Goal: Task Accomplishment & Management: Use online tool/utility

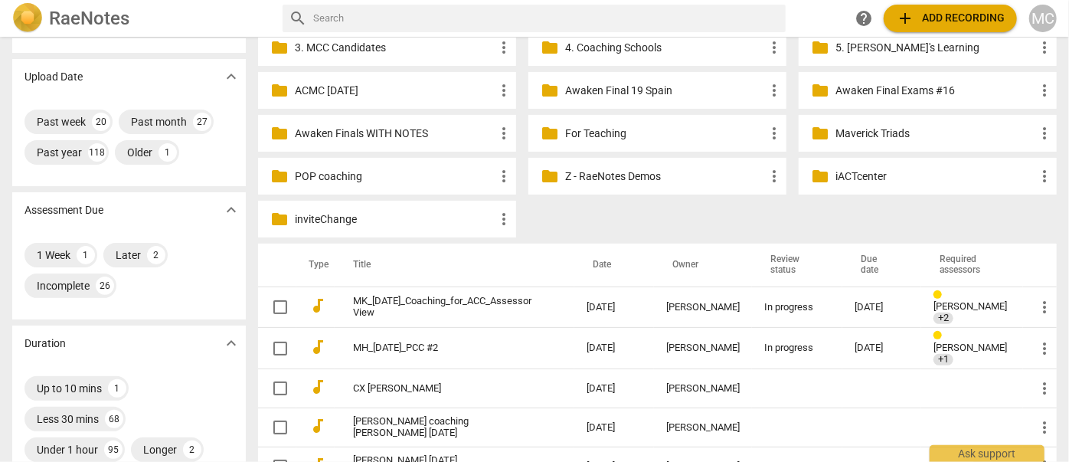
scroll to position [208, 0]
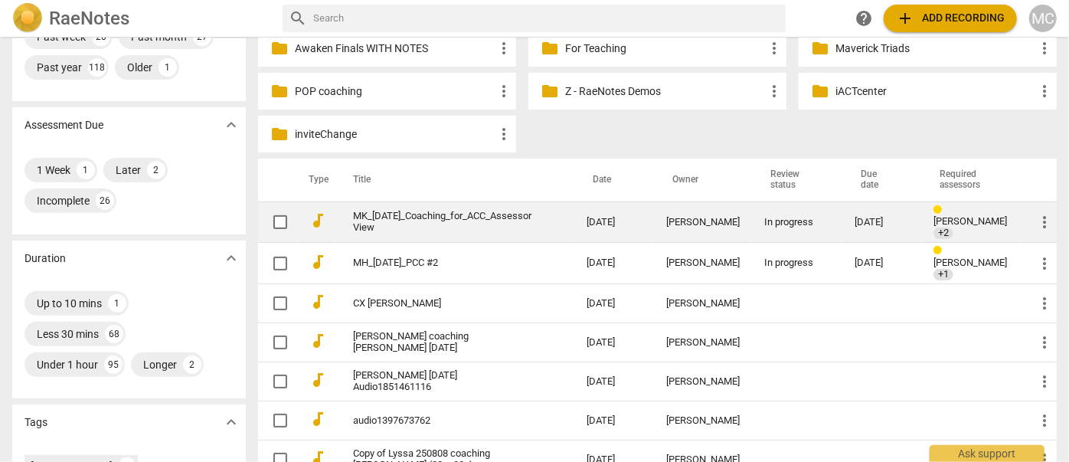
click at [353, 214] on link "MK_06.18.2025_Coaching_for_ACC_Assessor View" at bounding box center [442, 222] width 178 height 23
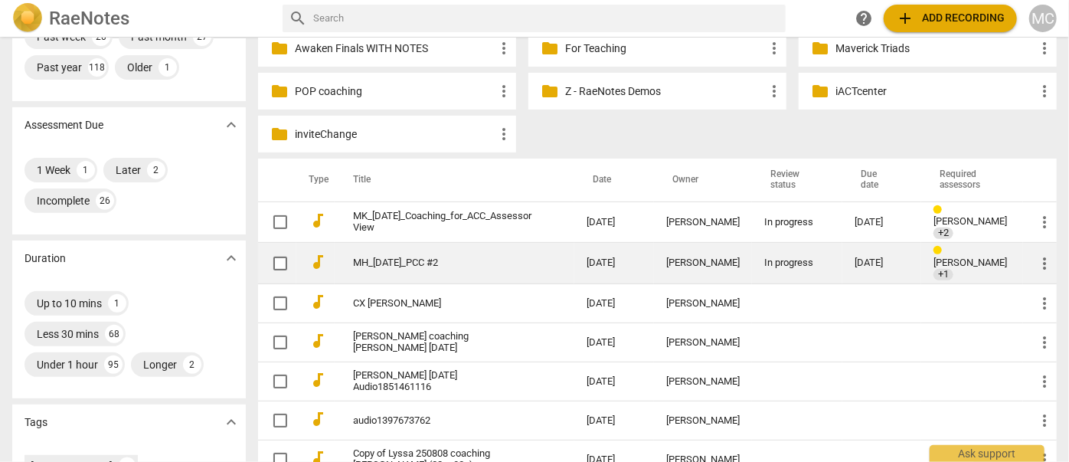
click at [363, 257] on link "MH_6.19.2025_PCC #2" at bounding box center [442, 262] width 178 height 11
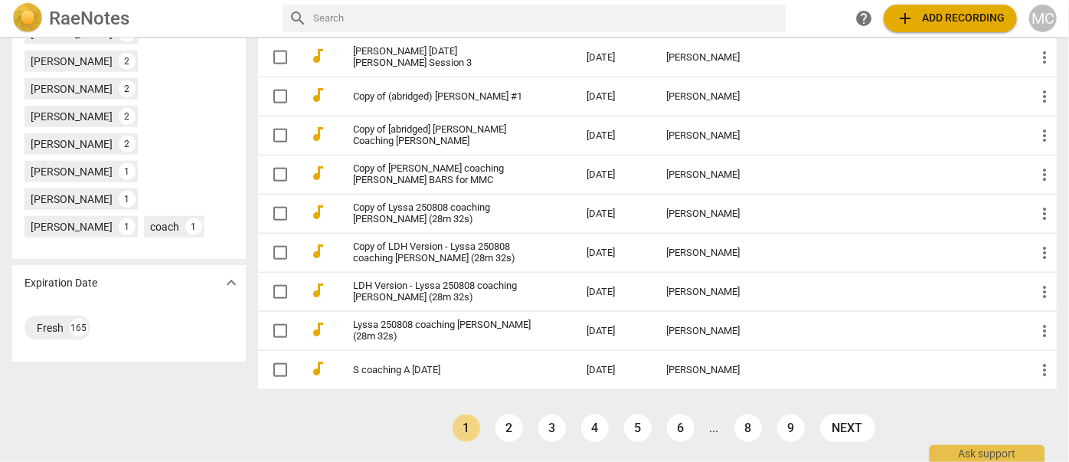
scroll to position [834, 0]
click at [502, 405] on link "2" at bounding box center [509, 428] width 28 height 28
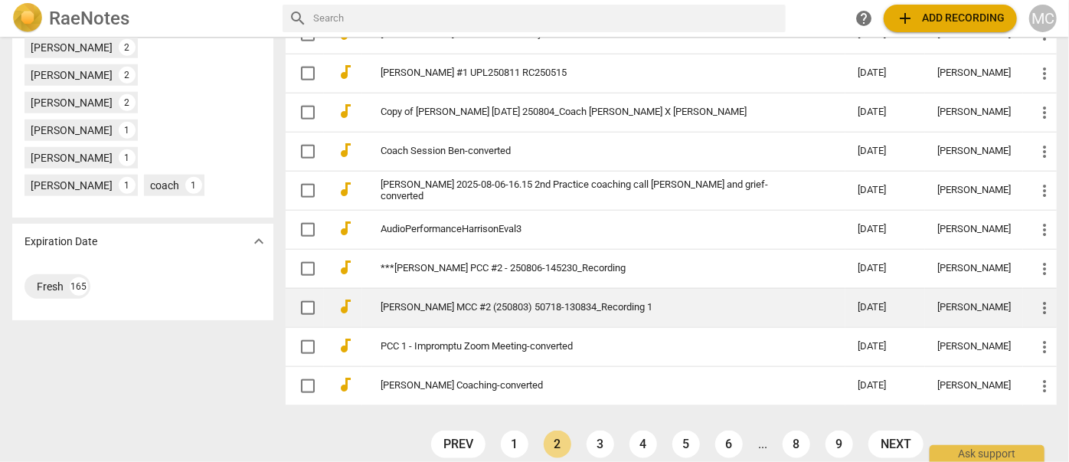
scroll to position [796, 0]
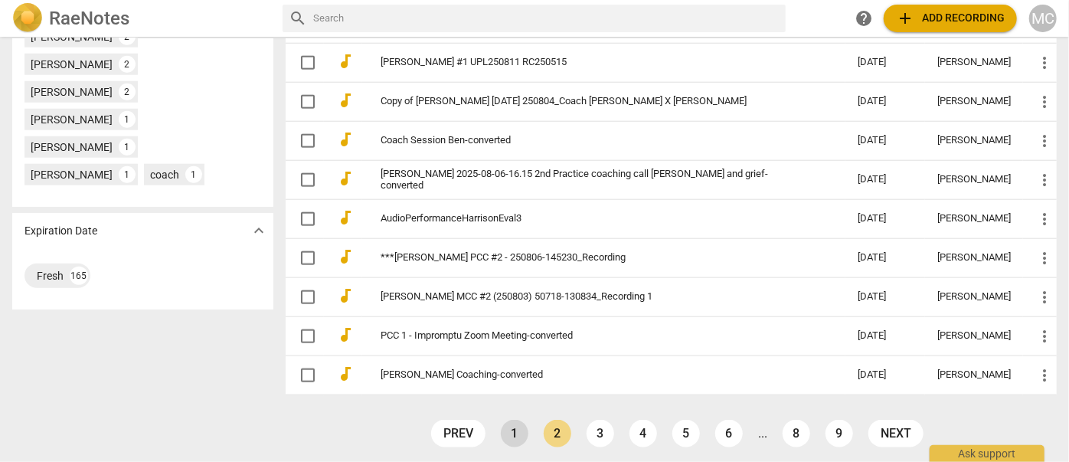
click at [505, 405] on link "1" at bounding box center [515, 434] width 28 height 28
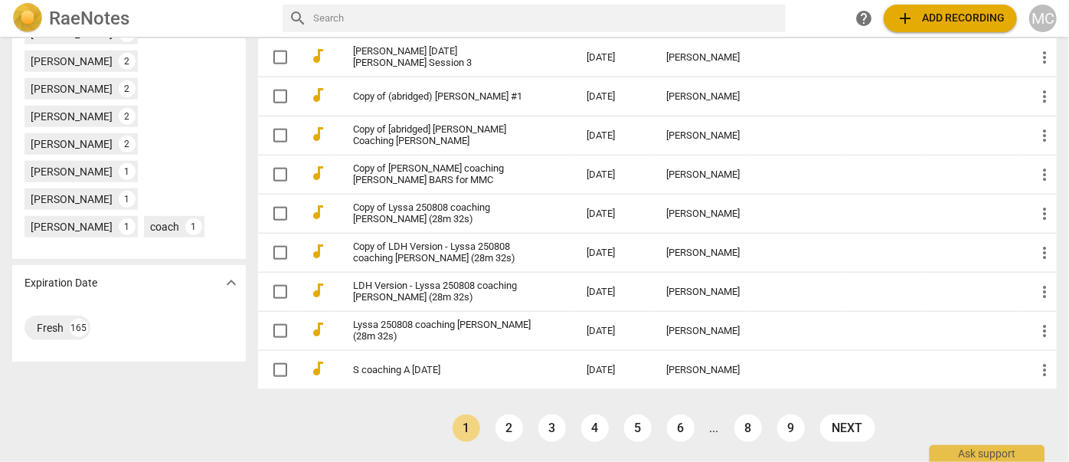
scroll to position [834, 0]
click at [551, 405] on link "3" at bounding box center [552, 428] width 28 height 28
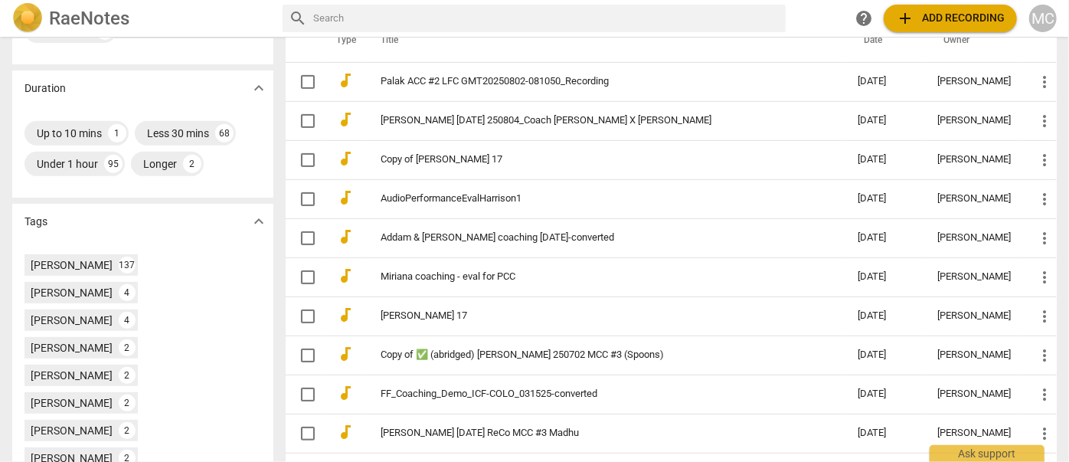
scroll to position [796, 0]
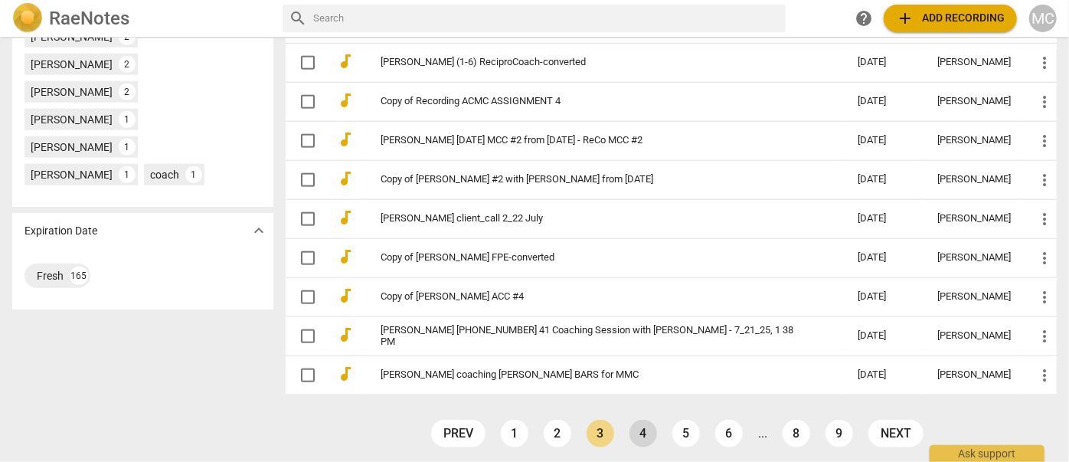
click at [629, 405] on link "4" at bounding box center [643, 434] width 28 height 28
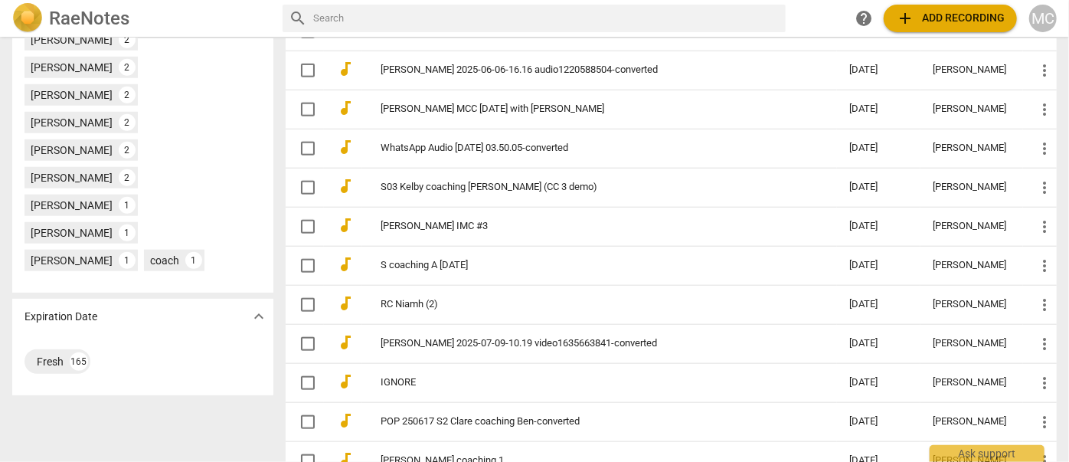
scroll to position [796, 0]
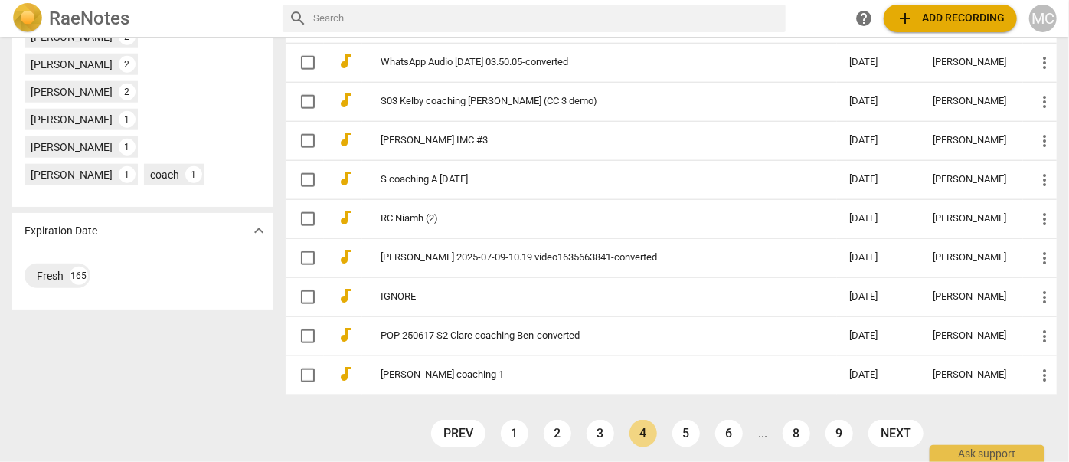
click at [496, 405] on ul "prev 1 2 3 4 5 6 ... 8 9 next" at bounding box center [677, 437] width 508 height 35
click at [513, 405] on link "1" at bounding box center [515, 434] width 28 height 28
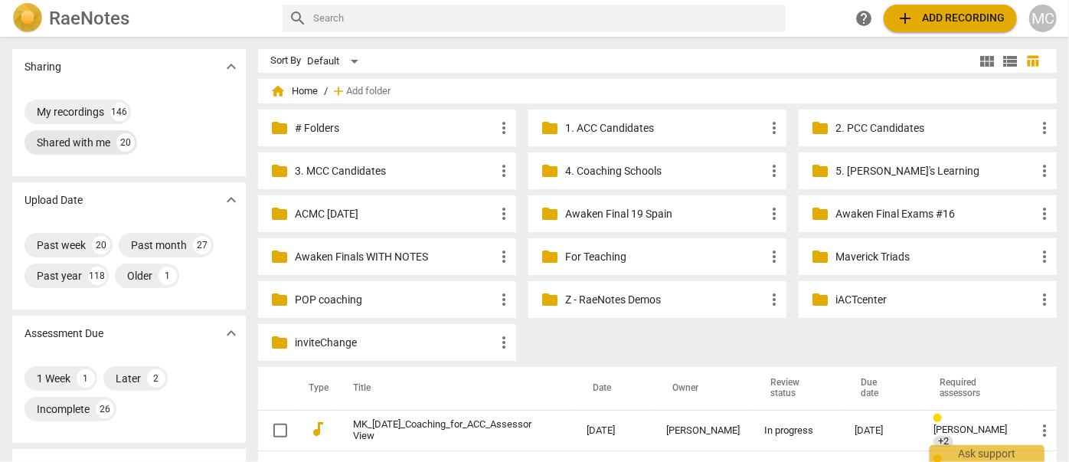
click at [70, 140] on div "Shared with me" at bounding box center [74, 142] width 74 height 15
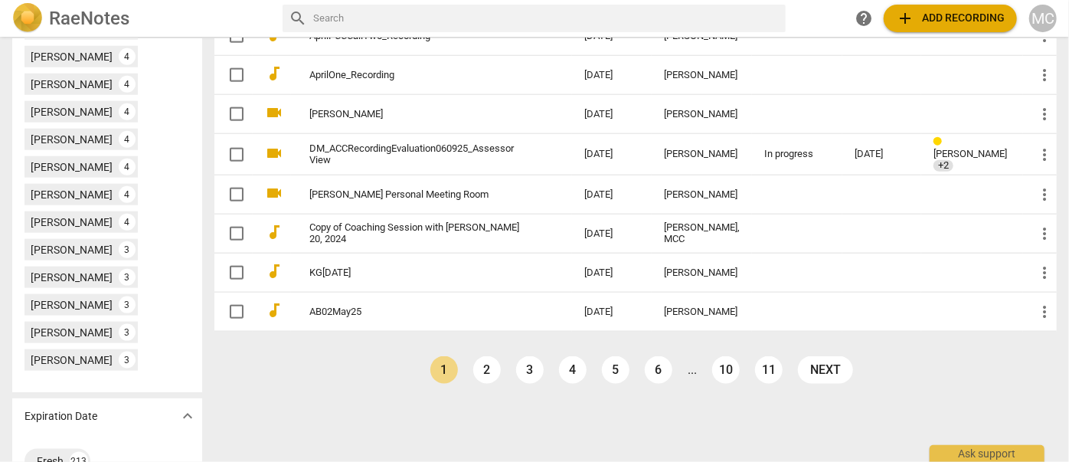
scroll to position [880, 0]
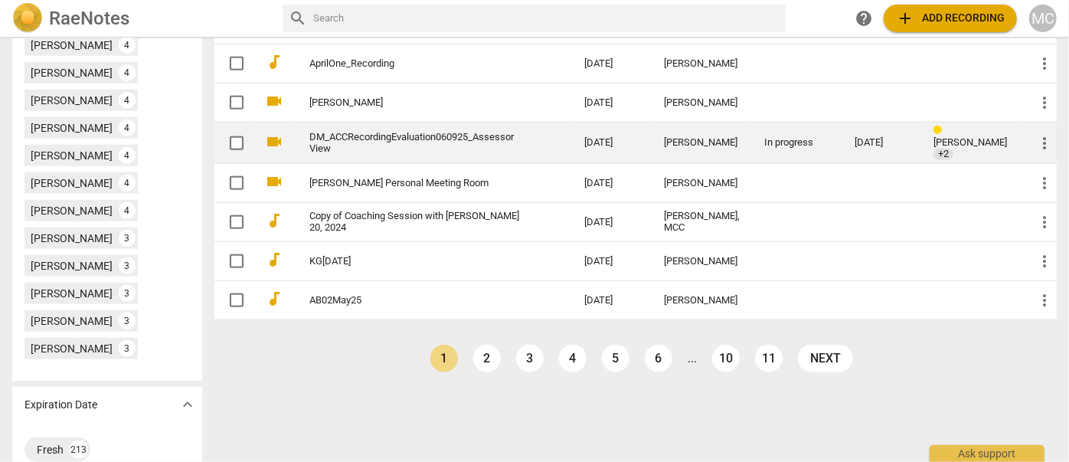
click at [339, 132] on link "DM_ACCRecordingEvaluation060925_Assessor View" at bounding box center [419, 143] width 220 height 23
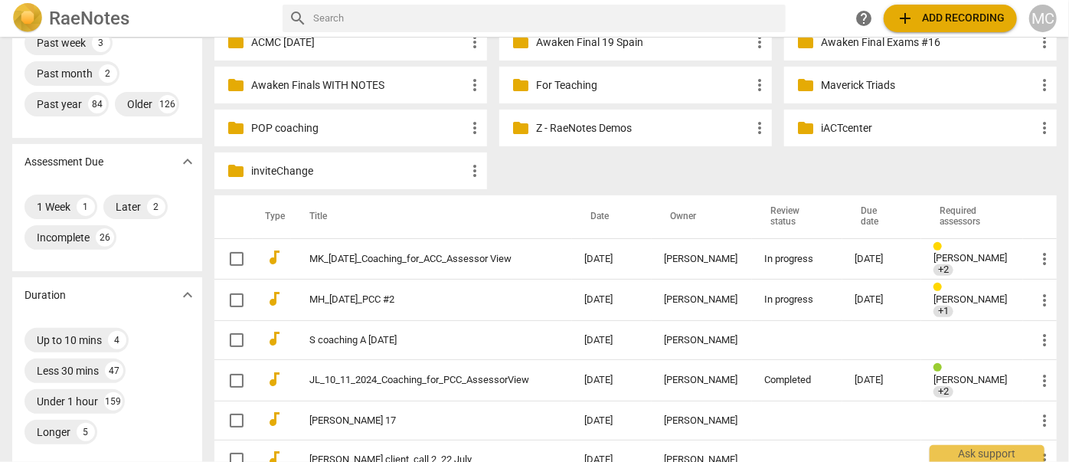
scroll to position [253, 0]
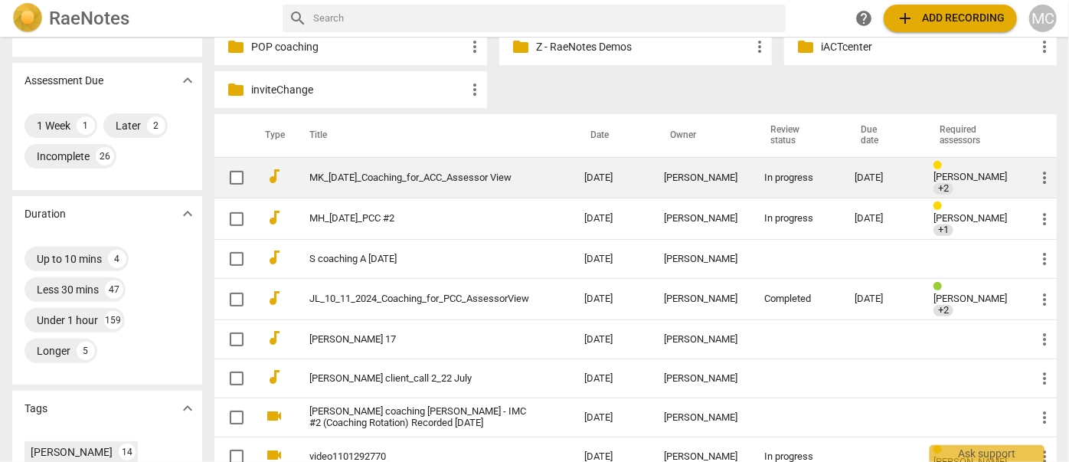
click at [356, 172] on link "MK_[DATE]_Coaching_for_ACC_Assessor View" at bounding box center [419, 177] width 220 height 11
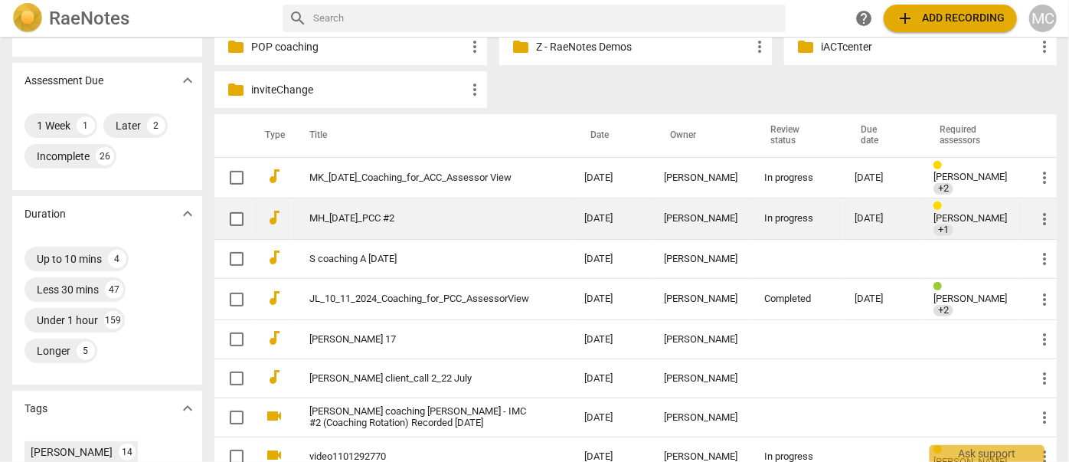
click at [361, 213] on link "MH_6.19.2025_PCC #2" at bounding box center [419, 218] width 220 height 11
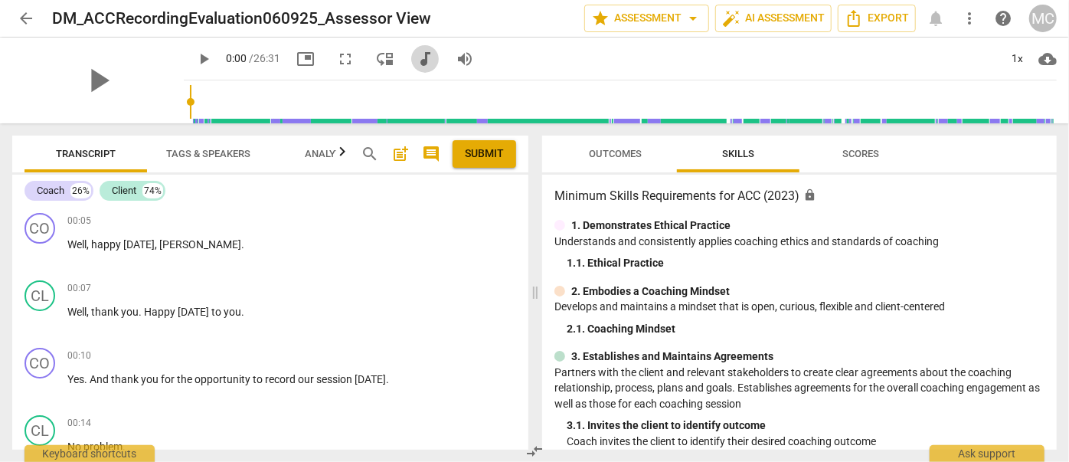
click at [416, 60] on span "audiotrack" at bounding box center [425, 59] width 18 height 18
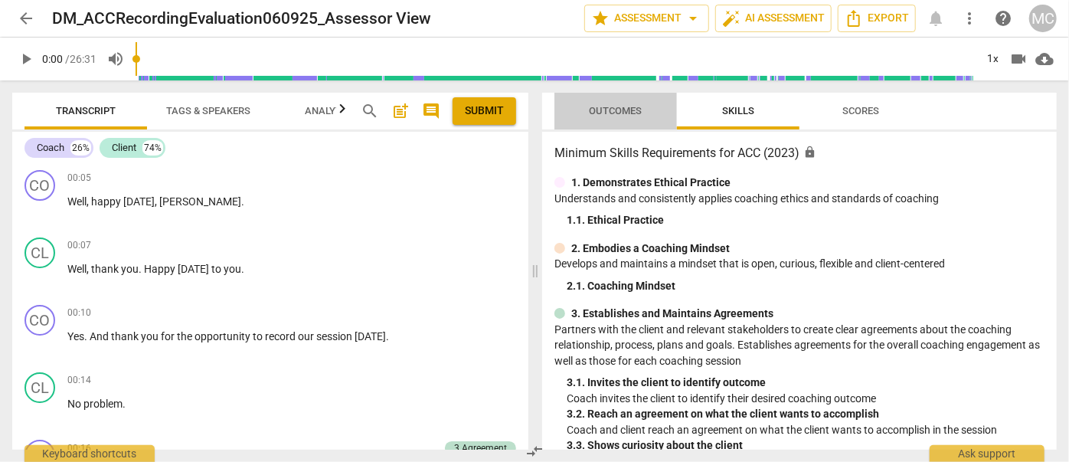
click at [632, 108] on span "Outcomes" at bounding box center [616, 110] width 53 height 11
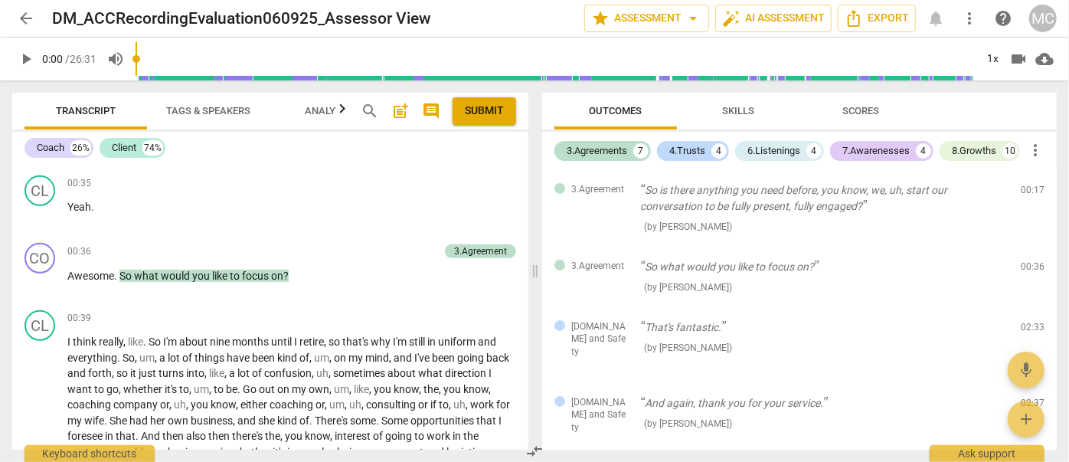
scroll to position [487, 0]
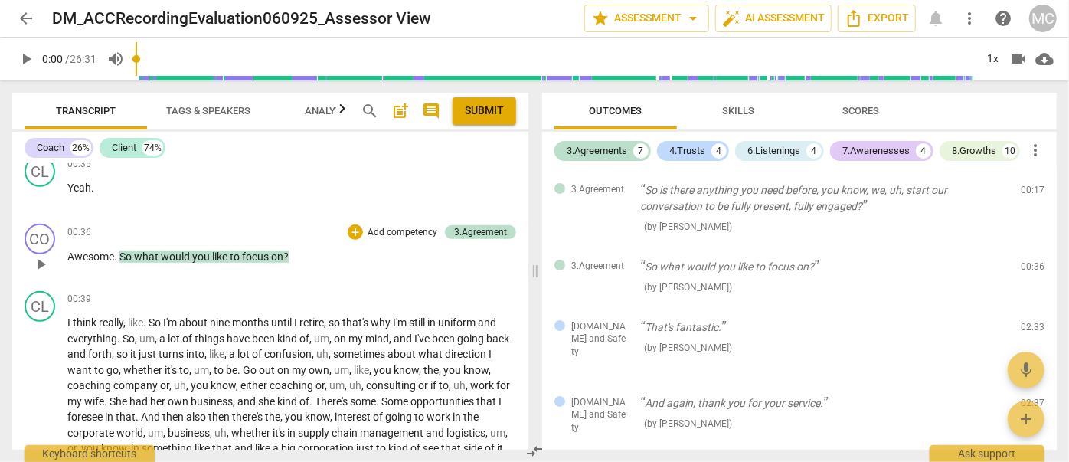
click at [227, 250] on span "like" at bounding box center [221, 256] width 18 height 12
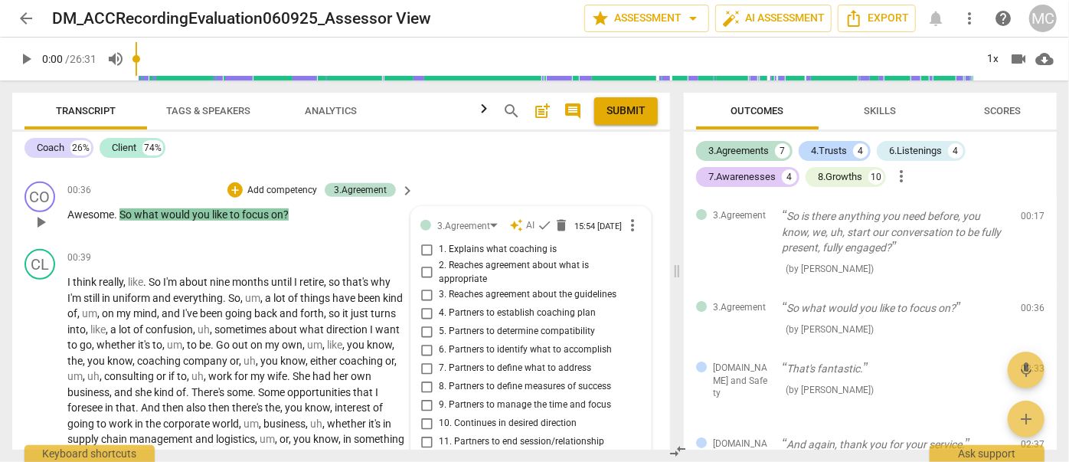
scroll to position [0, 0]
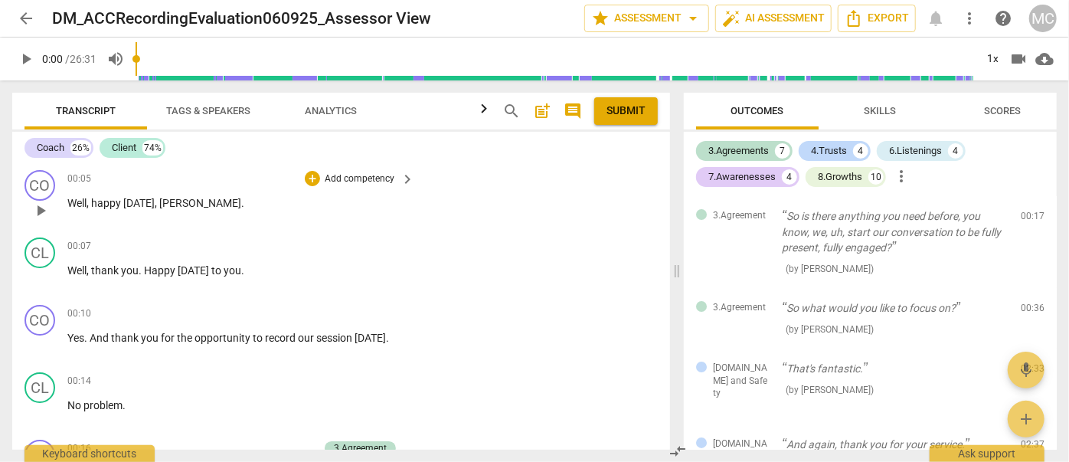
click at [141, 199] on span "[DATE]" at bounding box center [138, 203] width 31 height 12
click at [504, 107] on span "search" at bounding box center [511, 111] width 18 height 18
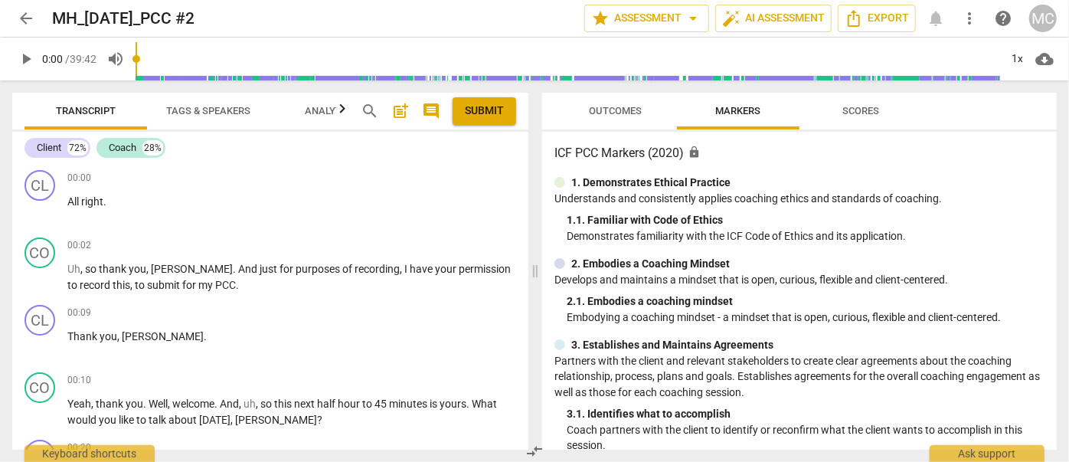
click at [371, 113] on span "search" at bounding box center [370, 111] width 18 height 18
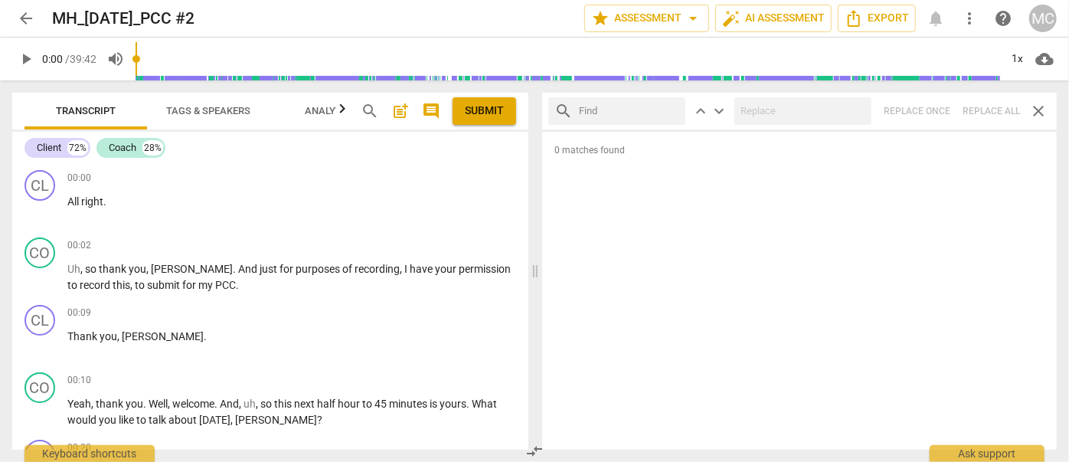
click at [595, 111] on input "text" at bounding box center [629, 111] width 100 height 25
type input "m"
click at [990, 116] on div "search m close keyboard_arrow_up keyboard_arrow_down Replace once Replace all c…" at bounding box center [799, 111] width 515 height 37
click at [667, 106] on span "close" at bounding box center [670, 111] width 16 height 16
click at [606, 106] on input "text" at bounding box center [629, 111] width 100 height 25
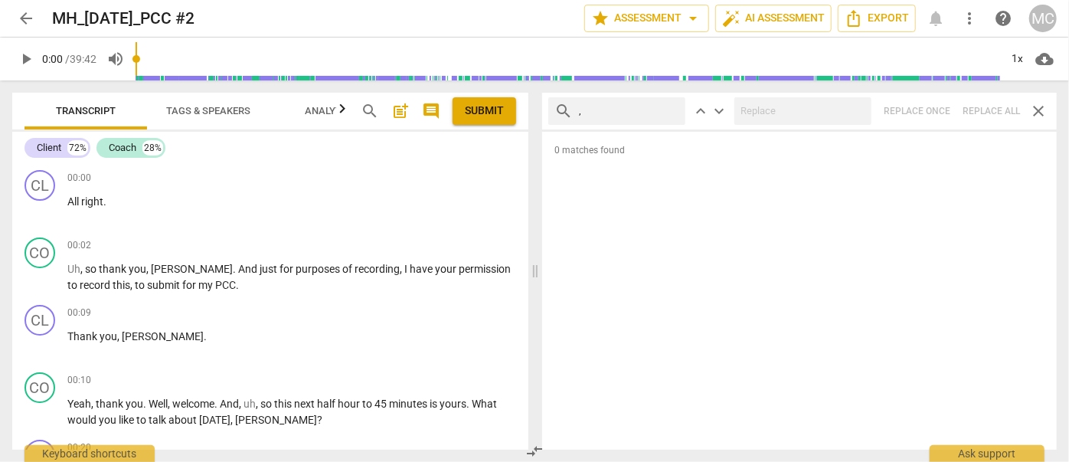
type input ","
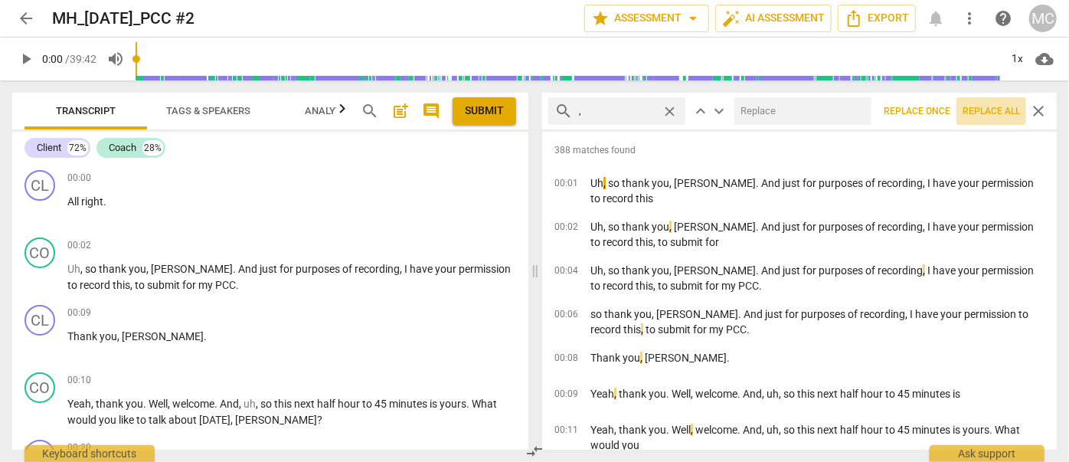
click at [982, 112] on span "Replace all" at bounding box center [990, 111] width 57 height 13
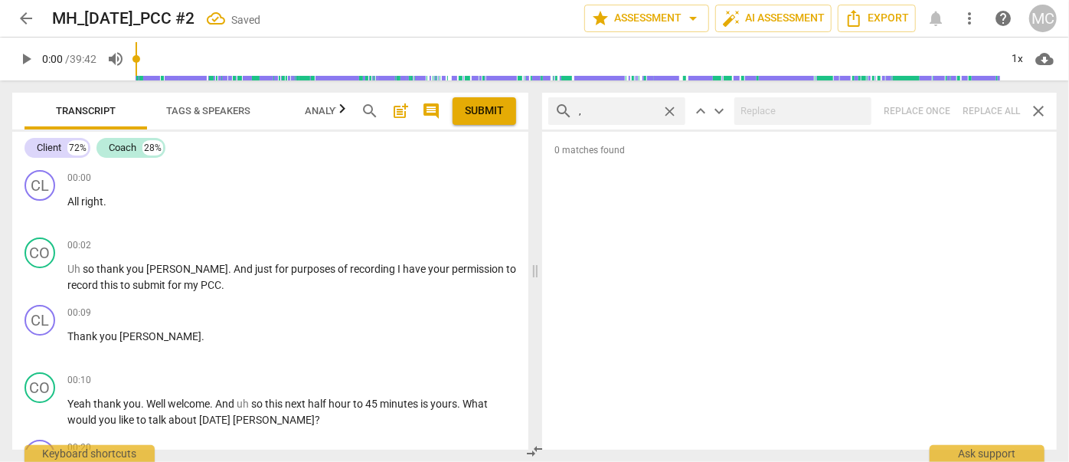
click at [669, 109] on span "close" at bounding box center [670, 111] width 16 height 16
click at [622, 109] on input "text" at bounding box center [629, 111] width 100 height 25
type input ". like"
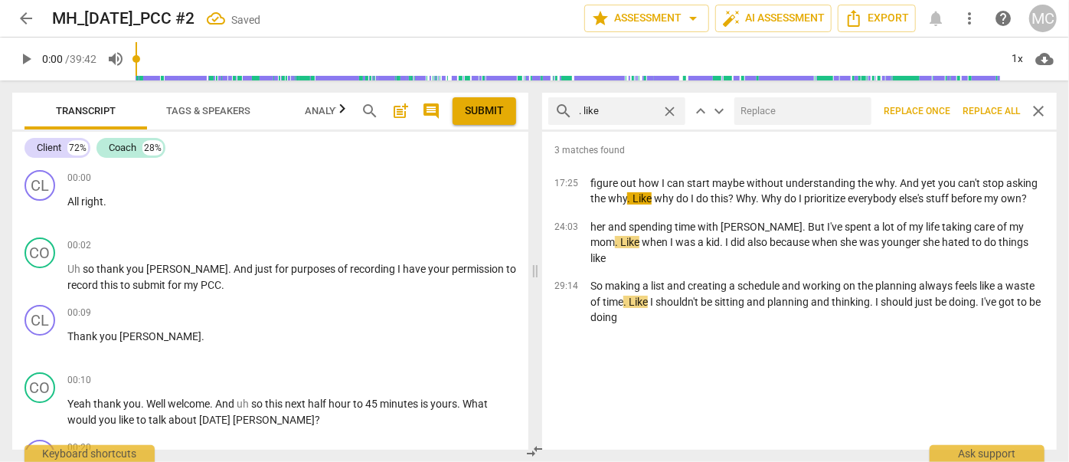
click at [770, 110] on input "text" at bounding box center [799, 111] width 131 height 25
type input "(like)"
click at [982, 109] on span "Replace all" at bounding box center [990, 111] width 57 height 13
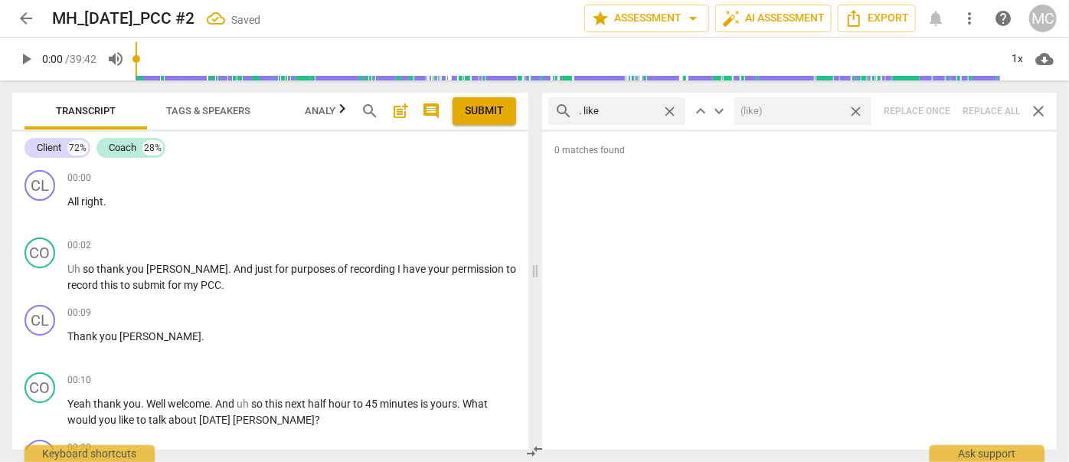
click at [858, 111] on span "close" at bounding box center [856, 111] width 16 height 16
click at [672, 111] on span "close" at bounding box center [670, 111] width 16 height 16
click at [611, 113] on input "text" at bounding box center [629, 111] width 100 height 25
type input ". um"
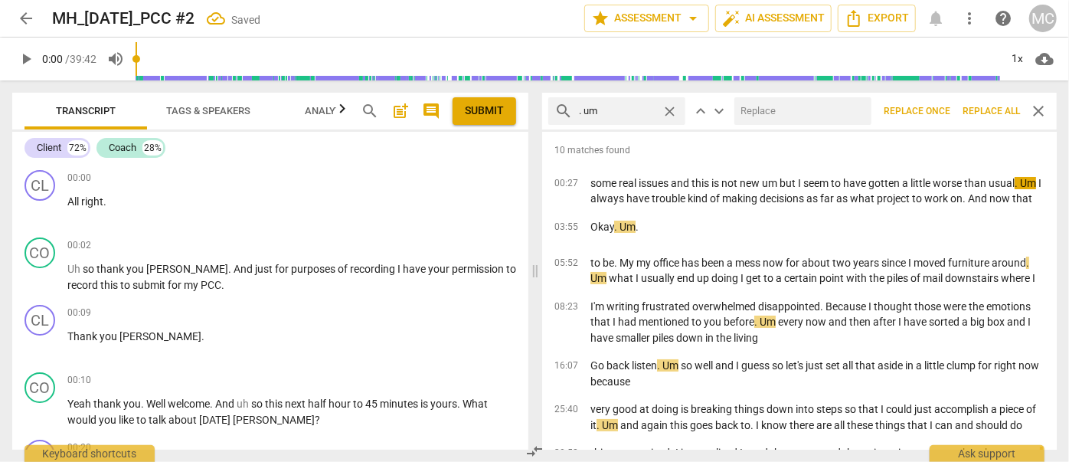
click at [752, 112] on input "text" at bounding box center [799, 111] width 131 height 25
type input "(umm)"
click at [982, 109] on span "Replace all" at bounding box center [990, 111] width 57 height 13
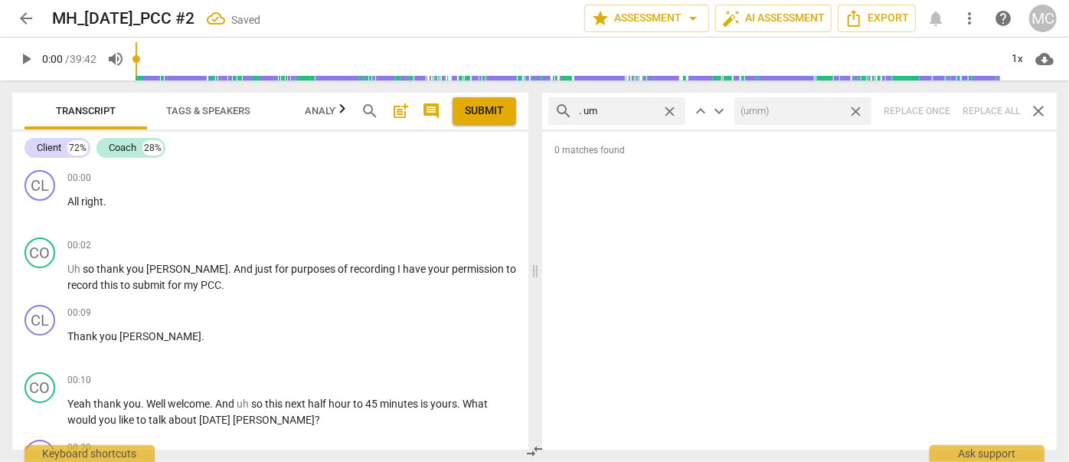
click at [857, 110] on span "close" at bounding box center [856, 111] width 16 height 16
click at [667, 106] on span "close" at bounding box center [670, 111] width 16 height 16
click at [630, 107] on input "text" at bounding box center [629, 111] width 100 height 25
type input ". uh"
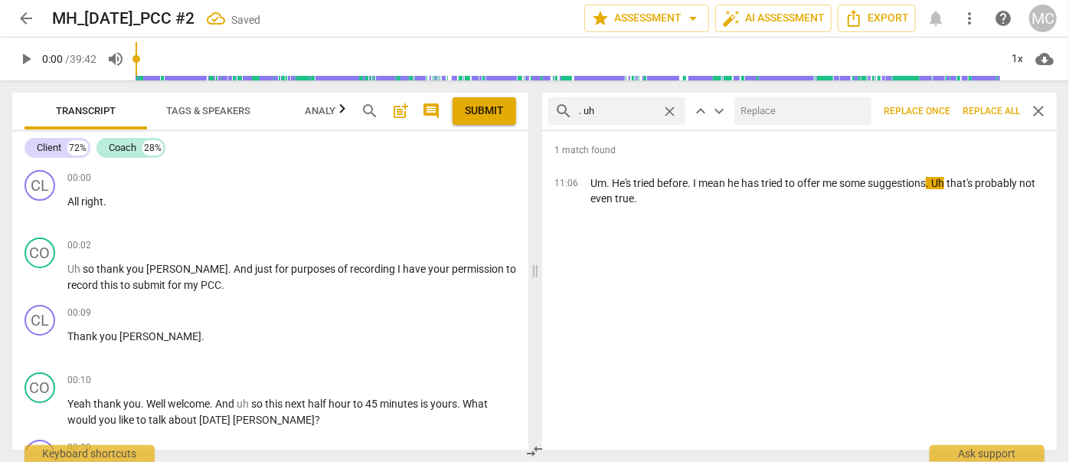
click at [759, 106] on input "text" at bounding box center [799, 111] width 131 height 25
type input "(uh)"
click at [991, 110] on span "Replace all" at bounding box center [990, 111] width 57 height 13
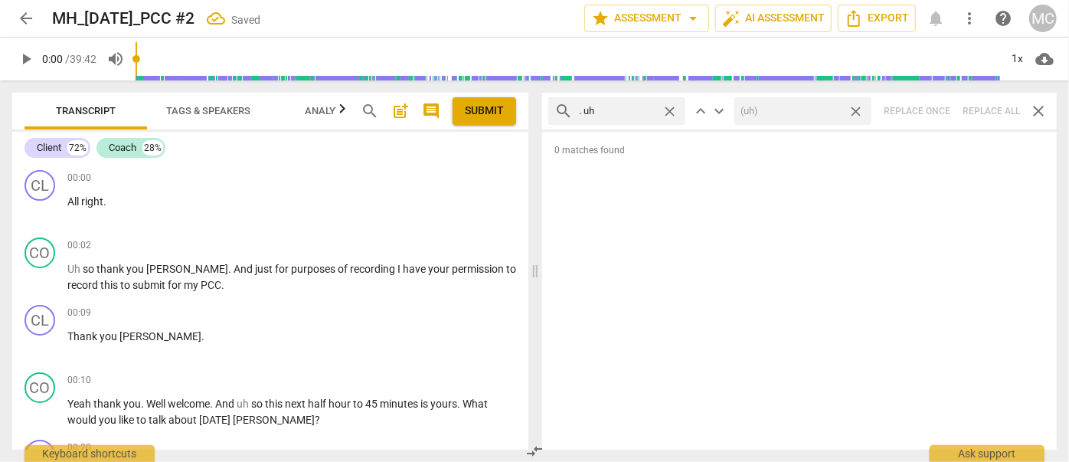
click at [858, 107] on span "close" at bounding box center [856, 111] width 16 height 16
click at [670, 108] on span "close" at bounding box center [670, 111] width 16 height 16
click at [622, 108] on input "text" at bounding box center [629, 111] width 100 height 25
type input "um"
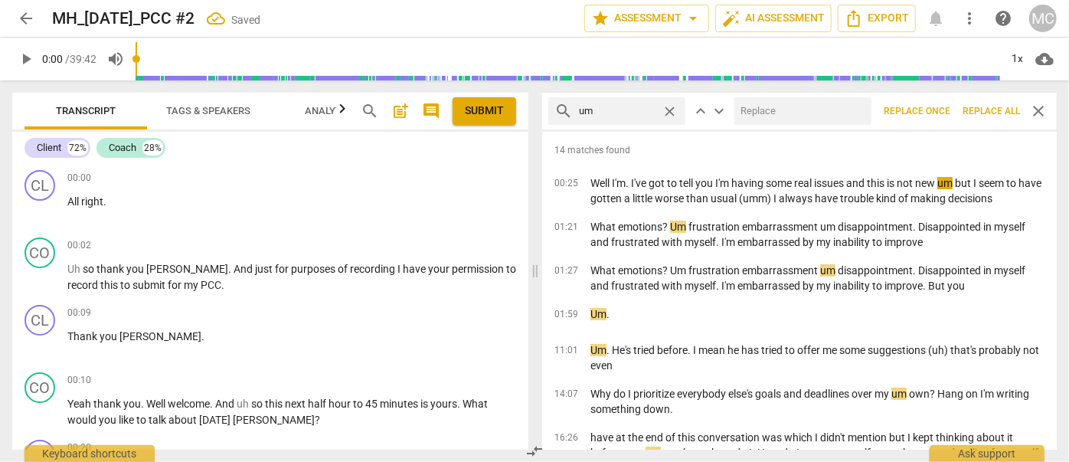
click at [753, 113] on input "text" at bounding box center [799, 111] width 131 height 25
type input "(umm)"
click at [984, 116] on span "Replace all" at bounding box center [990, 111] width 57 height 13
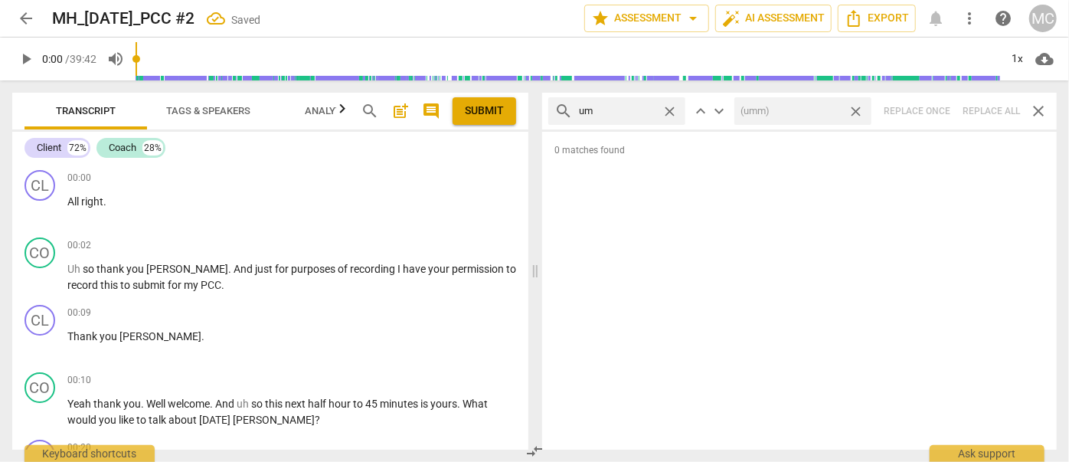
click at [855, 109] on span "close" at bounding box center [856, 111] width 16 height 16
click at [673, 109] on span "close" at bounding box center [670, 111] width 16 height 16
click at [643, 109] on input "text" at bounding box center [629, 111] width 100 height 25
type input "uh"
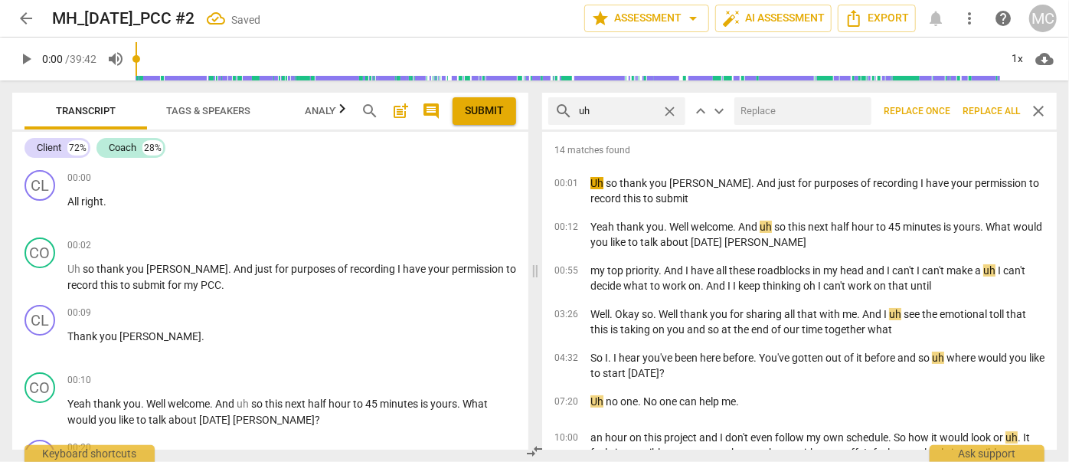
click at [776, 108] on input "text" at bounding box center [799, 111] width 131 height 25
type input "(uh)"
click at [989, 110] on span "Replace all" at bounding box center [990, 111] width 57 height 13
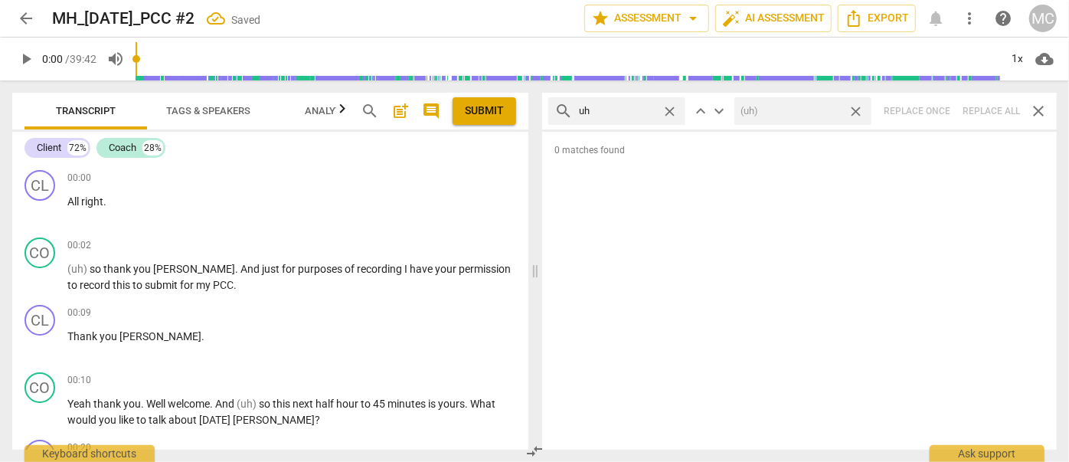
click at [859, 109] on span "close" at bounding box center [856, 111] width 16 height 16
click at [672, 109] on span "close" at bounding box center [670, 111] width 16 height 16
click at [632, 115] on input "text" at bounding box center [629, 111] width 100 height 25
type input "kind of"
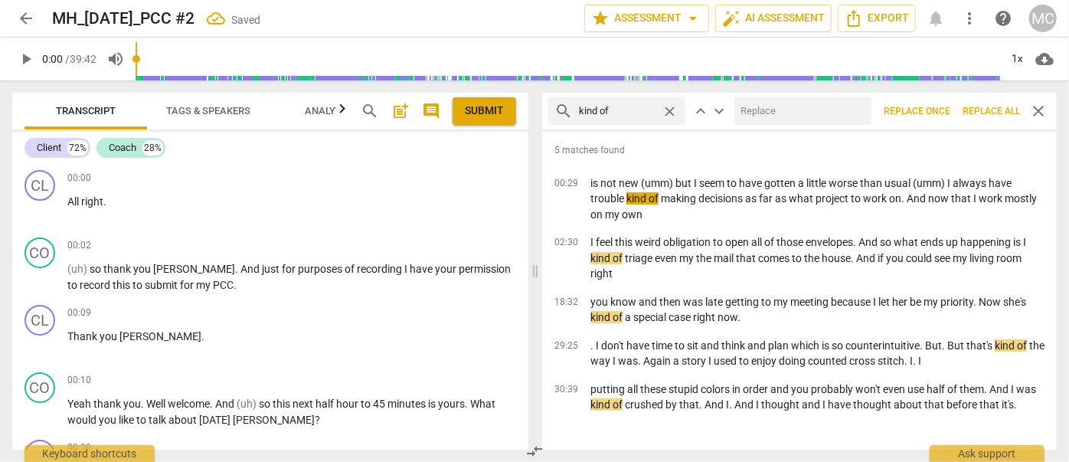
click at [757, 116] on input "text" at bounding box center [799, 111] width 131 height 25
type input "(kind of)"
click at [986, 111] on span "Replace all" at bounding box center [990, 111] width 57 height 13
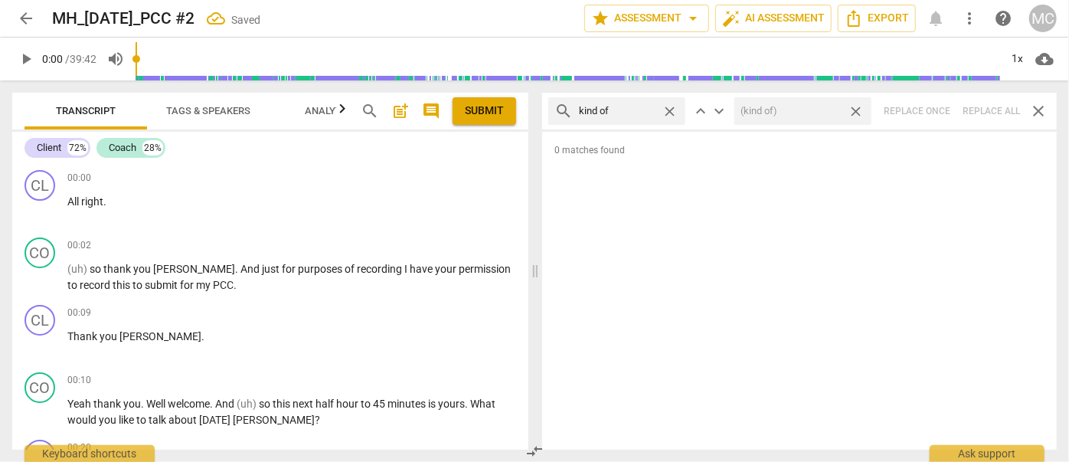
click at [855, 106] on span "close" at bounding box center [856, 111] width 16 height 16
click at [672, 108] on span "close" at bounding box center [670, 111] width 16 height 16
click at [626, 112] on input "text" at bounding box center [617, 111] width 77 height 25
type input "sort of"
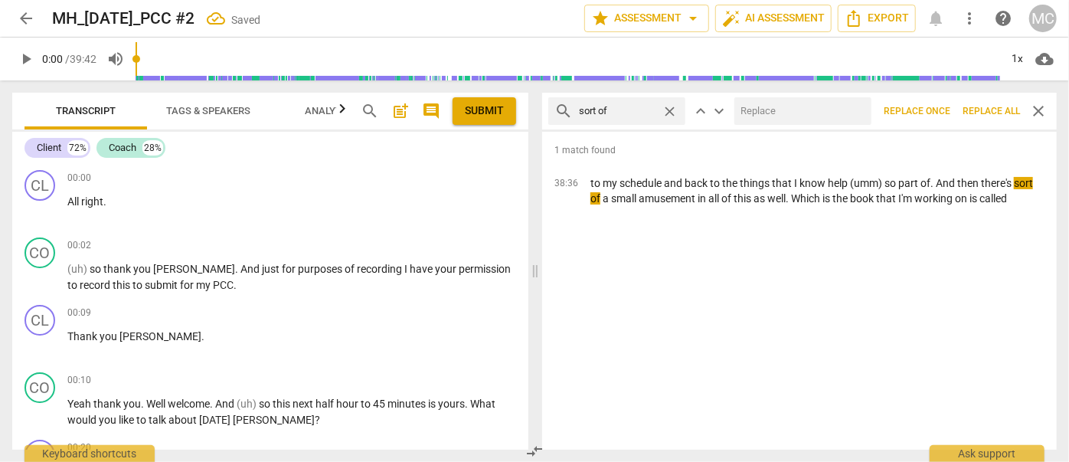
click at [778, 106] on input "text" at bounding box center [799, 111] width 131 height 25
type input "(sort of)"
click at [988, 113] on span "Replace all" at bounding box center [990, 111] width 57 height 13
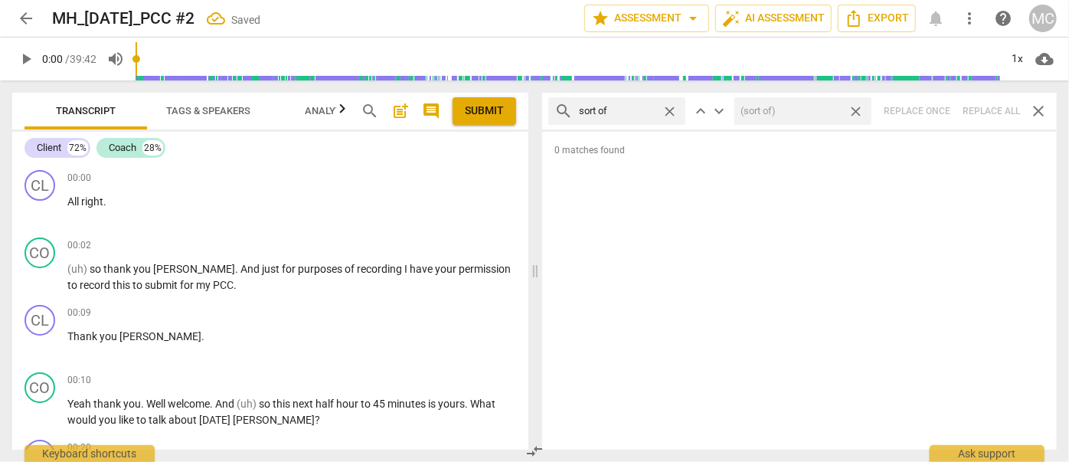
click at [857, 107] on span "close" at bounding box center [856, 111] width 16 height 16
click at [669, 109] on span "close" at bounding box center [670, 111] width 16 height 16
click at [632, 107] on input "text" at bounding box center [629, 111] width 100 height 25
type input "and then"
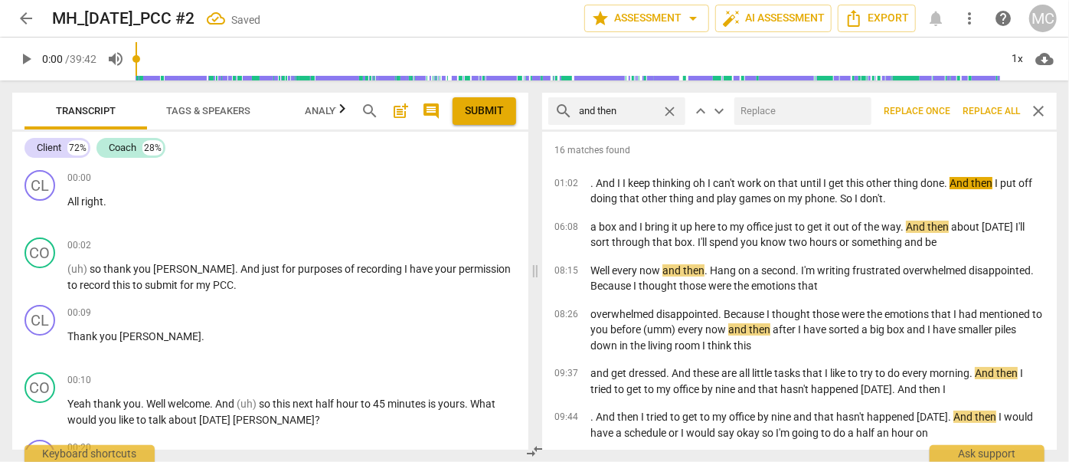
click at [752, 106] on input "text" at bounding box center [799, 111] width 131 height 25
type input "(then)"
click at [989, 109] on span "Replace all" at bounding box center [990, 111] width 57 height 13
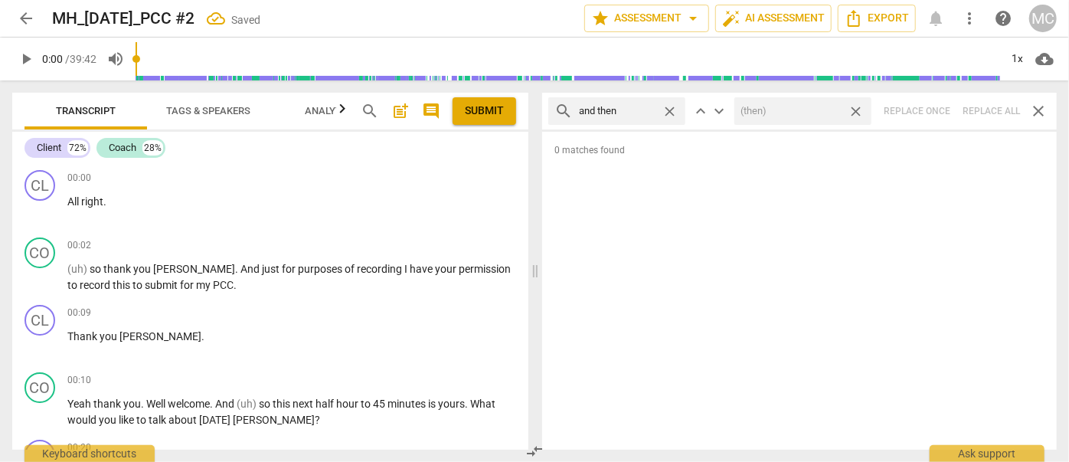
drag, startPoint x: 855, startPoint y: 110, endPoint x: 773, endPoint y: 100, distance: 81.8
click at [855, 110] on span "close" at bounding box center [856, 111] width 16 height 16
click at [667, 109] on span "close" at bounding box center [670, 111] width 16 height 16
click at [640, 107] on input "text" at bounding box center [629, 111] width 100 height 25
type input "like"
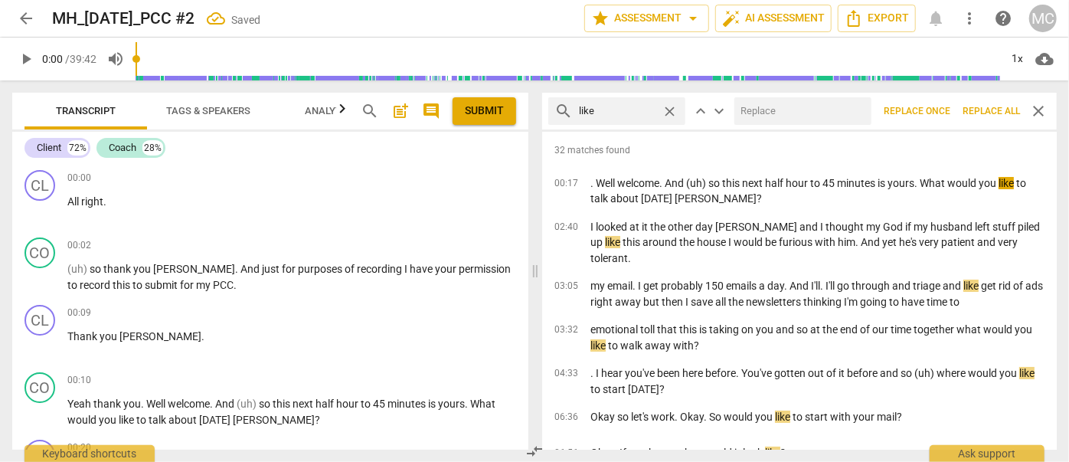
click at [793, 109] on input "text" at bounding box center [799, 111] width 131 height 25
type input "(like)"
click at [997, 112] on span "Replace all" at bounding box center [990, 111] width 57 height 13
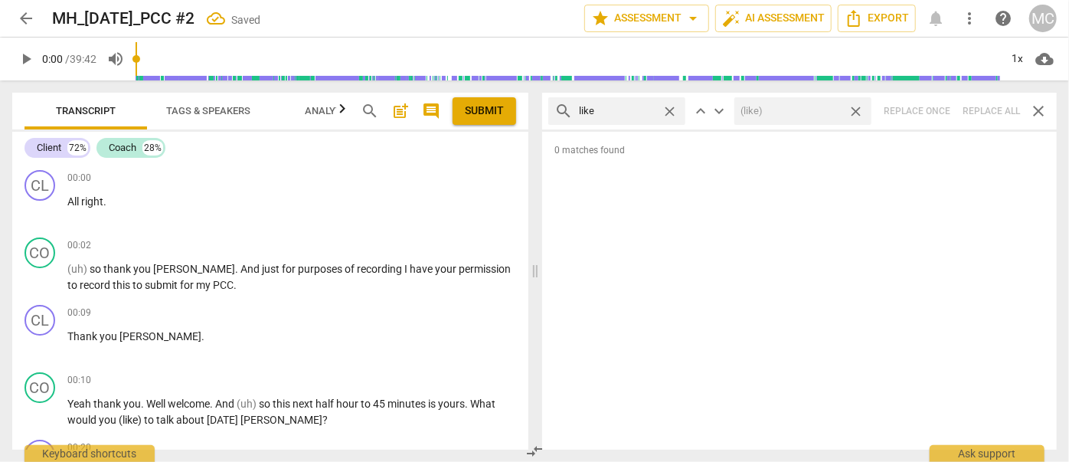
drag, startPoint x: 858, startPoint y: 107, endPoint x: 845, endPoint y: 108, distance: 12.3
click at [858, 107] on span "close" at bounding box center [856, 111] width 16 height 16
click at [672, 111] on span "close" at bounding box center [670, 111] width 16 height 16
click at [626, 109] on input "text" at bounding box center [629, 111] width 100 height 25
type input "just"
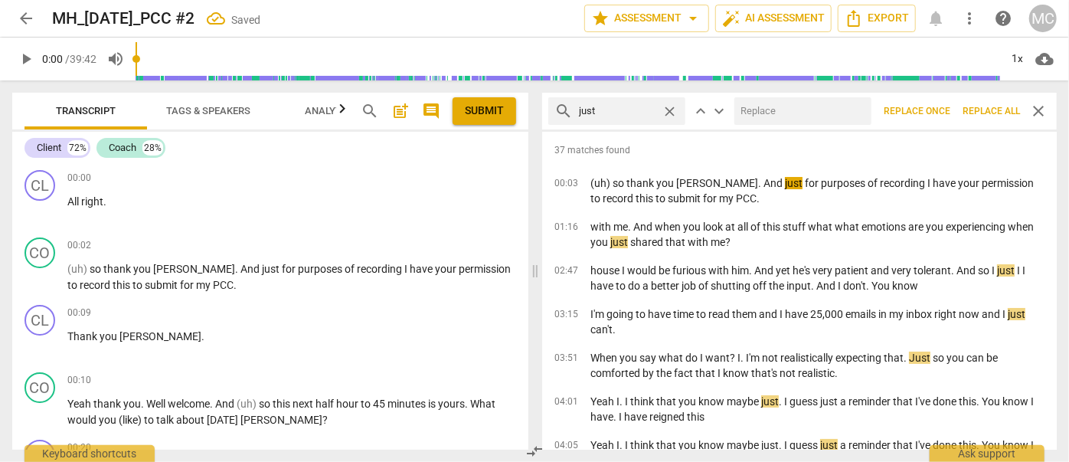
click at [761, 107] on input "text" at bounding box center [799, 111] width 131 height 25
type input "(just)"
click at [984, 108] on span "Replace all" at bounding box center [990, 111] width 57 height 13
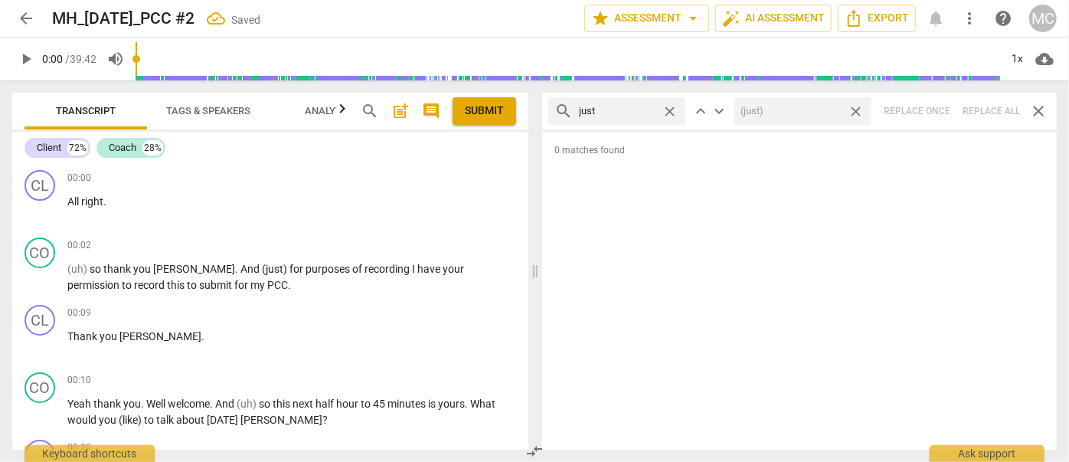
click at [855, 109] on span "close" at bounding box center [856, 111] width 16 height 16
click at [668, 107] on span "close" at bounding box center [670, 111] width 16 height 16
click at [623, 107] on input "text" at bounding box center [629, 111] width 100 height 25
type input "you know"
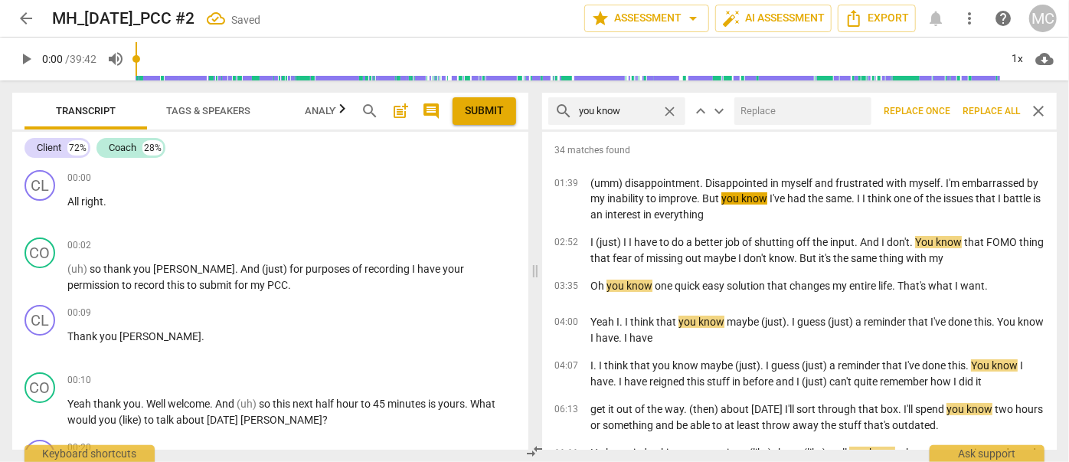
click at [779, 113] on input "text" at bounding box center [799, 111] width 131 height 25
type input "(you know)"
click at [994, 106] on span "Replace all" at bounding box center [990, 111] width 57 height 13
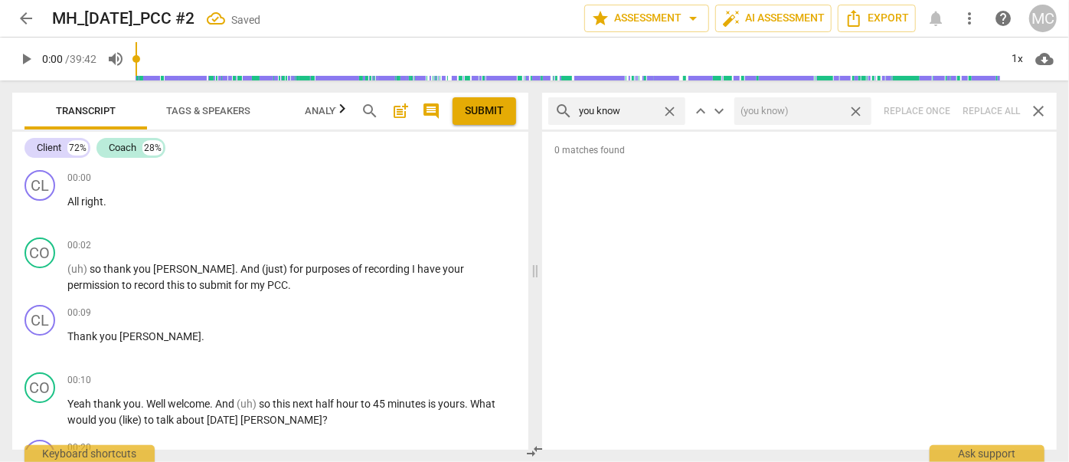
click at [858, 109] on span "close" at bounding box center [856, 111] width 16 height 16
click at [672, 111] on span "close" at bounding box center [670, 111] width 16 height 16
click at [630, 113] on input "text" at bounding box center [629, 111] width 100 height 25
type input "I guess"
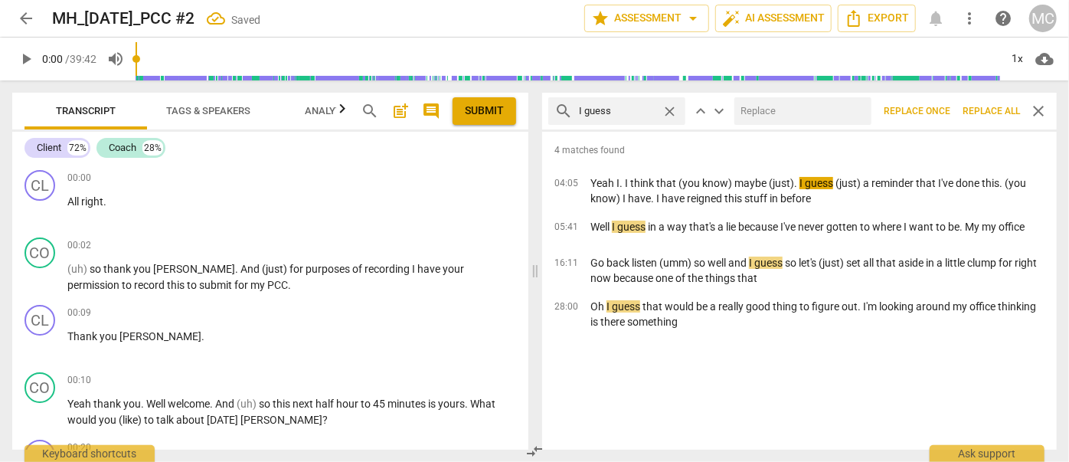
click at [799, 109] on input "text" at bounding box center [799, 111] width 131 height 25
type input "(I guess)"
click at [978, 110] on span "Replace all" at bounding box center [990, 111] width 57 height 13
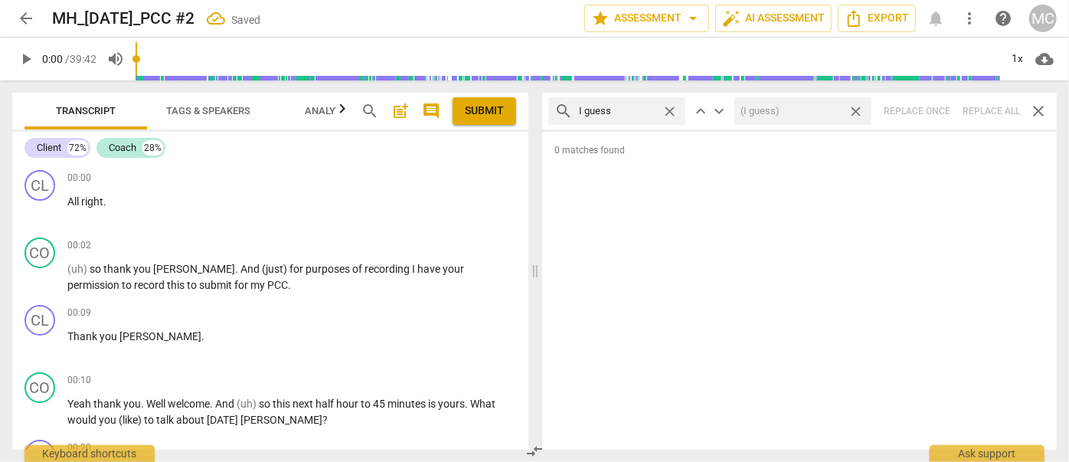
click at [855, 112] on span "close" at bounding box center [856, 111] width 16 height 16
drag, startPoint x: 668, startPoint y: 108, endPoint x: 619, endPoint y: 107, distance: 48.2
click at [668, 107] on span "close" at bounding box center [670, 111] width 16 height 16
click at [619, 107] on input "text" at bounding box center [629, 111] width 100 height 25
type input "I mean"
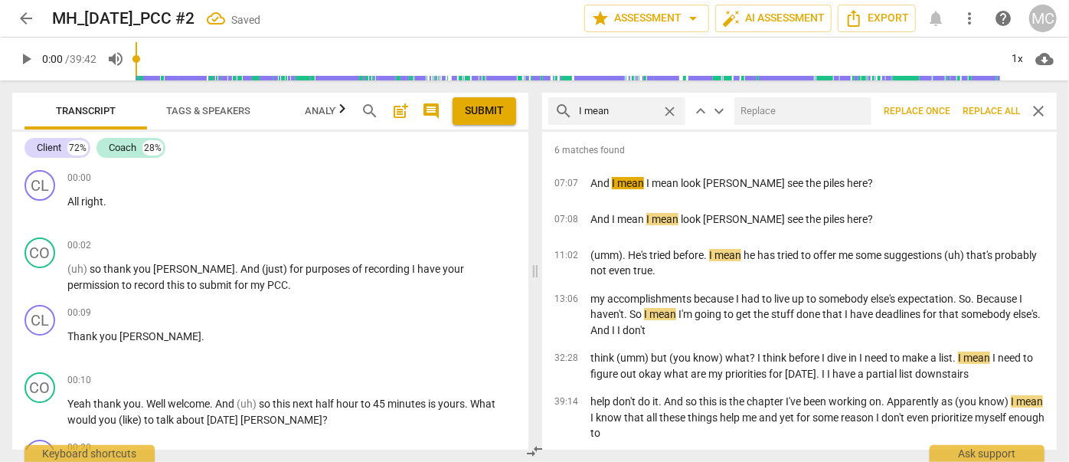
click at [784, 106] on input "text" at bounding box center [799, 111] width 131 height 25
type input "(I mean)"
click at [979, 111] on span "Replace all" at bounding box center [990, 111] width 57 height 13
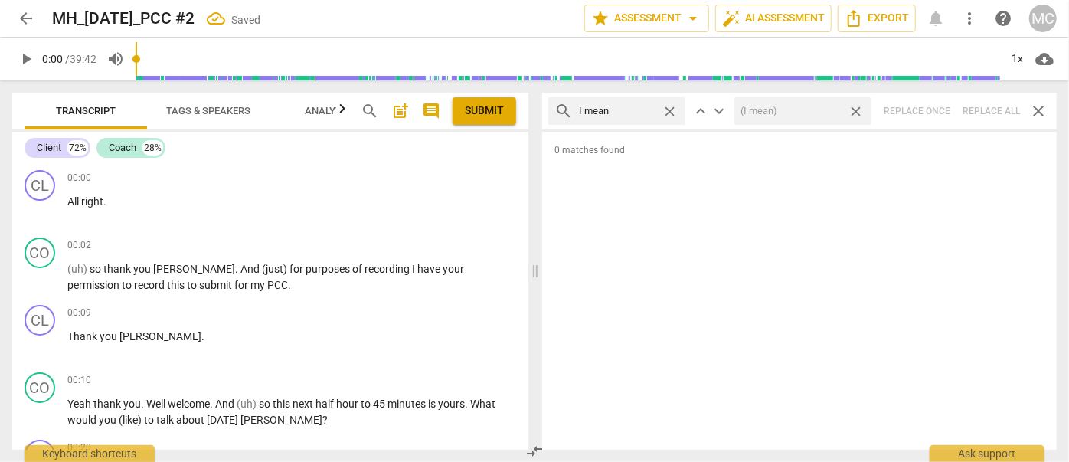
click at [855, 108] on span "close" at bounding box center [856, 111] width 16 height 16
click at [671, 109] on span "close" at bounding box center [670, 111] width 16 height 16
click at [627, 109] on input "text" at bounding box center [629, 111] width 100 height 25
type input "you know"
click at [666, 111] on span "close" at bounding box center [670, 111] width 16 height 16
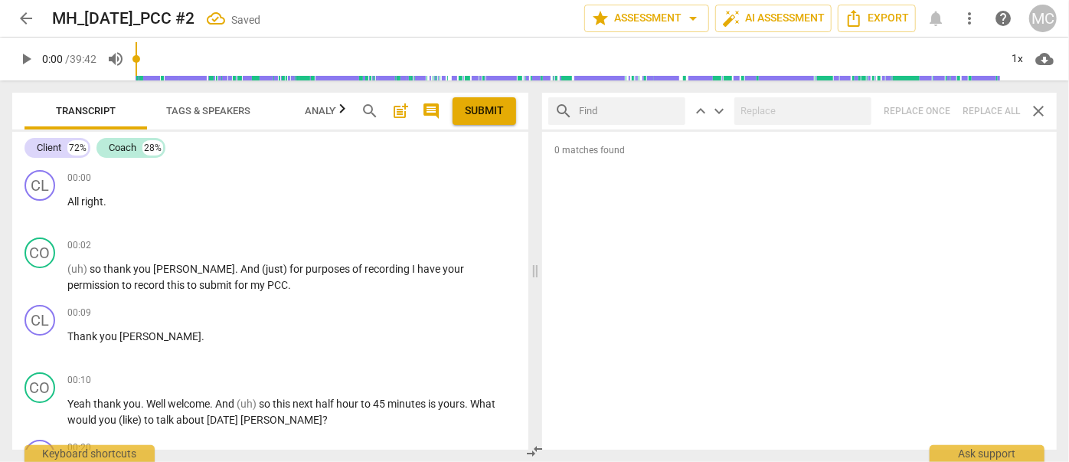
click at [619, 116] on input "text" at bounding box center [629, 111] width 100 height 25
type input "okay"
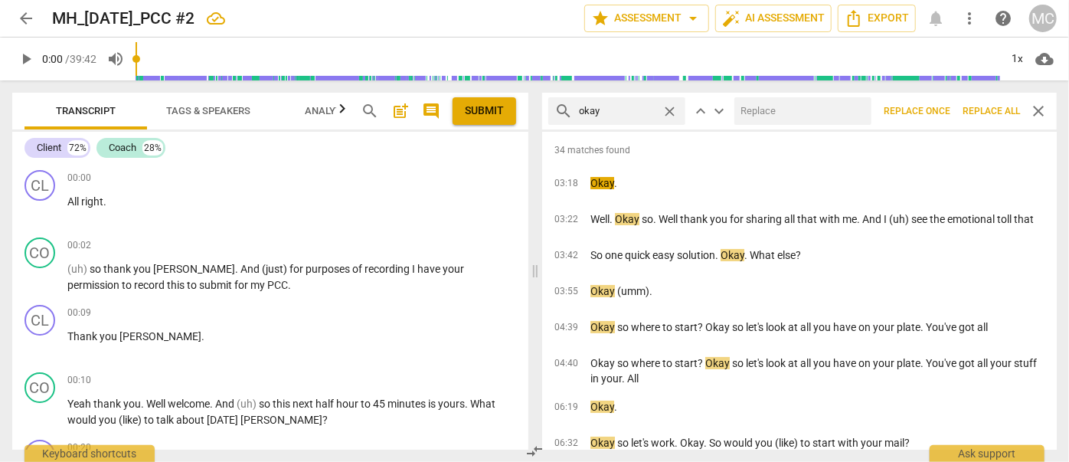
click at [763, 106] on input "text" at bounding box center [799, 111] width 131 height 25
type input "OK"
click at [992, 112] on span "Replace all" at bounding box center [990, 111] width 57 height 13
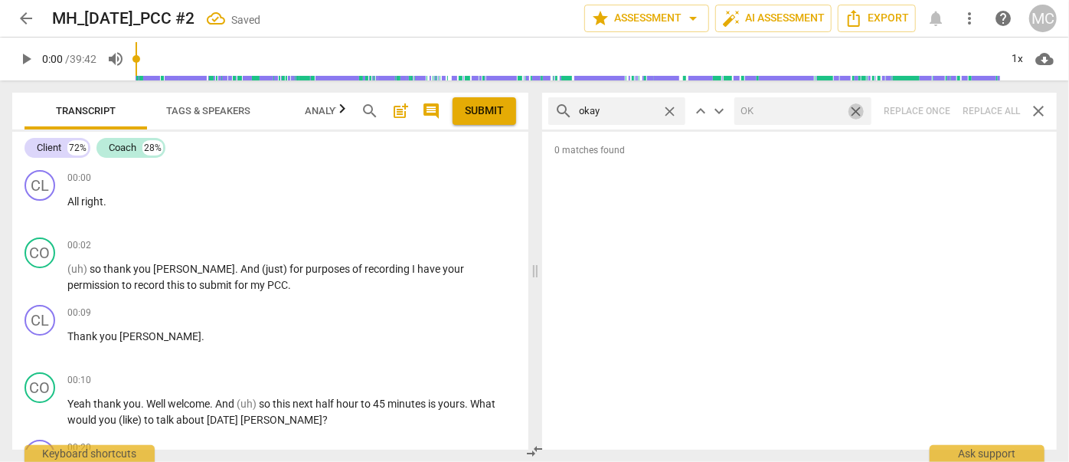
click at [855, 109] on span "close" at bounding box center [856, 111] width 16 height 16
click at [669, 108] on span "close" at bounding box center [670, 111] width 16 height 16
click at [623, 109] on input "text" at bounding box center [629, 111] width 100 height 25
type input "maybe"
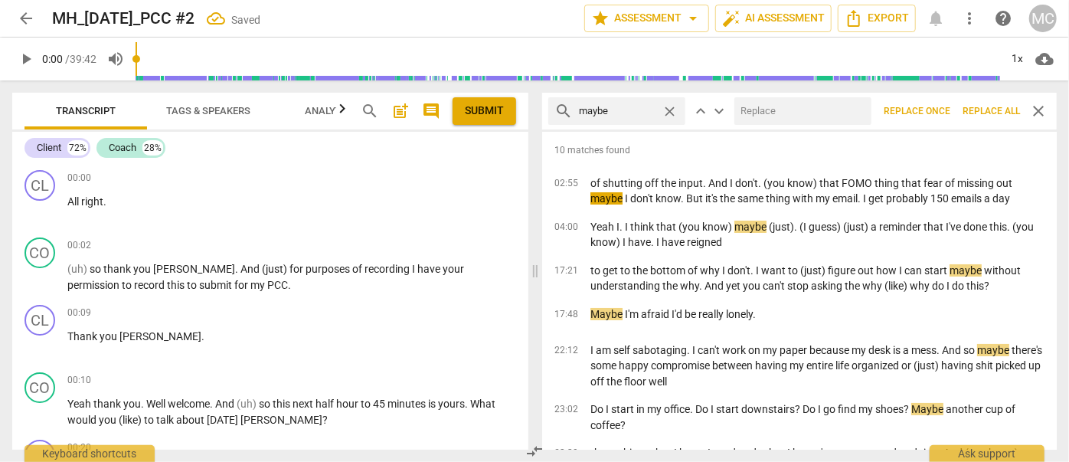
click at [755, 115] on input "text" at bounding box center [799, 111] width 131 height 25
type input "(maybe)"
click at [979, 105] on span "Replace all" at bounding box center [990, 111] width 57 height 13
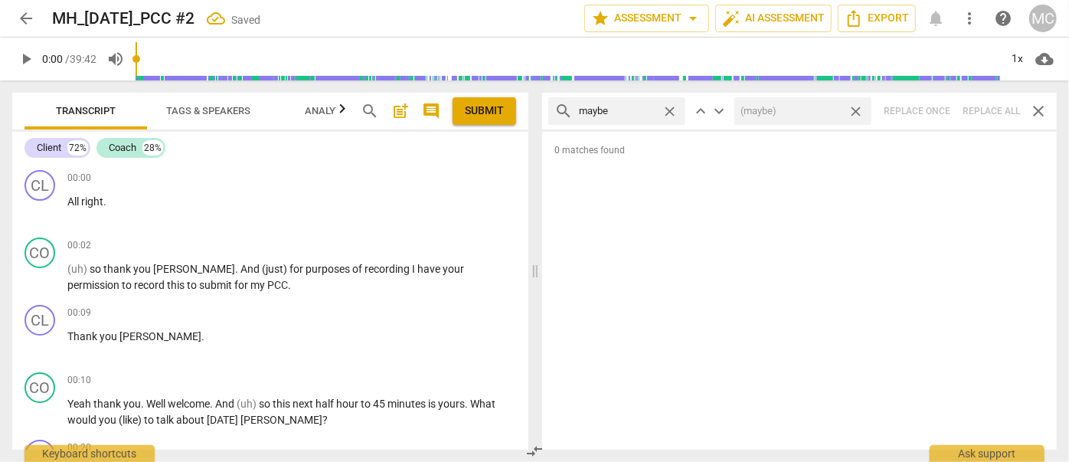
click at [858, 109] on span "close" at bounding box center [856, 111] width 16 height 16
click at [675, 109] on span "close" at bounding box center [670, 111] width 16 height 16
click at [636, 110] on input "text" at bounding box center [617, 111] width 77 height 25
type input "perhaps"
click at [992, 113] on div "search perhaps close keyboard_arrow_up keyboard_arrow_down Replace once Replace…" at bounding box center [799, 111] width 515 height 37
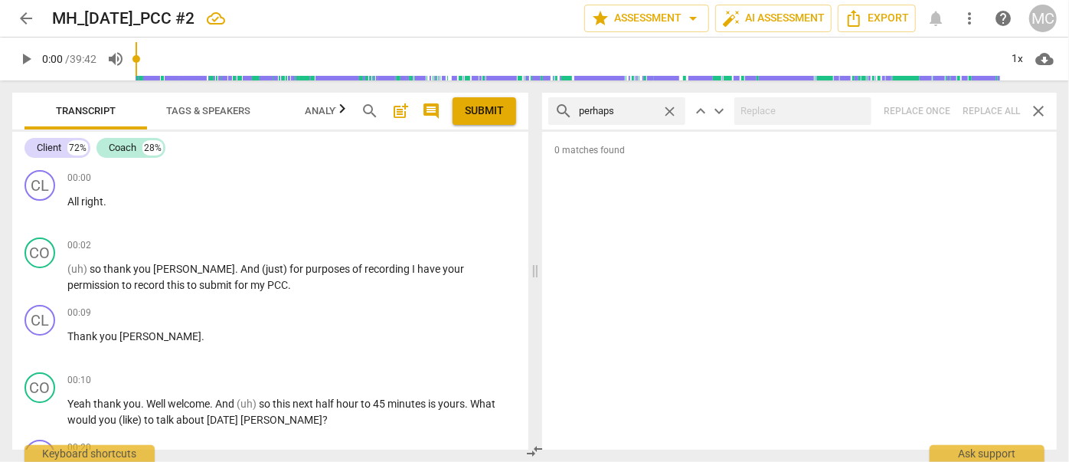
click at [666, 107] on span "close" at bounding box center [670, 111] width 16 height 16
click at [651, 109] on input "text" at bounding box center [629, 111] width 100 height 25
type input "a"
type input "almost"
click at [1011, 112] on div "search almost close keyboard_arrow_up keyboard_arrow_down Replace once Replace …" at bounding box center [799, 111] width 515 height 37
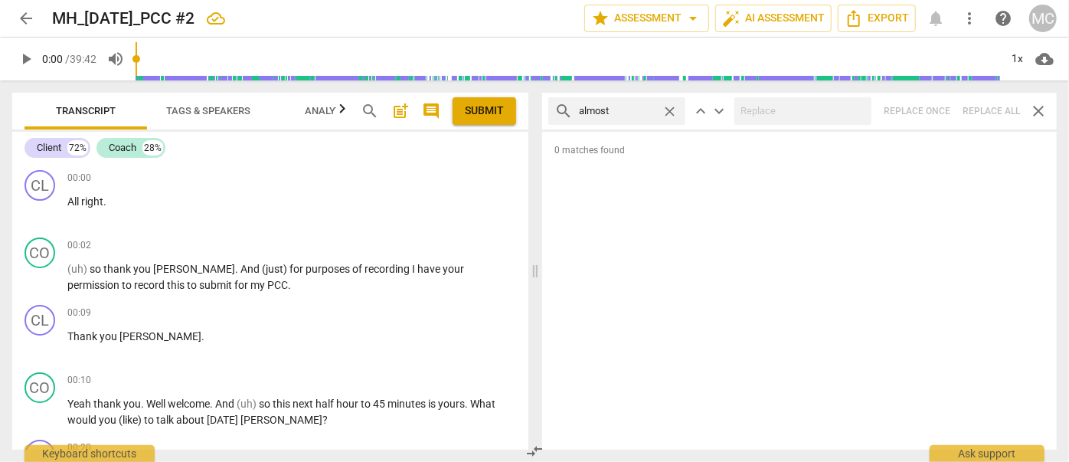
click at [987, 109] on div "search almost close keyboard_arrow_up keyboard_arrow_down Replace once Replace …" at bounding box center [799, 111] width 515 height 37
click at [668, 109] on span "close" at bounding box center [670, 111] width 16 height 16
click at [613, 113] on input "text" at bounding box center [629, 111] width 100 height 25
type input "I think"
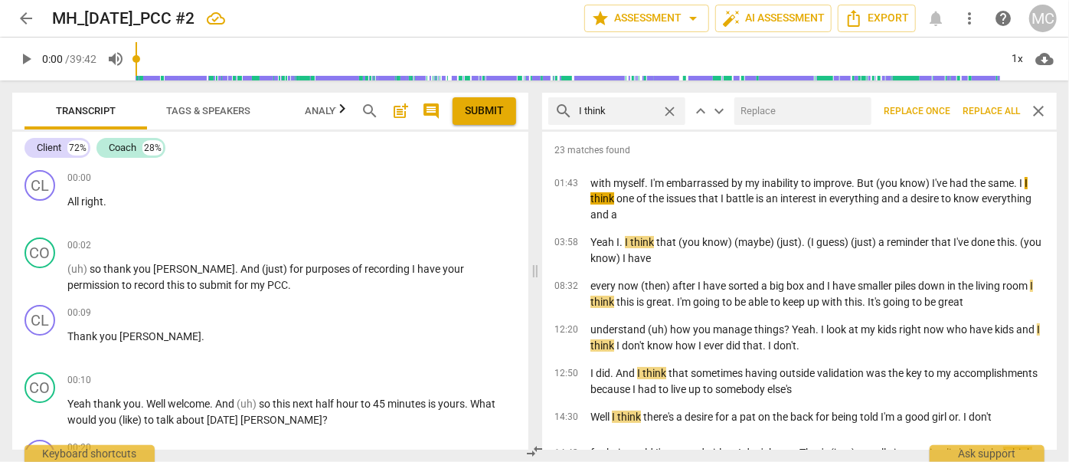
click at [782, 119] on input "text" at bounding box center [799, 111] width 131 height 25
type input "(I think)"
click at [994, 106] on span "Replace all" at bounding box center [990, 111] width 57 height 13
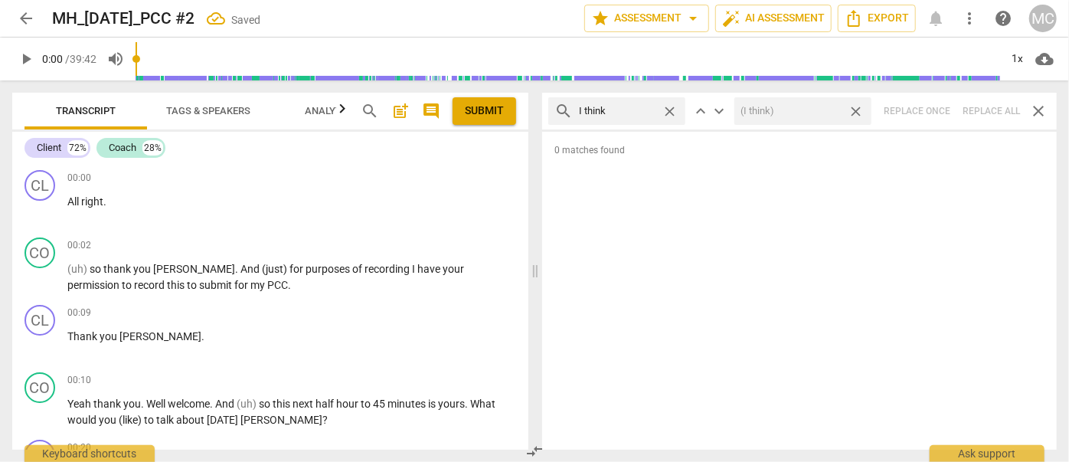
click at [858, 109] on span "close" at bounding box center [856, 111] width 16 height 16
click at [668, 107] on span "close" at bounding box center [670, 111] width 16 height 16
click at [638, 109] on input "text" at bounding box center [629, 111] width 100 height 25
type input "basically"
click at [985, 109] on div "search basically close keyboard_arrow_up keyboard_arrow_down Replace once Repla…" at bounding box center [799, 111] width 515 height 37
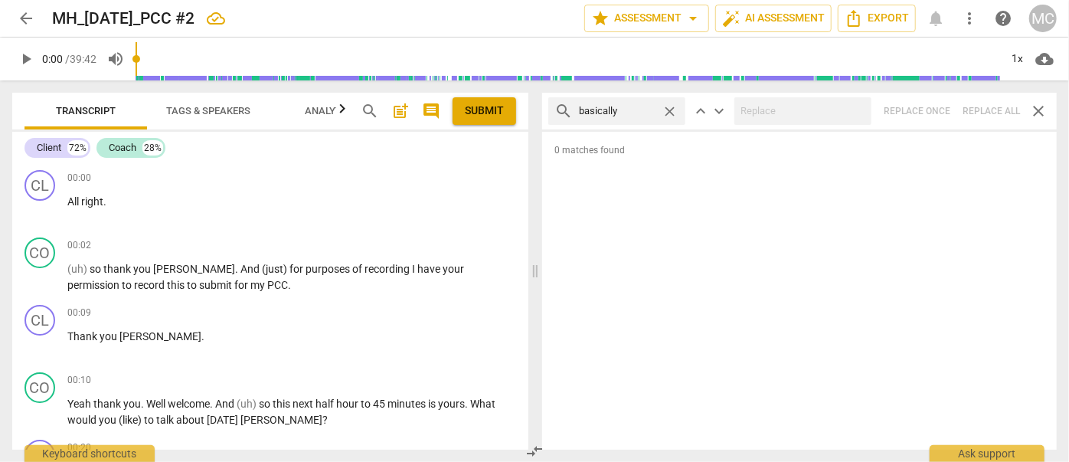
click at [668, 109] on span "close" at bounding box center [670, 111] width 16 height 16
click at [613, 111] on input "text" at bounding box center [629, 111] width 100 height 25
type input "gonna"
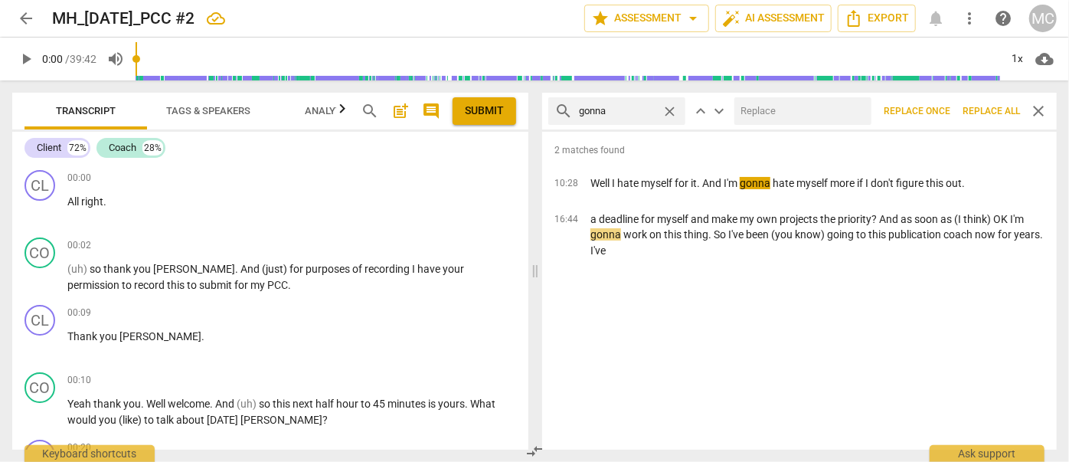
click at [760, 106] on input "text" at bounding box center [799, 111] width 131 height 25
type input "going to"
click at [970, 107] on span "Replace all" at bounding box center [990, 111] width 57 height 13
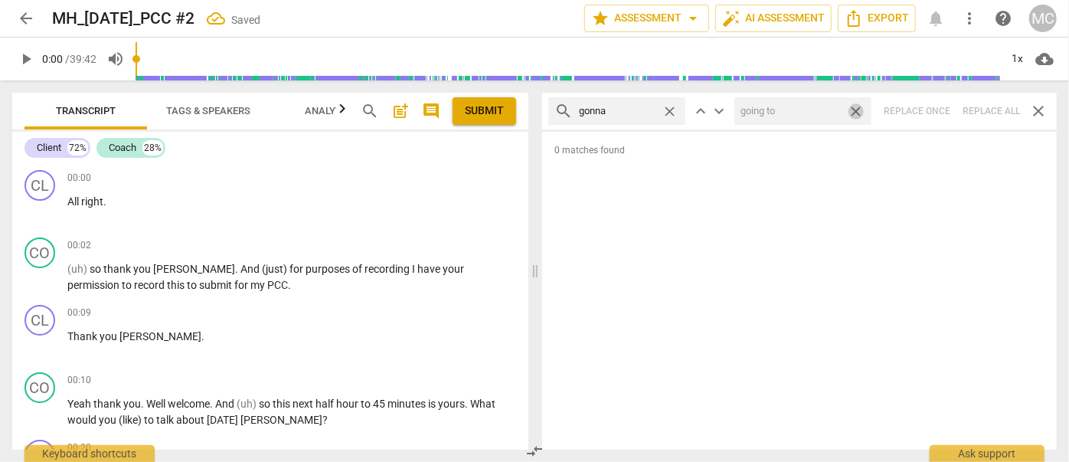
click at [855, 107] on span "close" at bounding box center [856, 111] width 16 height 16
click at [671, 109] on span "close" at bounding box center [670, 111] width 16 height 16
click at [641, 109] on input "text" at bounding box center [629, 111] width 100 height 25
type input "wanna"
click at [982, 107] on div "search wanna close keyboard_arrow_up keyboard_arrow_down Replace once Replace a…" at bounding box center [799, 111] width 515 height 37
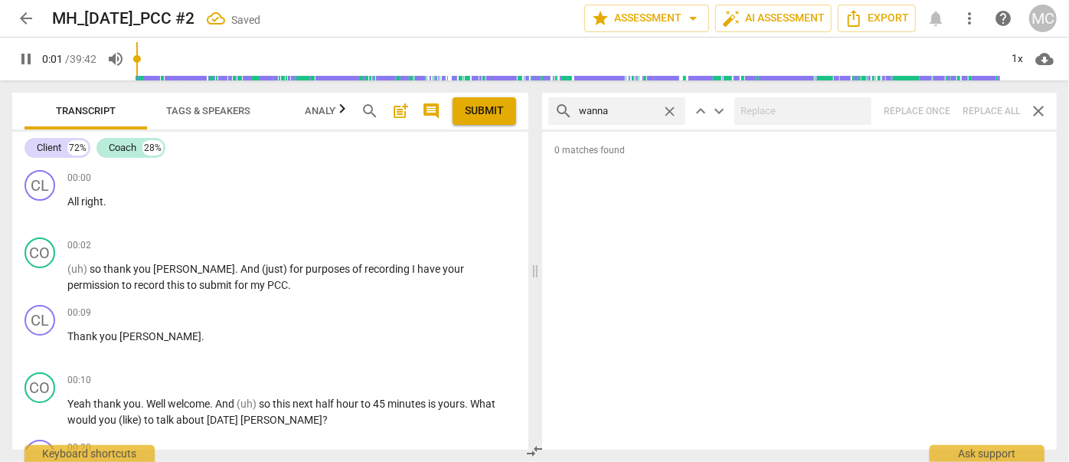
type input "2"
click at [668, 106] on span "close" at bounding box center [670, 111] width 16 height 16
click at [621, 109] on input "text" at bounding box center [629, 111] width 100 height 25
type input "3"
type input "g"
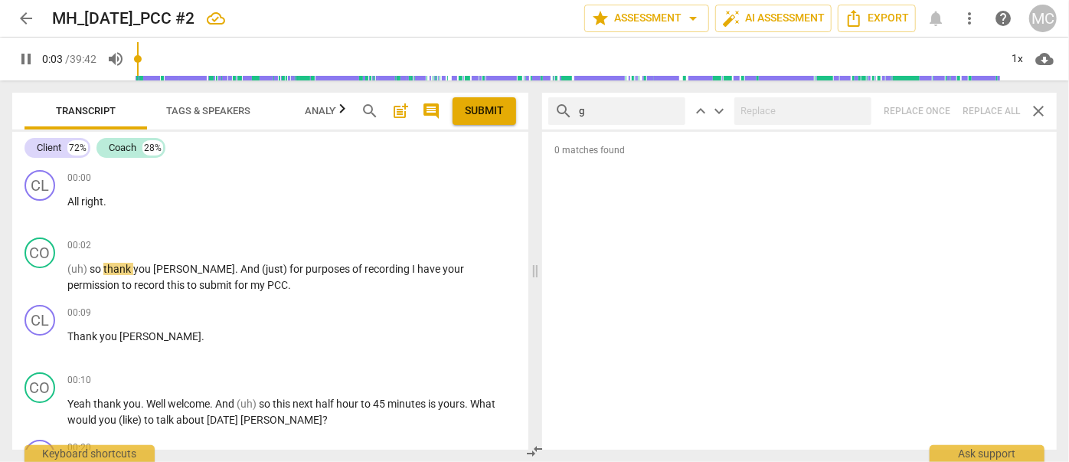
type input "3"
type input "gotcha"
type input "4"
type input "gotcha"
type input "5"
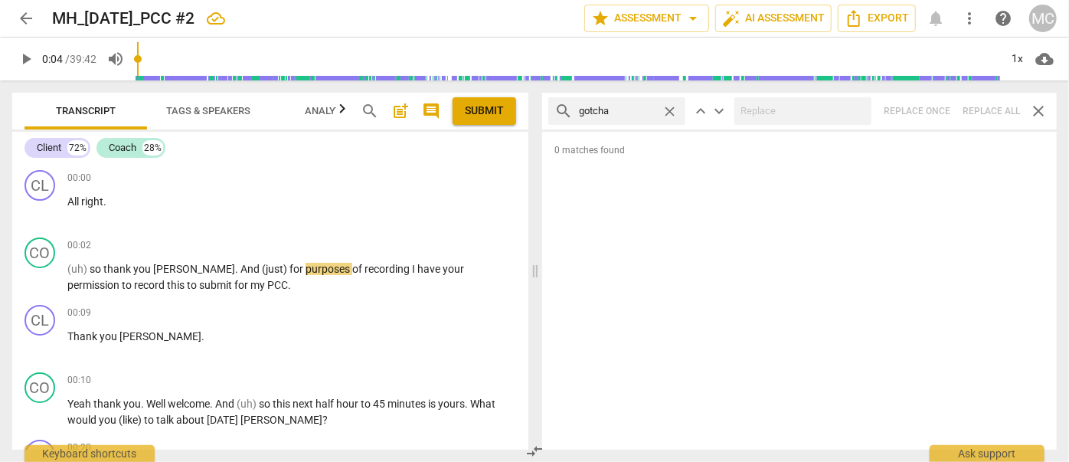
click at [979, 109] on div "search gotcha close keyboard_arrow_up keyboard_arrow_down Replace once Replace …" at bounding box center [799, 111] width 515 height 37
click at [669, 107] on span "close" at bounding box center [670, 111] width 16 height 16
click at [622, 112] on input "text" at bounding box center [629, 111] width 100 height 25
type input "gotta"
click at [992, 106] on div "search gotta close keyboard_arrow_up keyboard_arrow_down Replace once Replace a…" at bounding box center [799, 111] width 515 height 37
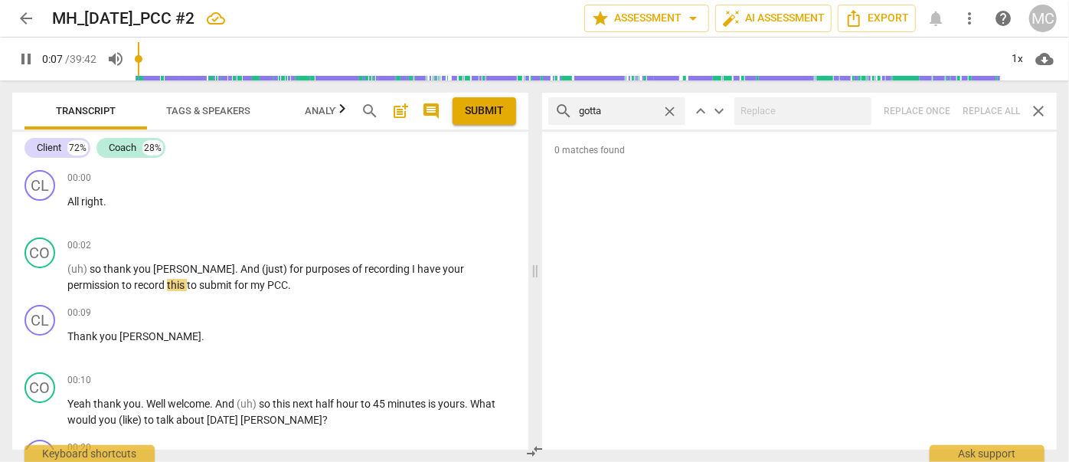
click at [669, 107] on span "close" at bounding box center [670, 111] width 16 height 16
type input "8"
click at [641, 110] on input "text" at bounding box center [629, 111] width 100 height 25
type input "8"
type input "."
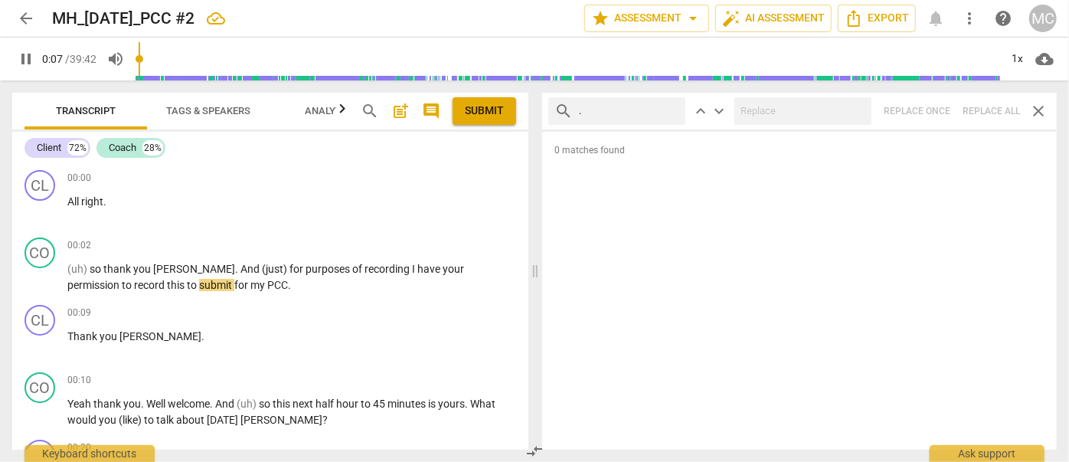
type input "8"
type input ". and"
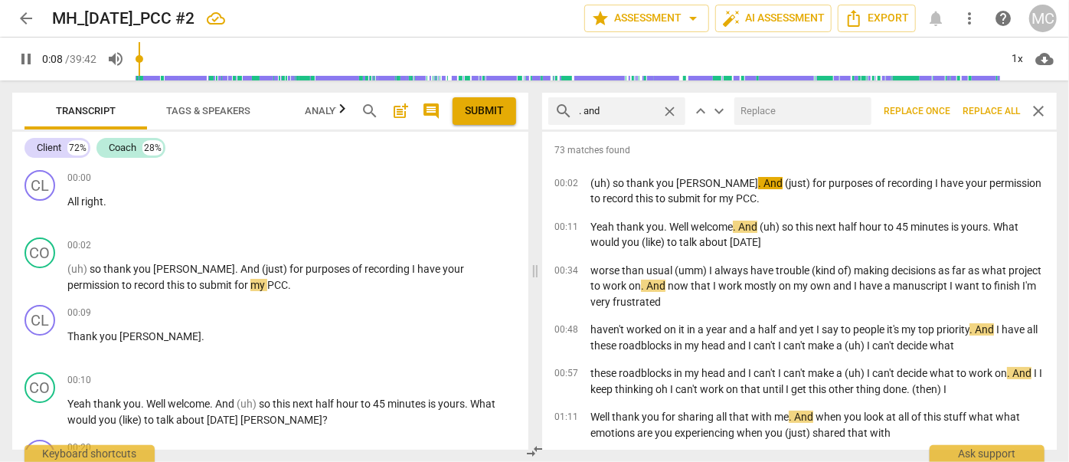
click at [825, 116] on input "text" at bounding box center [799, 111] width 131 height 25
type input "10"
type input "("
type input "10"
type input "(and)"
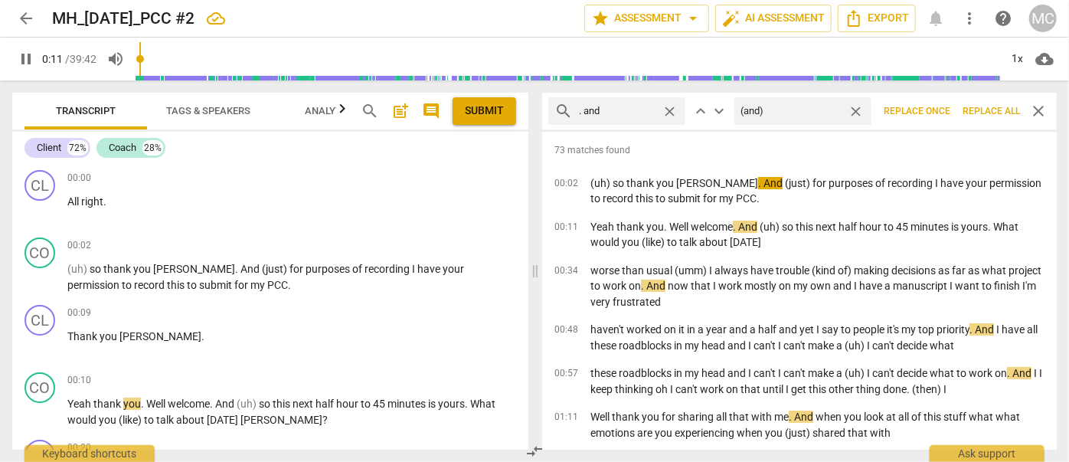
type input "12"
type input "(and)"
drag, startPoint x: 984, startPoint y: 109, endPoint x: 858, endPoint y: 111, distance: 125.6
click at [984, 109] on span "Replace all" at bounding box center [990, 111] width 57 height 13
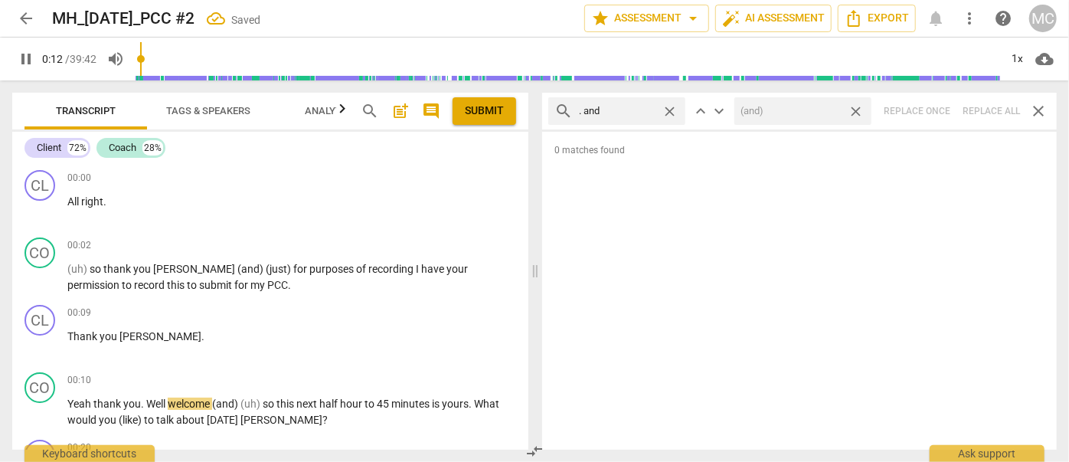
type input "13"
click at [858, 111] on span "close" at bounding box center [856, 111] width 16 height 16
type input "13"
click at [672, 109] on span "close" at bounding box center [670, 111] width 16 height 16
click at [629, 109] on input "text" at bounding box center [629, 111] width 100 height 25
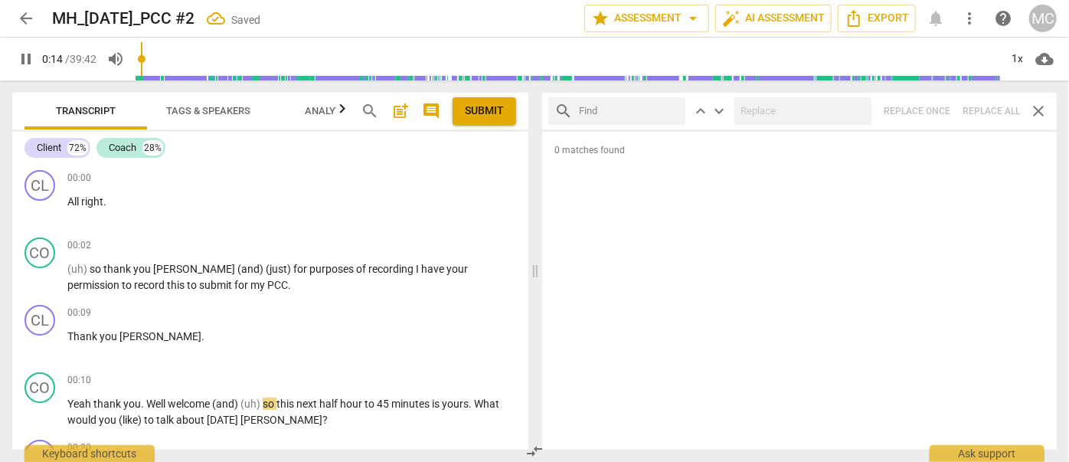
type input "14"
type input ". bu"
type input "15"
type input ". but"
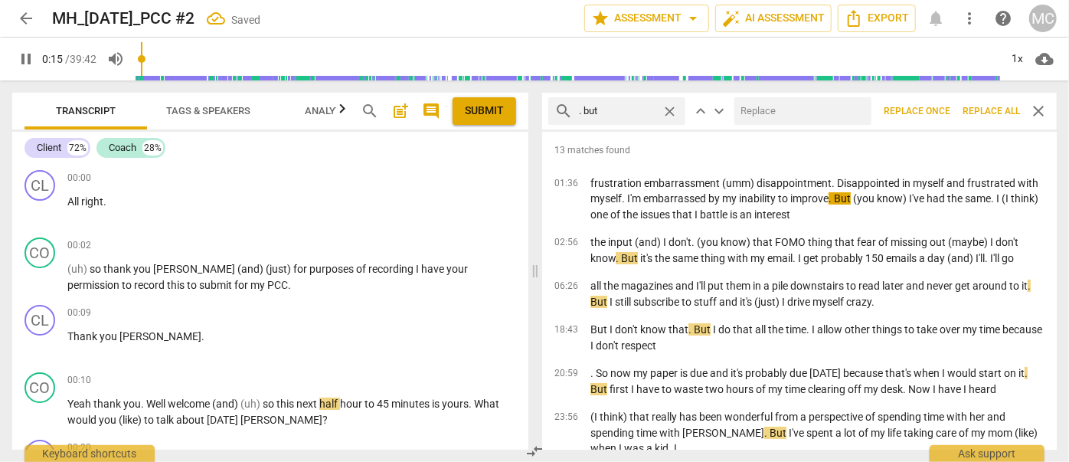
click at [772, 109] on input "text" at bounding box center [799, 111] width 131 height 25
type input "15"
type input ", b"
type input "16"
type input ", but"
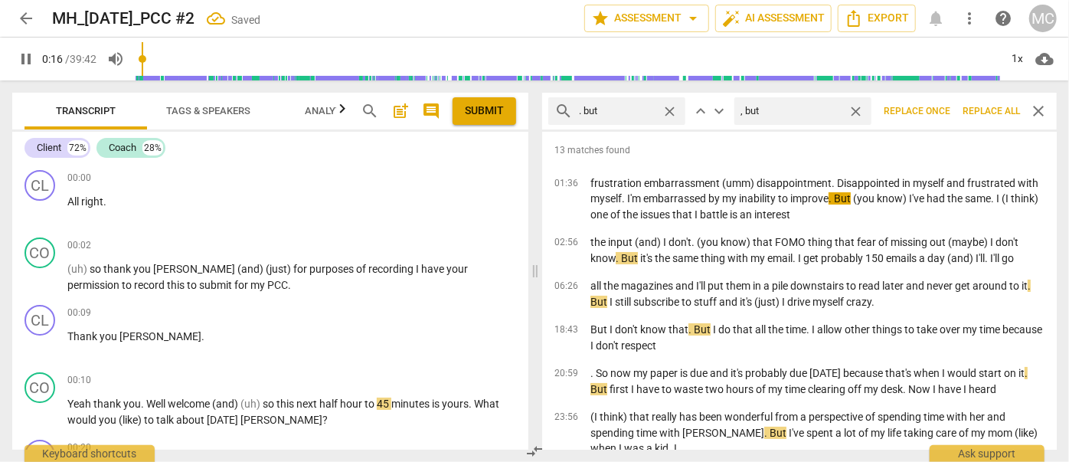
type input "16"
type input ", but"
click at [989, 116] on span "Replace all" at bounding box center [990, 111] width 57 height 13
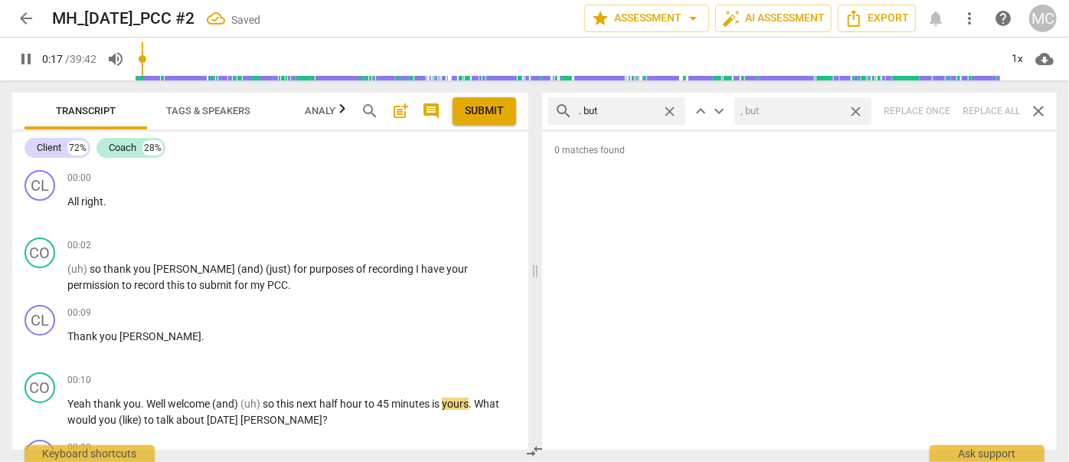
type input "17"
click at [859, 108] on span "close" at bounding box center [856, 111] width 16 height 16
type input "19"
click at [669, 107] on span "close" at bounding box center [670, 111] width 16 height 16
click at [637, 108] on input "text" at bounding box center [629, 111] width 100 height 25
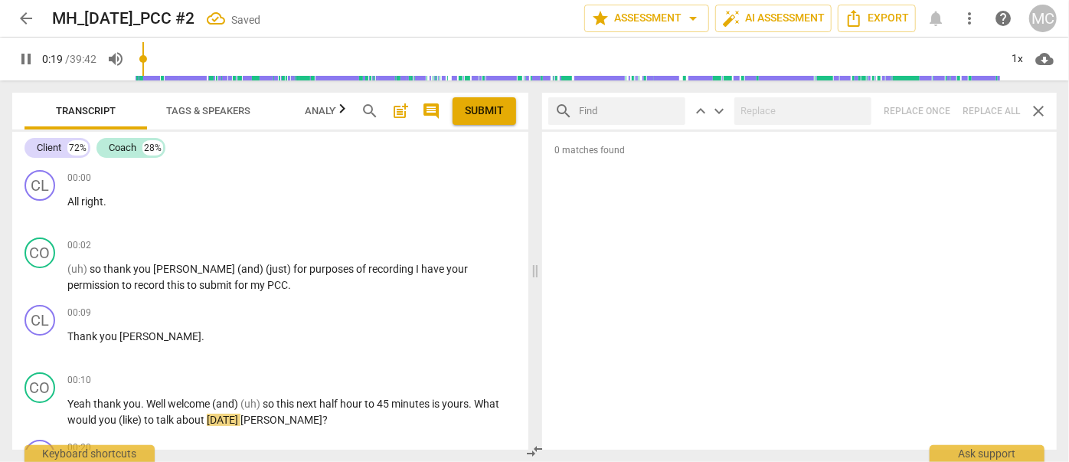
type input "19"
type input ". so"
type input "20"
type input ". so"
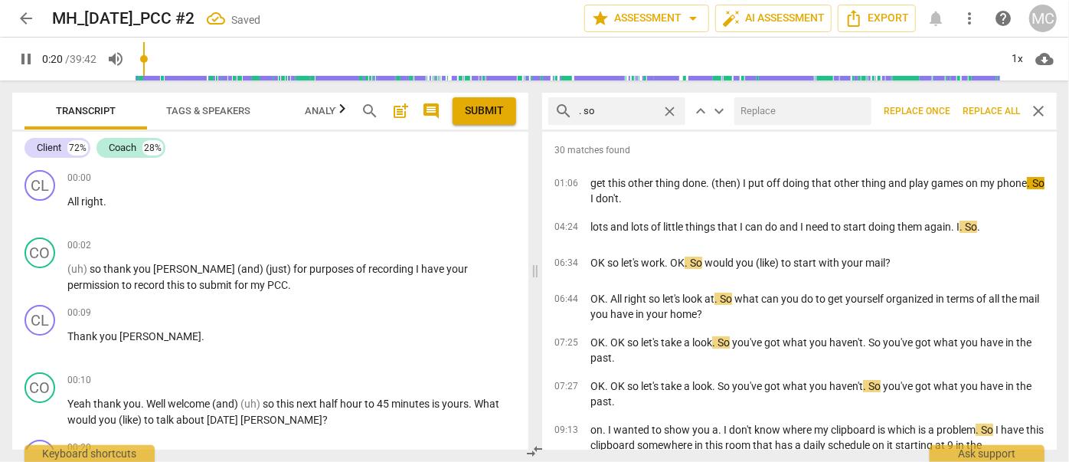
click at [792, 107] on input "text" at bounding box center [799, 111] width 131 height 25
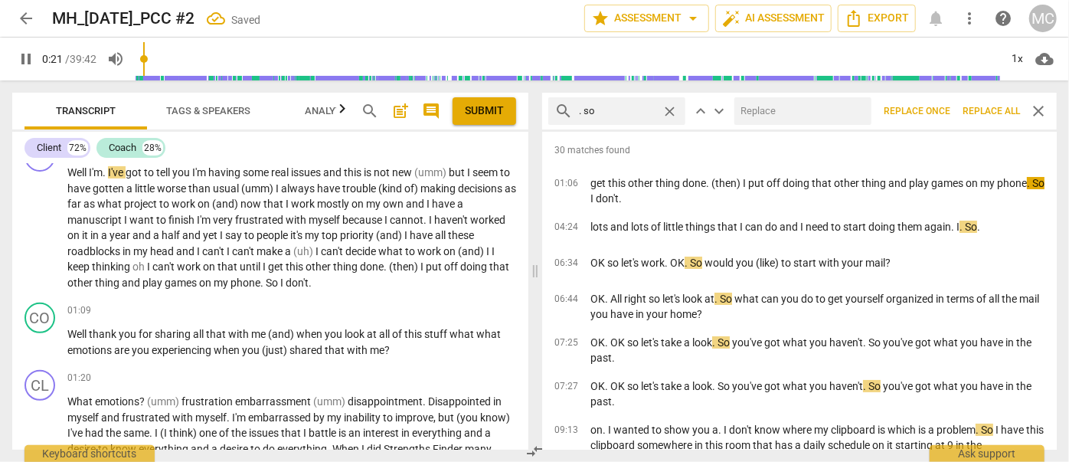
type input "22"
type input "("
type input "22"
type input "(so)"
type input "22"
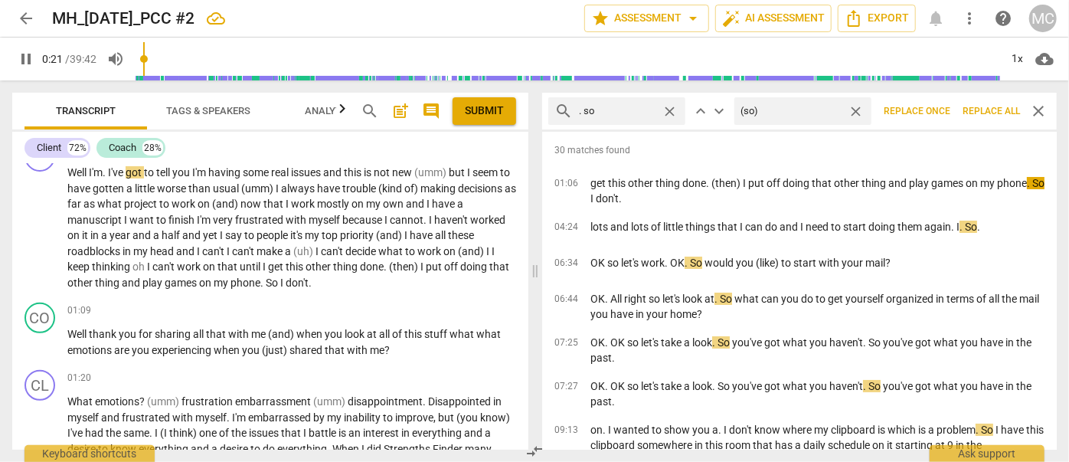
type input "(so)"
type input "23"
type input "(so)"
type input "23"
type input "(so)"
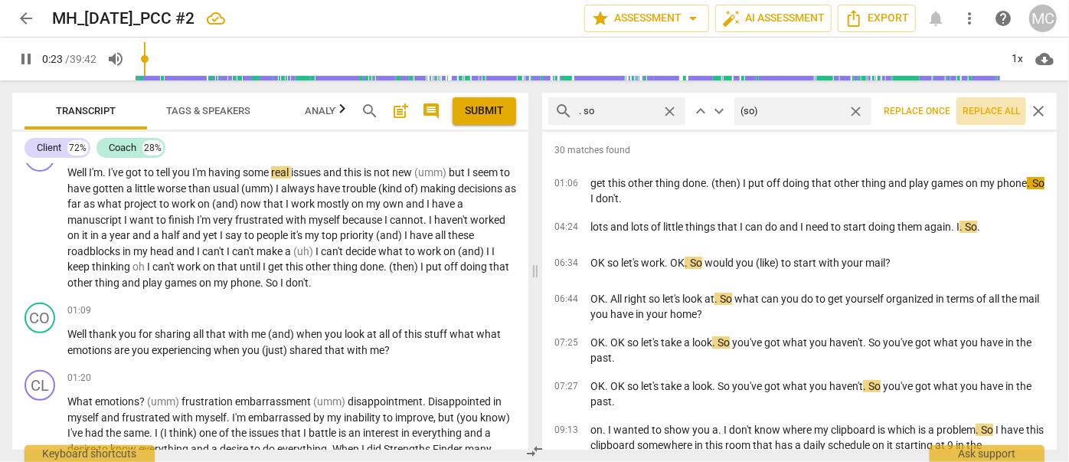
click at [994, 113] on span "Replace all" at bounding box center [990, 111] width 57 height 13
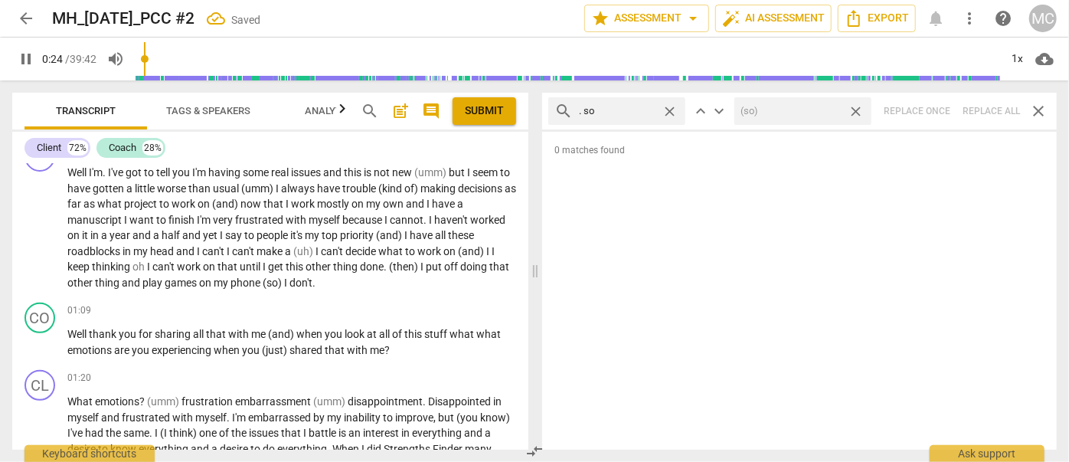
type input "24"
click at [856, 108] on span "close" at bounding box center [856, 111] width 16 height 16
type input "25"
click at [671, 109] on span "close" at bounding box center [670, 111] width 16 height 16
click at [612, 110] on input "text" at bounding box center [629, 111] width 100 height 25
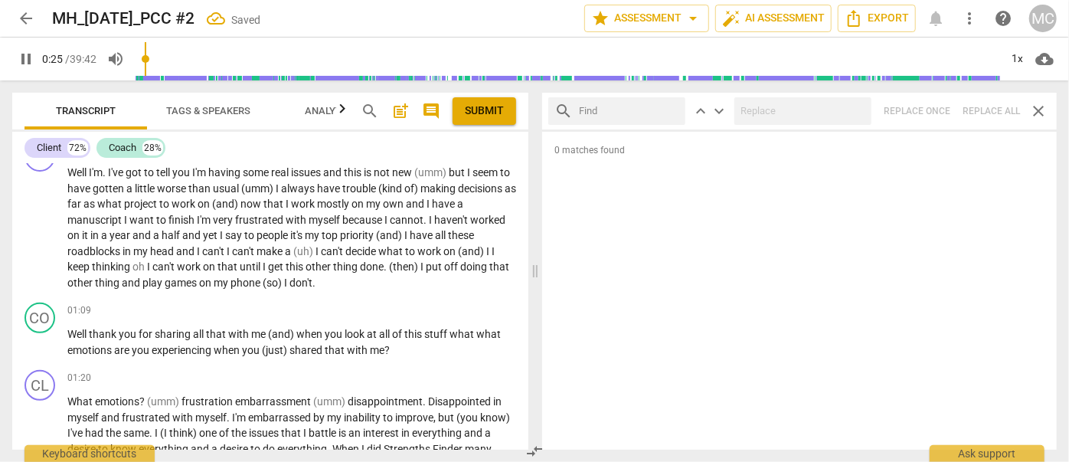
type input "26"
type input "."
type input "26"
type input ". or"
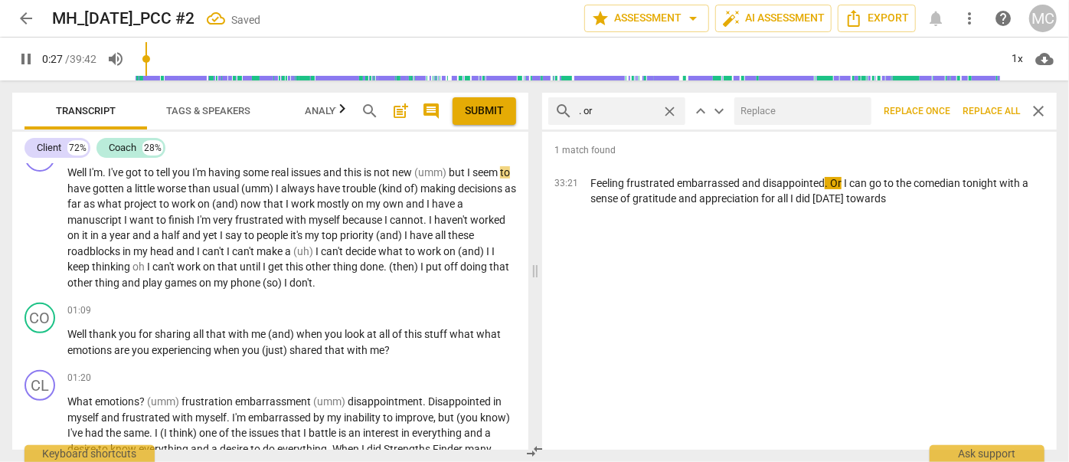
click at [767, 112] on input "text" at bounding box center [799, 111] width 131 height 25
type input "27"
type input "(o"
type input "28"
type input "(or)"
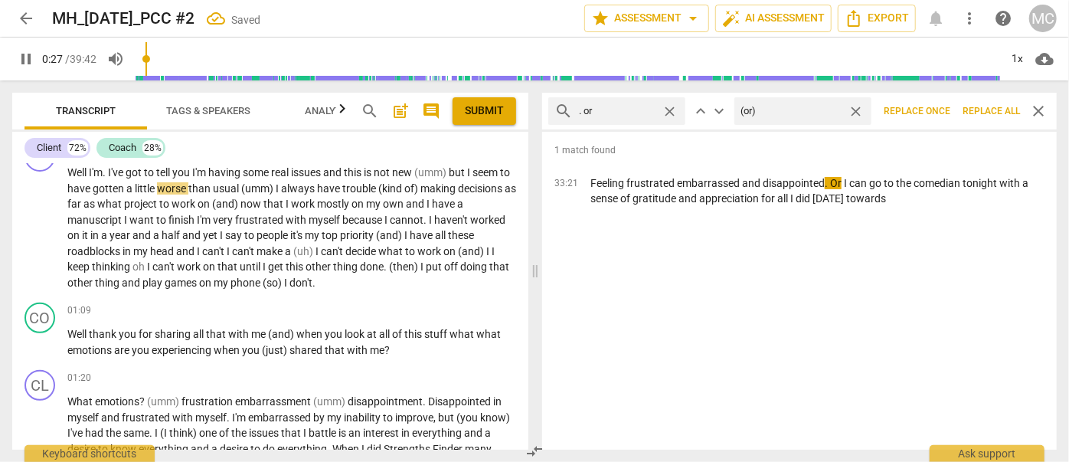
type input "28"
type input "(or)"
click at [986, 109] on span "Replace all" at bounding box center [990, 111] width 57 height 13
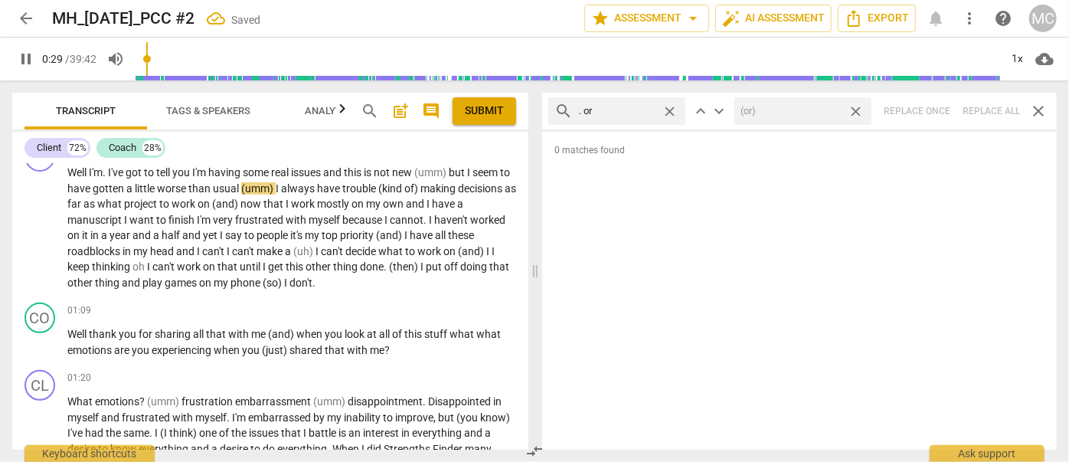
click at [858, 108] on span "close" at bounding box center [856, 111] width 16 height 16
type input "29"
type input "30"
drag, startPoint x: 674, startPoint y: 110, endPoint x: 665, endPoint y: 110, distance: 9.2
click at [674, 110] on span "close" at bounding box center [670, 111] width 16 height 16
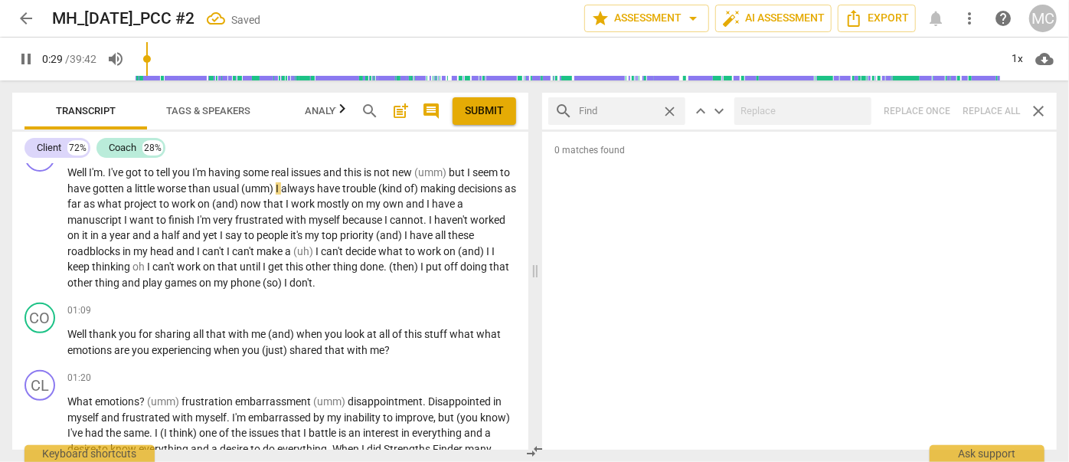
click at [641, 111] on input "text" at bounding box center [617, 111] width 77 height 25
type input "30"
type input ". be"
type input "31"
type input ". because"
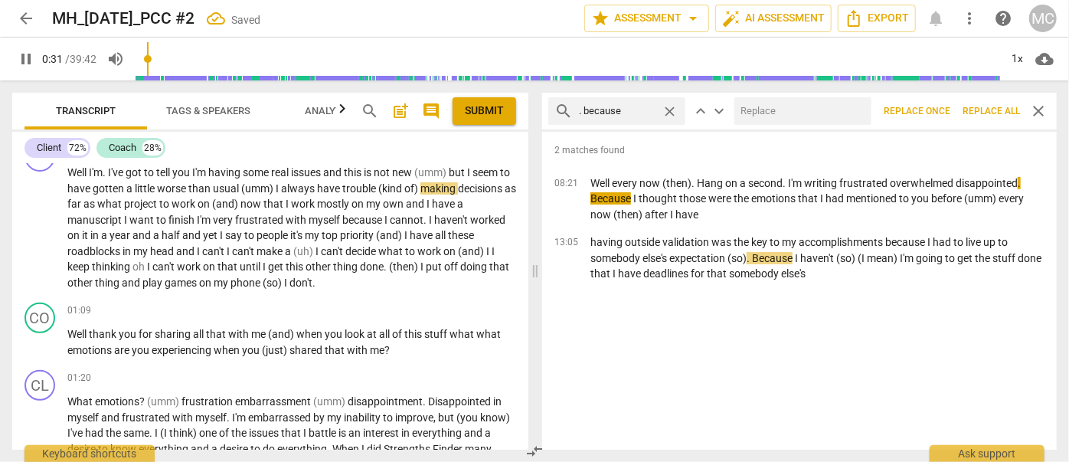
click at [767, 119] on input "text" at bounding box center [799, 111] width 131 height 25
type input "32"
type input ", b"
type input "32"
type input ", becaus"
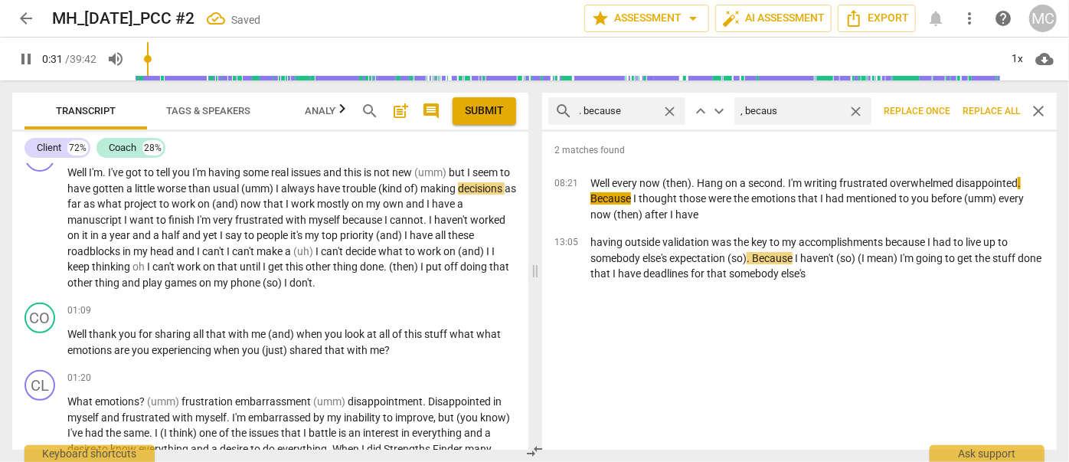
type input "32"
type input ", because"
type input "33"
type input ", because"
click at [997, 106] on span "Replace all" at bounding box center [990, 111] width 57 height 13
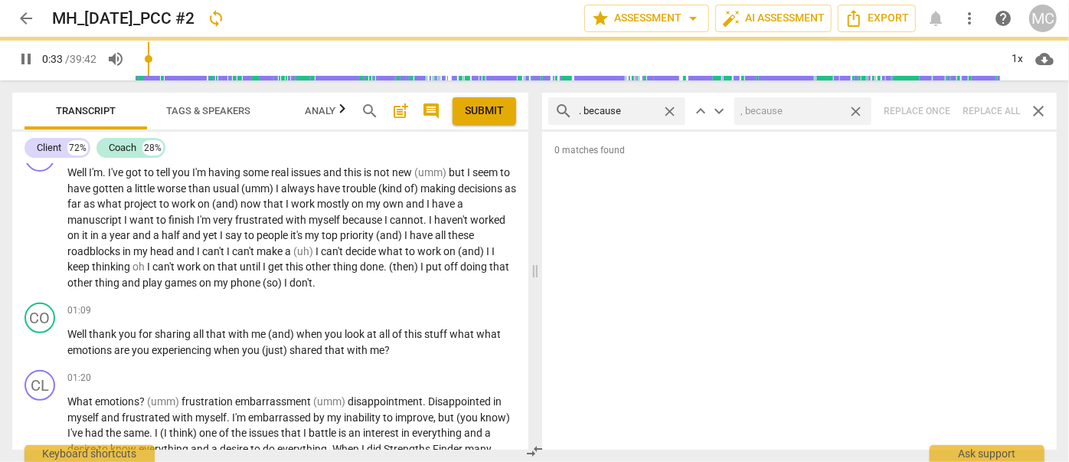
click at [857, 108] on span "close" at bounding box center [856, 111] width 16 height 16
type input "34"
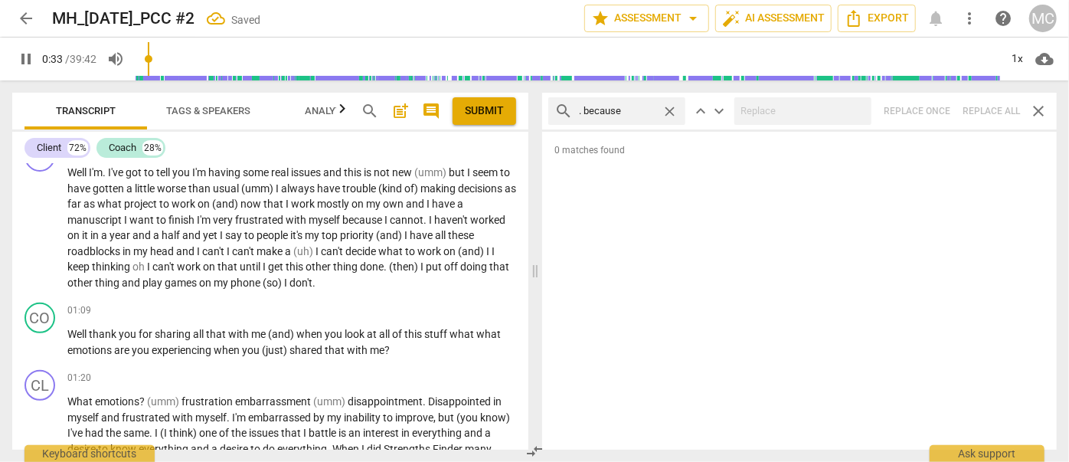
type input "34"
click at [669, 107] on span "close" at bounding box center [670, 111] width 16 height 16
click at [633, 108] on input "text" at bounding box center [629, 111] width 100 height 25
type input "35"
type input "?"
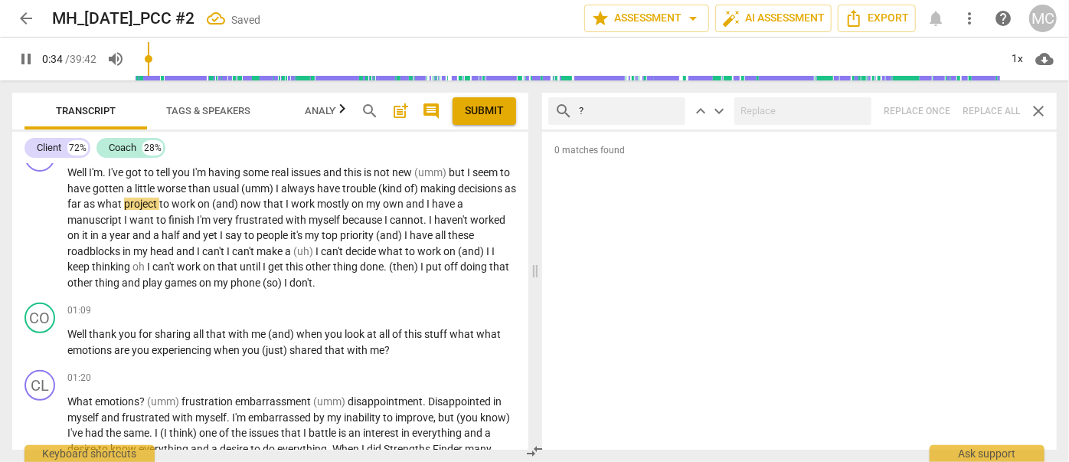
type input "35"
type input "? And"
type input "35"
type input "? And"
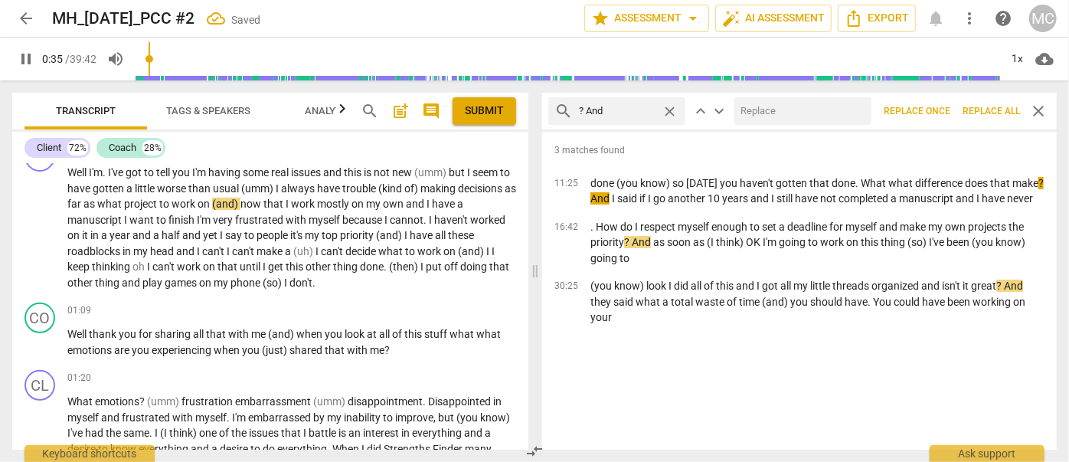
click at [754, 114] on input "text" at bounding box center [799, 111] width 131 height 25
type input "37"
type input "?"
type input "37"
type input "? (and"
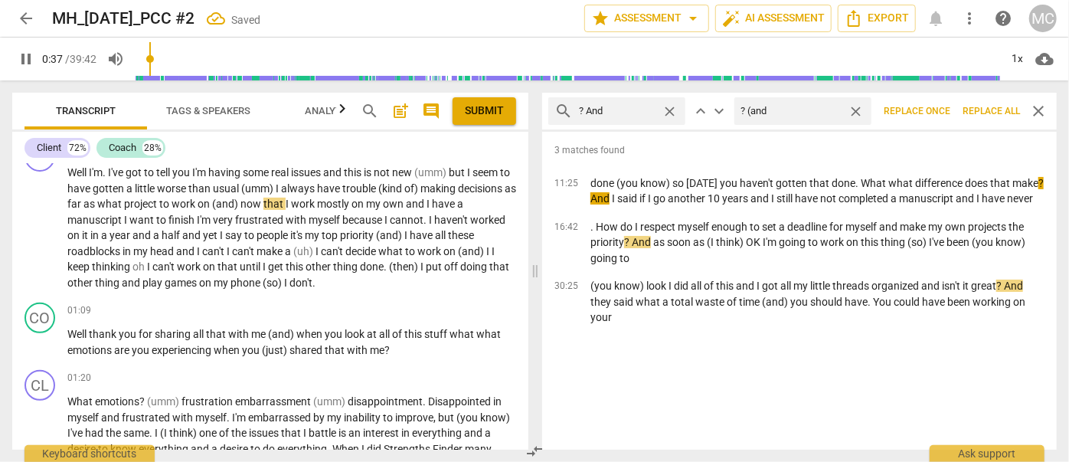
type input "37"
type input "? (and)"
type input "39"
type input "? (and"
type input "39"
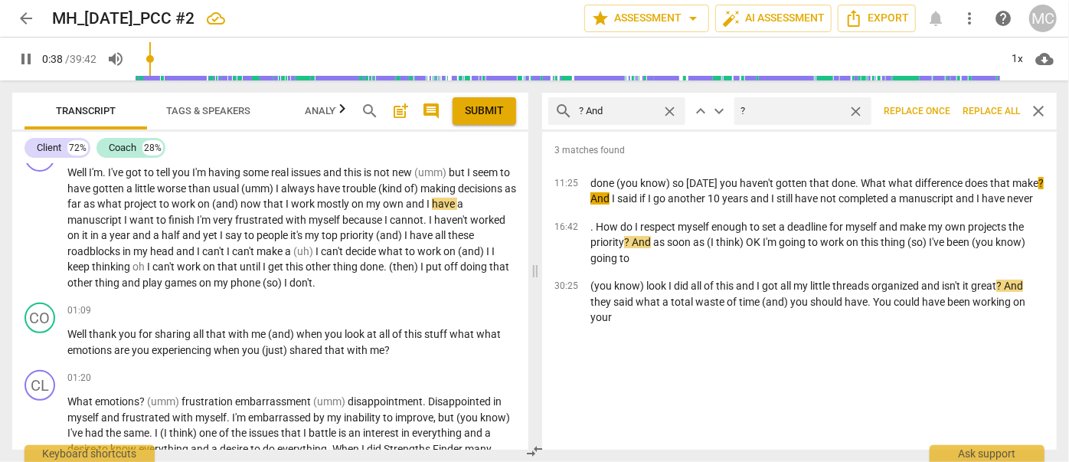
type input "?"
type input "39"
type input ".,"
type input "39"
type input "."
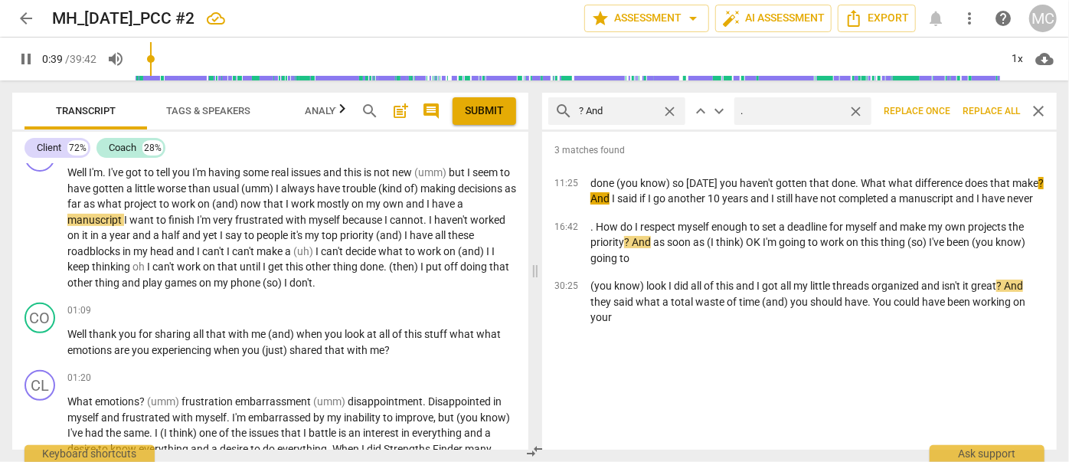
type input "40"
type input ", a"
type input "40"
type input ", and"
type input "41"
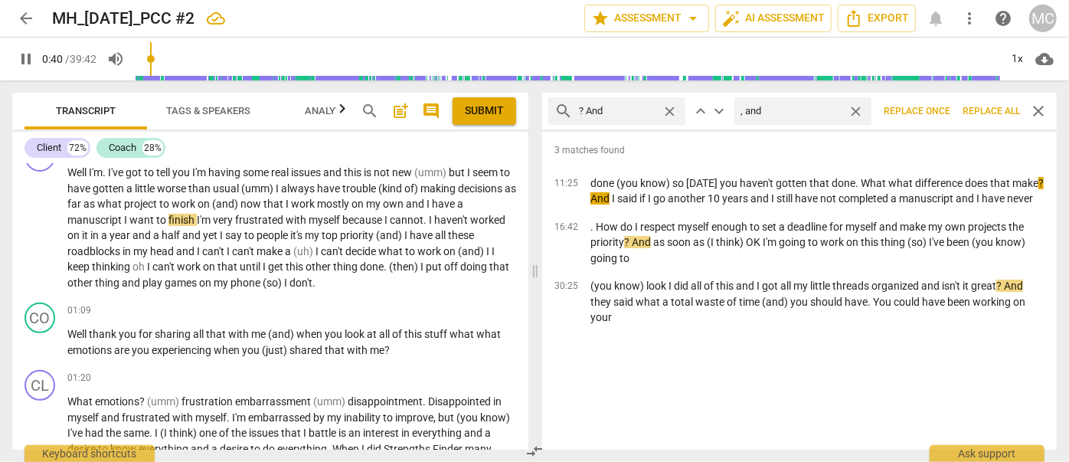
type input ", and"
drag, startPoint x: 984, startPoint y: 103, endPoint x: 900, endPoint y: 112, distance: 83.9
click at [984, 103] on button "Replace all" at bounding box center [991, 111] width 70 height 28
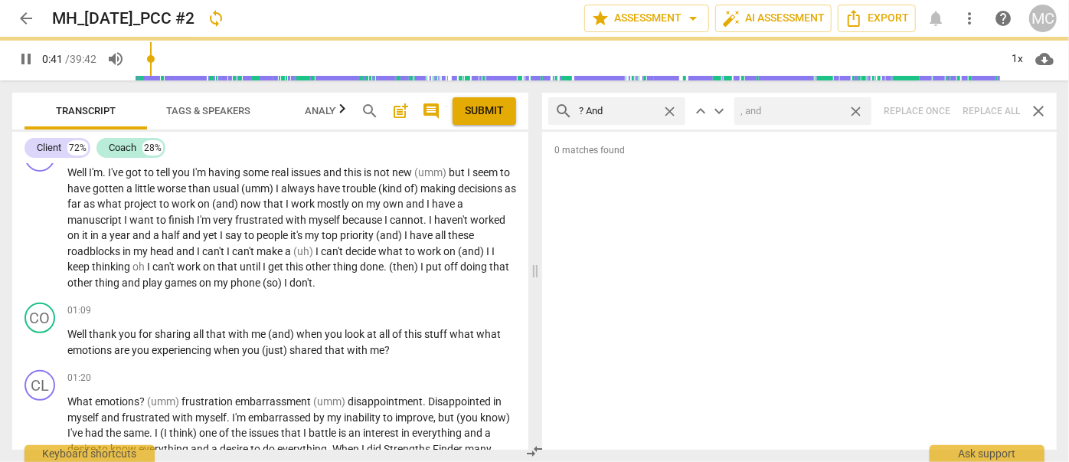
type input "41"
drag, startPoint x: 857, startPoint y: 109, endPoint x: 652, endPoint y: 106, distance: 205.2
click at [857, 109] on span "close" at bounding box center [856, 111] width 16 height 16
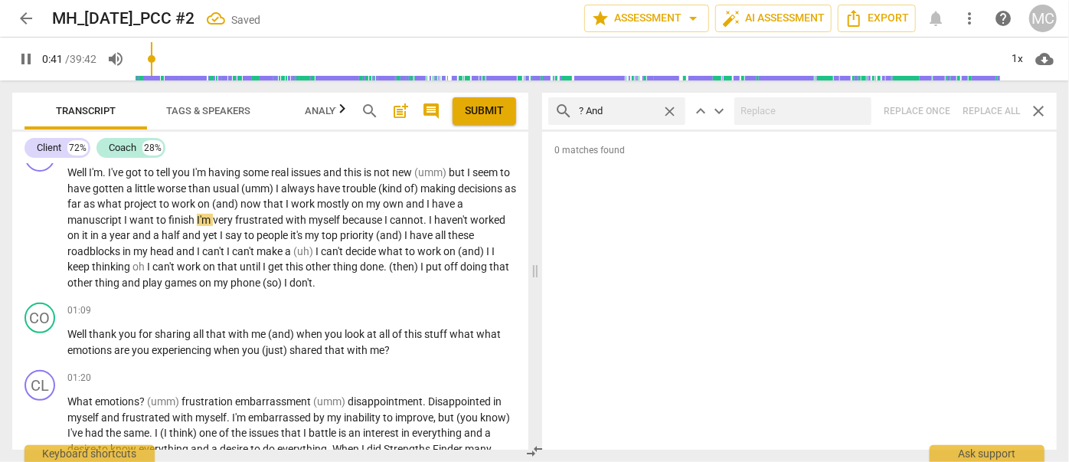
type input "42"
click at [668, 106] on span "close" at bounding box center [670, 111] width 16 height 16
click at [626, 111] on input "text" at bounding box center [629, 111] width 100 height 25
type input "43"
type input "?"
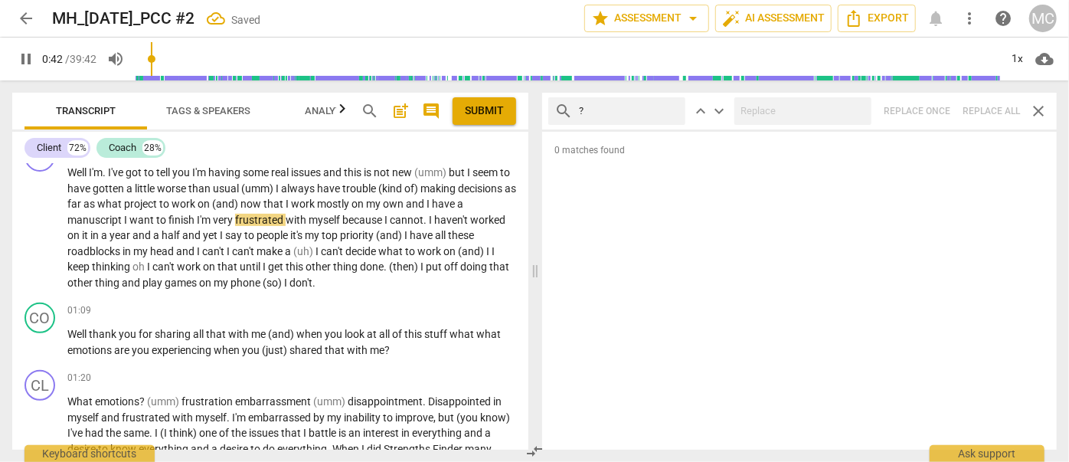
type input "43"
type input "? But"
type input "43"
type input "? But"
type input "45"
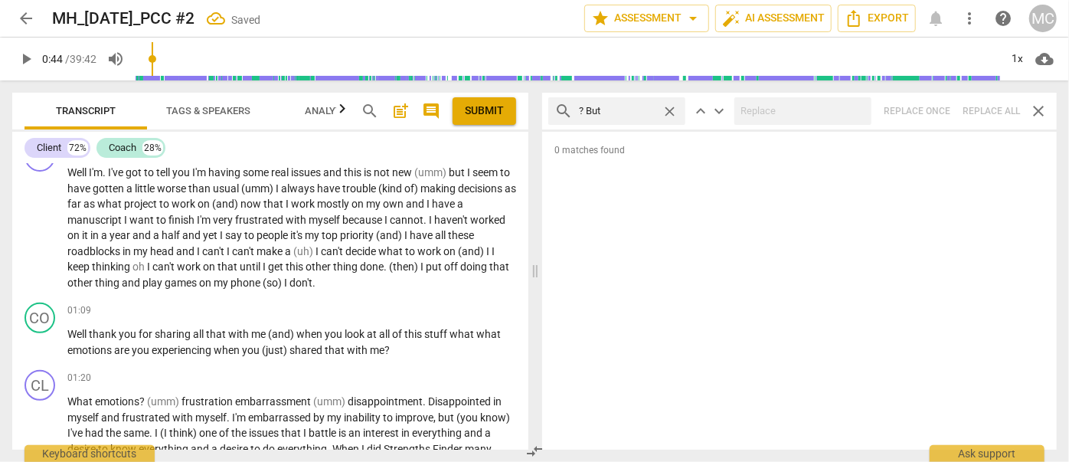
click at [996, 106] on div "search ? But close keyboard_arrow_up keyboard_arrow_down Replace once Replace a…" at bounding box center [799, 111] width 515 height 37
click at [672, 107] on span "close" at bounding box center [670, 111] width 16 height 16
click at [618, 109] on input "text" at bounding box center [629, 111] width 100 height 25
type input "? So"
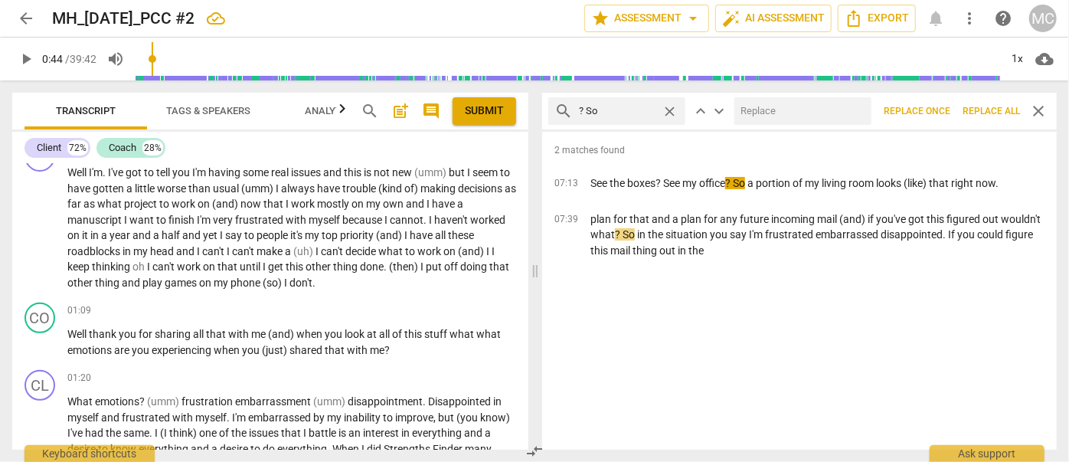
click at [747, 113] on input "text" at bounding box center [799, 111] width 131 height 25
type input ", so"
click at [992, 109] on span "Replace all" at bounding box center [990, 111] width 57 height 13
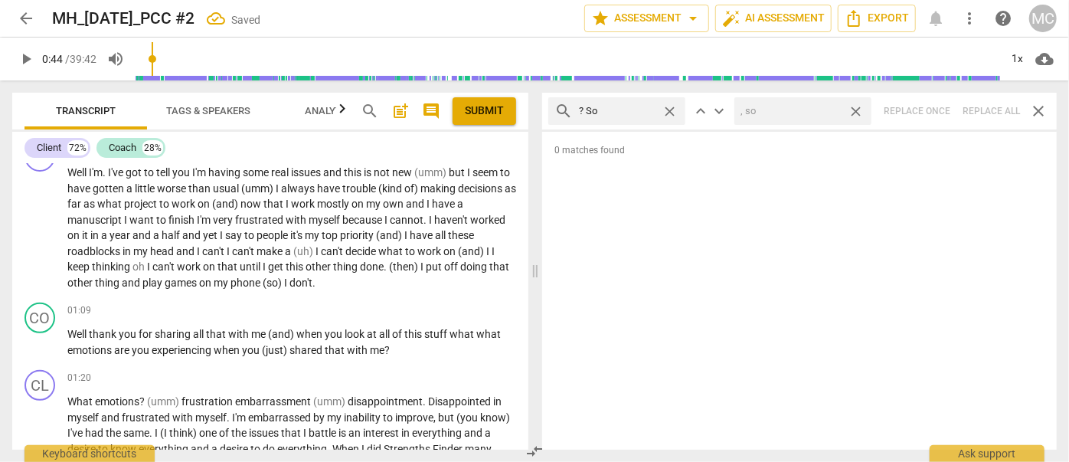
click at [853, 109] on span "close" at bounding box center [856, 111] width 16 height 16
click at [668, 108] on span "close" at bounding box center [670, 111] width 16 height 16
click at [625, 109] on input "text" at bounding box center [629, 111] width 100 height 25
type input "? Or"
click at [978, 105] on div "search ? Or close keyboard_arrow_up keyboard_arrow_down Replace once Replace al…" at bounding box center [799, 111] width 515 height 37
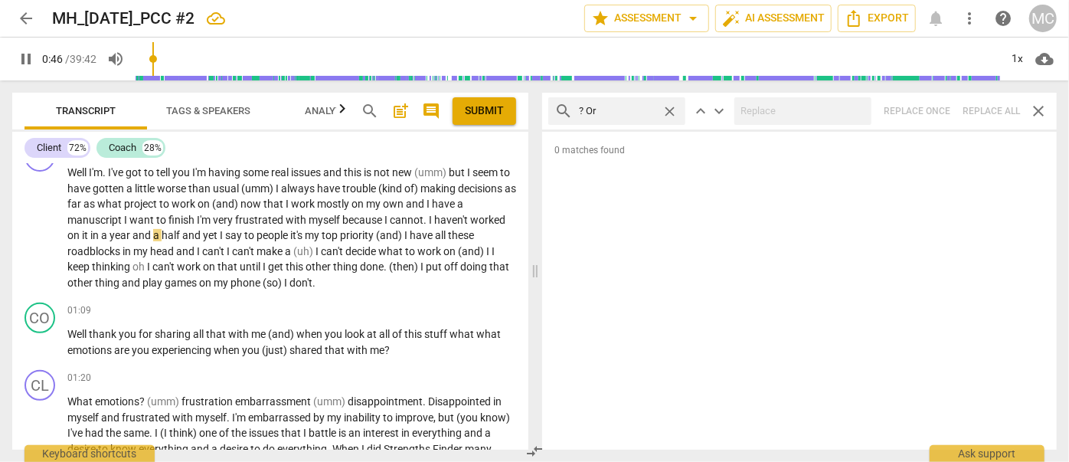
type input "46"
click at [669, 106] on span "close" at bounding box center [670, 111] width 16 height 16
click at [608, 112] on input "text" at bounding box center [629, 111] width 100 height 25
type input "47"
type input "?"
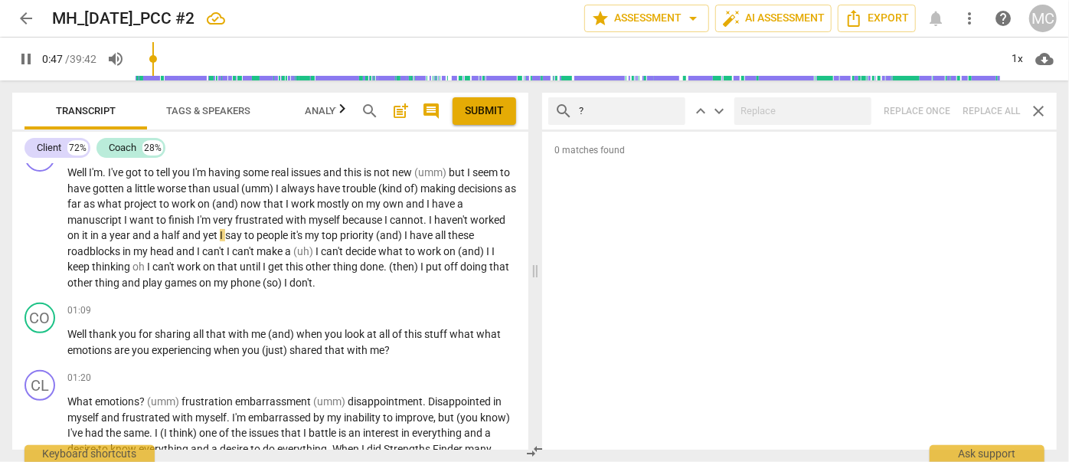
type input "47"
type input "? Bec"
type input "48"
type input "? Because"
type input "49"
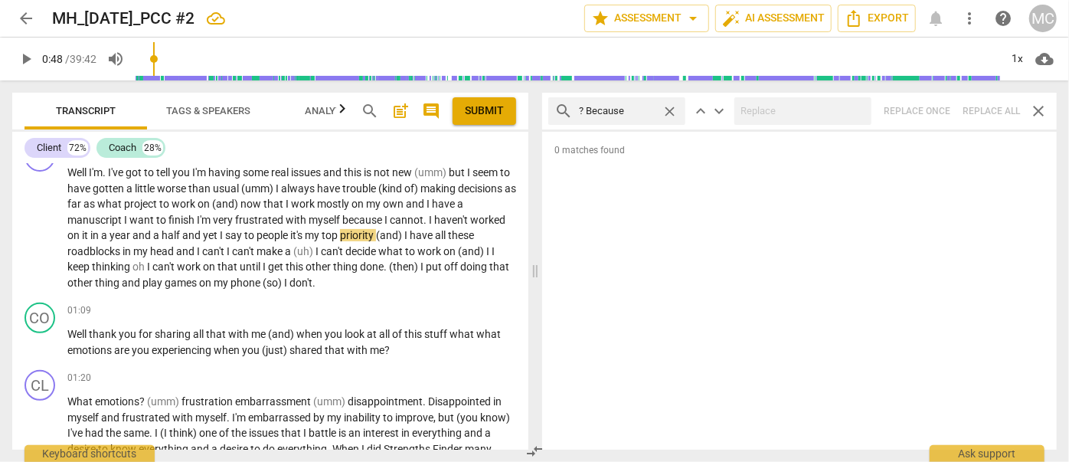
click at [982, 106] on div "search ? Because close keyboard_arrow_up keyboard_arrow_down Replace once Repla…" at bounding box center [799, 111] width 515 height 37
click at [666, 107] on span "close" at bounding box center [670, 111] width 16 height 16
click at [610, 111] on input "text" at bounding box center [629, 111] width 100 height 25
type input "I'm"
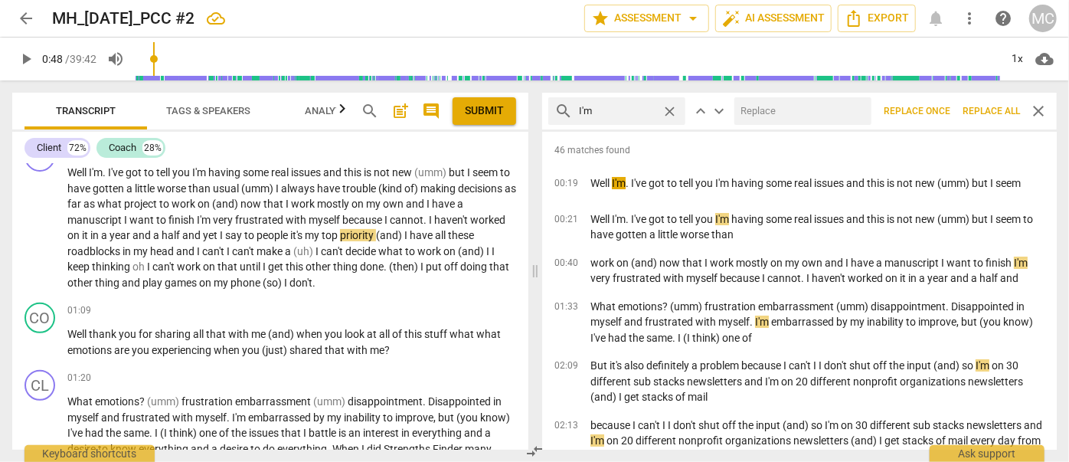
click at [780, 116] on input "text" at bounding box center [799, 111] width 131 height 25
type input "I am"
click at [980, 105] on span "Replace all" at bounding box center [990, 111] width 57 height 13
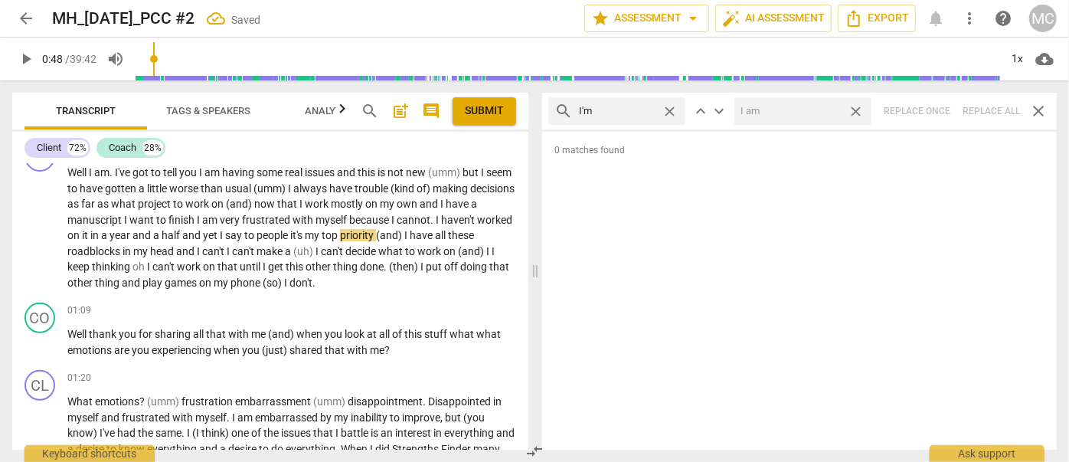
click at [859, 110] on span "close" at bounding box center [856, 111] width 16 height 16
click at [669, 107] on span "close" at bounding box center [670, 111] width 16 height 16
click at [587, 111] on input "text" at bounding box center [629, 111] width 100 height 25
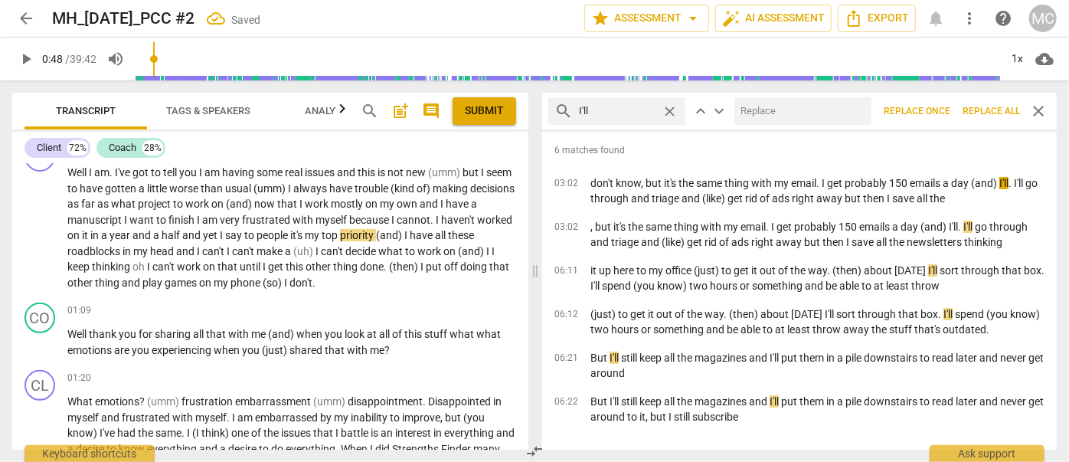
click at [767, 106] on input "text" at bounding box center [799, 111] width 131 height 25
click at [980, 109] on span "Replace all" at bounding box center [990, 111] width 57 height 13
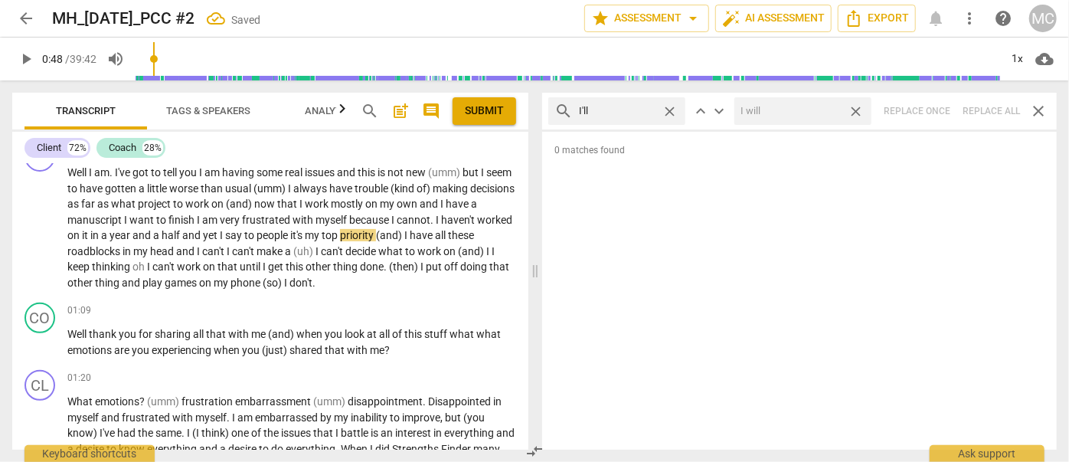
click at [857, 107] on span "close" at bounding box center [856, 111] width 16 height 16
click at [669, 109] on span "close" at bounding box center [670, 111] width 16 height 16
click at [641, 110] on input "text" at bounding box center [629, 111] width 100 height 25
click at [988, 111] on div "search you'll close keyboard_arrow_up keyboard_arrow_down Replace once Replace …" at bounding box center [799, 111] width 515 height 37
click at [668, 108] on span "close" at bounding box center [670, 111] width 16 height 16
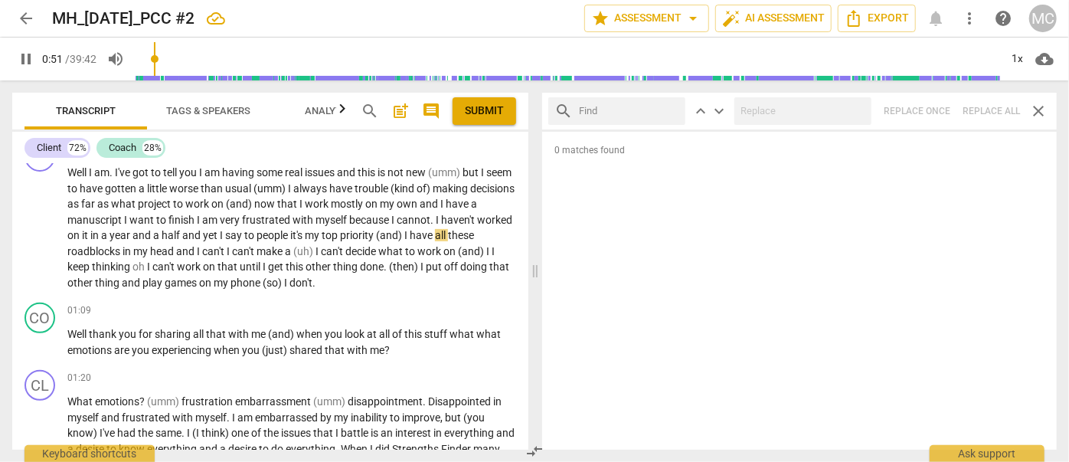
click at [629, 112] on input "text" at bounding box center [629, 111] width 100 height 25
click at [976, 106] on div "search he'll close keyboard_arrow_up keyboard_arrow_down Replace once Replace a…" at bounding box center [799, 111] width 515 height 37
click at [669, 109] on span "close" at bounding box center [670, 111] width 16 height 16
click at [654, 109] on input "text" at bounding box center [629, 111] width 100 height 25
click at [995, 107] on div "search she'll close keyboard_arrow_up keyboard_arrow_down Replace once Replace …" at bounding box center [799, 111] width 515 height 37
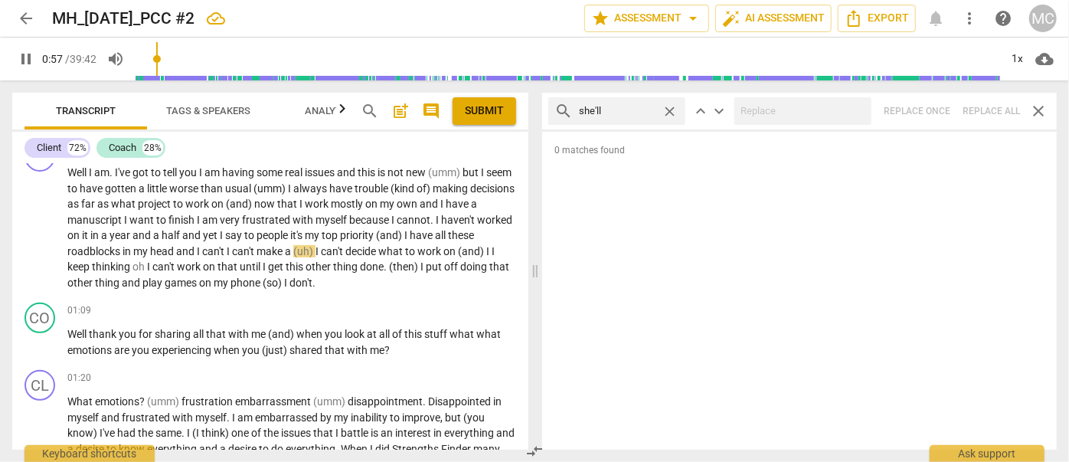
click at [670, 108] on span "close" at bounding box center [670, 111] width 16 height 16
click at [647, 108] on input "text" at bounding box center [629, 111] width 100 height 25
click at [980, 109] on div "search it'll close keyboard_arrow_up keyboard_arrow_down Replace once Replace a…" at bounding box center [799, 111] width 515 height 37
click at [670, 109] on span "close" at bounding box center [670, 111] width 16 height 16
click at [631, 112] on input "text" at bounding box center [629, 111] width 100 height 25
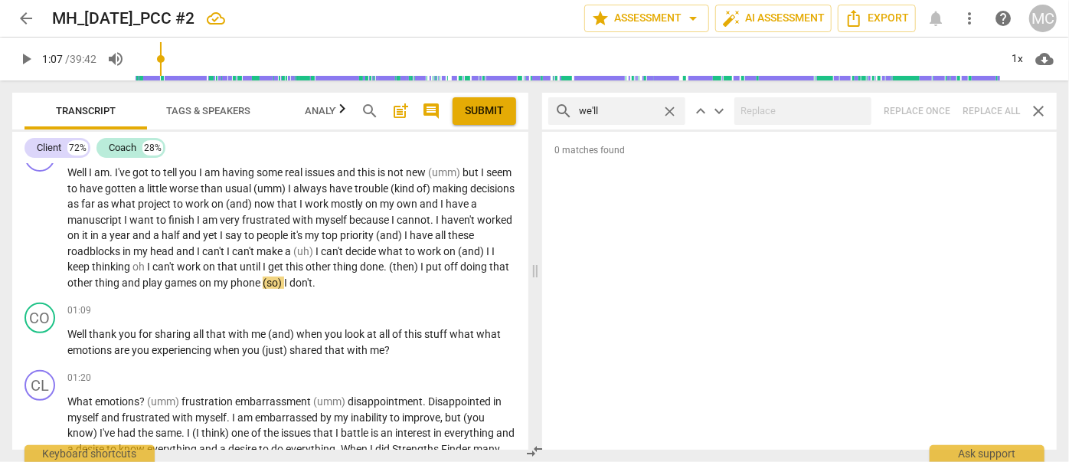
click at [996, 106] on div "search we'll close keyboard_arrow_up keyboard_arrow_down Replace once Replace a…" at bounding box center [799, 111] width 515 height 37
click at [668, 109] on span "close" at bounding box center [670, 111] width 16 height 16
click at [642, 109] on input "text" at bounding box center [629, 111] width 100 height 25
click at [969, 110] on div "search they'll close keyboard_arrow_up keyboard_arrow_down Replace once Replace…" at bounding box center [799, 111] width 515 height 37
click at [670, 109] on span "close" at bounding box center [670, 111] width 16 height 16
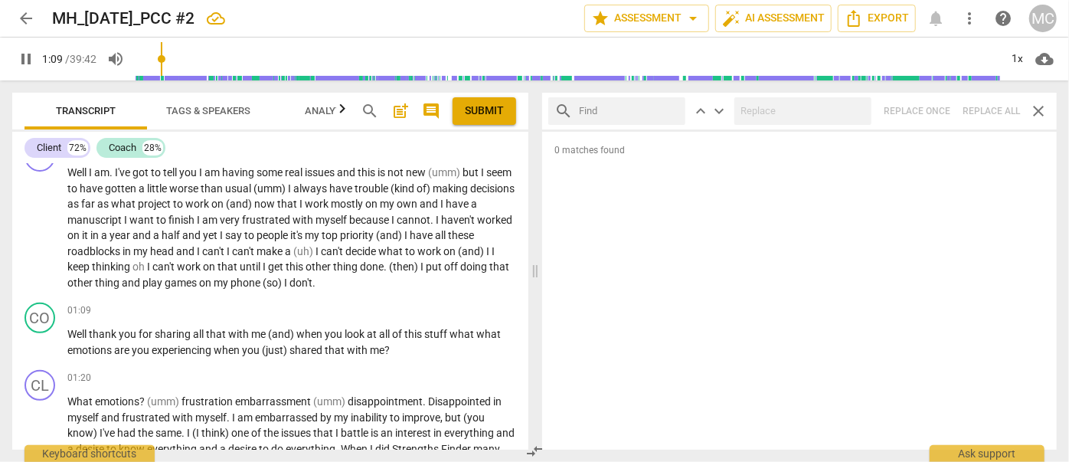
click at [606, 112] on input "text" at bounding box center [629, 111] width 100 height 25
click at [979, 101] on div "search there'll close keyboard_arrow_up keyboard_arrow_down Replace once Replac…" at bounding box center [799, 111] width 515 height 37
click at [672, 106] on span "close" at bounding box center [670, 111] width 16 height 16
click at [635, 107] on input "text" at bounding box center [629, 111] width 100 height 25
click at [988, 103] on div "search that'll close keyboard_arrow_up keyboard_arrow_down Replace once Replace…" at bounding box center [799, 111] width 515 height 37
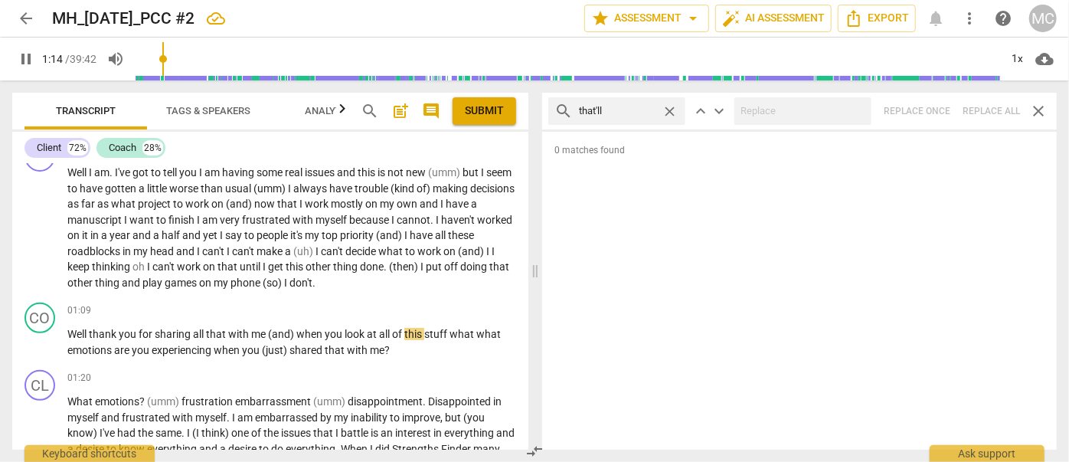
drag, startPoint x: 672, startPoint y: 108, endPoint x: 660, endPoint y: 108, distance: 12.3
click at [672, 108] on span "close" at bounding box center [670, 111] width 16 height 16
click at [622, 112] on input "text" at bounding box center [629, 111] width 100 height 25
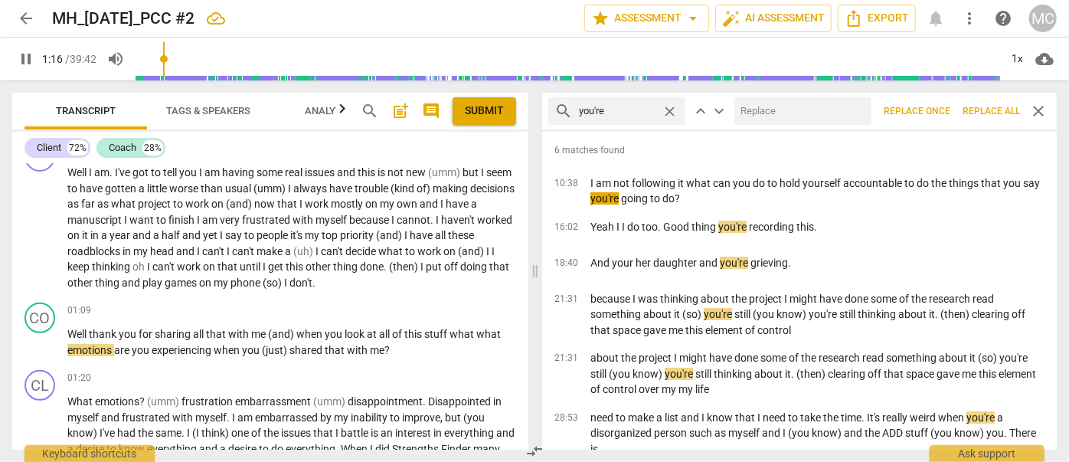
click at [819, 112] on input "text" at bounding box center [799, 111] width 131 height 25
click at [985, 106] on span "Replace all" at bounding box center [990, 111] width 57 height 13
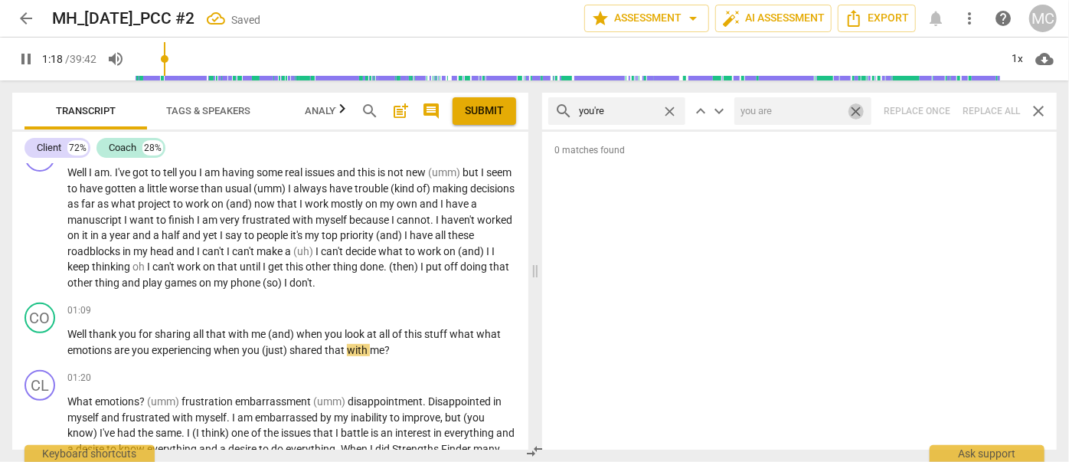
click at [855, 109] on span "close" at bounding box center [856, 111] width 16 height 16
click at [669, 109] on span "close" at bounding box center [670, 111] width 16 height 16
click at [616, 111] on input "text" at bounding box center [629, 111] width 100 height 25
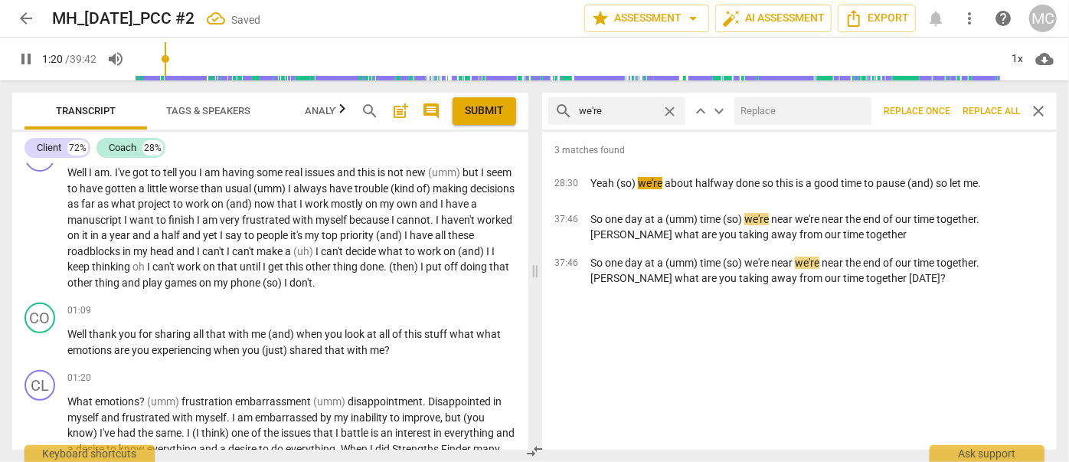
click at [828, 113] on input "text" at bounding box center [799, 111] width 131 height 25
click at [988, 106] on span "Replace all" at bounding box center [990, 111] width 57 height 13
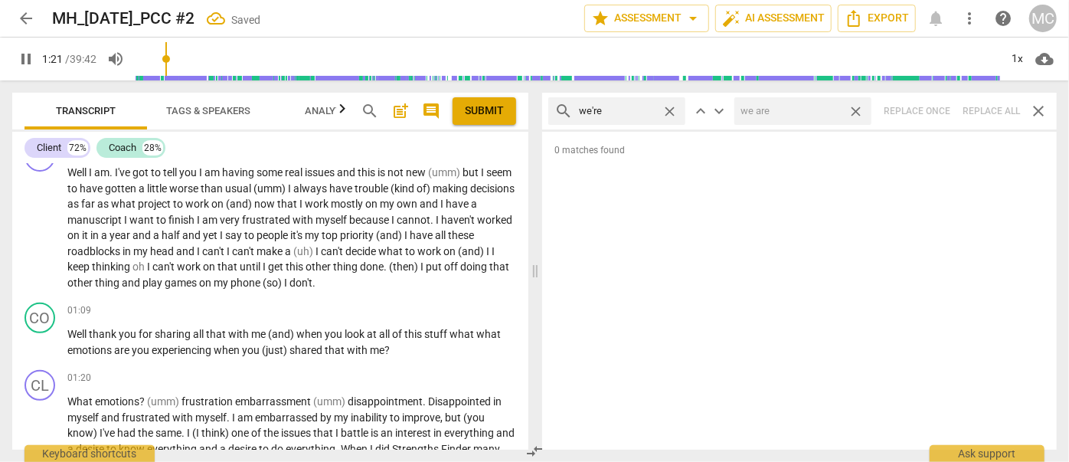
click at [858, 106] on span "close" at bounding box center [856, 111] width 16 height 16
click at [668, 108] on span "close" at bounding box center [670, 111] width 16 height 16
drag, startPoint x: 630, startPoint y: 116, endPoint x: 642, endPoint y: 126, distance: 15.7
click at [630, 116] on input "text" at bounding box center [629, 111] width 100 height 25
click at [982, 106] on div "search they're close keyboard_arrow_up keyboard_arrow_down Replace once Replace…" at bounding box center [799, 111] width 515 height 37
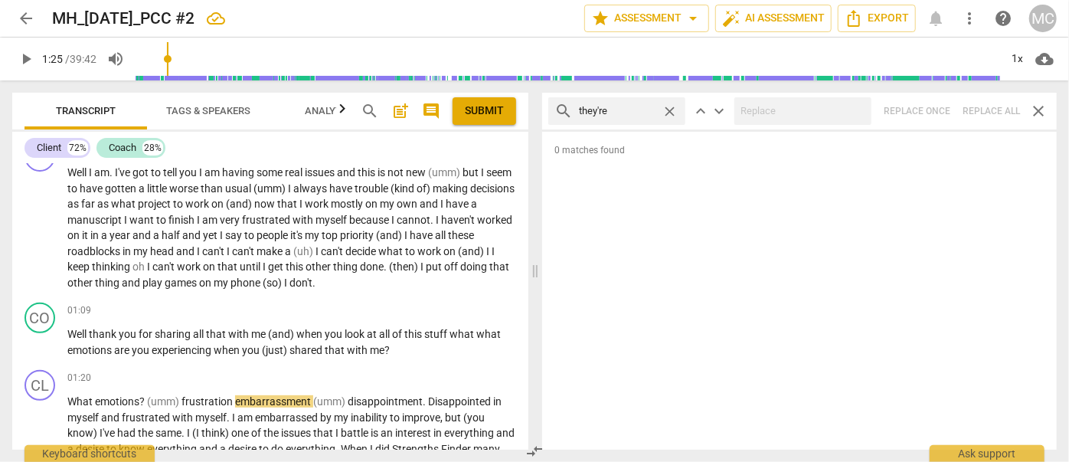
click at [667, 109] on span "close" at bounding box center [670, 111] width 16 height 16
click at [639, 113] on input "text" at bounding box center [629, 111] width 100 height 25
click at [984, 107] on div "search aren't close keyboard_arrow_up keyboard_arrow_down Replace once Replace …" at bounding box center [799, 111] width 515 height 37
click at [672, 107] on span "close" at bounding box center [670, 111] width 16 height 16
click at [649, 106] on input "text" at bounding box center [629, 111] width 100 height 25
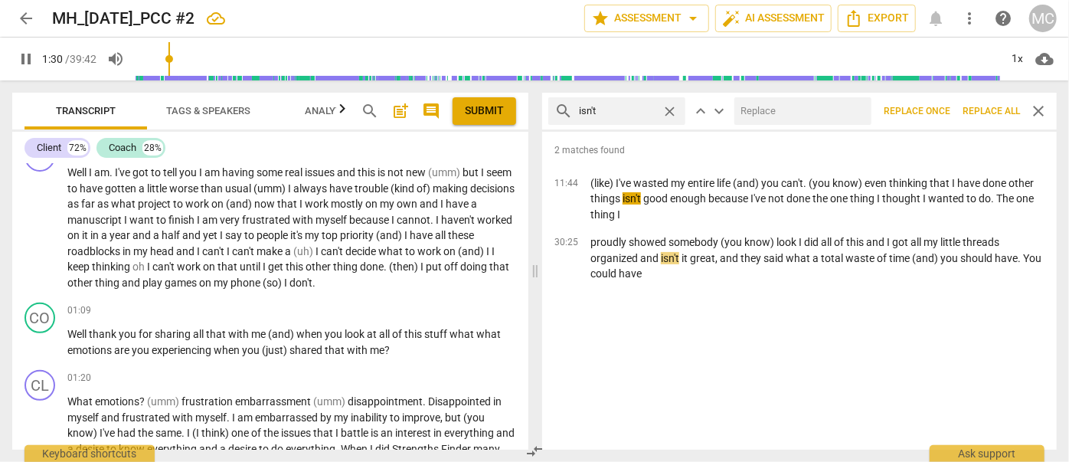
click at [776, 107] on input "text" at bounding box center [799, 111] width 131 height 25
click at [988, 106] on span "Replace all" at bounding box center [990, 111] width 57 height 13
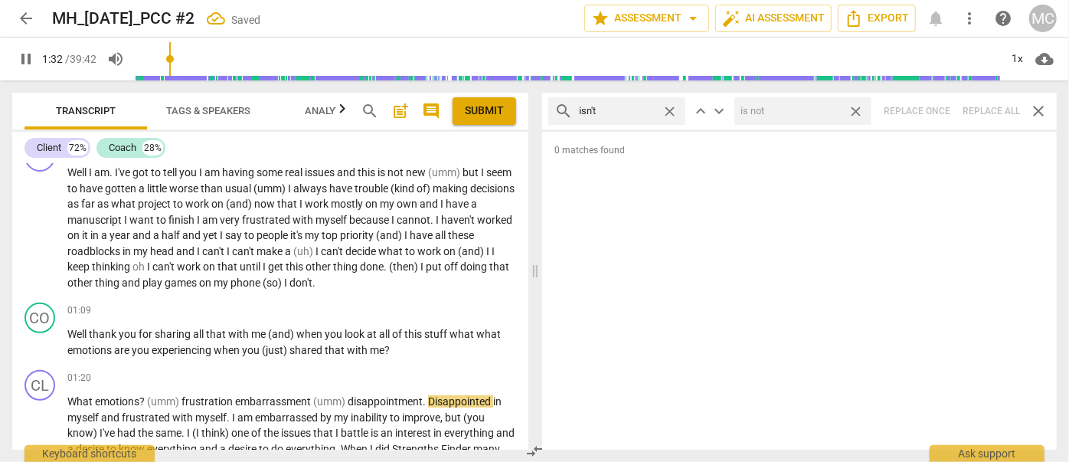
click at [857, 109] on span "close" at bounding box center [856, 111] width 16 height 16
click at [669, 106] on span "close" at bounding box center [670, 111] width 16 height 16
click at [613, 117] on input "text" at bounding box center [629, 111] width 100 height 25
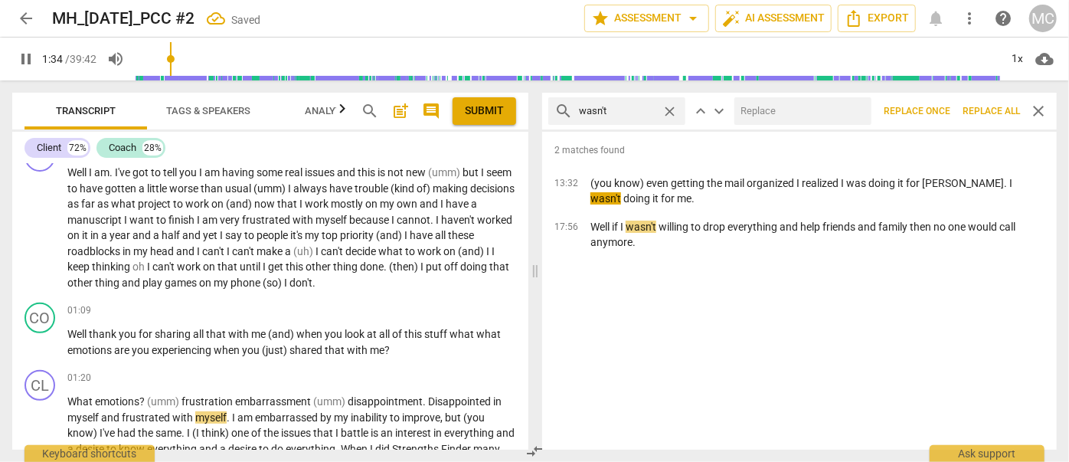
click at [747, 107] on input "text" at bounding box center [799, 111] width 131 height 25
click at [986, 106] on span "Replace all" at bounding box center [990, 111] width 57 height 13
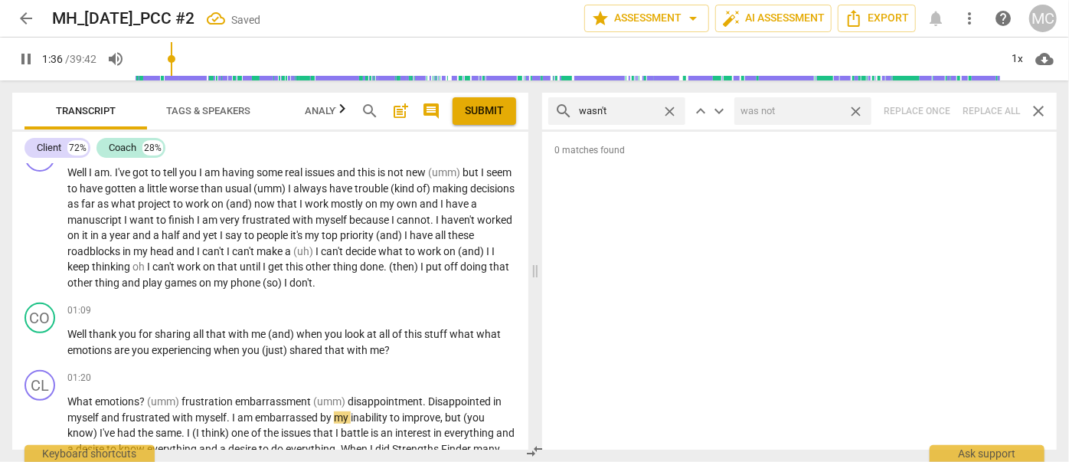
click at [856, 106] on span "close" at bounding box center [856, 111] width 16 height 16
click at [673, 107] on span "close" at bounding box center [670, 111] width 16 height 16
click at [658, 109] on input "text" at bounding box center [629, 111] width 100 height 25
click at [990, 107] on div "search weren't close keyboard_arrow_up keyboard_arrow_down Replace once Replace…" at bounding box center [799, 111] width 515 height 37
click at [669, 111] on span "close" at bounding box center [670, 111] width 16 height 16
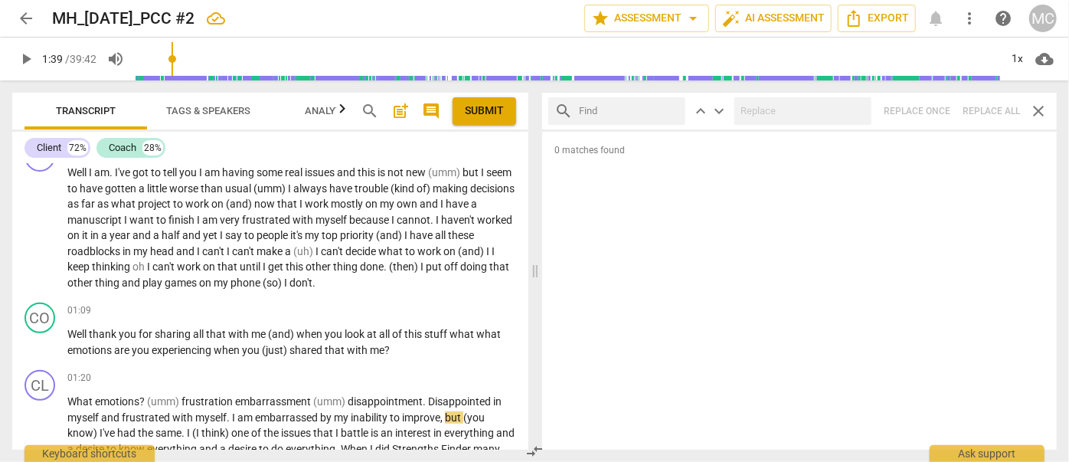
click at [628, 106] on input "text" at bounding box center [629, 111] width 100 height 25
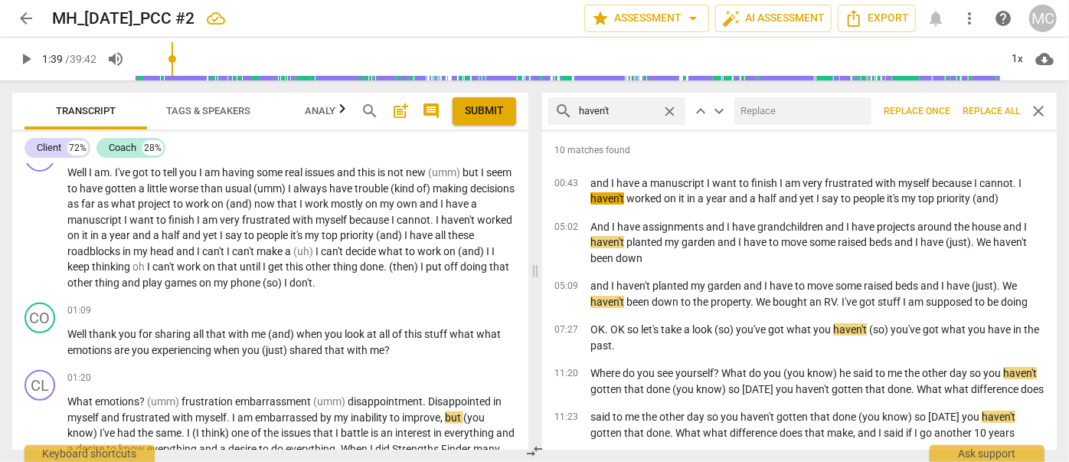
click at [791, 100] on input "text" at bounding box center [799, 111] width 131 height 25
click at [986, 109] on span "Replace all" at bounding box center [990, 111] width 57 height 13
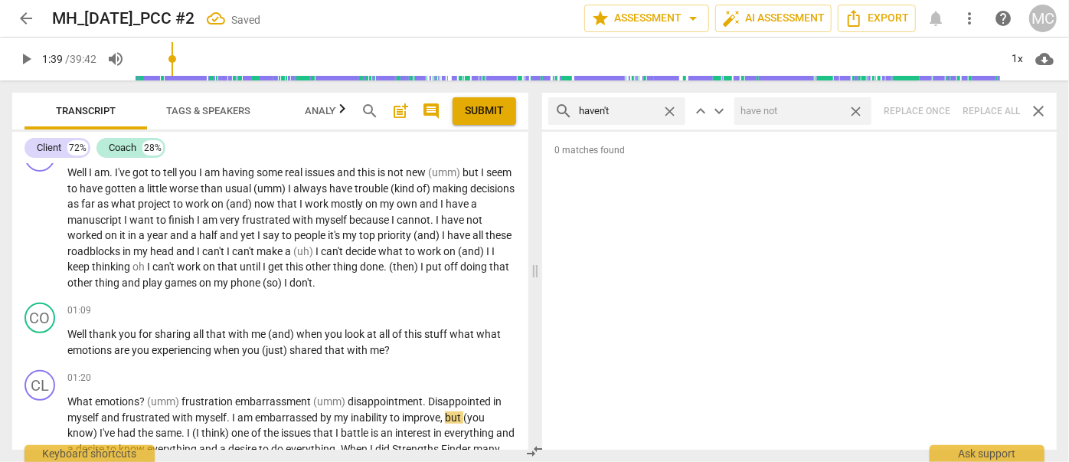
click at [856, 109] on span "close" at bounding box center [856, 111] width 16 height 16
drag, startPoint x: 671, startPoint y: 108, endPoint x: 662, endPoint y: 108, distance: 9.2
click at [671, 108] on span "close" at bounding box center [670, 111] width 16 height 16
click at [649, 108] on input "text" at bounding box center [629, 111] width 100 height 25
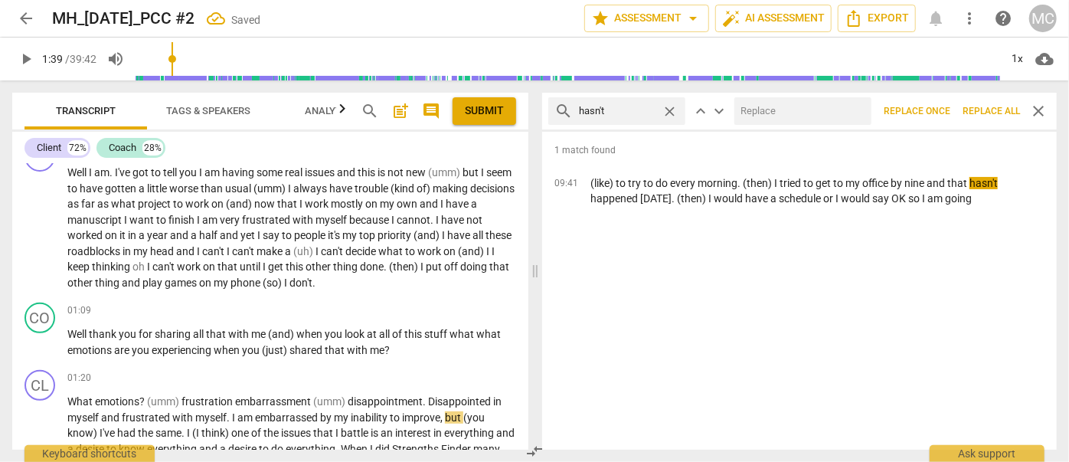
click at [770, 105] on input "text" at bounding box center [799, 111] width 131 height 25
click at [981, 107] on span "Replace all" at bounding box center [990, 111] width 57 height 13
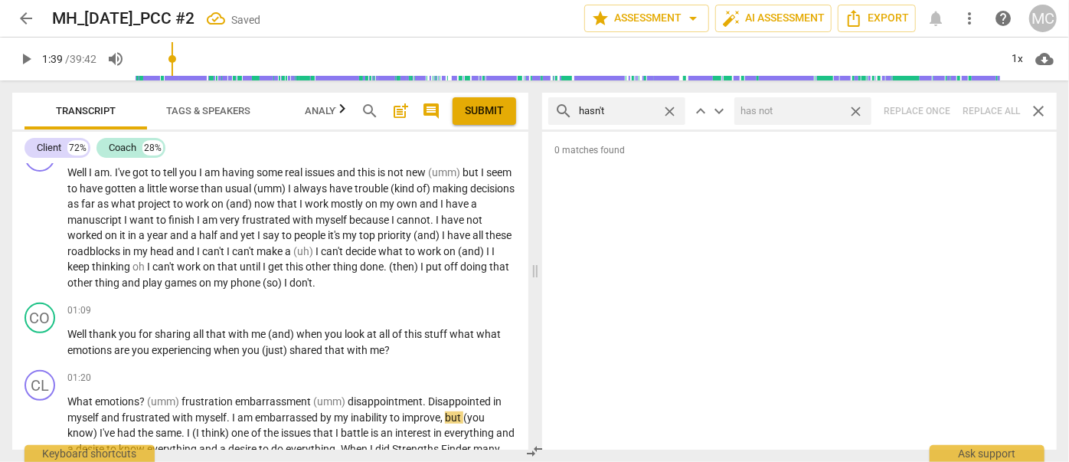
click at [854, 106] on span "close" at bounding box center [856, 111] width 16 height 16
drag, startPoint x: 669, startPoint y: 107, endPoint x: 625, endPoint y: 106, distance: 44.4
click at [669, 107] on span "close" at bounding box center [670, 111] width 16 height 16
click at [625, 106] on input "text" at bounding box center [617, 111] width 77 height 25
click at [983, 112] on div "search hadn't close keyboard_arrow_up keyboard_arrow_down Replace once Replace …" at bounding box center [799, 111] width 515 height 37
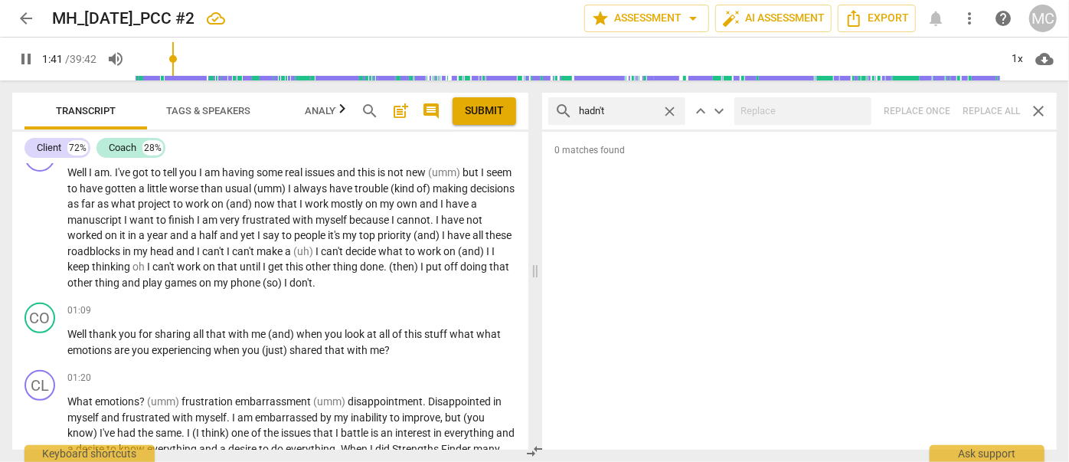
click at [669, 107] on span "close" at bounding box center [670, 111] width 16 height 16
click at [626, 111] on input "text" at bounding box center [629, 111] width 100 height 25
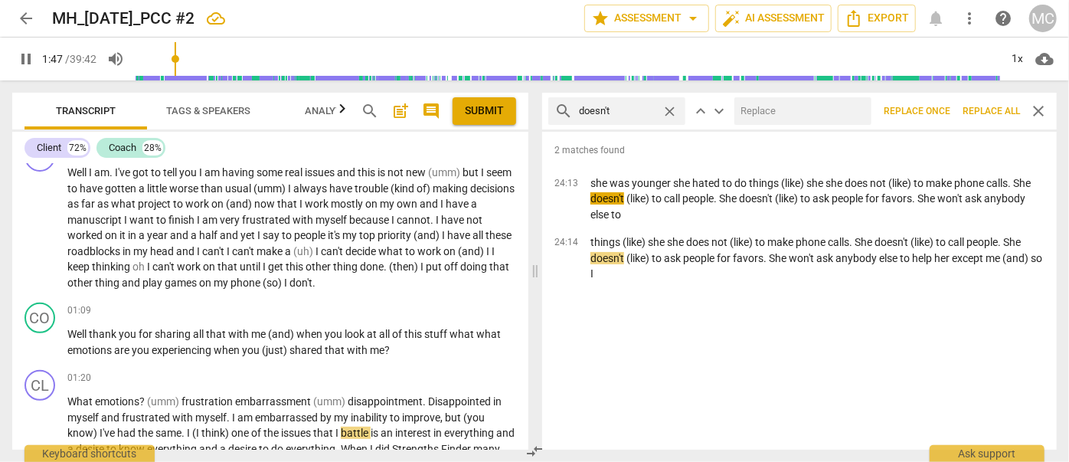
drag, startPoint x: 805, startPoint y: 95, endPoint x: 799, endPoint y: 109, distance: 15.1
click at [805, 95] on div "search doesn't close keyboard_arrow_up keyboard_arrow_down Replace once Replace…" at bounding box center [799, 111] width 515 height 37
drag, startPoint x: 799, startPoint y: 109, endPoint x: 791, endPoint y: 109, distance: 7.7
click at [799, 109] on input "text" at bounding box center [799, 111] width 131 height 25
click at [981, 107] on span "Replace all" at bounding box center [990, 111] width 57 height 13
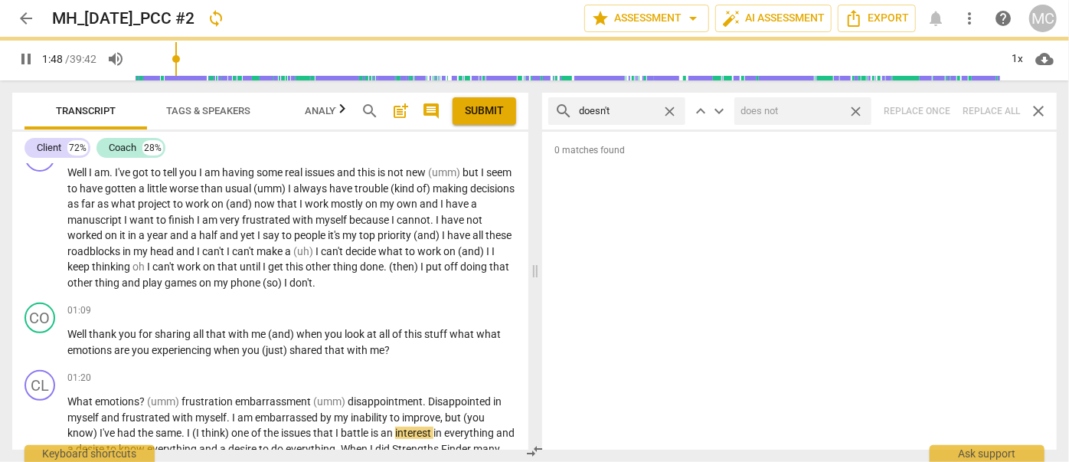
click at [859, 107] on span "close" at bounding box center [856, 111] width 16 height 16
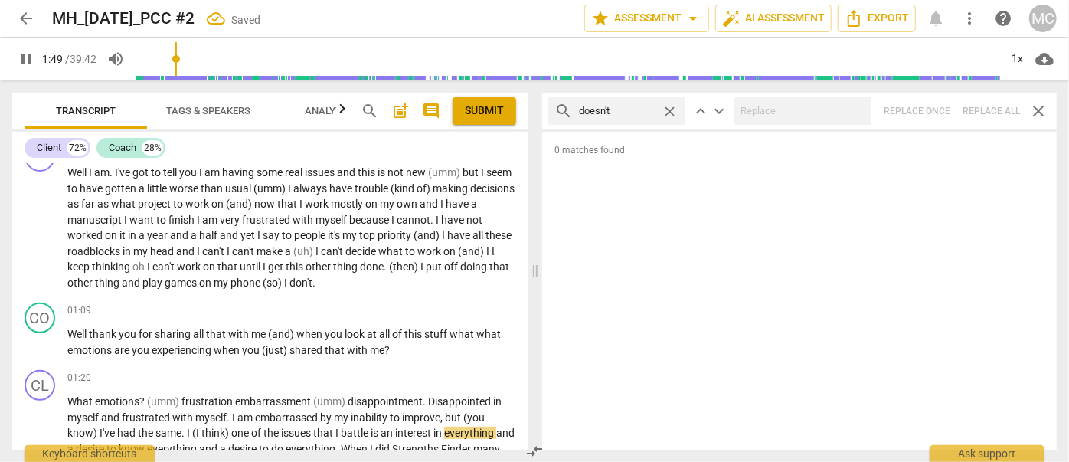
click at [668, 109] on span "close" at bounding box center [670, 111] width 16 height 16
click at [623, 111] on input "text" at bounding box center [629, 111] width 100 height 25
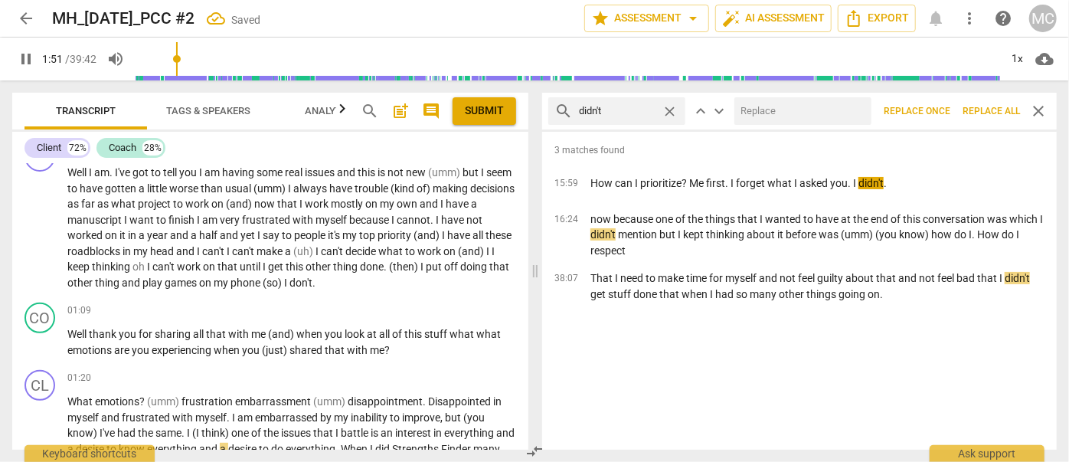
click at [810, 97] on div at bounding box center [802, 111] width 137 height 28
click at [801, 109] on input "text" at bounding box center [799, 111] width 131 height 25
click at [995, 103] on button "Replace all" at bounding box center [991, 111] width 70 height 28
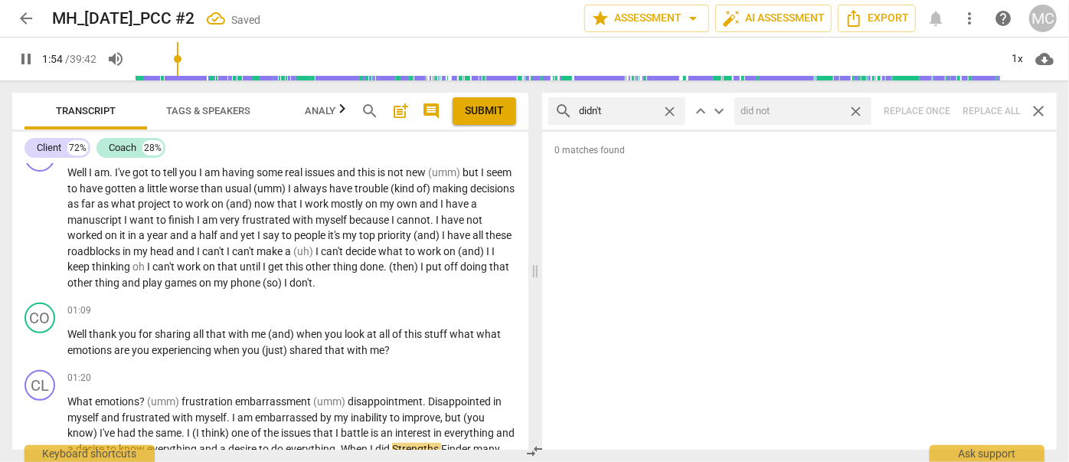
click at [861, 110] on span "close" at bounding box center [856, 111] width 16 height 16
click at [674, 106] on span "close" at bounding box center [670, 111] width 16 height 16
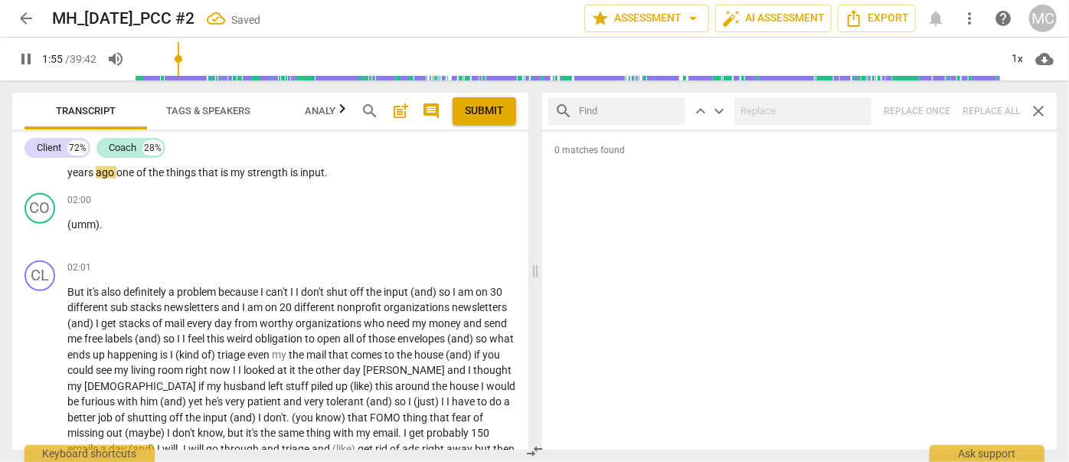
click at [629, 109] on input "text" at bounding box center [629, 111] width 100 height 25
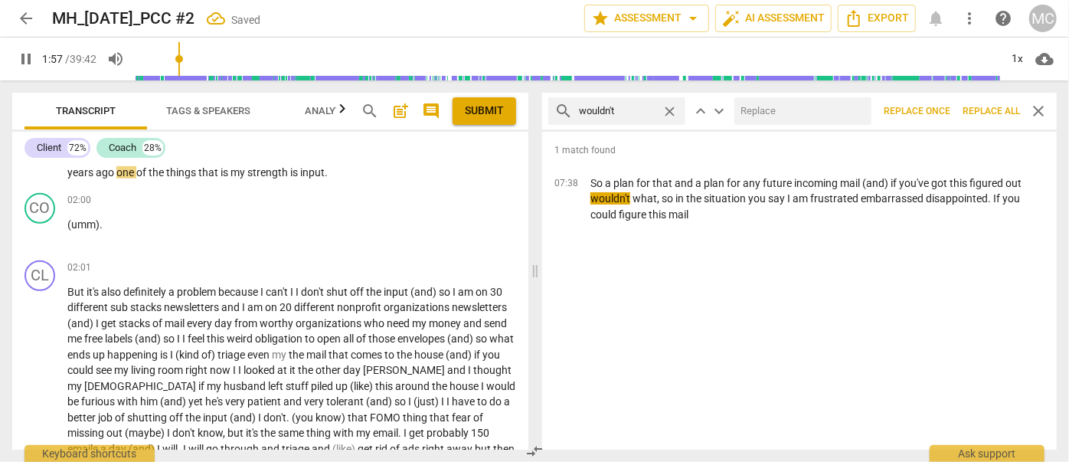
click at [792, 109] on input "text" at bounding box center [799, 111] width 131 height 25
click at [982, 106] on span "Replace all" at bounding box center [990, 111] width 57 height 13
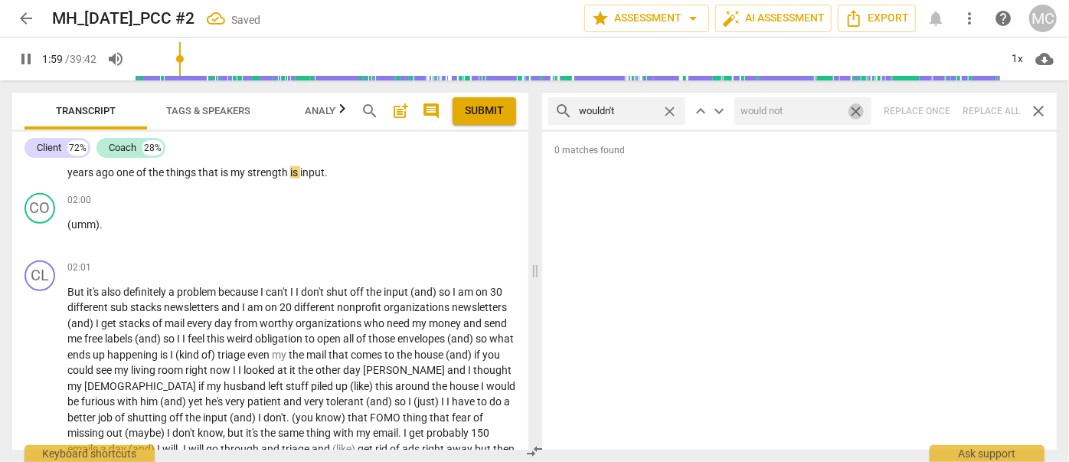
click at [855, 108] on span "close" at bounding box center [856, 111] width 16 height 16
click at [674, 108] on span "close" at bounding box center [670, 111] width 16 height 16
click at [643, 112] on input "text" at bounding box center [629, 111] width 100 height 25
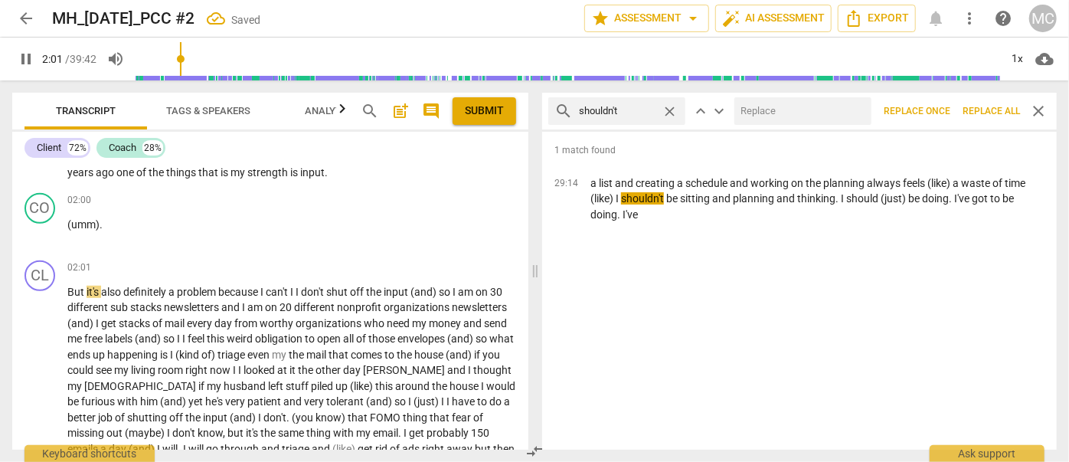
click at [771, 110] on input "text" at bounding box center [799, 111] width 131 height 25
click at [986, 106] on span "Replace all" at bounding box center [990, 111] width 57 height 13
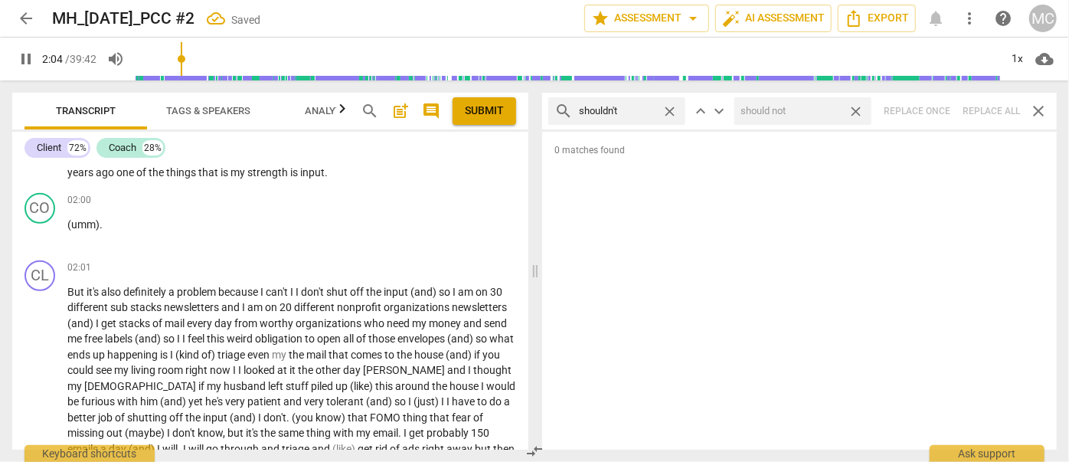
click at [857, 107] on span "close" at bounding box center [856, 111] width 16 height 16
click at [668, 109] on span "close" at bounding box center [670, 111] width 16 height 16
click at [638, 109] on input "text" at bounding box center [629, 111] width 100 height 25
click at [980, 106] on div "search couldn't close keyboard_arrow_up keyboard_arrow_down Replace once Replac…" at bounding box center [799, 111] width 515 height 37
click at [669, 109] on span "close" at bounding box center [670, 111] width 16 height 16
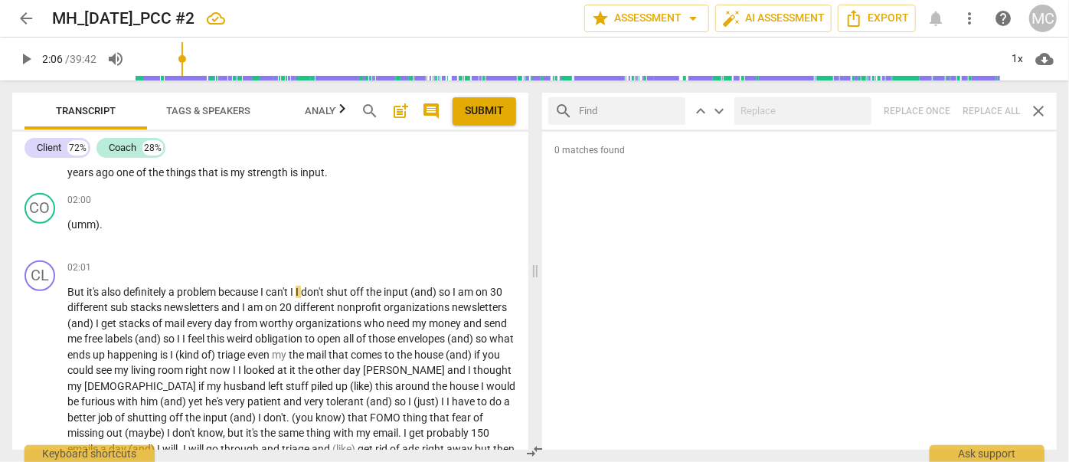
click at [623, 108] on input "text" at bounding box center [629, 111] width 100 height 25
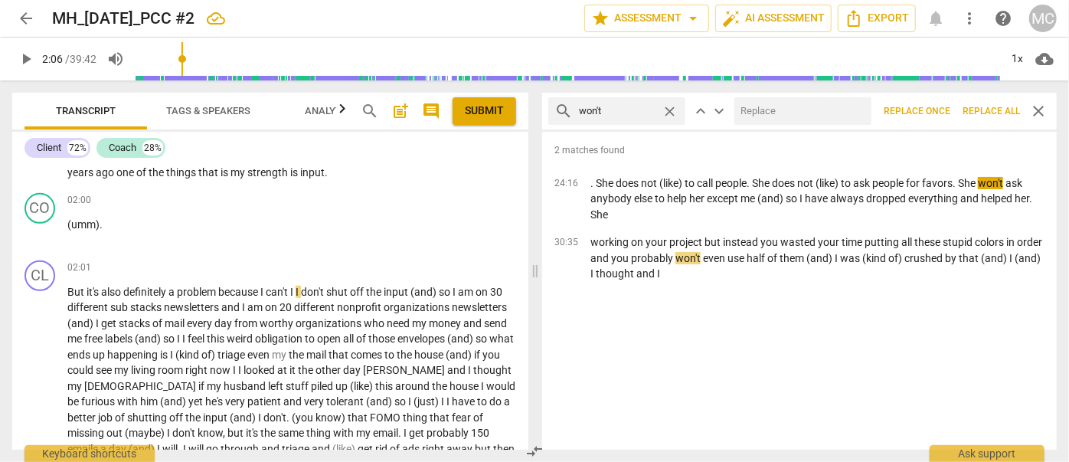
click at [790, 118] on input "text" at bounding box center [799, 111] width 131 height 25
click at [990, 101] on button "Replace all" at bounding box center [991, 111] width 70 height 28
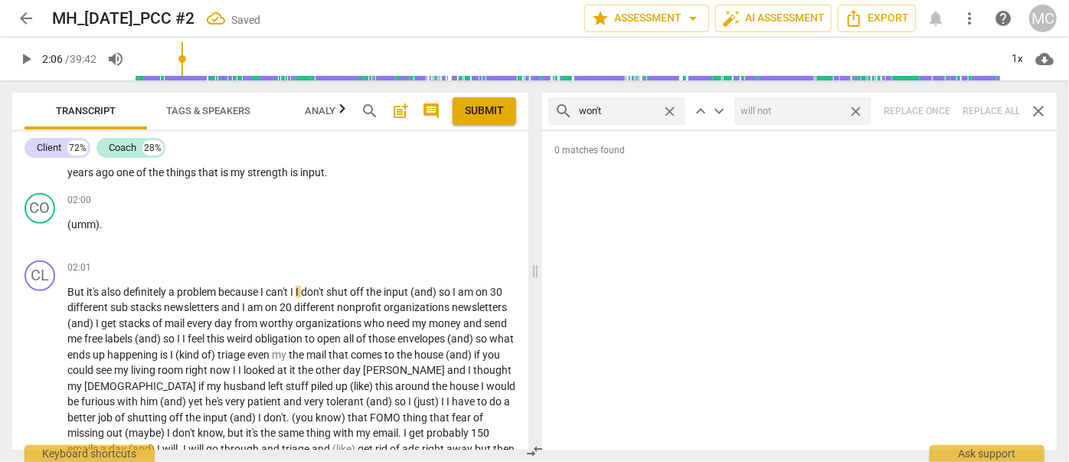
click at [858, 109] on span "close" at bounding box center [856, 111] width 16 height 16
click at [672, 112] on span "close" at bounding box center [670, 111] width 16 height 16
click at [613, 112] on input "text" at bounding box center [629, 111] width 100 height 25
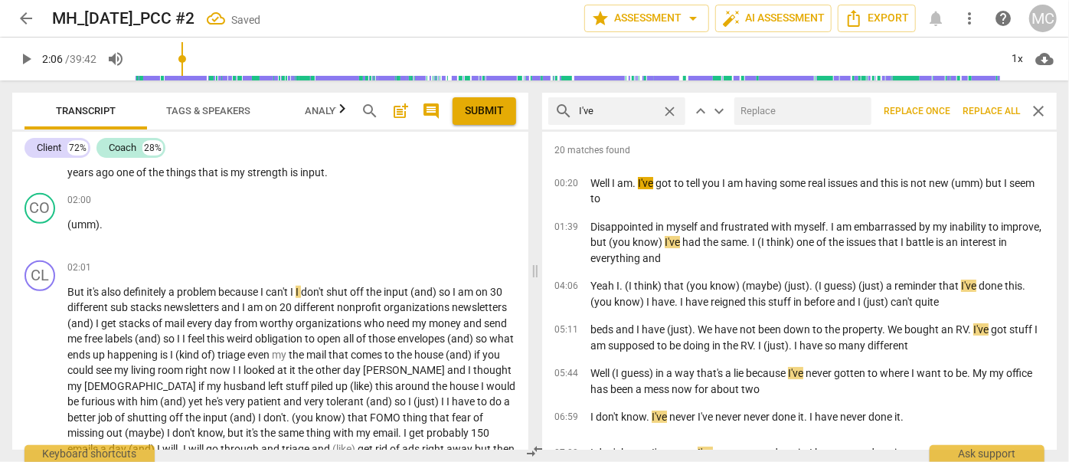
click at [798, 121] on input "text" at bounding box center [799, 111] width 131 height 25
click at [979, 105] on span "Replace all" at bounding box center [990, 111] width 57 height 13
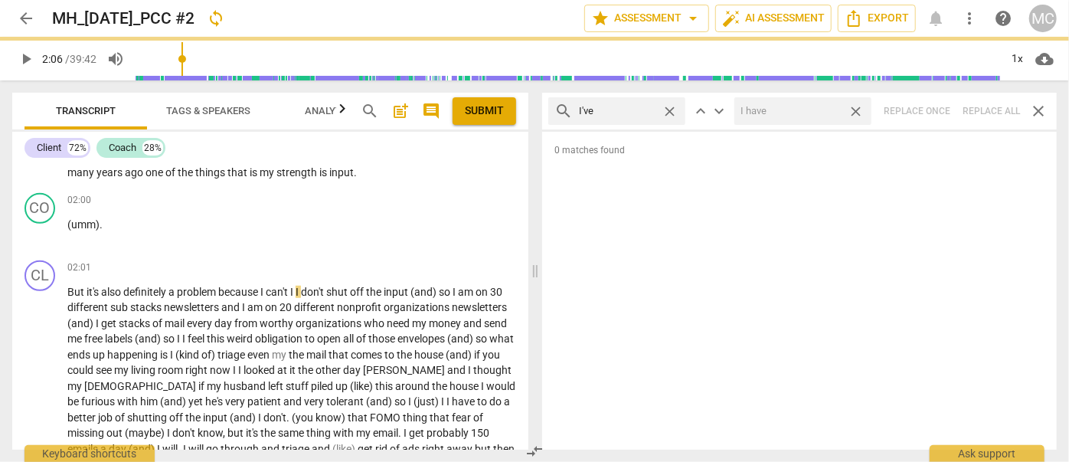
click at [858, 108] on span "close" at bounding box center [856, 111] width 16 height 16
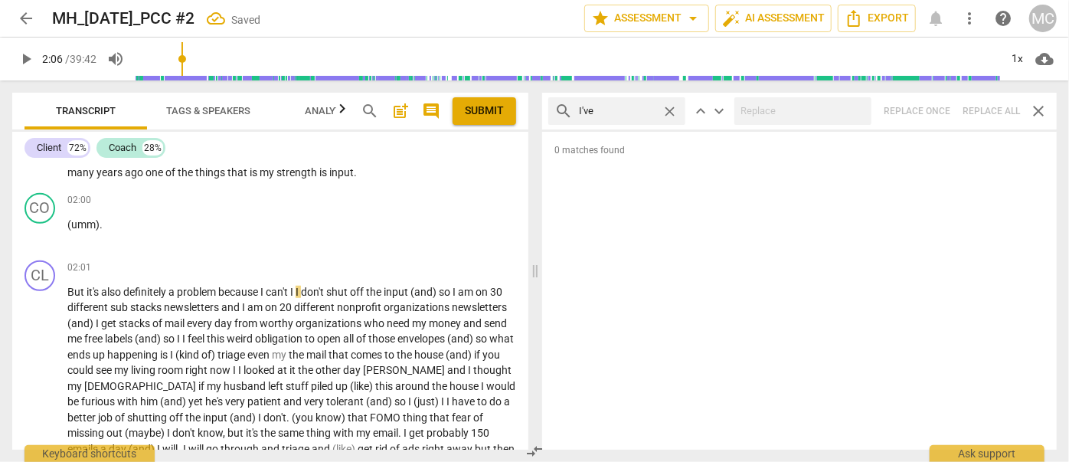
drag, startPoint x: 669, startPoint y: 109, endPoint x: 651, endPoint y: 109, distance: 18.4
click at [669, 109] on span "close" at bounding box center [670, 111] width 16 height 16
click at [639, 109] on input "text" at bounding box center [629, 111] width 100 height 25
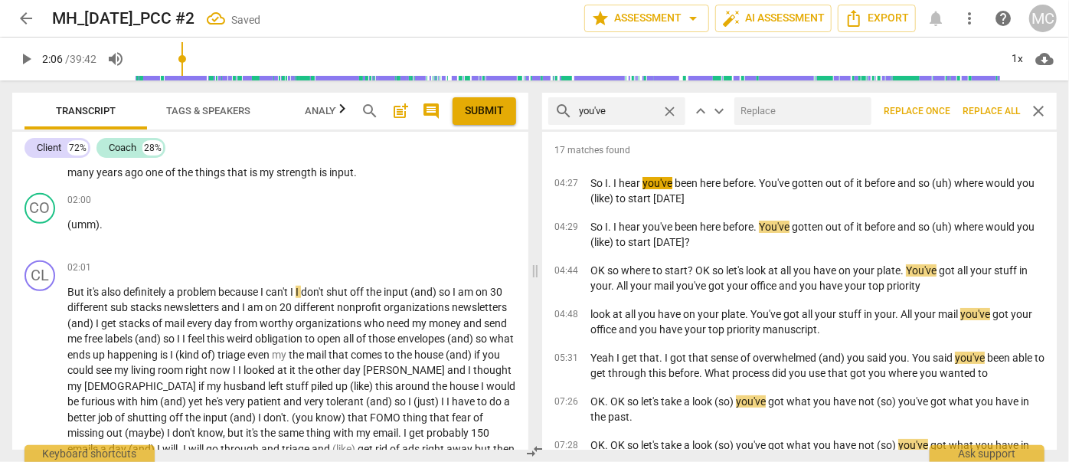
click at [810, 121] on input "text" at bounding box center [799, 111] width 131 height 25
click at [985, 105] on span "Replace all" at bounding box center [990, 111] width 57 height 13
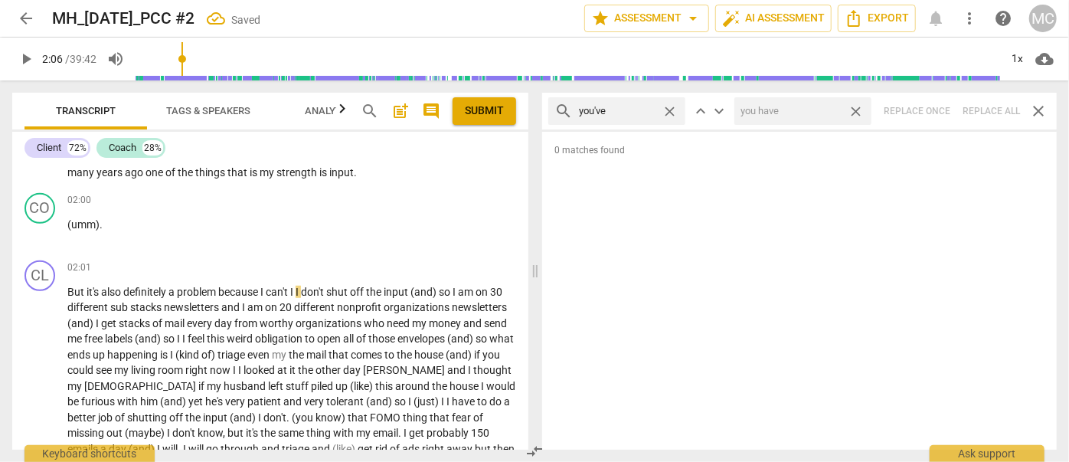
click at [859, 106] on span "close" at bounding box center [856, 111] width 16 height 16
click at [669, 108] on span "close" at bounding box center [670, 111] width 16 height 16
click at [623, 117] on input "text" at bounding box center [629, 111] width 100 height 25
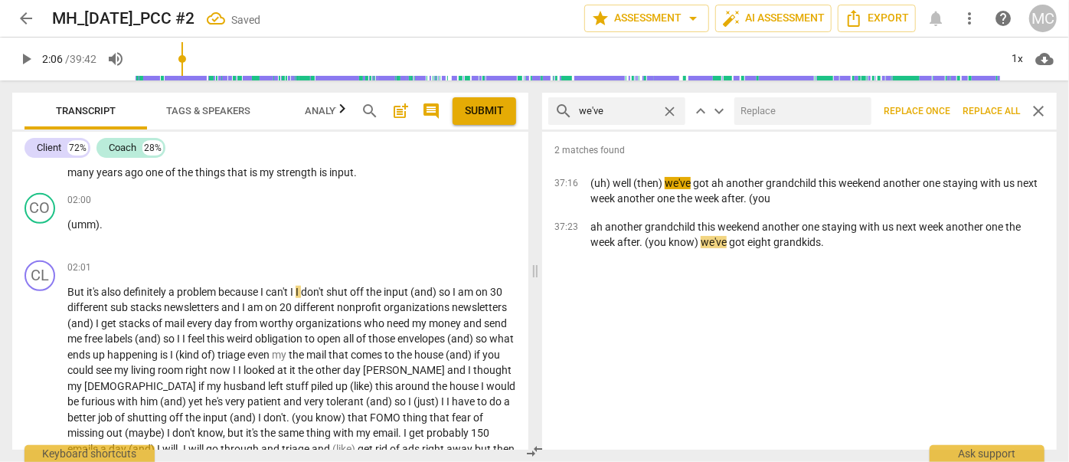
click at [764, 107] on input "text" at bounding box center [799, 111] width 131 height 25
click at [982, 111] on span "Replace all" at bounding box center [990, 111] width 57 height 13
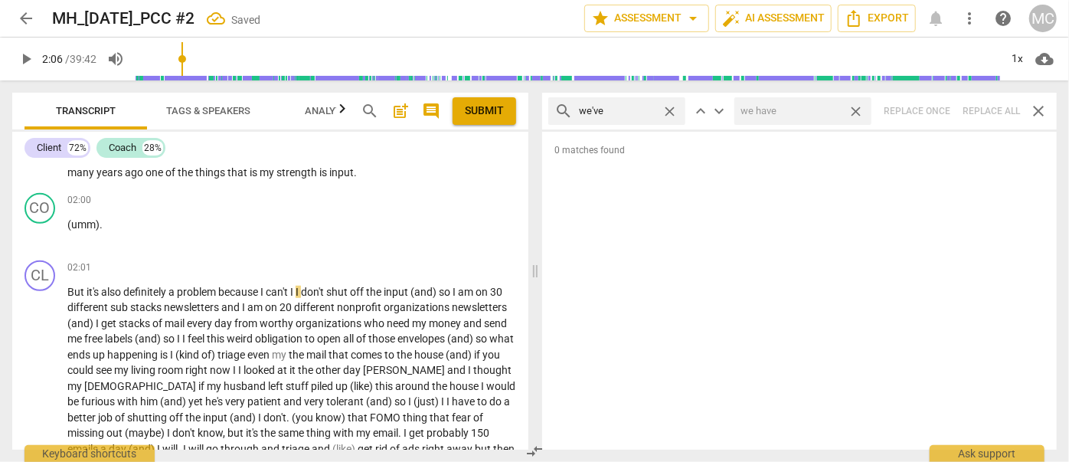
click at [853, 110] on span "close" at bounding box center [856, 111] width 16 height 16
click at [669, 109] on span "close" at bounding box center [670, 111] width 16 height 16
click at [598, 112] on input "text" at bounding box center [629, 111] width 100 height 25
click at [982, 109] on div "search they've close keyboard_arrow_up keyboard_arrow_down Replace once Replace…" at bounding box center [799, 111] width 515 height 37
drag, startPoint x: 665, startPoint y: 109, endPoint x: 656, endPoint y: 111, distance: 9.3
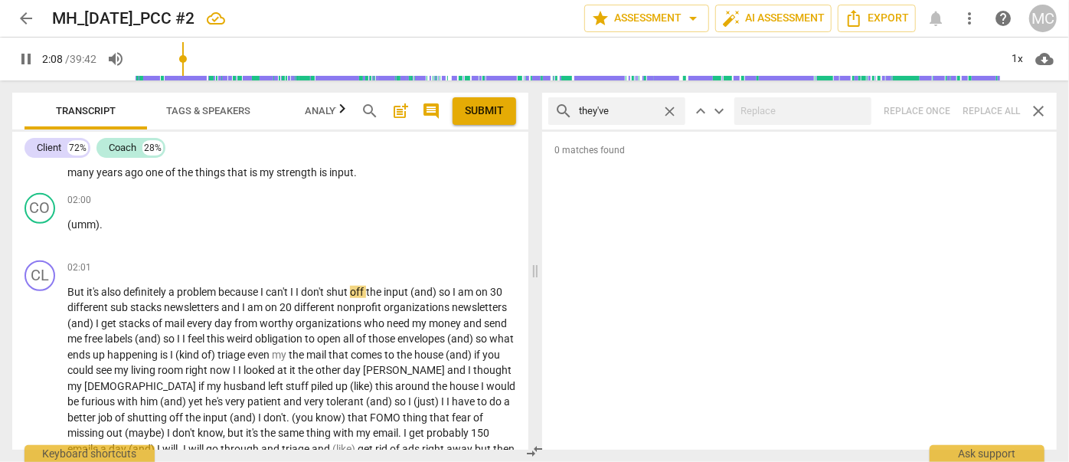
click at [665, 109] on span "close" at bounding box center [670, 111] width 16 height 16
click at [619, 113] on input "text" at bounding box center [629, 111] width 100 height 25
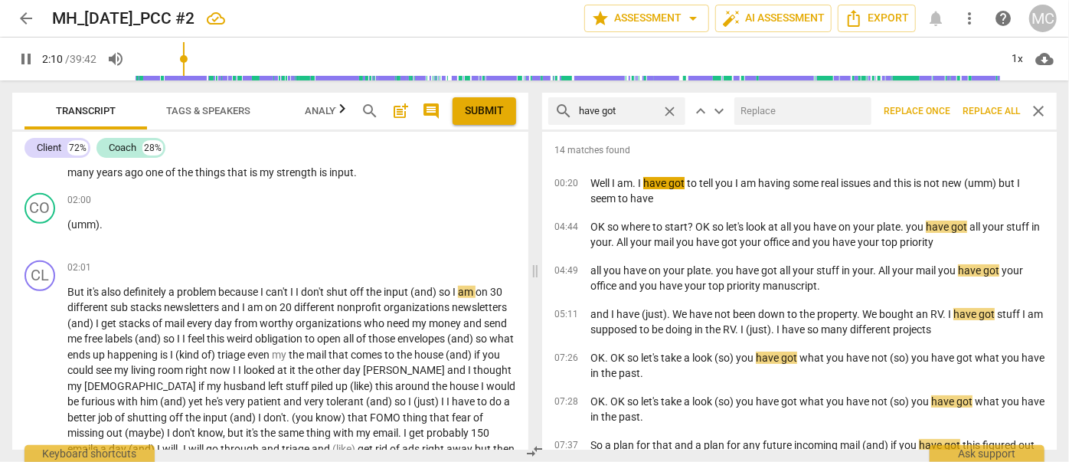
click at [793, 116] on input "text" at bounding box center [799, 111] width 131 height 25
drag, startPoint x: 994, startPoint y: 102, endPoint x: 931, endPoint y: 113, distance: 63.8
click at [994, 102] on button "Replace all" at bounding box center [991, 111] width 70 height 28
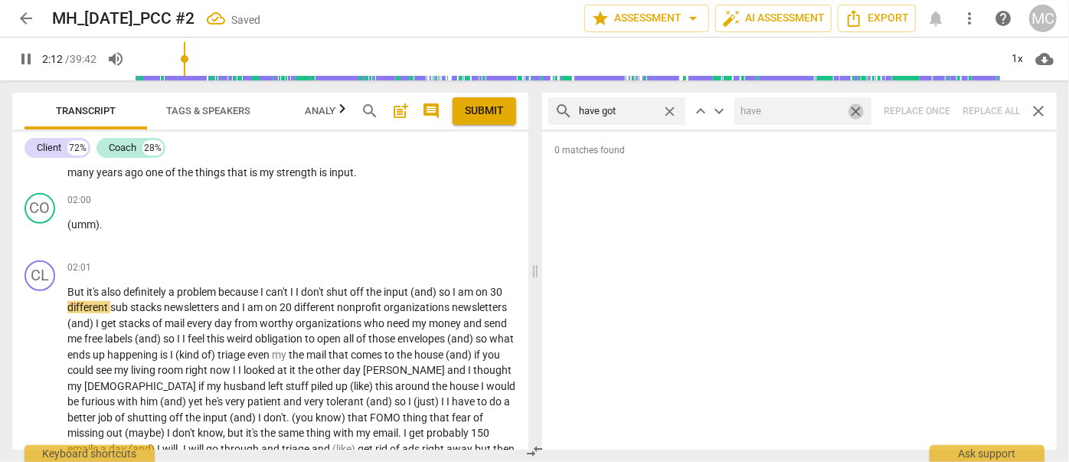
click at [854, 111] on span "close" at bounding box center [856, 111] width 16 height 16
click at [671, 109] on span "close" at bounding box center [670, 111] width 16 height 16
click at [645, 109] on input "text" at bounding box center [629, 111] width 100 height 25
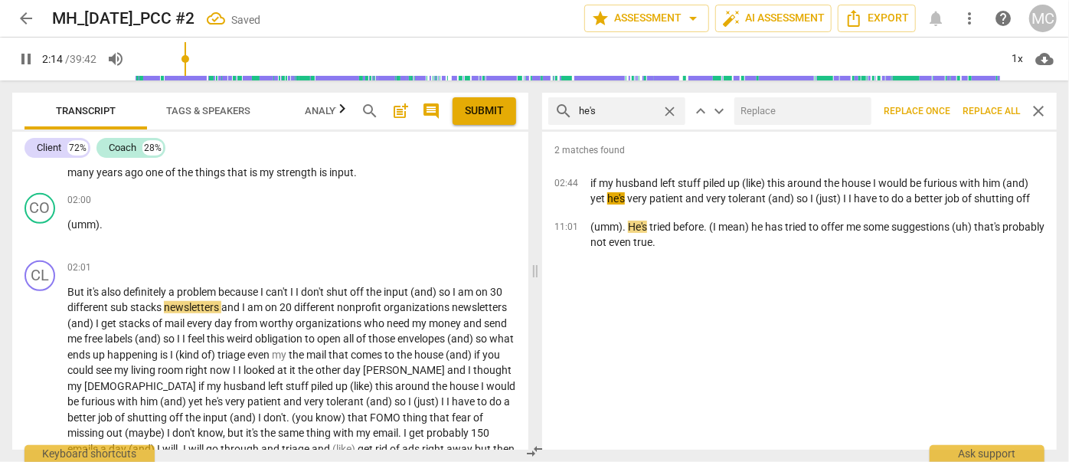
click at [767, 110] on input "text" at bounding box center [799, 111] width 131 height 25
click at [975, 109] on span "Replace all" at bounding box center [990, 111] width 57 height 13
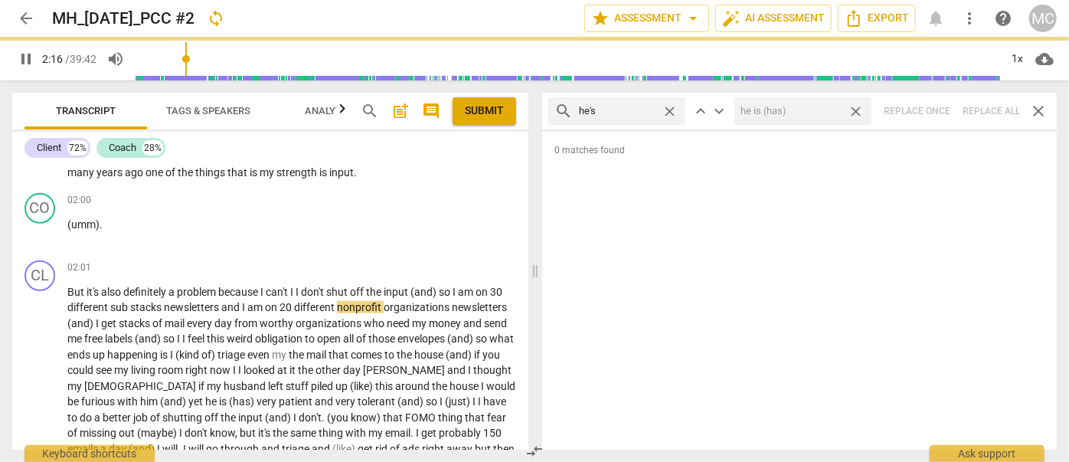
drag, startPoint x: 860, startPoint y: 112, endPoint x: 640, endPoint y: 103, distance: 219.9
click at [860, 112] on span "close" at bounding box center [856, 111] width 16 height 16
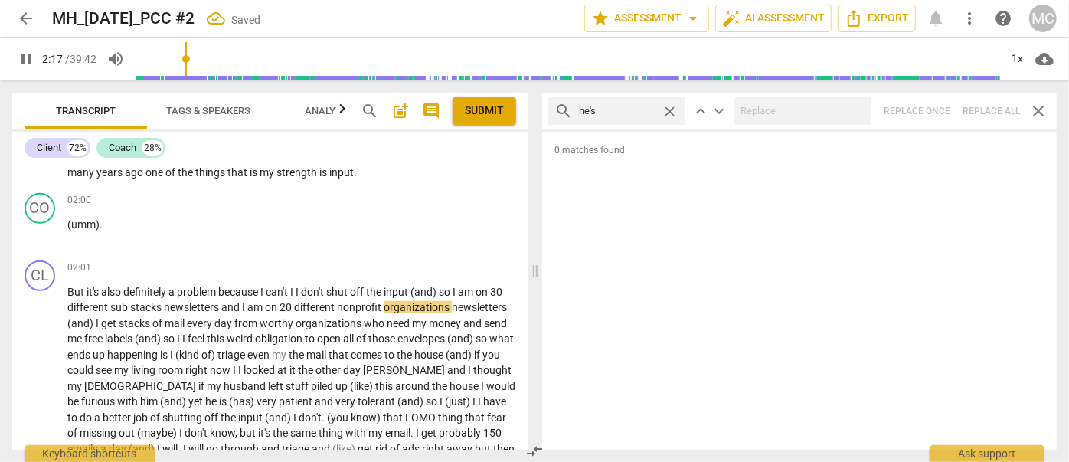
click at [672, 106] on span "close" at bounding box center [670, 111] width 16 height 16
click at [647, 109] on input "text" at bounding box center [629, 111] width 100 height 25
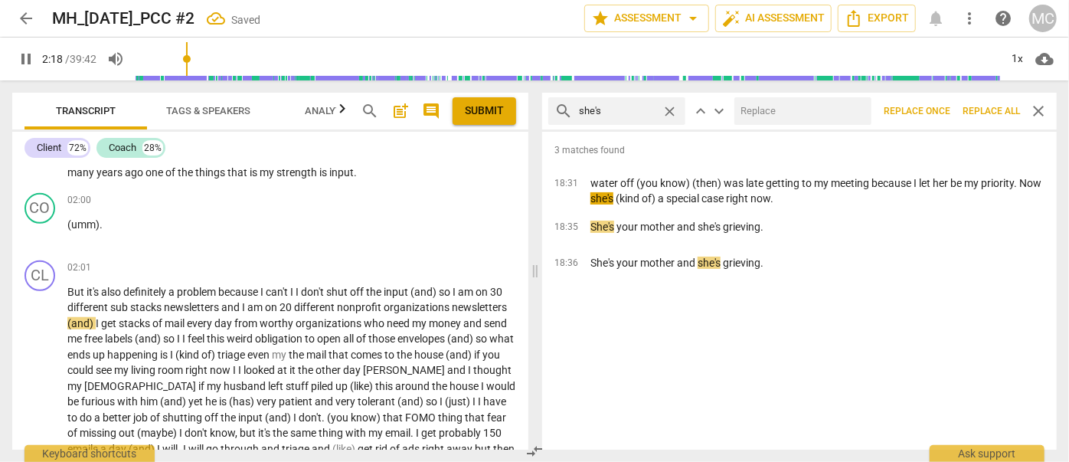
click at [781, 112] on input "text" at bounding box center [799, 111] width 131 height 25
click at [985, 105] on span "Replace all" at bounding box center [990, 111] width 57 height 13
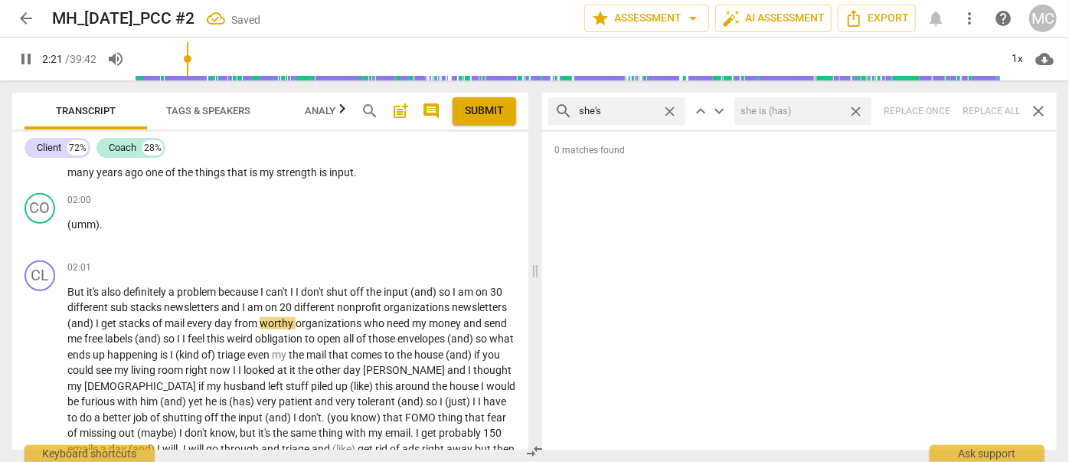
click at [857, 109] on span "close" at bounding box center [856, 111] width 16 height 16
click at [667, 109] on span "close" at bounding box center [670, 111] width 16 height 16
click at [643, 109] on input "text" at bounding box center [629, 111] width 100 height 25
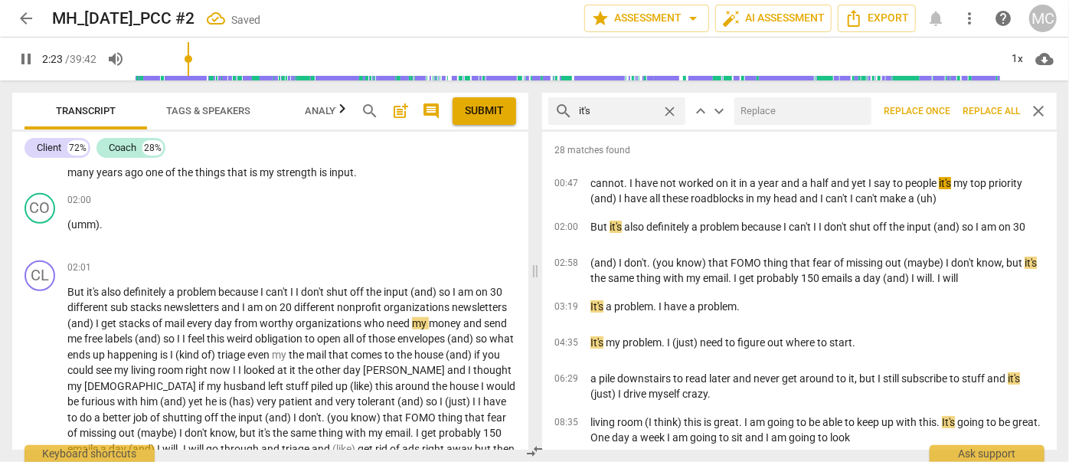
click at [762, 101] on input "text" at bounding box center [799, 111] width 131 height 25
click at [978, 112] on span "Replace all" at bounding box center [990, 111] width 57 height 13
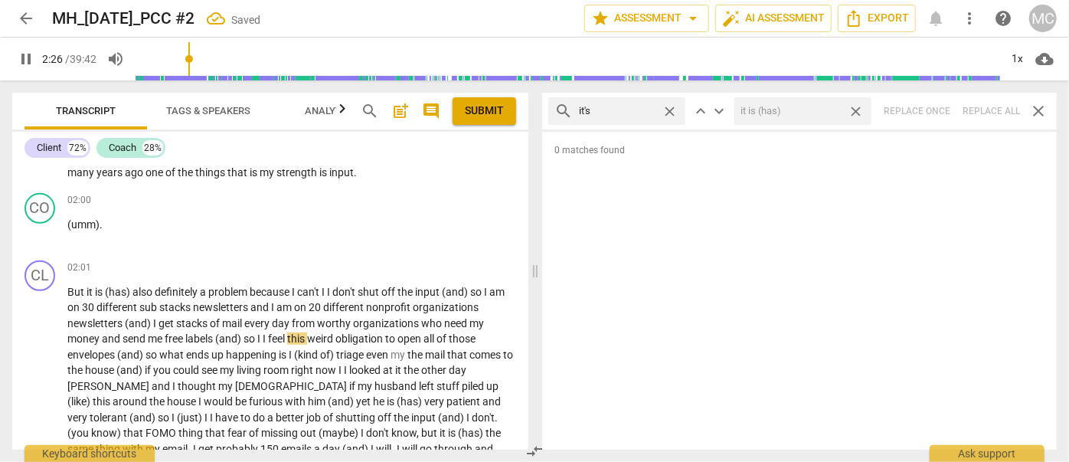
click at [858, 109] on span "close" at bounding box center [856, 111] width 16 height 16
click at [668, 106] on span "close" at bounding box center [670, 111] width 16 height 16
click at [631, 109] on input "text" at bounding box center [617, 111] width 77 height 25
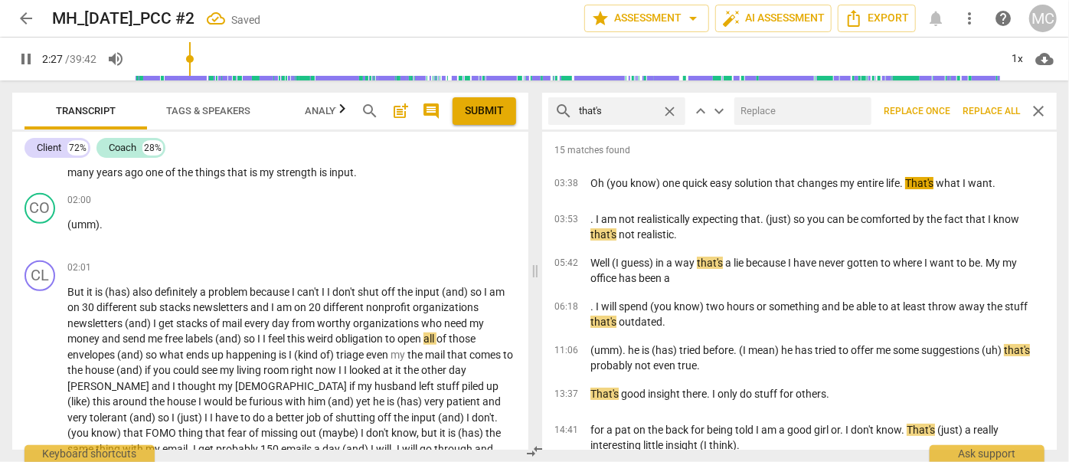
click at [776, 109] on input "text" at bounding box center [799, 111] width 131 height 25
click at [1000, 109] on span "Replace all" at bounding box center [990, 111] width 57 height 13
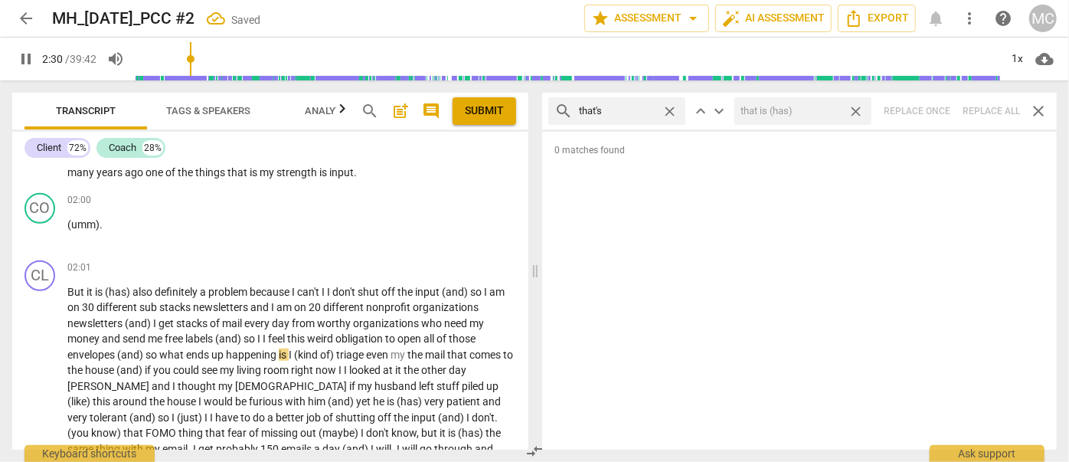
click at [858, 106] on span "close" at bounding box center [856, 111] width 16 height 16
click at [666, 107] on span "close" at bounding box center [670, 111] width 16 height 16
click at [635, 109] on input "text" at bounding box center [629, 111] width 100 height 25
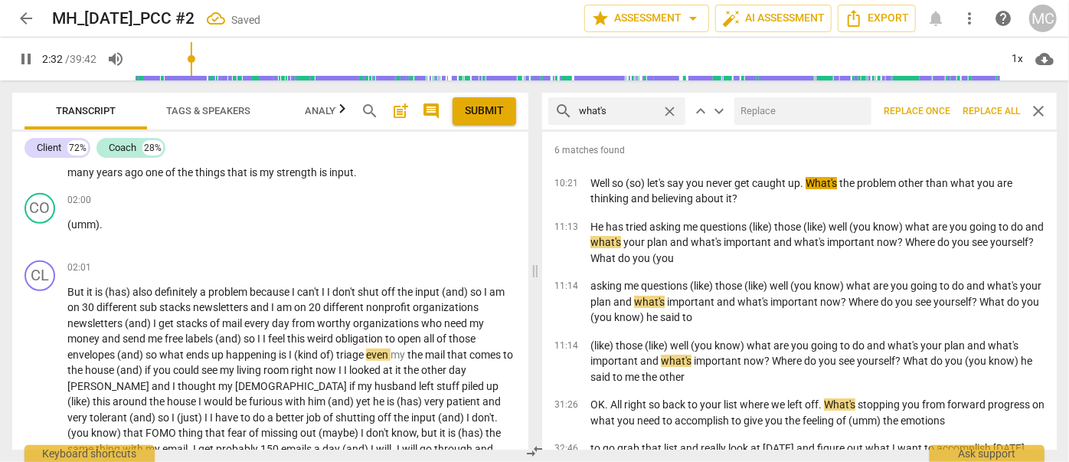
click at [783, 116] on input "text" at bounding box center [799, 111] width 131 height 25
click at [1004, 107] on span "Replace all" at bounding box center [990, 111] width 57 height 13
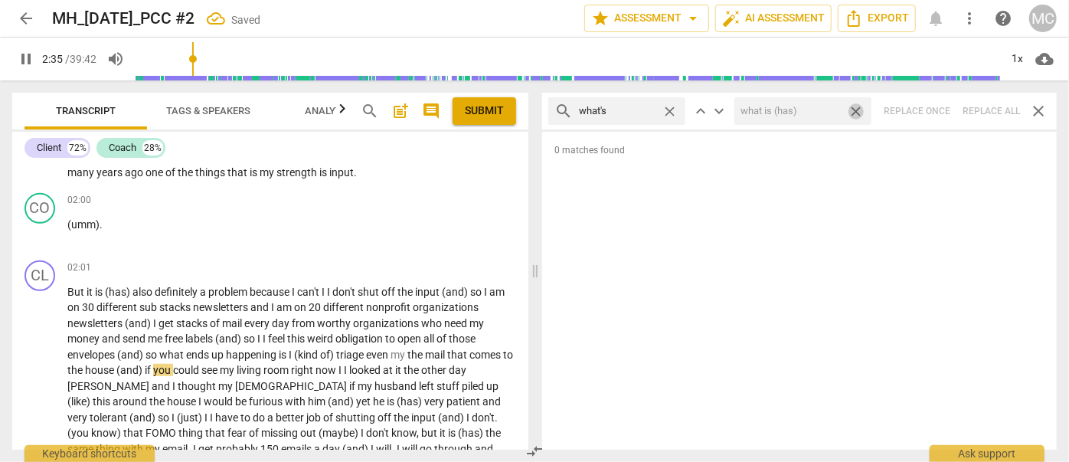
click at [855, 107] on span "close" at bounding box center [856, 111] width 16 height 16
click at [668, 109] on span "close" at bounding box center [670, 111] width 16 height 16
click at [645, 109] on input "text" at bounding box center [629, 111] width 100 height 25
click at [984, 109] on div "search where's close keyboard_arrow_up keyboard_arrow_down Replace once Replace…" at bounding box center [799, 111] width 515 height 37
click at [669, 109] on span "close" at bounding box center [670, 111] width 16 height 16
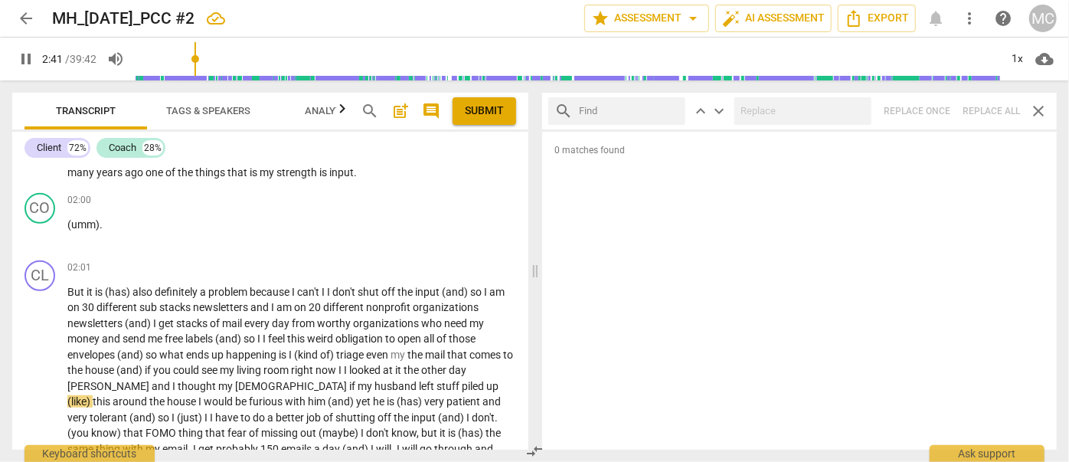
click at [632, 112] on input "text" at bounding box center [629, 111] width 100 height 25
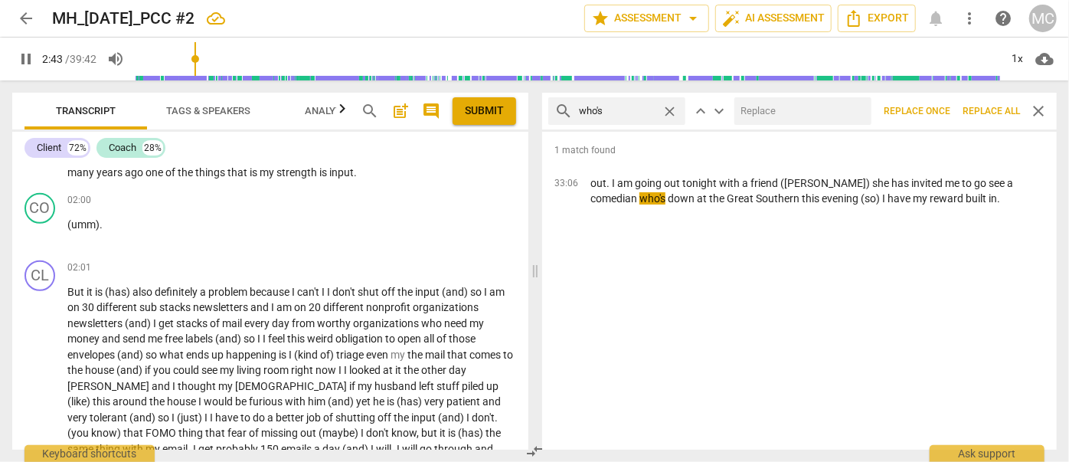
click at [757, 113] on input "text" at bounding box center [799, 111] width 131 height 25
click at [992, 109] on span "Replace all" at bounding box center [990, 111] width 57 height 13
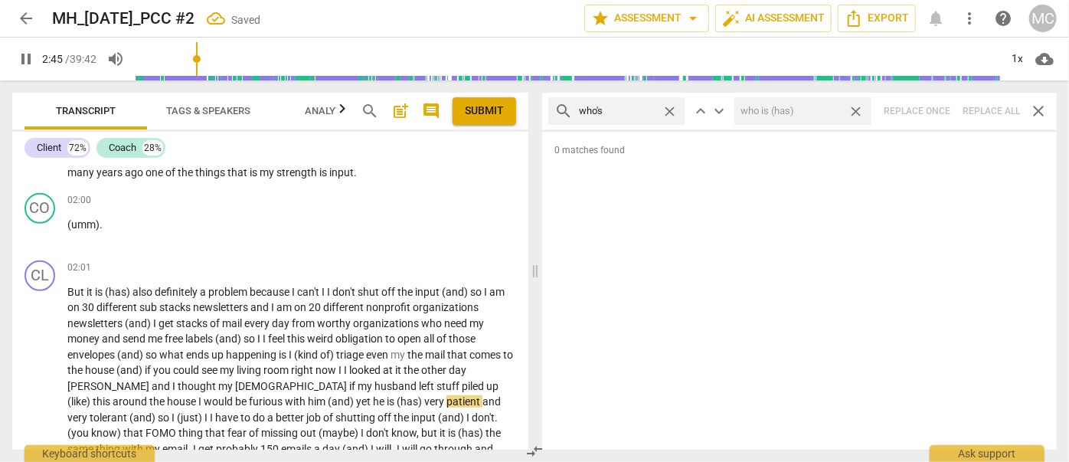
click at [858, 108] on span "close" at bounding box center [856, 111] width 16 height 16
click at [671, 106] on span "close" at bounding box center [670, 111] width 16 height 16
click at [635, 109] on input "text" at bounding box center [629, 111] width 100 height 25
click at [982, 116] on div "search when's close keyboard_arrow_up keyboard_arrow_down Replace once Replace …" at bounding box center [799, 111] width 515 height 37
drag, startPoint x: 669, startPoint y: 106, endPoint x: 660, endPoint y: 107, distance: 9.2
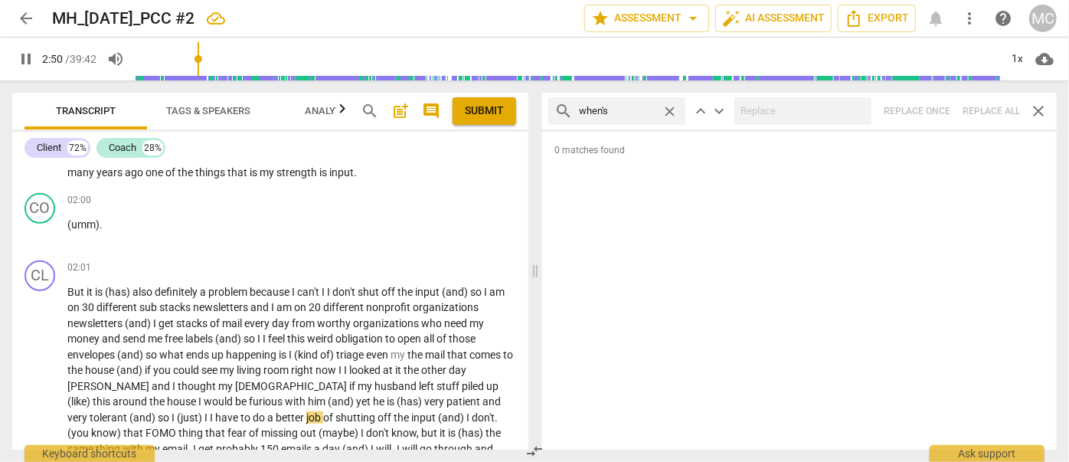
click at [669, 106] on span "close" at bounding box center [670, 111] width 16 height 16
click at [632, 108] on input "text" at bounding box center [629, 111] width 100 height 25
click at [985, 106] on div "search how's close keyboard_arrow_up keyboard_arrow_down Replace once Replace a…" at bounding box center [799, 111] width 515 height 37
click at [672, 110] on span "close" at bounding box center [670, 111] width 16 height 16
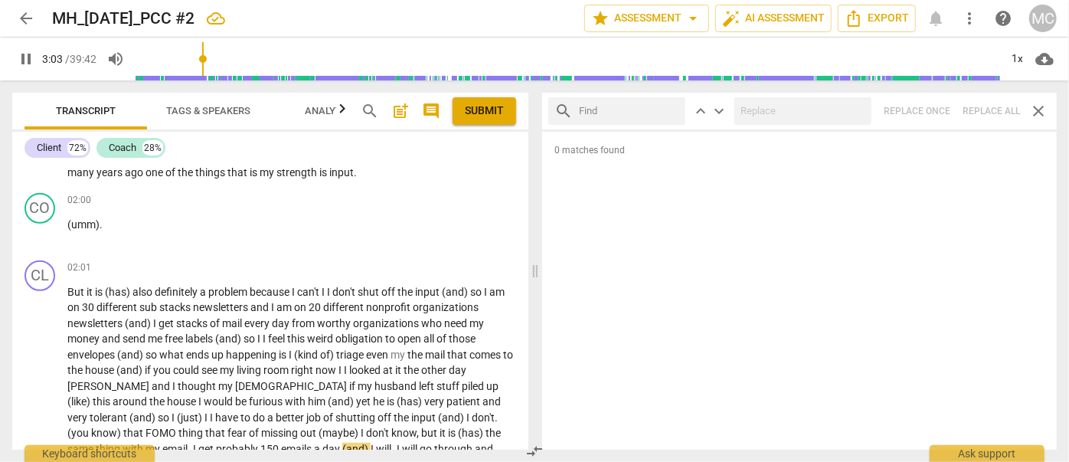
click at [642, 109] on input "text" at bounding box center [629, 111] width 100 height 25
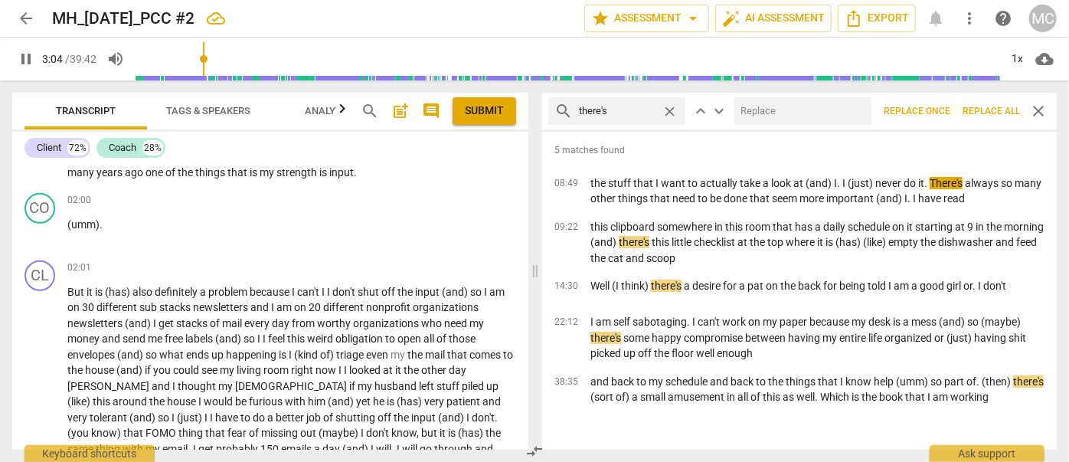
click at [802, 109] on input "text" at bounding box center [799, 111] width 131 height 25
click at [982, 106] on span "Replace all" at bounding box center [990, 111] width 57 height 13
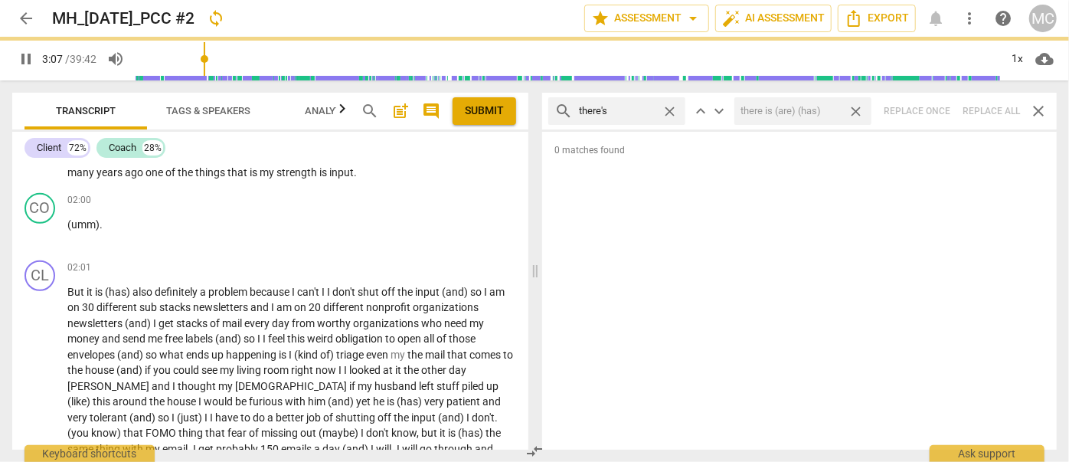
click at [861, 111] on span "close" at bounding box center [856, 111] width 16 height 16
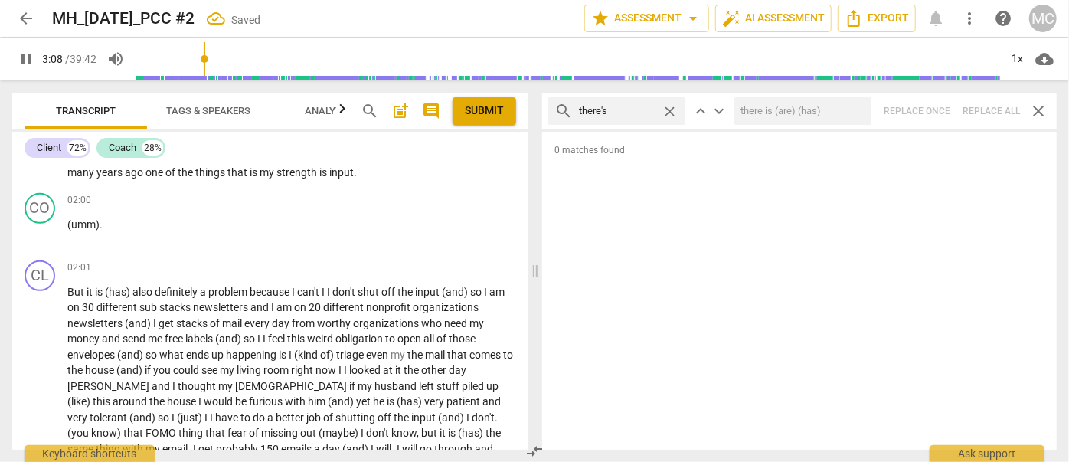
scroll to position [881, 0]
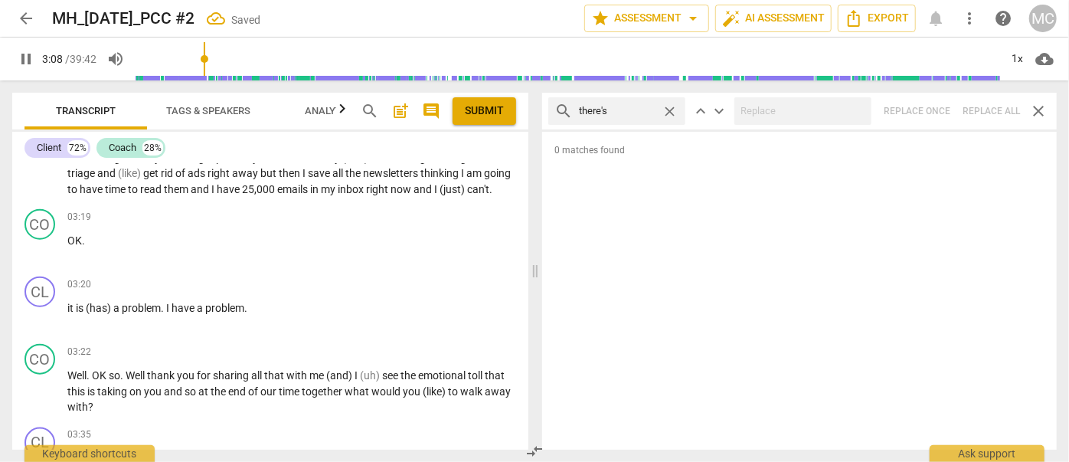
click at [672, 110] on span "close" at bounding box center [670, 111] width 16 height 16
click at [635, 112] on input "text" at bounding box center [629, 111] width 100 height 25
click at [984, 111] on div "search here's close keyboard_arrow_up keyboard_arrow_down Replace once Replace …" at bounding box center [799, 111] width 515 height 37
click at [665, 108] on span "close" at bounding box center [670, 111] width 16 height 16
click at [616, 110] on input "text" at bounding box center [629, 111] width 100 height 25
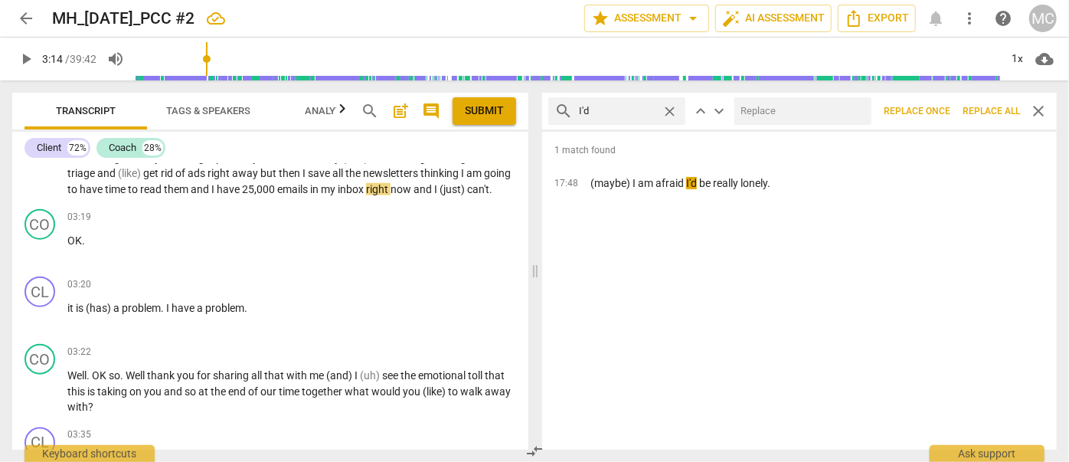
click at [769, 116] on input "text" at bounding box center [799, 111] width 131 height 25
click at [983, 109] on span "Replace all" at bounding box center [990, 111] width 57 height 13
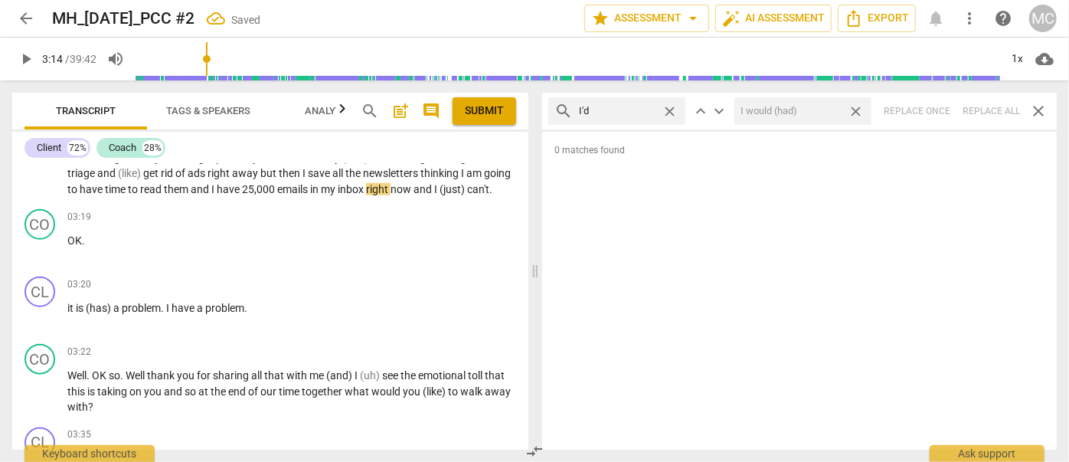
click at [859, 107] on span "close" at bounding box center [856, 111] width 16 height 16
drag, startPoint x: 670, startPoint y: 109, endPoint x: 639, endPoint y: 112, distance: 31.5
click at [670, 109] on span "close" at bounding box center [670, 111] width 16 height 16
click at [632, 112] on input "text" at bounding box center [629, 111] width 100 height 25
click at [985, 106] on div "search you'd close keyboard_arrow_up keyboard_arrow_down Replace once Replace a…" at bounding box center [799, 111] width 515 height 37
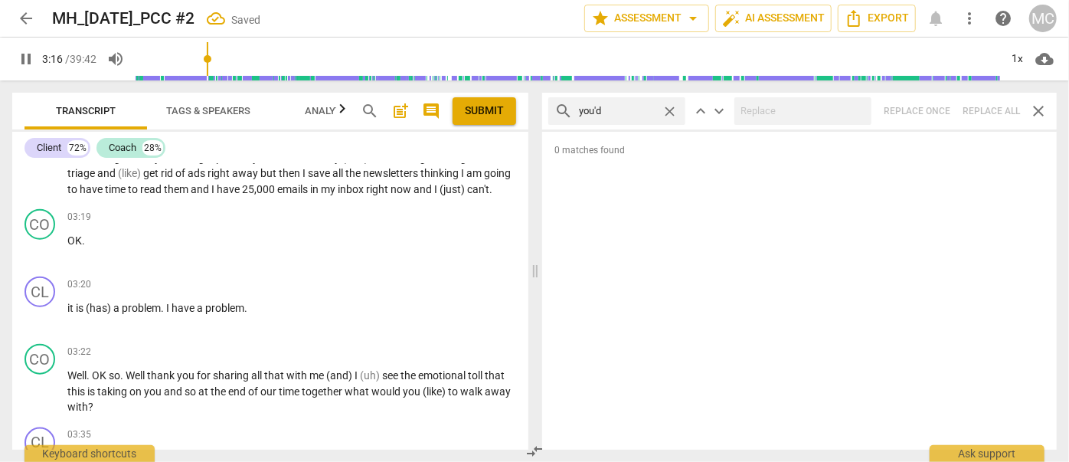
click at [669, 111] on span "close" at bounding box center [670, 111] width 16 height 16
click at [614, 109] on input "text" at bounding box center [629, 111] width 100 height 25
click at [984, 110] on div "search he'd close keyboard_arrow_up keyboard_arrow_down Replace once Replace al…" at bounding box center [799, 111] width 515 height 37
click at [668, 106] on span "close" at bounding box center [670, 111] width 16 height 16
click at [623, 109] on input "text" at bounding box center [629, 111] width 100 height 25
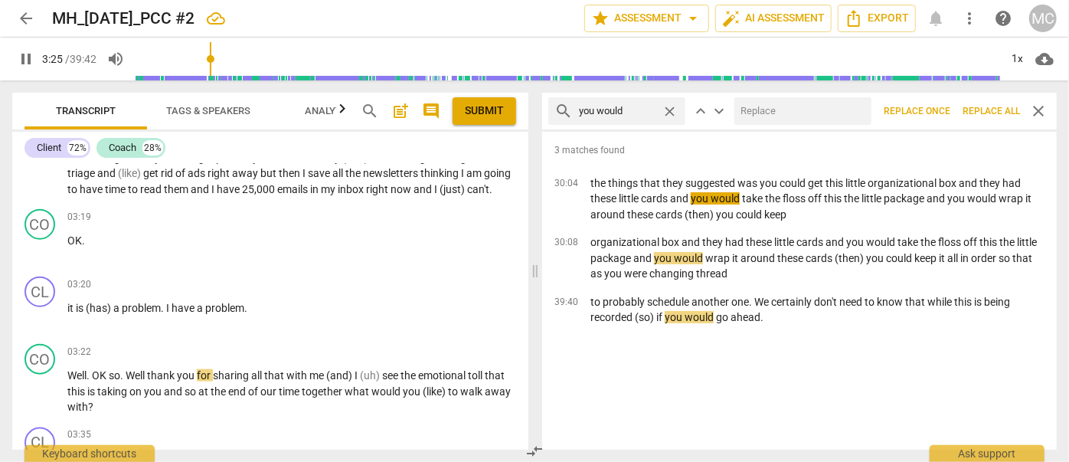
click at [761, 114] on input "text" at bounding box center [799, 111] width 131 height 25
click at [987, 107] on span "Replace all" at bounding box center [990, 111] width 57 height 13
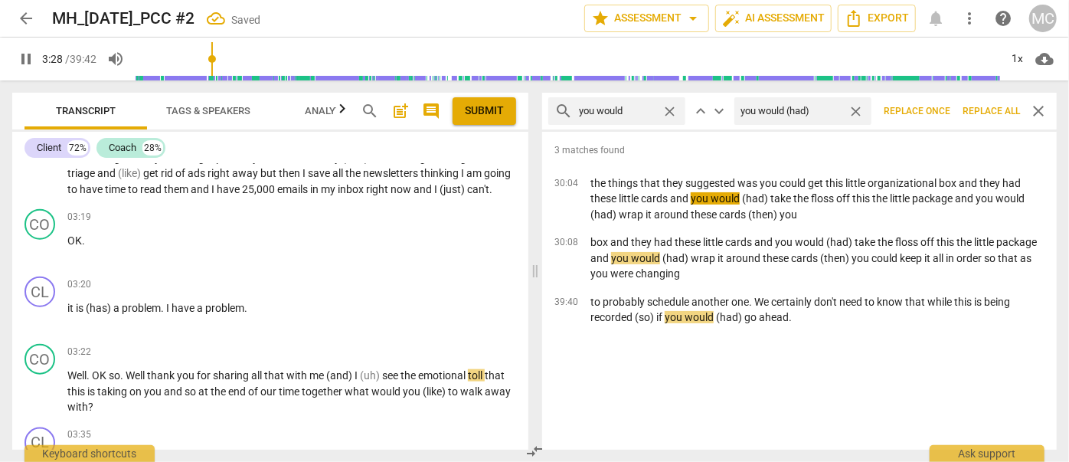
click at [854, 106] on span "close" at bounding box center [856, 111] width 16 height 16
click at [665, 109] on span "close" at bounding box center [670, 111] width 16 height 16
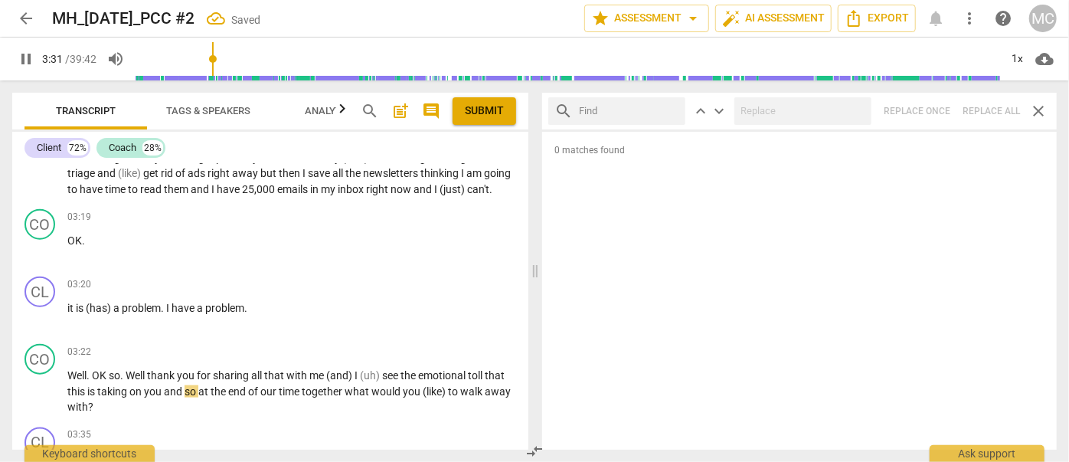
click at [630, 109] on input "text" at bounding box center [629, 111] width 100 height 25
click at [983, 101] on div "search she'd close keyboard_arrow_up keyboard_arrow_down Replace once Replace a…" at bounding box center [799, 111] width 515 height 37
click at [670, 110] on span "close" at bounding box center [670, 111] width 16 height 16
drag, startPoint x: 639, startPoint y: 113, endPoint x: 649, endPoint y: 113, distance: 10.0
click at [639, 113] on input "text" at bounding box center [629, 111] width 100 height 25
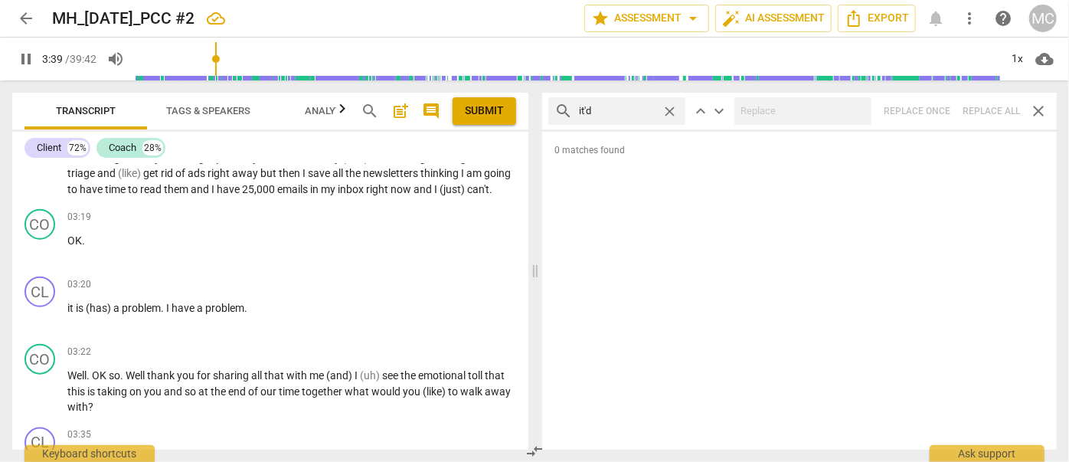
click at [992, 116] on div "search it'd close keyboard_arrow_up keyboard_arrow_down Replace once Replace al…" at bounding box center [799, 111] width 515 height 37
click at [668, 108] on span "close" at bounding box center [670, 111] width 16 height 16
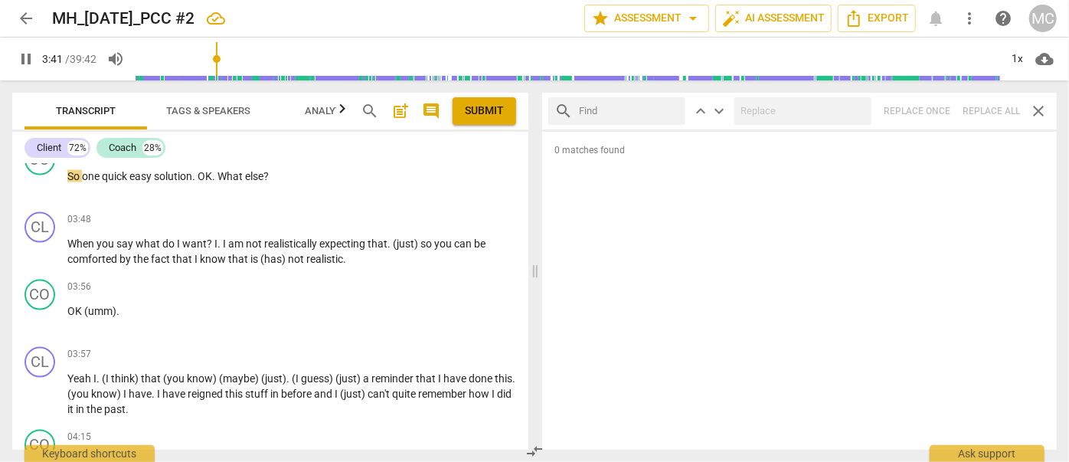
click at [620, 108] on input "text" at bounding box center [629, 111] width 100 height 25
click at [986, 113] on div "search we'd close keyboard_arrow_up keyboard_arrow_down Replace once Replace al…" at bounding box center [799, 111] width 515 height 37
click at [668, 108] on span "close" at bounding box center [670, 111] width 16 height 16
click at [625, 112] on input "text" at bounding box center [629, 111] width 100 height 25
click at [986, 112] on div "search they'd close keyboard_arrow_up keyboard_arrow_down Replace once Replace …" at bounding box center [799, 111] width 515 height 37
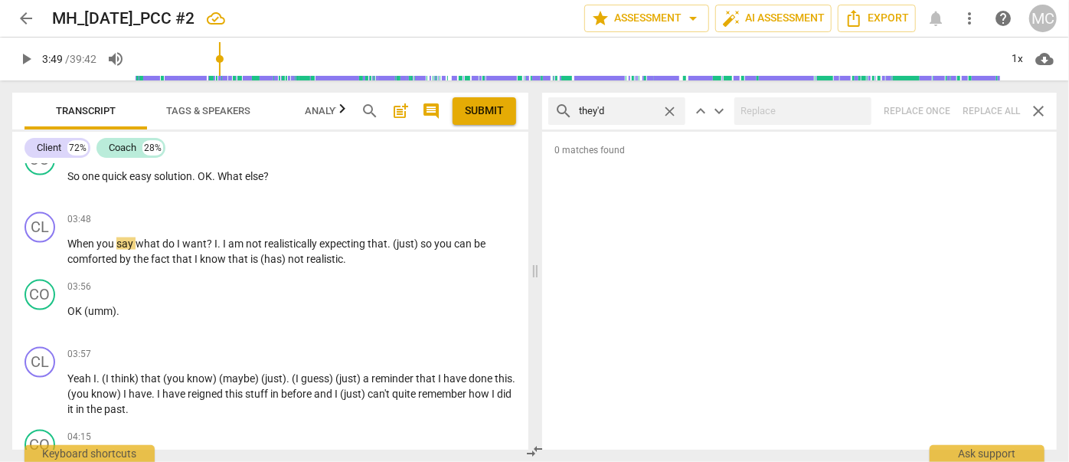
click at [669, 110] on span "close" at bounding box center [670, 111] width 16 height 16
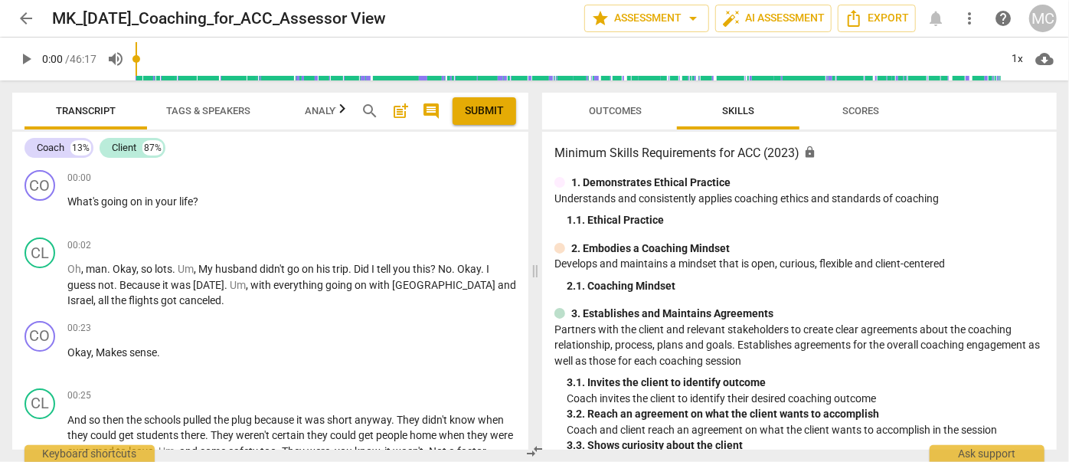
click at [661, 123] on button "Outcomes" at bounding box center [615, 111] width 123 height 37
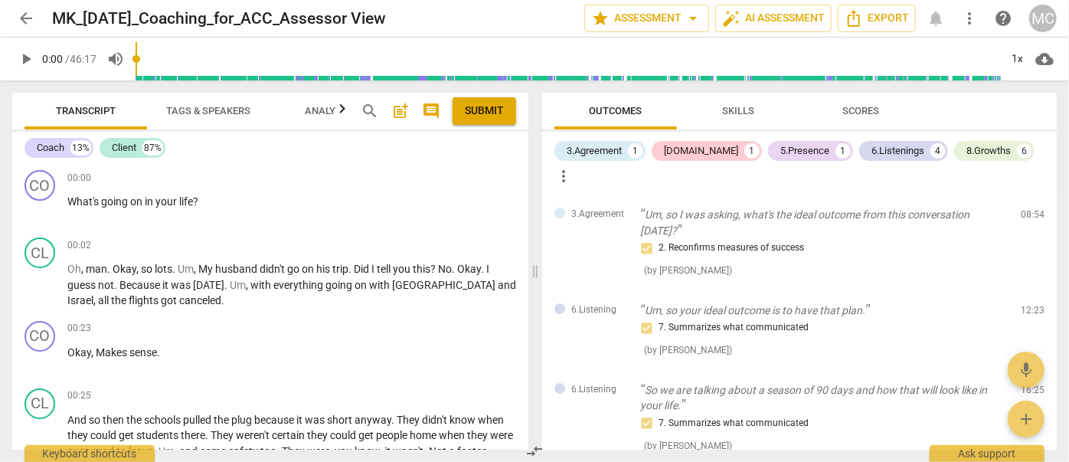
click at [877, 109] on span "Scores" at bounding box center [860, 110] width 37 height 11
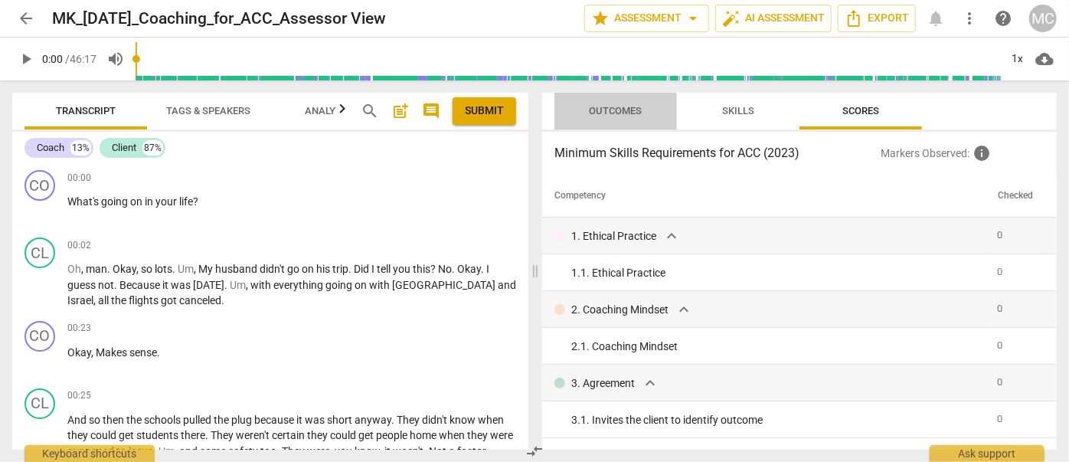
click at [600, 111] on span "Outcomes" at bounding box center [616, 110] width 53 height 11
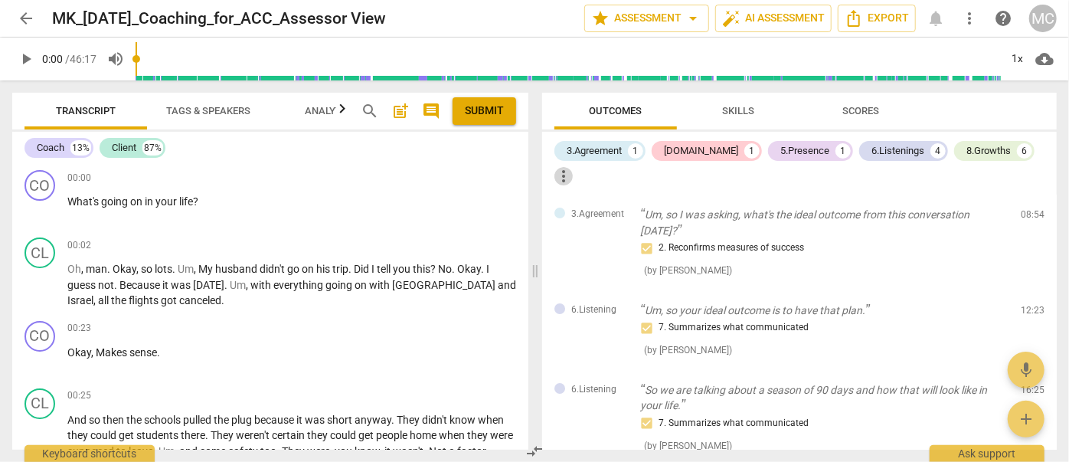
click at [573, 167] on span "more_vert" at bounding box center [563, 176] width 18 height 18
click at [404, 12] on div at bounding box center [534, 231] width 1069 height 462
click at [338, 22] on h2 "MK_06.18.2025_Coaching_for_ACC_Assessor View" at bounding box center [219, 18] width 334 height 19
click at [370, 109] on span "search" at bounding box center [370, 111] width 18 height 18
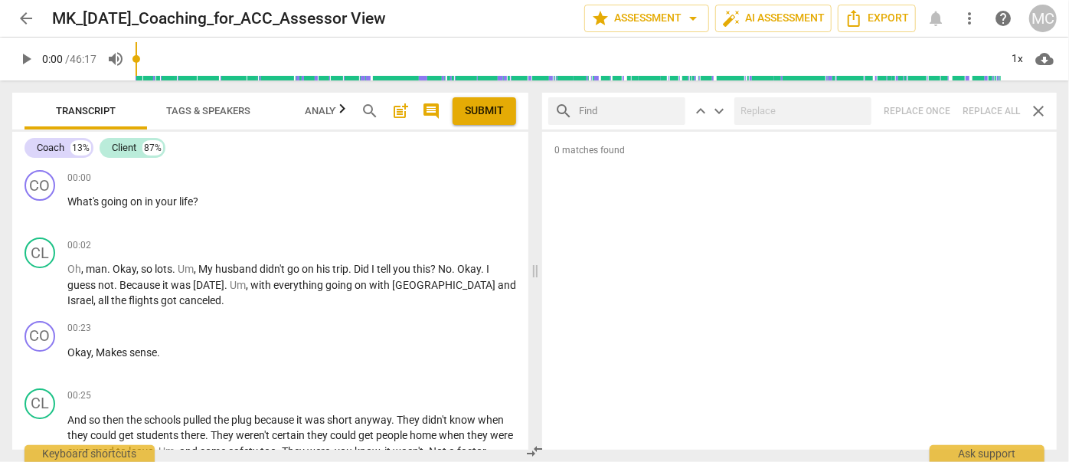
click at [595, 111] on input "text" at bounding box center [629, 111] width 100 height 25
type input "m"
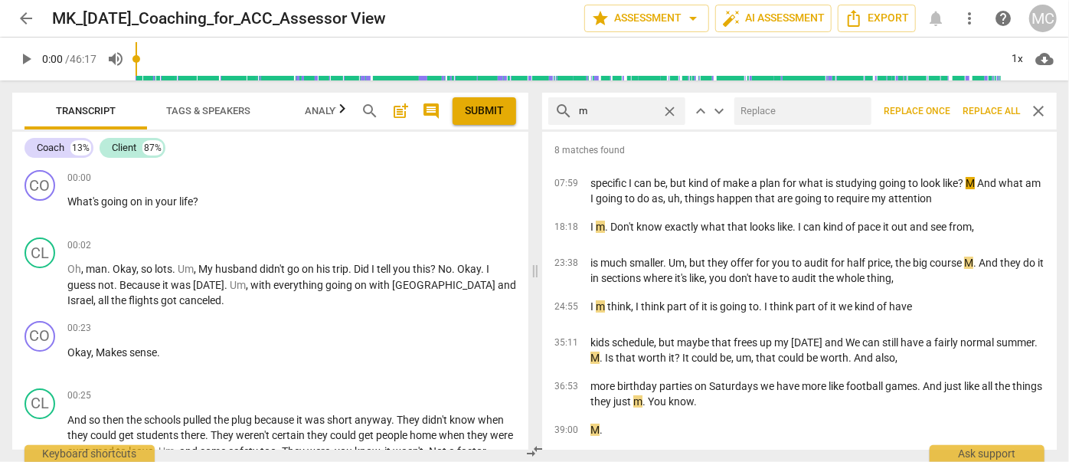
click at [990, 116] on span "Replace all" at bounding box center [990, 111] width 57 height 13
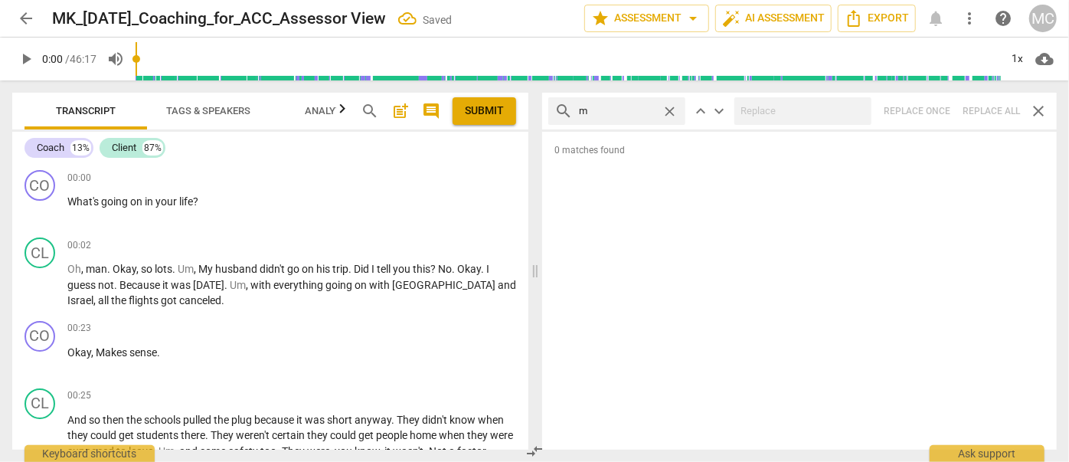
click at [667, 106] on span "close" at bounding box center [670, 111] width 16 height 16
click at [606, 106] on input "text" at bounding box center [629, 111] width 100 height 25
type input ","
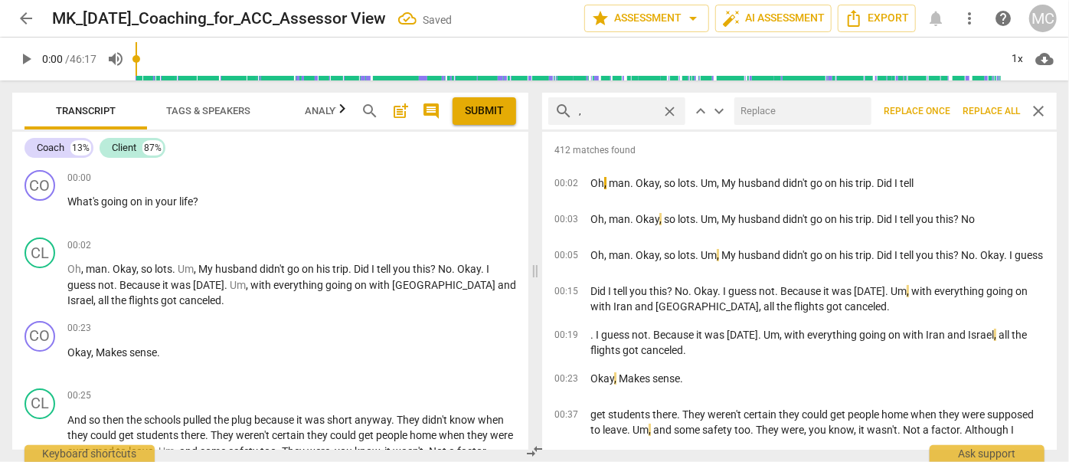
click at [982, 112] on span "Replace all" at bounding box center [990, 111] width 57 height 13
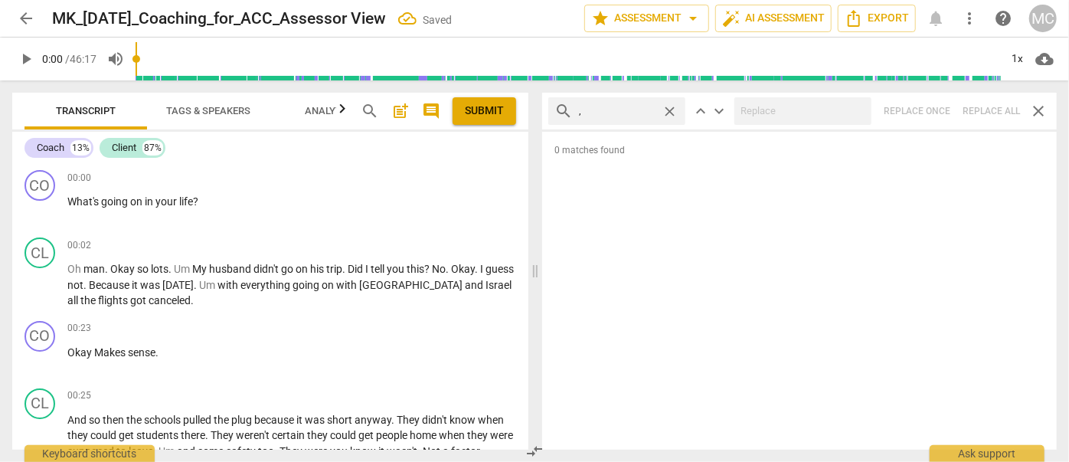
click at [669, 109] on span "close" at bounding box center [670, 111] width 16 height 16
click at [622, 109] on input "text" at bounding box center [629, 111] width 100 height 25
type input ". like"
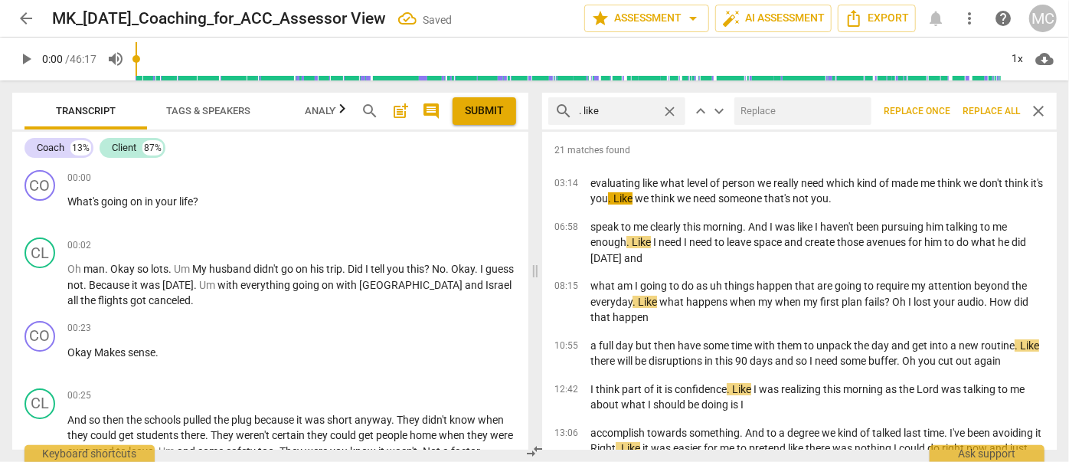
click at [770, 110] on input "text" at bounding box center [799, 111] width 131 height 25
type input "(like)"
drag, startPoint x: 982, startPoint y: 109, endPoint x: 949, endPoint y: 113, distance: 33.1
click at [982, 109] on span "Replace all" at bounding box center [990, 111] width 57 height 13
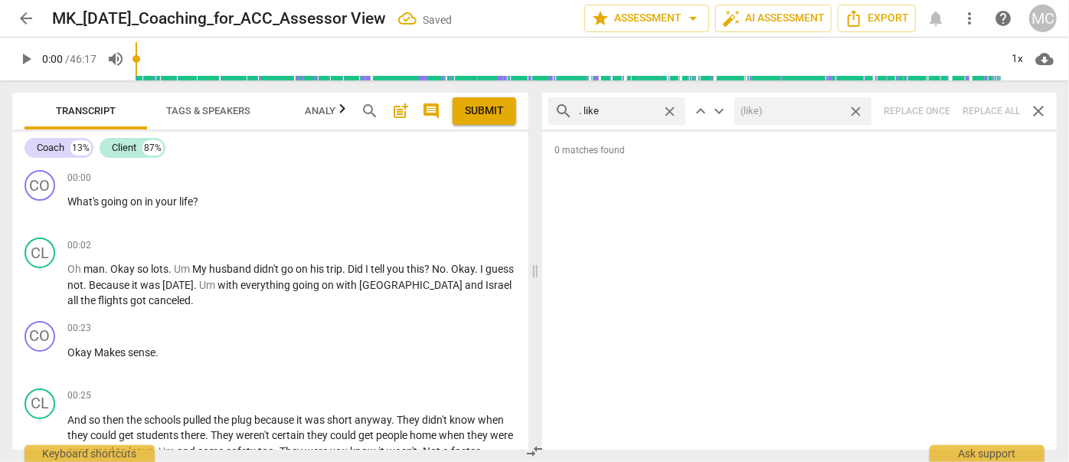
click at [858, 111] on span "close" at bounding box center [856, 111] width 16 height 16
click at [672, 111] on span "close" at bounding box center [670, 111] width 16 height 16
click at [611, 113] on input "text" at bounding box center [629, 111] width 100 height 25
type input ". um"
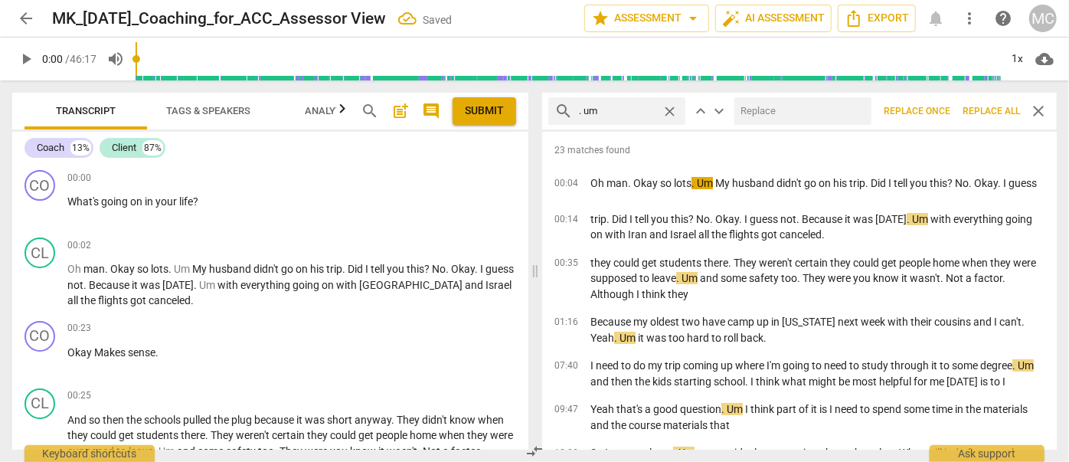
click at [752, 112] on input "text" at bounding box center [799, 111] width 131 height 25
type input "(umm)"
click at [982, 109] on span "Replace all" at bounding box center [990, 111] width 57 height 13
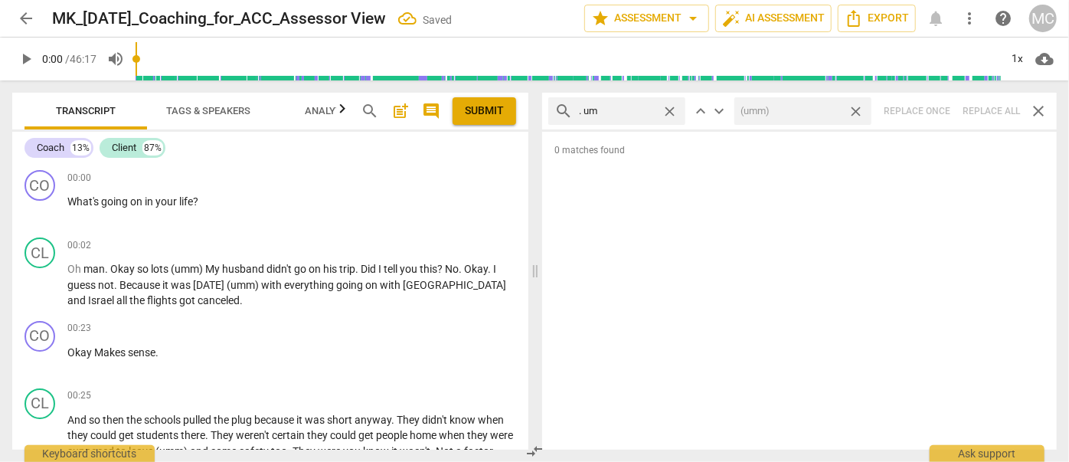
drag, startPoint x: 857, startPoint y: 110, endPoint x: 840, endPoint y: 110, distance: 16.8
click at [857, 110] on span "close" at bounding box center [856, 111] width 16 height 16
click at [667, 106] on span "close" at bounding box center [670, 111] width 16 height 16
click at [630, 107] on input "text" at bounding box center [629, 111] width 100 height 25
type input ". uh"
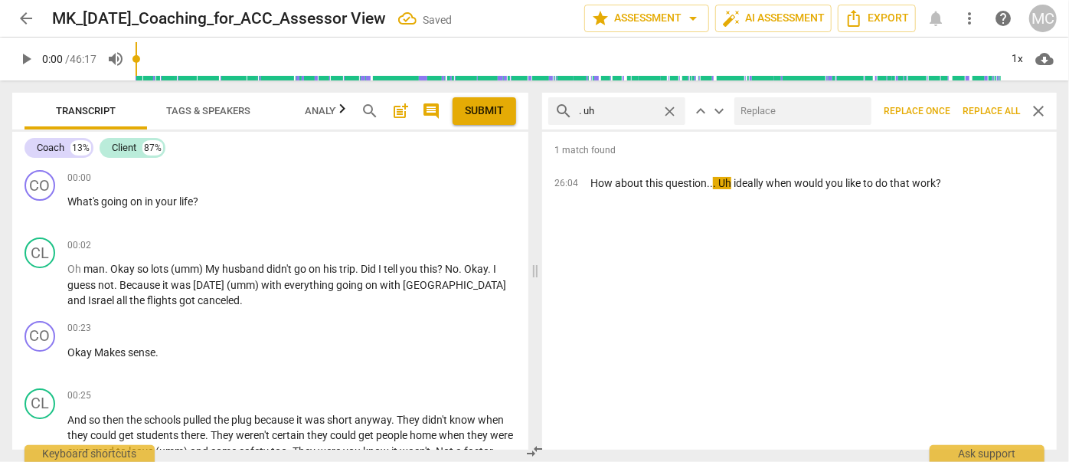
click at [759, 106] on input "text" at bounding box center [799, 111] width 131 height 25
type input "(uh)"
click at [991, 110] on span "Replace all" at bounding box center [990, 111] width 57 height 13
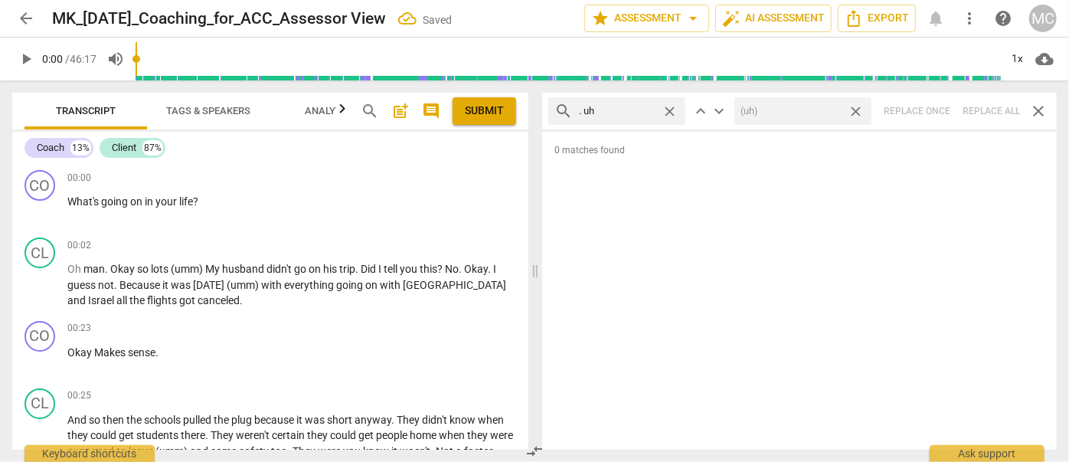
click at [858, 107] on span "close" at bounding box center [856, 111] width 16 height 16
drag, startPoint x: 670, startPoint y: 108, endPoint x: 657, endPoint y: 108, distance: 13.0
click at [670, 108] on span "close" at bounding box center [670, 111] width 16 height 16
click at [622, 108] on input "text" at bounding box center [629, 111] width 100 height 25
type input "um"
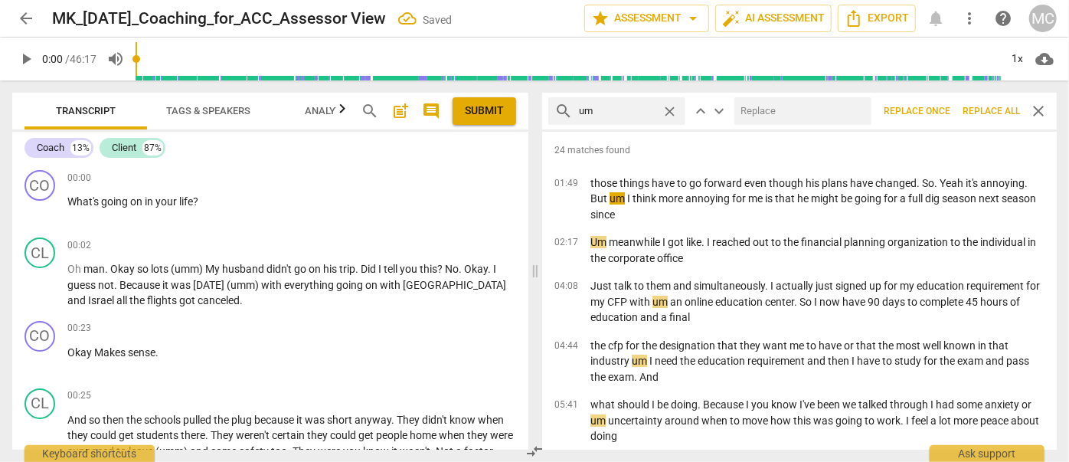
click at [753, 113] on input "text" at bounding box center [799, 111] width 131 height 25
type input "(umm)"
click at [984, 116] on span "Replace all" at bounding box center [990, 111] width 57 height 13
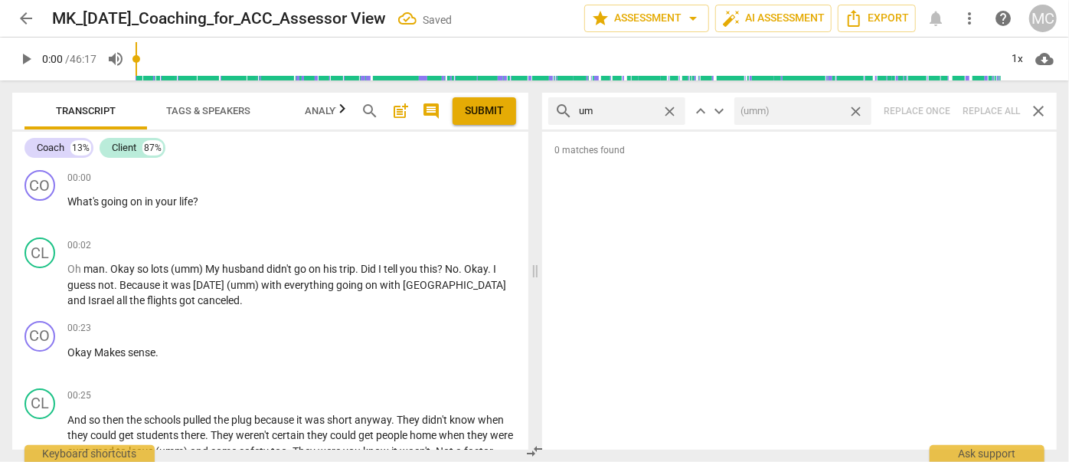
click at [855, 109] on span "close" at bounding box center [856, 111] width 16 height 16
click at [673, 109] on span "close" at bounding box center [670, 111] width 16 height 16
click at [643, 109] on input "text" at bounding box center [629, 111] width 100 height 25
type input "uh"
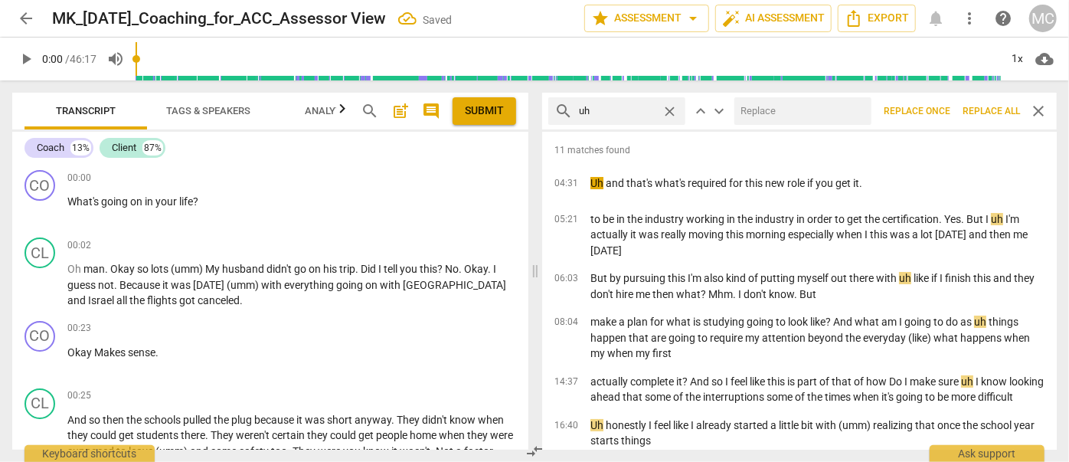
click at [776, 108] on input "text" at bounding box center [799, 111] width 131 height 25
type input "(uh)"
click at [989, 110] on span "Replace all" at bounding box center [990, 111] width 57 height 13
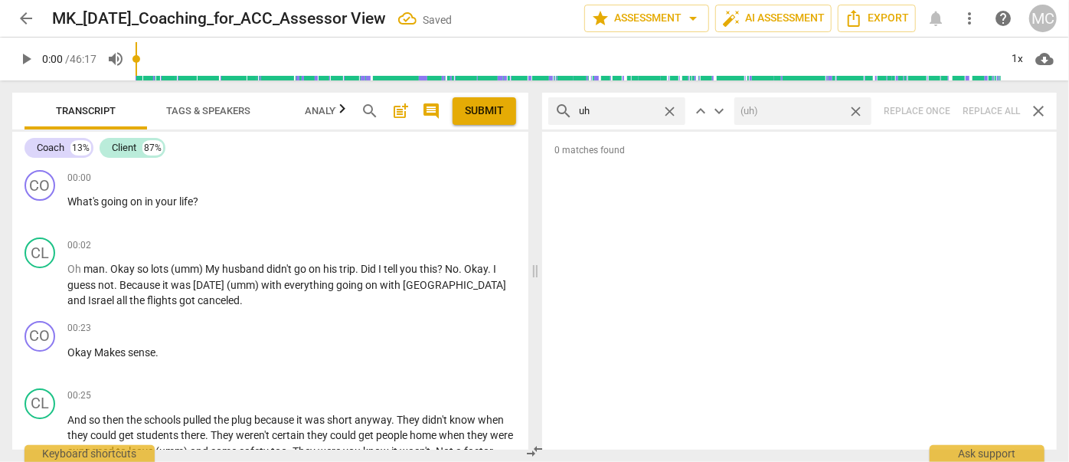
click at [859, 109] on span "close" at bounding box center [856, 111] width 16 height 16
click at [672, 109] on span "close" at bounding box center [670, 111] width 16 height 16
click at [632, 115] on input "text" at bounding box center [629, 111] width 100 height 25
type input "kind of"
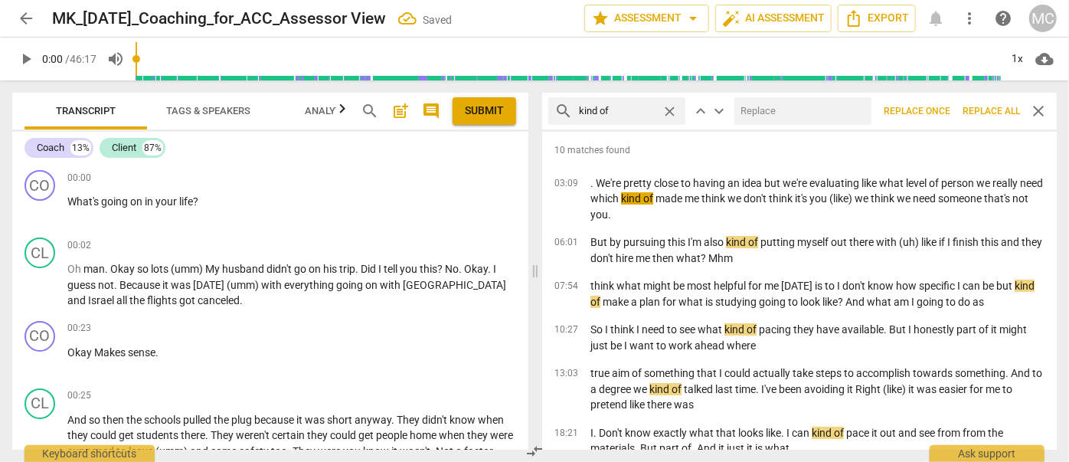
click at [757, 116] on input "text" at bounding box center [799, 111] width 131 height 25
type input "(kind of)"
click at [986, 111] on span "Replace all" at bounding box center [990, 111] width 57 height 13
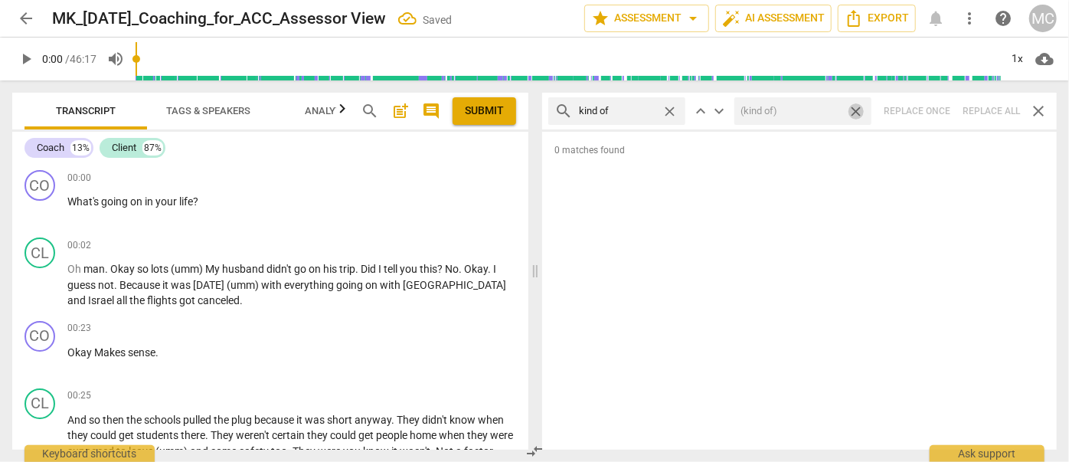
click at [855, 106] on span "close" at bounding box center [856, 111] width 16 height 16
click at [672, 108] on span "close" at bounding box center [670, 111] width 16 height 16
click at [626, 112] on input "text" at bounding box center [629, 111] width 100 height 25
type input "sort of"
click at [988, 113] on div "search sort of close keyboard_arrow_up keyboard_arrow_down Replace once Replace…" at bounding box center [799, 111] width 515 height 37
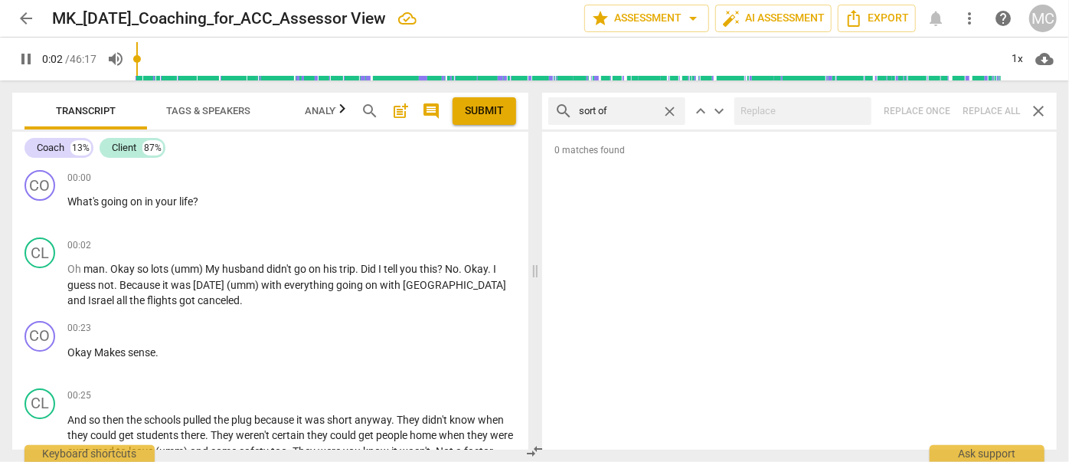
type input "3"
click at [669, 109] on span "close" at bounding box center [670, 111] width 16 height 16
click at [632, 107] on input "text" at bounding box center [629, 111] width 100 height 25
type input "4"
type input "and t"
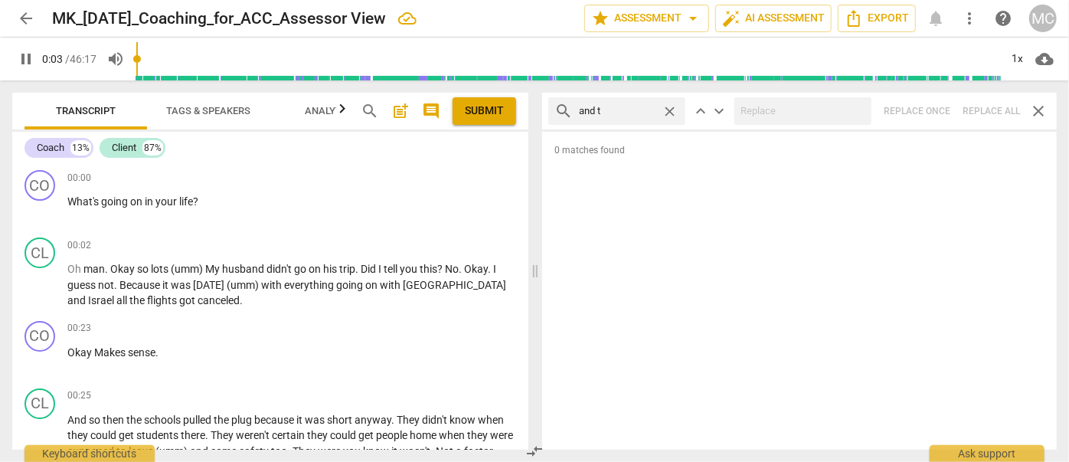
type input "4"
type input "and then"
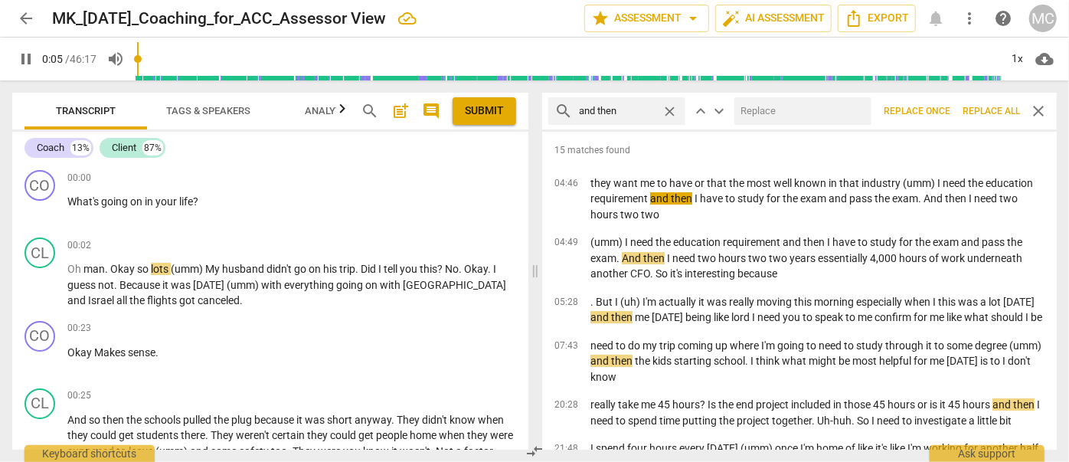
click at [752, 106] on input "text" at bounding box center [799, 111] width 131 height 25
type input "5"
type input "("
type input "6"
type input "(then"
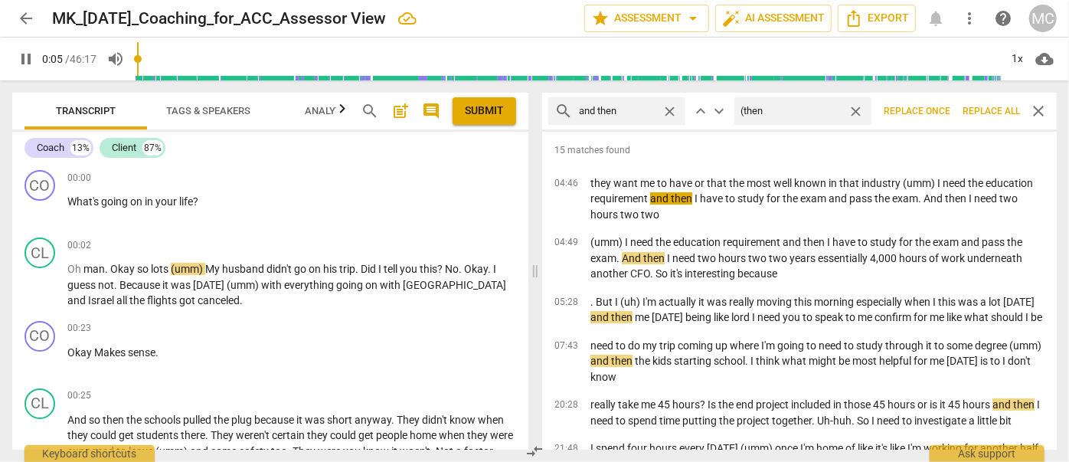
type input "6"
type input "(then)"
type input "7"
type input "(then)"
drag, startPoint x: 988, startPoint y: 109, endPoint x: 845, endPoint y: 113, distance: 142.5
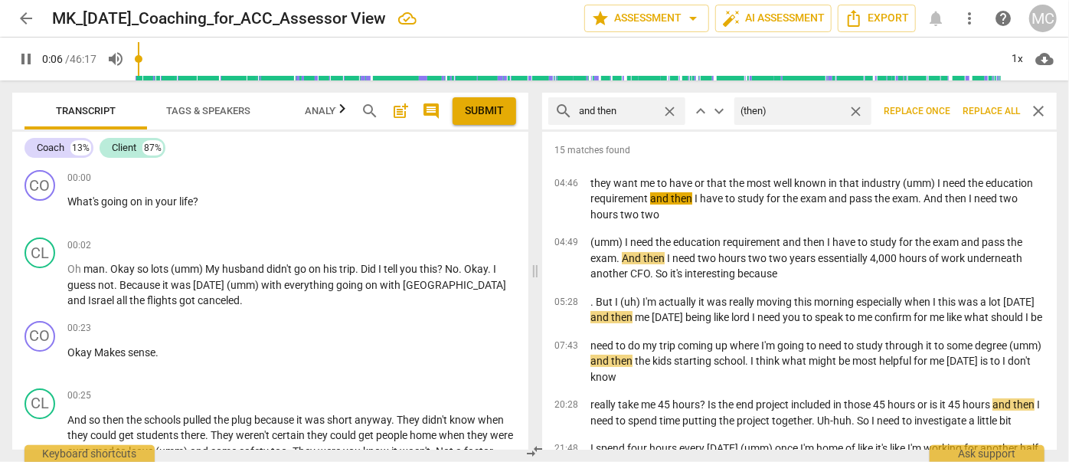
click at [989, 109] on span "Replace all" at bounding box center [990, 111] width 57 height 13
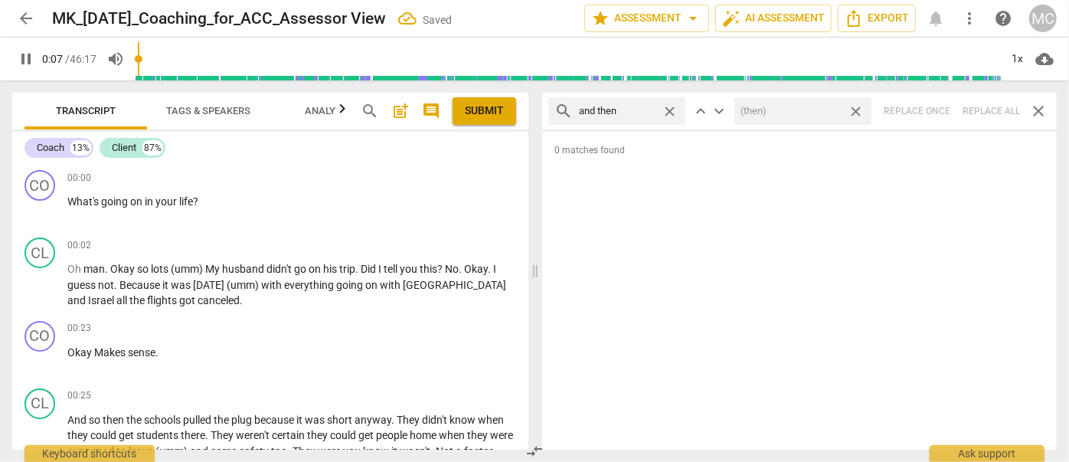
type input "8"
drag, startPoint x: 855, startPoint y: 110, endPoint x: 840, endPoint y: 109, distance: 14.6
click at [855, 110] on span "close" at bounding box center [856, 111] width 16 height 16
click at [667, 109] on span "close" at bounding box center [670, 111] width 16 height 16
type input "8"
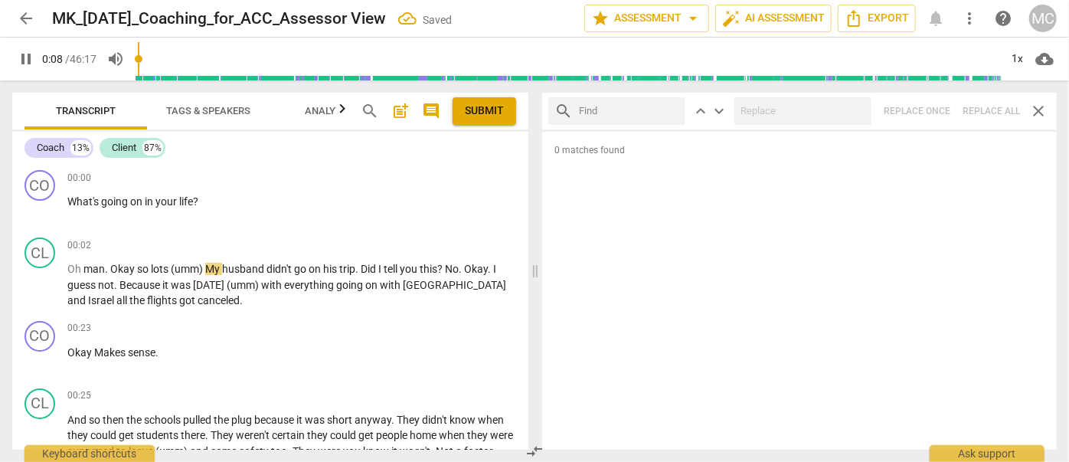
click at [640, 107] on input "text" at bounding box center [629, 111] width 100 height 25
type input "9"
type input "like"
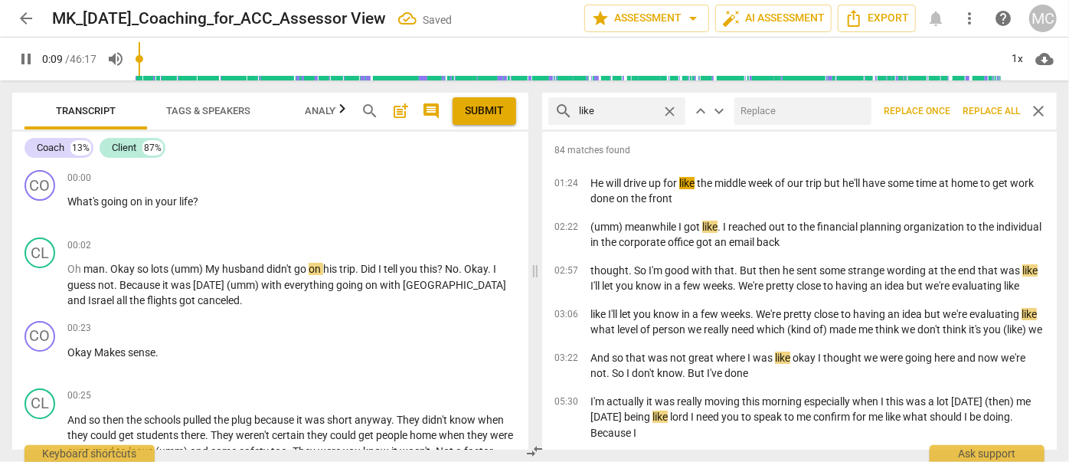
click at [793, 109] on input "text" at bounding box center [799, 111] width 131 height 25
type input "10"
type input "("
type input "11"
type input "(li"
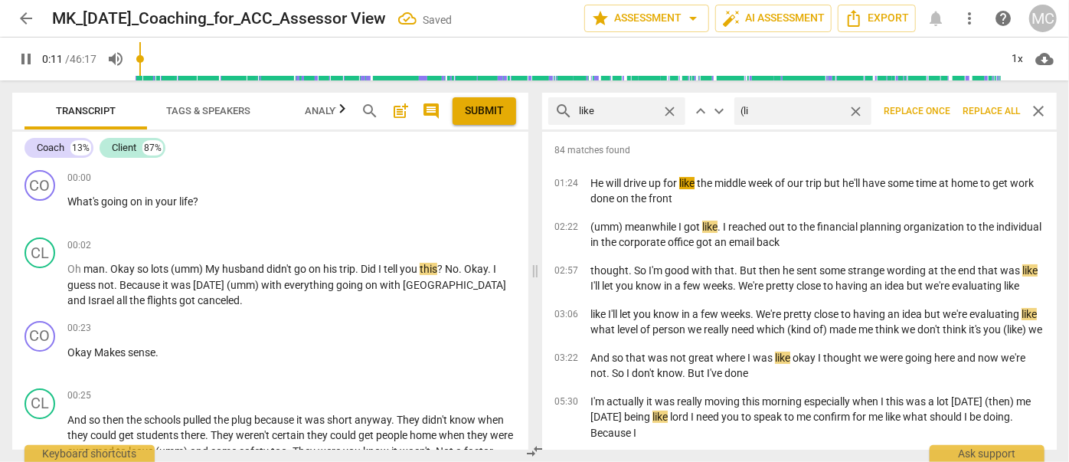
type input "12"
type input "(like"
type input "12"
type input "(like)"
type input "12"
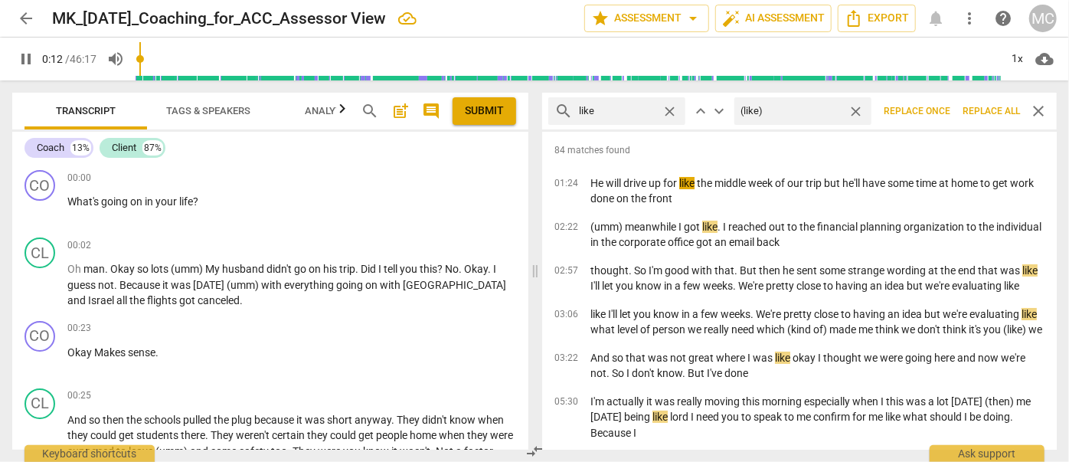
type input "(like)"
type input "13"
type input "(like)"
type input "13"
type input "(like)"
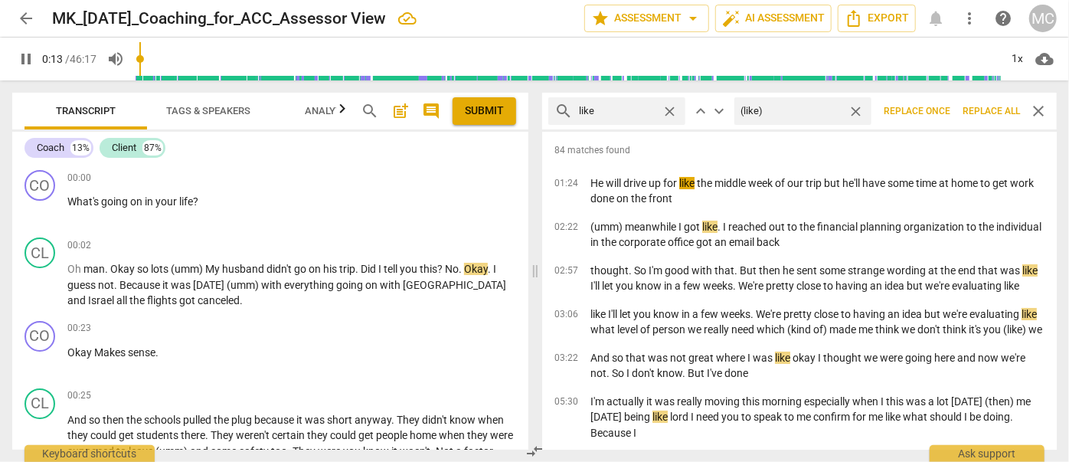
click at [997, 112] on span "Replace all" at bounding box center [990, 111] width 57 height 13
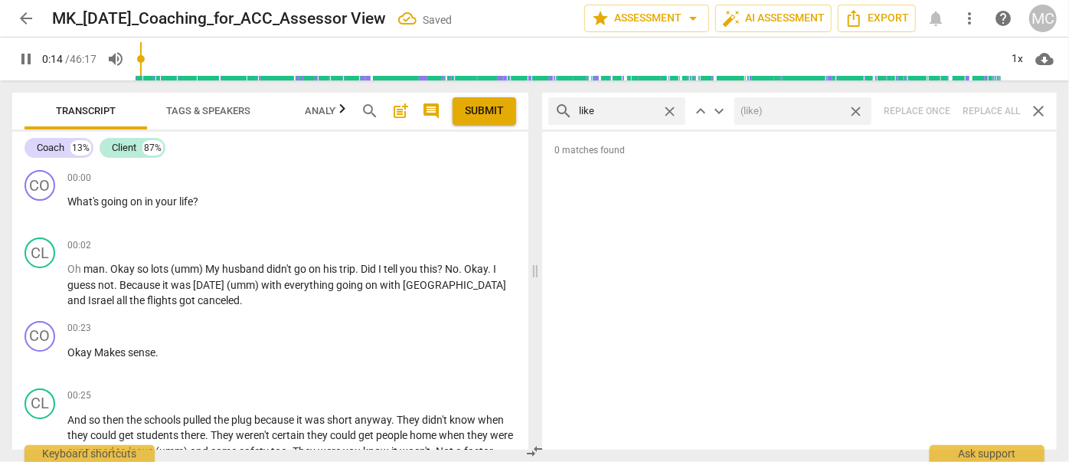
type input "14"
click at [858, 107] on span "close" at bounding box center [856, 111] width 16 height 16
type input "15"
click at [672, 111] on span "close" at bounding box center [670, 111] width 16 height 16
click at [626, 109] on input "text" at bounding box center [629, 111] width 100 height 25
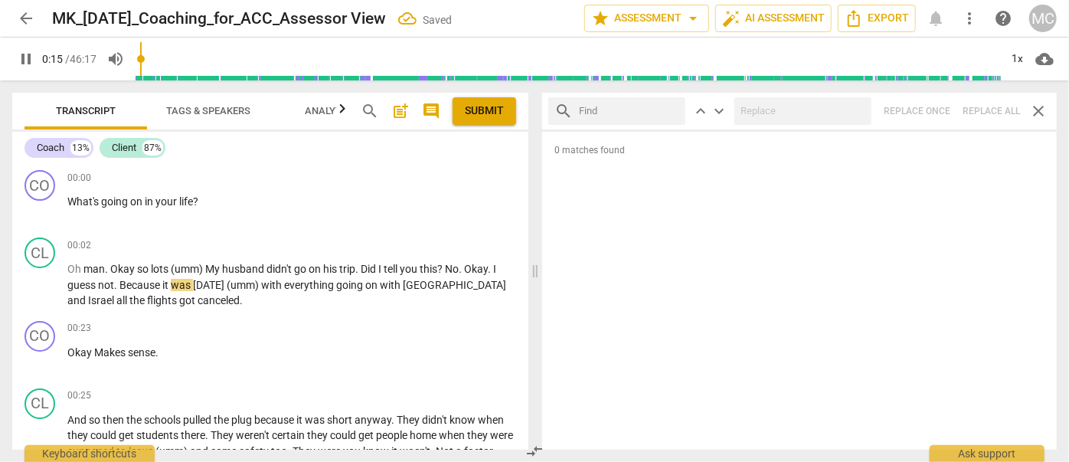
type input "16"
type input "jus"
type input "16"
type input "just"
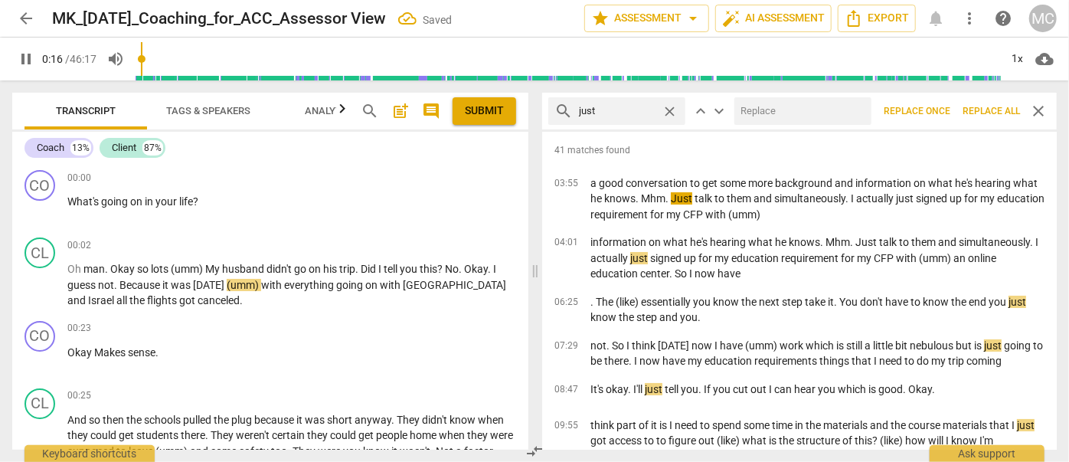
click at [761, 107] on input "text" at bounding box center [799, 111] width 131 height 25
type input "17"
type input "(j"
type input "17"
type input "(just)"
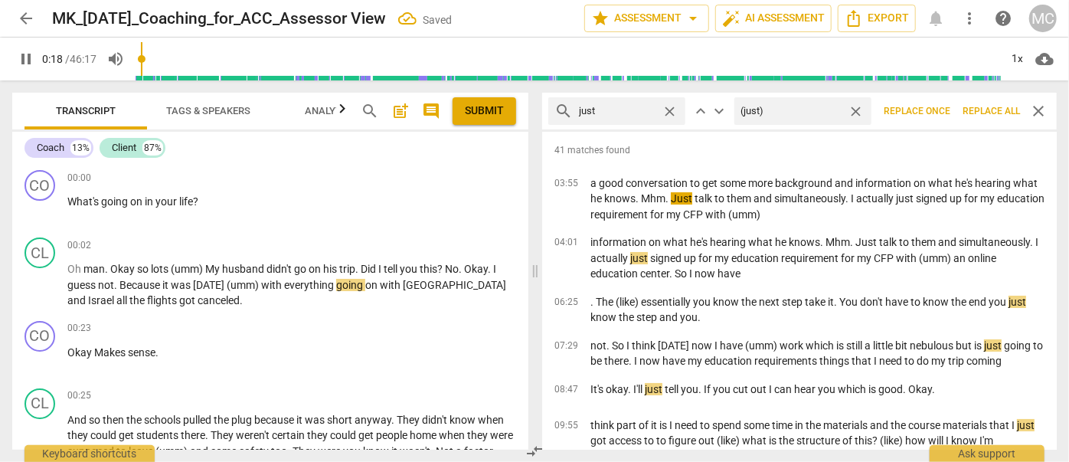
type input "19"
type input "(just)"
click at [984, 108] on span "Replace all" at bounding box center [990, 111] width 57 height 13
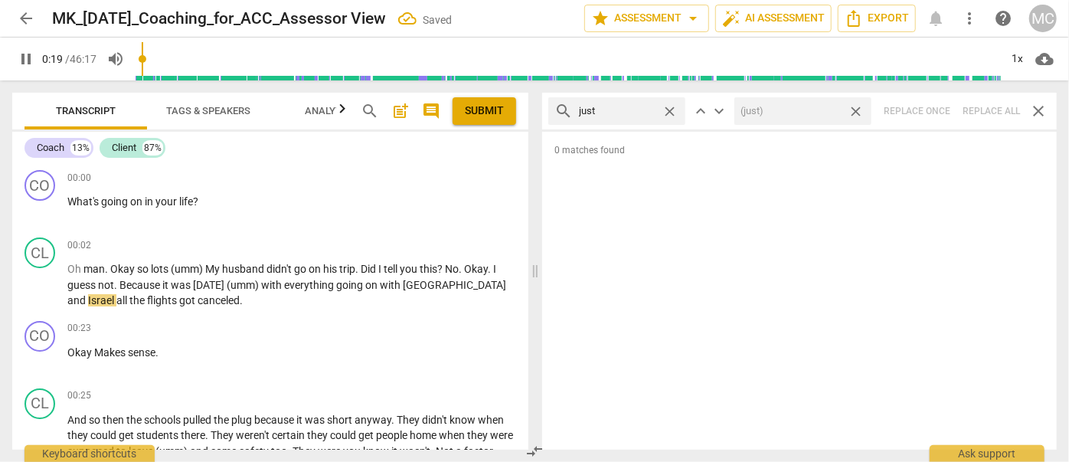
type input "20"
click at [855, 109] on span "close" at bounding box center [856, 111] width 16 height 16
type input "21"
drag, startPoint x: 668, startPoint y: 107, endPoint x: 659, endPoint y: 107, distance: 8.4
click at [668, 107] on span "close" at bounding box center [670, 111] width 16 height 16
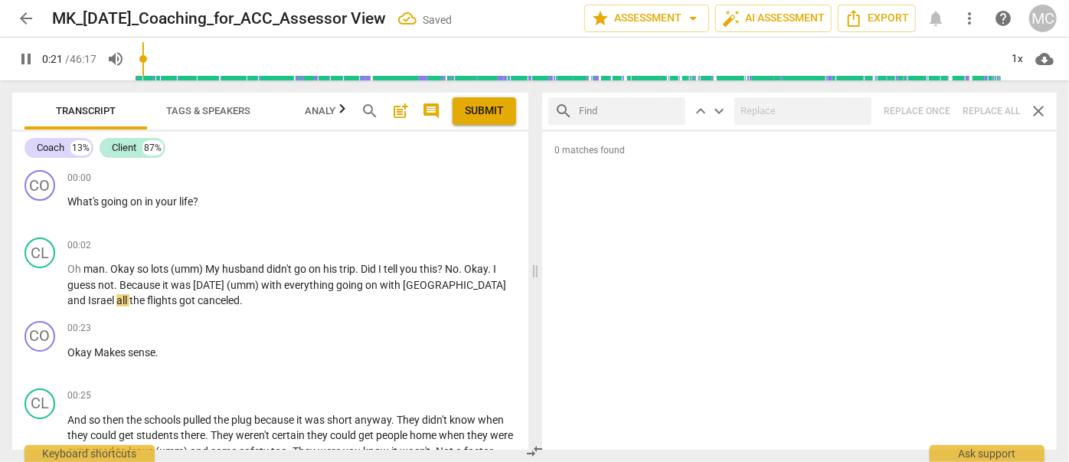
click at [623, 107] on input "text" at bounding box center [629, 111] width 100 height 25
type input "21"
type input "you"
type input "22"
type input "you kno"
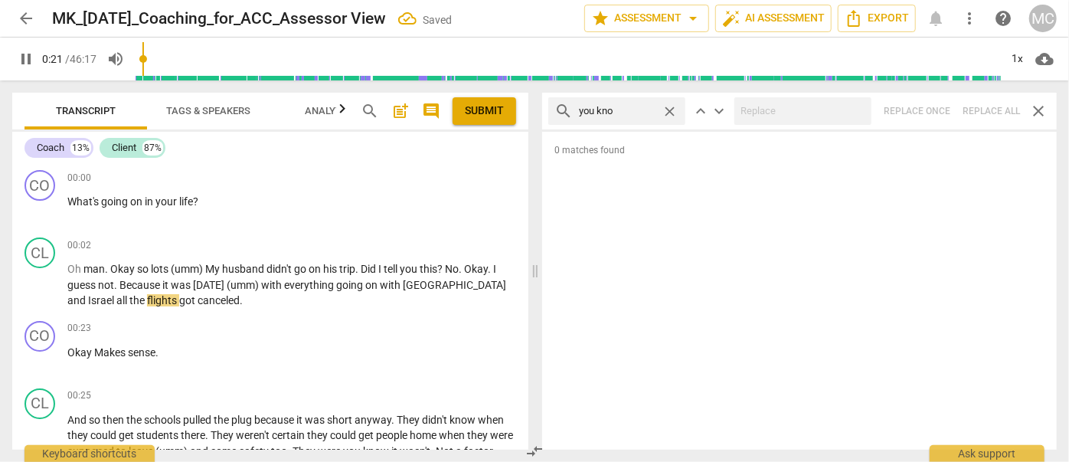
type input "22"
type input "you know"
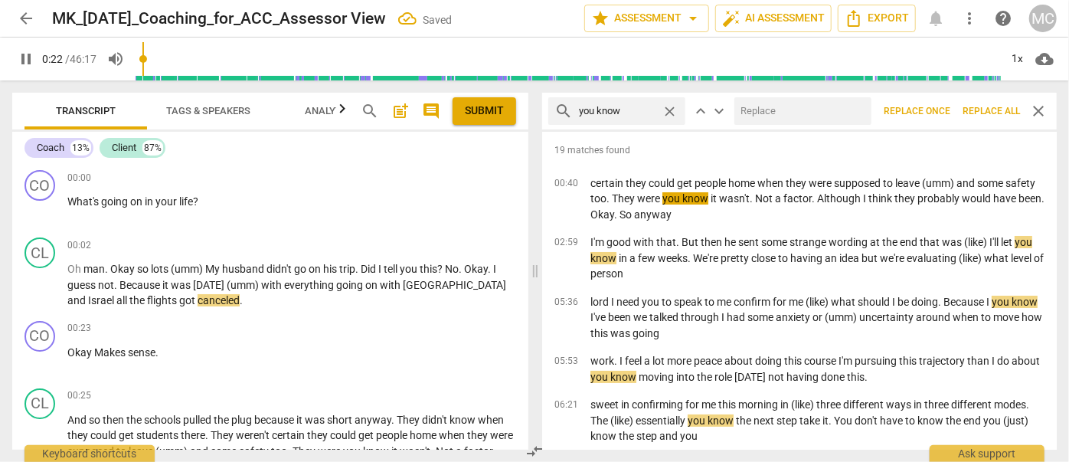
click at [779, 113] on input "text" at bounding box center [799, 111] width 131 height 25
type input "23"
type input "(you"
type input "23"
type input "(you know"
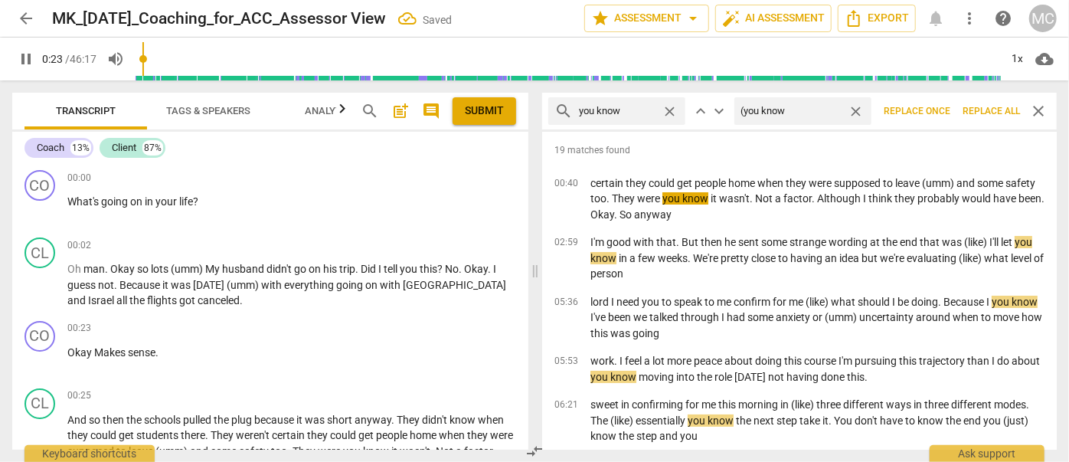
type input "23"
type input "(you know)"
type input "24"
type input "(you know)"
click at [994, 106] on span "Replace all" at bounding box center [990, 111] width 57 height 13
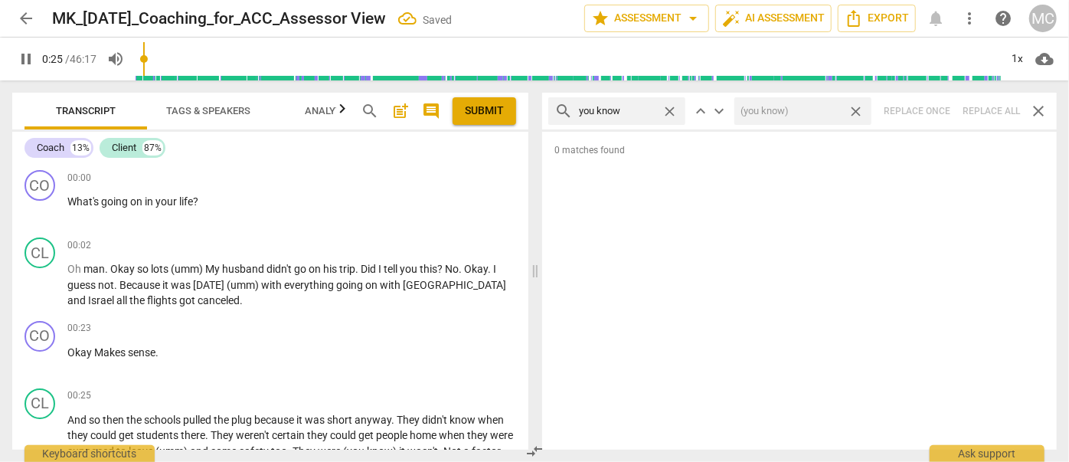
type input "26"
click at [858, 109] on span "close" at bounding box center [856, 111] width 16 height 16
type input "26"
click at [672, 111] on span "close" at bounding box center [670, 111] width 16 height 16
click at [630, 113] on input "text" at bounding box center [629, 111] width 100 height 25
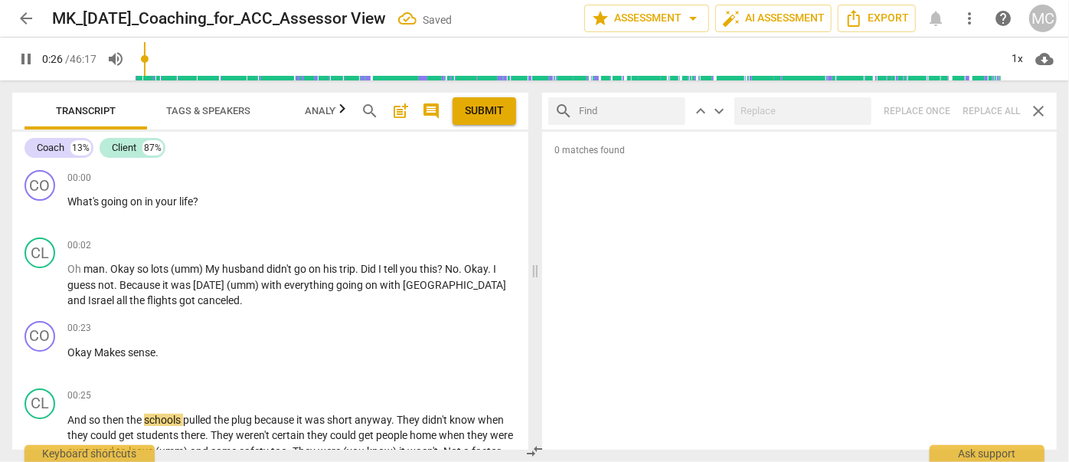
type input "27"
type input "I g"
type input "27"
type input "I guess"
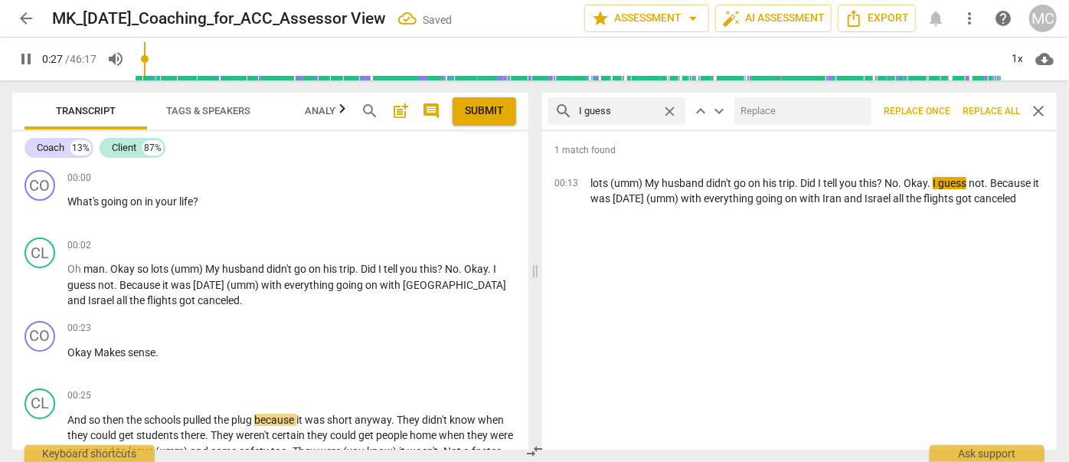
click at [799, 109] on input "text" at bounding box center [799, 111] width 131 height 25
type input "28"
type input "("
type input "28"
type input "(I gue"
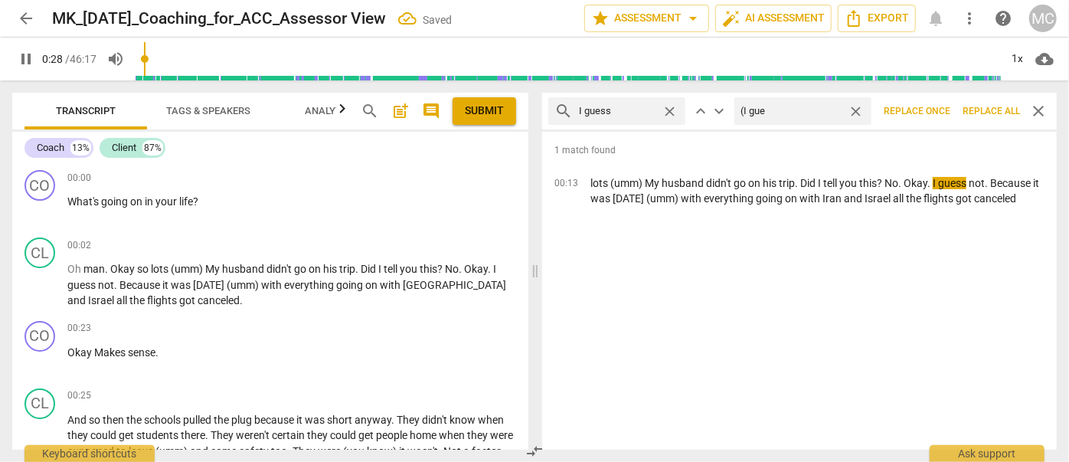
type input "28"
type input "(I guess"
type input "29"
type input "(I guess)"
type input "30"
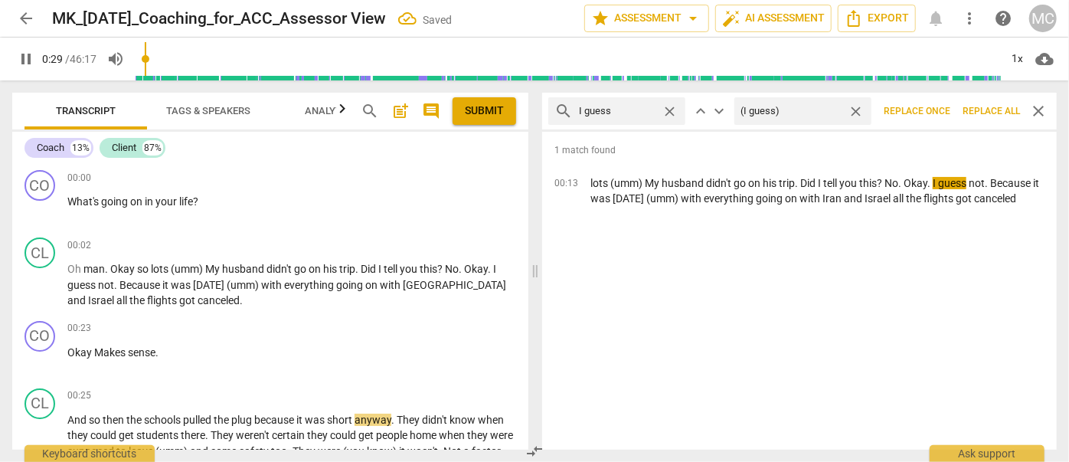
type input "(I guess)"
click at [978, 110] on span "Replace all" at bounding box center [990, 111] width 57 height 13
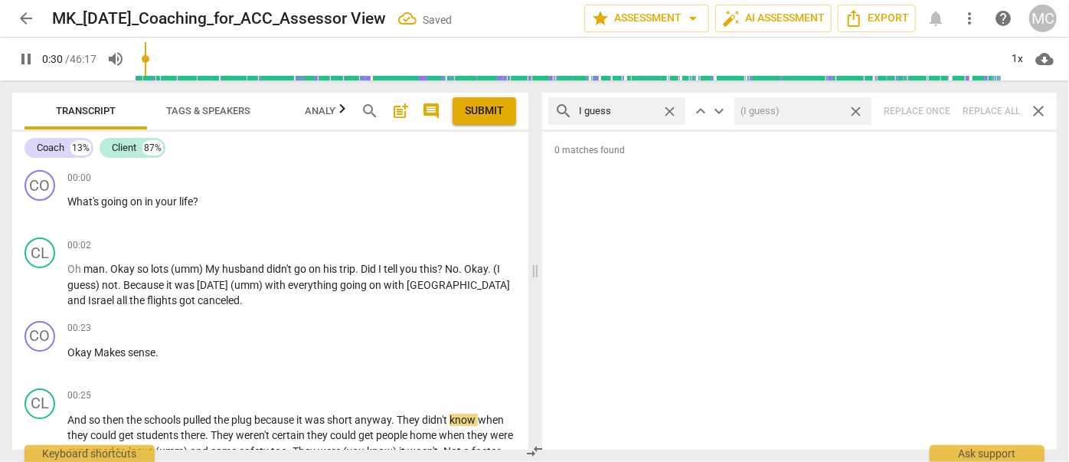
type input "31"
drag, startPoint x: 855, startPoint y: 112, endPoint x: 808, endPoint y: 112, distance: 47.5
click at [855, 112] on span "close" at bounding box center [856, 111] width 16 height 16
type input "31"
click at [668, 107] on span "close" at bounding box center [670, 111] width 16 height 16
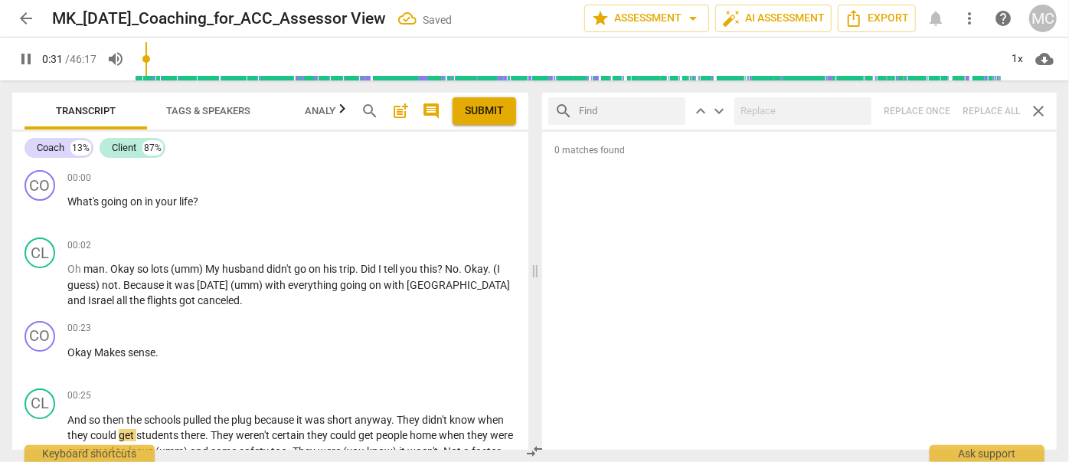
click at [619, 107] on input "text" at bounding box center [629, 111] width 100 height 25
type input "32"
type input "I"
type input "32"
type input "I mean"
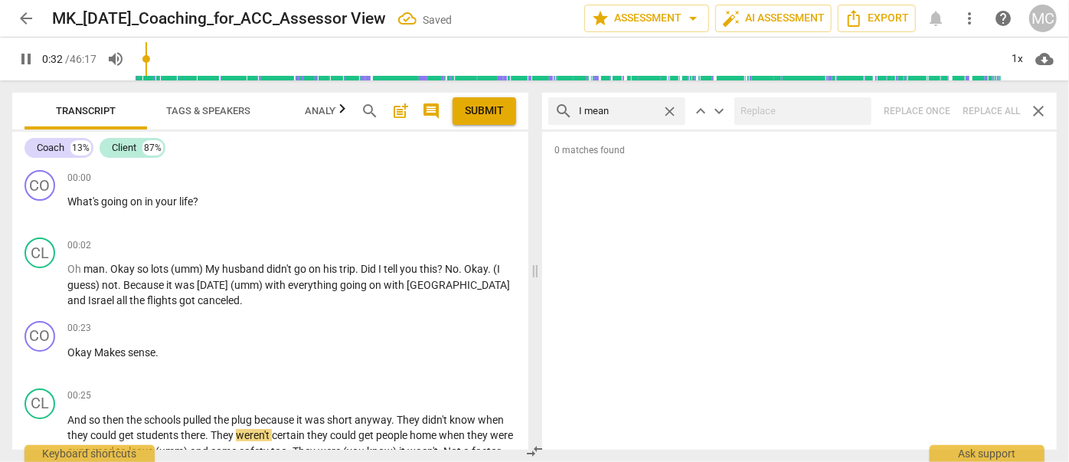
type input "33"
type input "I mean"
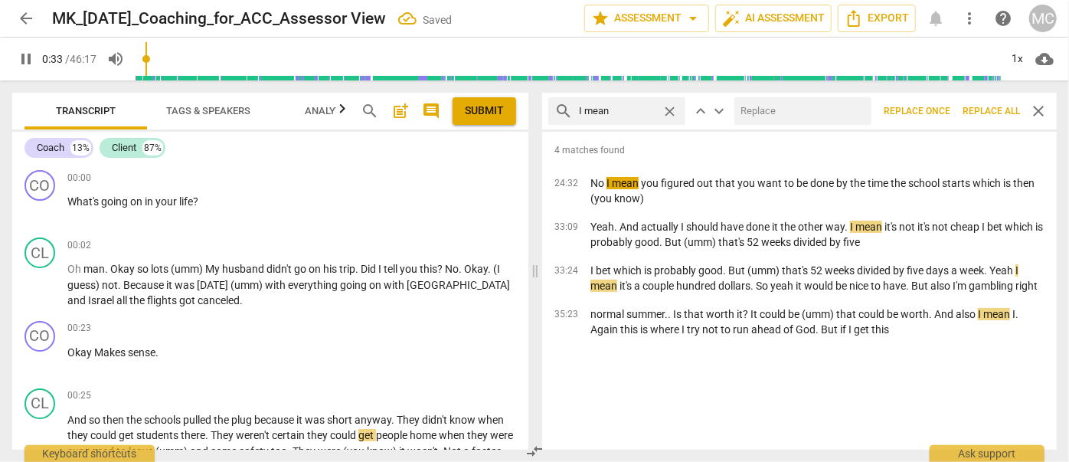
click at [784, 106] on input "text" at bounding box center [799, 111] width 131 height 25
type input "33"
type input "(I"
type input "34"
type input "(I mea"
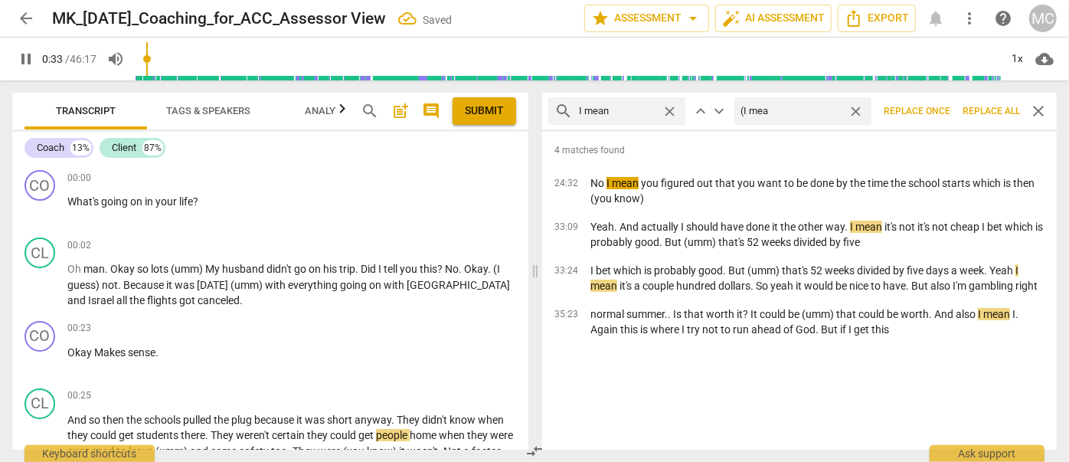
type input "34"
type input "(I mean)"
type input "35"
type input "(I mean)"
click at [979, 111] on span "Replace all" at bounding box center [990, 111] width 57 height 13
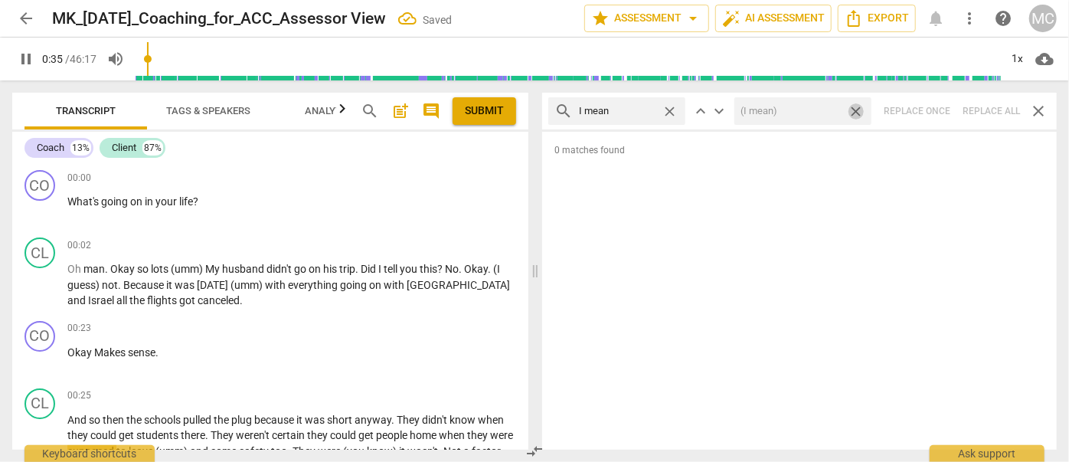
drag, startPoint x: 855, startPoint y: 108, endPoint x: 796, endPoint y: 108, distance: 59.0
click at [855, 108] on span "close" at bounding box center [856, 111] width 16 height 16
type input "36"
click at [671, 109] on span "close" at bounding box center [670, 111] width 16 height 16
type input "36"
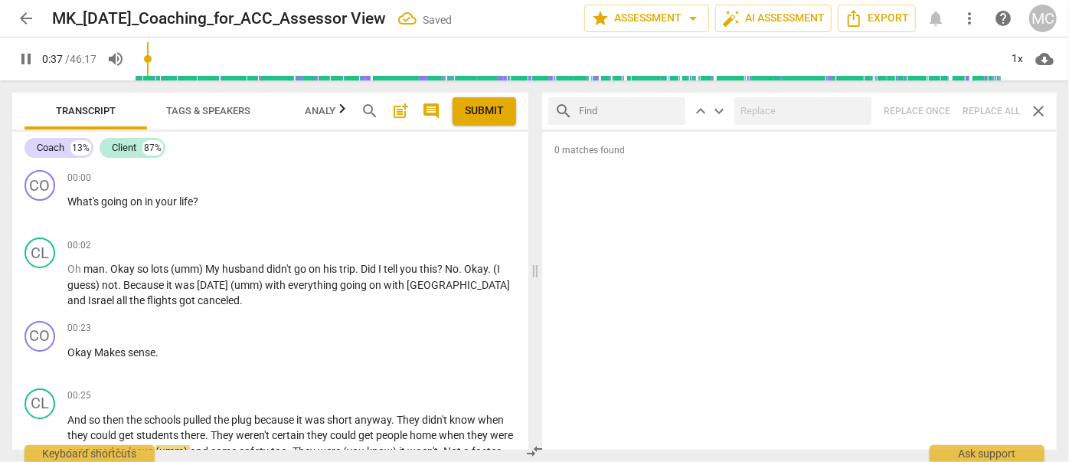
click at [627, 109] on input "text" at bounding box center [629, 111] width 100 height 25
type input "38"
type input "you"
type input "38"
type input "you know"
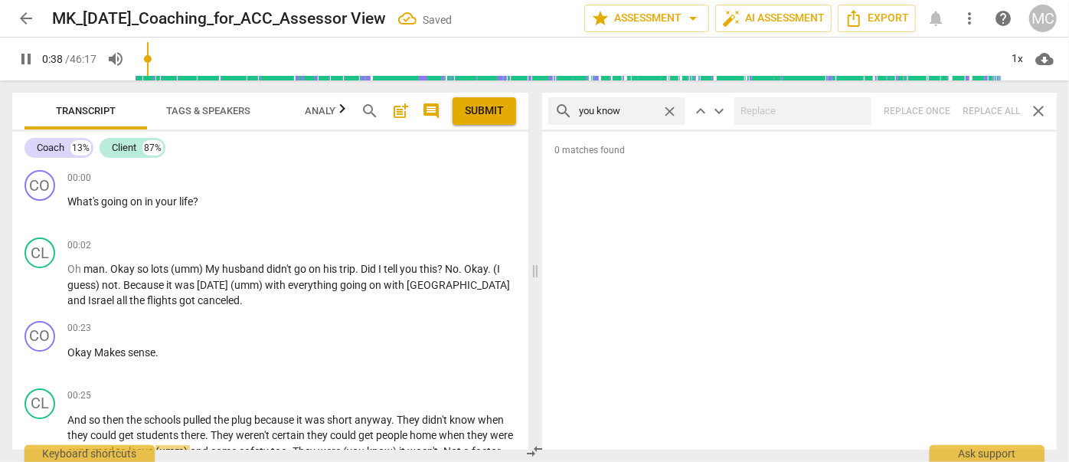
type input "38"
type input "you know"
type input "39"
click at [666, 111] on span "close" at bounding box center [670, 111] width 16 height 16
click at [619, 116] on input "text" at bounding box center [629, 111] width 100 height 25
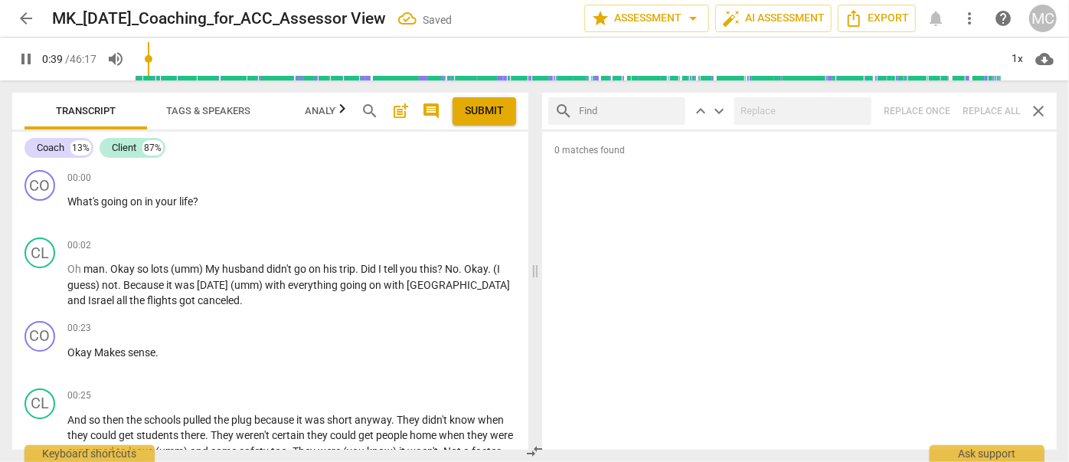
type input "40"
type input "okay"
type input "40"
type input "okay"
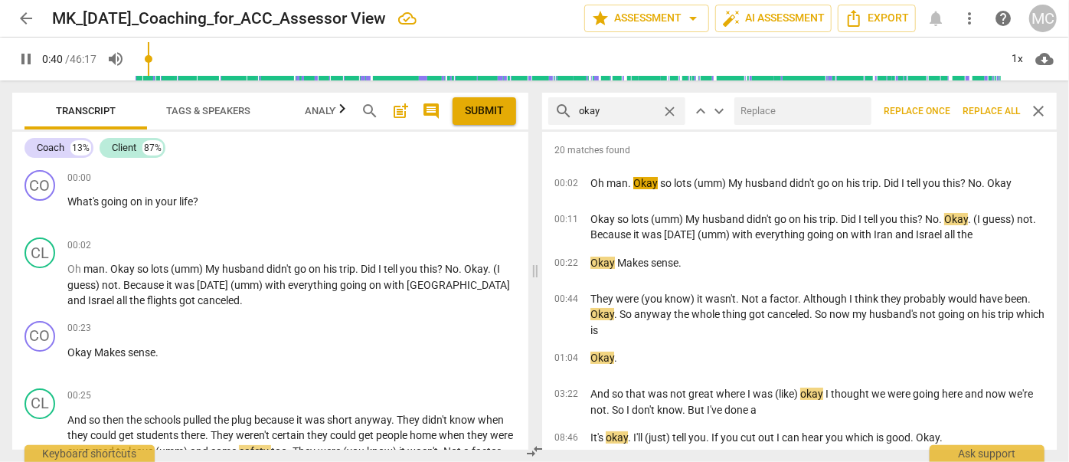
click at [763, 106] on input "text" at bounding box center [799, 111] width 131 height 25
type input "41"
type input "OK"
type input "42"
type input "OK"
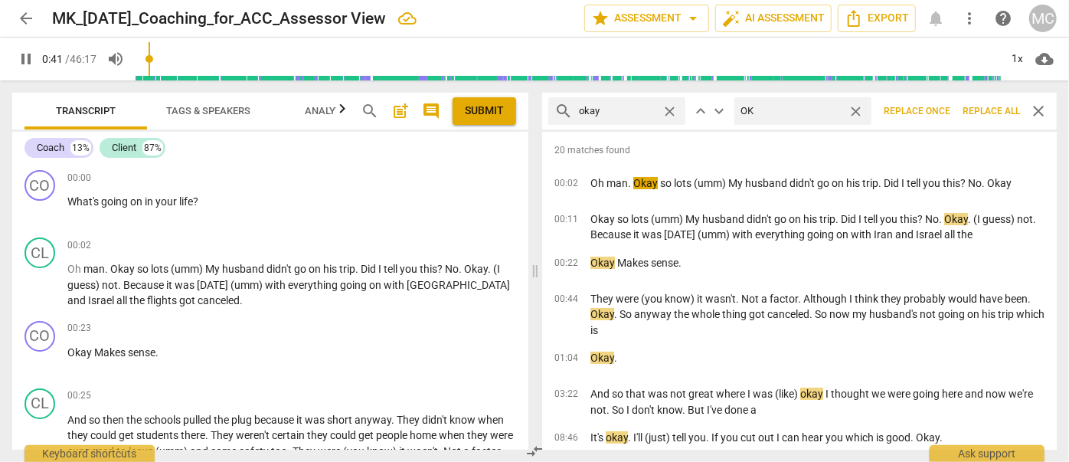
click at [992, 112] on span "Replace all" at bounding box center [990, 111] width 57 height 13
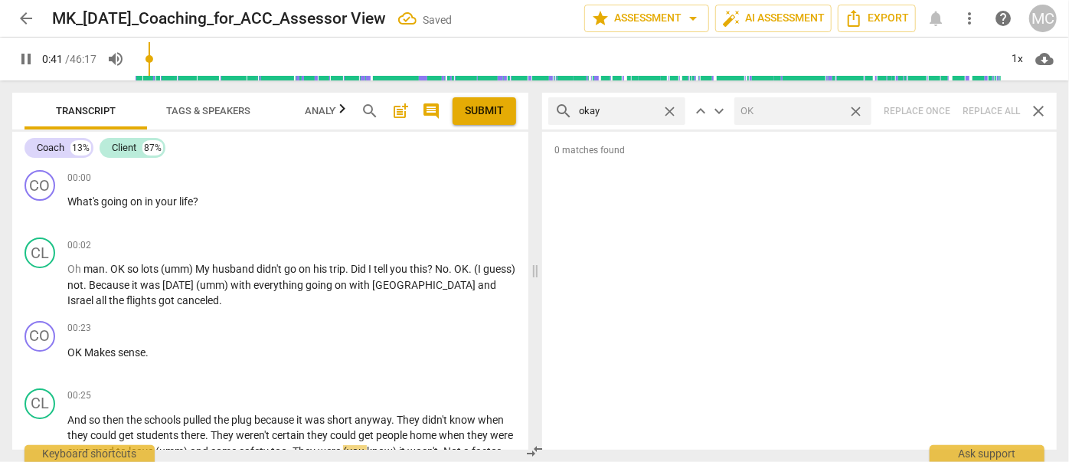
type input "42"
drag, startPoint x: 855, startPoint y: 109, endPoint x: 700, endPoint y: 103, distance: 155.6
click at [855, 109] on span "close" at bounding box center [856, 111] width 16 height 16
type input "43"
click at [669, 108] on span "close" at bounding box center [670, 111] width 16 height 16
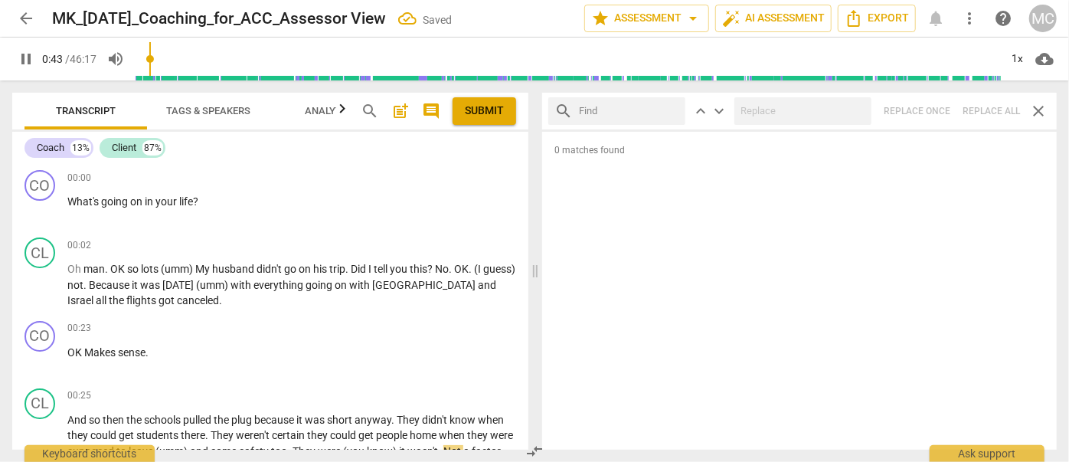
click at [623, 109] on input "text" at bounding box center [629, 111] width 100 height 25
type input "43"
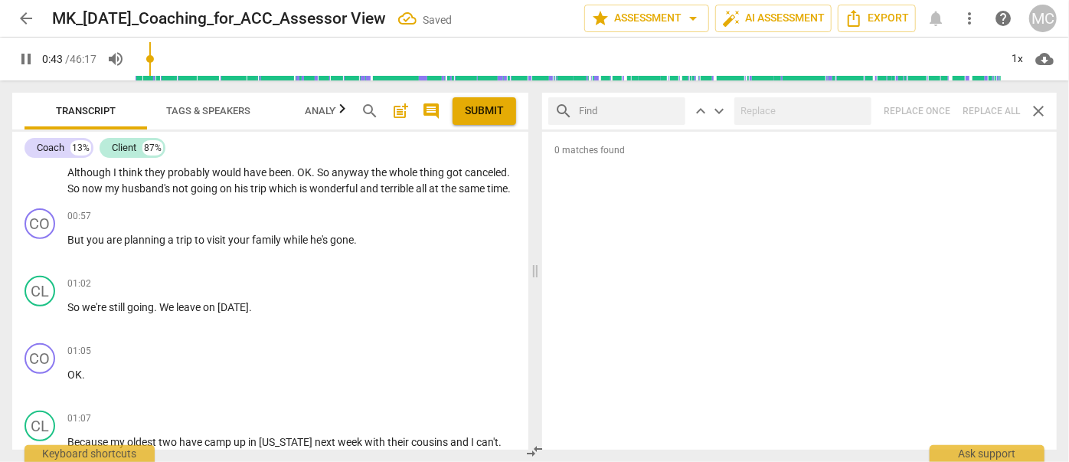
type input "m"
type input "44"
type input "maybe"
type input "44"
type input "maybe"
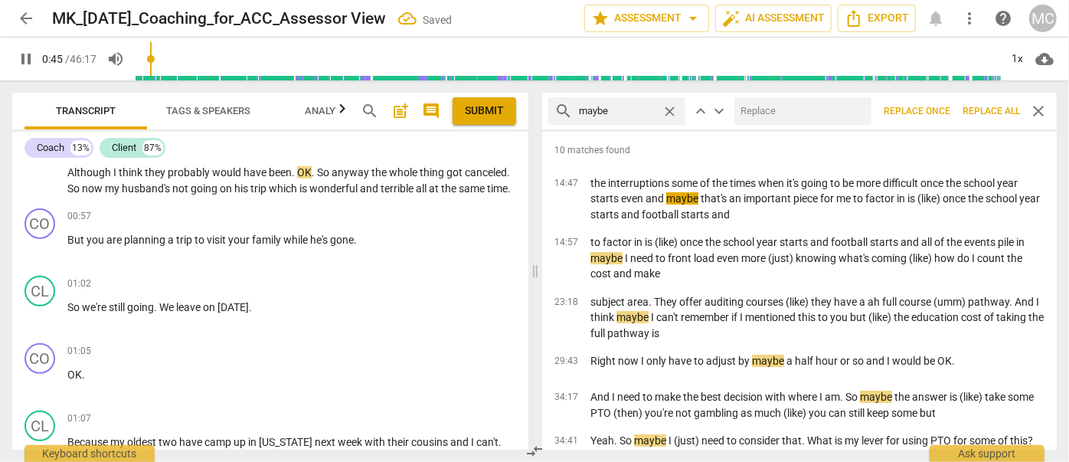
click at [755, 115] on input "text" at bounding box center [799, 111] width 131 height 25
type input "46"
type input "("
type input "46"
type input "(mayb"
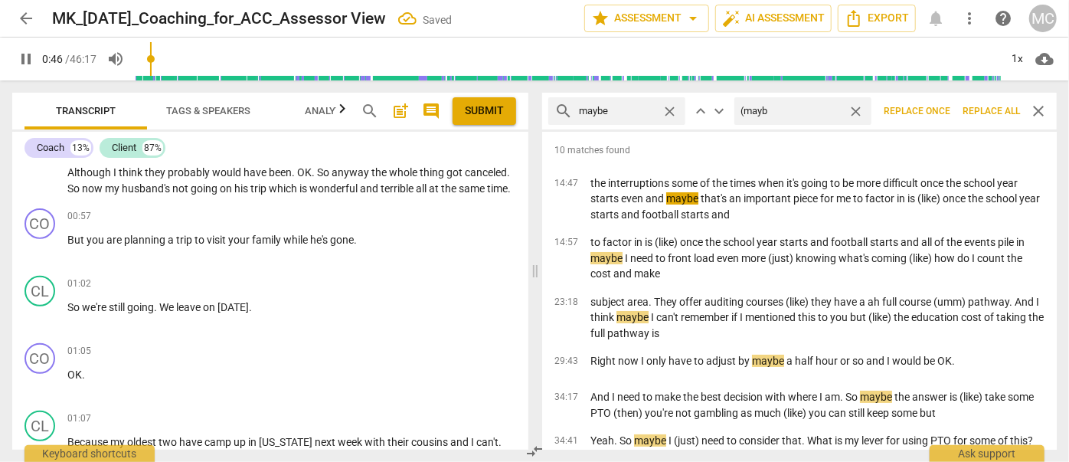
type input "46"
type input "(maybe)"
type input "47"
type input "(maybe)"
click at [979, 105] on span "Replace all" at bounding box center [990, 111] width 57 height 13
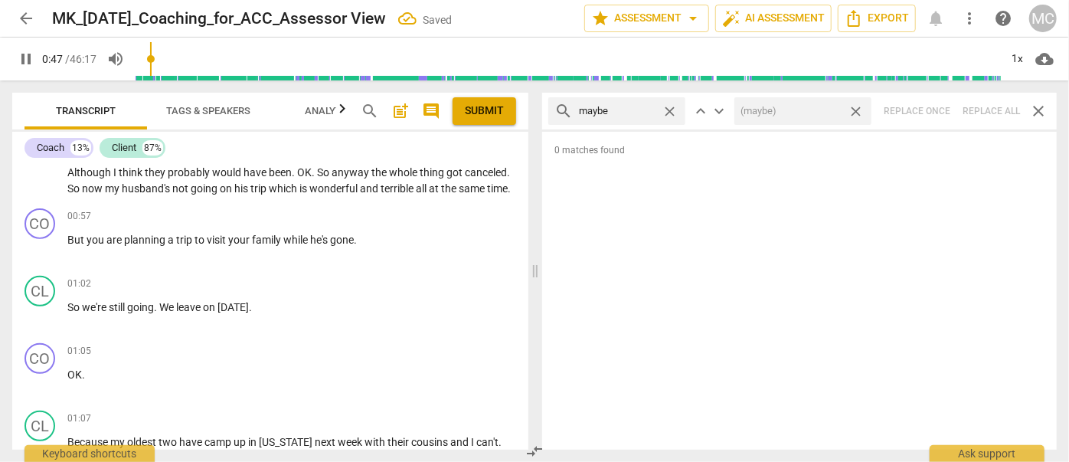
drag, startPoint x: 858, startPoint y: 109, endPoint x: 702, endPoint y: 120, distance: 155.8
click at [858, 109] on span "close" at bounding box center [856, 111] width 16 height 16
type input "48"
click at [675, 109] on span "close" at bounding box center [670, 111] width 16 height 16
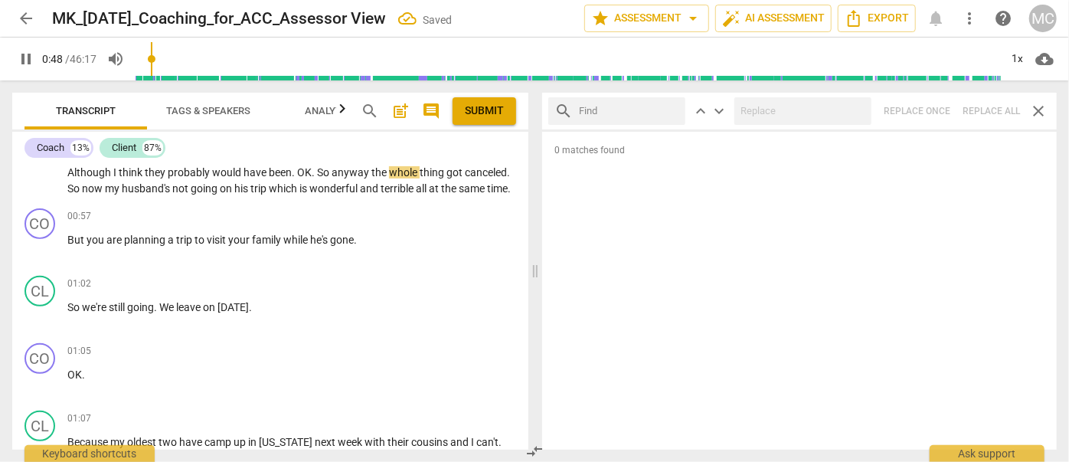
click at [636, 110] on input "text" at bounding box center [629, 111] width 100 height 25
type input "49"
type input "p"
type input "49"
type input "perhap"
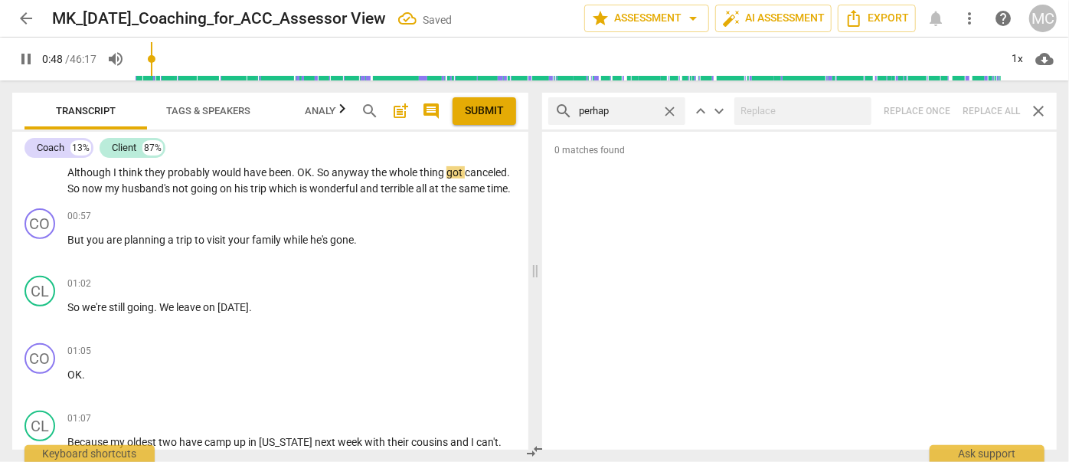
type input "49"
type input "perhaps"
click at [992, 113] on div "search perhaps close keyboard_arrow_up keyboard_arrow_down Replace once Replace…" at bounding box center [799, 111] width 515 height 37
type input "53"
click at [666, 107] on span "close" at bounding box center [670, 111] width 16 height 16
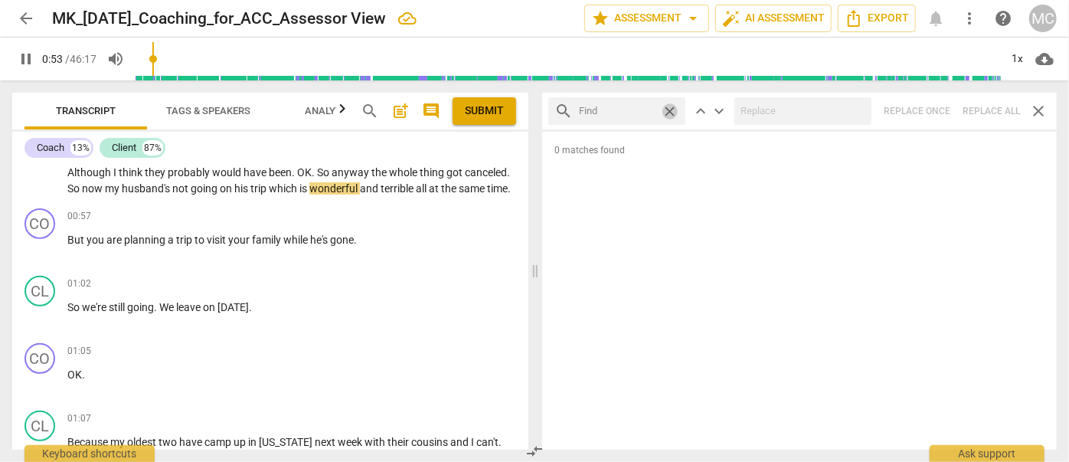
click at [651, 109] on input "text" at bounding box center [617, 111] width 77 height 25
type input "54"
type input "aklmo"
type input "54"
type input "a"
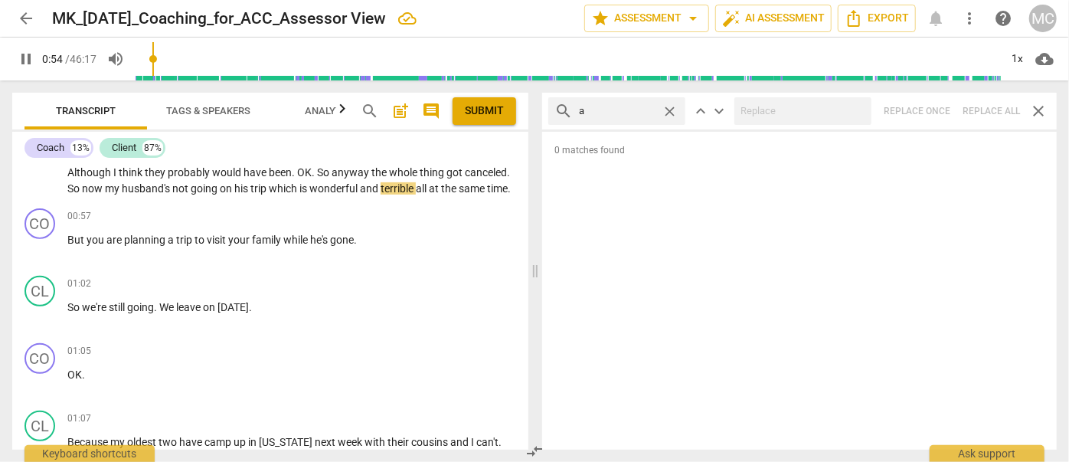
type input "54"
type input "al"
type input "55"
type input "almost"
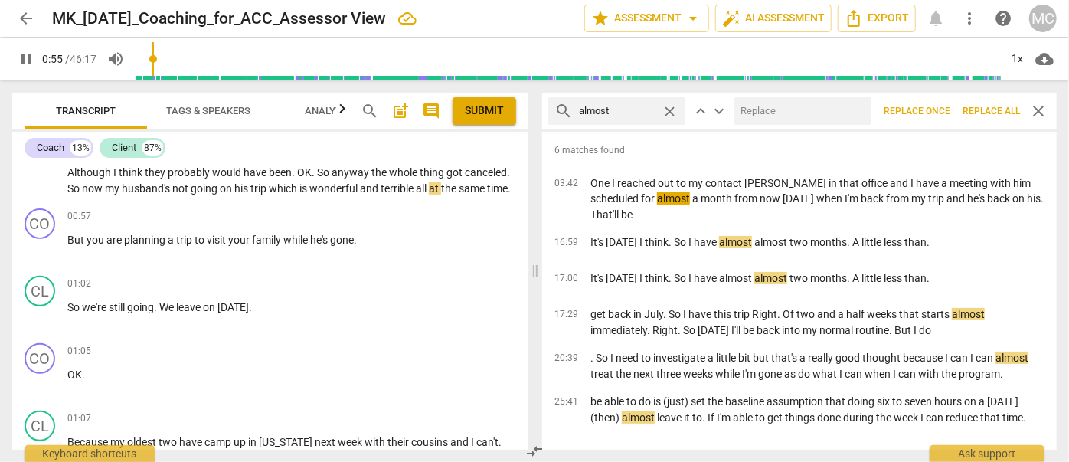
click at [771, 105] on input "text" at bounding box center [799, 111] width 131 height 25
type input "55"
type input "(al"
type input "56"
type input "(almost"
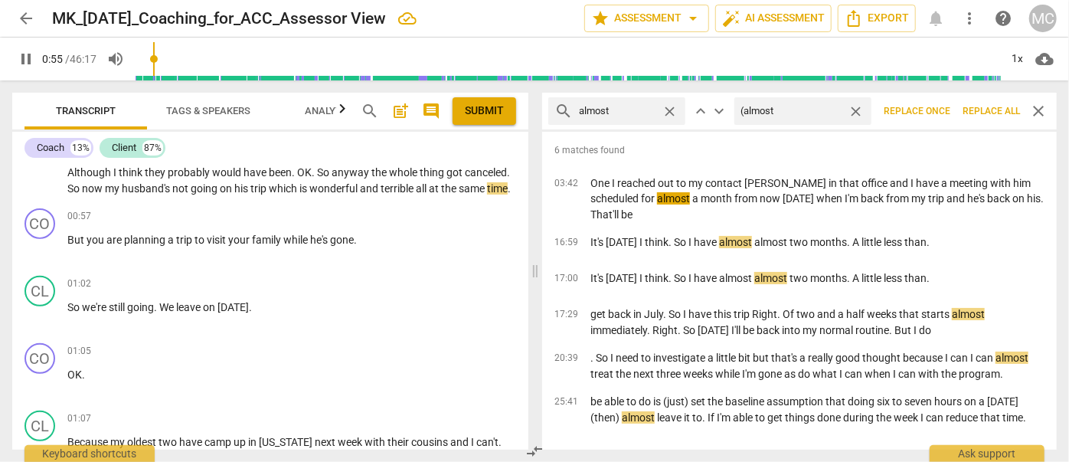
type input "56"
type input "(almost)"
type input "56"
type input "(almost)"
click at [1011, 112] on span "Replace all" at bounding box center [990, 111] width 57 height 13
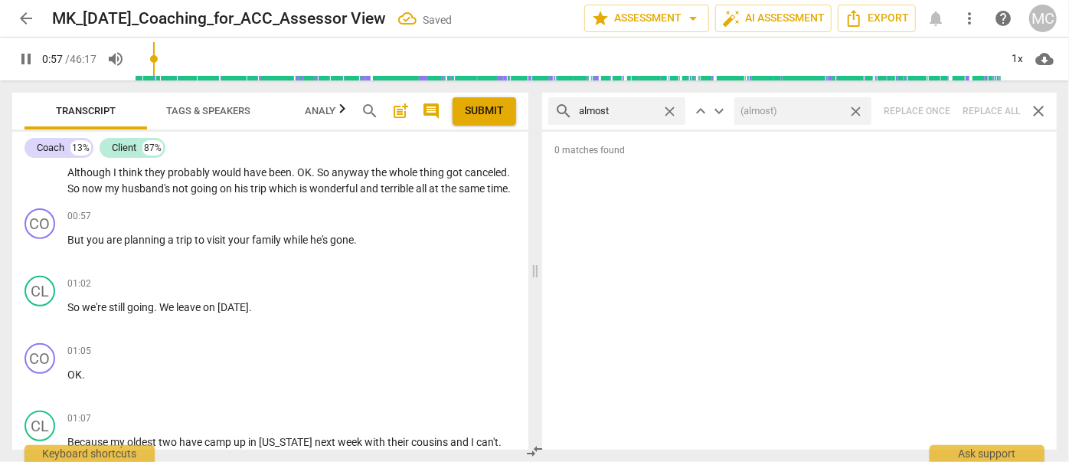
click at [987, 109] on div "search almost close keyboard_arrow_up keyboard_arrow_down (almost) close Replac…" at bounding box center [799, 111] width 515 height 37
click at [856, 106] on span "close" at bounding box center [856, 111] width 16 height 16
type input "58"
click at [668, 109] on span "close" at bounding box center [670, 111] width 16 height 16
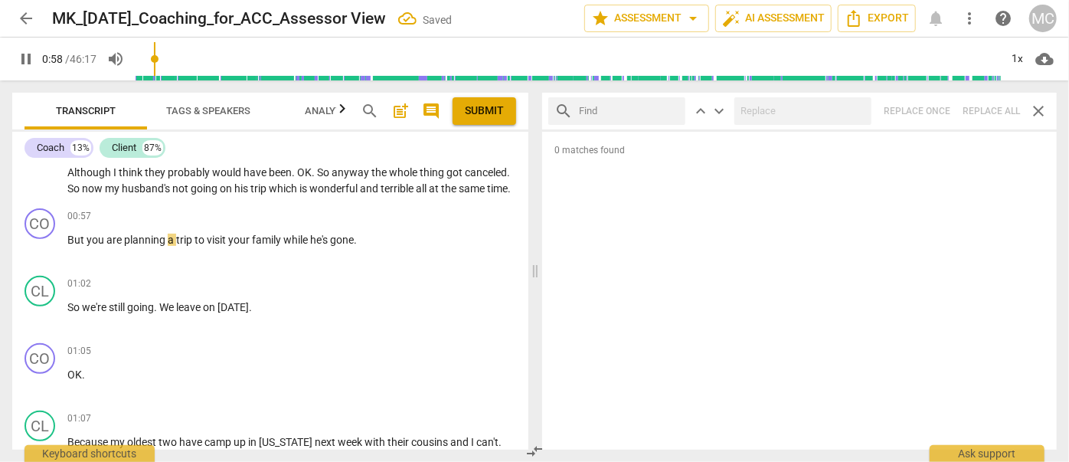
click at [613, 113] on input "text" at bounding box center [629, 111] width 100 height 25
type input "59"
type input "I"
type input "59"
type input "I thin"
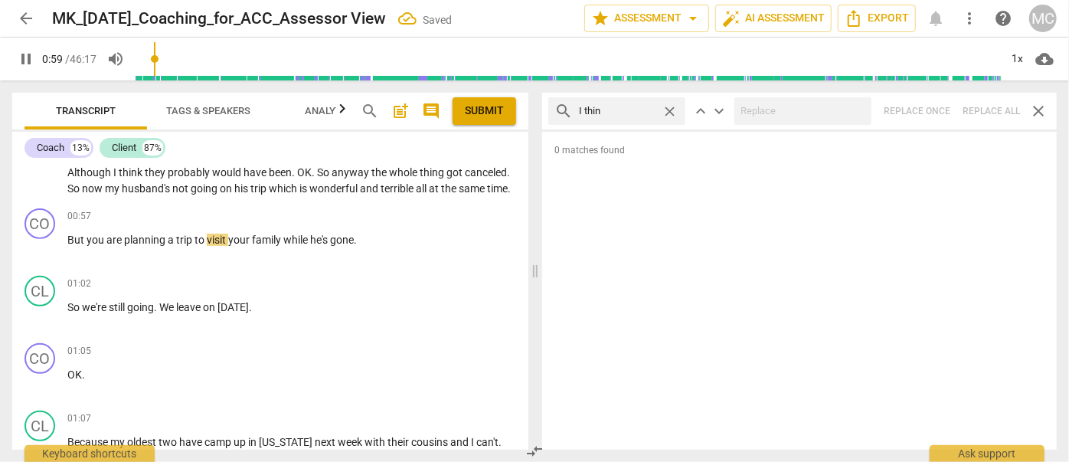
type input "60"
type input "I think"
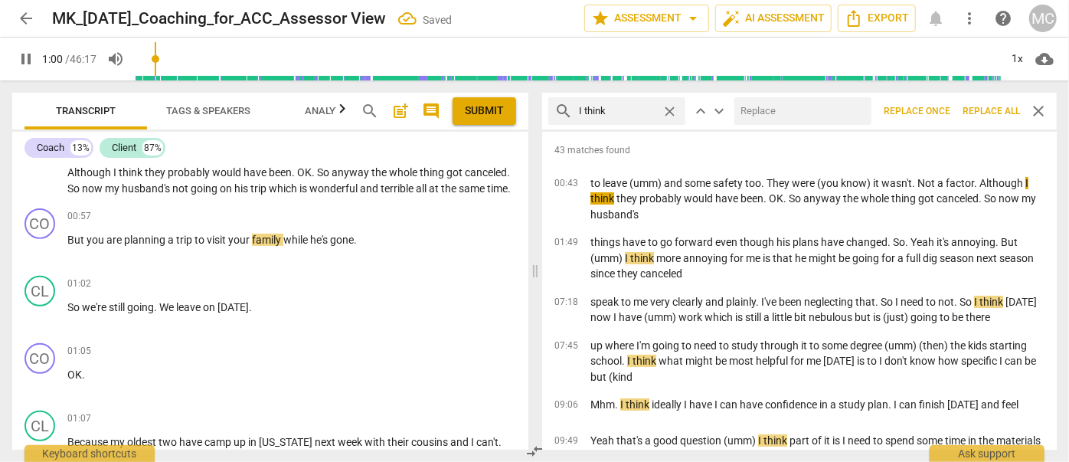
click at [782, 119] on input "text" at bounding box center [799, 111] width 131 height 25
type input "61"
click at [994, 106] on span "Replace all" at bounding box center [990, 111] width 57 height 13
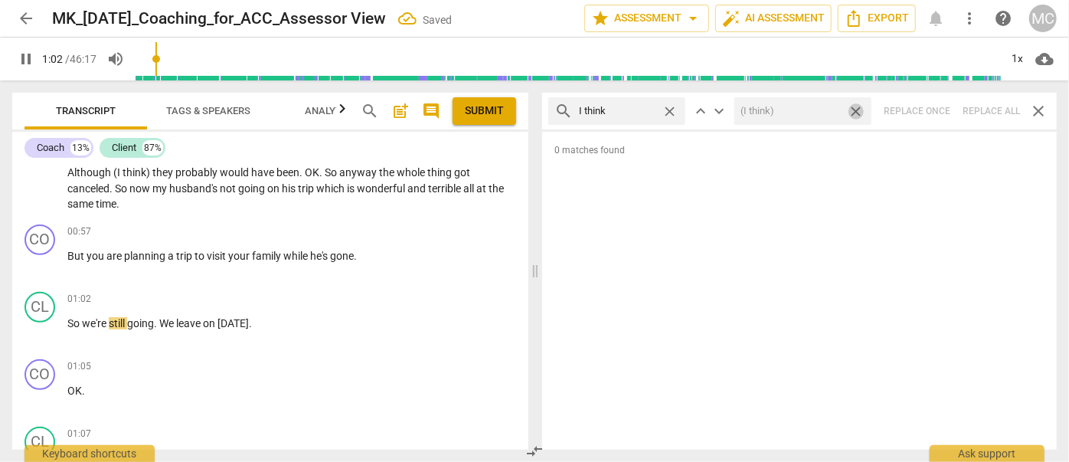
click at [858, 109] on span "close" at bounding box center [856, 111] width 16 height 16
click at [668, 107] on span "close" at bounding box center [670, 111] width 16 height 16
click at [638, 109] on input "text" at bounding box center [629, 111] width 100 height 25
click at [985, 109] on div "search basically close keyboard_arrow_up keyboard_arrow_down Replace once Repla…" at bounding box center [799, 111] width 515 height 37
click at [668, 109] on span "close" at bounding box center [670, 111] width 16 height 16
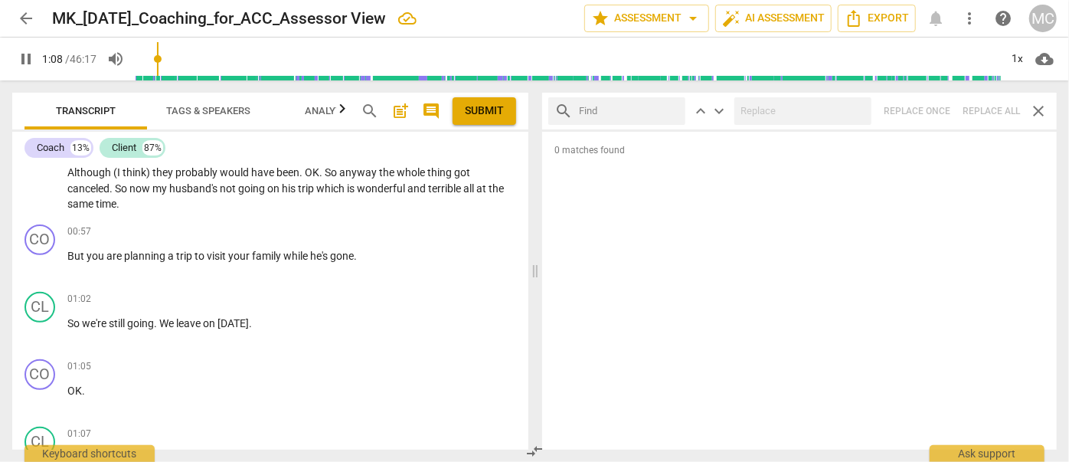
click at [613, 111] on input "text" at bounding box center [629, 111] width 100 height 25
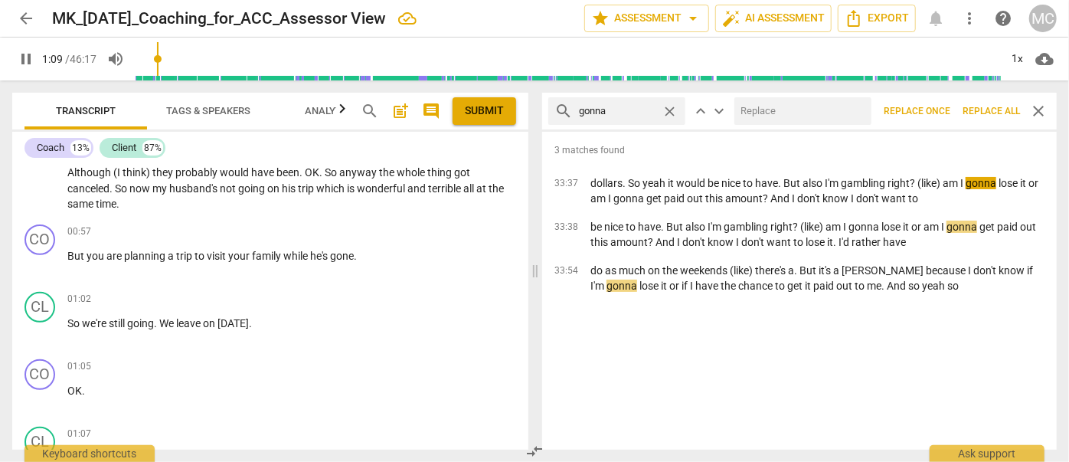
click at [760, 106] on input "text" at bounding box center [799, 111] width 131 height 25
click at [970, 107] on span "Replace all" at bounding box center [990, 111] width 57 height 13
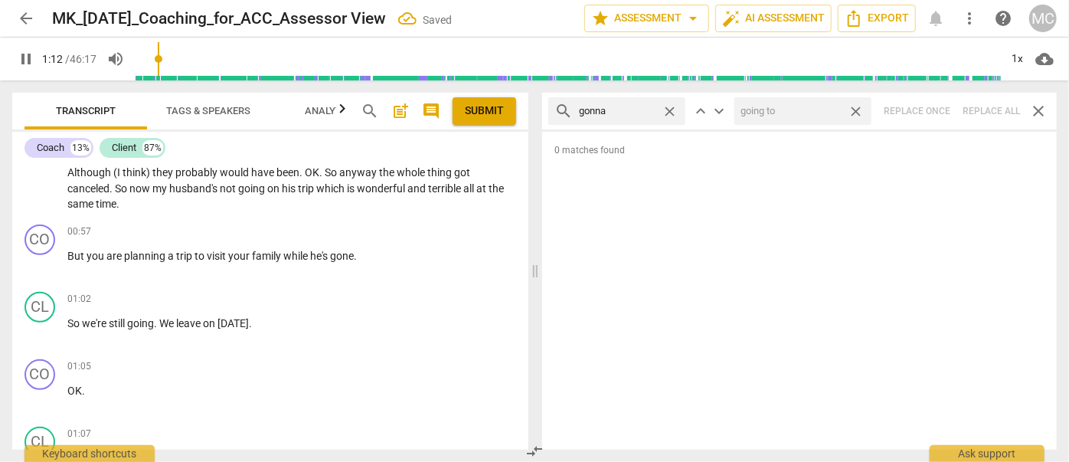
click at [855, 107] on span "close" at bounding box center [856, 111] width 16 height 16
click at [671, 109] on span "close" at bounding box center [670, 111] width 16 height 16
click at [641, 109] on input "text" at bounding box center [629, 111] width 100 height 25
click at [982, 107] on div "search wanna close keyboard_arrow_up keyboard_arrow_down Replace once Replace a…" at bounding box center [799, 111] width 515 height 37
click at [668, 106] on span "close" at bounding box center [670, 111] width 16 height 16
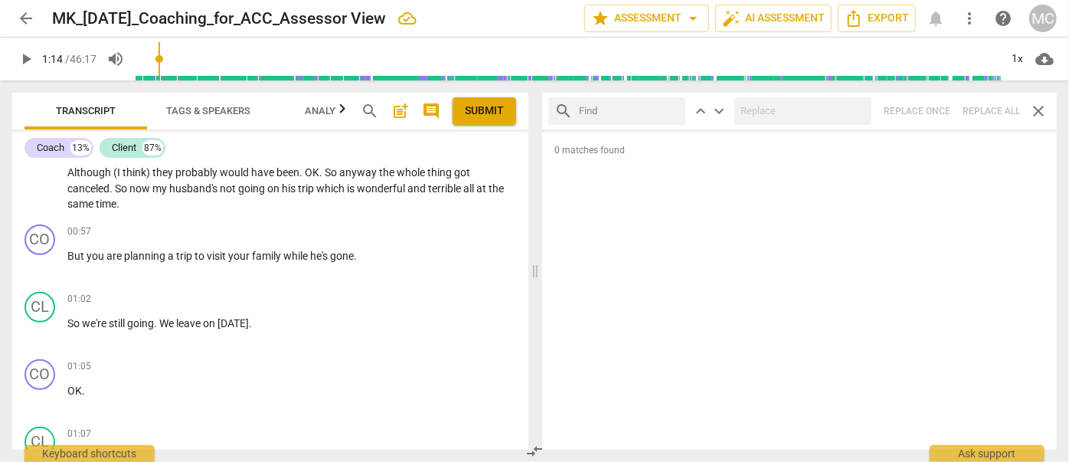
click at [621, 109] on input "text" at bounding box center [629, 111] width 100 height 25
click at [979, 109] on div "search gotcha close keyboard_arrow_up keyboard_arrow_down Replace once Replace …" at bounding box center [799, 111] width 515 height 37
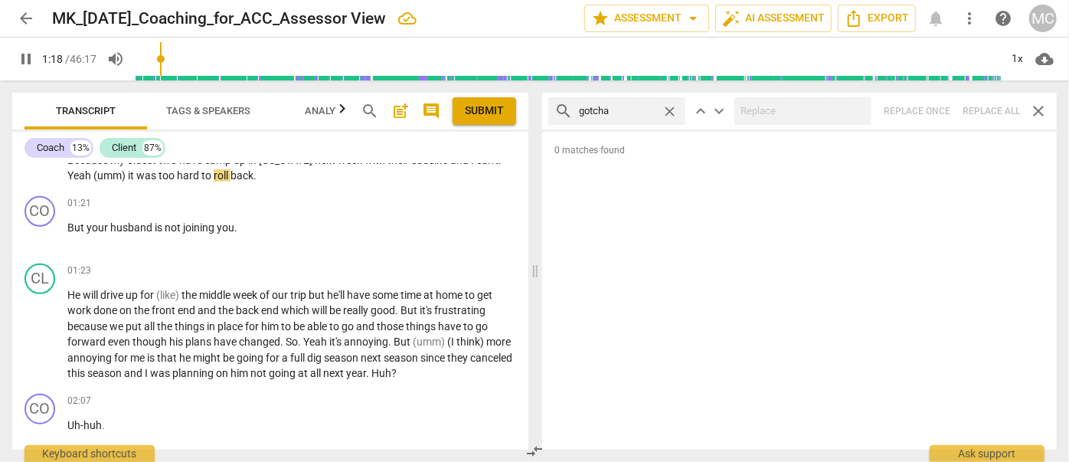
click at [669, 107] on span "close" at bounding box center [670, 111] width 16 height 16
click at [622, 112] on input "text" at bounding box center [629, 111] width 100 height 25
click at [992, 106] on div "search gotta close keyboard_arrow_up keyboard_arrow_down Replace once Replace a…" at bounding box center [799, 111] width 515 height 37
click at [669, 107] on span "close" at bounding box center [670, 111] width 16 height 16
click at [641, 110] on input "text" at bounding box center [629, 111] width 100 height 25
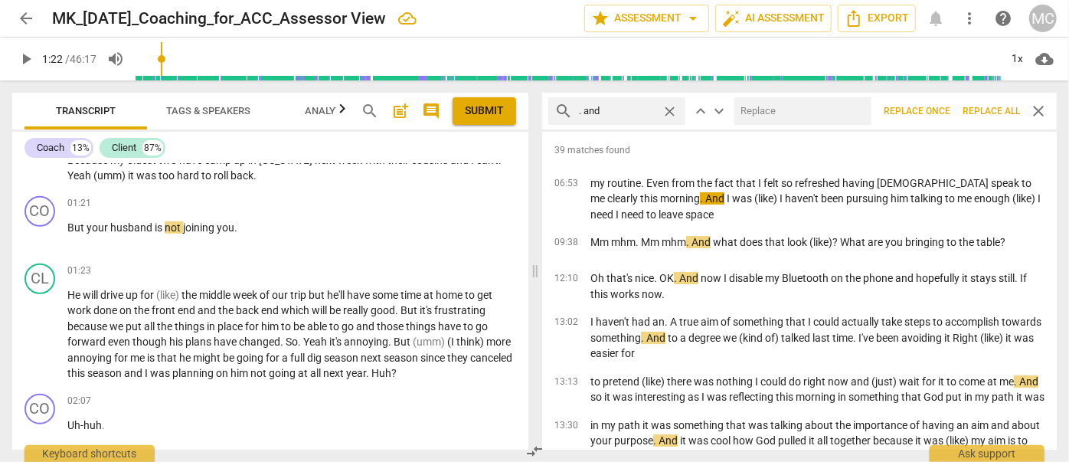
click at [825, 116] on input "text" at bounding box center [799, 111] width 131 height 25
drag, startPoint x: 984, startPoint y: 109, endPoint x: 858, endPoint y: 111, distance: 125.6
click at [984, 109] on span "Replace all" at bounding box center [990, 111] width 57 height 13
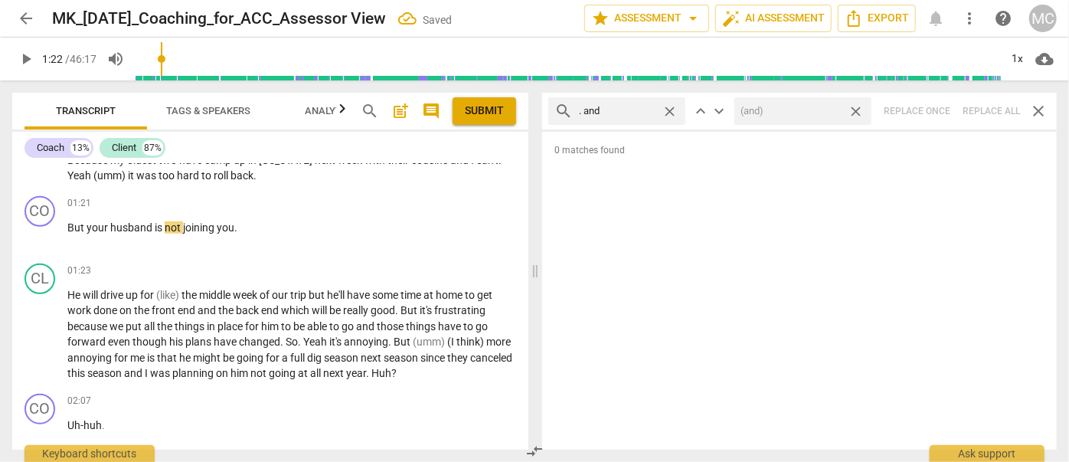
click at [858, 111] on span "close" at bounding box center [856, 111] width 16 height 16
click at [672, 109] on span "close" at bounding box center [670, 111] width 16 height 16
click at [629, 109] on input "text" at bounding box center [629, 111] width 100 height 25
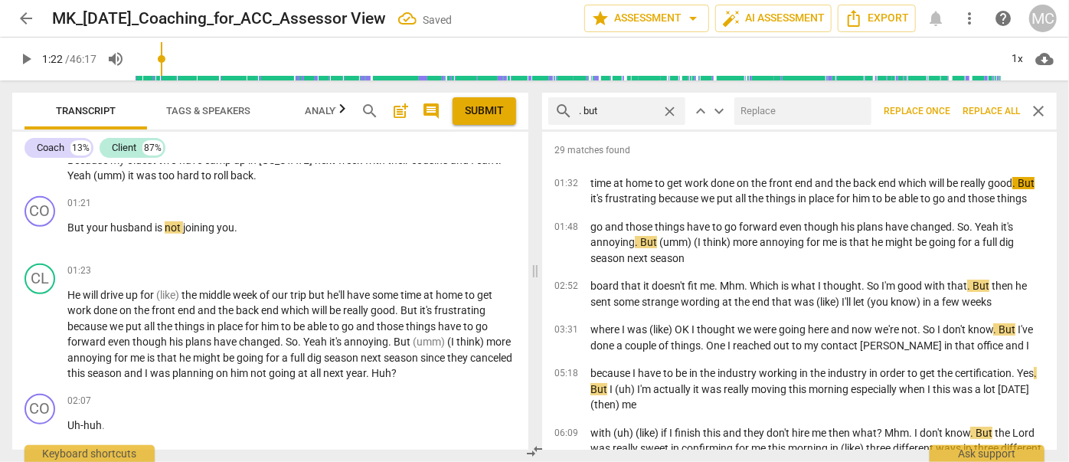
click at [772, 109] on input "text" at bounding box center [799, 111] width 131 height 25
click at [989, 116] on span "Replace all" at bounding box center [990, 111] width 57 height 13
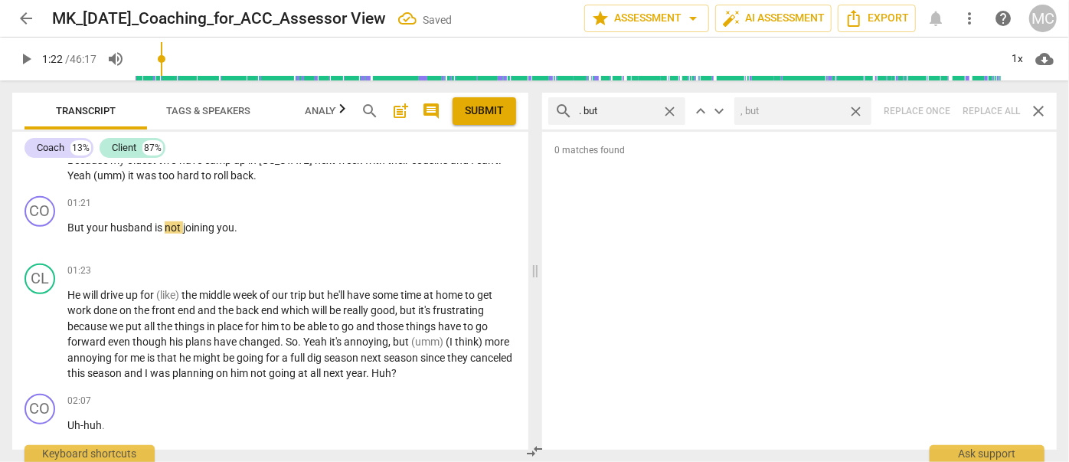
click at [859, 108] on span "close" at bounding box center [856, 111] width 16 height 16
click at [669, 107] on span "close" at bounding box center [670, 111] width 16 height 16
click at [637, 108] on input "text" at bounding box center [617, 111] width 77 height 25
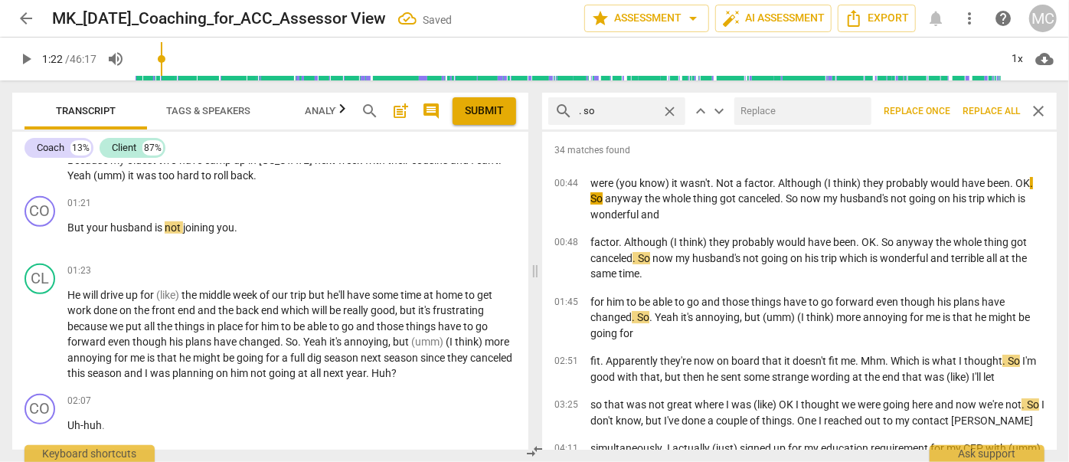
click at [792, 107] on input "text" at bounding box center [799, 111] width 131 height 25
drag, startPoint x: 994, startPoint y: 113, endPoint x: 871, endPoint y: 107, distance: 122.6
click at [994, 113] on span "Replace all" at bounding box center [990, 111] width 57 height 13
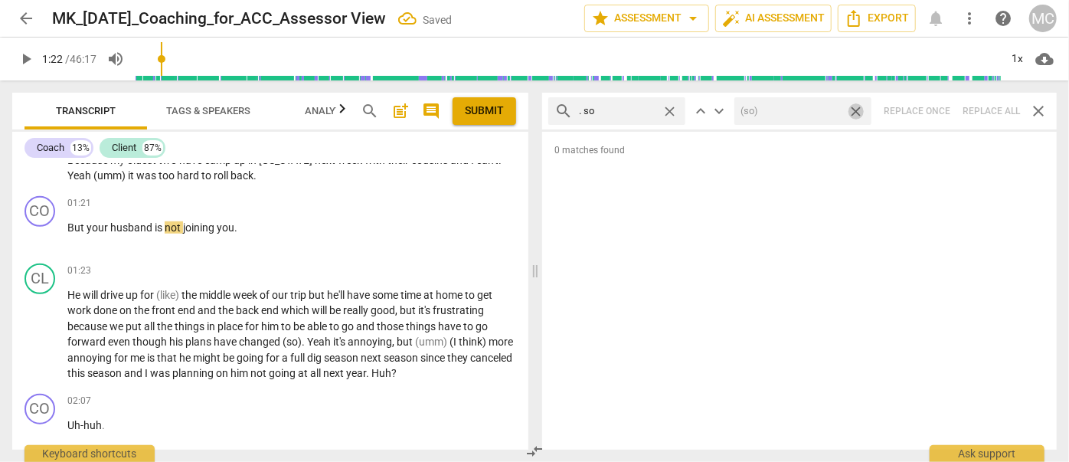
click at [856, 108] on span "close" at bounding box center [856, 111] width 16 height 16
click at [671, 109] on span "close" at bounding box center [670, 111] width 16 height 16
click at [612, 110] on input "text" at bounding box center [629, 111] width 100 height 25
click at [986, 109] on div "search . or close keyboard_arrow_up keyboard_arrow_down Replace once Replace al…" at bounding box center [799, 111] width 515 height 37
drag, startPoint x: 674, startPoint y: 110, endPoint x: 662, endPoint y: 110, distance: 12.3
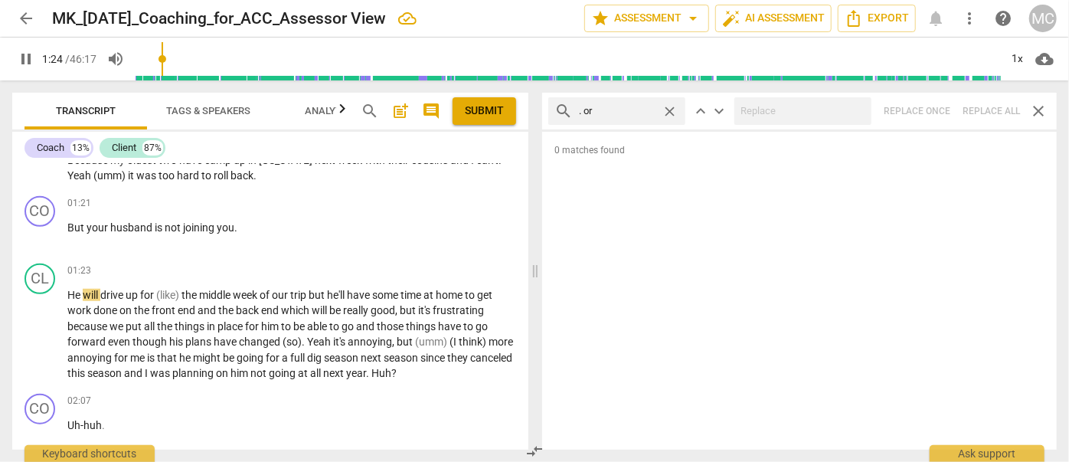
click at [674, 110] on span "close" at bounding box center [670, 111] width 16 height 16
click at [641, 111] on input "text" at bounding box center [629, 111] width 100 height 25
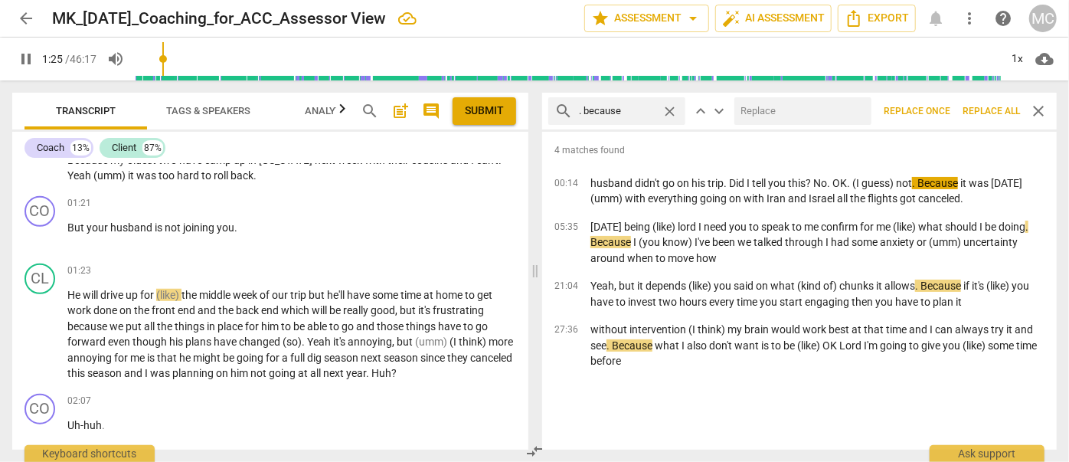
click at [767, 119] on input "text" at bounding box center [799, 111] width 131 height 25
click at [997, 106] on span "Replace all" at bounding box center [990, 111] width 57 height 13
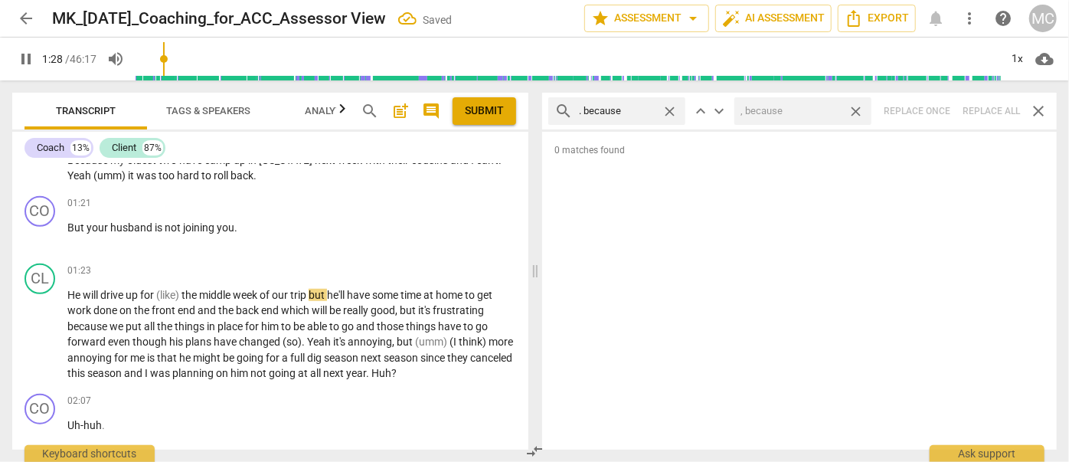
drag, startPoint x: 857, startPoint y: 108, endPoint x: 716, endPoint y: 110, distance: 140.9
click at [857, 108] on span "close" at bounding box center [856, 111] width 16 height 16
click at [669, 107] on span "close" at bounding box center [670, 111] width 16 height 16
click at [633, 108] on input "text" at bounding box center [629, 111] width 100 height 25
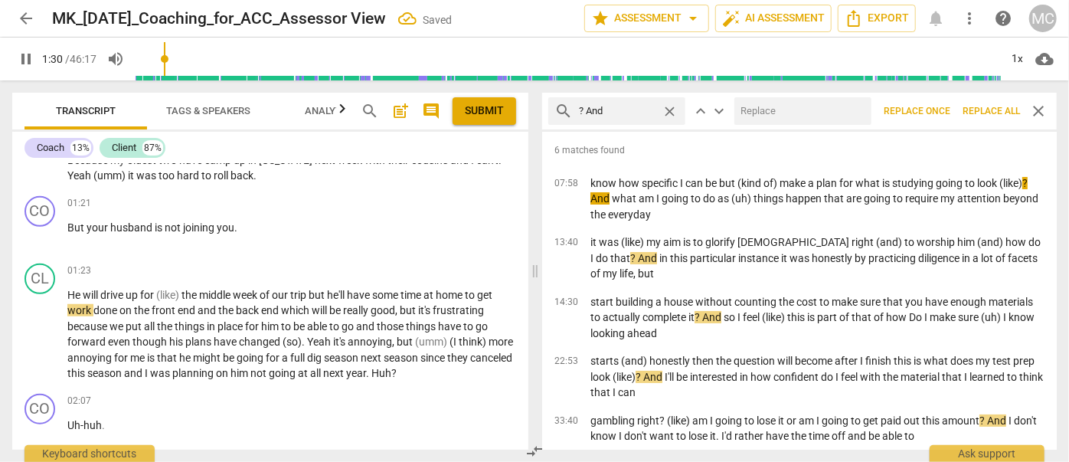
click at [754, 114] on input "text" at bounding box center [799, 111] width 131 height 25
drag, startPoint x: 984, startPoint y: 103, endPoint x: 877, endPoint y: 113, distance: 107.6
click at [984, 103] on button "Replace all" at bounding box center [991, 111] width 70 height 28
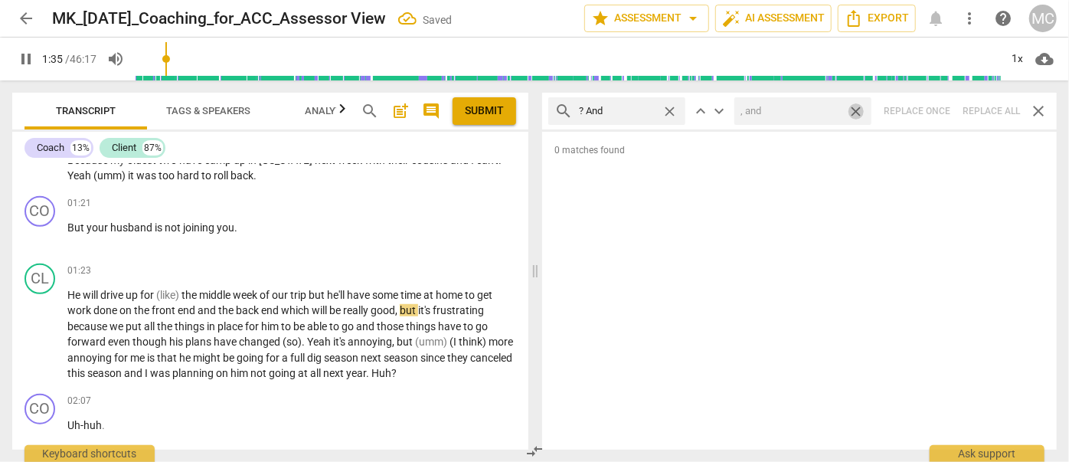
click at [857, 109] on span "close" at bounding box center [856, 111] width 16 height 16
click at [668, 106] on span "close" at bounding box center [670, 111] width 16 height 16
click at [626, 111] on input "text" at bounding box center [629, 111] width 100 height 25
click at [996, 106] on div "search ? But close keyboard_arrow_up keyboard_arrow_down Replace once Replace a…" at bounding box center [799, 111] width 515 height 37
click at [672, 107] on span "close" at bounding box center [670, 111] width 16 height 16
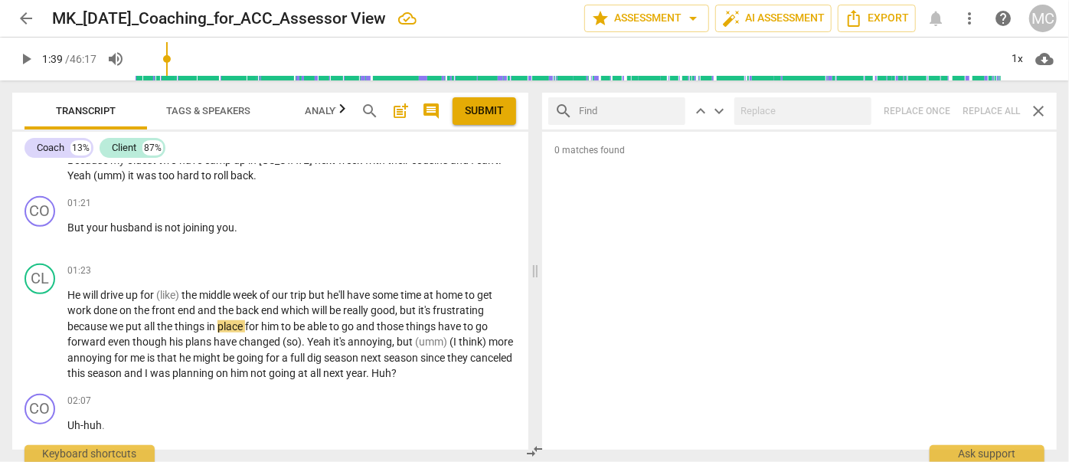
click at [618, 109] on input "text" at bounding box center [629, 111] width 100 height 25
click at [992, 109] on div "search ? So close keyboard_arrow_up keyboard_arrow_down Replace once Replace al…" at bounding box center [799, 111] width 515 height 37
click at [668, 108] on span "close" at bounding box center [670, 111] width 16 height 16
click at [625, 109] on input "text" at bounding box center [629, 111] width 100 height 25
click at [978, 105] on div "search ? Or close keyboard_arrow_up keyboard_arrow_down Replace once Replace al…" at bounding box center [799, 111] width 515 height 37
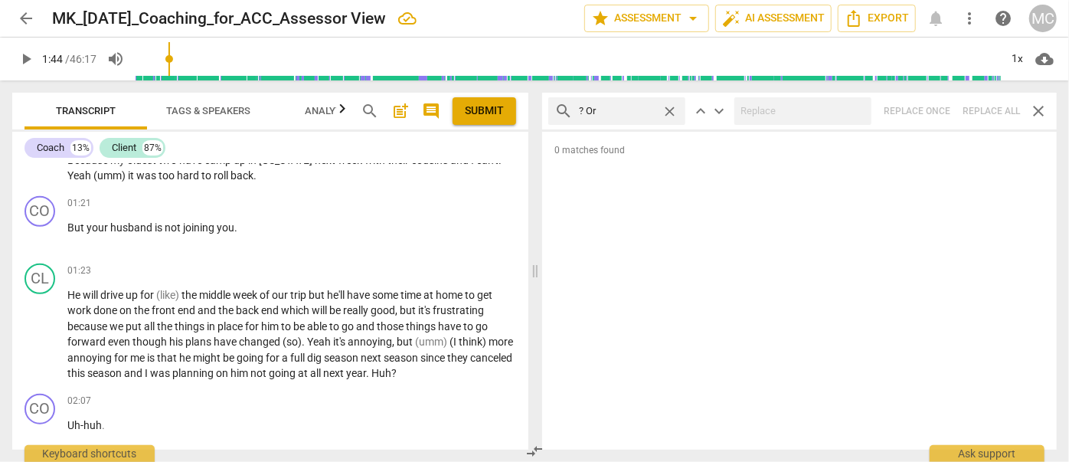
click at [669, 106] on span "close" at bounding box center [670, 111] width 16 height 16
click at [608, 112] on input "text" at bounding box center [629, 111] width 100 height 25
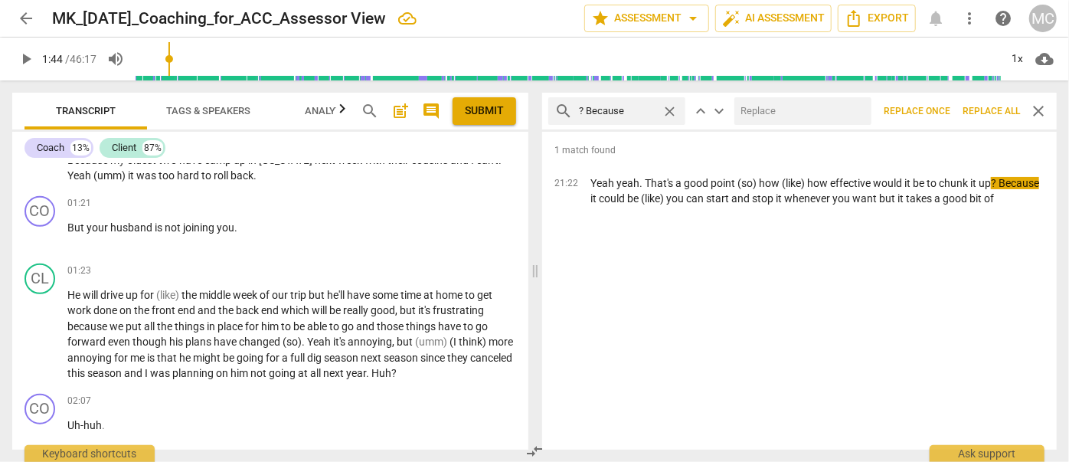
click at [760, 105] on input "text" at bounding box center [799, 111] width 131 height 25
click at [982, 106] on span "Replace all" at bounding box center [990, 111] width 57 height 13
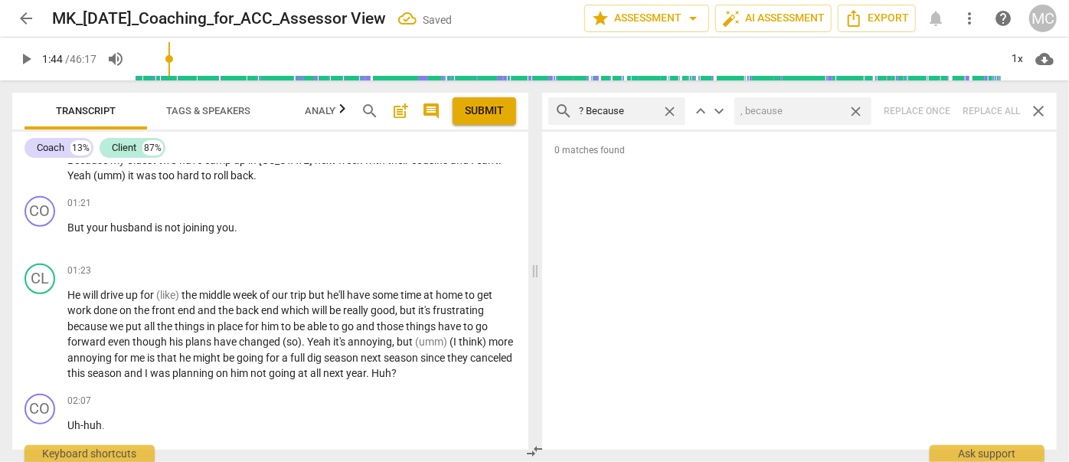
click at [855, 106] on span "close" at bounding box center [856, 111] width 16 height 16
click at [666, 107] on span "close" at bounding box center [670, 111] width 16 height 16
click at [610, 111] on input "text" at bounding box center [629, 111] width 100 height 25
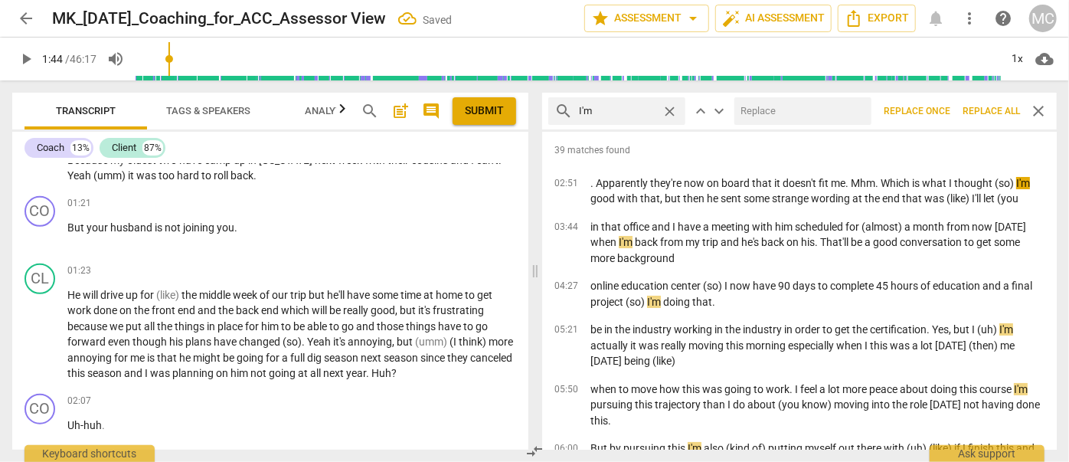
click at [780, 116] on input "text" at bounding box center [799, 111] width 131 height 25
click at [980, 105] on span "Replace all" at bounding box center [990, 111] width 57 height 13
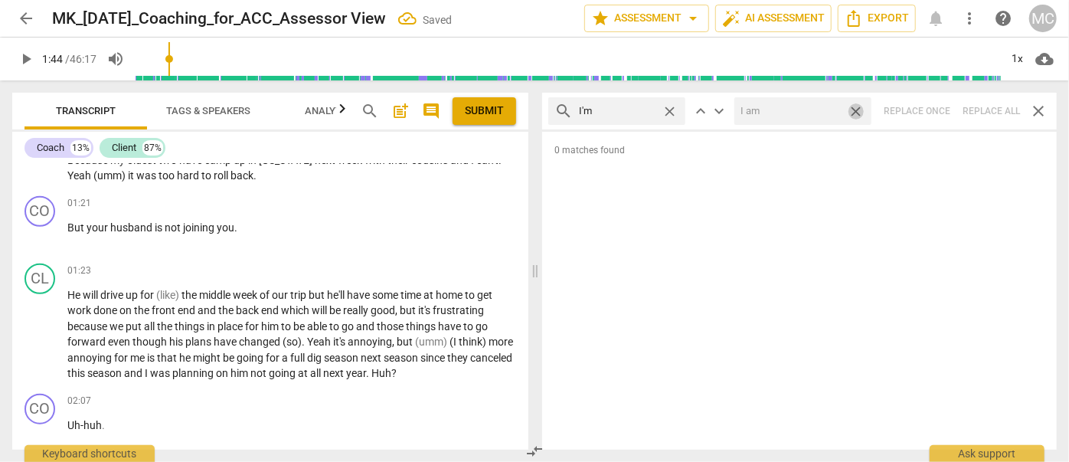
click at [859, 110] on span "close" at bounding box center [856, 111] width 16 height 16
drag, startPoint x: 669, startPoint y: 107, endPoint x: 614, endPoint y: 110, distance: 55.2
click at [669, 107] on span "close" at bounding box center [670, 111] width 16 height 16
click at [587, 111] on input "text" at bounding box center [629, 111] width 100 height 25
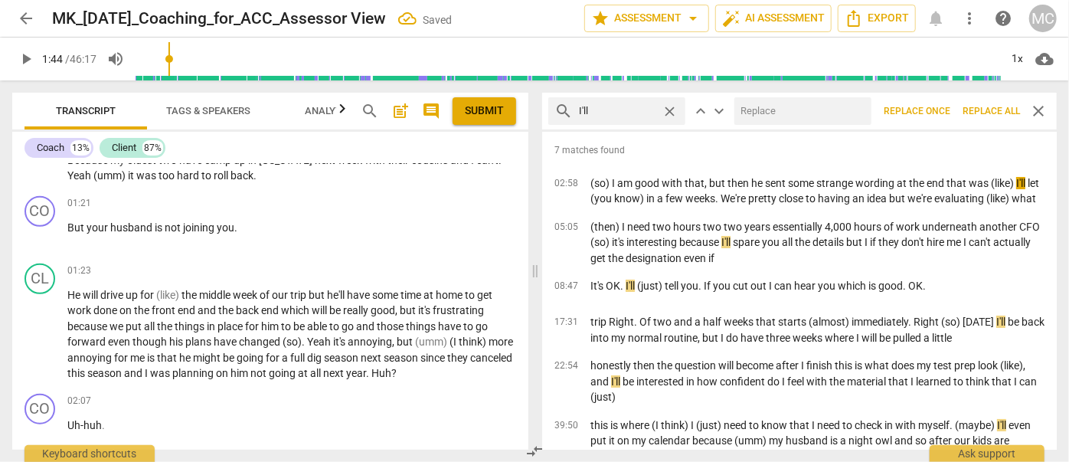
click at [767, 106] on input "text" at bounding box center [799, 111] width 131 height 25
click at [980, 109] on span "Replace all" at bounding box center [990, 111] width 57 height 13
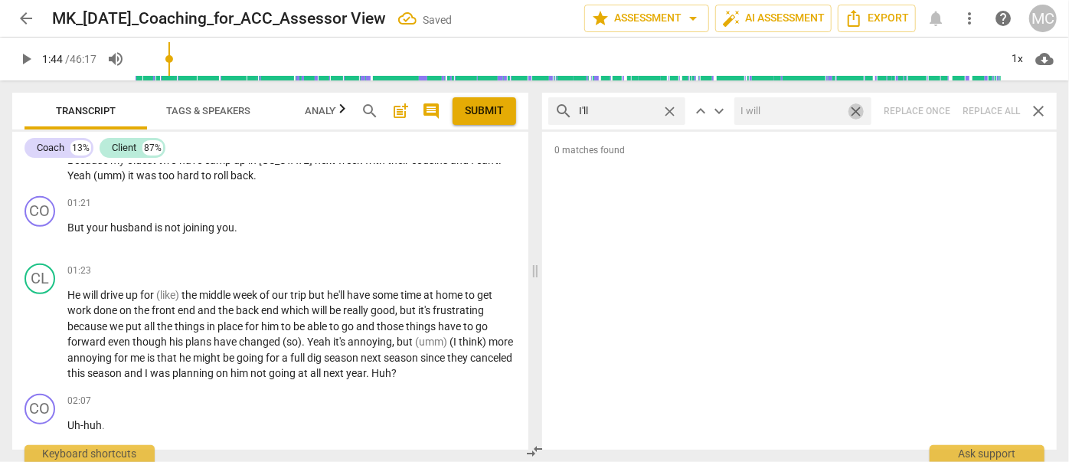
drag, startPoint x: 857, startPoint y: 107, endPoint x: 723, endPoint y: 129, distance: 135.7
click at [857, 107] on span "close" at bounding box center [856, 111] width 16 height 16
click at [669, 109] on span "close" at bounding box center [670, 111] width 16 height 16
click at [641, 110] on input "text" at bounding box center [629, 111] width 100 height 25
click at [988, 111] on div "search you'll close keyboard_arrow_up keyboard_arrow_down Replace once Replace …" at bounding box center [799, 111] width 515 height 37
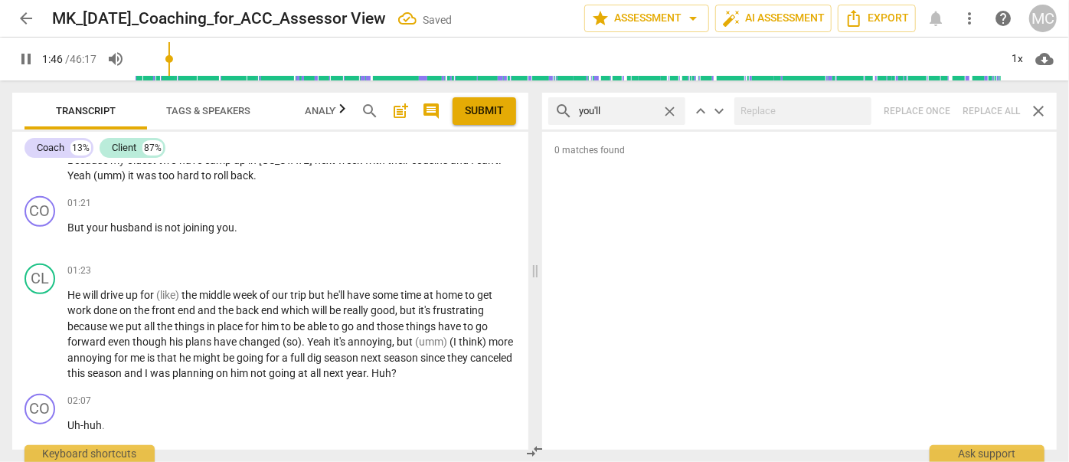
drag, startPoint x: 668, startPoint y: 108, endPoint x: 637, endPoint y: 109, distance: 30.7
click at [668, 108] on span "close" at bounding box center [670, 111] width 16 height 16
click at [629, 112] on input "text" at bounding box center [629, 111] width 100 height 25
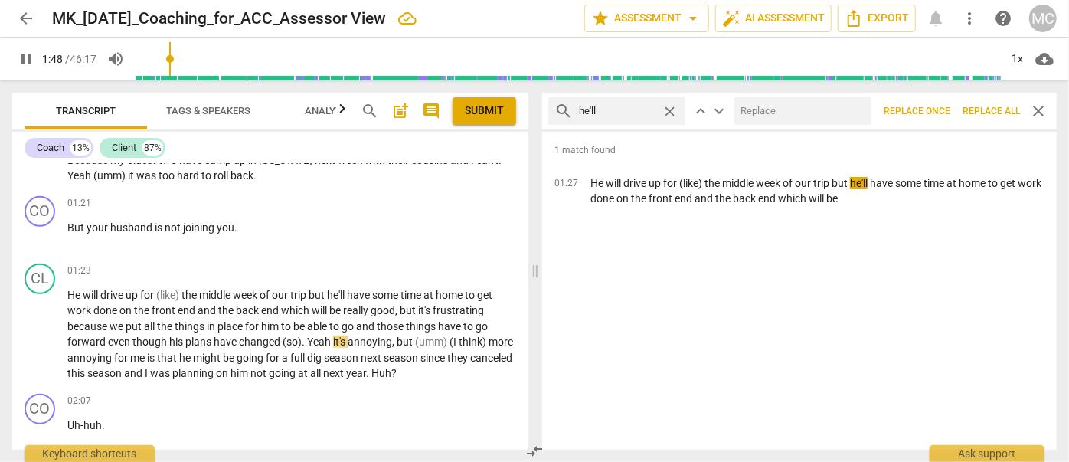
click at [745, 103] on input "text" at bounding box center [799, 111] width 131 height 25
click at [976, 106] on span "Replace all" at bounding box center [990, 111] width 57 height 13
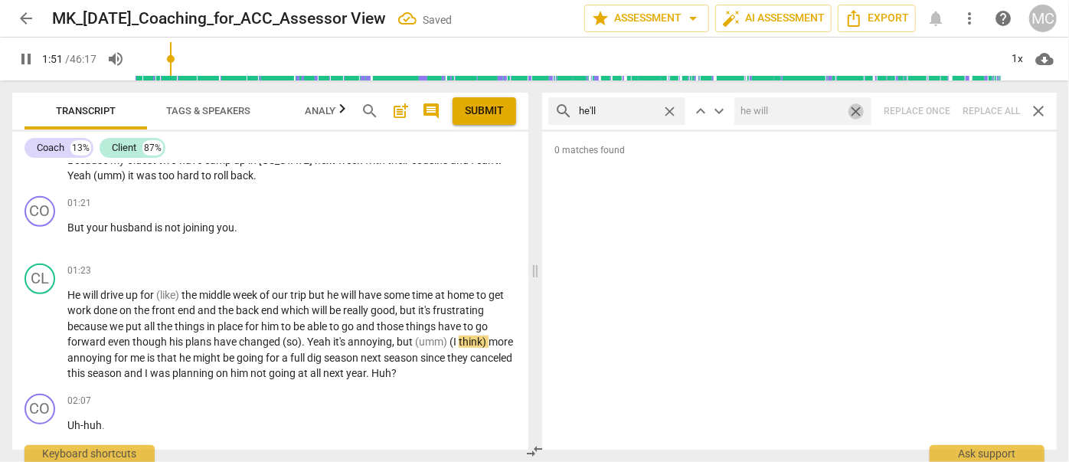
click at [856, 108] on span "close" at bounding box center [856, 111] width 16 height 16
click at [669, 109] on span "close" at bounding box center [670, 111] width 16 height 16
click at [654, 109] on input "text" at bounding box center [617, 111] width 77 height 25
click at [995, 107] on div "search she'll close keyboard_arrow_up keyboard_arrow_down Replace once Replace …" at bounding box center [799, 111] width 515 height 37
click at [670, 108] on span "close" at bounding box center [670, 111] width 16 height 16
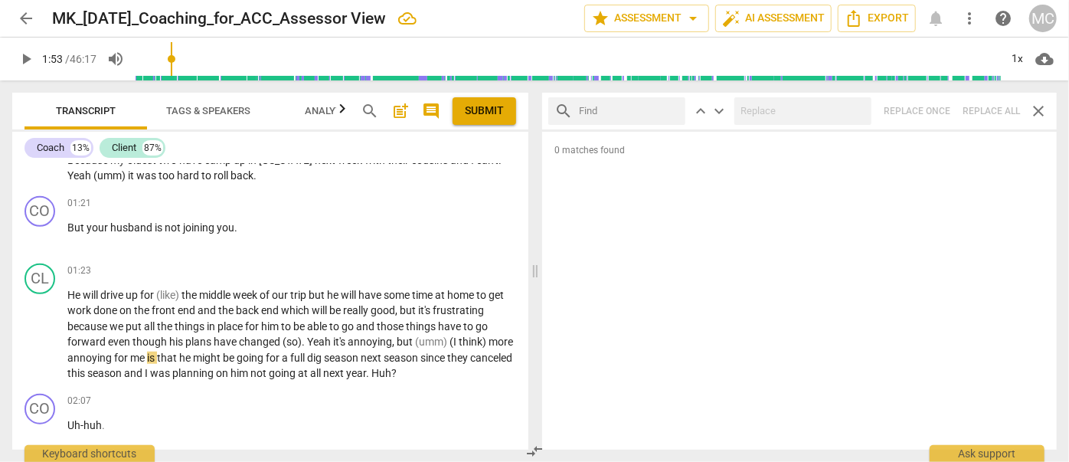
click at [647, 108] on input "text" at bounding box center [629, 111] width 100 height 25
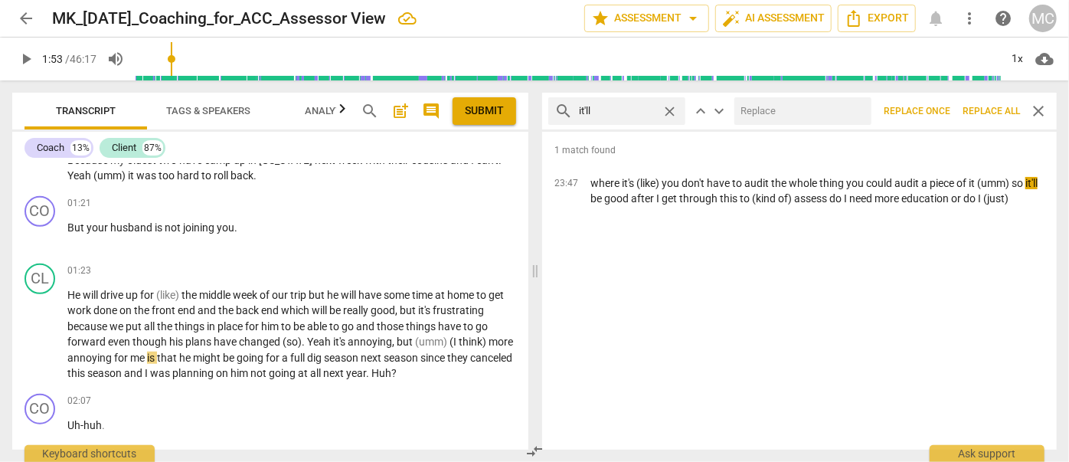
click at [760, 103] on input "text" at bounding box center [799, 111] width 131 height 25
click at [980, 109] on span "Replace all" at bounding box center [990, 111] width 57 height 13
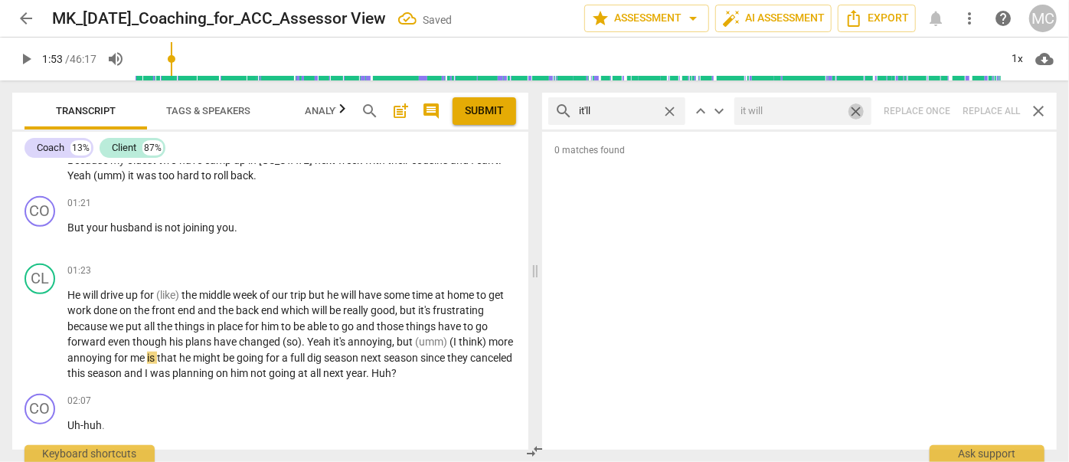
click at [859, 109] on span "close" at bounding box center [856, 111] width 16 height 16
click at [670, 109] on span "close" at bounding box center [670, 111] width 16 height 16
click at [631, 112] on input "text" at bounding box center [629, 111] width 100 height 25
click at [996, 106] on div "search we'll close keyboard_arrow_up keyboard_arrow_down Replace once Replace a…" at bounding box center [799, 111] width 515 height 37
click at [668, 109] on span "close" at bounding box center [670, 111] width 16 height 16
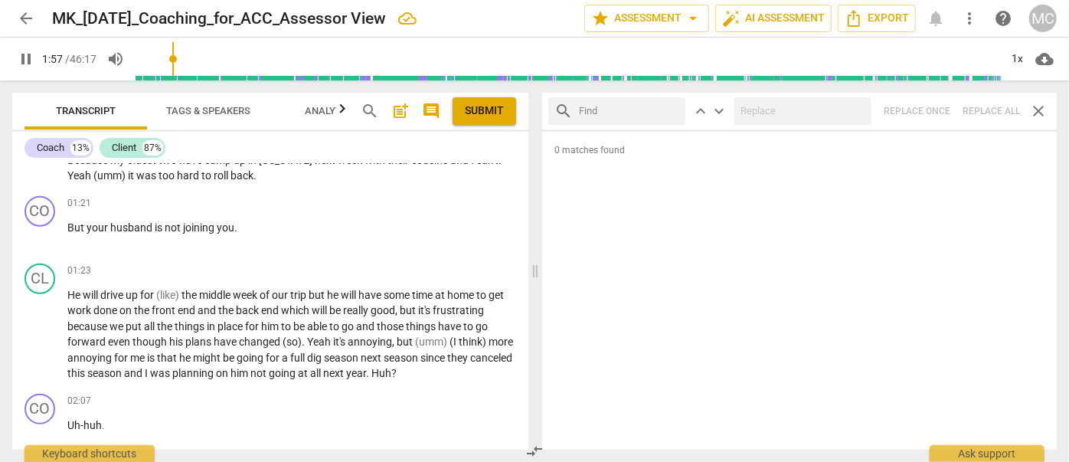
click at [642, 109] on input "text" at bounding box center [629, 111] width 100 height 25
click at [969, 110] on div "search they'll close keyboard_arrow_up keyboard_arrow_down Replace once Replace…" at bounding box center [799, 111] width 515 height 37
click at [670, 109] on span "close" at bounding box center [670, 111] width 16 height 16
click at [606, 112] on input "text" at bounding box center [629, 111] width 100 height 25
click at [979, 101] on div "search there'll close keyboard_arrow_up keyboard_arrow_down Replace once Replac…" at bounding box center [799, 111] width 515 height 37
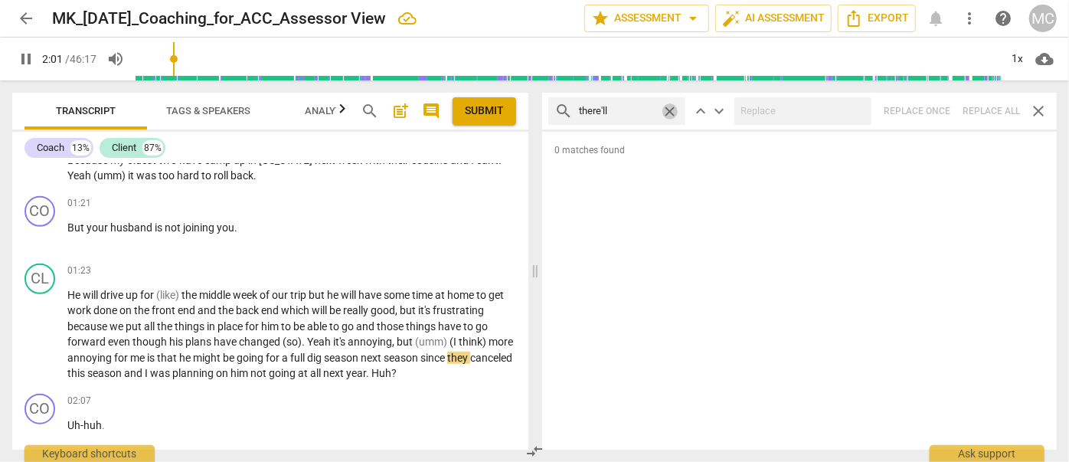
click at [672, 106] on span "close" at bounding box center [670, 111] width 16 height 16
click at [635, 107] on input "text" at bounding box center [629, 111] width 100 height 25
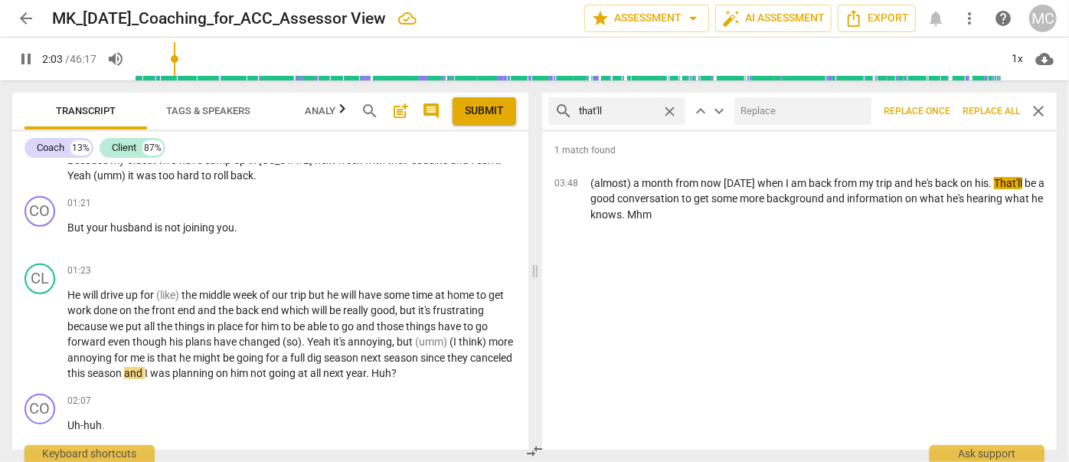
click at [788, 109] on input "text" at bounding box center [799, 111] width 131 height 25
click at [988, 103] on button "Replace all" at bounding box center [991, 111] width 70 height 28
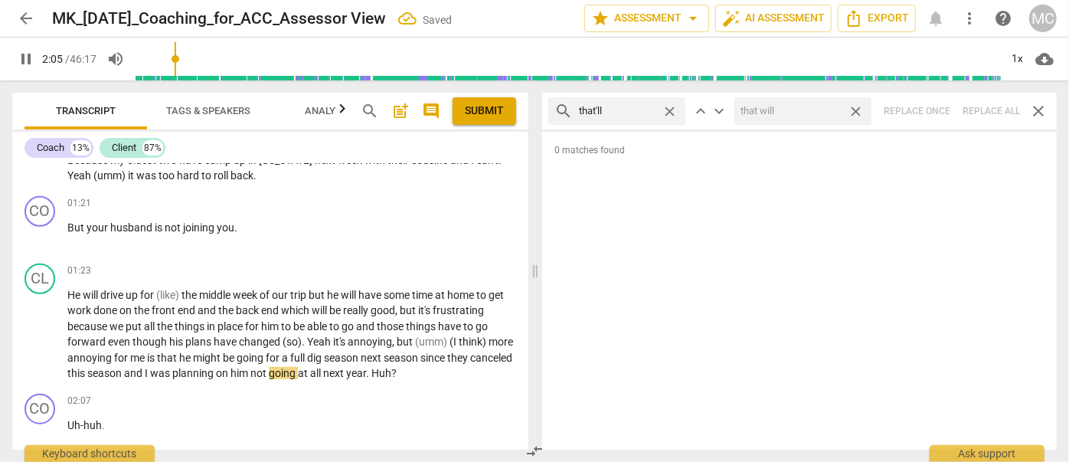
click at [858, 106] on span "close" at bounding box center [856, 111] width 16 height 16
click at [672, 108] on span "close" at bounding box center [670, 111] width 16 height 16
click at [622, 112] on input "text" at bounding box center [629, 111] width 100 height 25
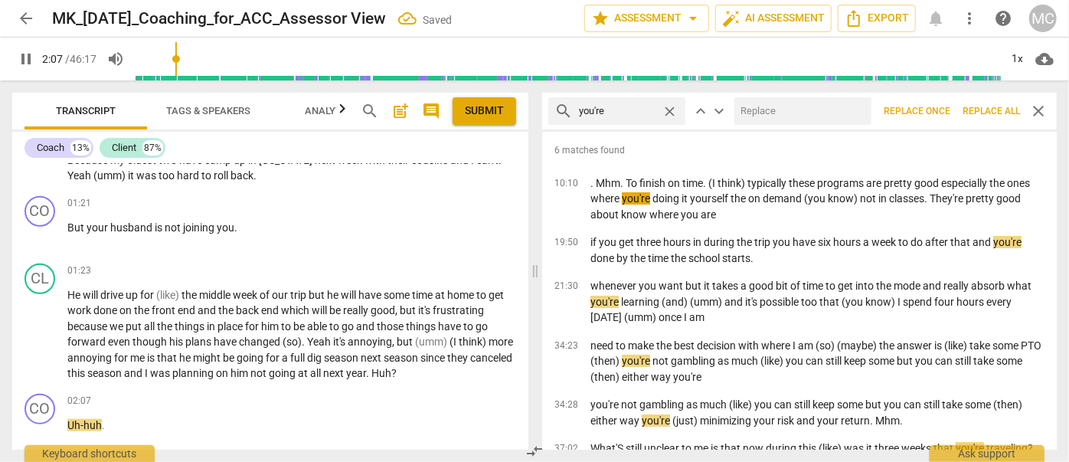
click at [819, 112] on input "text" at bounding box center [799, 111] width 131 height 25
click at [985, 106] on span "Replace all" at bounding box center [990, 111] width 57 height 13
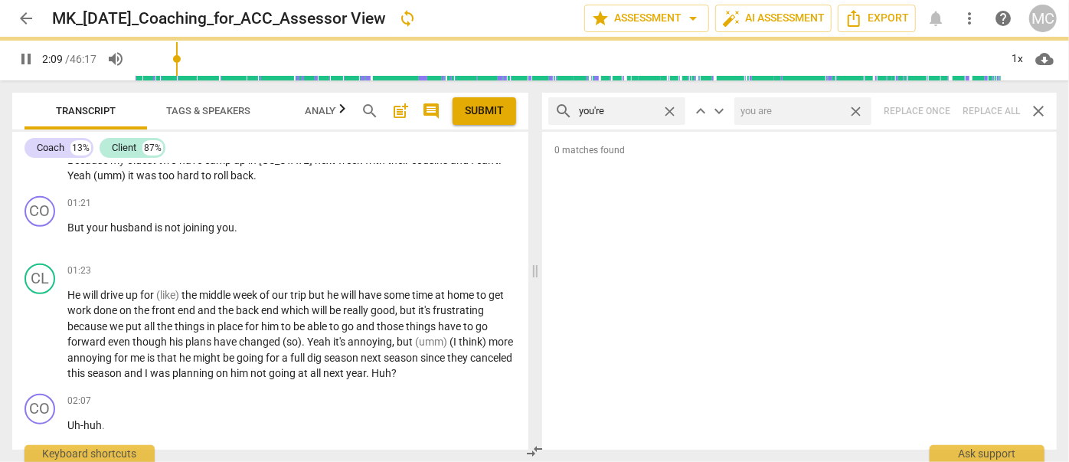
scroll to position [907, 0]
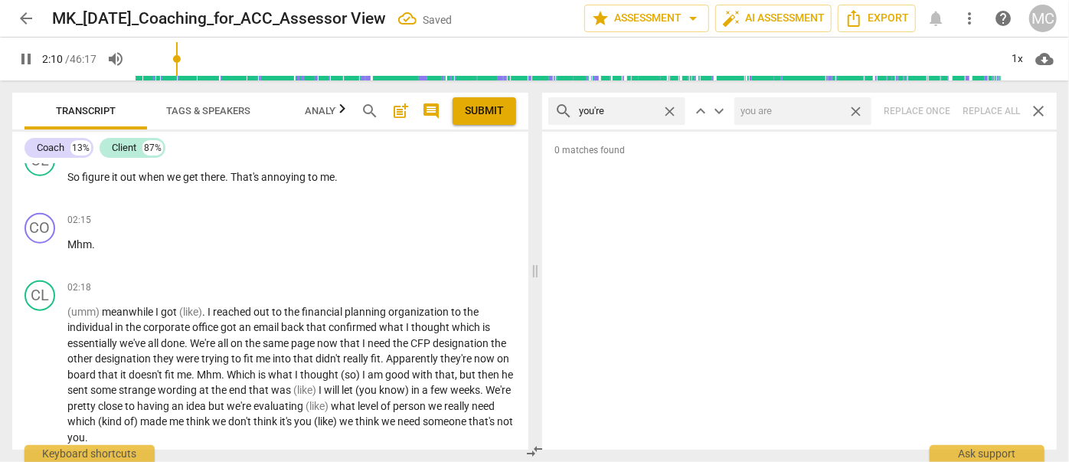
drag, startPoint x: 855, startPoint y: 109, endPoint x: 596, endPoint y: 118, distance: 259.7
click at [855, 109] on span "close" at bounding box center [856, 111] width 16 height 16
click at [669, 109] on span "close" at bounding box center [670, 111] width 16 height 16
click at [616, 111] on input "text" at bounding box center [629, 111] width 100 height 25
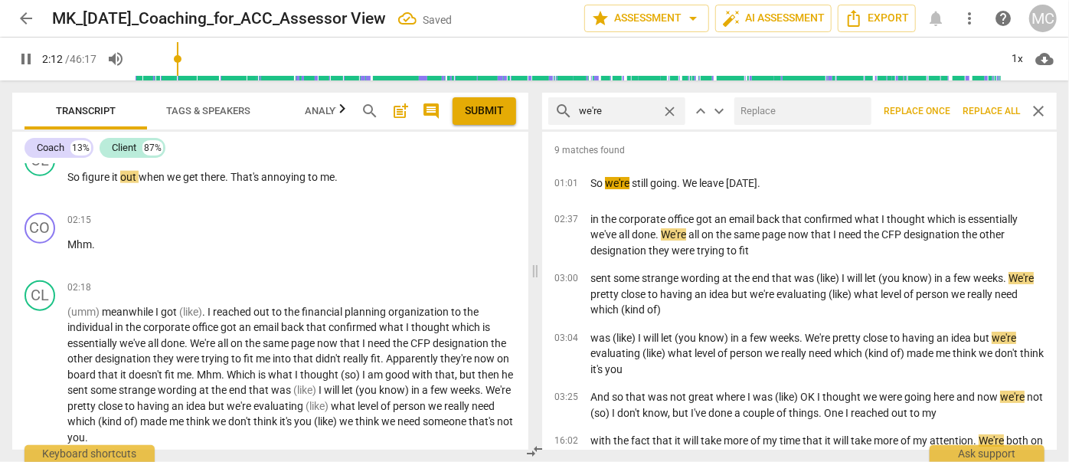
click at [828, 113] on input "text" at bounding box center [799, 111] width 131 height 25
click at [988, 106] on span "Replace all" at bounding box center [990, 111] width 57 height 13
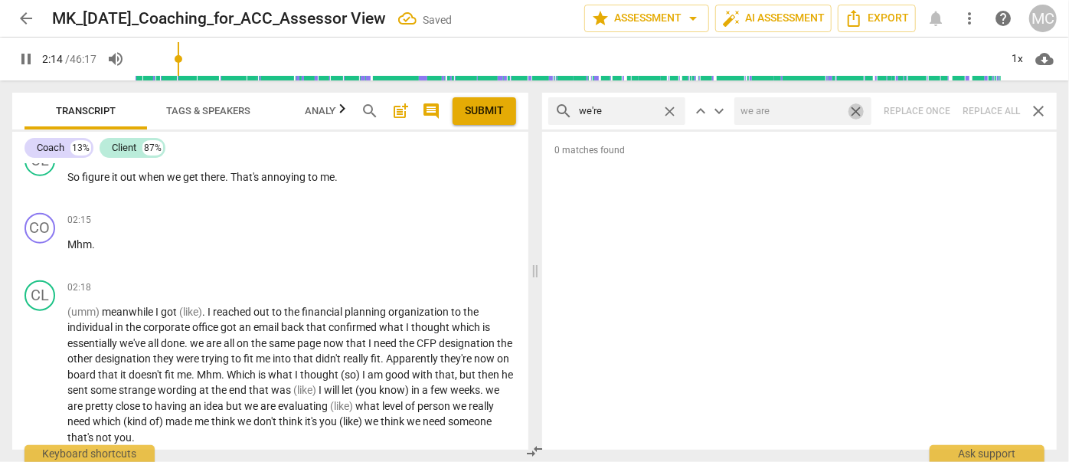
click at [858, 106] on span "close" at bounding box center [856, 111] width 16 height 16
click at [668, 108] on span "close" at bounding box center [670, 111] width 16 height 16
drag, startPoint x: 630, startPoint y: 116, endPoint x: 642, endPoint y: 126, distance: 15.7
click at [630, 116] on input "text" at bounding box center [629, 111] width 100 height 25
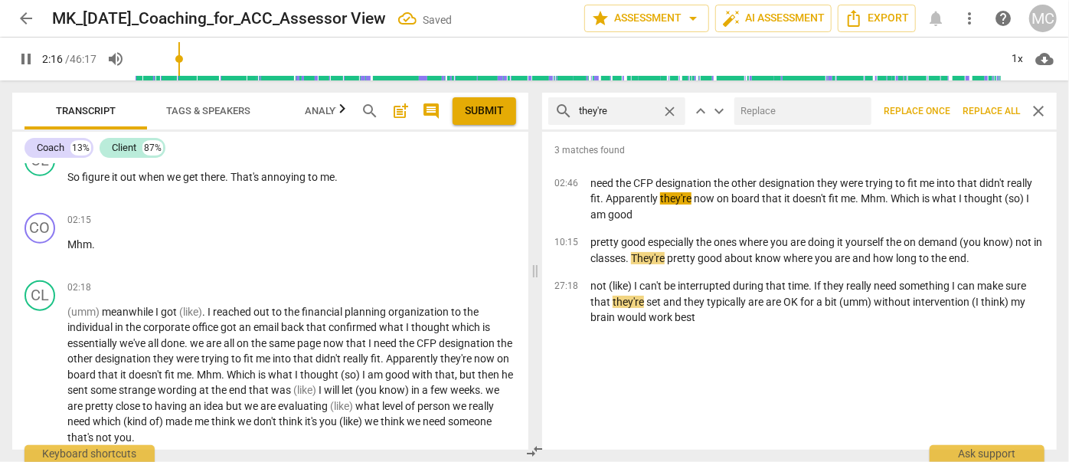
click at [777, 113] on input "text" at bounding box center [799, 111] width 131 height 25
click at [982, 106] on span "Replace all" at bounding box center [990, 111] width 57 height 13
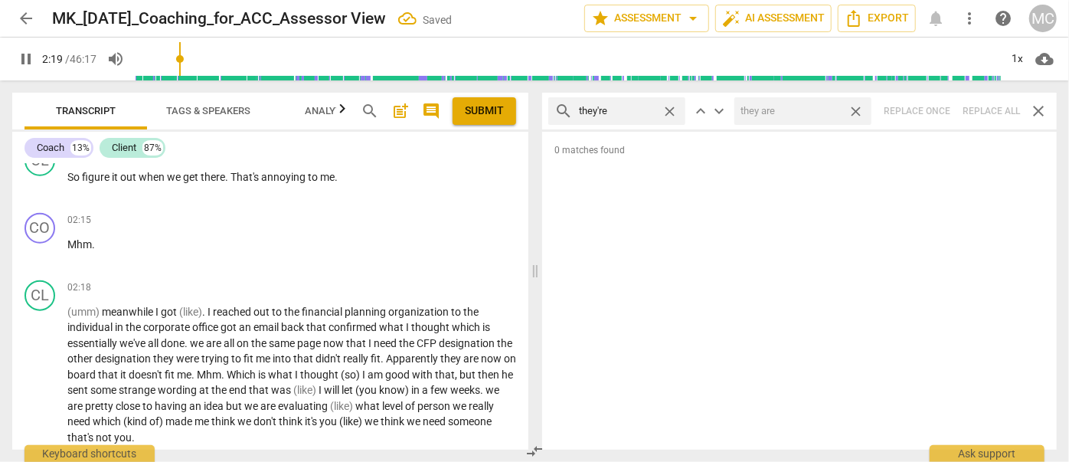
click at [856, 109] on span "close" at bounding box center [856, 111] width 16 height 16
click at [667, 109] on span "close" at bounding box center [670, 111] width 16 height 16
click at [639, 113] on input "text" at bounding box center [629, 111] width 100 height 25
click at [984, 107] on div "search aren't close keyboard_arrow_up keyboard_arrow_down Replace once Replace …" at bounding box center [799, 111] width 515 height 37
click at [672, 107] on span "close" at bounding box center [670, 111] width 16 height 16
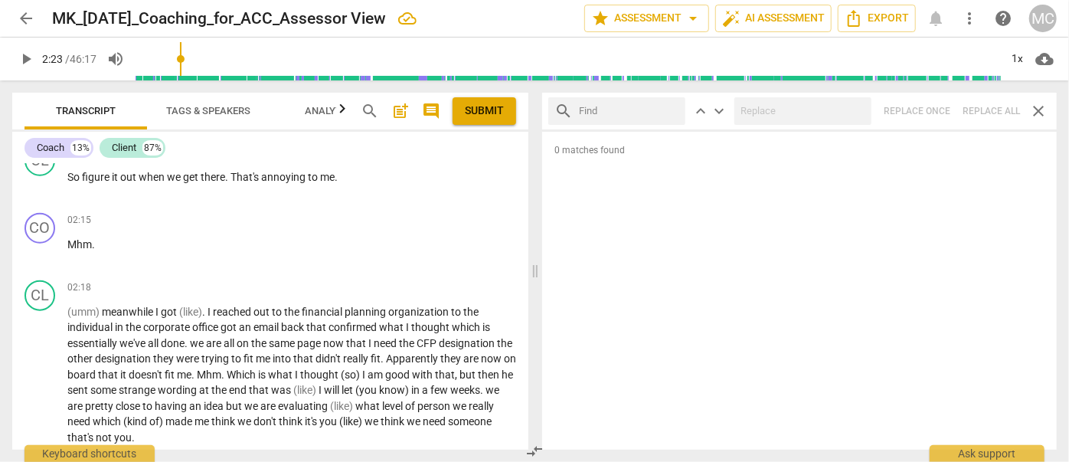
click at [649, 106] on input "text" at bounding box center [629, 111] width 100 height 25
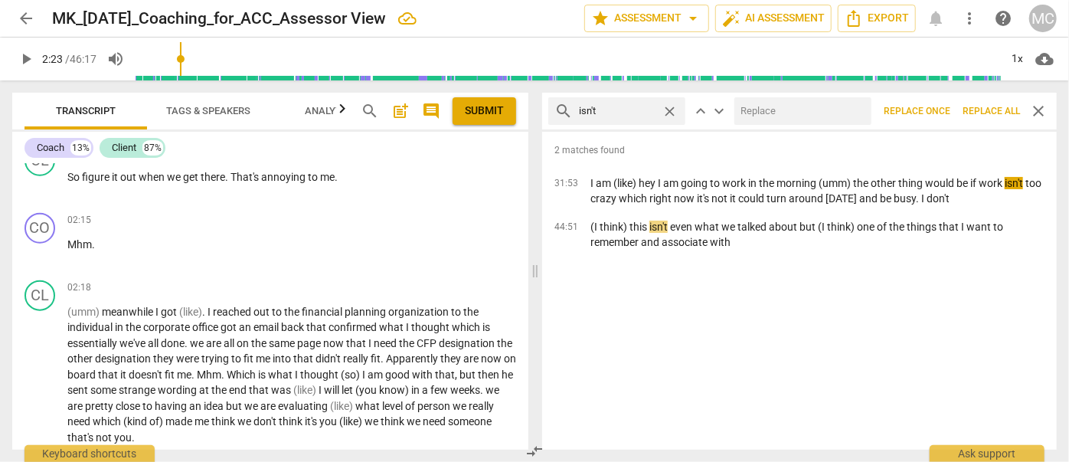
click at [776, 107] on input "text" at bounding box center [799, 111] width 131 height 25
click at [988, 106] on span "Replace all" at bounding box center [990, 111] width 57 height 13
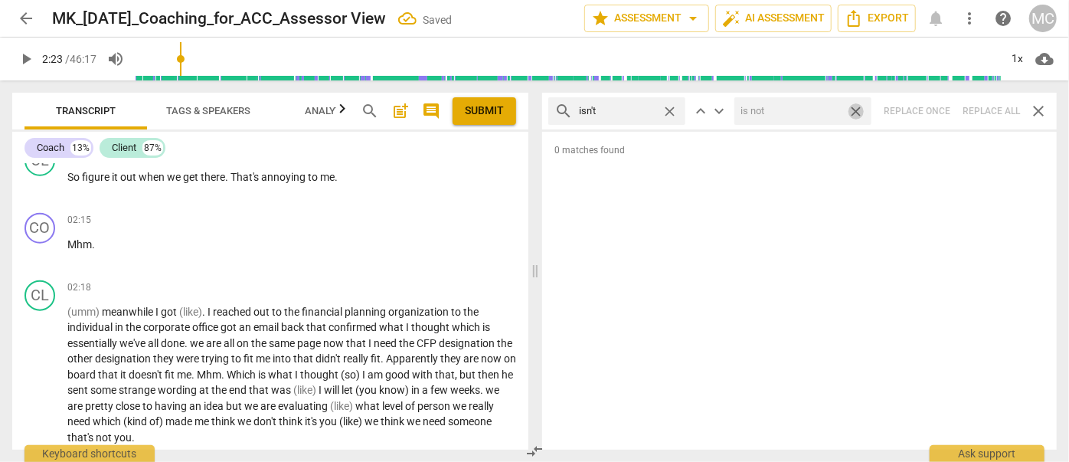
click at [857, 109] on span "close" at bounding box center [856, 111] width 16 height 16
drag, startPoint x: 669, startPoint y: 106, endPoint x: 633, endPoint y: 116, distance: 37.3
click at [669, 106] on span "close" at bounding box center [670, 111] width 16 height 16
click at [613, 117] on input "text" at bounding box center [629, 111] width 100 height 25
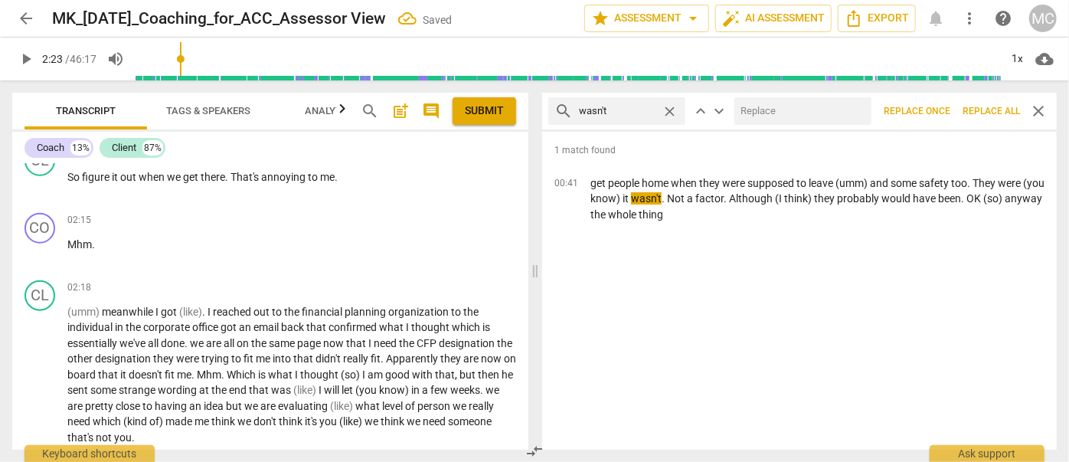
click at [747, 107] on input "text" at bounding box center [799, 111] width 131 height 25
click at [986, 106] on span "Replace all" at bounding box center [990, 111] width 57 height 13
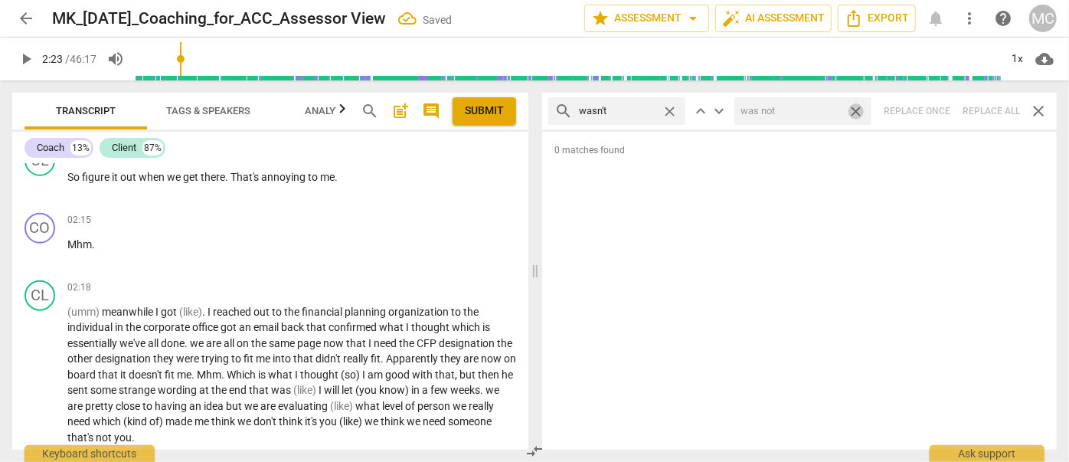
click at [856, 106] on span "close" at bounding box center [856, 111] width 16 height 16
click at [673, 107] on span "close" at bounding box center [670, 111] width 16 height 16
click at [658, 109] on input "text" at bounding box center [629, 111] width 100 height 25
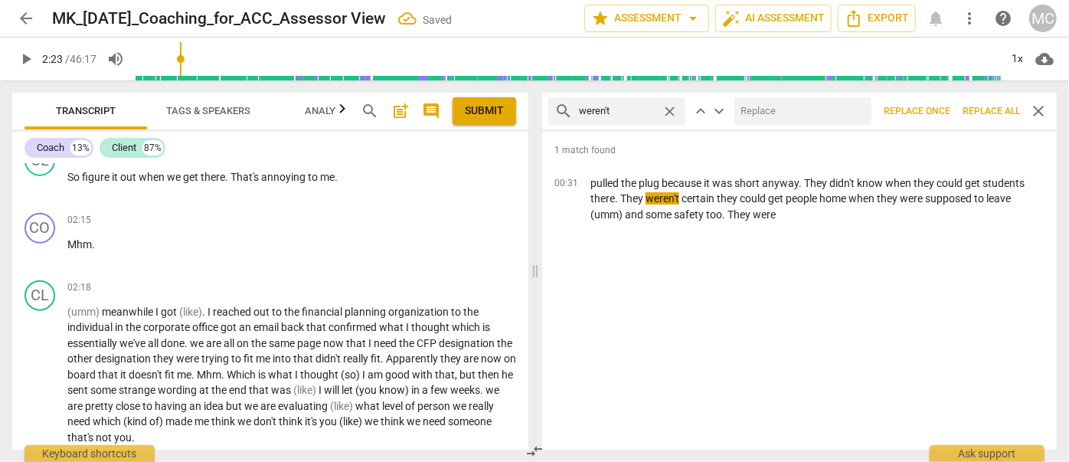
click at [767, 110] on input "text" at bounding box center [799, 111] width 131 height 25
click at [990, 107] on span "Replace all" at bounding box center [990, 111] width 57 height 13
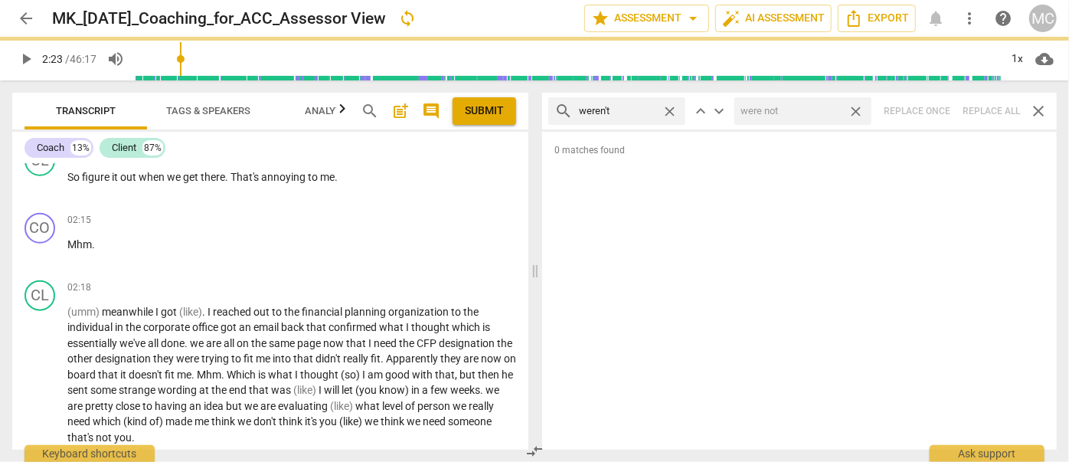
click at [857, 111] on span "close" at bounding box center [856, 111] width 16 height 16
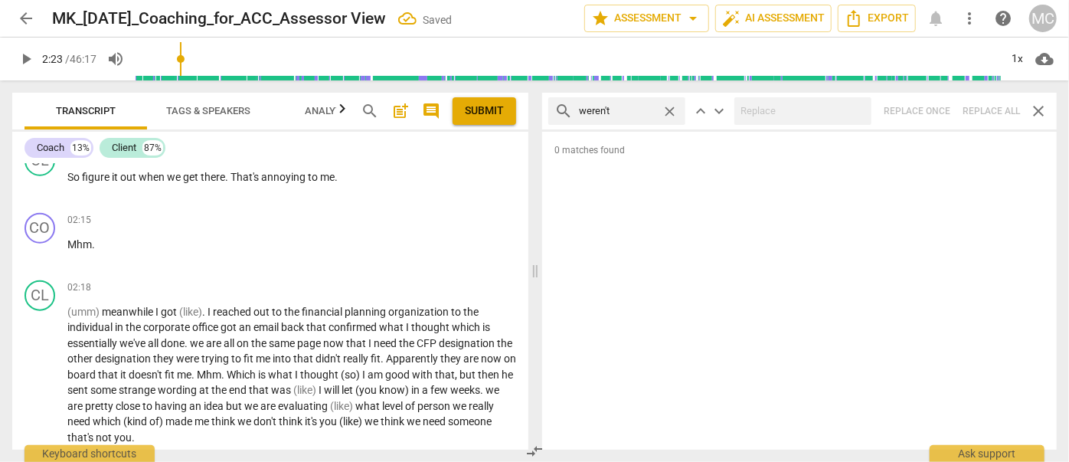
click at [669, 111] on span "close" at bounding box center [670, 111] width 16 height 16
drag, startPoint x: 628, startPoint y: 106, endPoint x: 624, endPoint y: 118, distance: 12.8
click at [628, 106] on input "text" at bounding box center [629, 111] width 100 height 25
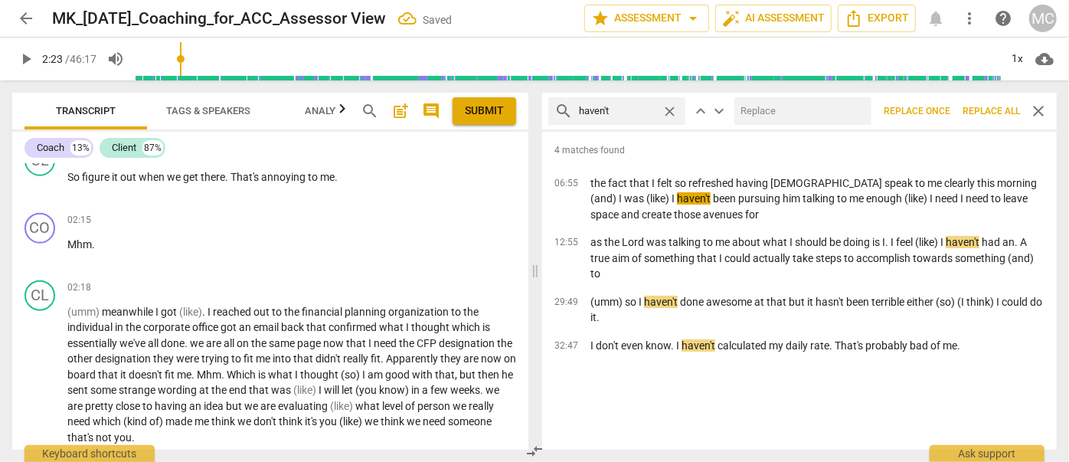
click at [791, 100] on input "text" at bounding box center [799, 111] width 131 height 25
click at [986, 109] on span "Replace all" at bounding box center [990, 111] width 57 height 13
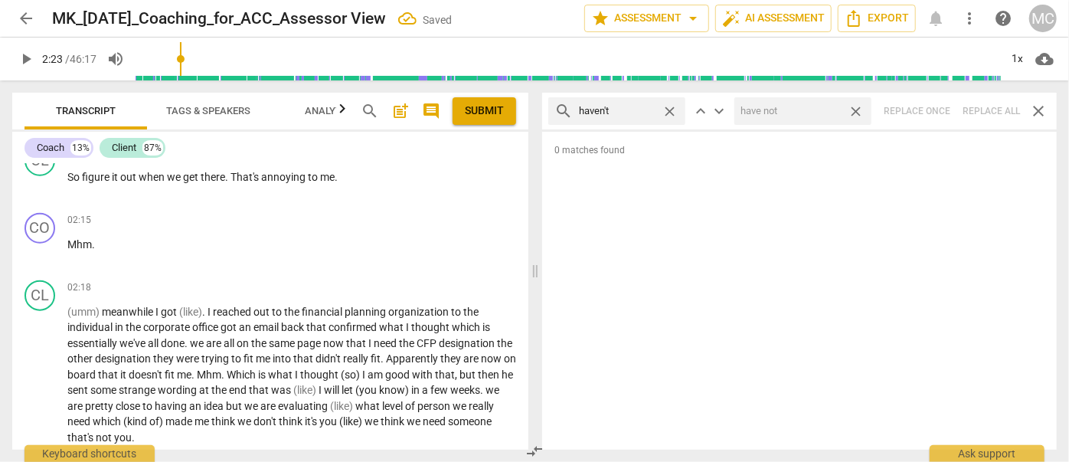
drag, startPoint x: 856, startPoint y: 109, endPoint x: 718, endPoint y: 113, distance: 137.9
click at [856, 109] on span "close" at bounding box center [856, 111] width 16 height 16
click at [671, 108] on span "close" at bounding box center [670, 111] width 16 height 16
click at [649, 108] on input "text" at bounding box center [629, 111] width 100 height 25
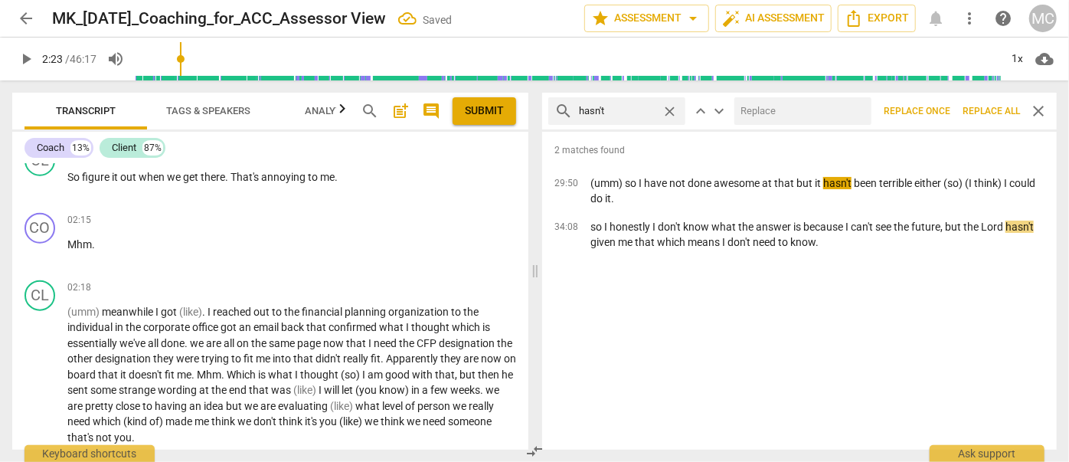
click at [770, 105] on input "text" at bounding box center [799, 111] width 131 height 25
click at [981, 107] on span "Replace all" at bounding box center [990, 111] width 57 height 13
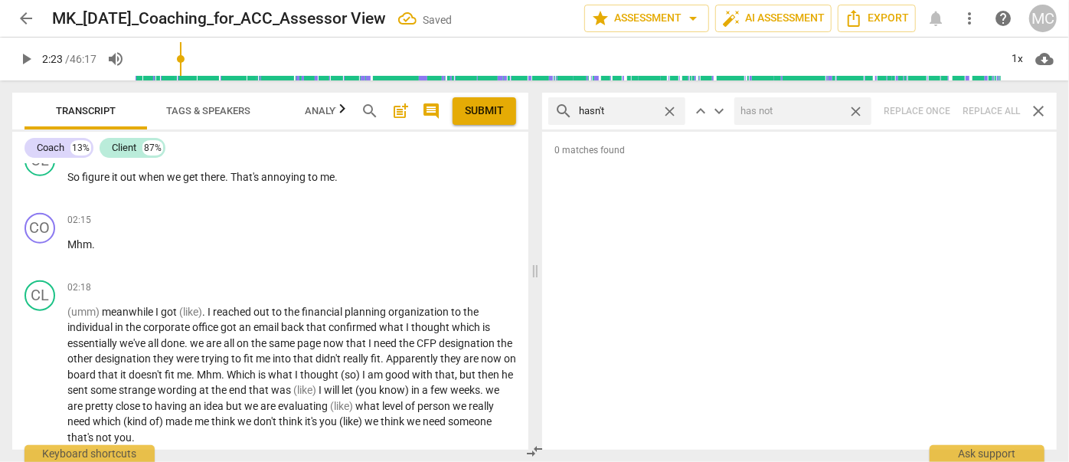
click at [854, 106] on span "close" at bounding box center [856, 111] width 16 height 16
click at [669, 107] on span "close" at bounding box center [670, 111] width 16 height 16
click at [625, 106] on input "text" at bounding box center [629, 111] width 100 height 25
click at [983, 112] on div "search hadn't close keyboard_arrow_up keyboard_arrow_down Replace once Replace …" at bounding box center [799, 111] width 515 height 37
click at [669, 107] on span "close" at bounding box center [670, 111] width 16 height 16
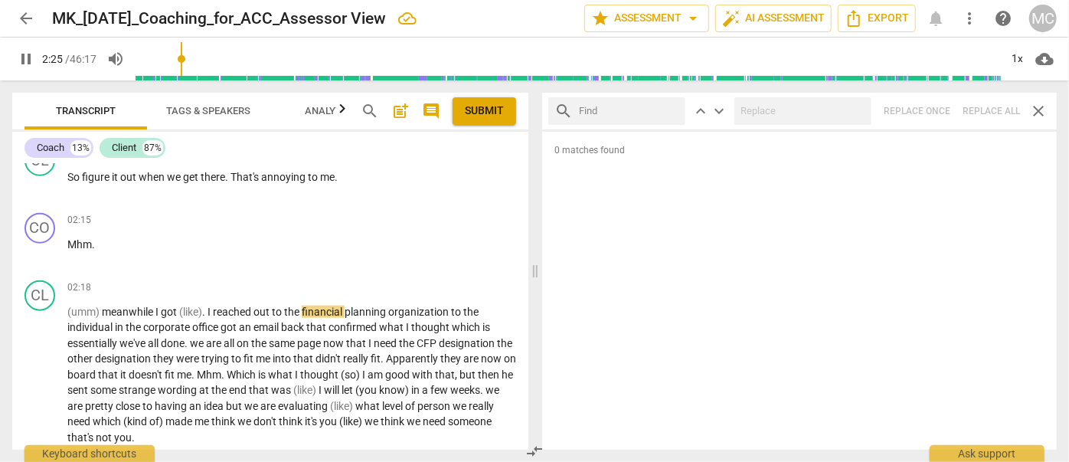
click at [626, 111] on input "text" at bounding box center [629, 111] width 100 height 25
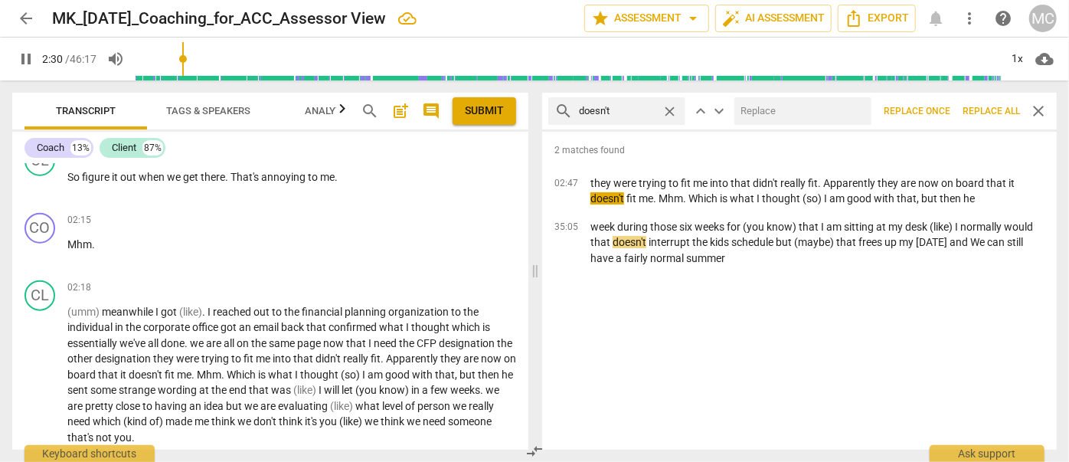
click at [805, 95] on div "search doesn't close keyboard_arrow_up keyboard_arrow_down Replace once Replace…" at bounding box center [799, 111] width 515 height 37
click at [799, 109] on input "text" at bounding box center [799, 111] width 131 height 25
click at [981, 107] on span "Replace all" at bounding box center [990, 111] width 57 height 13
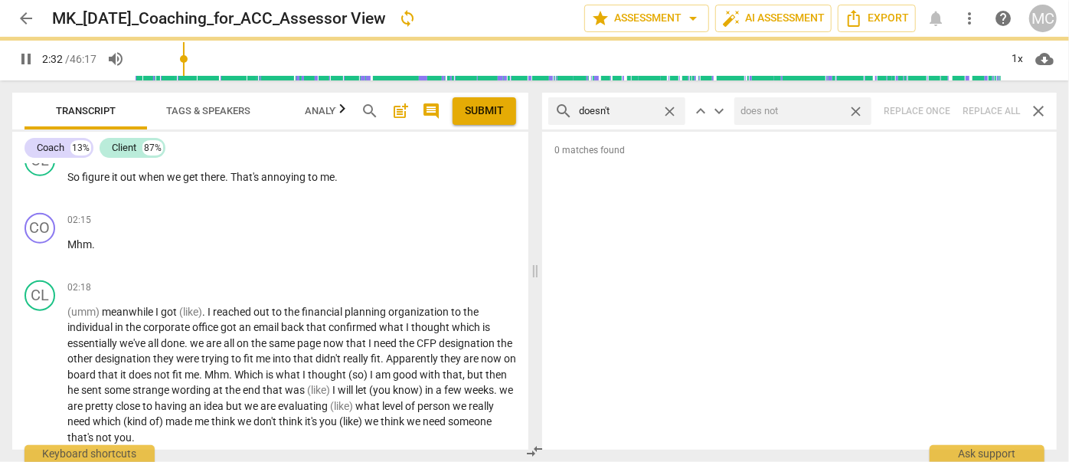
click at [859, 107] on span "close" at bounding box center [856, 111] width 16 height 16
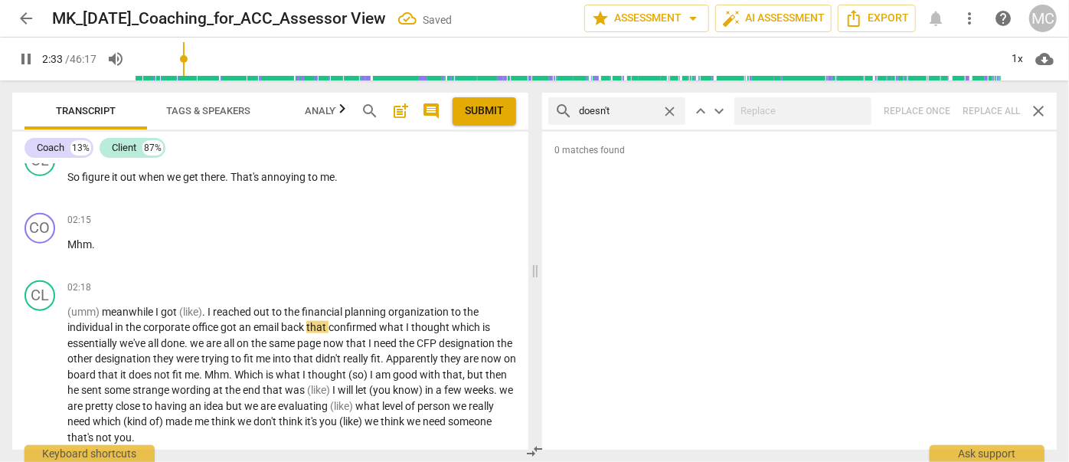
click at [668, 109] on span "close" at bounding box center [670, 111] width 16 height 16
click at [623, 111] on input "text" at bounding box center [629, 111] width 100 height 25
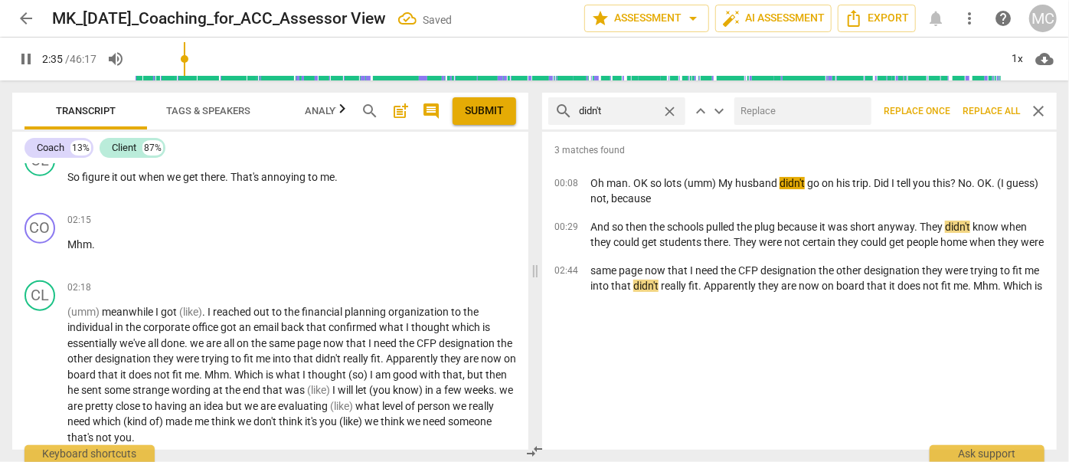
click at [810, 97] on div at bounding box center [802, 111] width 137 height 28
click at [801, 109] on input "text" at bounding box center [799, 111] width 131 height 25
click at [995, 103] on button "Replace all" at bounding box center [991, 111] width 70 height 28
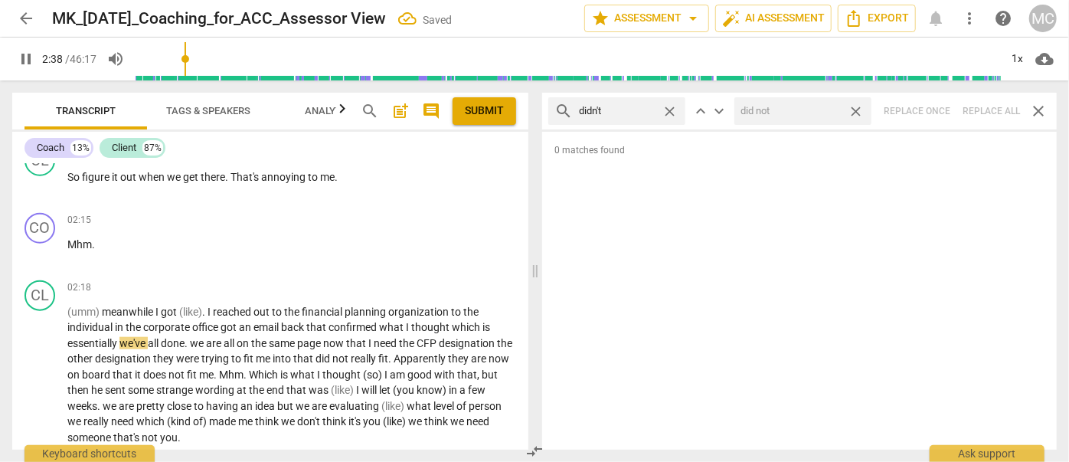
click at [861, 110] on span "close" at bounding box center [856, 111] width 16 height 16
click at [674, 106] on span "close" at bounding box center [670, 111] width 16 height 16
click at [629, 109] on input "text" at bounding box center [629, 111] width 100 height 25
click at [982, 106] on div "search wouldn't close keyboard_arrow_up keyboard_arrow_down Replace once Replac…" at bounding box center [799, 111] width 515 height 37
click at [674, 108] on span "close" at bounding box center [670, 111] width 16 height 16
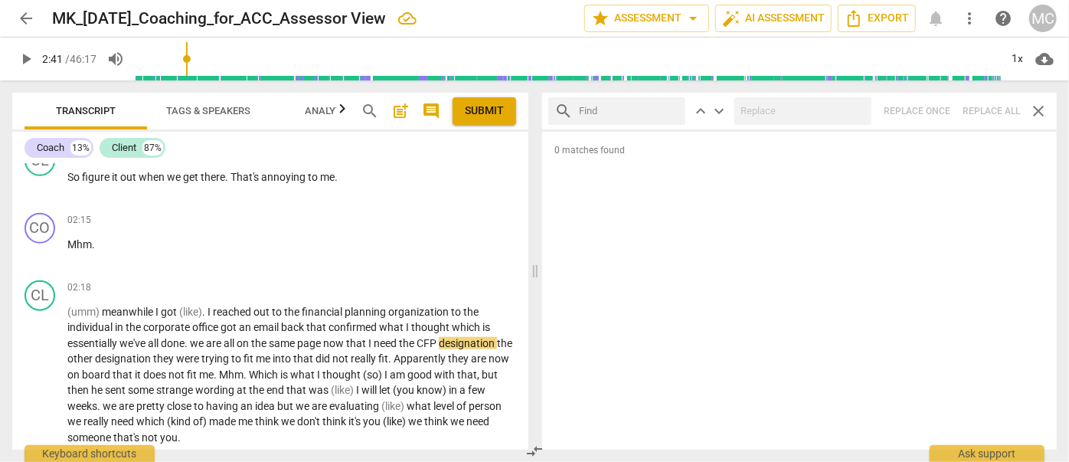
click at [643, 112] on input "text" at bounding box center [629, 111] width 100 height 25
click at [986, 106] on div "search shouldn't close keyboard_arrow_up keyboard_arrow_down Replace once Repla…" at bounding box center [799, 111] width 515 height 37
click at [668, 109] on span "close" at bounding box center [670, 111] width 16 height 16
click at [638, 109] on input "text" at bounding box center [629, 111] width 100 height 25
click at [980, 106] on div "search couldn't close keyboard_arrow_up keyboard_arrow_down Replace once Replac…" at bounding box center [799, 111] width 515 height 37
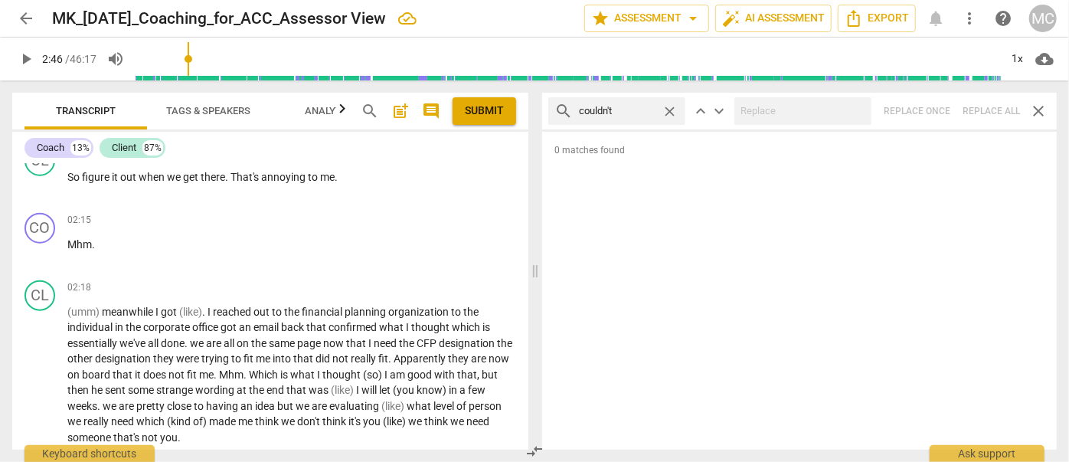
drag, startPoint x: 669, startPoint y: 109, endPoint x: 641, endPoint y: 111, distance: 28.4
click at [669, 109] on span "close" at bounding box center [670, 111] width 16 height 16
click at [623, 108] on input "text" at bounding box center [629, 111] width 100 height 25
click at [990, 101] on div "search won't close keyboard_arrow_up keyboard_arrow_down Replace once Replace a…" at bounding box center [799, 111] width 515 height 37
click at [672, 112] on span "close" at bounding box center [670, 111] width 16 height 16
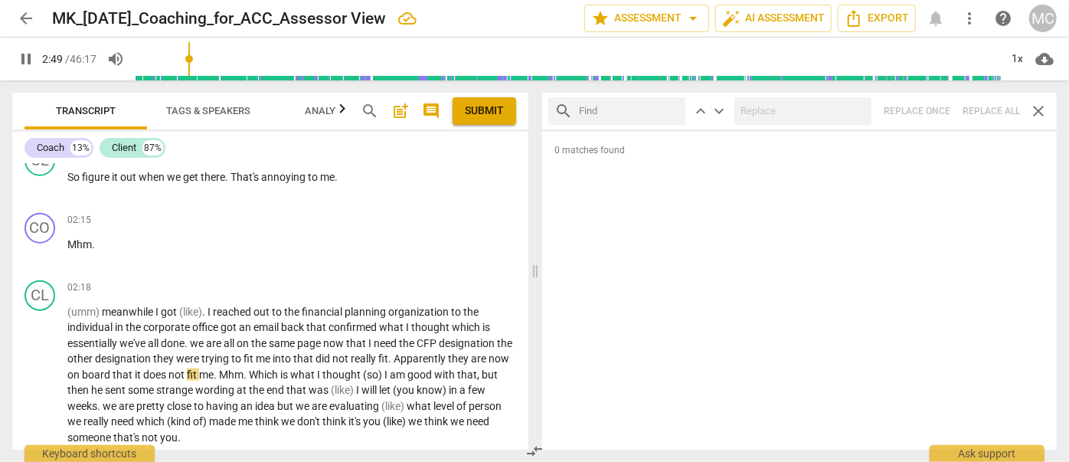
click at [613, 112] on input "text" at bounding box center [629, 111] width 100 height 25
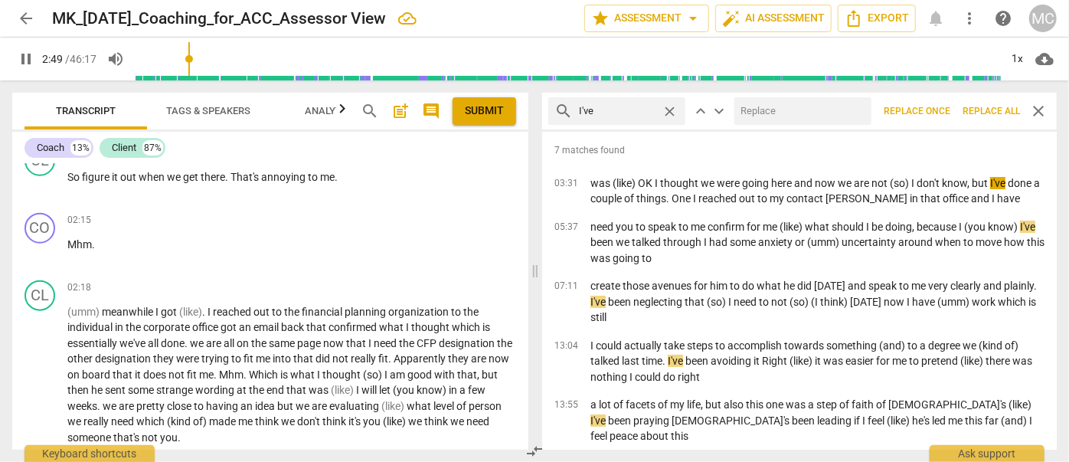
click at [798, 121] on input "text" at bounding box center [799, 111] width 131 height 25
click at [979, 105] on span "Replace all" at bounding box center [990, 111] width 57 height 13
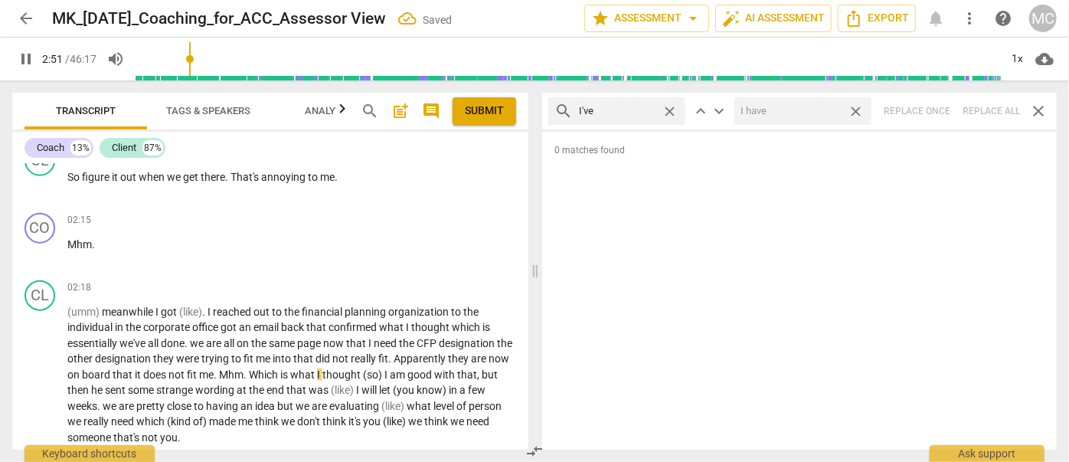
drag, startPoint x: 858, startPoint y: 108, endPoint x: 787, endPoint y: 108, distance: 70.4
click at [858, 108] on span "close" at bounding box center [856, 111] width 16 height 16
click at [669, 109] on span "close" at bounding box center [670, 111] width 16 height 16
click at [639, 109] on input "text" at bounding box center [629, 111] width 100 height 25
click at [985, 105] on div "search you've close keyboard_arrow_up keyboard_arrow_down Replace once Replace …" at bounding box center [799, 111] width 515 height 37
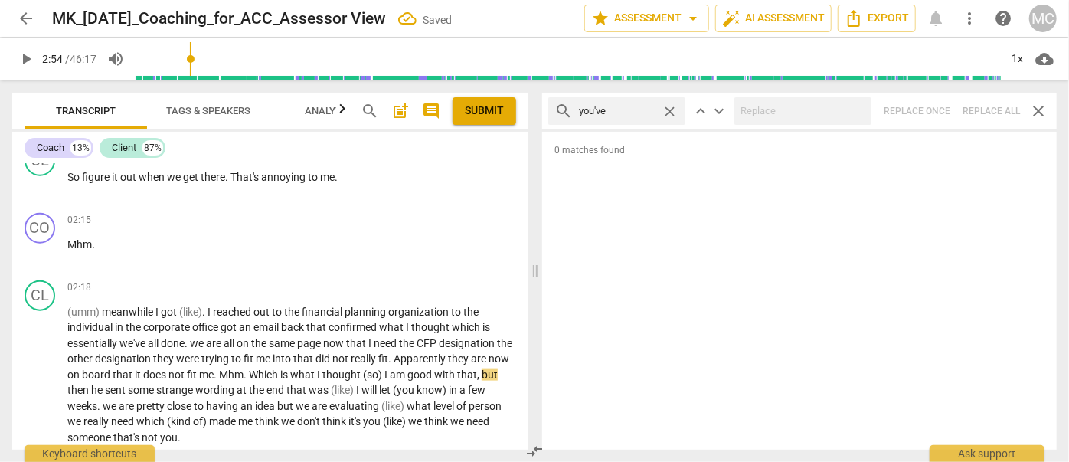
click at [669, 108] on span "close" at bounding box center [670, 111] width 16 height 16
click at [623, 117] on input "text" at bounding box center [629, 111] width 100 height 25
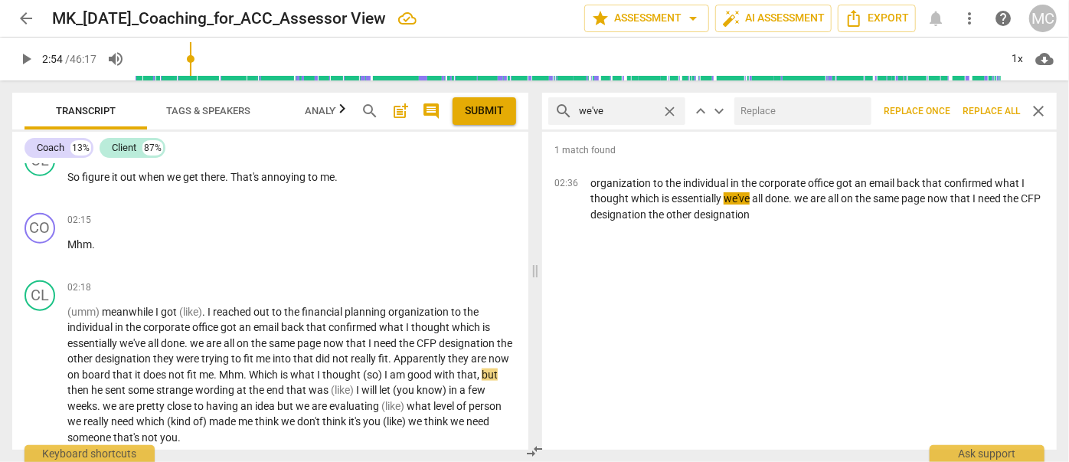
click at [764, 107] on input "text" at bounding box center [799, 111] width 131 height 25
click at [982, 111] on span "Replace all" at bounding box center [990, 111] width 57 height 13
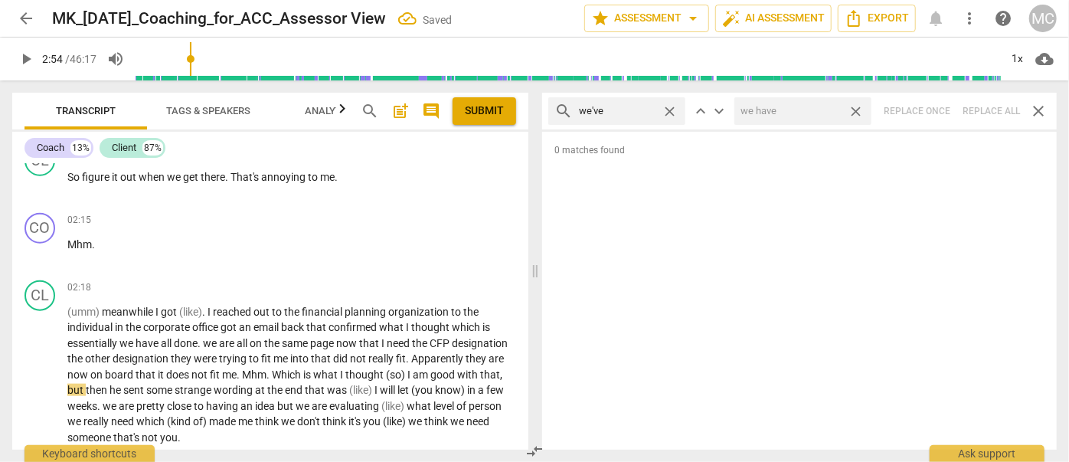
click at [853, 110] on span "close" at bounding box center [856, 111] width 16 height 16
click at [669, 109] on span "close" at bounding box center [670, 111] width 16 height 16
click at [598, 112] on input "text" at bounding box center [629, 111] width 100 height 25
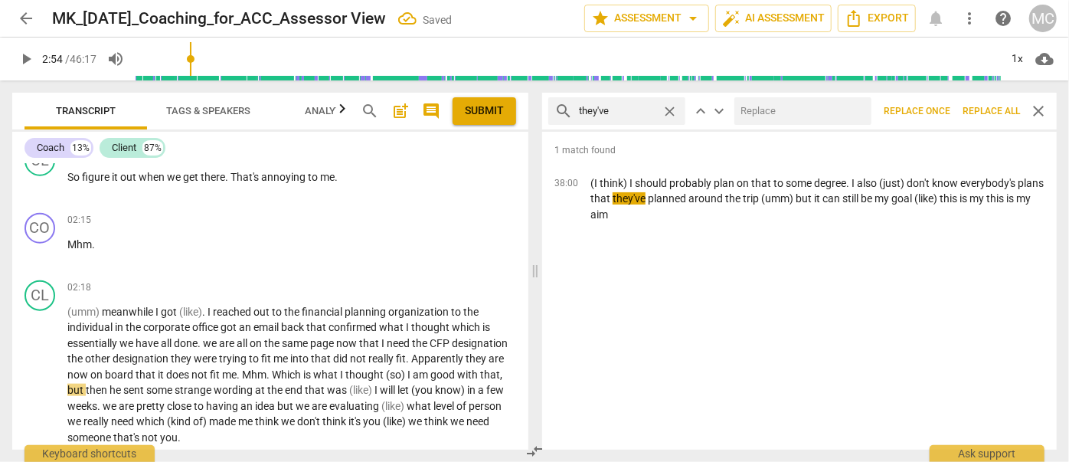
click at [822, 107] on input "text" at bounding box center [799, 111] width 131 height 25
click at [982, 109] on span "Replace all" at bounding box center [990, 111] width 57 height 13
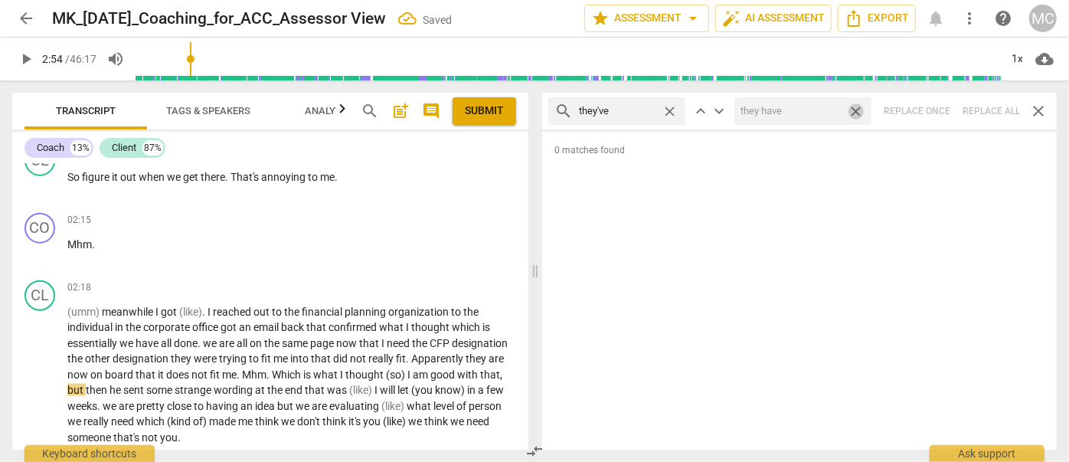
drag, startPoint x: 855, startPoint y: 113, endPoint x: 723, endPoint y: 113, distance: 132.5
click at [855, 113] on span "close" at bounding box center [856, 111] width 16 height 16
drag, startPoint x: 665, startPoint y: 109, endPoint x: 628, endPoint y: 113, distance: 37.6
click at [665, 109] on span "close" at bounding box center [670, 111] width 16 height 16
click at [619, 113] on input "text" at bounding box center [629, 111] width 100 height 25
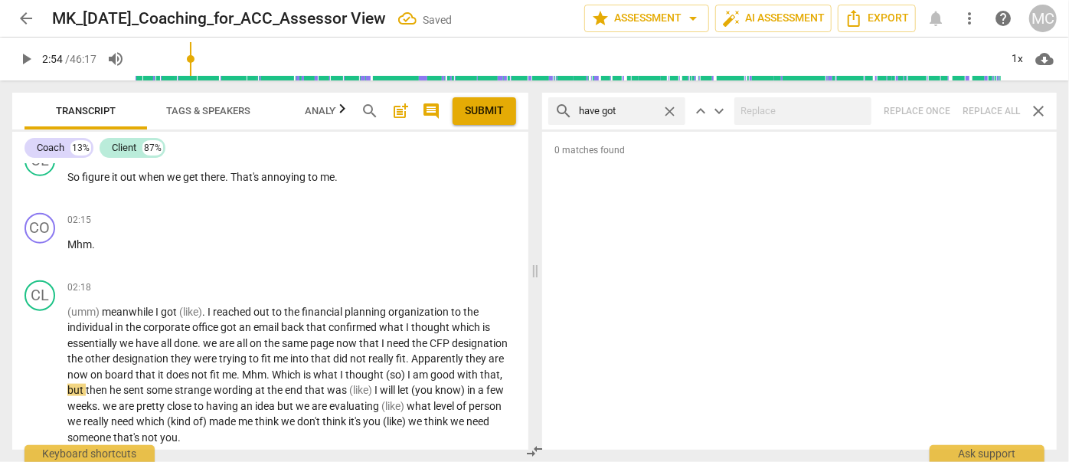
click at [994, 102] on div "search have got close keyboard_arrow_up keyboard_arrow_down Replace once Replac…" at bounding box center [799, 111] width 515 height 37
click at [671, 109] on span "close" at bounding box center [670, 111] width 16 height 16
click at [645, 109] on input "text" at bounding box center [629, 111] width 100 height 25
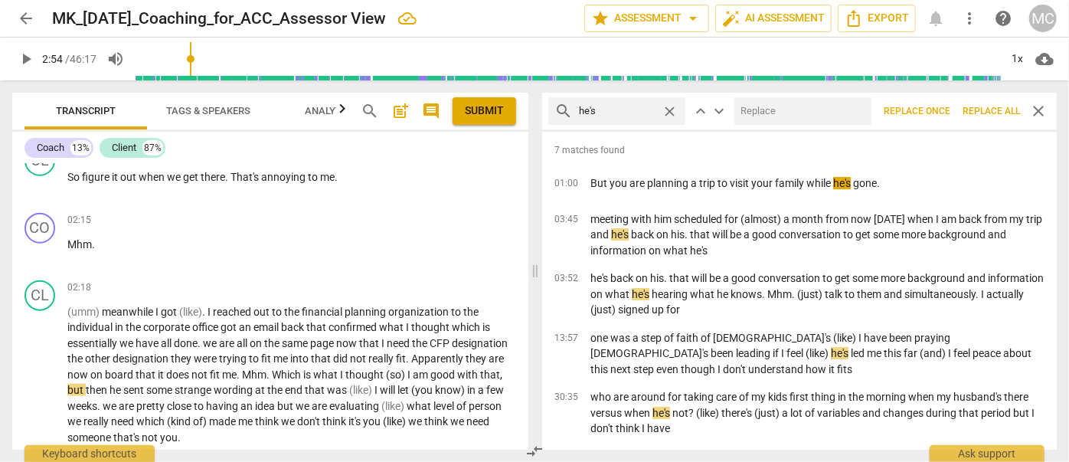
click at [767, 110] on input "text" at bounding box center [799, 111] width 131 height 25
drag, startPoint x: 975, startPoint y: 109, endPoint x: 921, endPoint y: 113, distance: 54.5
click at [975, 109] on span "Replace all" at bounding box center [990, 111] width 57 height 13
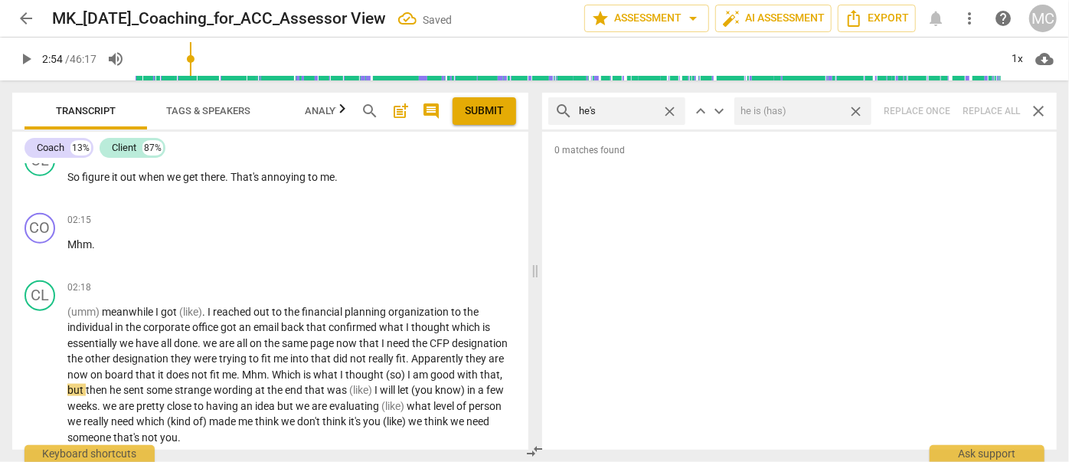
drag, startPoint x: 860, startPoint y: 112, endPoint x: 639, endPoint y: 103, distance: 220.7
click at [860, 112] on span "close" at bounding box center [856, 111] width 16 height 16
click at [672, 106] on span "close" at bounding box center [670, 111] width 16 height 16
click at [647, 109] on input "text" at bounding box center [617, 111] width 77 height 25
click at [985, 104] on div "search she's close keyboard_arrow_up keyboard_arrow_down Replace once Replace a…" at bounding box center [799, 111] width 515 height 37
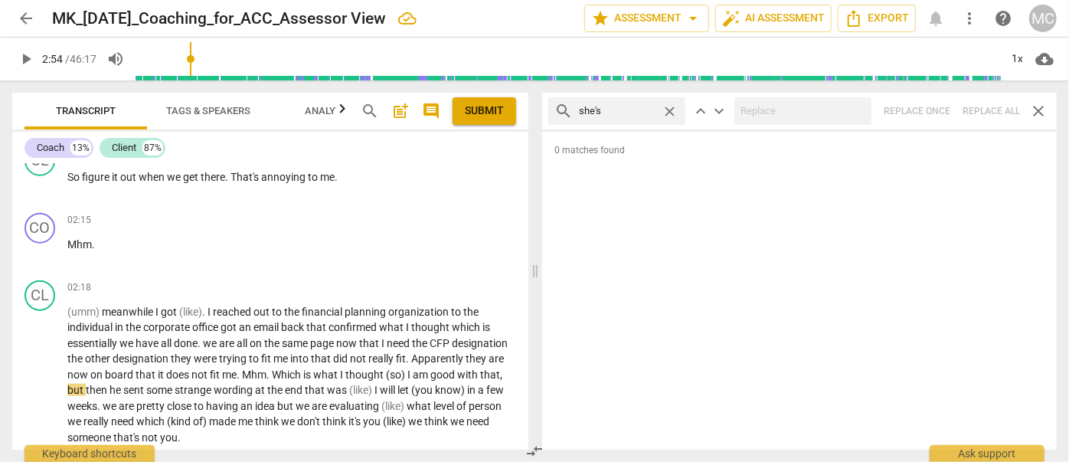
click at [667, 109] on span "close" at bounding box center [670, 111] width 16 height 16
click at [643, 109] on input "text" at bounding box center [629, 111] width 100 height 25
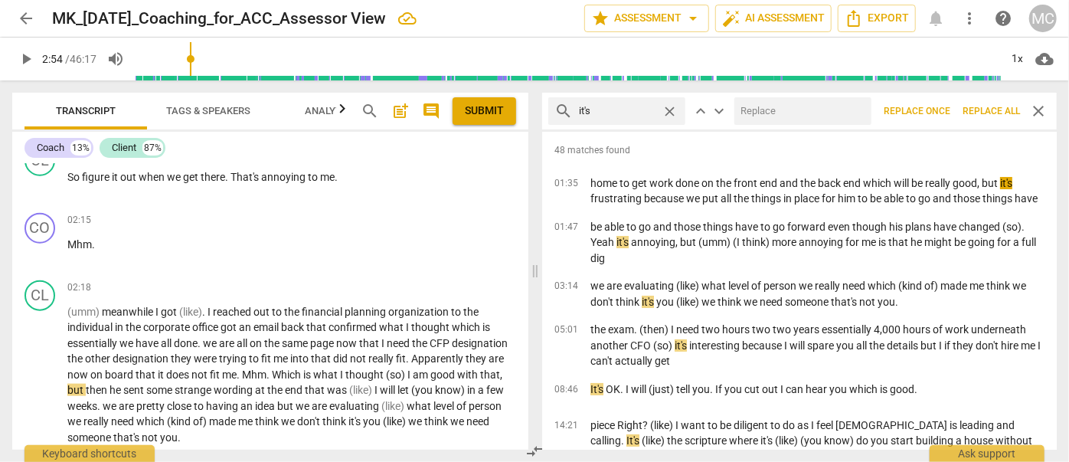
click at [762, 101] on input "text" at bounding box center [799, 111] width 131 height 25
click at [978, 112] on span "Replace all" at bounding box center [990, 111] width 57 height 13
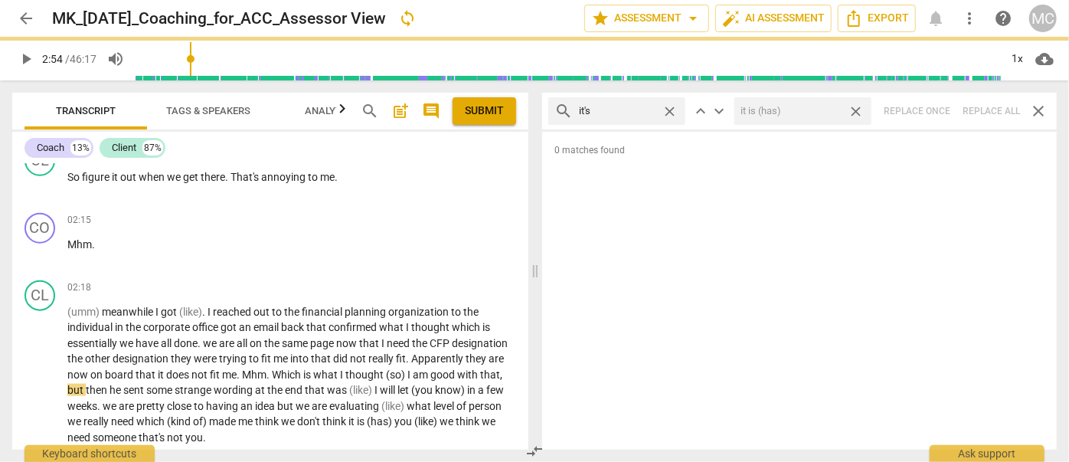
scroll to position [923, 0]
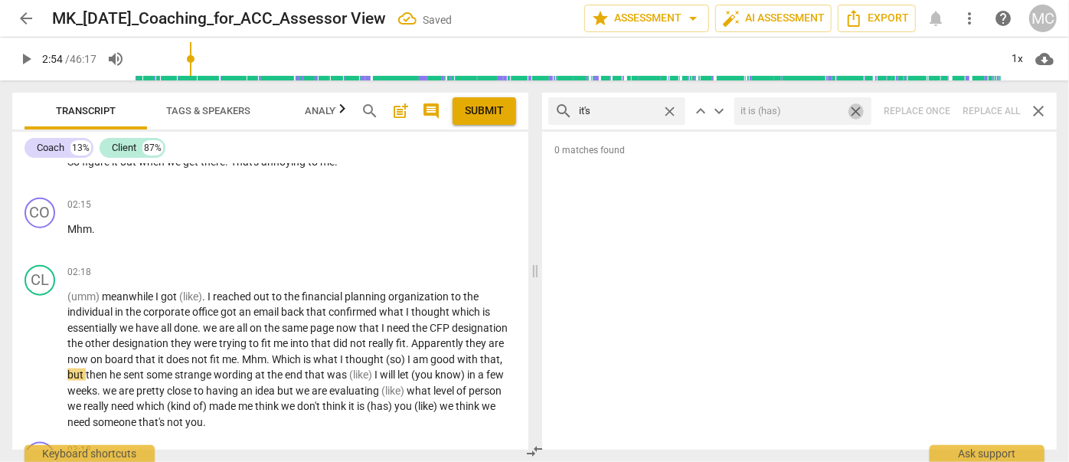
click at [858, 109] on span "close" at bounding box center [856, 111] width 16 height 16
click at [668, 106] on span "close" at bounding box center [670, 111] width 16 height 16
click at [631, 109] on input "text" at bounding box center [629, 111] width 100 height 25
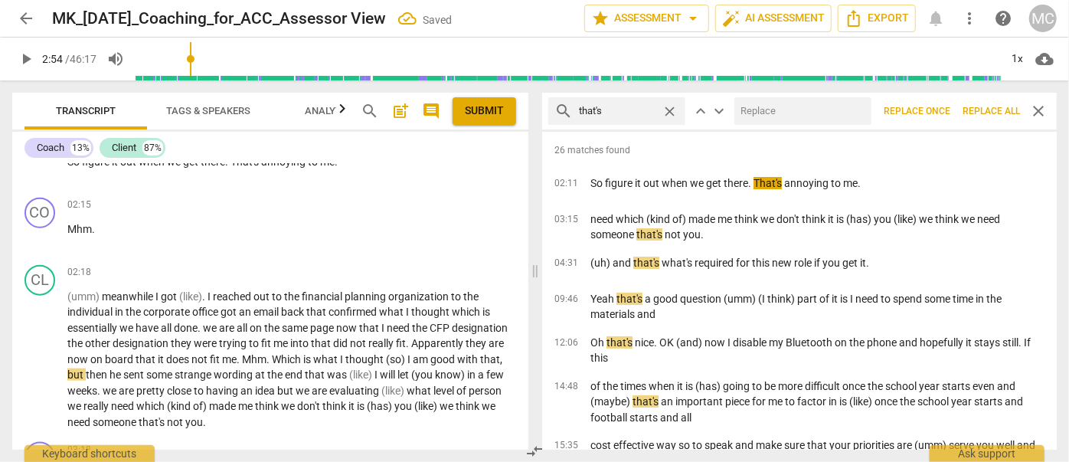
click at [776, 109] on input "text" at bounding box center [799, 111] width 131 height 25
click at [1000, 109] on span "Replace all" at bounding box center [990, 111] width 57 height 13
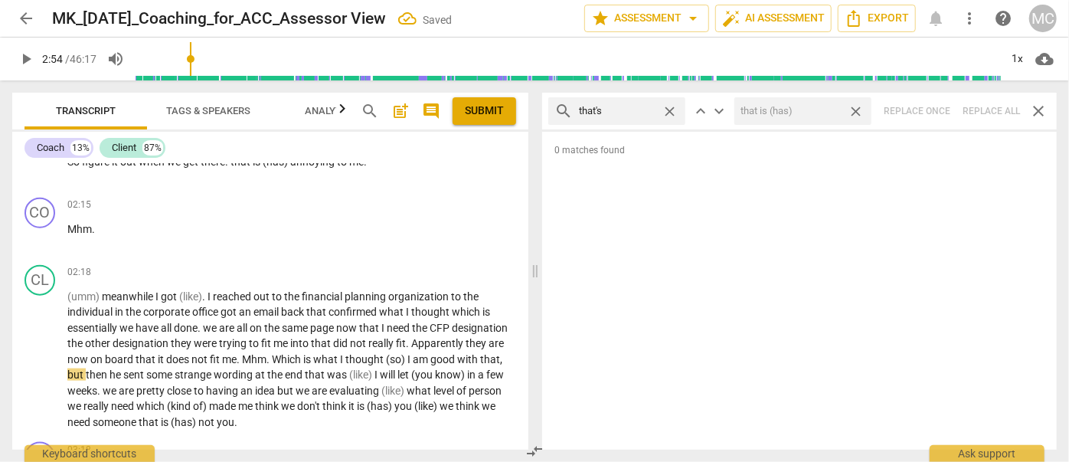
click at [858, 106] on span "close" at bounding box center [856, 111] width 16 height 16
click at [666, 107] on span "close" at bounding box center [670, 111] width 16 height 16
click at [635, 109] on input "text" at bounding box center [629, 111] width 100 height 25
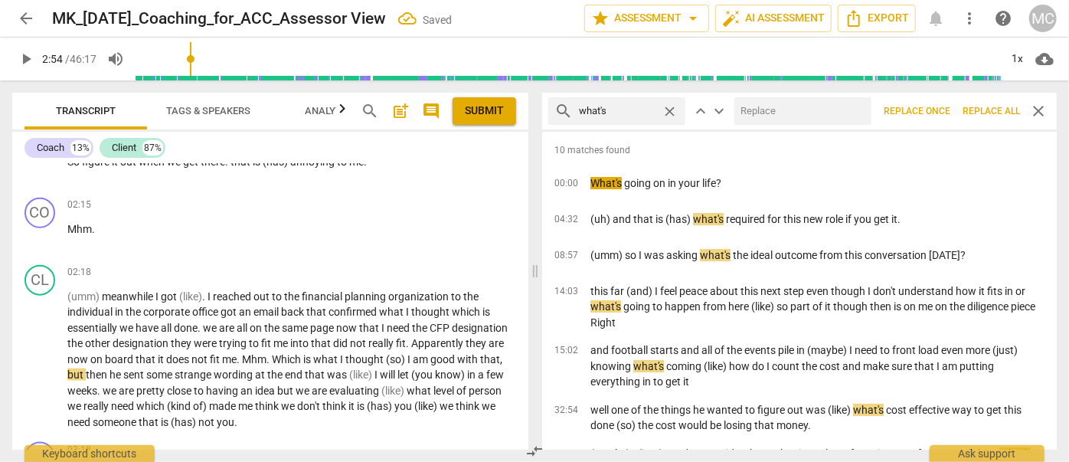
click at [783, 116] on input "text" at bounding box center [799, 111] width 131 height 25
click at [1004, 107] on span "Replace all" at bounding box center [990, 111] width 57 height 13
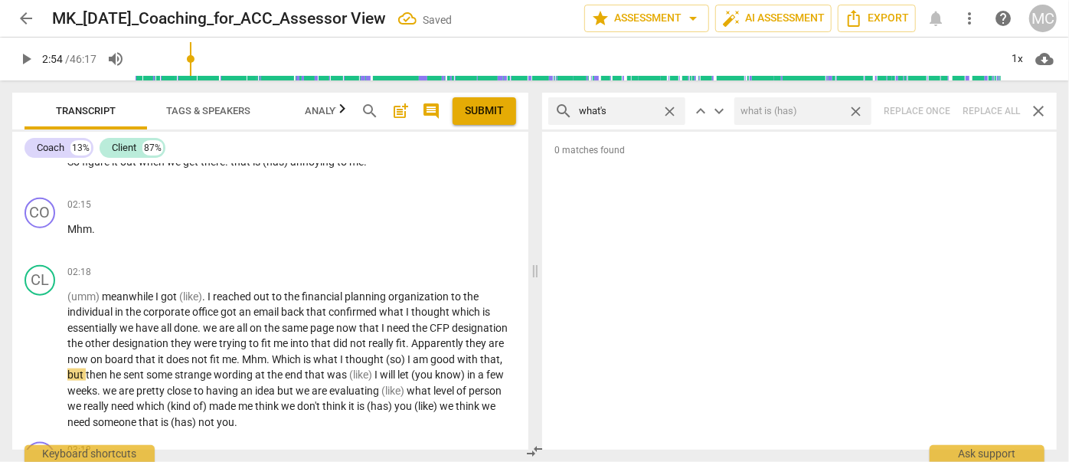
drag, startPoint x: 855, startPoint y: 107, endPoint x: 798, endPoint y: 109, distance: 56.7
click at [855, 107] on span "close" at bounding box center [856, 111] width 16 height 16
click at [668, 109] on span "close" at bounding box center [670, 111] width 16 height 16
click at [645, 109] on input "text" at bounding box center [629, 111] width 100 height 25
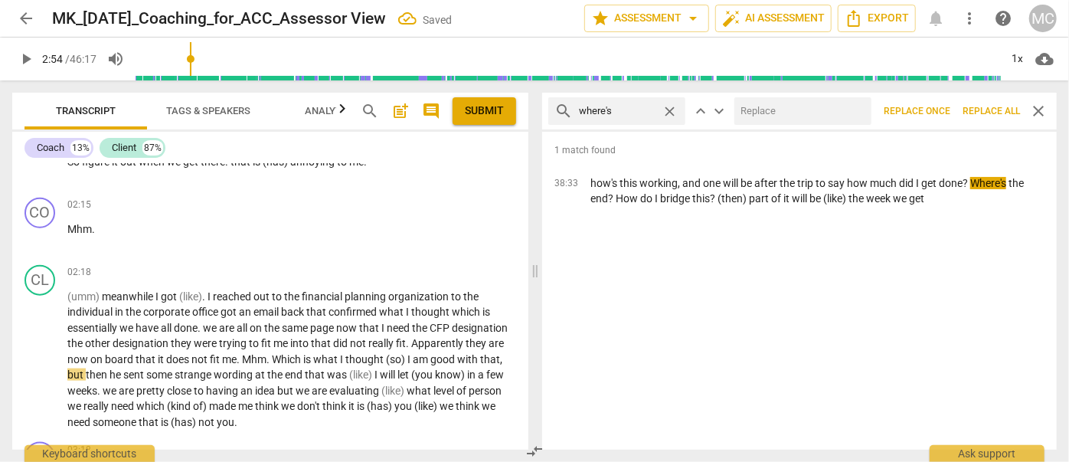
click at [798, 109] on input "text" at bounding box center [799, 111] width 131 height 25
click at [984, 109] on span "Replace all" at bounding box center [990, 111] width 57 height 13
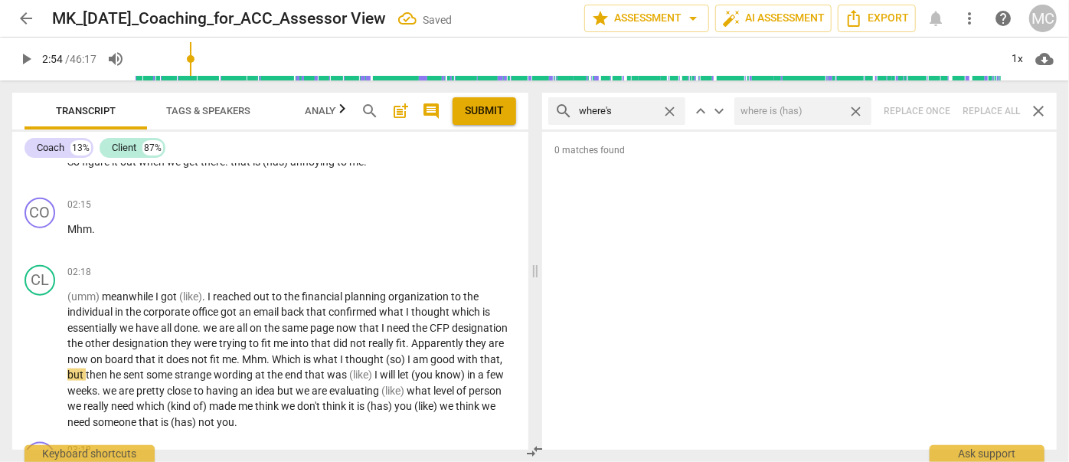
click at [861, 107] on span "close" at bounding box center [856, 111] width 16 height 16
click at [669, 109] on span "close" at bounding box center [670, 111] width 16 height 16
click at [632, 112] on input "text" at bounding box center [629, 111] width 100 height 25
click at [992, 109] on div "search who's close keyboard_arrow_up keyboard_arrow_down Replace once Replace a…" at bounding box center [799, 111] width 515 height 37
click at [671, 106] on span "close" at bounding box center [670, 111] width 16 height 16
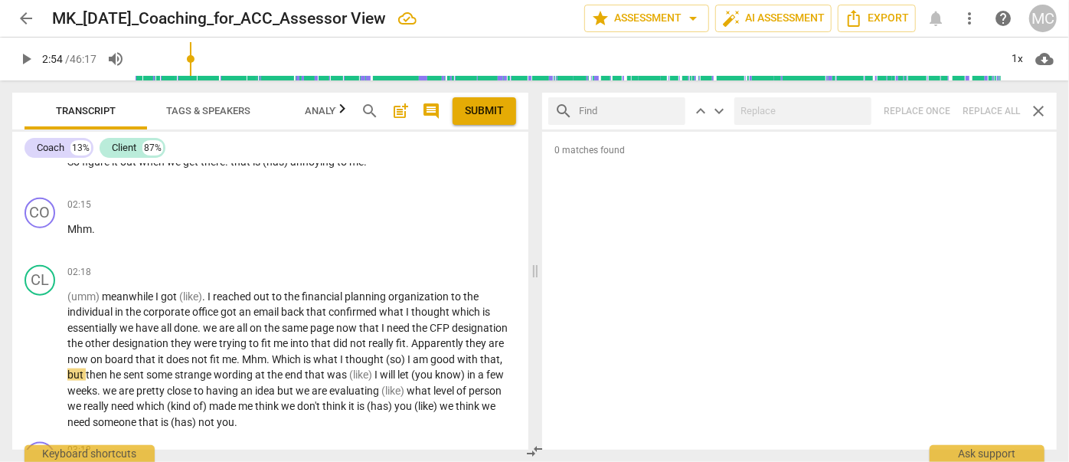
click at [635, 109] on input "text" at bounding box center [629, 111] width 100 height 25
click at [982, 116] on div "search when's close keyboard_arrow_up keyboard_arrow_down Replace once Replace …" at bounding box center [799, 111] width 515 height 37
click at [669, 106] on span "close" at bounding box center [670, 111] width 16 height 16
click at [632, 108] on input "text" at bounding box center [629, 111] width 100 height 25
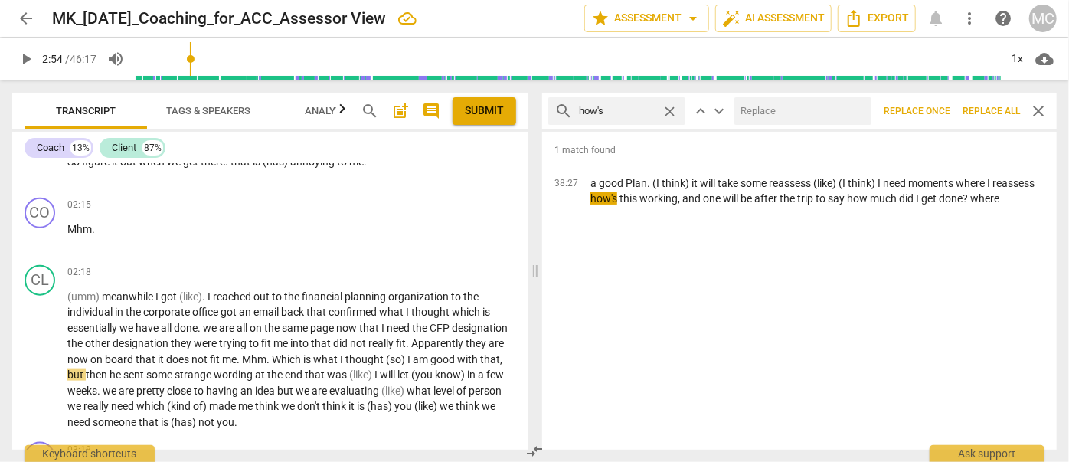
click at [757, 109] on input "text" at bounding box center [799, 111] width 131 height 25
click at [985, 106] on span "Replace all" at bounding box center [990, 111] width 57 height 13
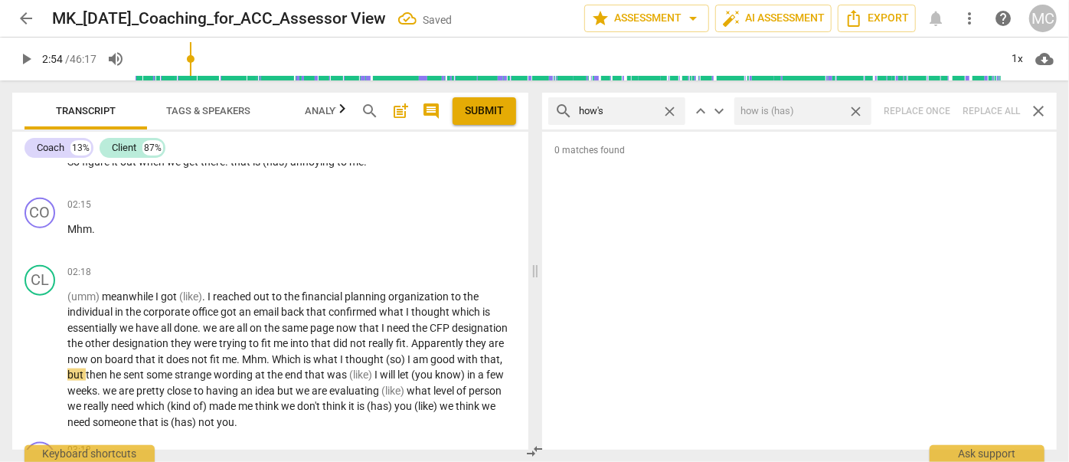
click at [855, 109] on span "close" at bounding box center [856, 111] width 16 height 16
click at [672, 110] on span "close" at bounding box center [670, 111] width 16 height 16
click at [642, 109] on input "text" at bounding box center [629, 111] width 100 height 25
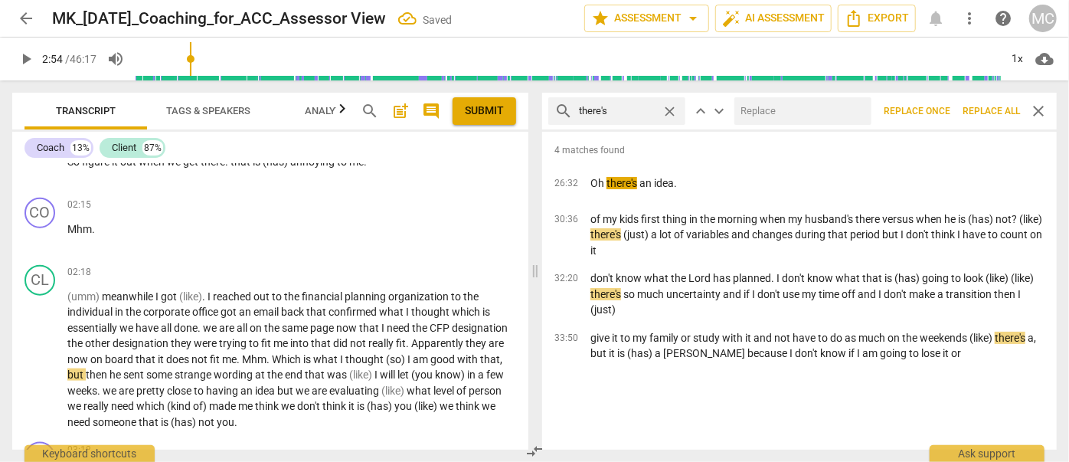
click at [802, 109] on input "text" at bounding box center [799, 111] width 131 height 25
drag, startPoint x: 982, startPoint y: 105, endPoint x: 972, endPoint y: 107, distance: 11.0
click at [982, 106] on span "Replace all" at bounding box center [990, 111] width 57 height 13
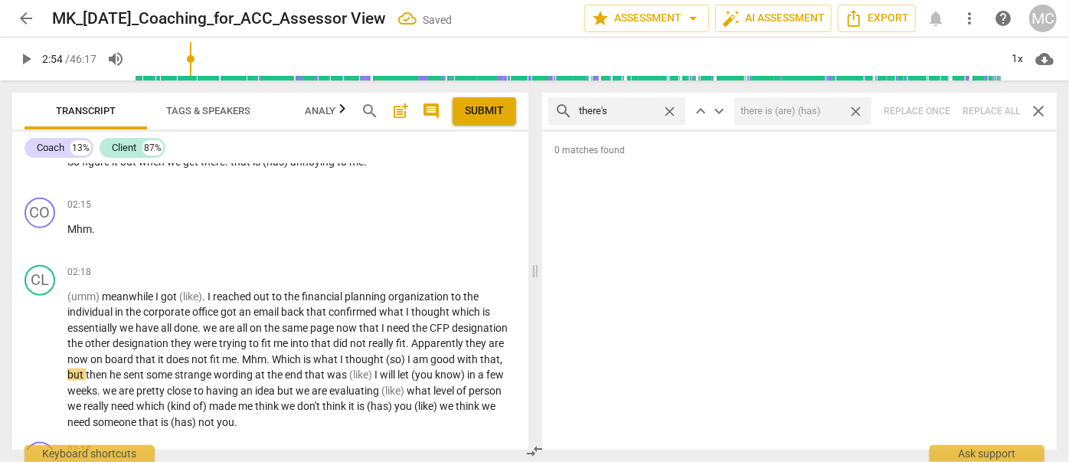
click at [861, 111] on span "close" at bounding box center [856, 111] width 16 height 16
click at [672, 110] on span "close" at bounding box center [670, 111] width 16 height 16
click at [635, 112] on input "text" at bounding box center [629, 111] width 100 height 25
click at [984, 111] on div "search here's close keyboard_arrow_up keyboard_arrow_down Replace once Replace …" at bounding box center [799, 111] width 515 height 37
click at [665, 108] on span "close" at bounding box center [670, 111] width 16 height 16
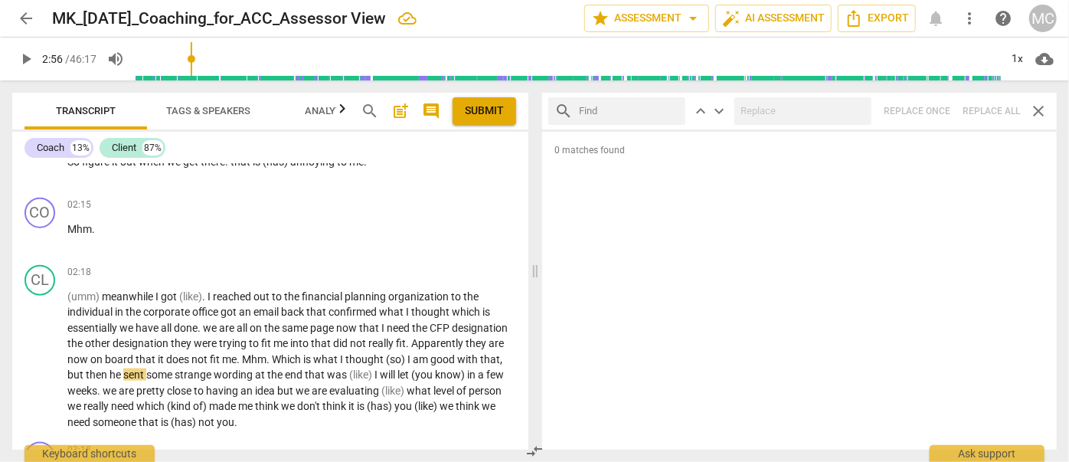
click at [616, 110] on input "text" at bounding box center [629, 111] width 100 height 25
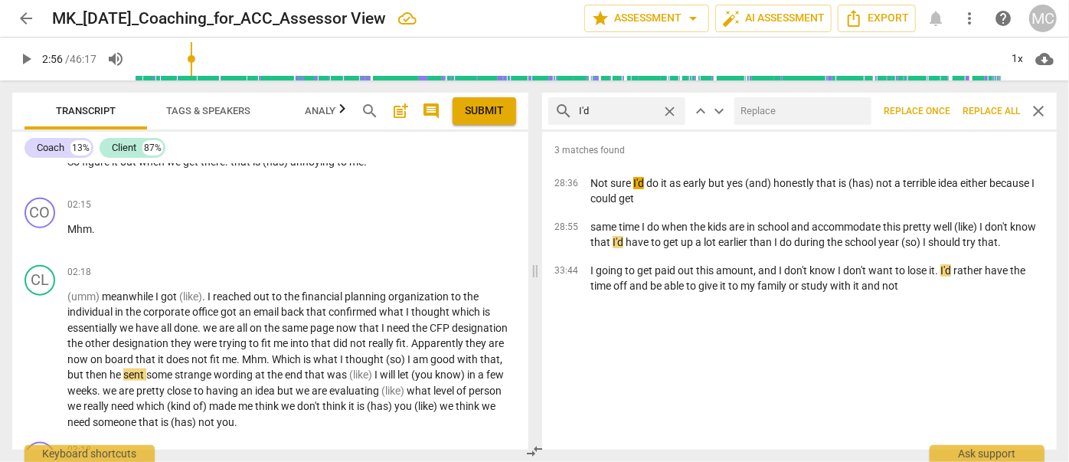
click at [769, 116] on input "text" at bounding box center [799, 111] width 131 height 25
click at [983, 109] on span "Replace all" at bounding box center [990, 111] width 57 height 13
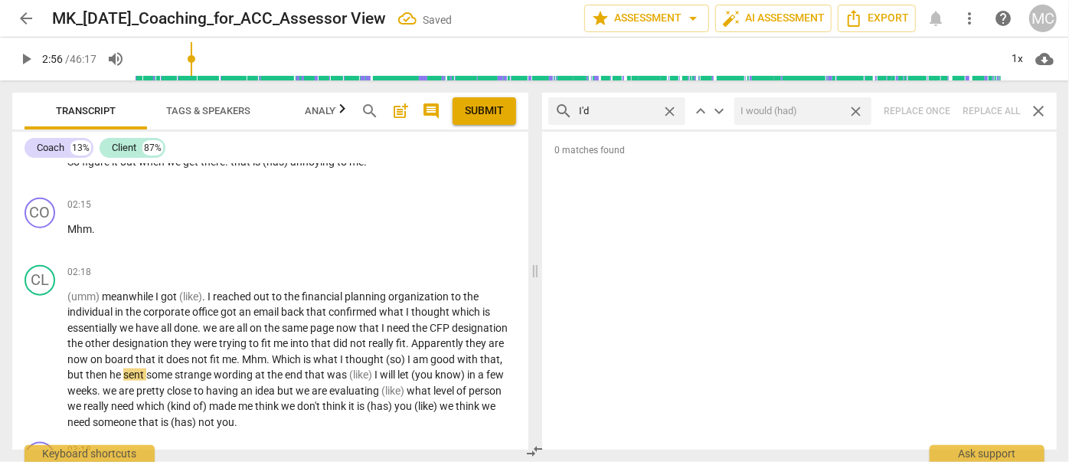
click at [859, 107] on span "close" at bounding box center [856, 111] width 16 height 16
click at [670, 109] on span "close" at bounding box center [670, 111] width 16 height 16
click at [632, 112] on input "text" at bounding box center [629, 111] width 100 height 25
click at [985, 106] on div "search you'd close keyboard_arrow_up keyboard_arrow_down Replace once Replace a…" at bounding box center [799, 111] width 515 height 37
click at [669, 111] on span "close" at bounding box center [670, 111] width 16 height 16
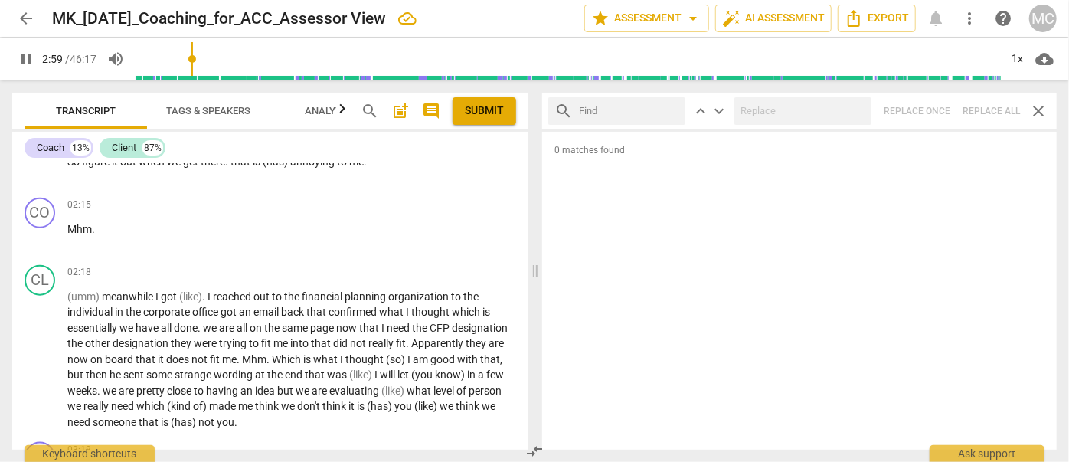
click at [614, 109] on input "text" at bounding box center [629, 111] width 100 height 25
click at [984, 110] on div "search he'd close keyboard_arrow_up keyboard_arrow_down Replace once Replace al…" at bounding box center [799, 111] width 515 height 37
click at [668, 106] on span "close" at bounding box center [670, 111] width 16 height 16
click at [623, 109] on input "text" at bounding box center [629, 111] width 100 height 25
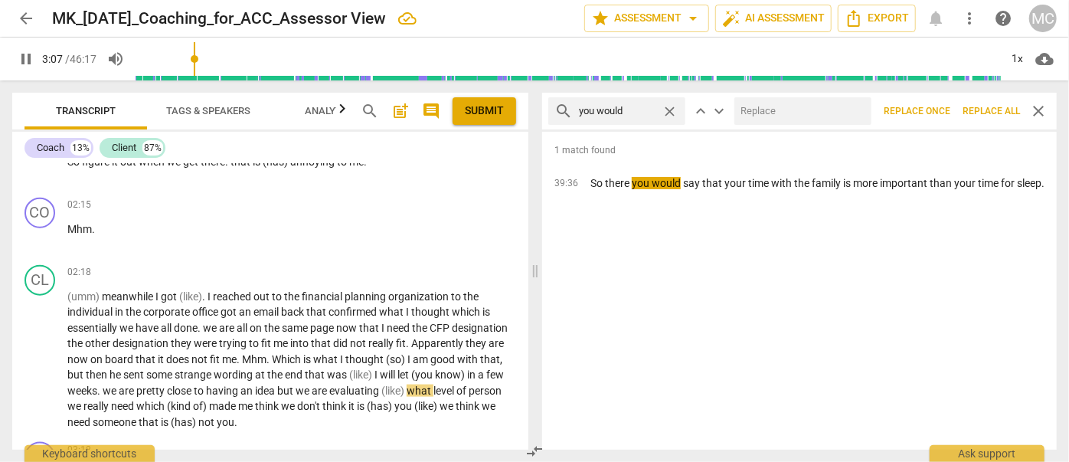
click at [761, 114] on input "text" at bounding box center [799, 111] width 131 height 25
click at [987, 107] on span "Replace all" at bounding box center [990, 111] width 57 height 13
click at [854, 106] on span "close" at bounding box center [856, 111] width 16 height 16
click at [665, 109] on span "close" at bounding box center [670, 111] width 16 height 16
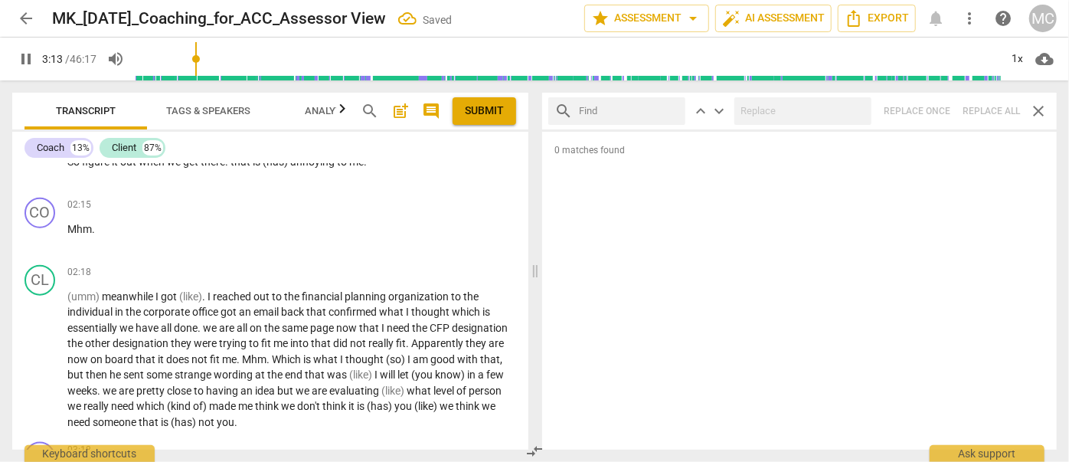
click at [630, 109] on input "text" at bounding box center [629, 111] width 100 height 25
click at [983, 101] on div "search she'd close keyboard_arrow_up keyboard_arrow_down Replace once Replace a…" at bounding box center [799, 111] width 515 height 37
click at [670, 110] on span "close" at bounding box center [670, 111] width 16 height 16
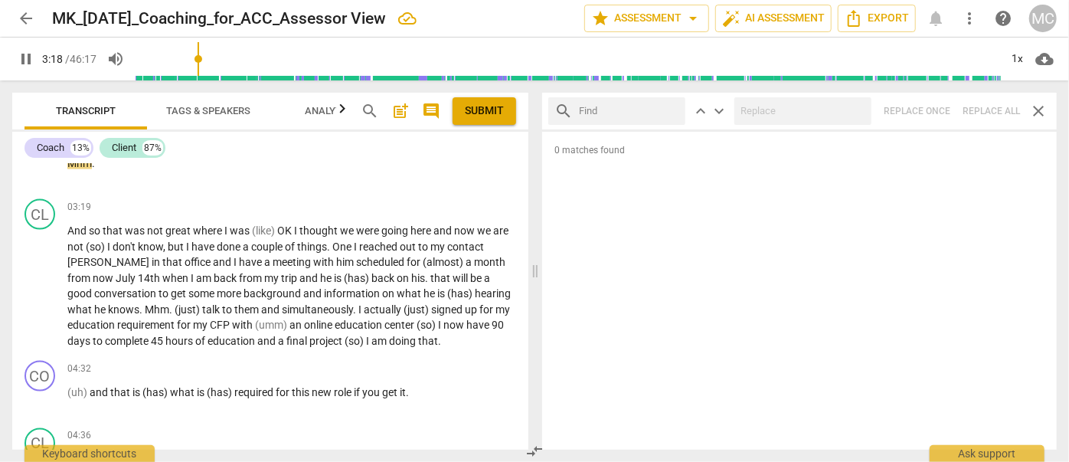
drag, startPoint x: 639, startPoint y: 113, endPoint x: 649, endPoint y: 113, distance: 10.0
click at [639, 113] on input "text" at bounding box center [629, 111] width 100 height 25
click at [992, 116] on div "search it'd close keyboard_arrow_up keyboard_arrow_down Replace once Replace al…" at bounding box center [799, 111] width 515 height 37
click at [668, 108] on span "close" at bounding box center [670, 111] width 16 height 16
click at [620, 108] on input "text" at bounding box center [629, 111] width 100 height 25
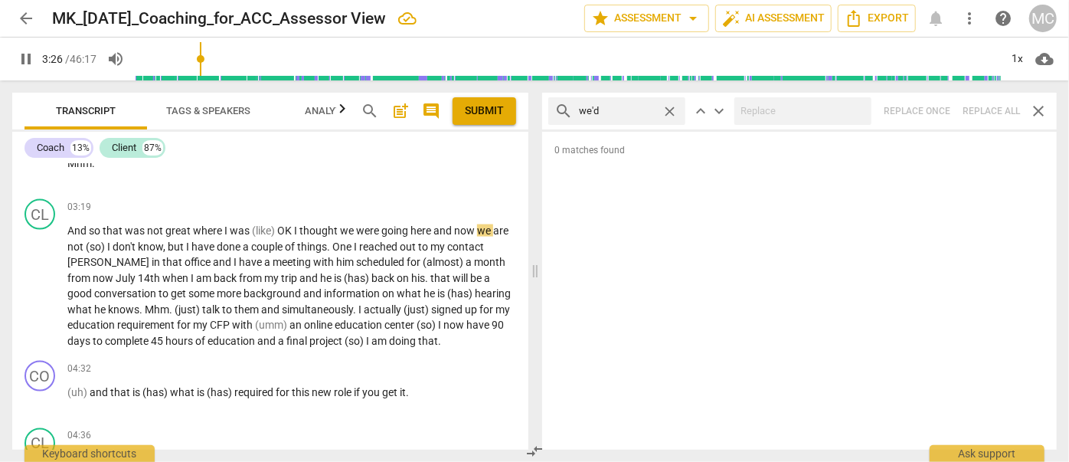
click at [986, 113] on div "search we'd close keyboard_arrow_up keyboard_arrow_down Replace once Replace al…" at bounding box center [799, 111] width 515 height 37
click at [668, 108] on span "close" at bounding box center [670, 111] width 16 height 16
click at [625, 112] on input "text" at bounding box center [629, 111] width 100 height 25
click at [986, 112] on div "search they'd close keyboard_arrow_up keyboard_arrow_down Replace once Replace …" at bounding box center [799, 111] width 515 height 37
click at [669, 110] on span "close" at bounding box center [670, 111] width 16 height 16
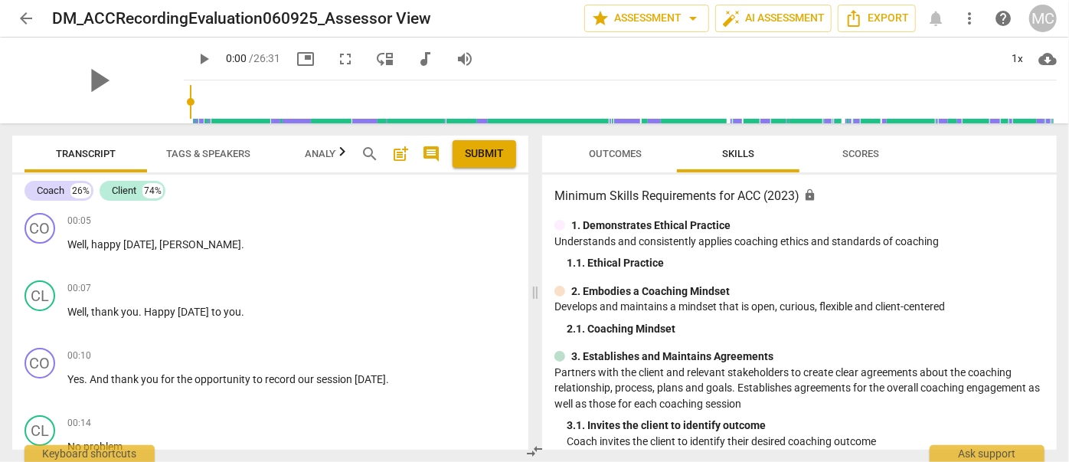
click at [416, 51] on span "audiotrack" at bounding box center [425, 59] width 18 height 18
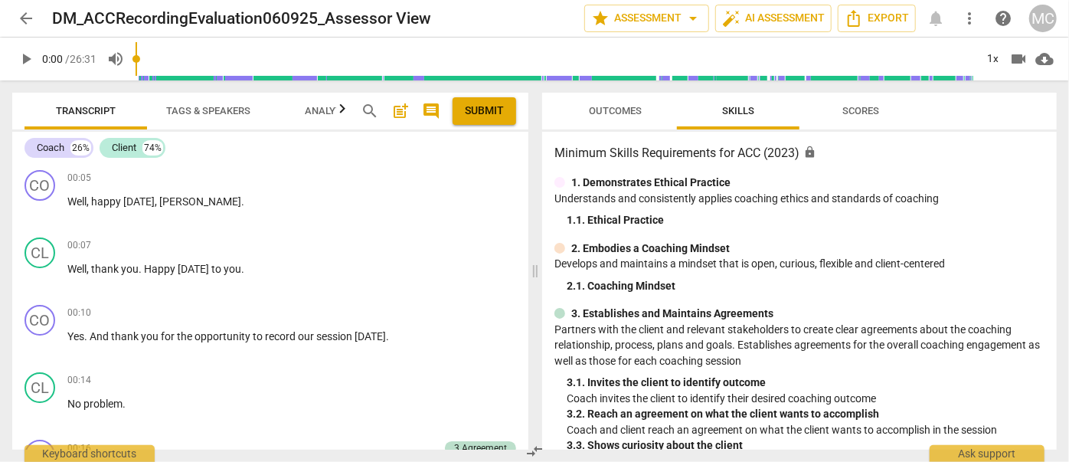
click at [374, 103] on span "search" at bounding box center [370, 111] width 18 height 18
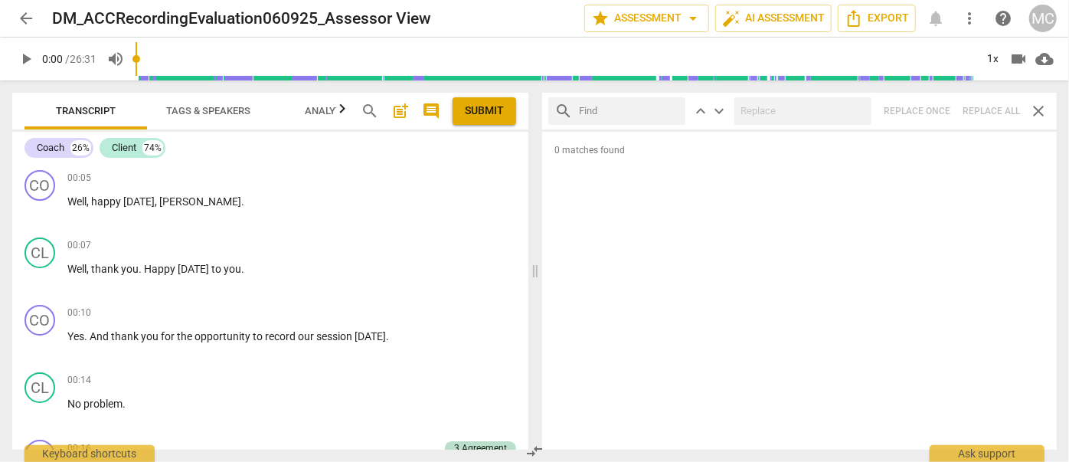
click at [595, 111] on input "text" at bounding box center [629, 111] width 100 height 25
type input "m"
click at [990, 116] on div "search m close keyboard_arrow_up keyboard_arrow_down Replace once Replace all c…" at bounding box center [799, 111] width 515 height 37
click at [667, 106] on span "close" at bounding box center [670, 111] width 16 height 16
click at [606, 106] on input "text" at bounding box center [629, 111] width 100 height 25
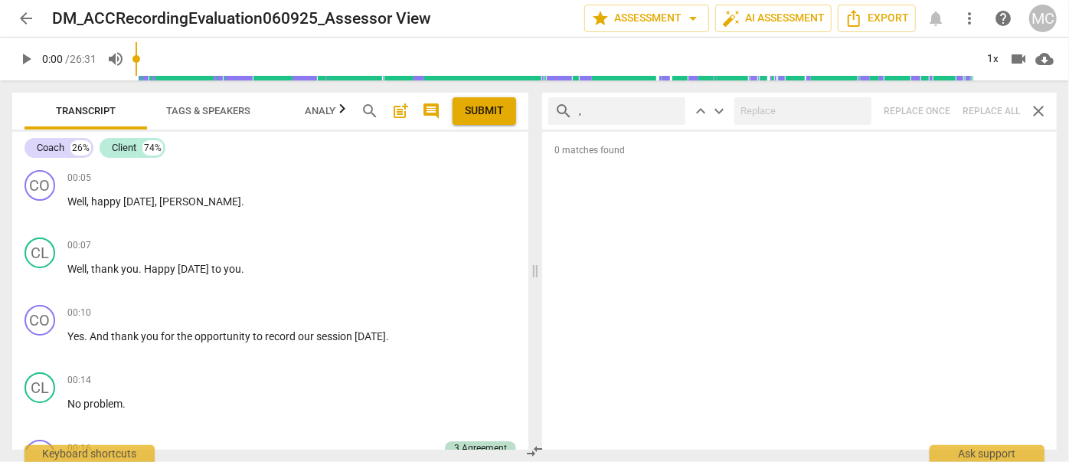
type input ","
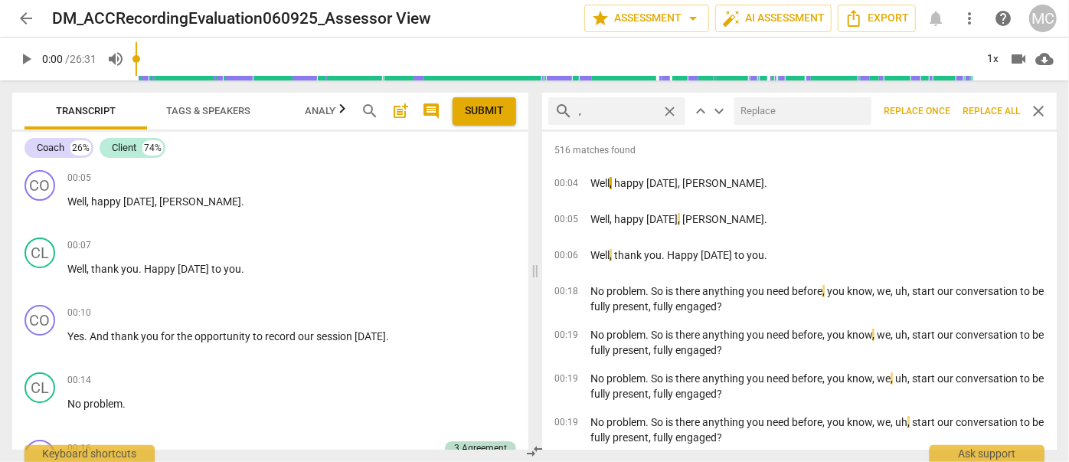
click at [982, 112] on span "Replace all" at bounding box center [990, 111] width 57 height 13
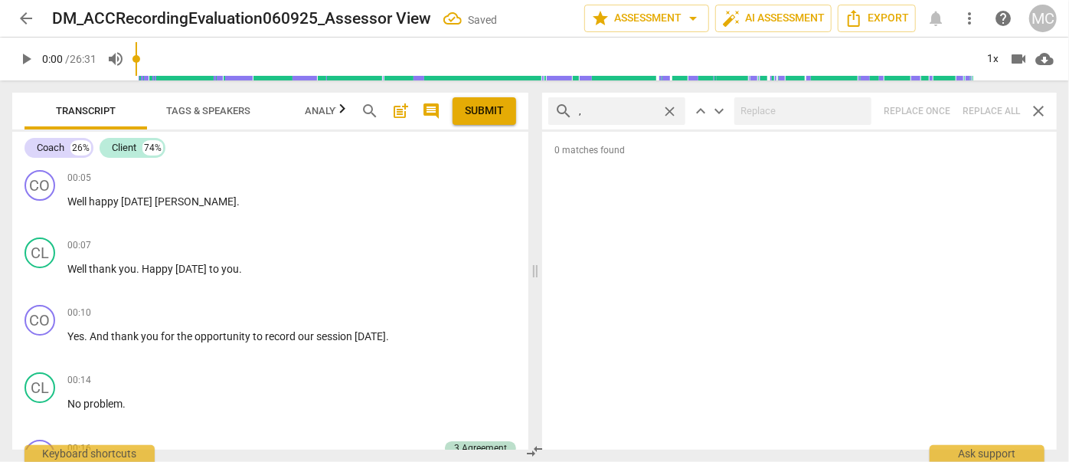
click at [669, 109] on span "close" at bounding box center [670, 111] width 16 height 16
click at [622, 109] on input "text" at bounding box center [629, 111] width 100 height 25
type input ". like"
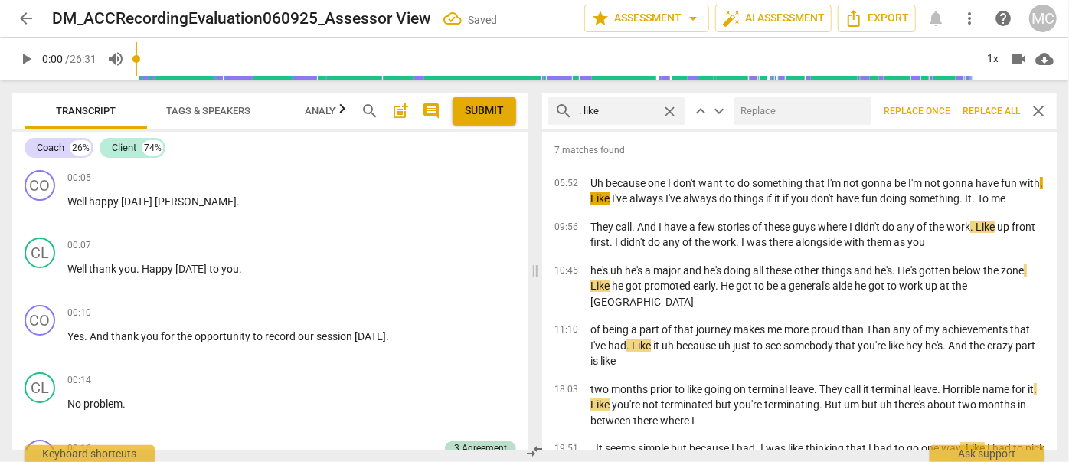
click at [770, 110] on input "text" at bounding box center [799, 111] width 131 height 25
type input "(like)"
click at [982, 109] on span "Replace all" at bounding box center [990, 111] width 57 height 13
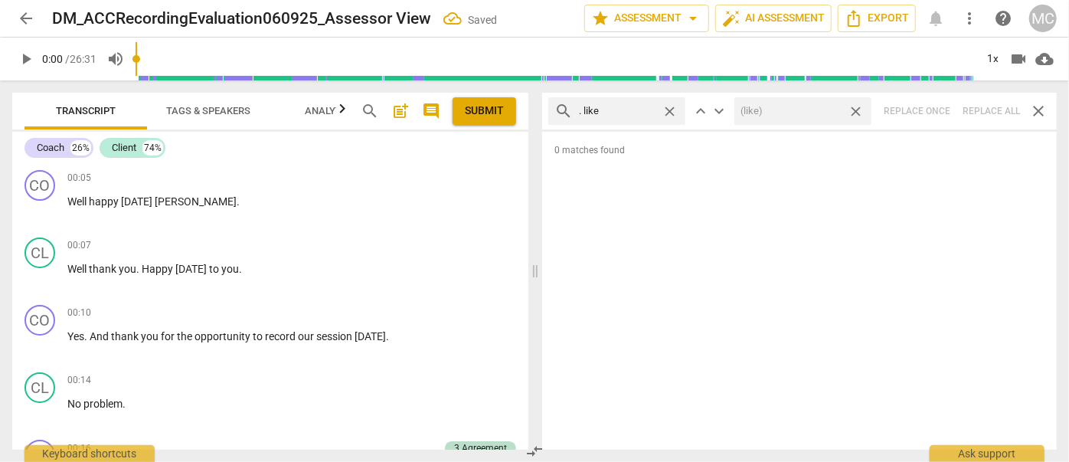
click at [858, 111] on span "close" at bounding box center [856, 111] width 16 height 16
click at [672, 111] on span "close" at bounding box center [670, 111] width 16 height 16
click at [611, 113] on input "text" at bounding box center [629, 111] width 100 height 25
type input ". um"
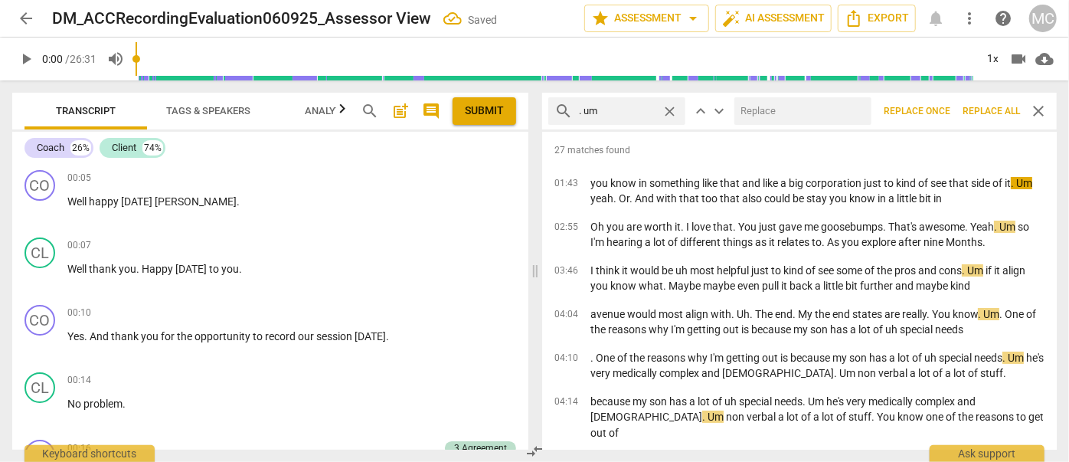
click at [752, 112] on input "text" at bounding box center [799, 111] width 131 height 25
type input "(umm)"
click at [982, 109] on span "Replace all" at bounding box center [990, 111] width 57 height 13
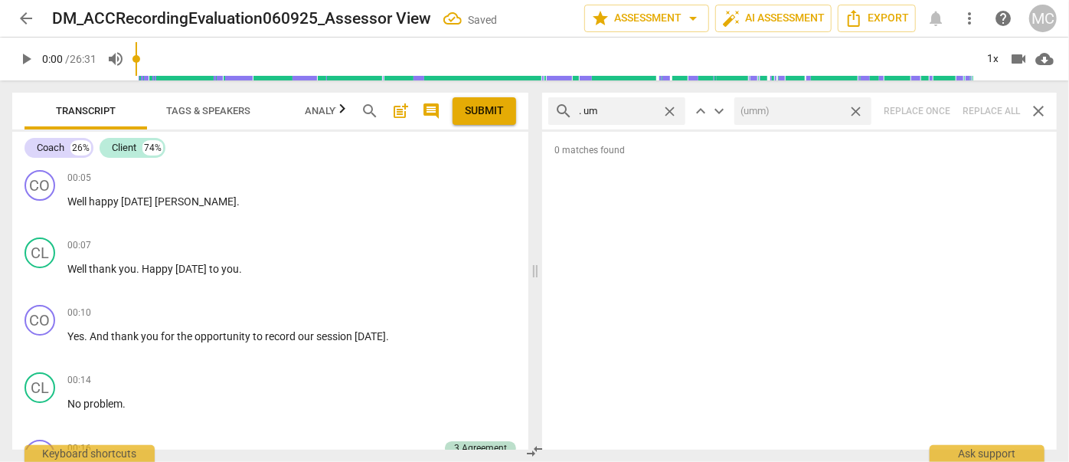
click at [857, 110] on span "close" at bounding box center [856, 111] width 16 height 16
click at [667, 106] on span "close" at bounding box center [670, 111] width 16 height 16
click at [630, 107] on input "text" at bounding box center [629, 111] width 100 height 25
type input ". uh"
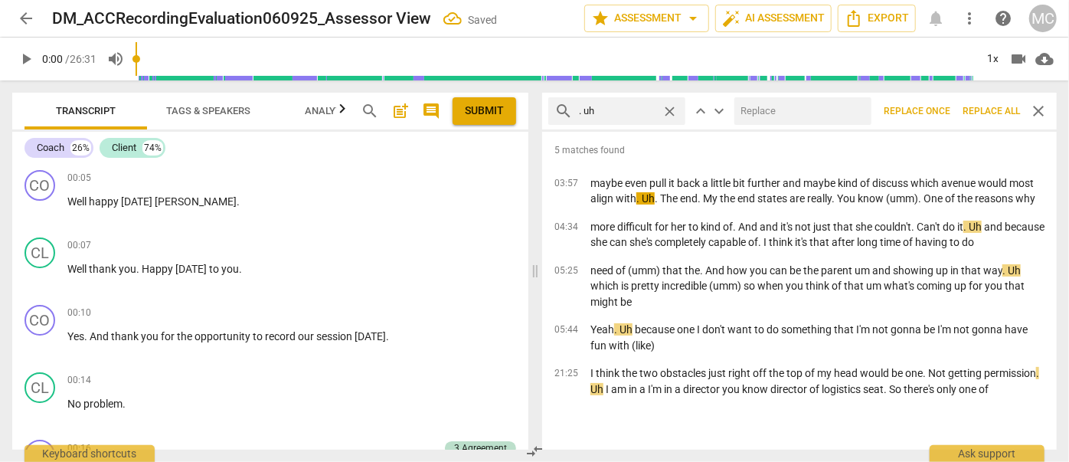
click at [759, 106] on input "text" at bounding box center [799, 111] width 131 height 25
type input "(uh)"
click at [991, 110] on span "Replace all" at bounding box center [990, 111] width 57 height 13
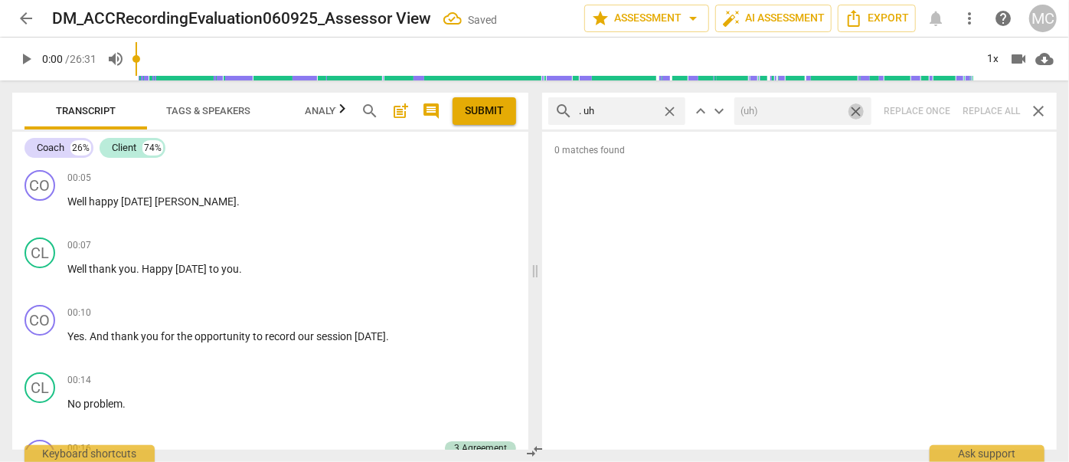
drag, startPoint x: 858, startPoint y: 107, endPoint x: 824, endPoint y: 108, distance: 34.5
click at [858, 107] on span "close" at bounding box center [856, 111] width 16 height 16
drag, startPoint x: 670, startPoint y: 108, endPoint x: 654, endPoint y: 108, distance: 16.1
click at [670, 108] on span "close" at bounding box center [670, 111] width 16 height 16
click at [622, 108] on input "text" at bounding box center [629, 111] width 100 height 25
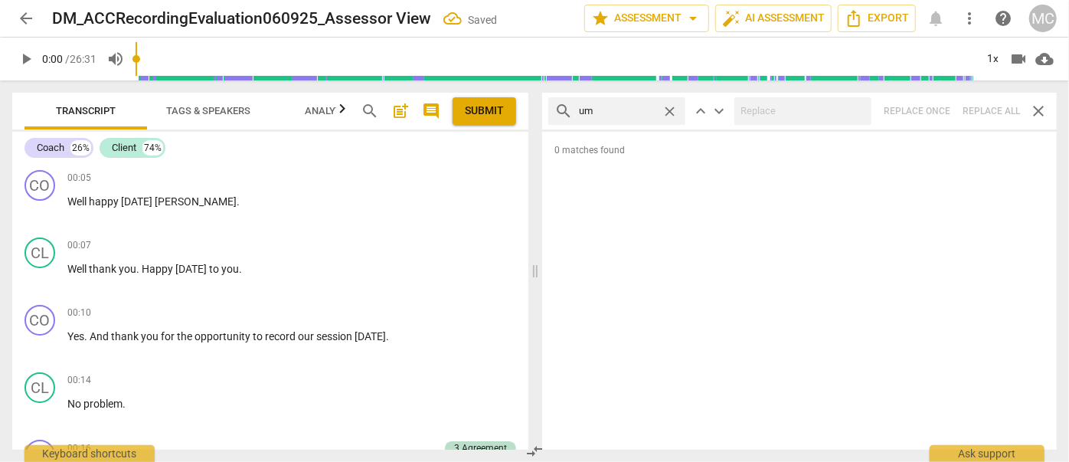
type input "um"
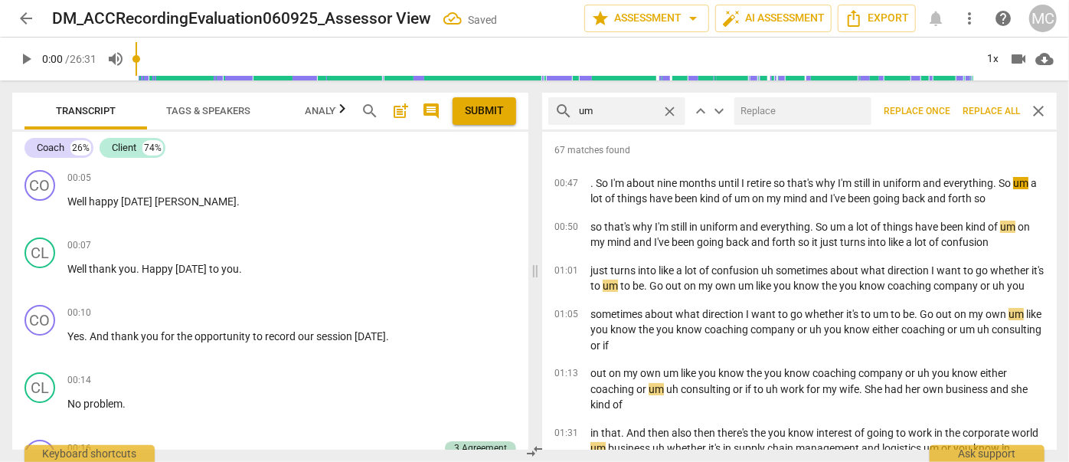
click at [753, 113] on input "text" at bounding box center [799, 111] width 131 height 25
type input "(umm)"
click at [984, 116] on span "Replace all" at bounding box center [990, 111] width 57 height 13
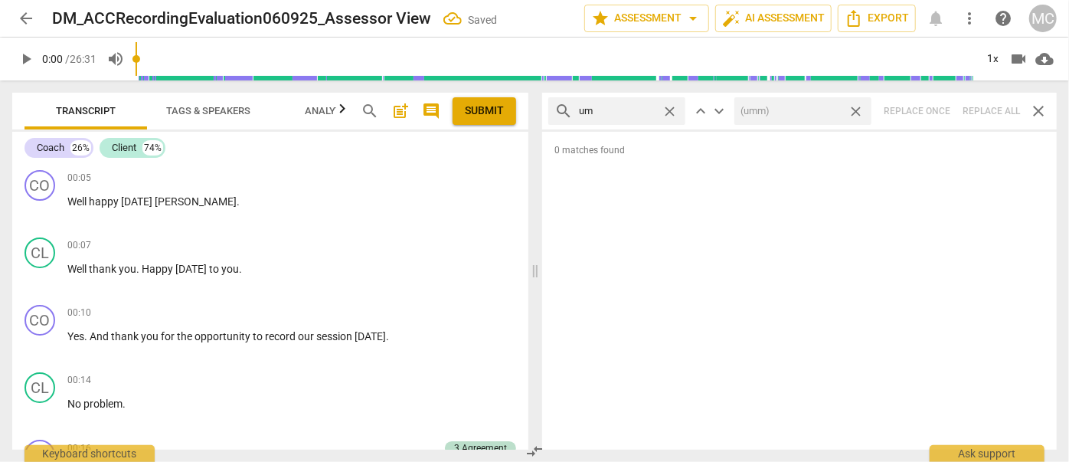
click at [855, 109] on span "close" at bounding box center [856, 111] width 16 height 16
click at [673, 109] on span "close" at bounding box center [670, 111] width 16 height 16
click at [643, 109] on input "text" at bounding box center [629, 111] width 100 height 25
type input "uh"
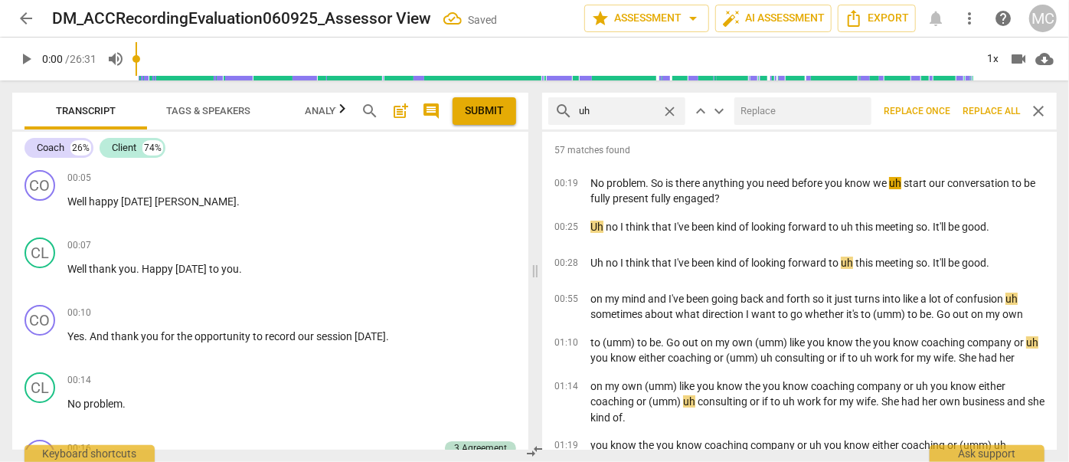
click at [776, 108] on input "text" at bounding box center [799, 111] width 131 height 25
type input "(uh)"
click at [989, 110] on span "Replace all" at bounding box center [990, 111] width 57 height 13
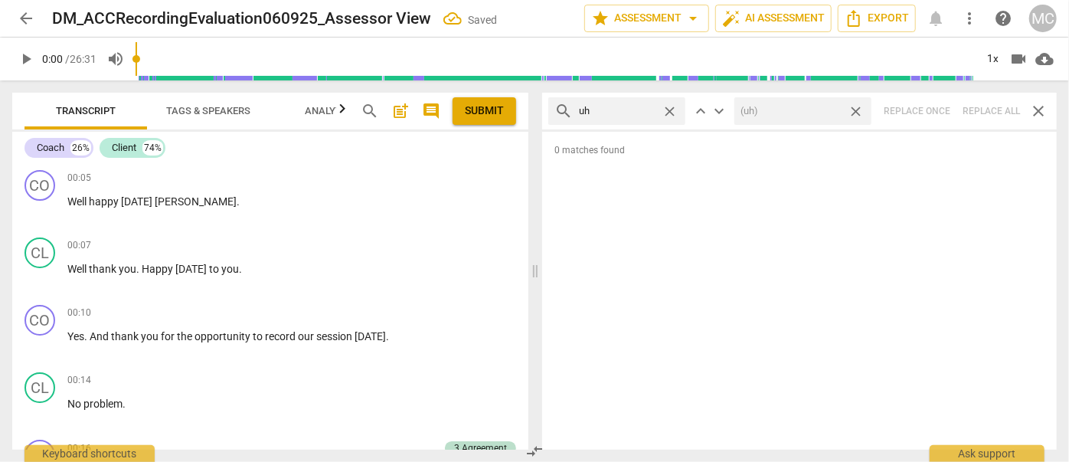
click at [859, 109] on span "close" at bounding box center [856, 111] width 16 height 16
drag, startPoint x: 672, startPoint y: 109, endPoint x: 664, endPoint y: 110, distance: 7.7
click at [672, 109] on span "close" at bounding box center [670, 111] width 16 height 16
click at [632, 115] on input "text" at bounding box center [629, 111] width 100 height 25
type input "kind of"
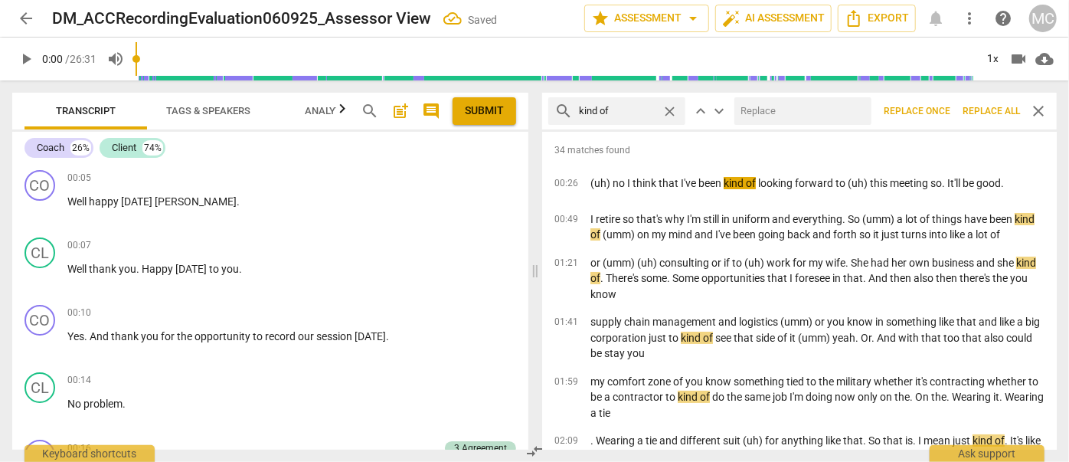
click at [757, 116] on input "text" at bounding box center [799, 111] width 131 height 25
type input "(kind of)"
click at [986, 111] on span "Replace all" at bounding box center [990, 111] width 57 height 13
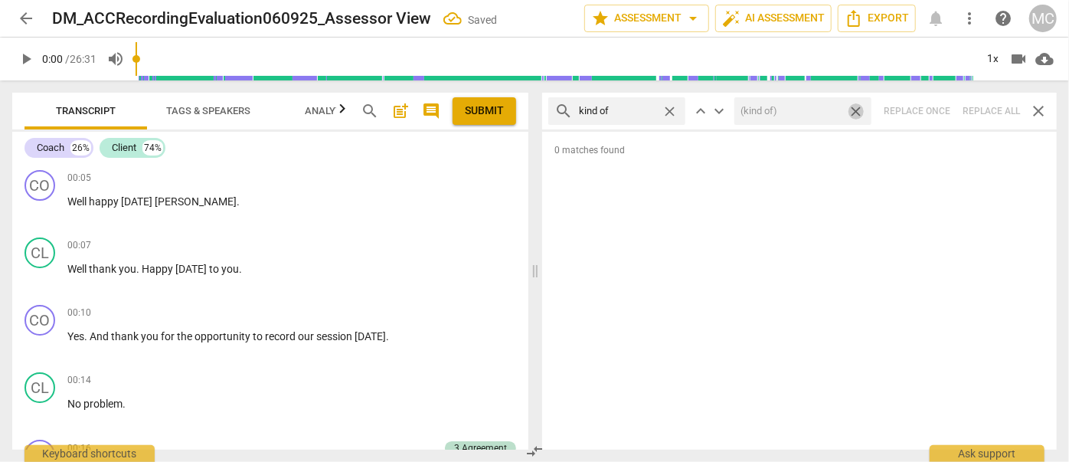
click at [855, 106] on span "close" at bounding box center [856, 111] width 16 height 16
click at [672, 108] on span "close" at bounding box center [670, 111] width 16 height 16
click at [626, 112] on input "text" at bounding box center [629, 111] width 100 height 25
type input "sort of"
click at [988, 113] on div "search sort of close keyboard_arrow_up keyboard_arrow_down Replace once Replace…" at bounding box center [799, 111] width 515 height 37
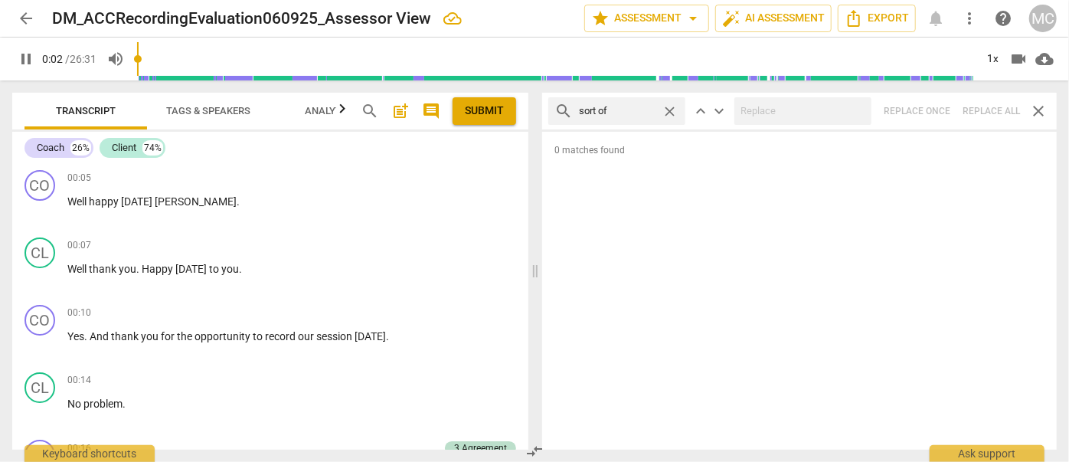
type input "3"
click at [669, 109] on span "close" at bounding box center [670, 111] width 16 height 16
click at [632, 107] on input "text" at bounding box center [629, 111] width 100 height 25
type input "4"
type input "and"
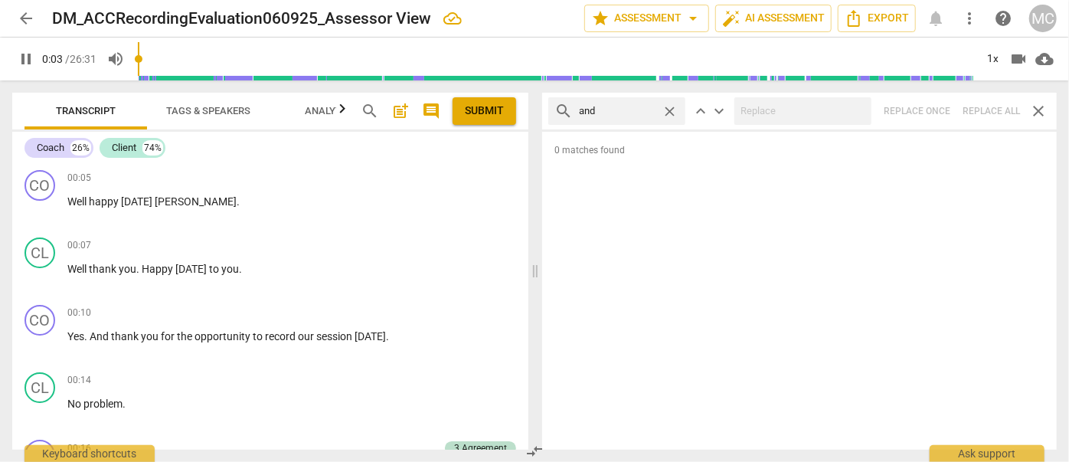
type input "4"
type input "and then"
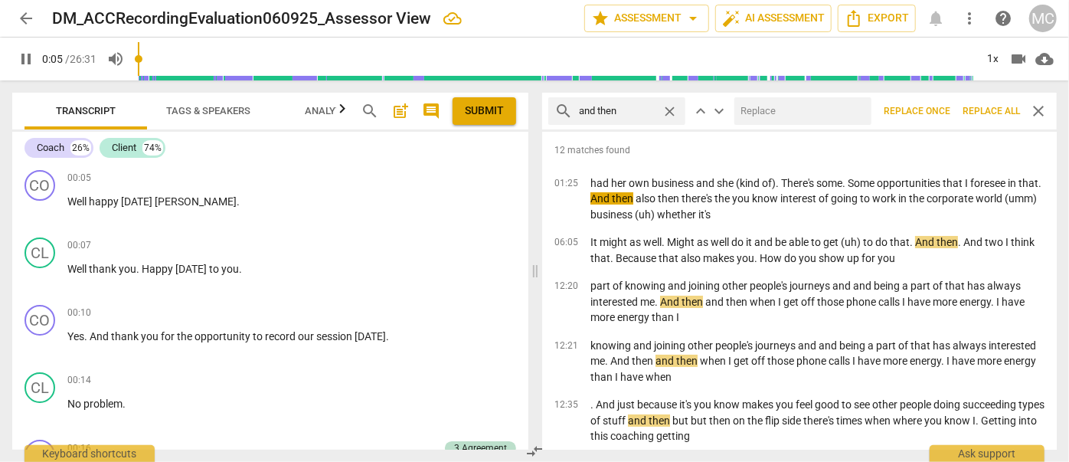
click at [752, 106] on input "text" at bounding box center [799, 111] width 131 height 25
type input "6"
type input "(th"
type input "6"
type input "(then)"
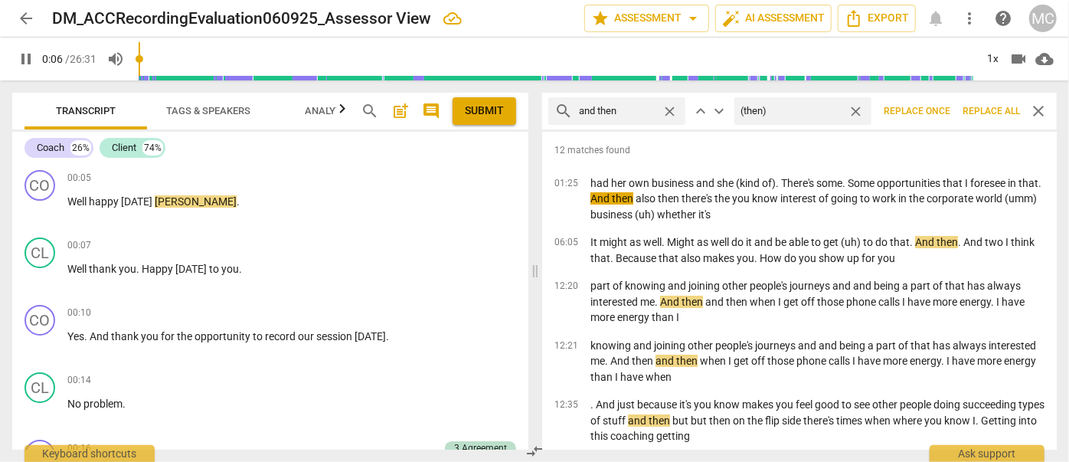
type input "7"
type input "(then)"
click at [989, 109] on span "Replace all" at bounding box center [990, 111] width 57 height 13
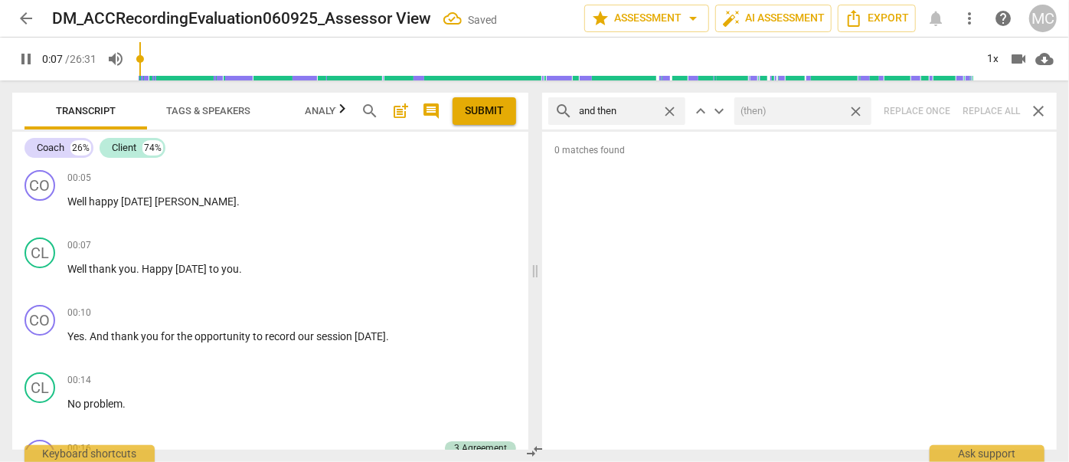
type input "8"
click at [855, 110] on span "close" at bounding box center [856, 111] width 16 height 16
type input "8"
click at [667, 109] on span "close" at bounding box center [670, 111] width 16 height 16
click at [640, 107] on input "text" at bounding box center [629, 111] width 100 height 25
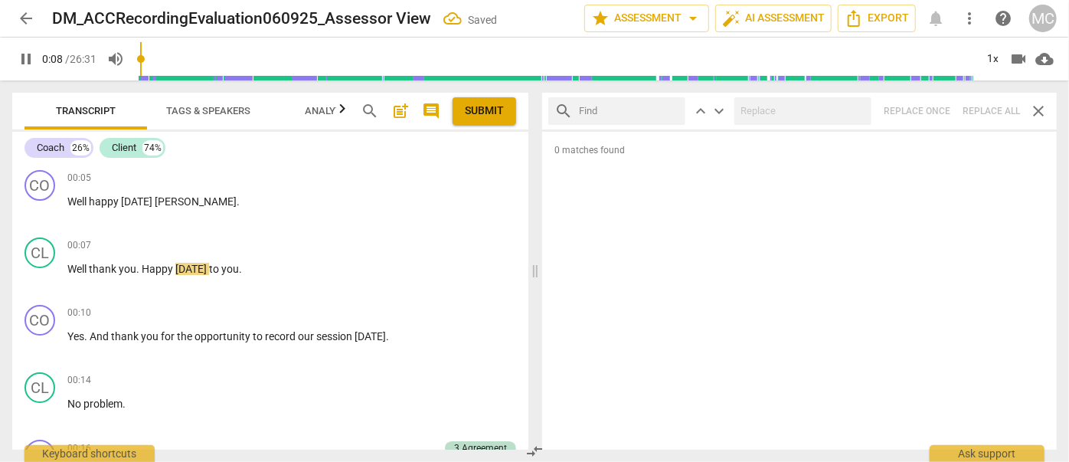
type input "9"
type input "like"
type input "9"
type input "like"
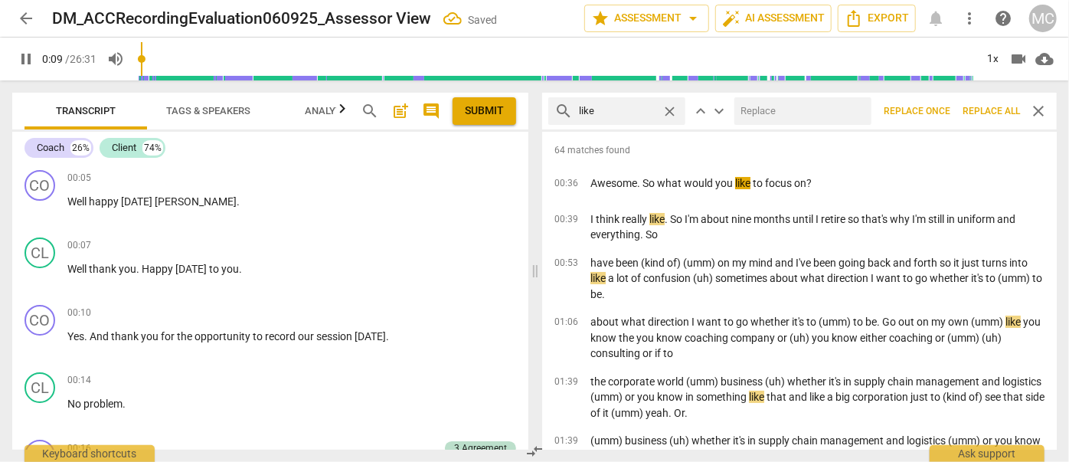
click at [793, 109] on input "text" at bounding box center [799, 111] width 131 height 25
type input "10"
type input "("
type input "11"
type input "(li"
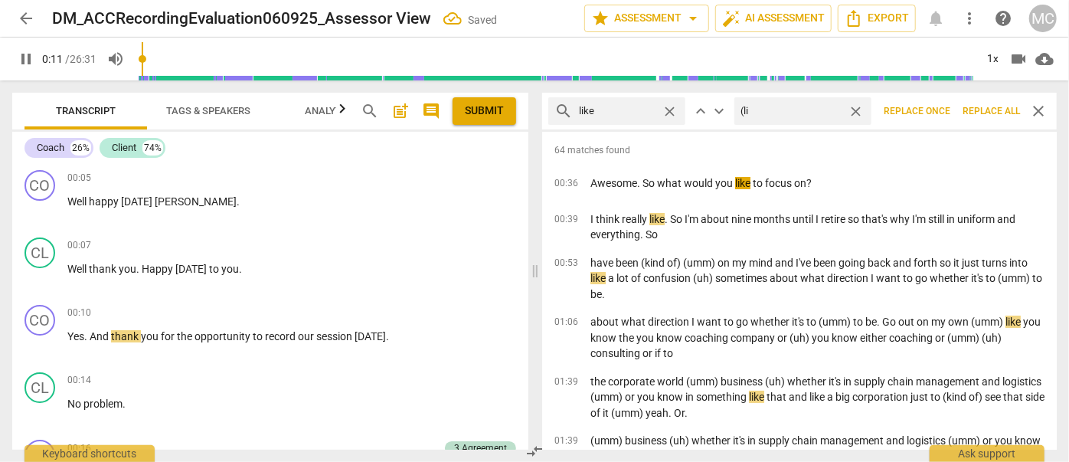
type input "12"
type input "(like"
type input "12"
type input "(like)"
type input "12"
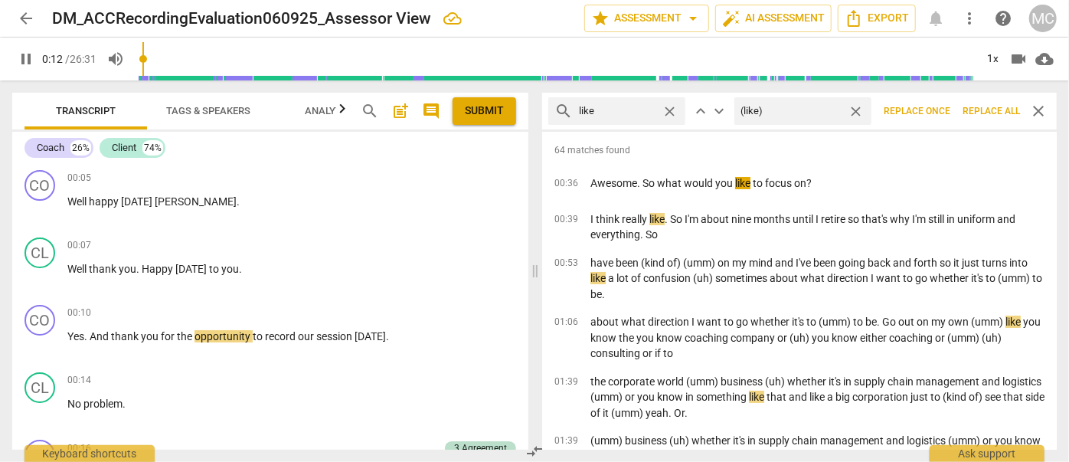
type input "(like)"
type input "13"
type input "(like)"
type input "13"
type input "(like)"
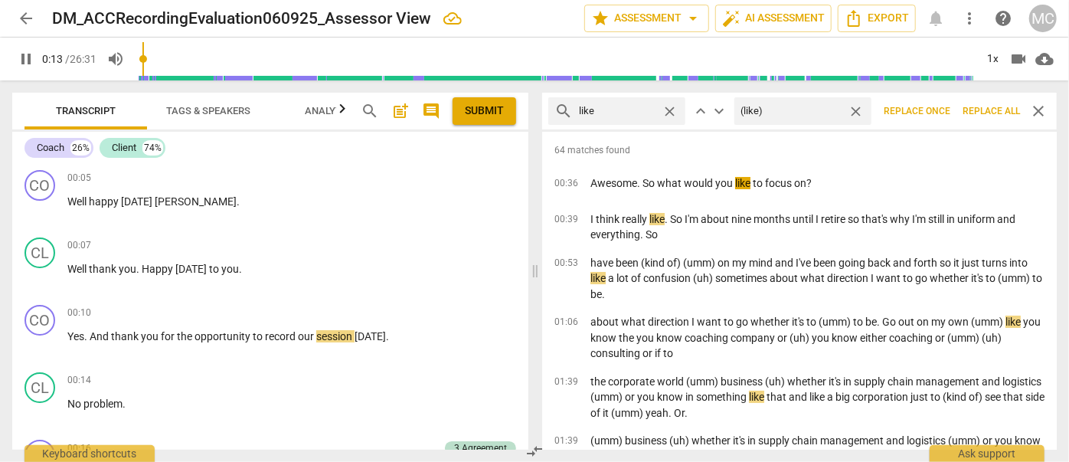
click at [997, 112] on span "Replace all" at bounding box center [990, 111] width 57 height 13
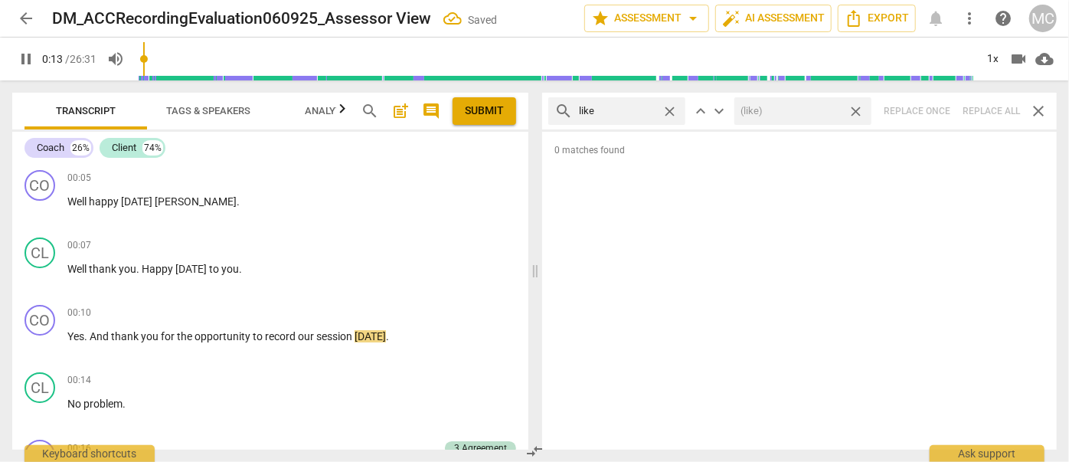
type input "14"
click at [858, 107] on span "close" at bounding box center [856, 111] width 16 height 16
type input "15"
click at [672, 111] on span "close" at bounding box center [670, 111] width 16 height 16
click at [626, 109] on input "text" at bounding box center [629, 111] width 100 height 25
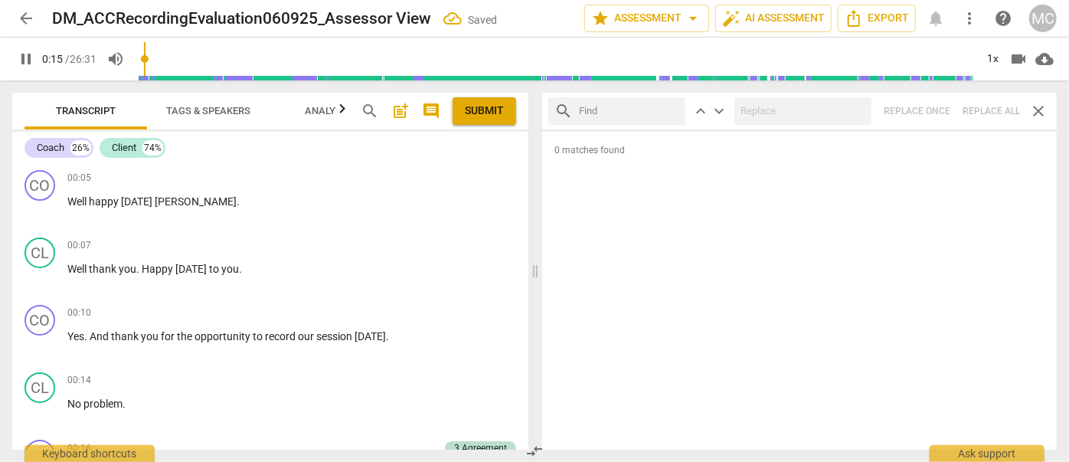
type input "16"
type input "just"
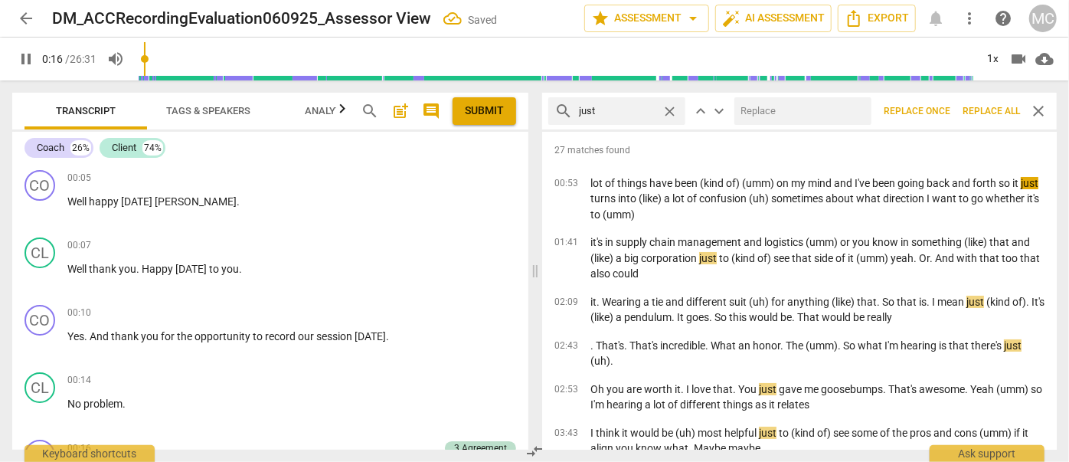
scroll to position [298, 0]
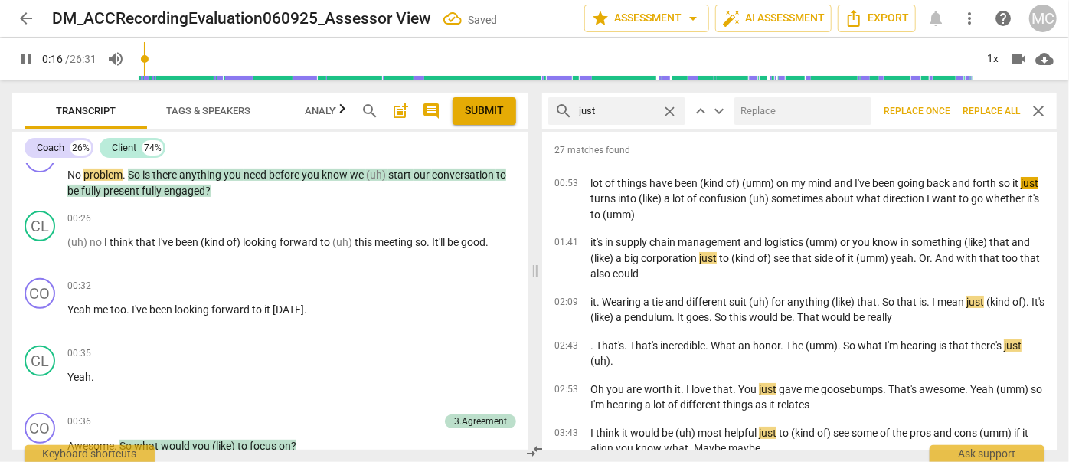
click at [761, 107] on input "text" at bounding box center [799, 111] width 131 height 25
type input "17"
type input "(jus"
type input "17"
type input "(just)"
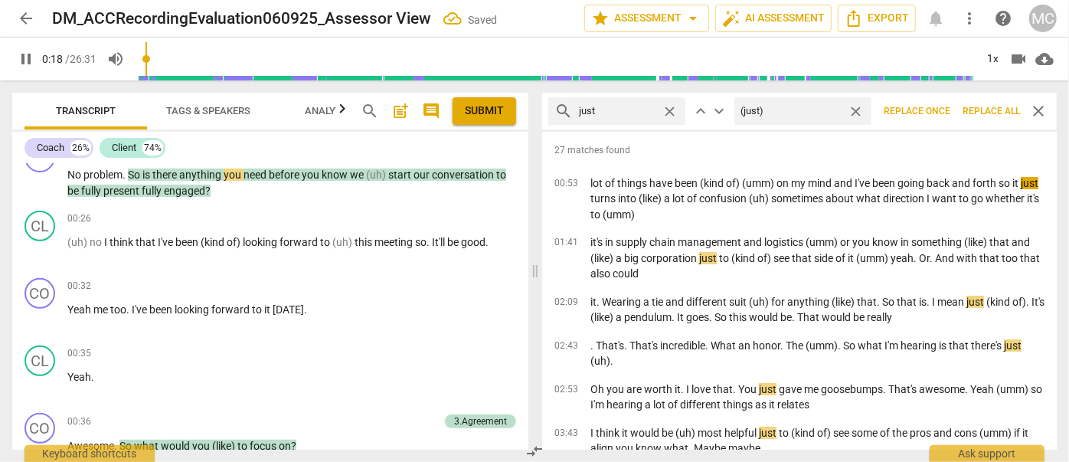
type input "18"
type input "(just)"
click at [984, 108] on span "Replace all" at bounding box center [990, 111] width 57 height 13
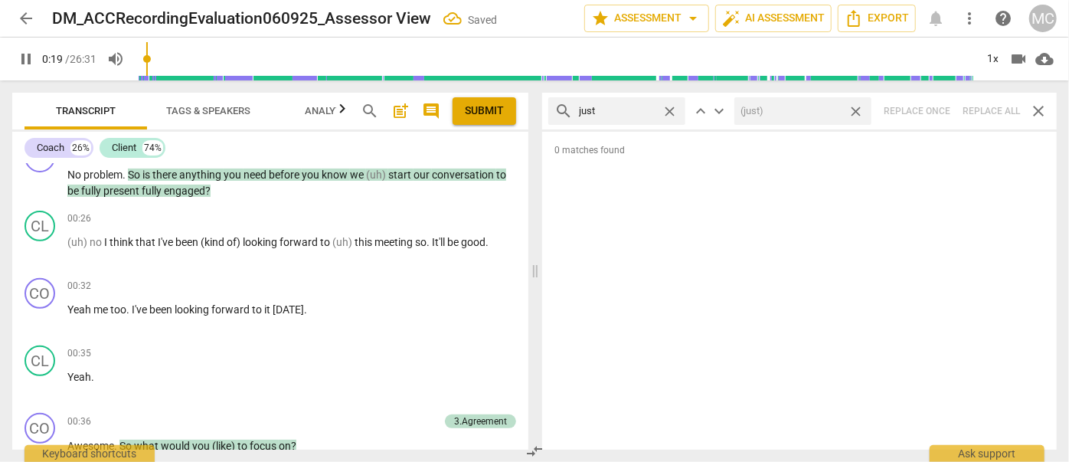
type input "20"
click at [855, 109] on span "close" at bounding box center [856, 111] width 16 height 16
click at [668, 107] on span "close" at bounding box center [670, 111] width 16 height 16
type input "21"
click at [623, 107] on input "text" at bounding box center [629, 111] width 100 height 25
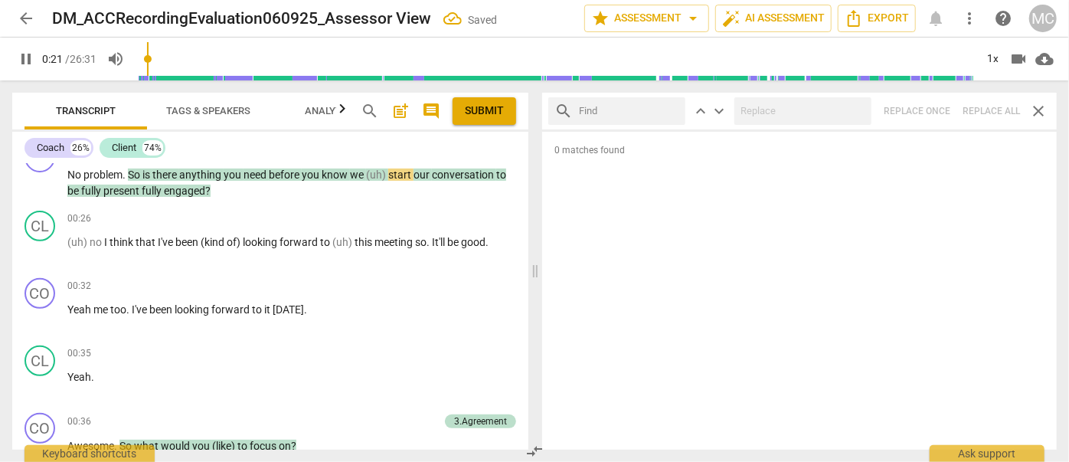
type input "21"
type input "you kn"
type input "22"
type input "you know"
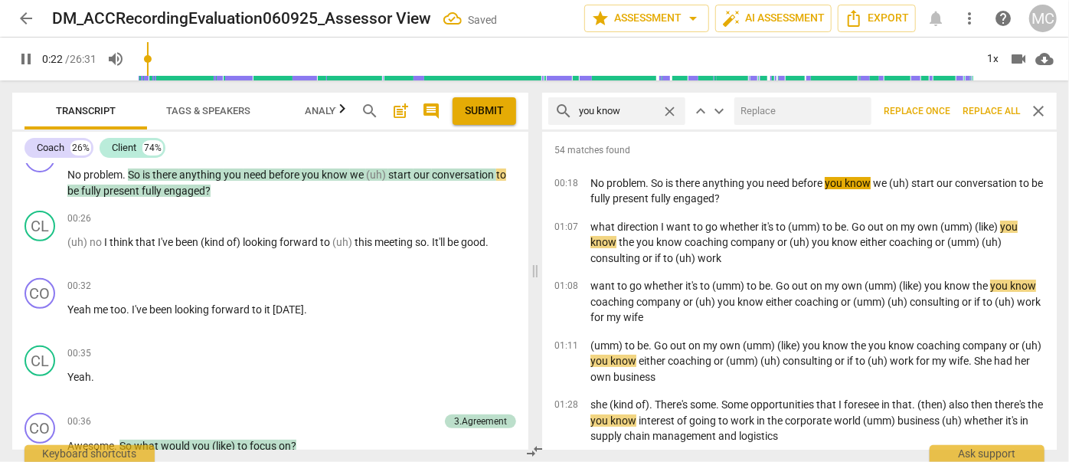
click at [779, 113] on input "text" at bounding box center [799, 111] width 131 height 25
type input "23"
type input "(yo"
type input "23"
type input "(you kno"
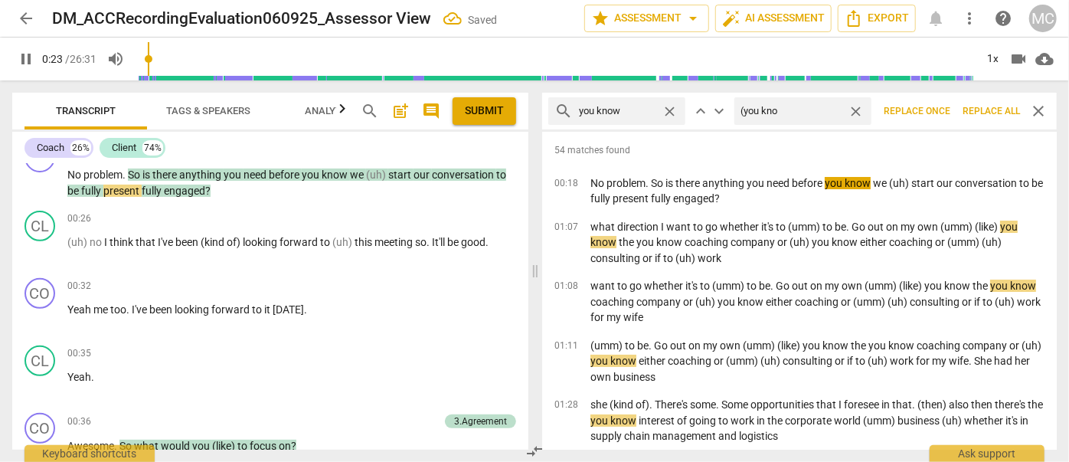
type input "23"
type input "(you know)"
type input "24"
type input "(you know)"
click at [994, 106] on span "Replace all" at bounding box center [990, 111] width 57 height 13
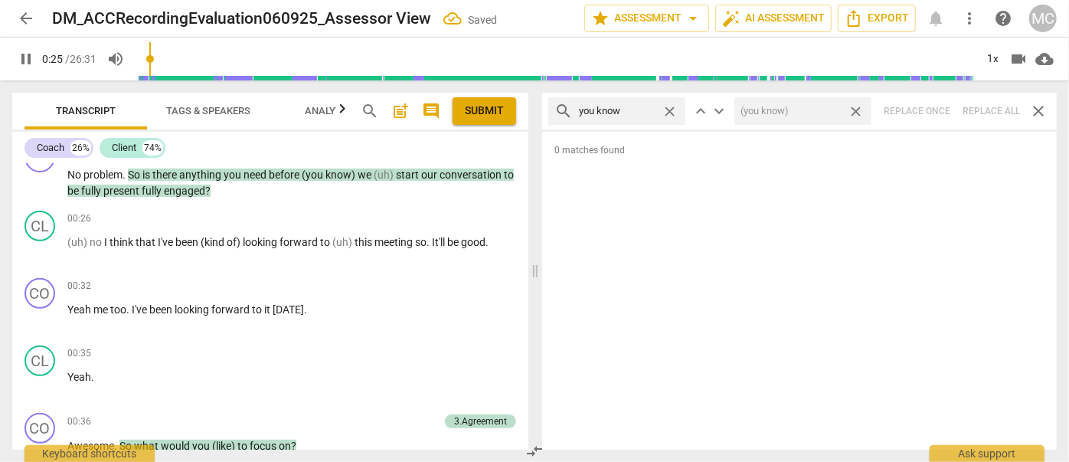
click at [858, 109] on span "close" at bounding box center [856, 111] width 16 height 16
type input "26"
drag, startPoint x: 672, startPoint y: 111, endPoint x: 652, endPoint y: 112, distance: 19.9
click at [672, 111] on span "close" at bounding box center [670, 111] width 16 height 16
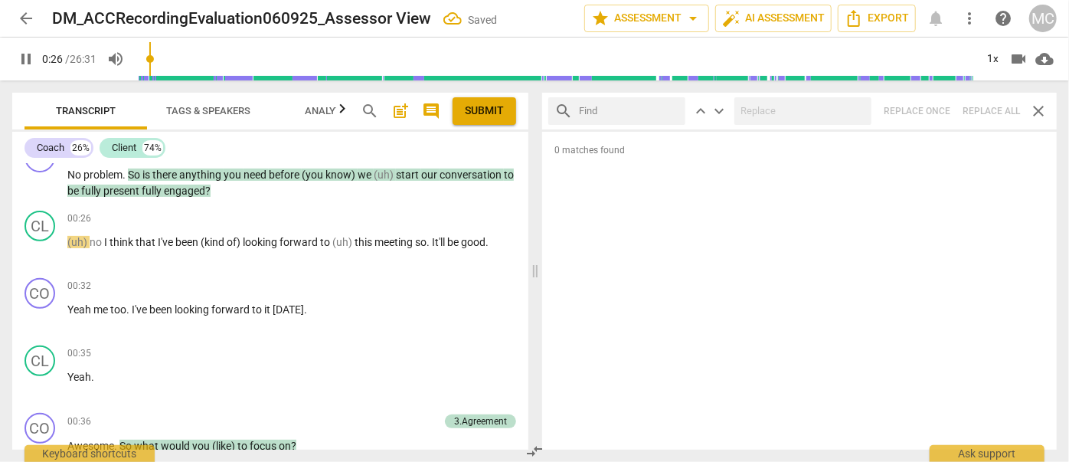
click at [630, 113] on input "text" at bounding box center [629, 111] width 100 height 25
type input "27"
type input "I"
type input "27"
type input "I gues"
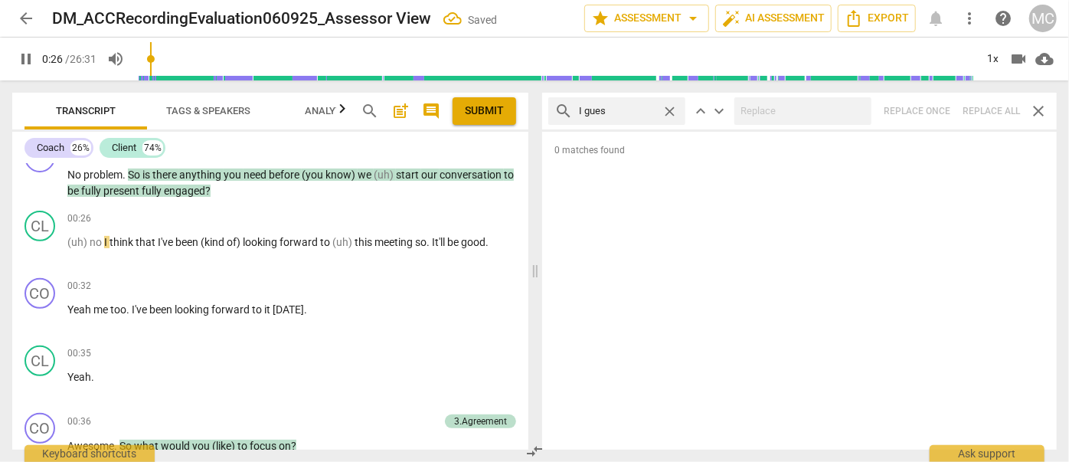
type input "27"
type input "I guess"
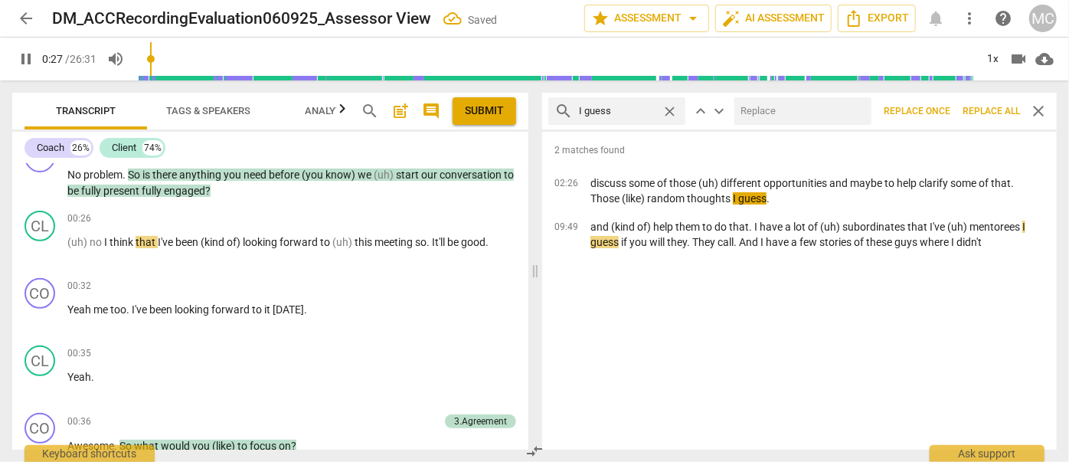
click at [799, 109] on input "text" at bounding box center [799, 111] width 131 height 25
type input "28"
type input "(I"
type input "28"
type input "(I guess"
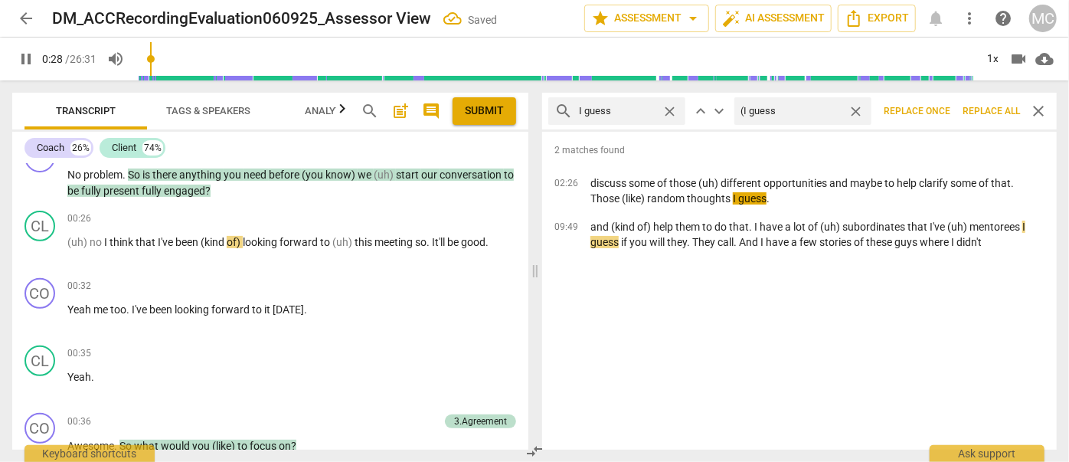
type input "29"
type input "(I guess)"
type input "30"
type input "(I guess)"
click at [978, 110] on span "Replace all" at bounding box center [990, 111] width 57 height 13
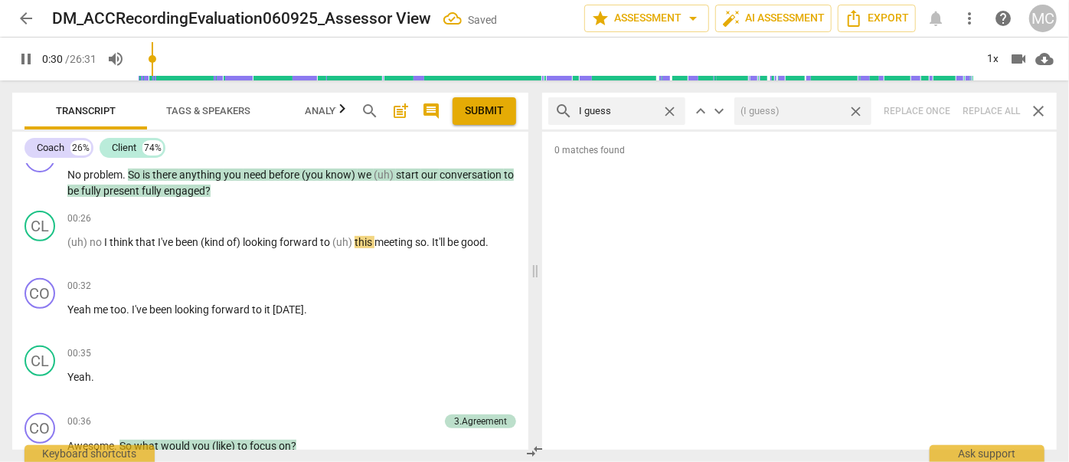
type input "31"
drag, startPoint x: 855, startPoint y: 112, endPoint x: 747, endPoint y: 118, distance: 108.9
click at [855, 112] on span "close" at bounding box center [856, 111] width 16 height 16
type input "31"
drag, startPoint x: 668, startPoint y: 108, endPoint x: 637, endPoint y: 107, distance: 30.6
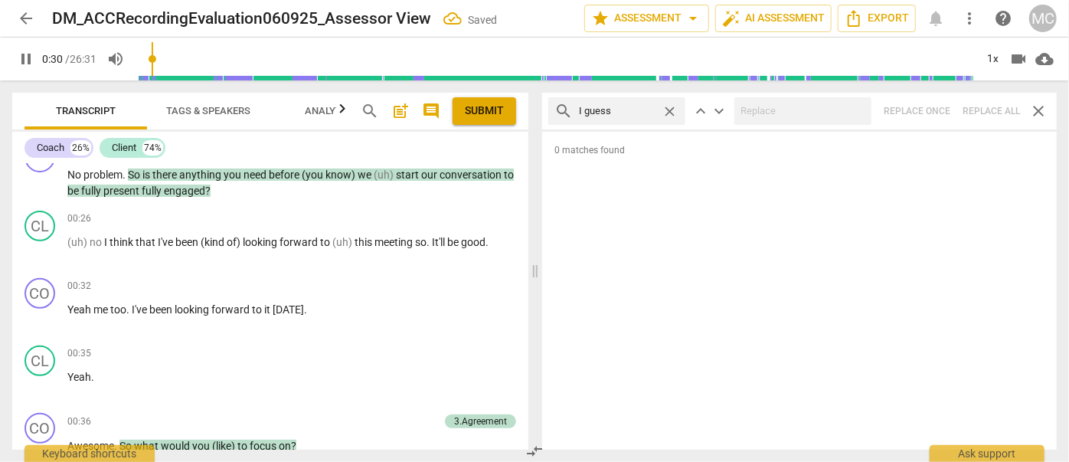
click at [668, 107] on span "close" at bounding box center [670, 111] width 16 height 16
click at [619, 107] on input "text" at bounding box center [629, 111] width 100 height 25
type input "32"
type input "I m"
type input "32"
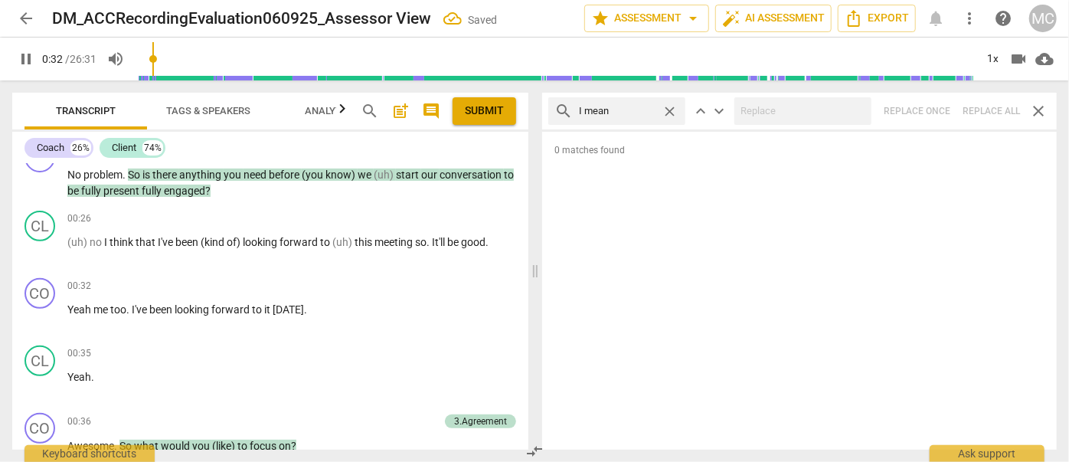
type input "I mean"
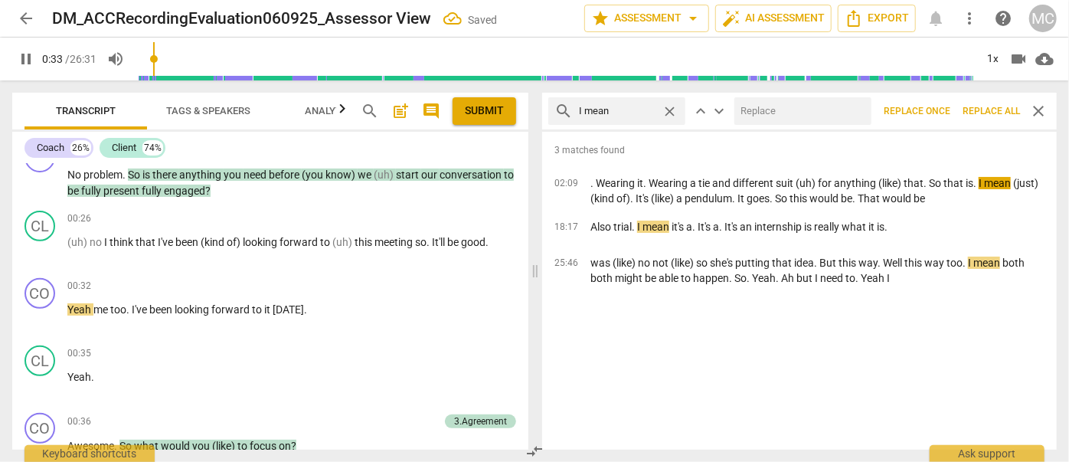
click at [784, 106] on input "text" at bounding box center [799, 111] width 131 height 25
type input "34"
type input "(I"
type input "34"
type input "(I mean"
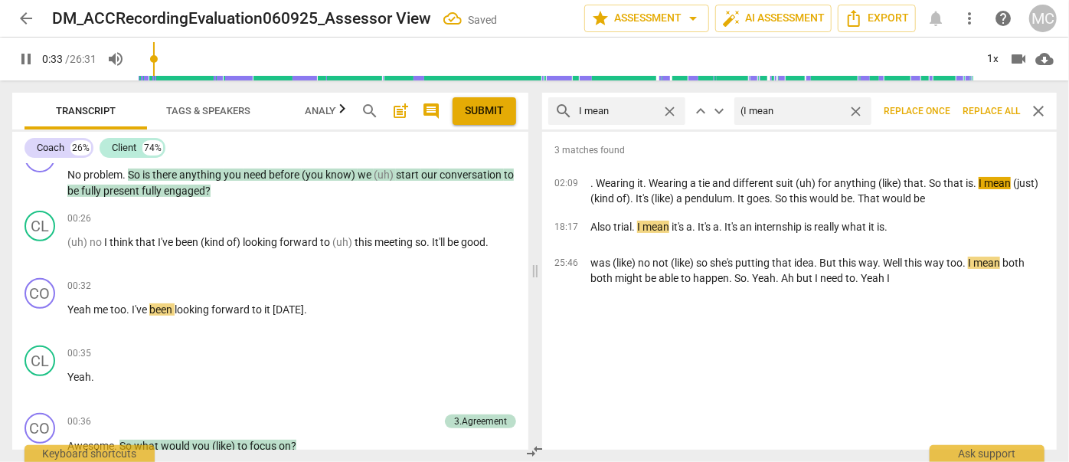
type input "34"
type input "(I mean)"
type input "35"
type input "(I mean)"
click at [979, 111] on span "Replace all" at bounding box center [990, 111] width 57 height 13
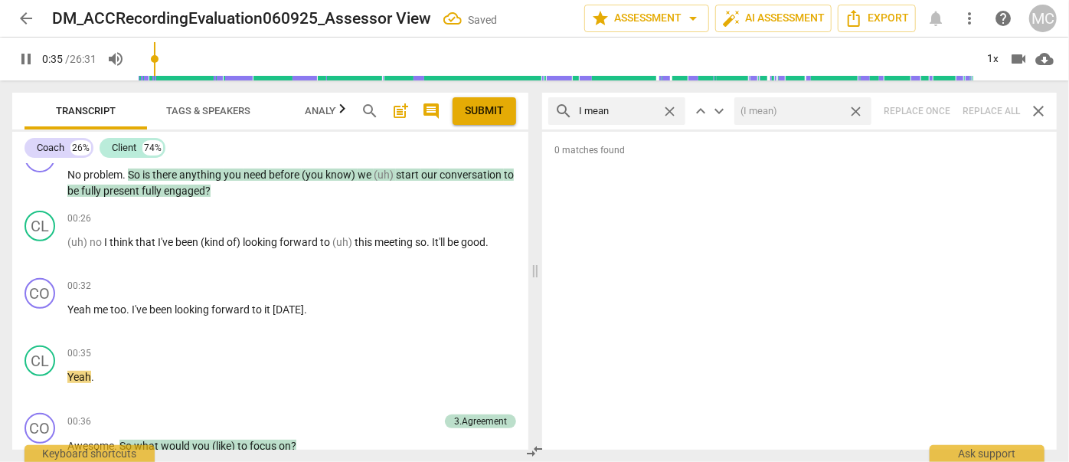
type input "36"
drag, startPoint x: 855, startPoint y: 108, endPoint x: 796, endPoint y: 108, distance: 59.0
click at [855, 108] on span "close" at bounding box center [856, 111] width 16 height 16
click at [671, 109] on span "close" at bounding box center [670, 111] width 16 height 16
type input "37"
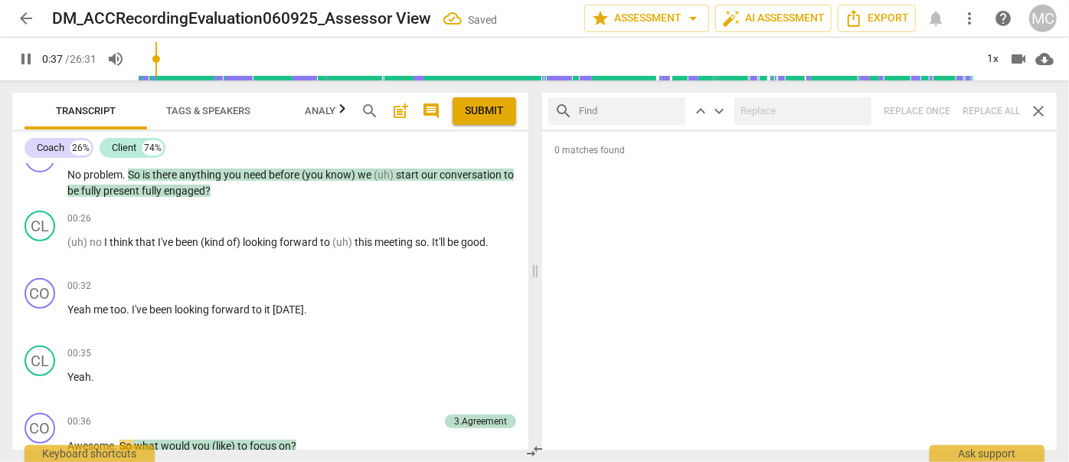
click at [627, 109] on input "text" at bounding box center [629, 111] width 100 height 25
type input "38"
type input "you"
type input "38"
type input "you know"
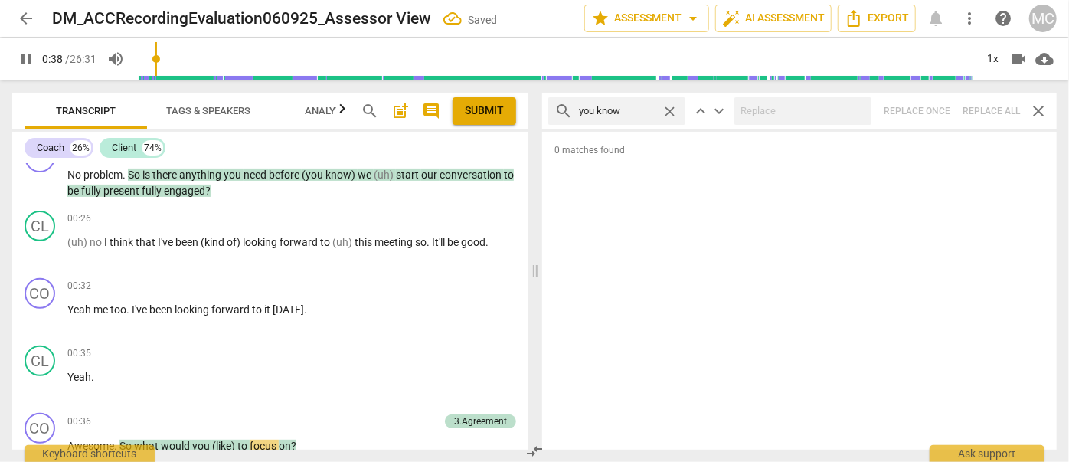
type input "38"
type input "you know"
type input "39"
click at [666, 111] on span "close" at bounding box center [670, 111] width 16 height 16
click at [619, 116] on input "text" at bounding box center [629, 111] width 100 height 25
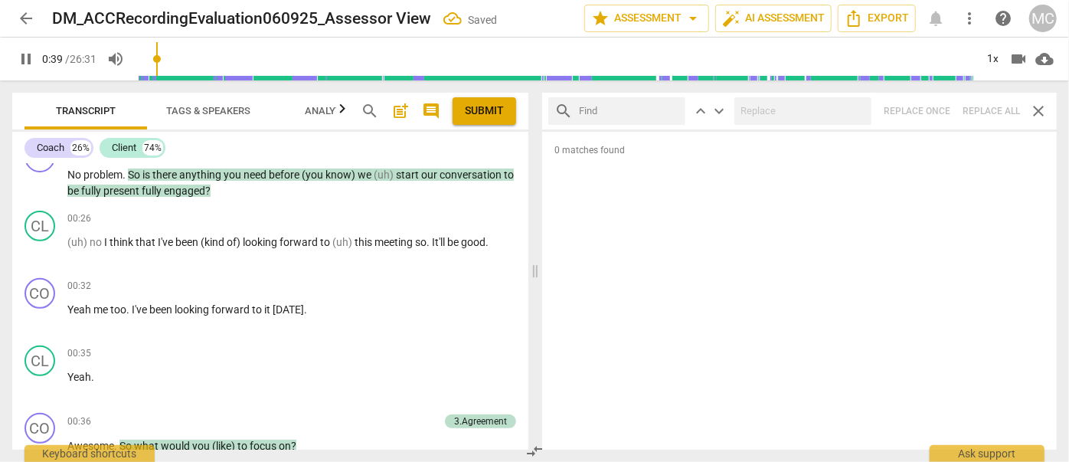
scroll to position [632, 0]
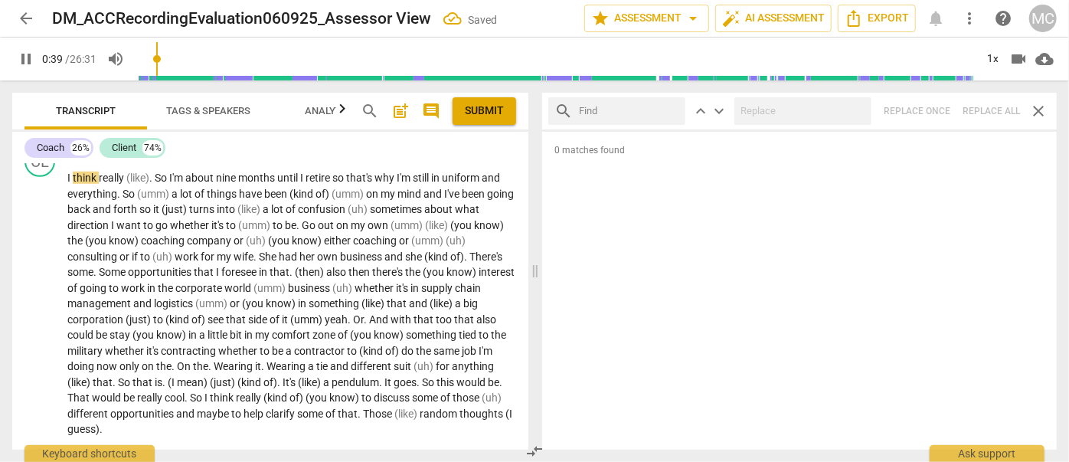
type input "40"
type input "okay"
type input "40"
type input "okay"
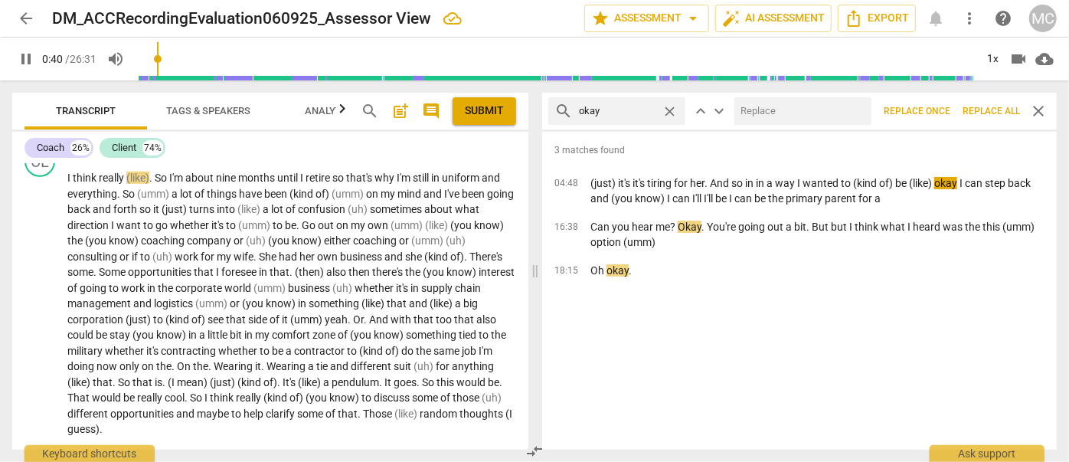
click at [763, 106] on input "text" at bounding box center [799, 111] width 131 height 25
type input "41"
type input "OK"
type input "42"
type input "OK"
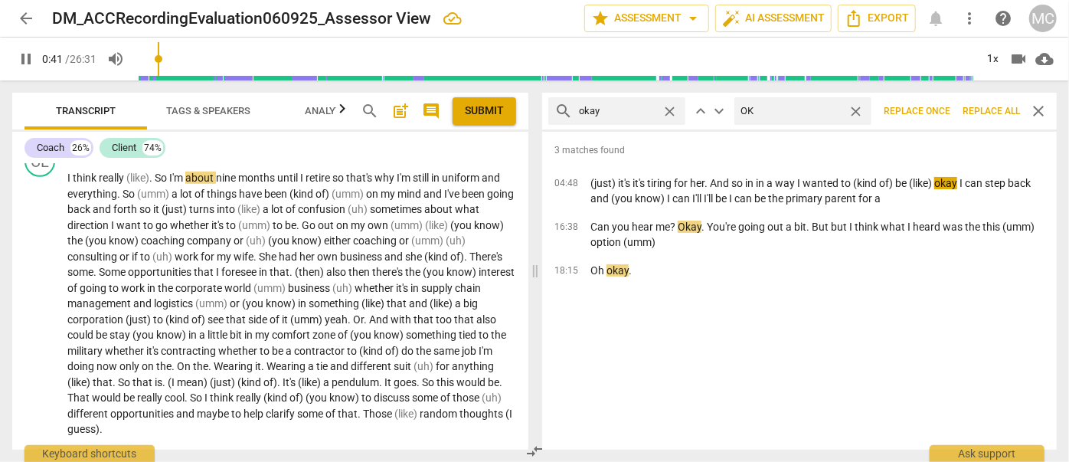
click at [992, 112] on span "Replace all" at bounding box center [990, 111] width 57 height 13
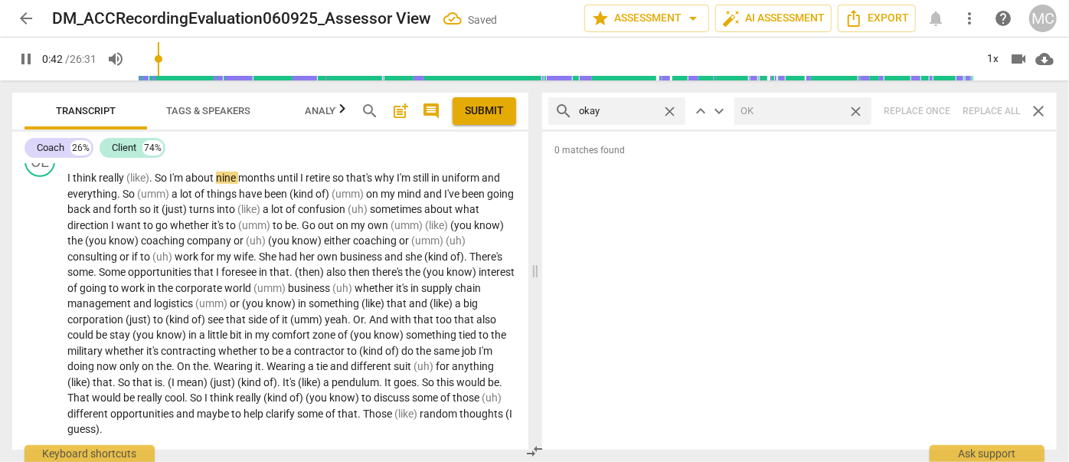
type input "42"
drag, startPoint x: 855, startPoint y: 109, endPoint x: 708, endPoint y: 103, distance: 147.1
click at [855, 109] on span "close" at bounding box center [856, 111] width 16 height 16
type input "43"
click at [669, 108] on span "close" at bounding box center [670, 111] width 16 height 16
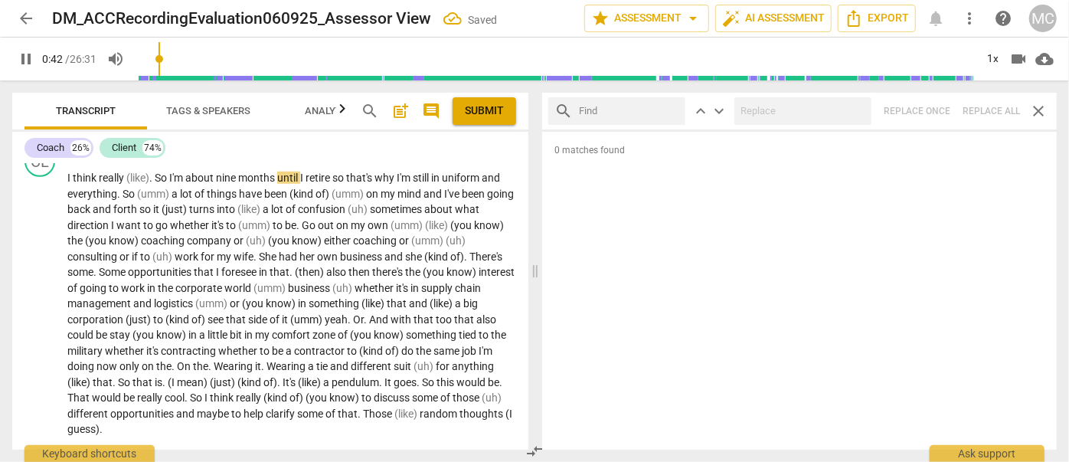
click at [623, 109] on input "text" at bounding box center [629, 111] width 100 height 25
type input "44"
type input "may"
type input "44"
type input "maybe"
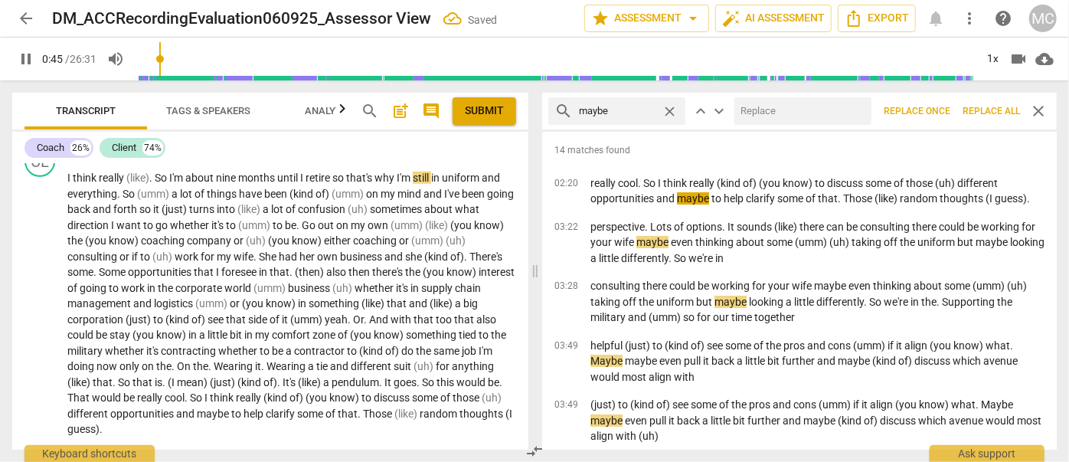
click at [755, 115] on input "text" at bounding box center [799, 111] width 131 height 25
type input "46"
type input "("
type input "46"
type input "(maybe"
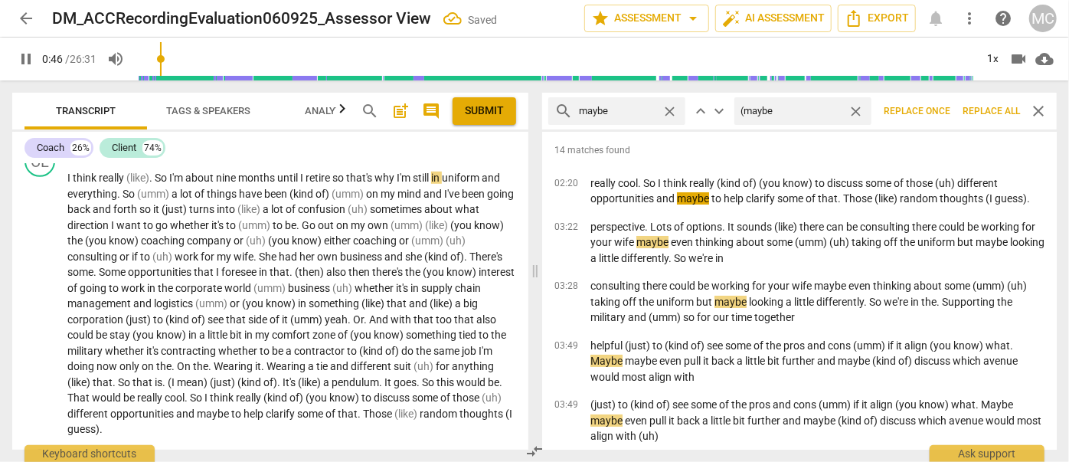
type input "46"
type input "(maybe)"
type input "47"
type input "(maybe)"
drag, startPoint x: 977, startPoint y: 105, endPoint x: 933, endPoint y: 106, distance: 44.4
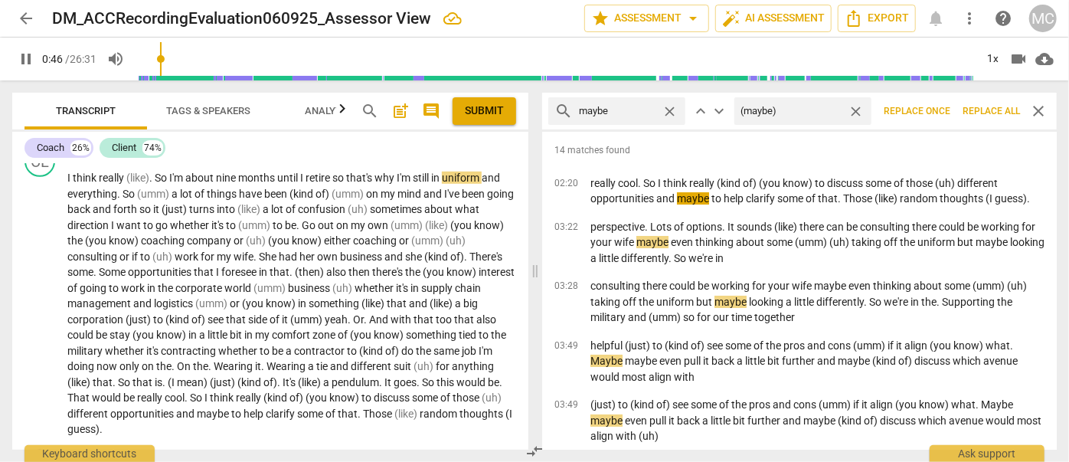
click at [979, 105] on span "Replace all" at bounding box center [990, 111] width 57 height 13
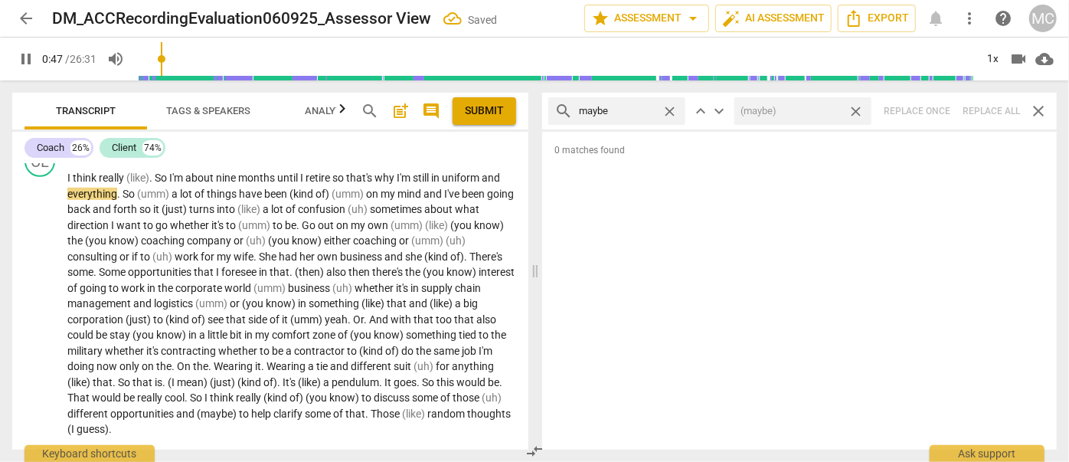
type input "48"
drag, startPoint x: 858, startPoint y: 109, endPoint x: 702, endPoint y: 120, distance: 155.8
click at [858, 109] on span "close" at bounding box center [856, 111] width 16 height 16
type input "48"
drag, startPoint x: 675, startPoint y: 109, endPoint x: 656, endPoint y: 110, distance: 19.2
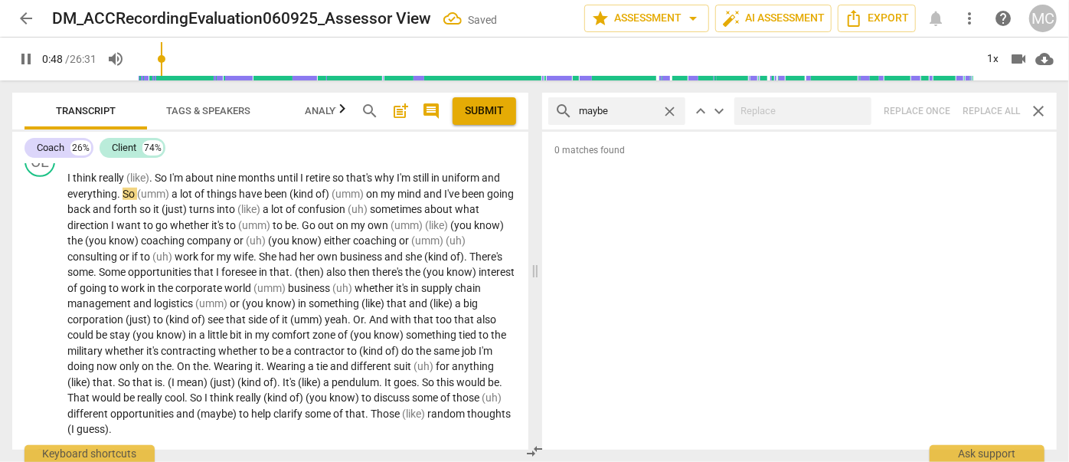
click at [675, 109] on span "close" at bounding box center [670, 111] width 16 height 16
click at [636, 110] on input "text" at bounding box center [629, 111] width 100 height 25
type input "49"
type input "perh"
type input "49"
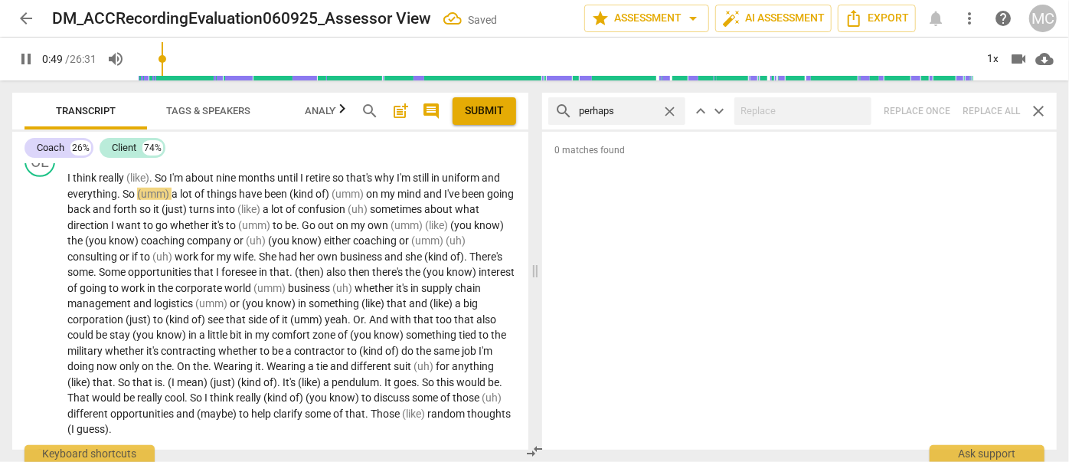
type input "perhaps"
click at [992, 113] on div "search perhaps close keyboard_arrow_up keyboard_arrow_down Replace once Replace…" at bounding box center [799, 111] width 515 height 37
click at [666, 107] on span "close" at bounding box center [670, 111] width 16 height 16
type input "53"
click at [651, 109] on input "text" at bounding box center [629, 111] width 100 height 25
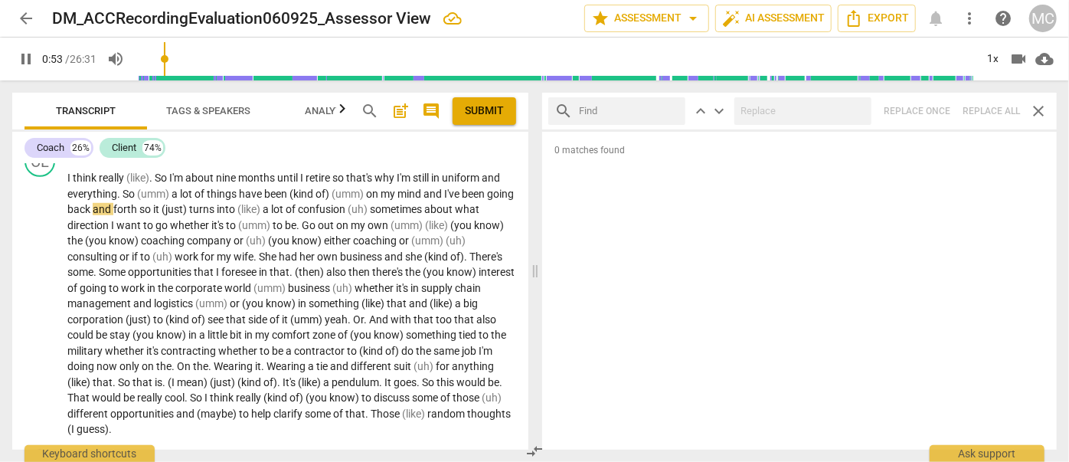
type input "54"
type input "akl"
type input "54"
type input "akl"
type input "54"
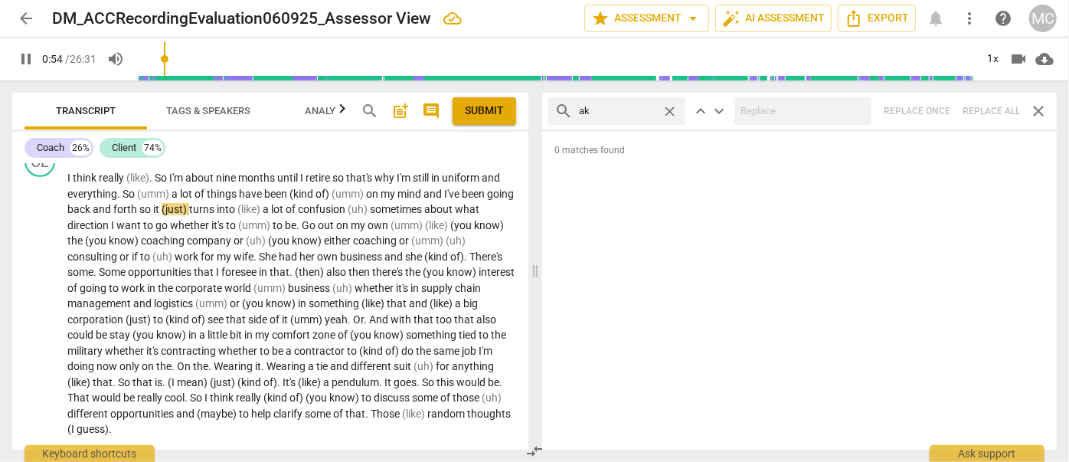
type input "a"
type input "54"
type input "almos"
type input "55"
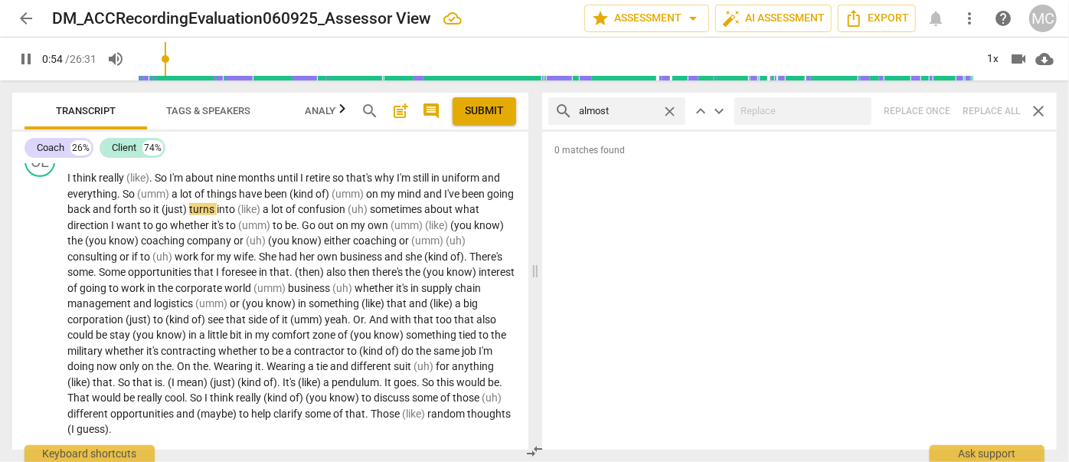
type input "almost"
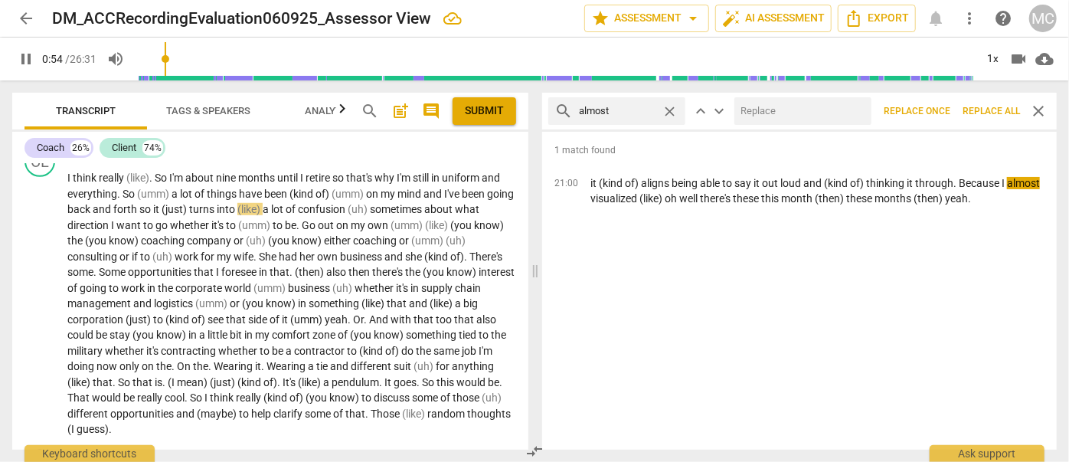
click at [771, 105] on input "text" at bounding box center [799, 111] width 131 height 25
type input "56"
type input "(almo"
type input "56"
type input "(almost)"
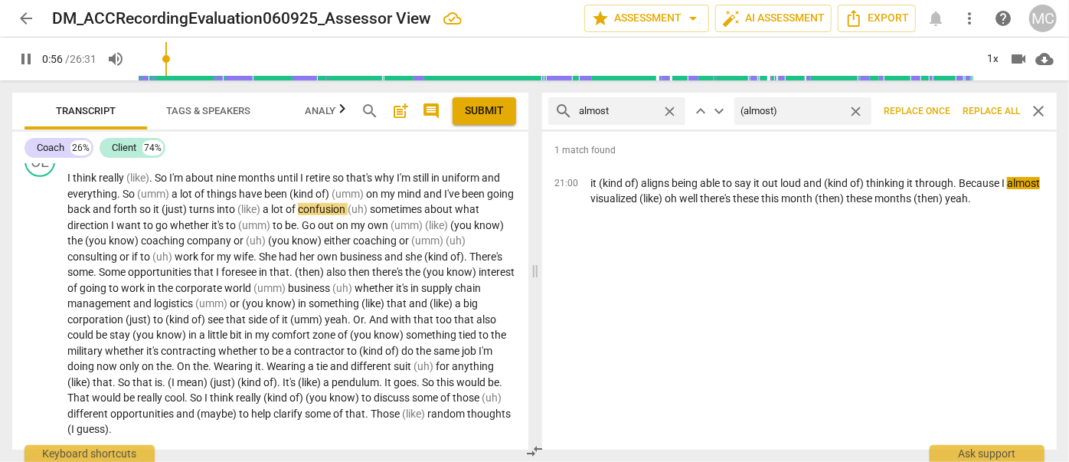
type input "56"
type input "(almost)"
click at [1011, 112] on span "Replace all" at bounding box center [990, 111] width 57 height 13
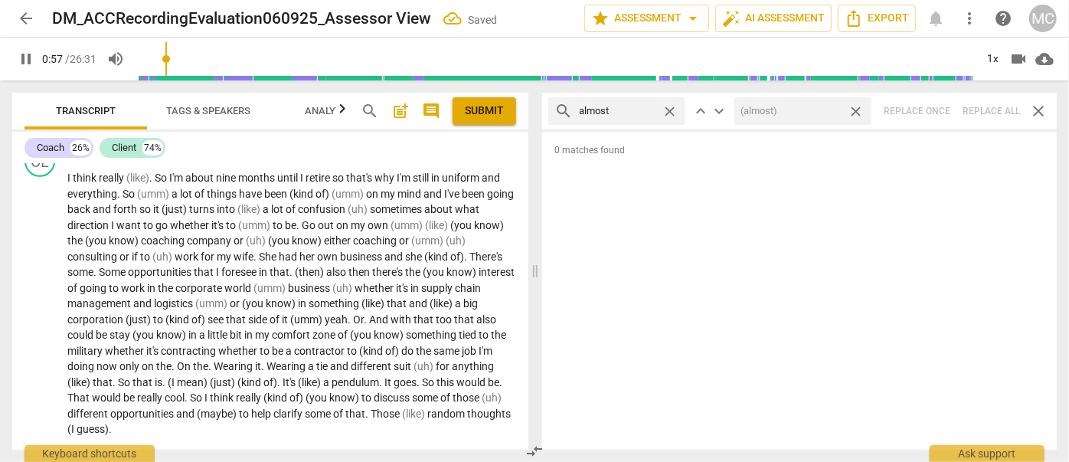
click at [987, 109] on div "search almost close keyboard_arrow_up keyboard_arrow_down (almost) close Replac…" at bounding box center [799, 111] width 515 height 37
type input "58"
click at [856, 106] on span "close" at bounding box center [856, 111] width 16 height 16
click at [668, 109] on span "close" at bounding box center [670, 111] width 16 height 16
type input "58"
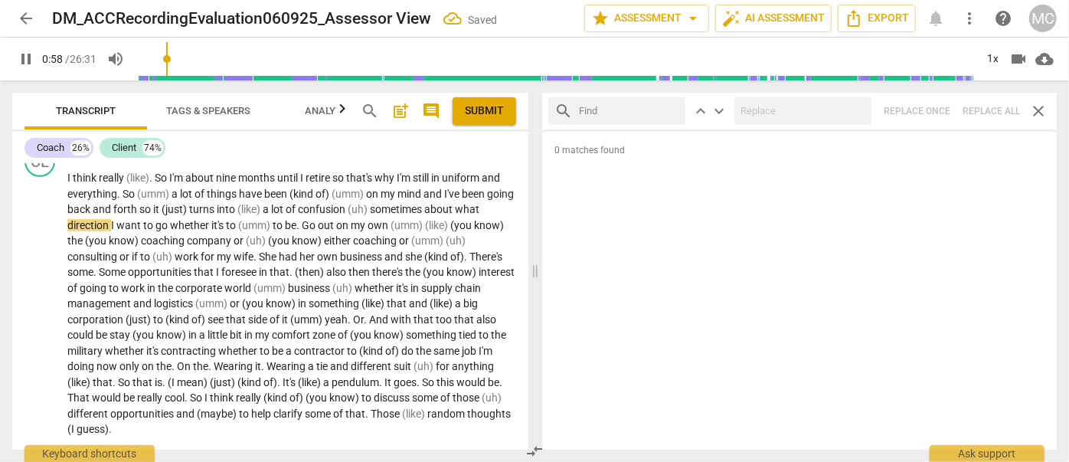
click at [613, 113] on input "text" at bounding box center [629, 111] width 100 height 25
type input "59"
type input "I"
type input "59"
type input "I thin"
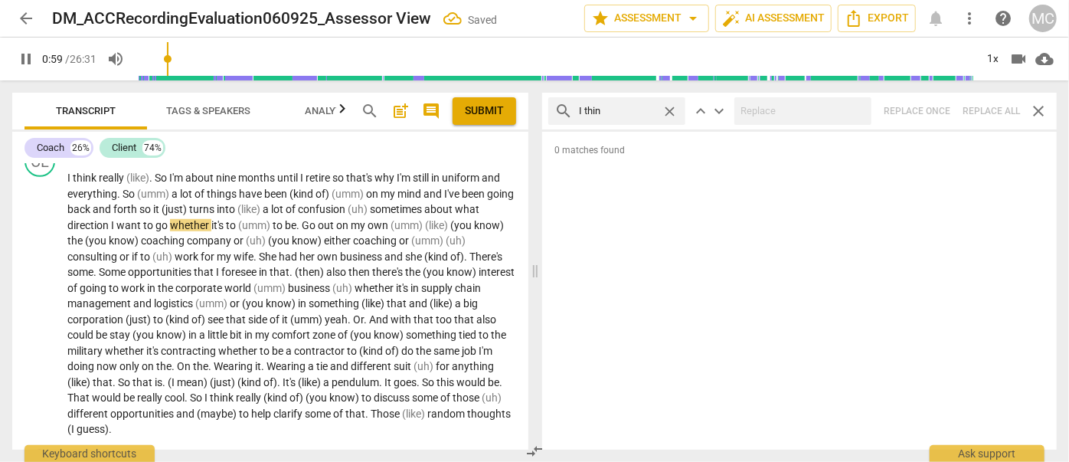
type input "60"
type input "I think"
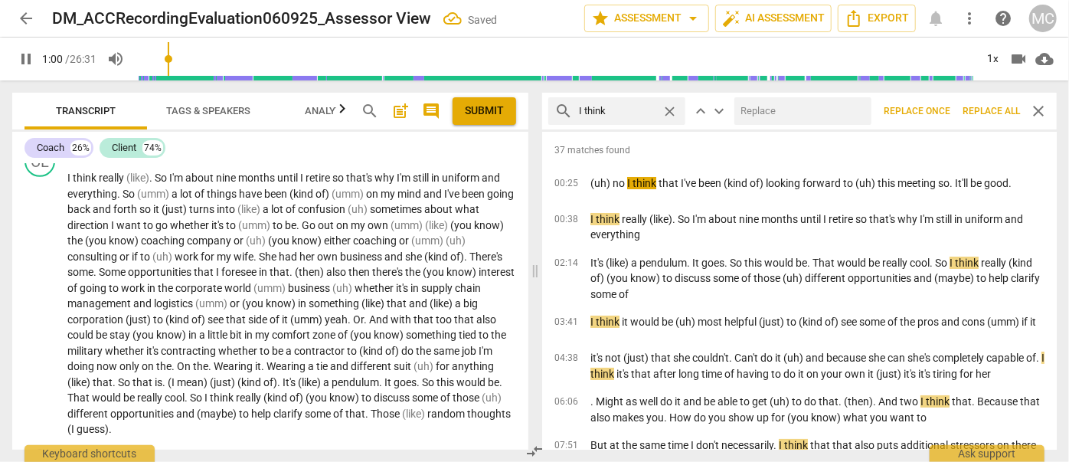
click at [782, 119] on input "text" at bounding box center [799, 111] width 131 height 25
type input "61"
type input "("
type input "61"
type input "(I th"
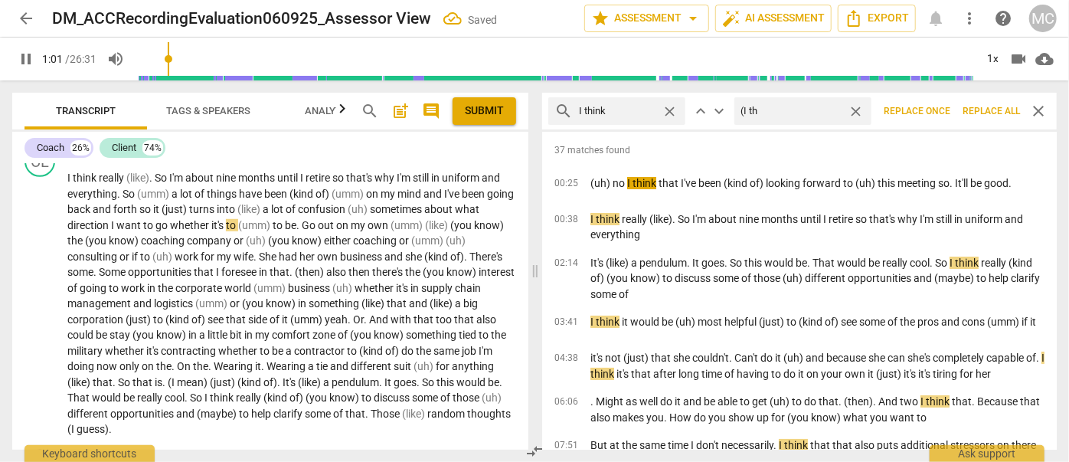
type input "61"
type input "(I think)"
type input "62"
type input "(I think)"
click at [994, 106] on span "Replace all" at bounding box center [990, 111] width 57 height 13
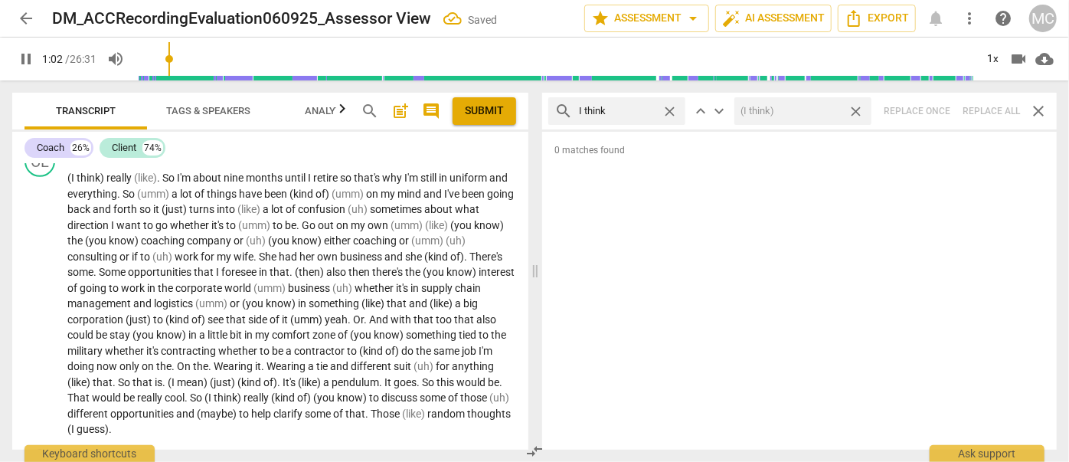
type input "63"
click at [858, 109] on span "close" at bounding box center [856, 111] width 16 height 16
click at [668, 107] on span "close" at bounding box center [670, 111] width 16 height 16
click at [638, 109] on input "text" at bounding box center [629, 111] width 100 height 25
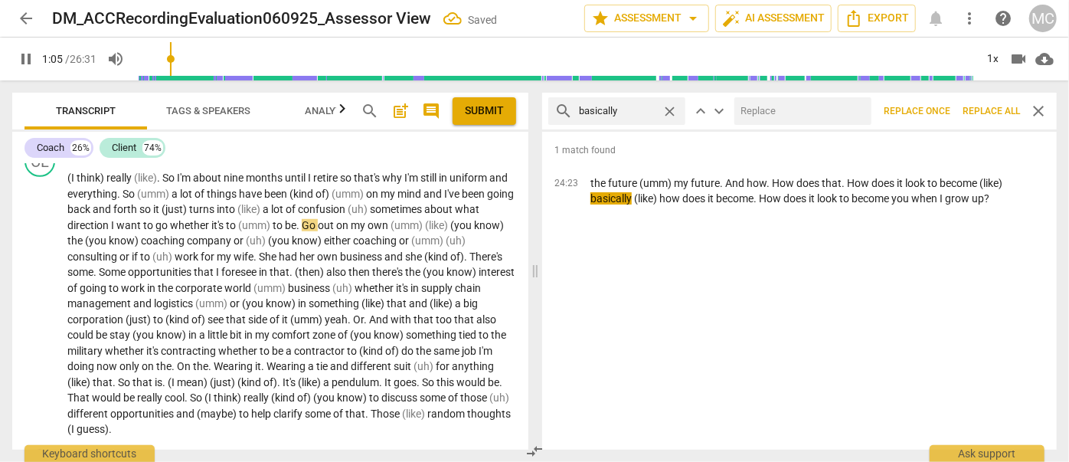
click at [792, 118] on input "text" at bounding box center [799, 111] width 131 height 25
click at [985, 109] on span "Replace all" at bounding box center [990, 111] width 57 height 13
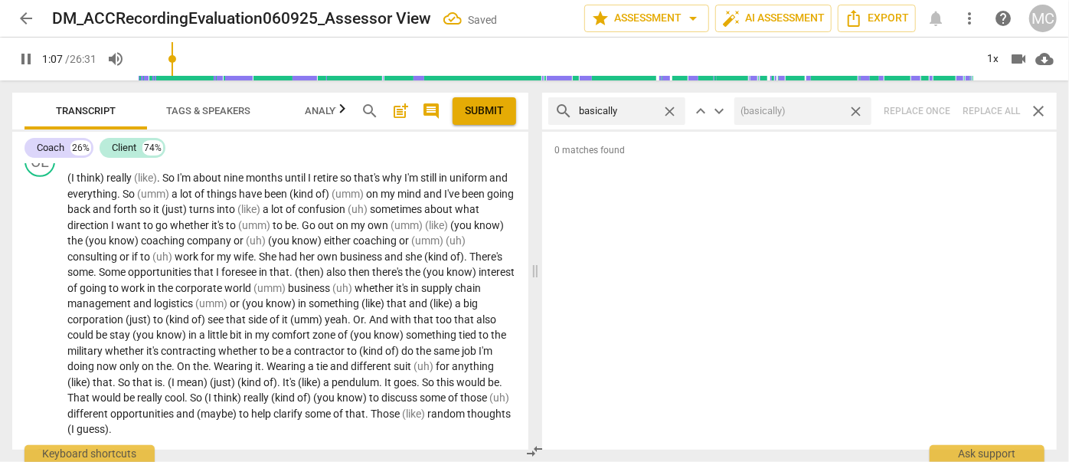
drag, startPoint x: 858, startPoint y: 109, endPoint x: 776, endPoint y: 118, distance: 82.4
click at [858, 109] on span "close" at bounding box center [856, 111] width 16 height 16
click at [668, 109] on span "close" at bounding box center [670, 111] width 16 height 16
click at [613, 111] on input "text" at bounding box center [629, 111] width 100 height 25
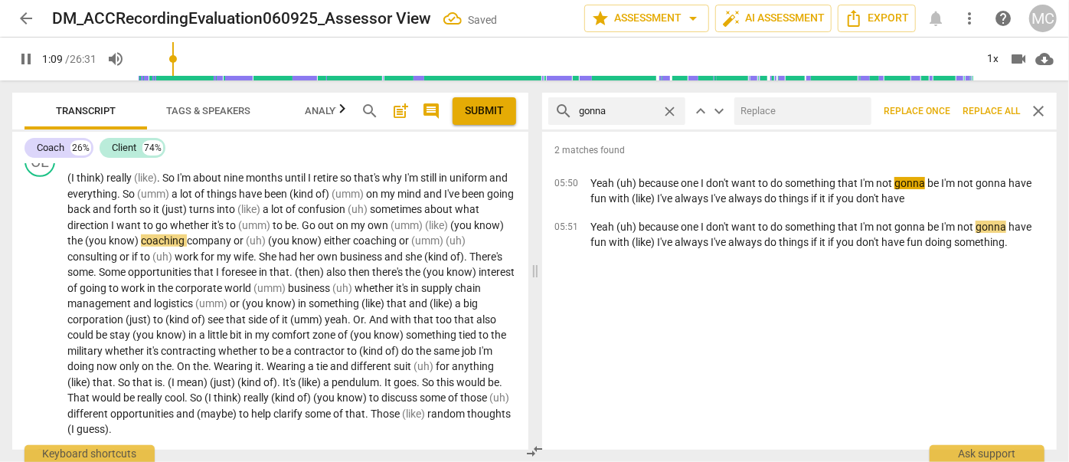
click at [760, 106] on input "text" at bounding box center [799, 111] width 131 height 25
click at [970, 107] on span "Replace all" at bounding box center [990, 111] width 57 height 13
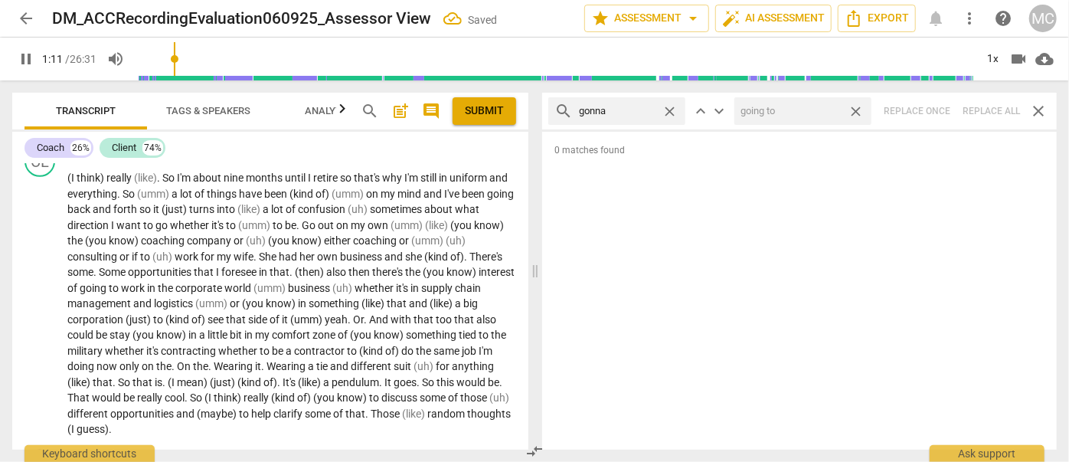
click at [855, 107] on span "close" at bounding box center [856, 111] width 16 height 16
click at [671, 109] on span "close" at bounding box center [670, 111] width 16 height 16
click at [641, 109] on input "text" at bounding box center [629, 111] width 100 height 25
click at [982, 107] on div "search wanna close keyboard_arrow_up keyboard_arrow_down Replace once Replace a…" at bounding box center [799, 111] width 515 height 37
click at [668, 106] on span "close" at bounding box center [670, 111] width 16 height 16
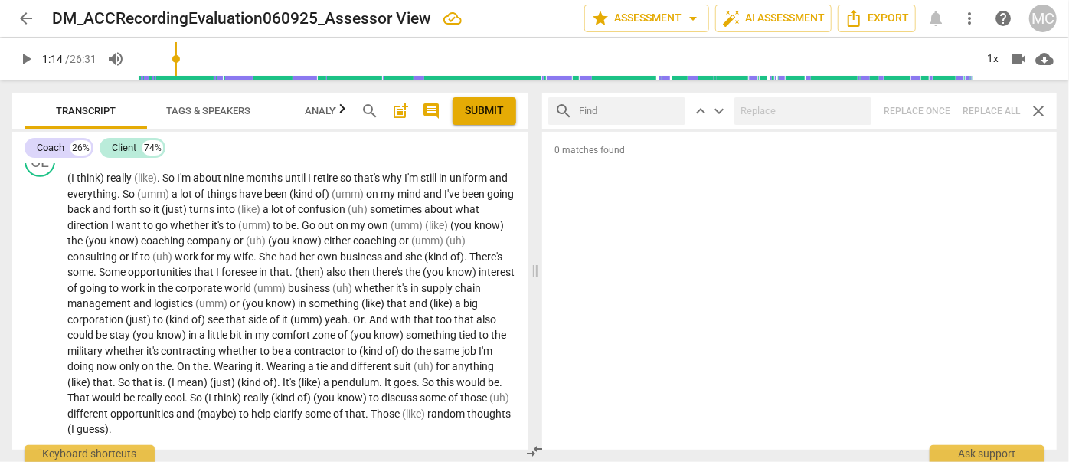
click at [621, 109] on input "text" at bounding box center [629, 111] width 100 height 25
click at [979, 109] on div "search gotcha close keyboard_arrow_up keyboard_arrow_down Replace once Replace …" at bounding box center [799, 111] width 515 height 37
click at [669, 107] on span "close" at bounding box center [670, 111] width 16 height 16
click at [622, 112] on input "text" at bounding box center [629, 111] width 100 height 25
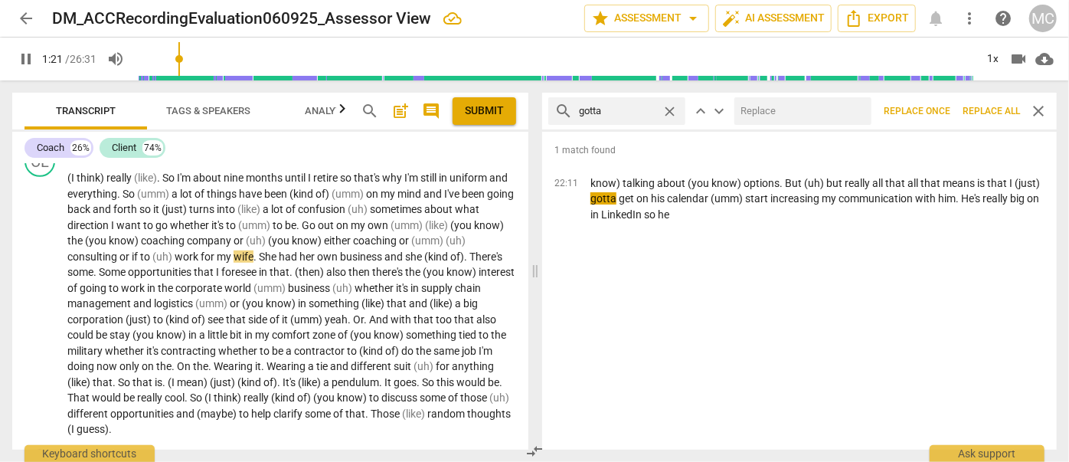
click at [804, 100] on input "text" at bounding box center [799, 111] width 131 height 25
click at [992, 106] on span "Replace all" at bounding box center [990, 111] width 57 height 13
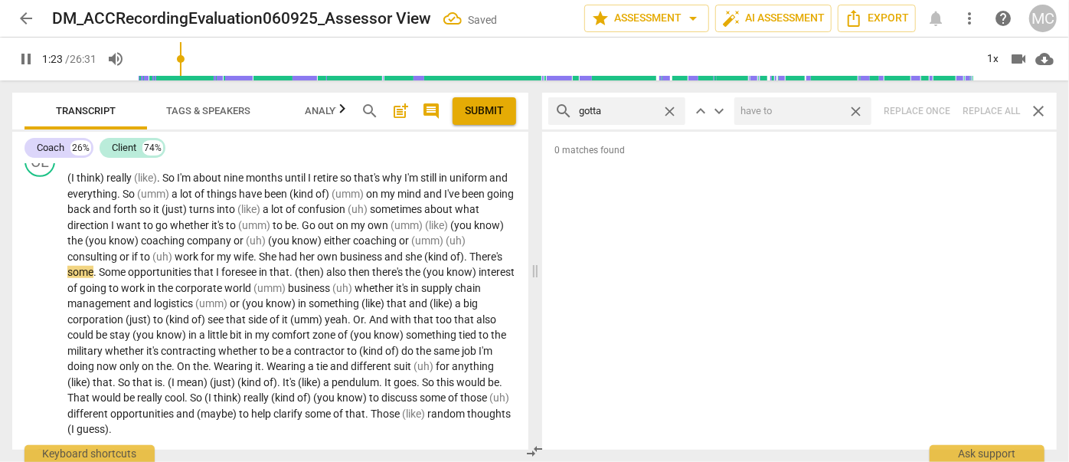
click at [855, 107] on span "close" at bounding box center [856, 111] width 16 height 16
click at [669, 107] on span "close" at bounding box center [670, 111] width 16 height 16
click at [641, 110] on input "text" at bounding box center [617, 111] width 77 height 25
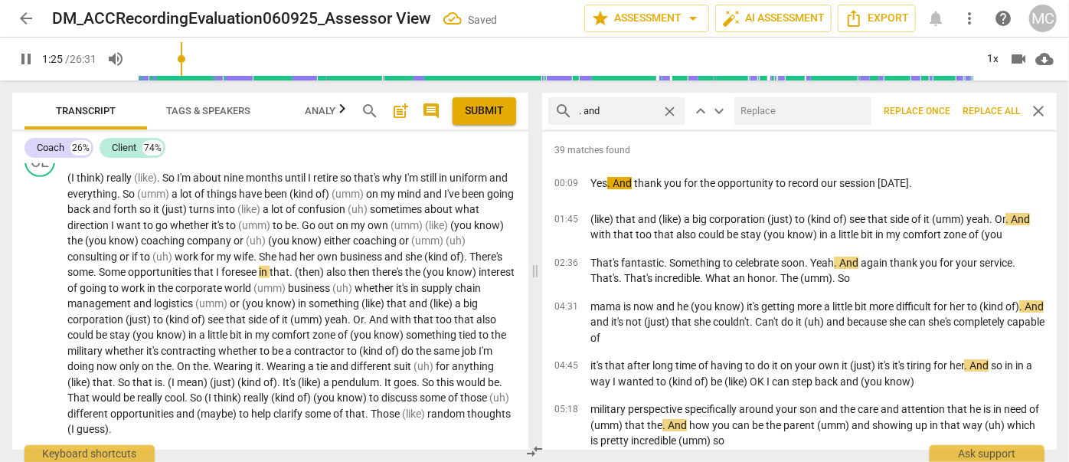
click at [825, 116] on input "text" at bounding box center [799, 111] width 131 height 25
drag, startPoint x: 984, startPoint y: 109, endPoint x: 858, endPoint y: 111, distance: 125.6
click at [984, 109] on span "Replace all" at bounding box center [990, 111] width 57 height 13
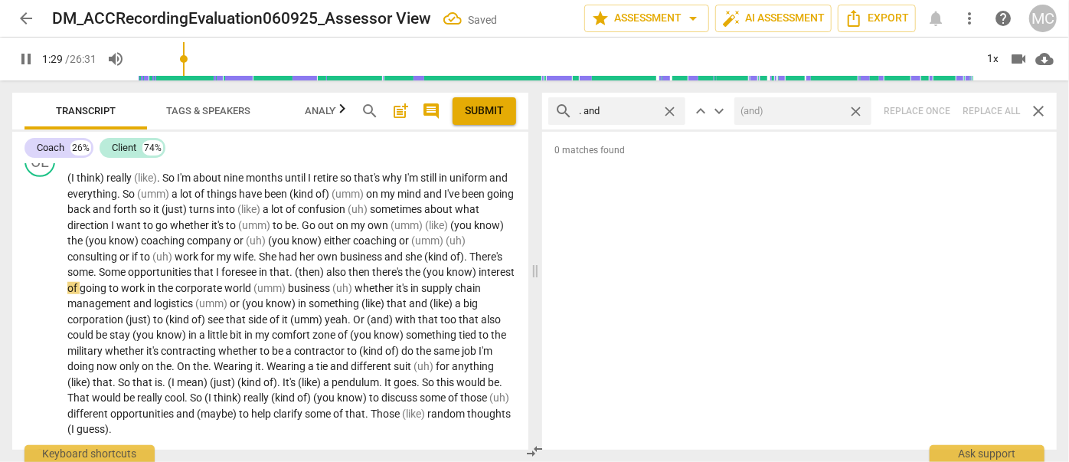
click at [858, 111] on span "close" at bounding box center [856, 111] width 16 height 16
click at [672, 109] on span "close" at bounding box center [670, 111] width 16 height 16
click at [629, 109] on input "text" at bounding box center [629, 111] width 100 height 25
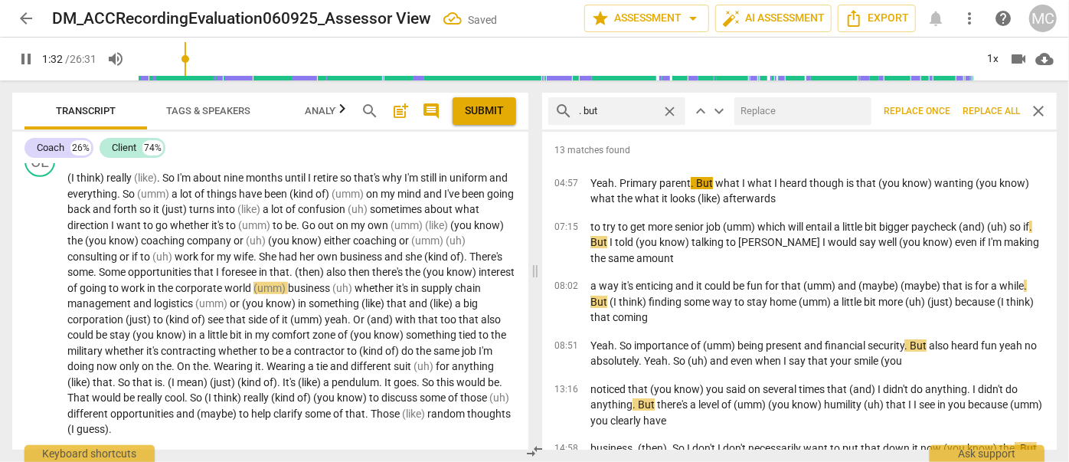
click at [772, 109] on input "text" at bounding box center [799, 111] width 131 height 25
click at [989, 116] on span "Replace all" at bounding box center [990, 111] width 57 height 13
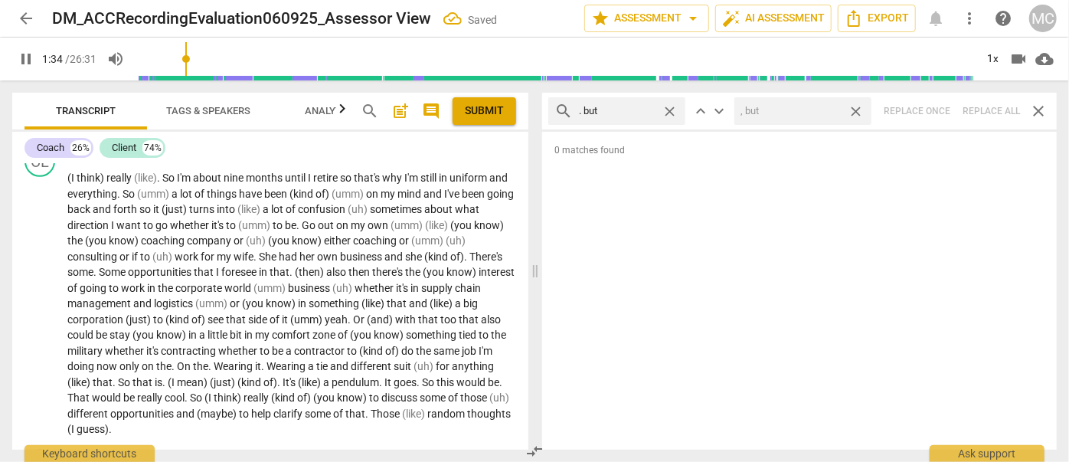
drag, startPoint x: 859, startPoint y: 108, endPoint x: 847, endPoint y: 109, distance: 12.3
click at [859, 108] on span "close" at bounding box center [856, 111] width 16 height 16
click at [669, 107] on span "close" at bounding box center [670, 111] width 16 height 16
click at [637, 108] on input "text" at bounding box center [629, 111] width 100 height 25
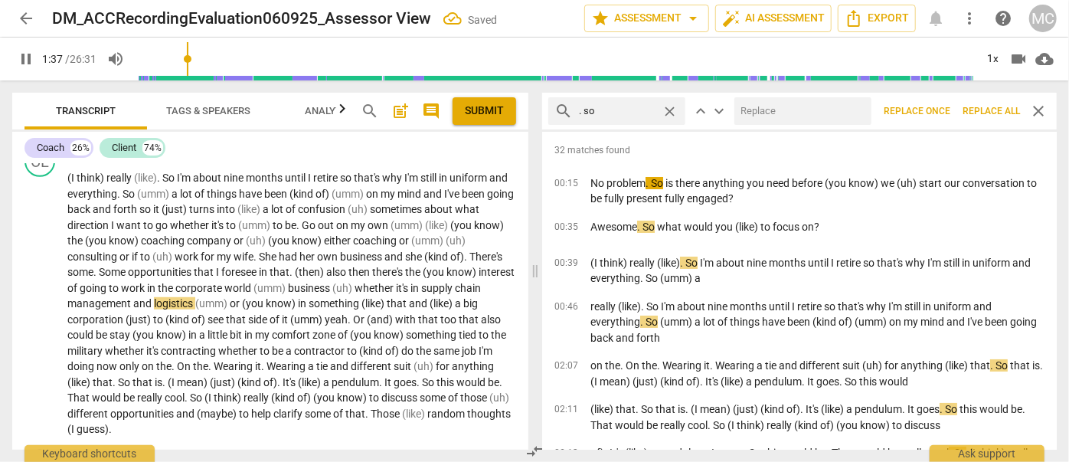
click at [792, 107] on input "text" at bounding box center [799, 111] width 131 height 25
click at [994, 113] on span "Replace all" at bounding box center [990, 111] width 57 height 13
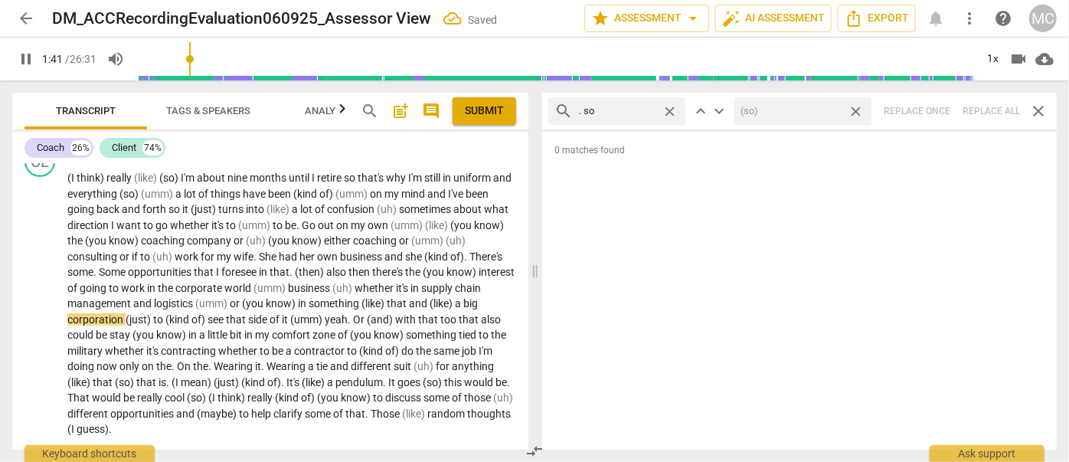
click at [856, 108] on span "close" at bounding box center [856, 111] width 16 height 16
click at [671, 109] on span "close" at bounding box center [670, 111] width 16 height 16
click at [612, 110] on input "text" at bounding box center [629, 111] width 100 height 25
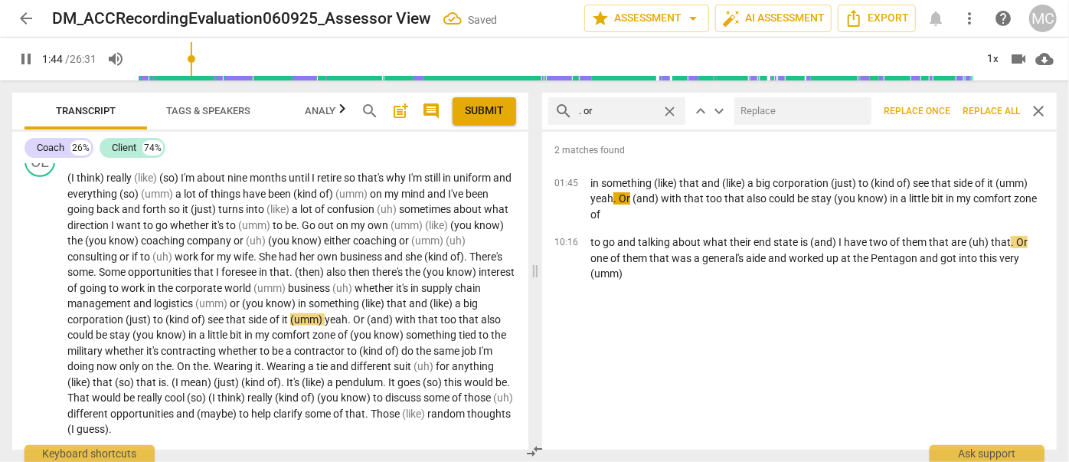
click at [767, 112] on input "text" at bounding box center [799, 111] width 131 height 25
click at [986, 109] on span "Replace all" at bounding box center [990, 111] width 57 height 13
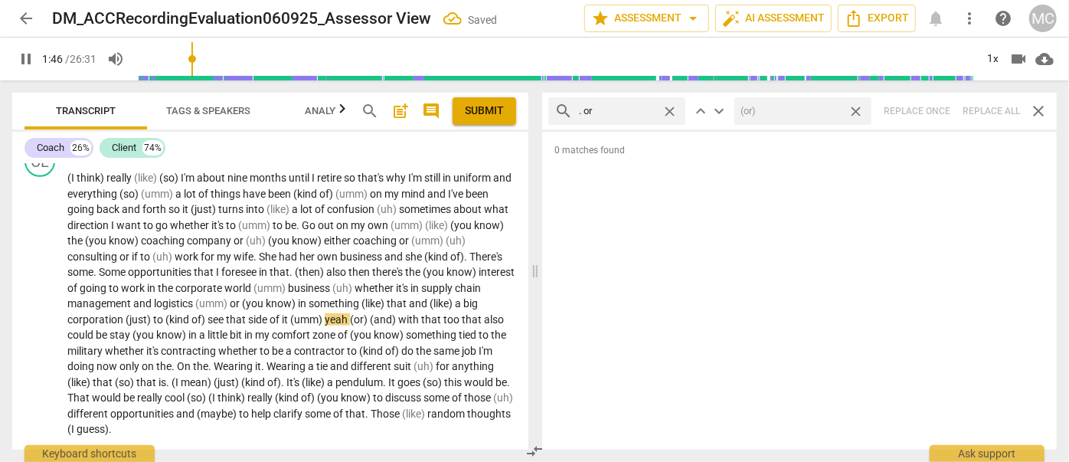
click at [858, 108] on span "close" at bounding box center [856, 111] width 16 height 16
click at [674, 110] on span "close" at bounding box center [670, 111] width 16 height 16
click at [641, 111] on input "text" at bounding box center [629, 111] width 100 height 25
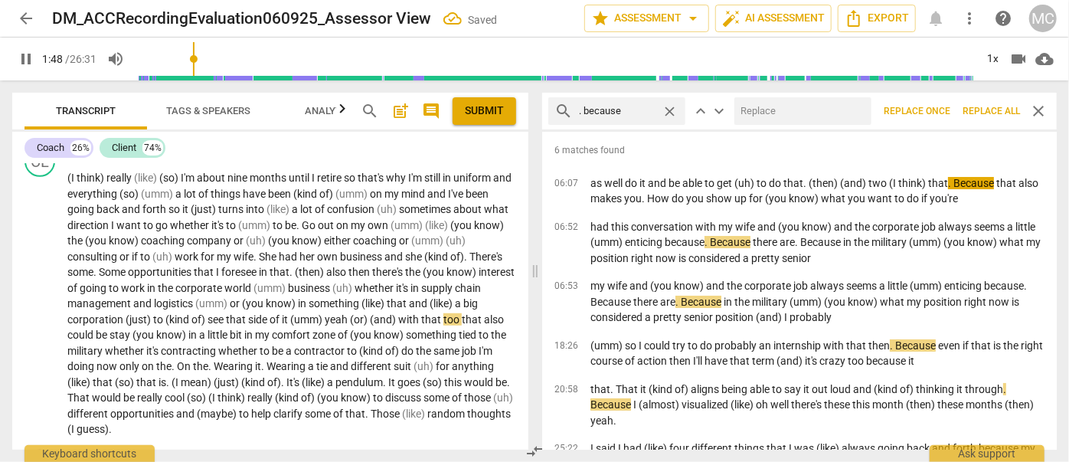
click at [767, 119] on input "text" at bounding box center [799, 111] width 131 height 25
click at [997, 106] on span "Replace all" at bounding box center [990, 111] width 57 height 13
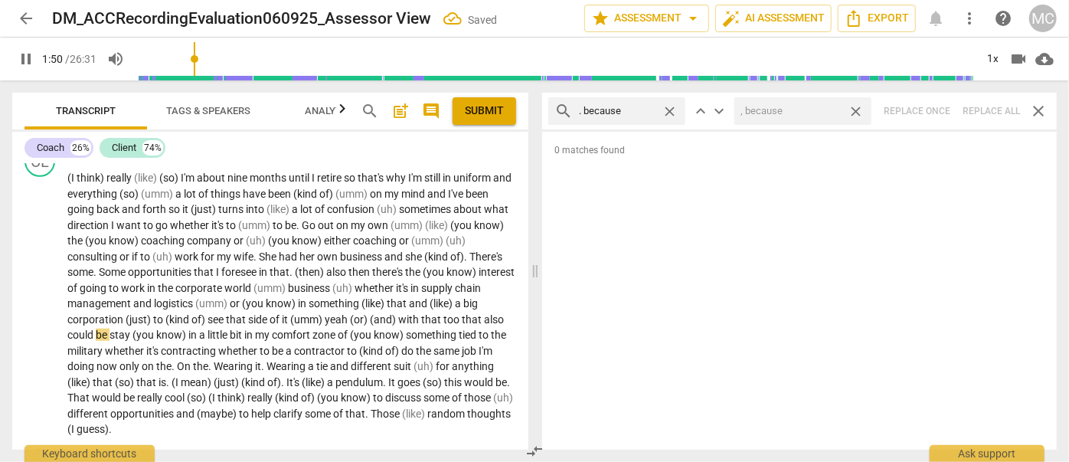
click at [857, 108] on span "close" at bounding box center [856, 111] width 16 height 16
click at [669, 107] on span "close" at bounding box center [670, 111] width 16 height 16
click at [633, 108] on input "text" at bounding box center [629, 111] width 100 height 25
click at [984, 103] on div "search ? And close keyboard_arrow_up keyboard_arrow_down Replace once Replace a…" at bounding box center [799, 111] width 515 height 37
click at [668, 106] on span "close" at bounding box center [670, 111] width 16 height 16
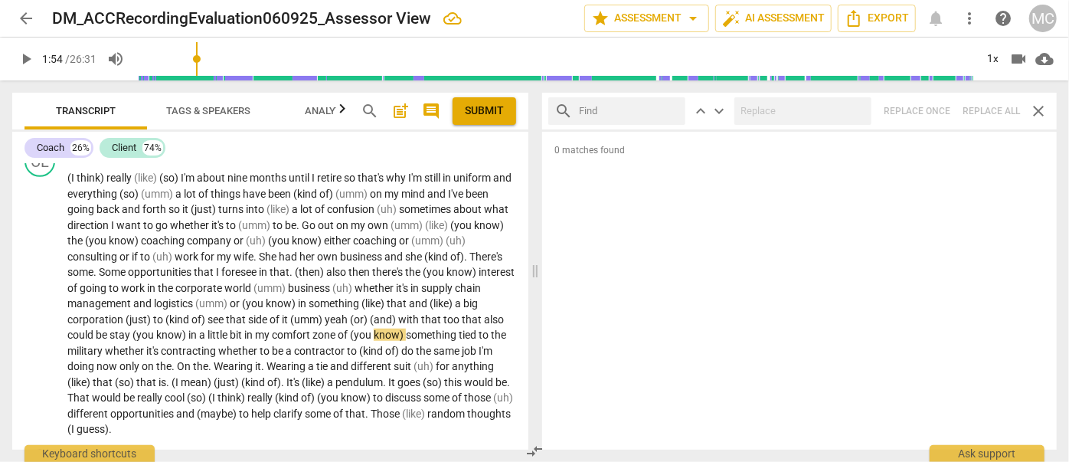
click at [626, 111] on input "text" at bounding box center [629, 111] width 100 height 25
click at [996, 106] on div "search ? But close keyboard_arrow_up keyboard_arrow_down Replace once Replace a…" at bounding box center [799, 111] width 515 height 37
drag, startPoint x: 672, startPoint y: 107, endPoint x: 620, endPoint y: 109, distance: 52.1
click at [672, 107] on span "close" at bounding box center [670, 111] width 16 height 16
click at [618, 109] on input "text" at bounding box center [629, 111] width 100 height 25
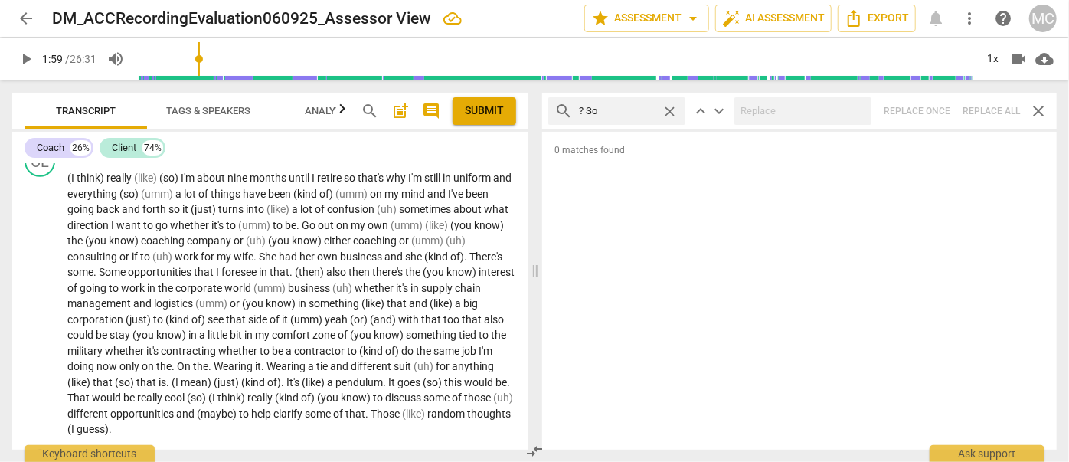
click at [992, 109] on div "search ? So close keyboard_arrow_up keyboard_arrow_down Replace once Replace al…" at bounding box center [799, 111] width 515 height 37
click at [668, 108] on span "close" at bounding box center [670, 111] width 16 height 16
click at [625, 109] on input "text" at bounding box center [629, 111] width 100 height 25
click at [978, 105] on div "search ? Or close keyboard_arrow_up keyboard_arrow_down Replace once Replace al…" at bounding box center [799, 111] width 515 height 37
click at [669, 106] on span "close" at bounding box center [670, 111] width 16 height 16
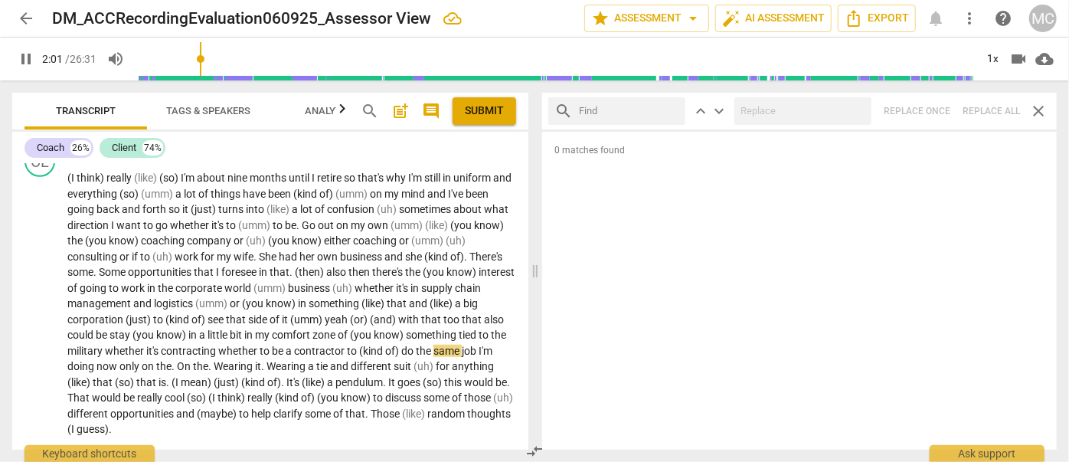
click at [608, 112] on input "text" at bounding box center [629, 111] width 100 height 25
click at [982, 106] on div "search ? Because close keyboard_arrow_up keyboard_arrow_down Replace once Repla…" at bounding box center [799, 111] width 515 height 37
click at [666, 107] on span "close" at bounding box center [670, 111] width 16 height 16
click at [610, 111] on input "text" at bounding box center [629, 111] width 100 height 25
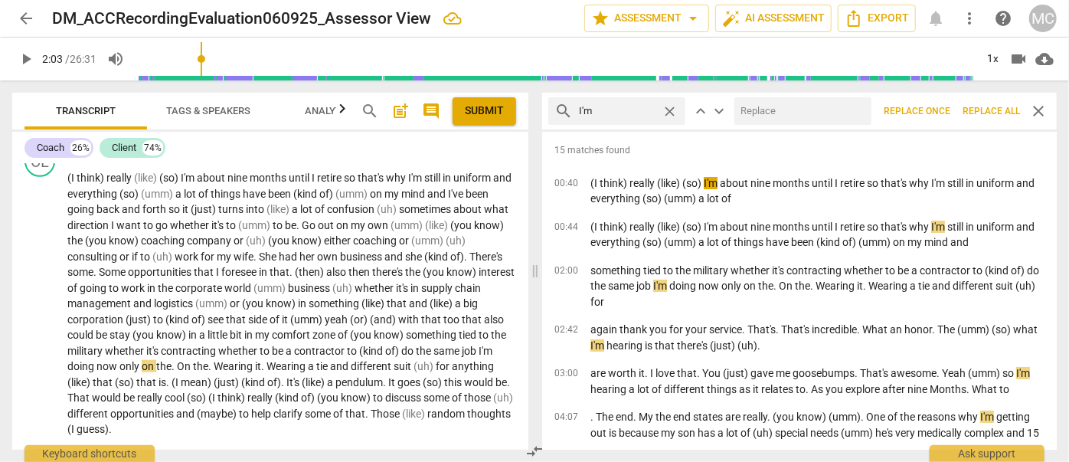
click at [780, 116] on input "text" at bounding box center [799, 111] width 131 height 25
click at [980, 105] on span "Replace all" at bounding box center [990, 111] width 57 height 13
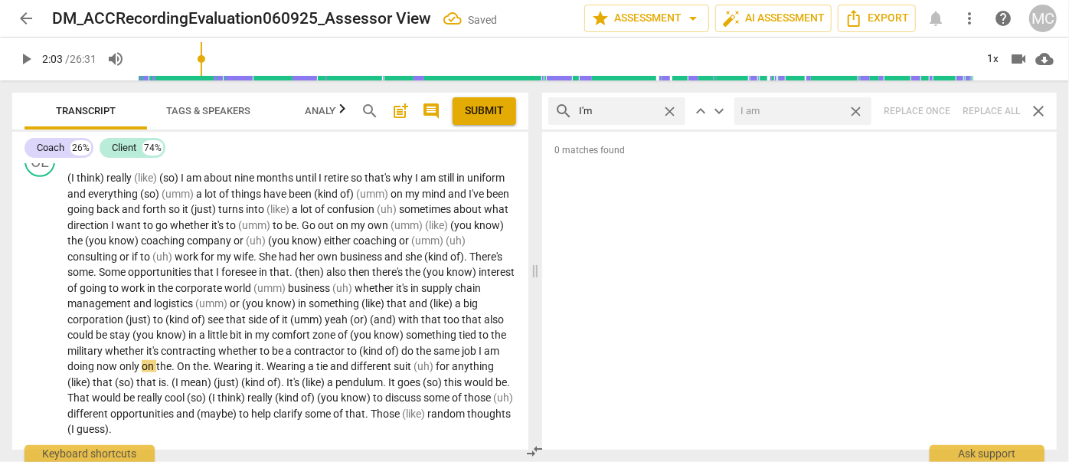
drag, startPoint x: 859, startPoint y: 110, endPoint x: 843, endPoint y: 108, distance: 16.2
click at [859, 110] on span "close" at bounding box center [856, 111] width 16 height 16
click at [669, 107] on span "close" at bounding box center [670, 111] width 16 height 16
click at [587, 111] on input "text" at bounding box center [629, 111] width 100 height 25
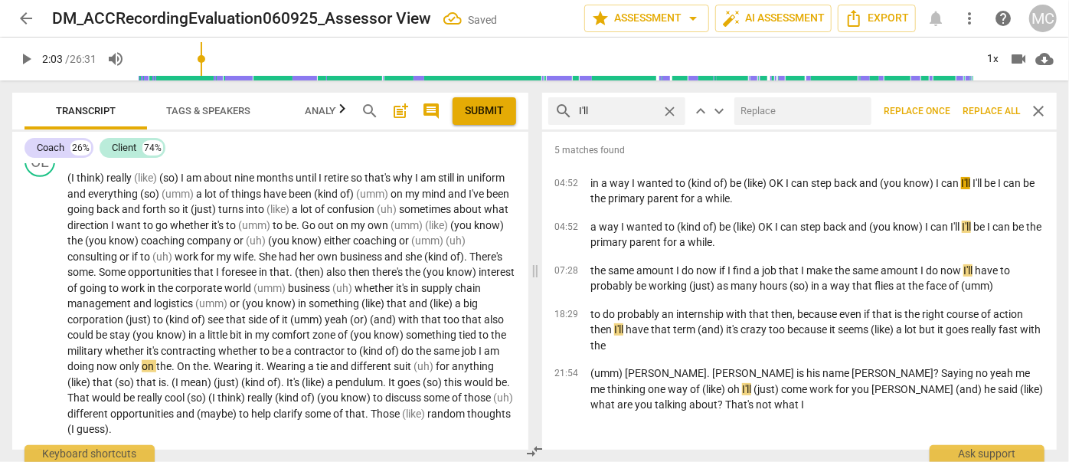
click at [767, 106] on input "text" at bounding box center [799, 111] width 131 height 25
drag, startPoint x: 980, startPoint y: 109, endPoint x: 894, endPoint y: 111, distance: 85.8
click at [980, 109] on span "Replace all" at bounding box center [990, 111] width 57 height 13
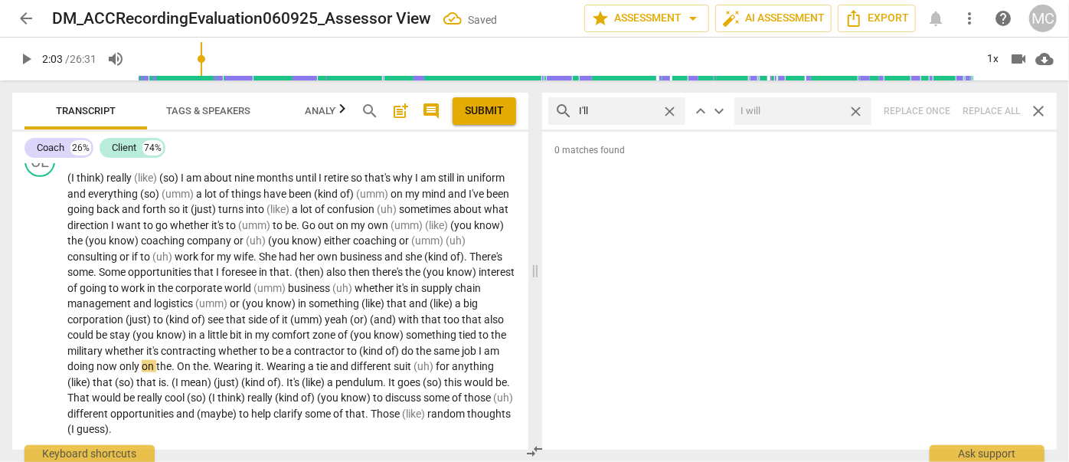
click at [857, 107] on span "close" at bounding box center [856, 111] width 16 height 16
click at [669, 109] on span "close" at bounding box center [670, 111] width 16 height 16
click at [641, 110] on input "text" at bounding box center [629, 111] width 100 height 25
click at [988, 111] on div "search you'll close keyboard_arrow_up keyboard_arrow_down Replace once Replace …" at bounding box center [799, 111] width 515 height 37
click at [668, 108] on span "close" at bounding box center [670, 111] width 16 height 16
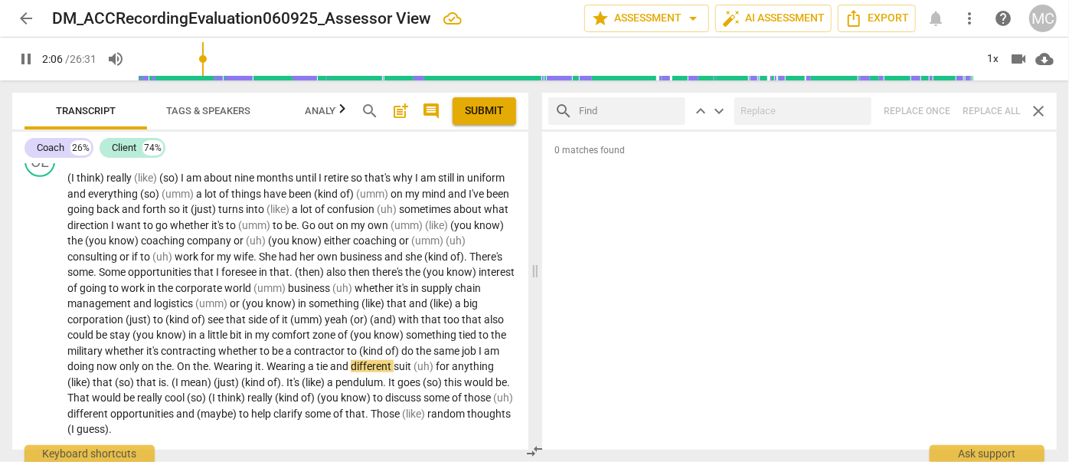
click at [629, 112] on input "text" at bounding box center [629, 111] width 100 height 25
click at [976, 106] on div "search he'll close keyboard_arrow_up keyboard_arrow_down Replace once Replace a…" at bounding box center [799, 111] width 515 height 37
click at [669, 109] on span "close" at bounding box center [670, 111] width 16 height 16
click at [654, 109] on input "text" at bounding box center [629, 111] width 100 height 25
click at [995, 107] on div "search she'll close keyboard_arrow_up keyboard_arrow_down Replace once Replace …" at bounding box center [799, 111] width 515 height 37
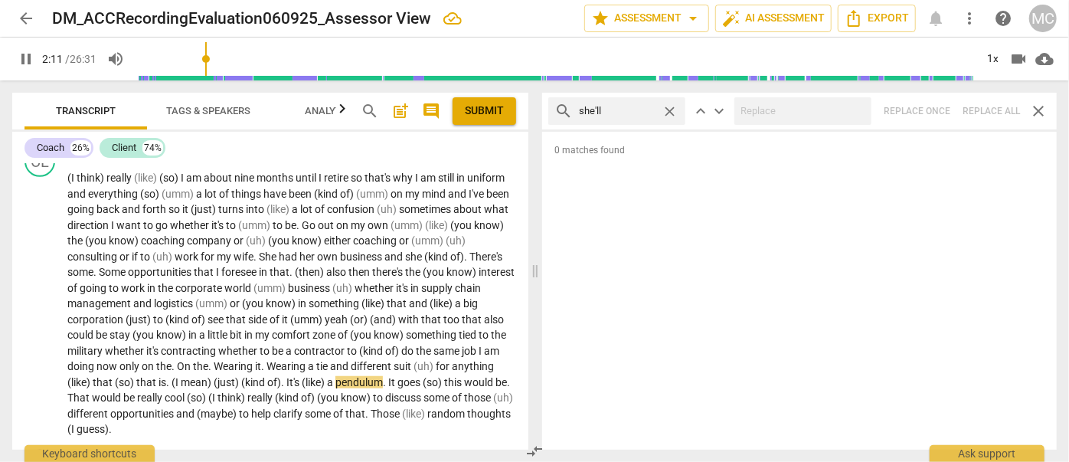
click at [670, 108] on span "close" at bounding box center [670, 111] width 16 height 16
click at [647, 108] on input "text" at bounding box center [629, 111] width 100 height 25
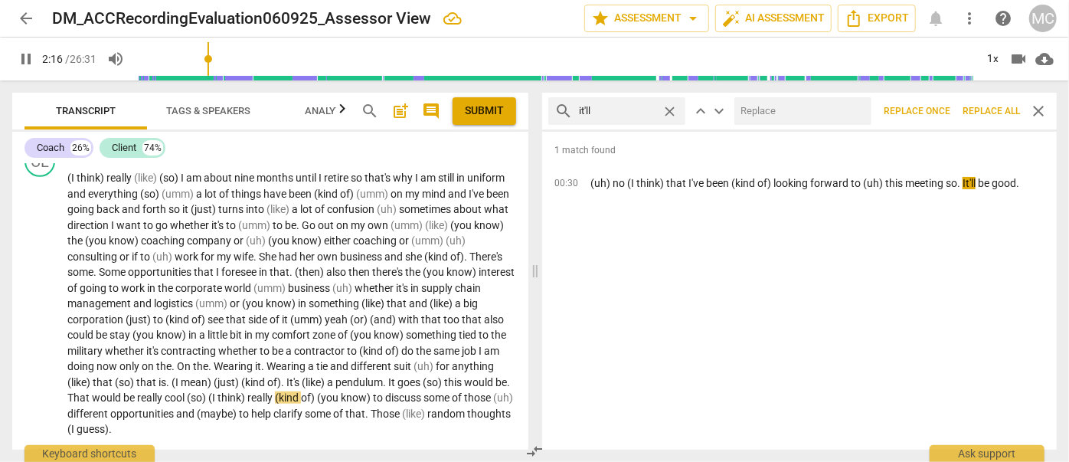
click at [760, 103] on input "text" at bounding box center [799, 111] width 131 height 25
click at [980, 109] on span "Replace all" at bounding box center [990, 111] width 57 height 13
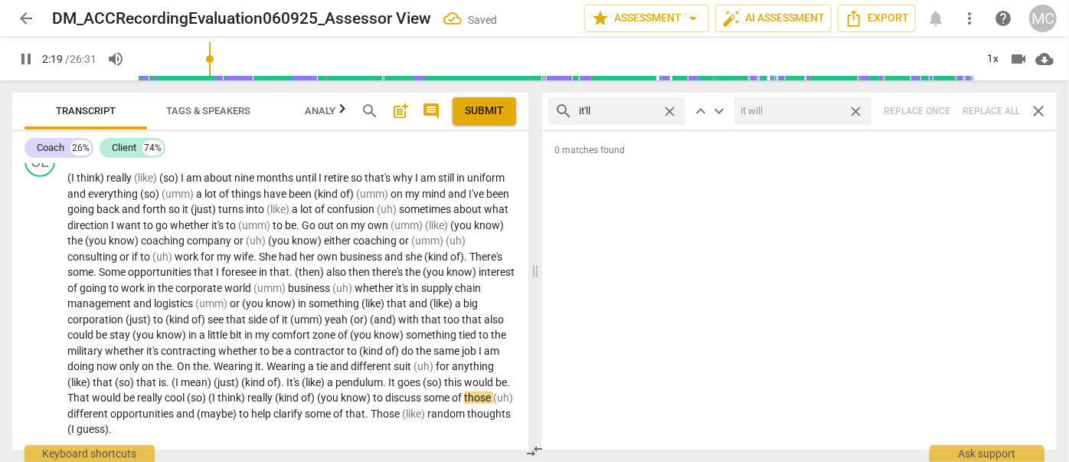
drag, startPoint x: 859, startPoint y: 109, endPoint x: 715, endPoint y: 123, distance: 144.6
click at [859, 109] on span "close" at bounding box center [856, 111] width 16 height 16
click at [670, 109] on span "close" at bounding box center [670, 111] width 16 height 16
click at [631, 112] on input "text" at bounding box center [629, 111] width 100 height 25
click at [996, 106] on div "search we'll close keyboard_arrow_up keyboard_arrow_down Replace once Replace a…" at bounding box center [799, 111] width 515 height 37
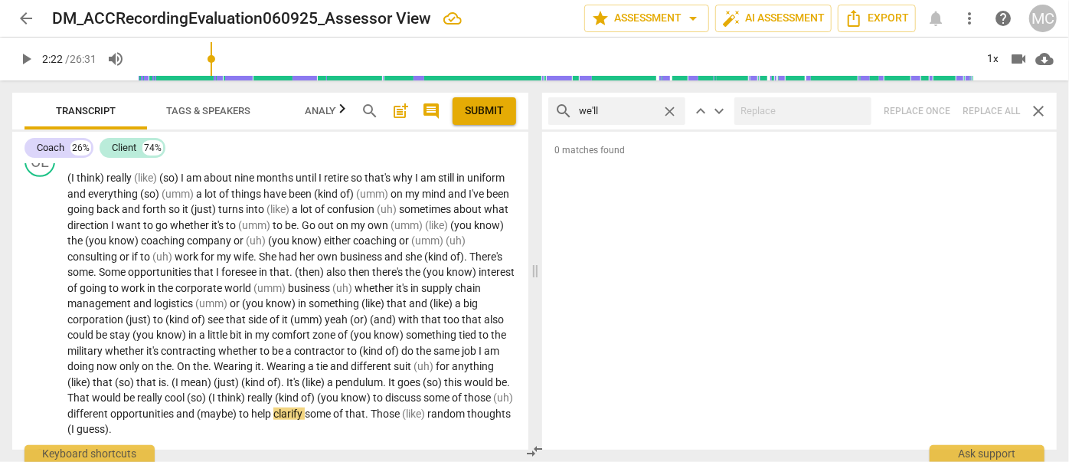
click at [668, 109] on span "close" at bounding box center [670, 111] width 16 height 16
click at [642, 109] on input "text" at bounding box center [629, 111] width 100 height 25
click at [969, 110] on div "search they'll close keyboard_arrow_up keyboard_arrow_down Replace once Replace…" at bounding box center [799, 111] width 515 height 37
click at [670, 109] on span "close" at bounding box center [670, 111] width 16 height 16
click at [606, 112] on input "text" at bounding box center [629, 111] width 100 height 25
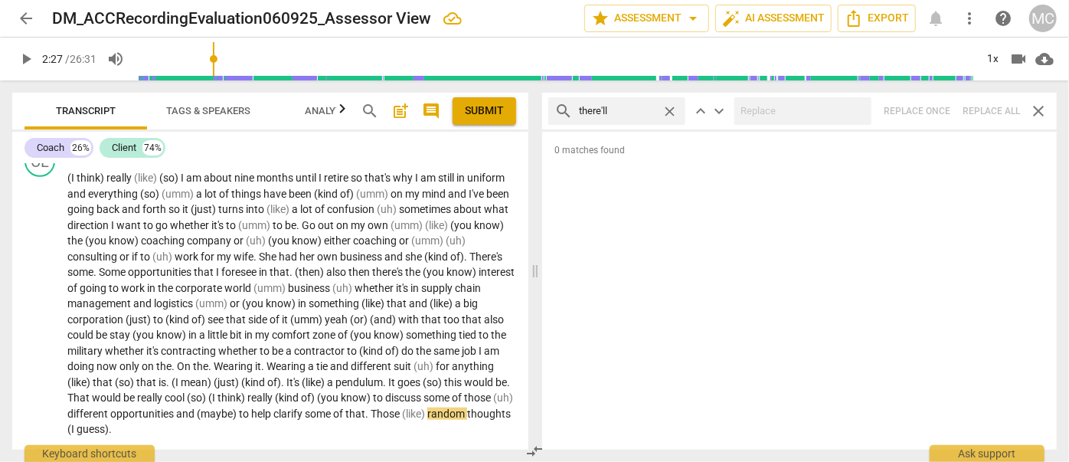
click at [979, 101] on div "search there'll close keyboard_arrow_up keyboard_arrow_down Replace once Replac…" at bounding box center [799, 111] width 515 height 37
click at [672, 106] on span "close" at bounding box center [670, 111] width 16 height 16
click at [635, 107] on input "text" at bounding box center [629, 111] width 100 height 25
click at [988, 103] on div "search that'll close keyboard_arrow_up keyboard_arrow_down Replace once Replace…" at bounding box center [799, 111] width 515 height 37
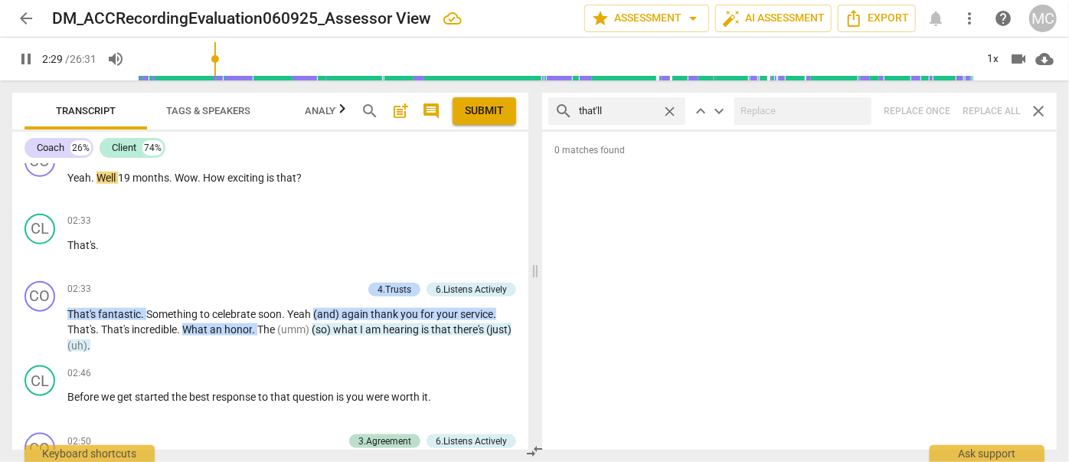
click at [672, 108] on span "close" at bounding box center [670, 111] width 16 height 16
click at [622, 112] on input "text" at bounding box center [629, 111] width 100 height 25
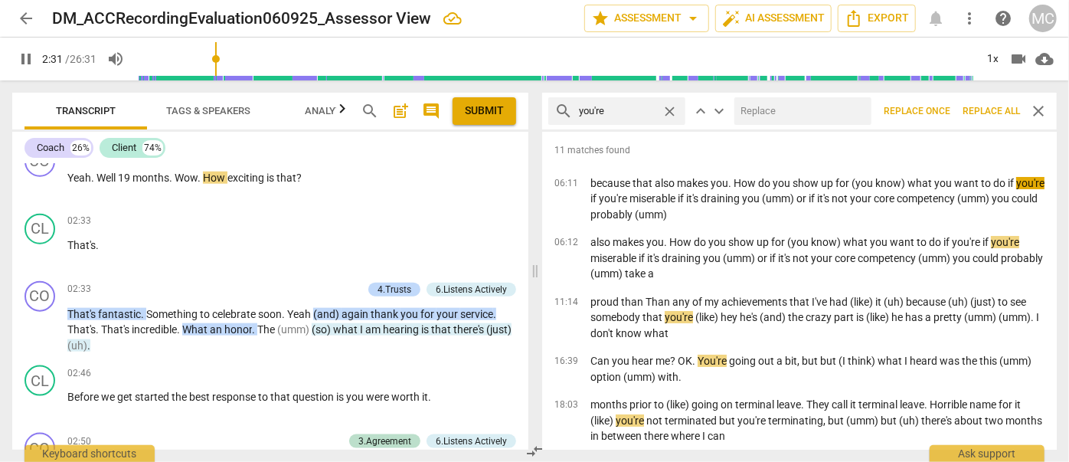
click at [819, 112] on input "text" at bounding box center [799, 111] width 131 height 25
click at [985, 106] on span "Replace all" at bounding box center [990, 111] width 57 height 13
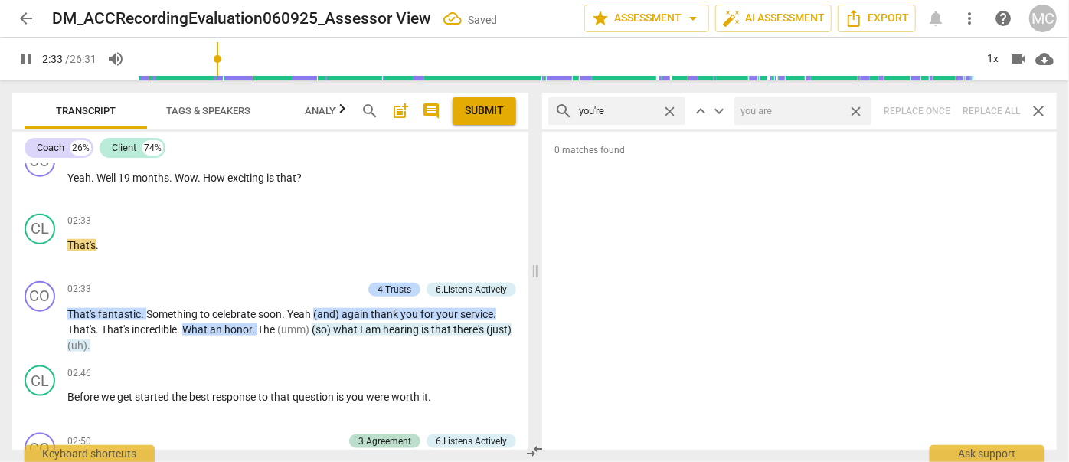
click at [855, 109] on span "close" at bounding box center [856, 111] width 16 height 16
click at [669, 109] on span "close" at bounding box center [670, 111] width 16 height 16
click at [616, 111] on input "text" at bounding box center [629, 111] width 100 height 25
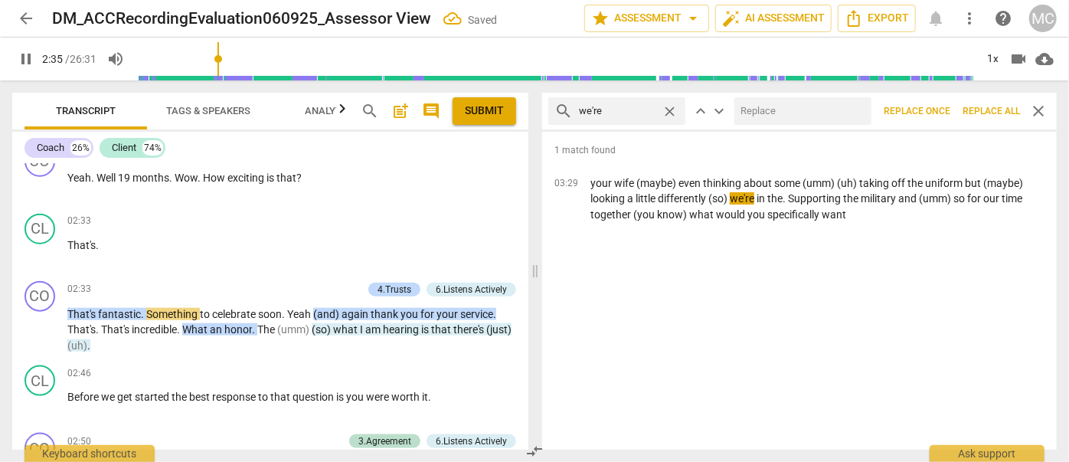
click at [828, 113] on input "text" at bounding box center [799, 111] width 131 height 25
click at [988, 106] on span "Replace all" at bounding box center [990, 111] width 57 height 13
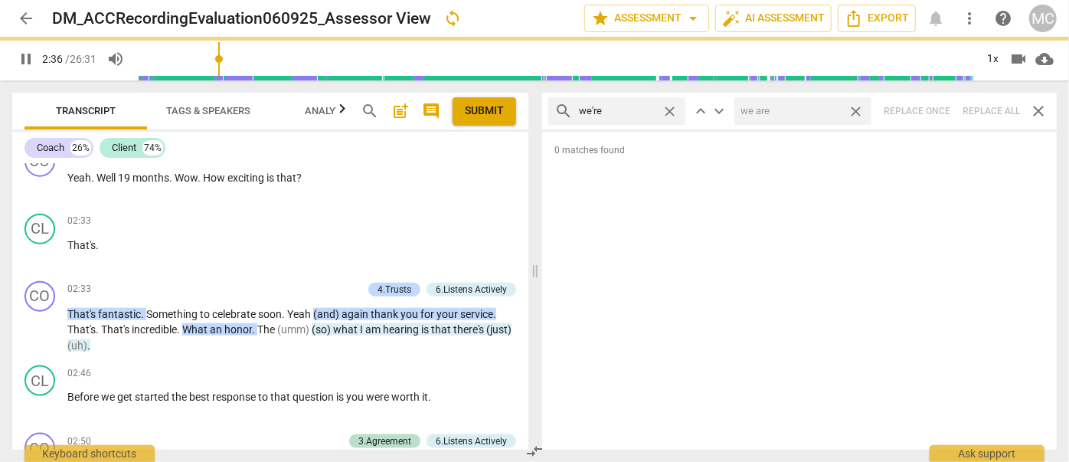
click at [858, 106] on span "close" at bounding box center [856, 111] width 16 height 16
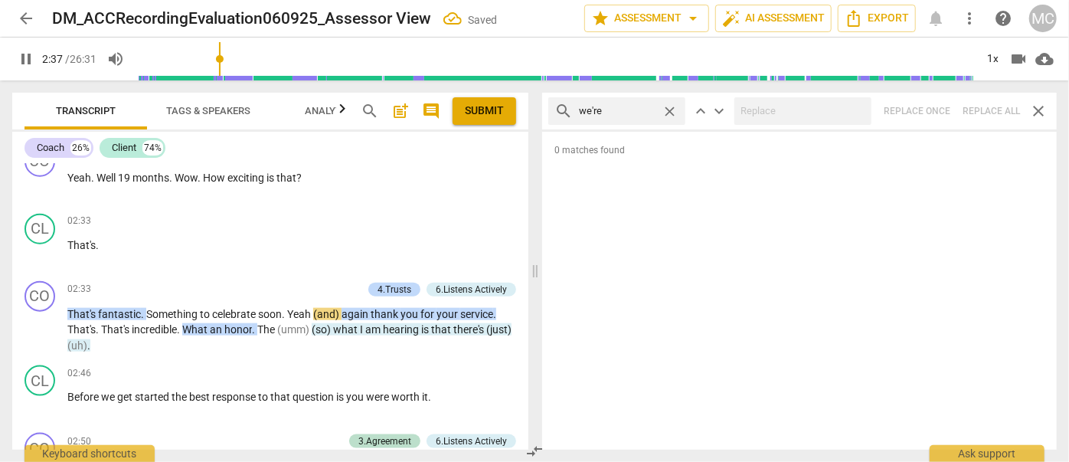
click at [668, 108] on span "close" at bounding box center [670, 111] width 16 height 16
drag, startPoint x: 630, startPoint y: 116, endPoint x: 642, endPoint y: 126, distance: 15.7
click at [630, 116] on input "text" at bounding box center [629, 111] width 100 height 25
click at [982, 106] on div "search they're close keyboard_arrow_up keyboard_arrow_down Replace once Replace…" at bounding box center [799, 111] width 515 height 37
click at [667, 109] on span "close" at bounding box center [670, 111] width 16 height 16
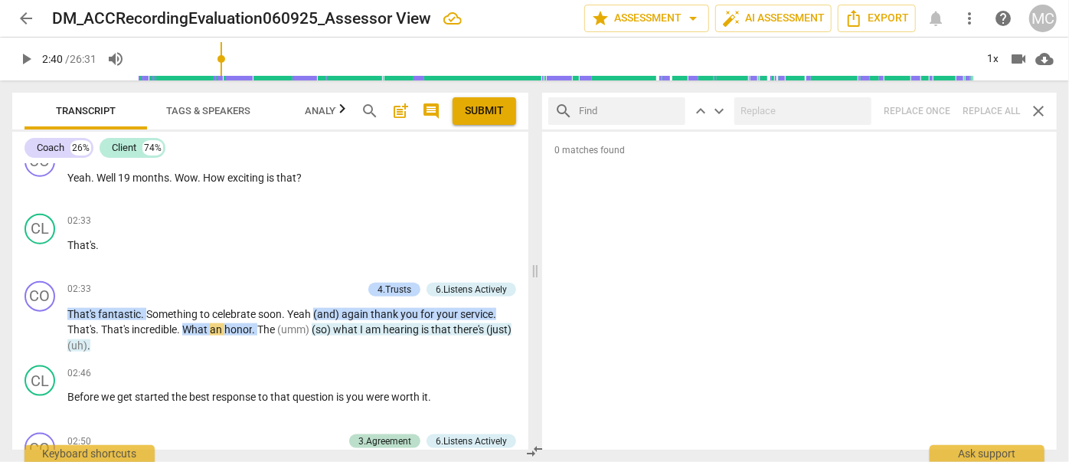
click at [639, 113] on input "text" at bounding box center [629, 111] width 100 height 25
click at [984, 107] on div "search aren't close keyboard_arrow_up keyboard_arrow_down Replace once Replace …" at bounding box center [799, 111] width 515 height 37
click at [672, 107] on span "close" at bounding box center [670, 111] width 16 height 16
click at [649, 106] on input "text" at bounding box center [629, 111] width 100 height 25
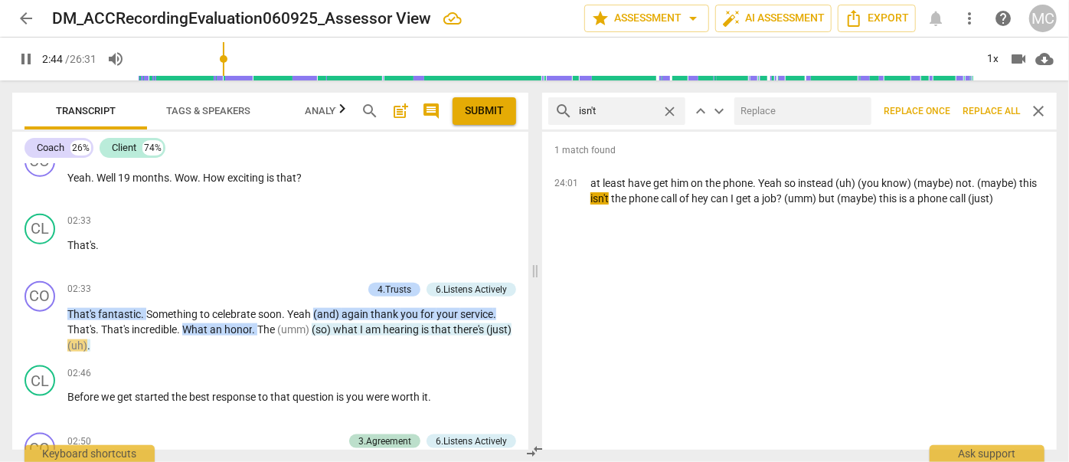
click at [776, 107] on input "text" at bounding box center [799, 111] width 131 height 25
click at [988, 106] on span "Replace all" at bounding box center [990, 111] width 57 height 13
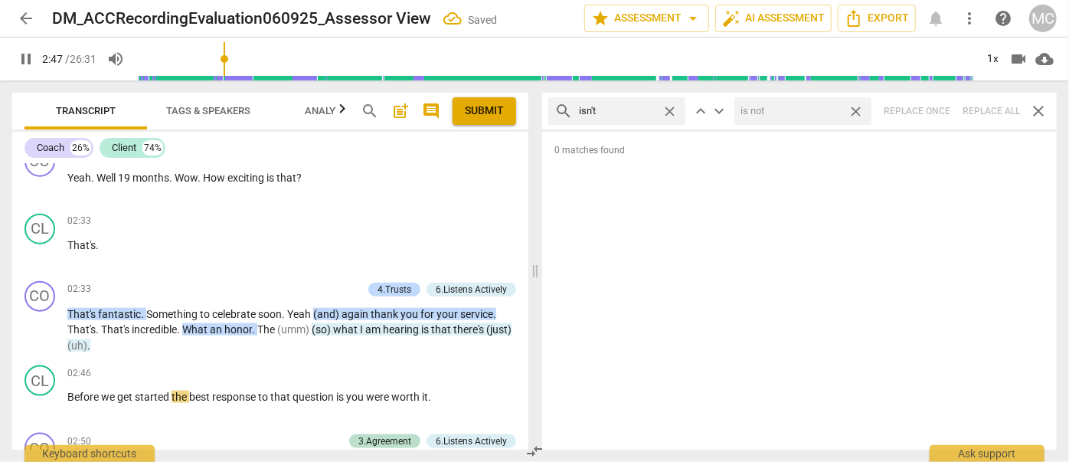
click at [857, 109] on span "close" at bounding box center [856, 111] width 16 height 16
click at [669, 106] on span "close" at bounding box center [670, 111] width 16 height 16
click at [613, 117] on input "text" at bounding box center [629, 111] width 100 height 25
click at [986, 106] on div "search wasn't close keyboard_arrow_up keyboard_arrow_down Replace once Replace …" at bounding box center [799, 111] width 515 height 37
click at [673, 107] on span "close" at bounding box center [670, 111] width 16 height 16
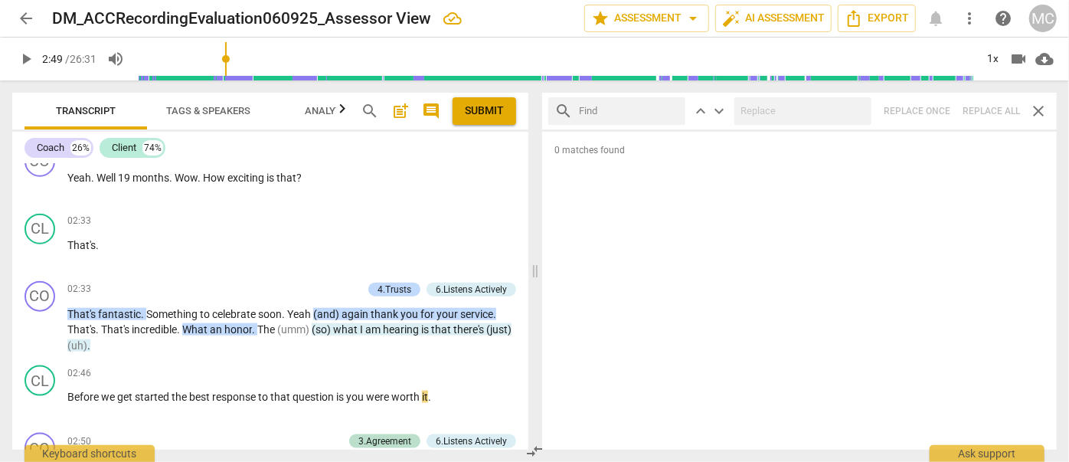
click at [658, 109] on input "text" at bounding box center [629, 111] width 100 height 25
click at [990, 107] on div "search weren't close keyboard_arrow_up keyboard_arrow_down Replace once Replace…" at bounding box center [799, 111] width 515 height 37
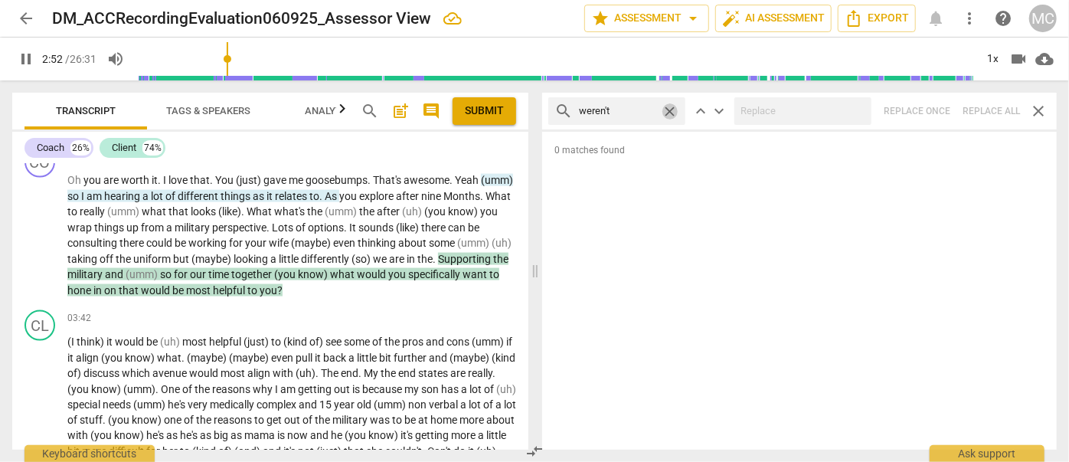
click at [669, 111] on span "close" at bounding box center [670, 111] width 16 height 16
click at [628, 106] on input "text" at bounding box center [629, 111] width 100 height 25
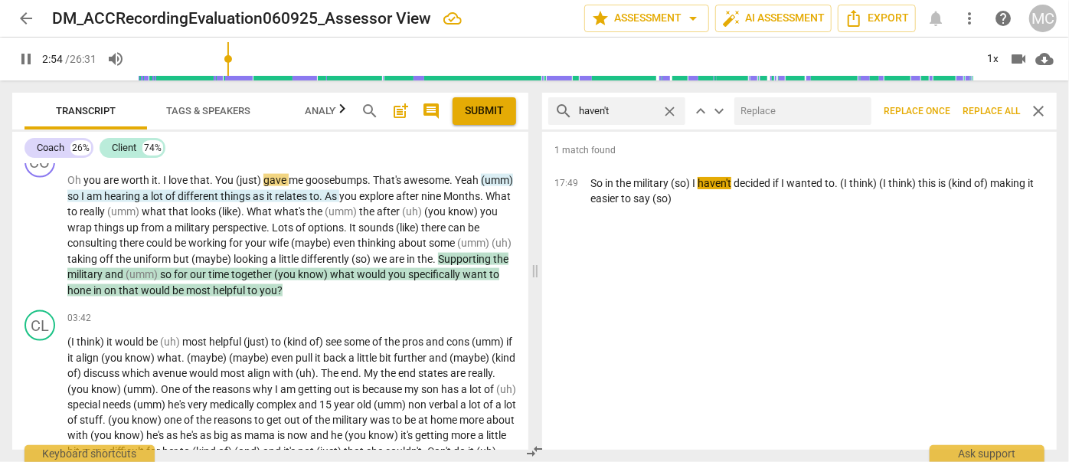
click at [791, 100] on input "text" at bounding box center [799, 111] width 131 height 25
click at [986, 109] on span "Replace all" at bounding box center [990, 111] width 57 height 13
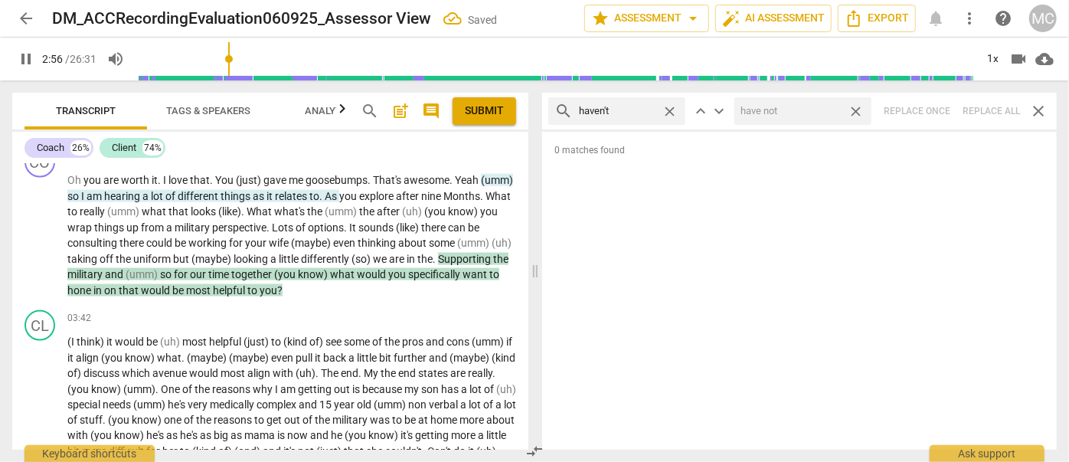
click at [856, 109] on span "close" at bounding box center [856, 111] width 16 height 16
click at [671, 108] on span "close" at bounding box center [670, 111] width 16 height 16
click at [649, 108] on input "text" at bounding box center [629, 111] width 100 height 25
click at [981, 107] on div "search hasn't close keyboard_arrow_up keyboard_arrow_down Replace once Replace …" at bounding box center [799, 111] width 515 height 37
drag, startPoint x: 669, startPoint y: 107, endPoint x: 625, endPoint y: 106, distance: 44.4
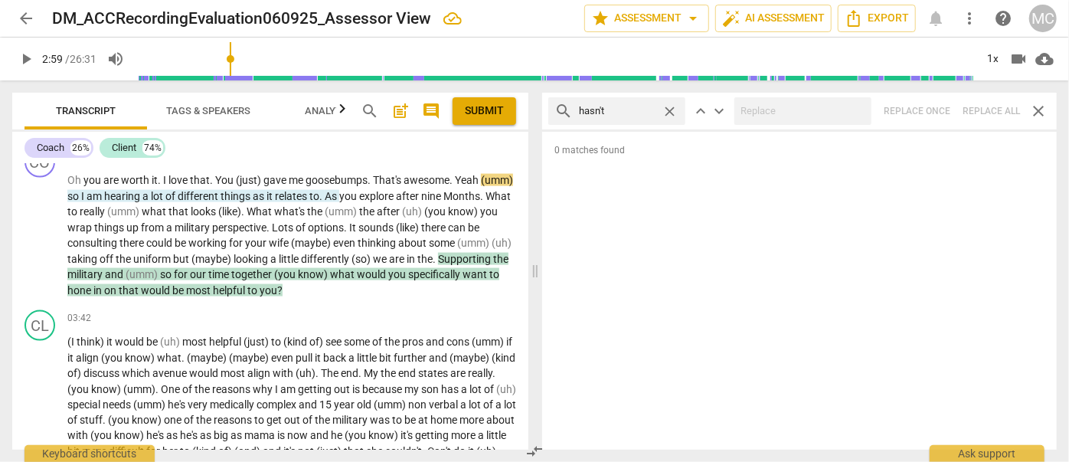
click at [669, 107] on span "close" at bounding box center [670, 111] width 16 height 16
click at [625, 106] on input "text" at bounding box center [617, 111] width 77 height 25
click at [983, 112] on div "search hadn't close keyboard_arrow_up keyboard_arrow_down Replace once Replace …" at bounding box center [799, 111] width 515 height 37
click at [669, 107] on span "close" at bounding box center [670, 111] width 16 height 16
click at [626, 111] on input "text" at bounding box center [629, 111] width 100 height 25
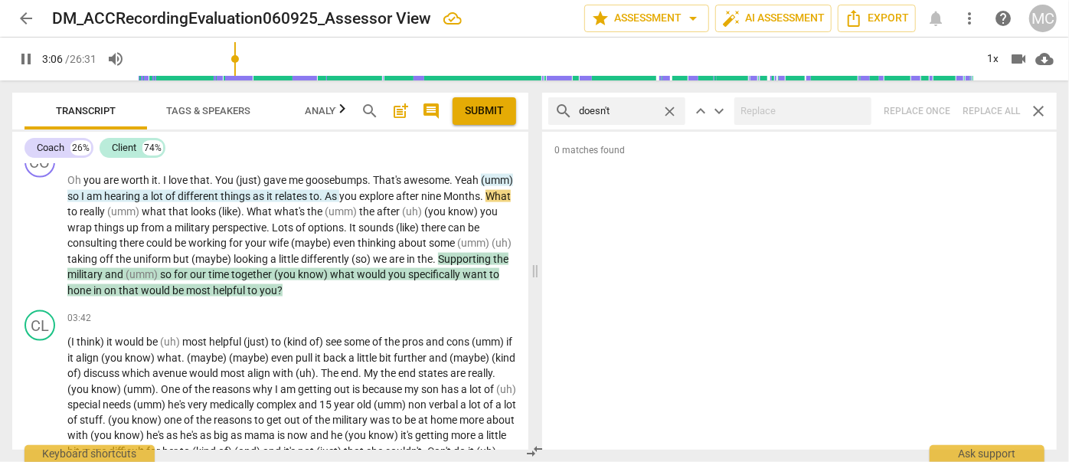
drag, startPoint x: 804, startPoint y: 95, endPoint x: 799, endPoint y: 109, distance: 14.8
click at [805, 95] on div "search doesn't close keyboard_arrow_up keyboard_arrow_down Replace once Replace…" at bounding box center [799, 111] width 515 height 37
click at [981, 107] on div "search doesn't close keyboard_arrow_up keyboard_arrow_down Replace once Replace…" at bounding box center [799, 111] width 515 height 37
click at [668, 109] on span "close" at bounding box center [670, 111] width 16 height 16
click at [623, 111] on input "text" at bounding box center [629, 111] width 100 height 25
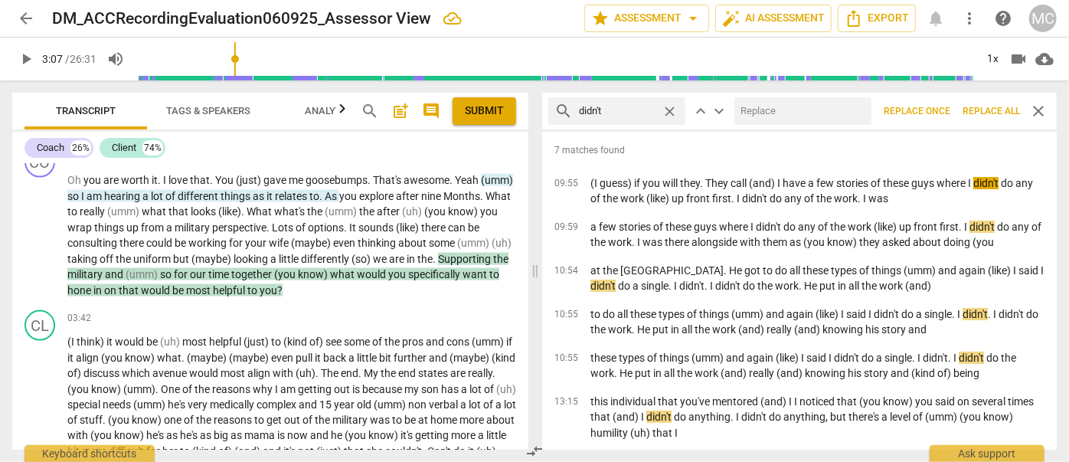
click at [810, 97] on div at bounding box center [802, 111] width 137 height 28
click at [801, 109] on input "text" at bounding box center [799, 111] width 131 height 25
click at [995, 103] on button "Replace all" at bounding box center [991, 111] width 70 height 28
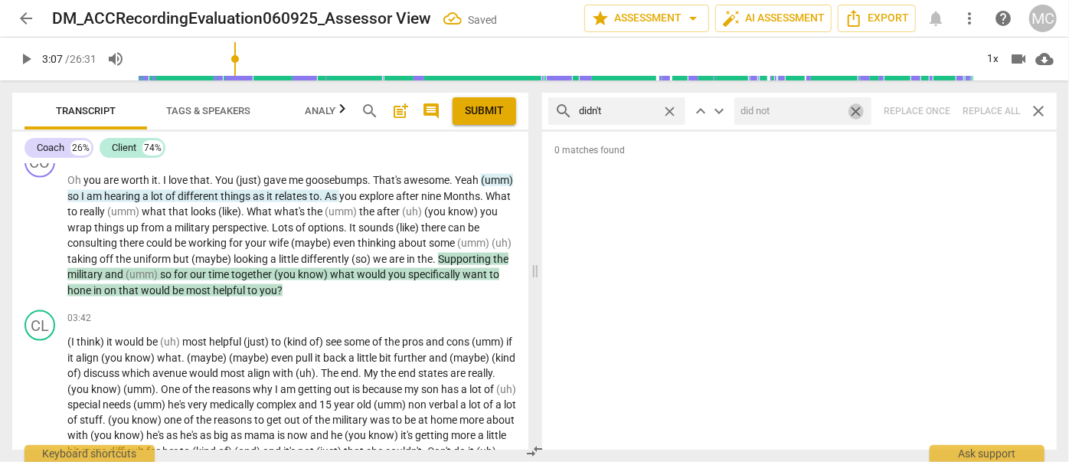
drag, startPoint x: 861, startPoint y: 110, endPoint x: 802, endPoint y: 116, distance: 59.3
click at [861, 110] on span "close" at bounding box center [856, 111] width 16 height 16
click at [674, 106] on span "close" at bounding box center [670, 111] width 16 height 16
click at [629, 109] on input "text" at bounding box center [629, 111] width 100 height 25
click at [982, 106] on div "search wouldn't close keyboard_arrow_up keyboard_arrow_down Replace once Replac…" at bounding box center [799, 111] width 515 height 37
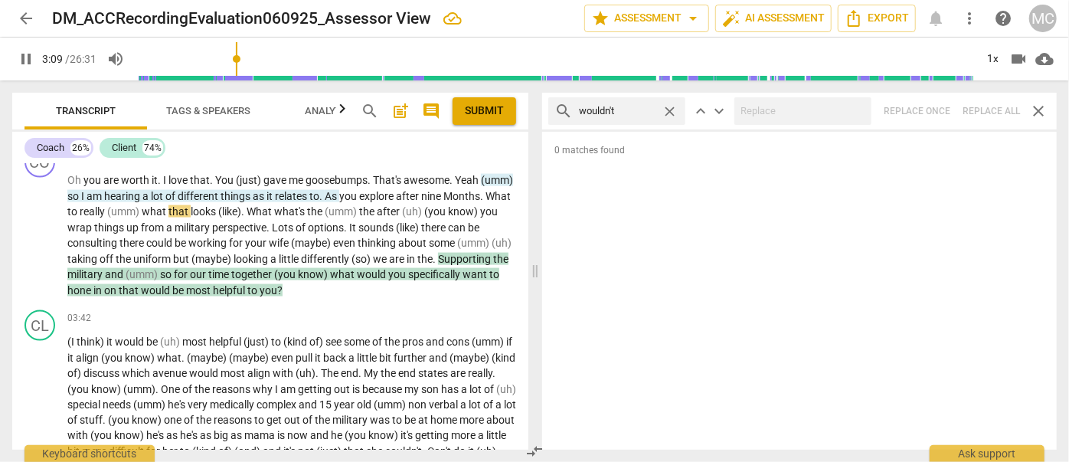
click at [674, 108] on span "close" at bounding box center [670, 111] width 16 height 16
click at [643, 112] on input "text" at bounding box center [629, 111] width 100 height 25
click at [986, 106] on div "search shouldn't close keyboard_arrow_up keyboard_arrow_down Replace once Repla…" at bounding box center [799, 111] width 515 height 37
click at [668, 109] on span "close" at bounding box center [670, 111] width 16 height 16
click at [638, 109] on input "text" at bounding box center [629, 111] width 100 height 25
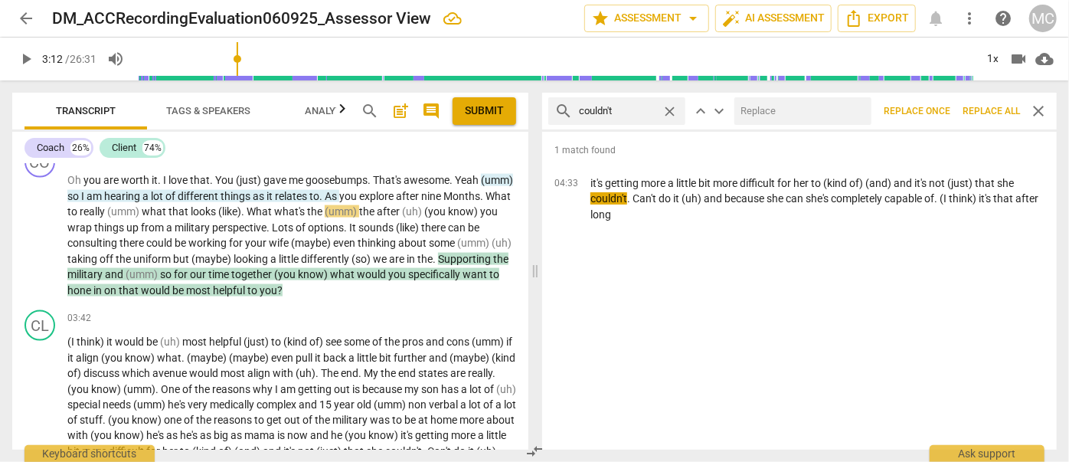
click at [782, 112] on input "text" at bounding box center [799, 111] width 131 height 25
click at [980, 106] on span "Replace all" at bounding box center [990, 111] width 57 height 13
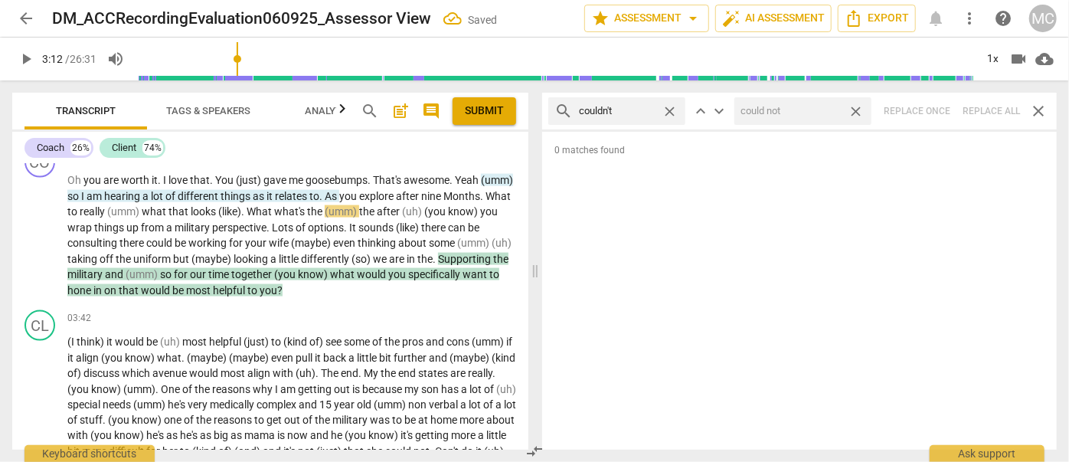
drag, startPoint x: 856, startPoint y: 107, endPoint x: 717, endPoint y: 110, distance: 139.4
click at [856, 107] on span "close" at bounding box center [856, 111] width 16 height 16
click at [669, 109] on span "close" at bounding box center [670, 111] width 16 height 16
drag, startPoint x: 623, startPoint y: 108, endPoint x: 606, endPoint y: 111, distance: 16.4
click at [623, 108] on input "text" at bounding box center [629, 111] width 100 height 25
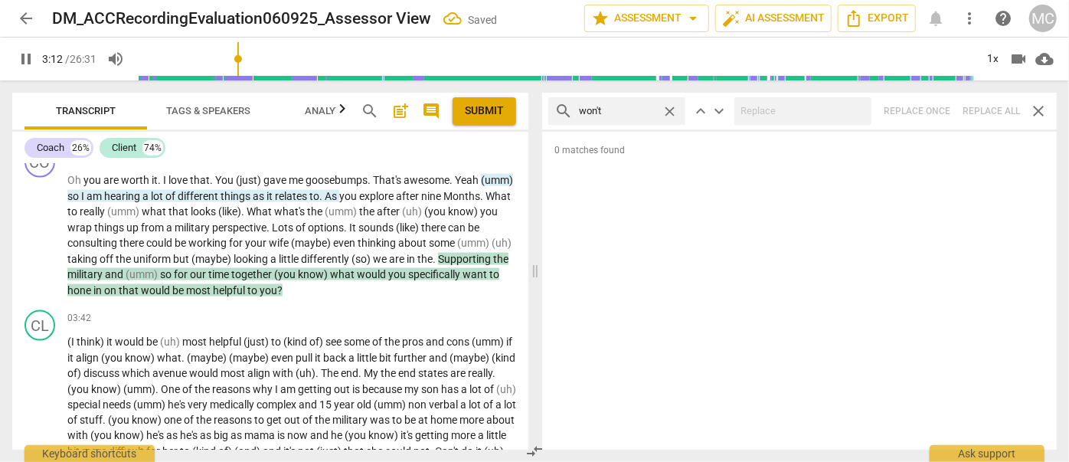
click at [990, 101] on div "search won't close keyboard_arrow_up keyboard_arrow_down Replace once Replace a…" at bounding box center [799, 111] width 515 height 37
click at [672, 112] on span "close" at bounding box center [670, 111] width 16 height 16
click at [613, 112] on input "text" at bounding box center [629, 111] width 100 height 25
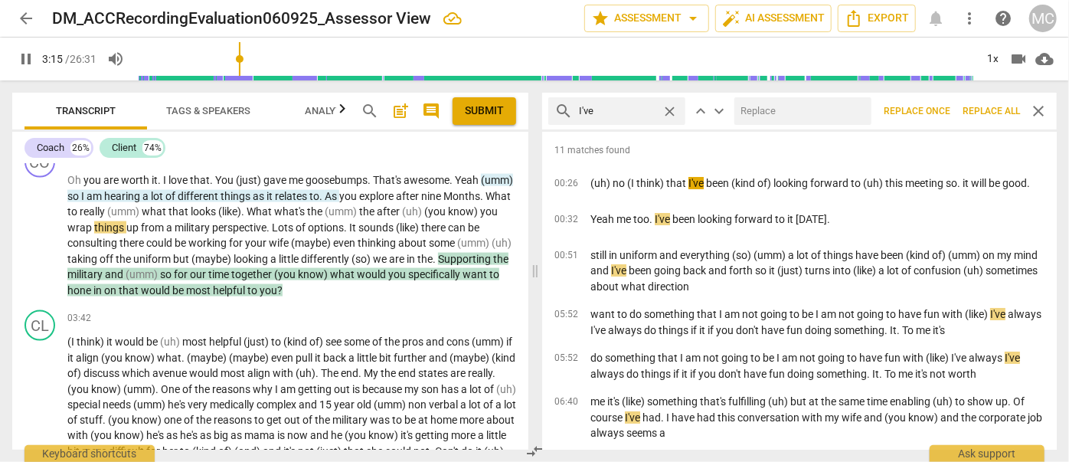
click at [798, 121] on input "text" at bounding box center [799, 111] width 131 height 25
click at [979, 105] on span "Replace all" at bounding box center [990, 111] width 57 height 13
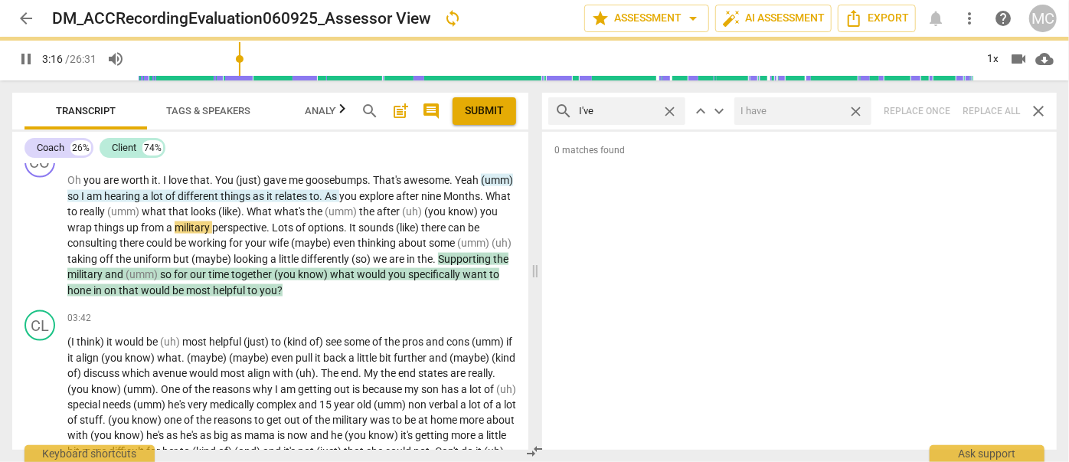
scroll to position [1221, 0]
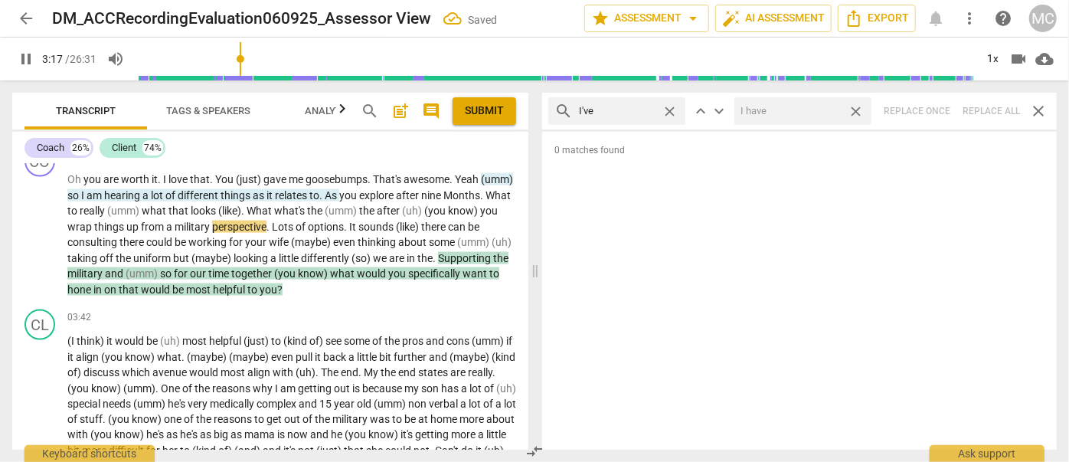
click at [858, 108] on span "close" at bounding box center [856, 111] width 16 height 16
click at [669, 109] on span "close" at bounding box center [670, 111] width 16 height 16
click at [639, 109] on input "text" at bounding box center [629, 111] width 100 height 25
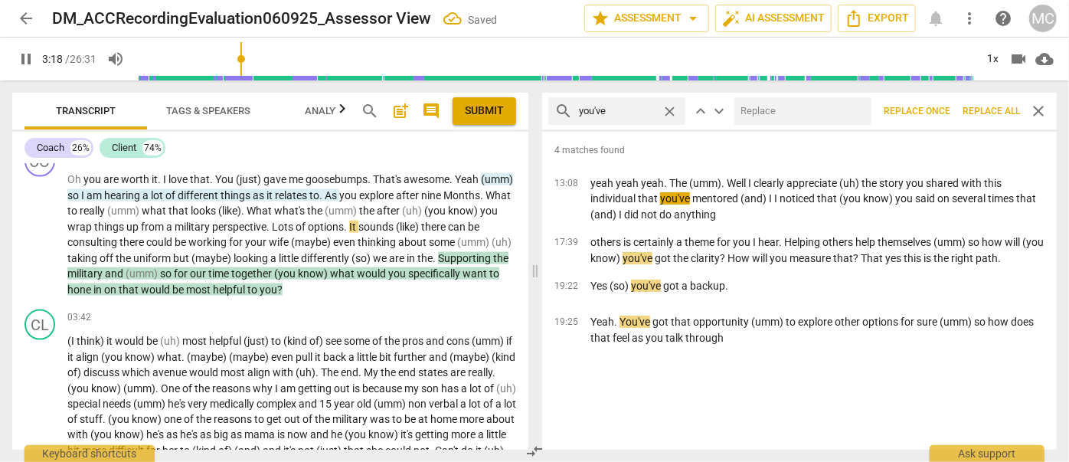
click at [810, 121] on input "text" at bounding box center [799, 111] width 131 height 25
click at [985, 105] on span "Replace all" at bounding box center [990, 111] width 57 height 13
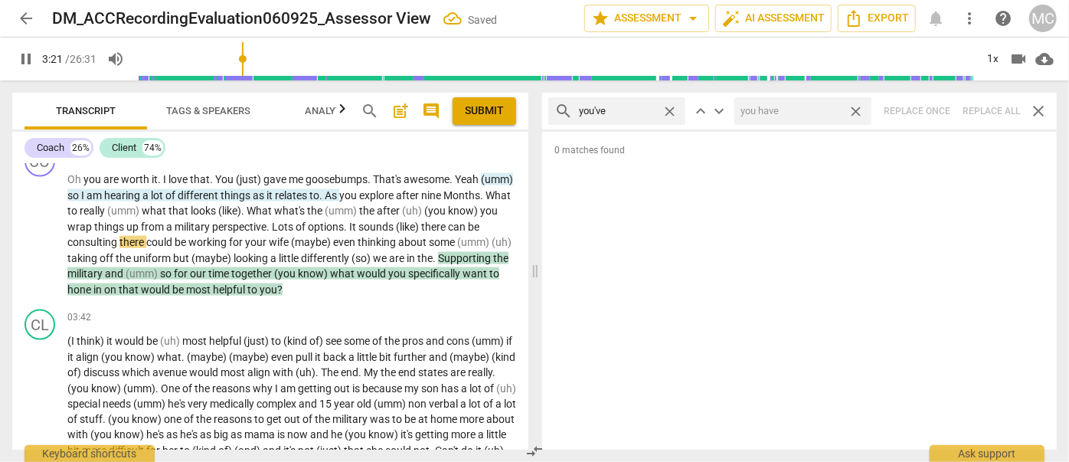
click at [859, 106] on span "close" at bounding box center [856, 111] width 16 height 16
click at [669, 108] on span "close" at bounding box center [670, 111] width 16 height 16
click at [623, 117] on input "text" at bounding box center [629, 111] width 100 height 25
click at [982, 111] on div "search we've close keyboard_arrow_up keyboard_arrow_down Replace once Replace a…" at bounding box center [799, 111] width 515 height 37
click at [669, 109] on span "close" at bounding box center [670, 111] width 16 height 16
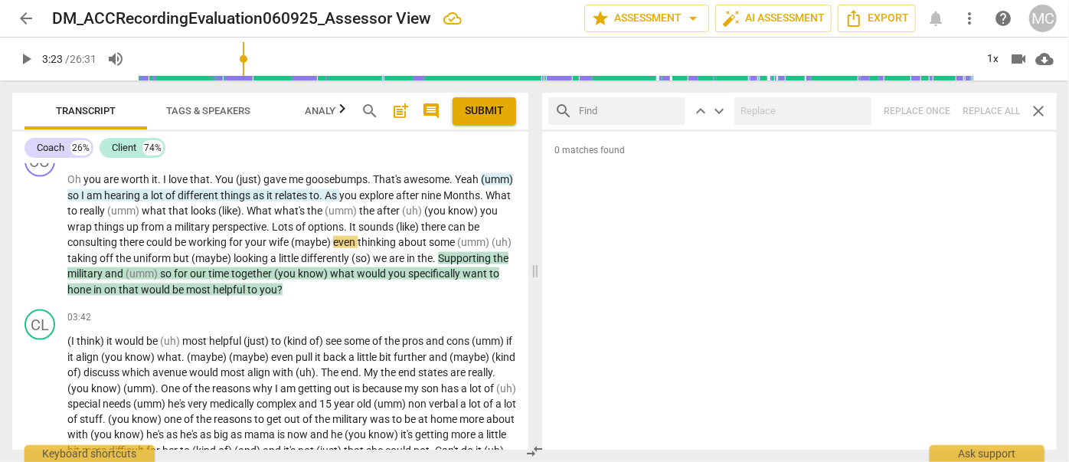
click at [598, 112] on input "text" at bounding box center [629, 111] width 100 height 25
click at [982, 109] on div "search they've close keyboard_arrow_up keyboard_arrow_down Replace once Replace…" at bounding box center [799, 111] width 515 height 37
drag, startPoint x: 665, startPoint y: 109, endPoint x: 632, endPoint y: 113, distance: 33.8
click at [665, 109] on span "close" at bounding box center [670, 111] width 16 height 16
click at [619, 113] on input "text" at bounding box center [629, 111] width 100 height 25
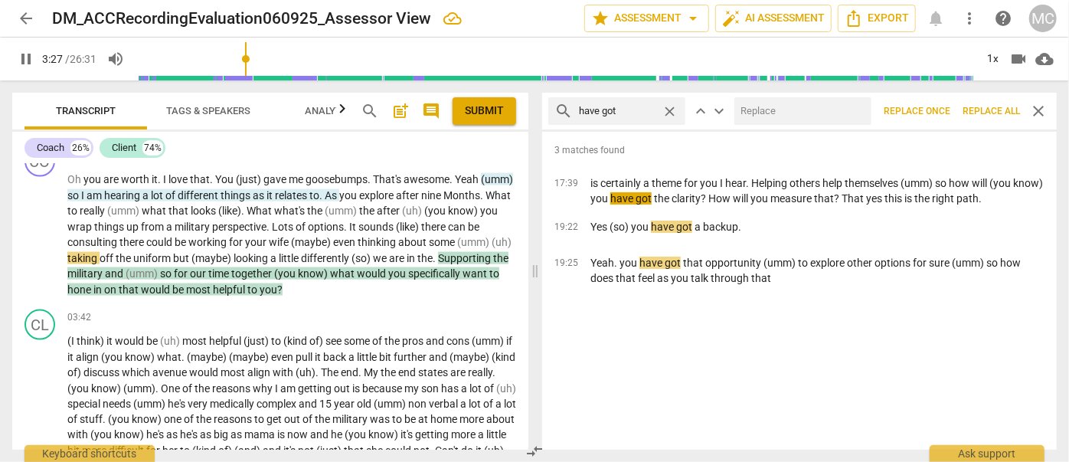
click at [793, 116] on input "text" at bounding box center [799, 111] width 131 height 25
click at [994, 102] on button "Replace all" at bounding box center [991, 111] width 70 height 28
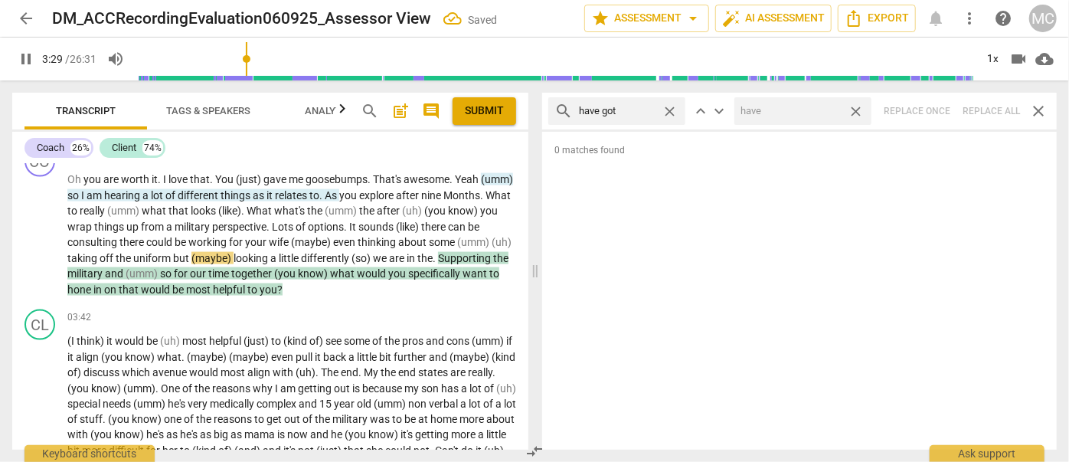
drag, startPoint x: 854, startPoint y: 111, endPoint x: 788, endPoint y: 119, distance: 66.3
click at [854, 111] on span "close" at bounding box center [856, 111] width 16 height 16
click at [671, 109] on span "close" at bounding box center [670, 111] width 16 height 16
click at [645, 109] on input "text" at bounding box center [629, 111] width 100 height 25
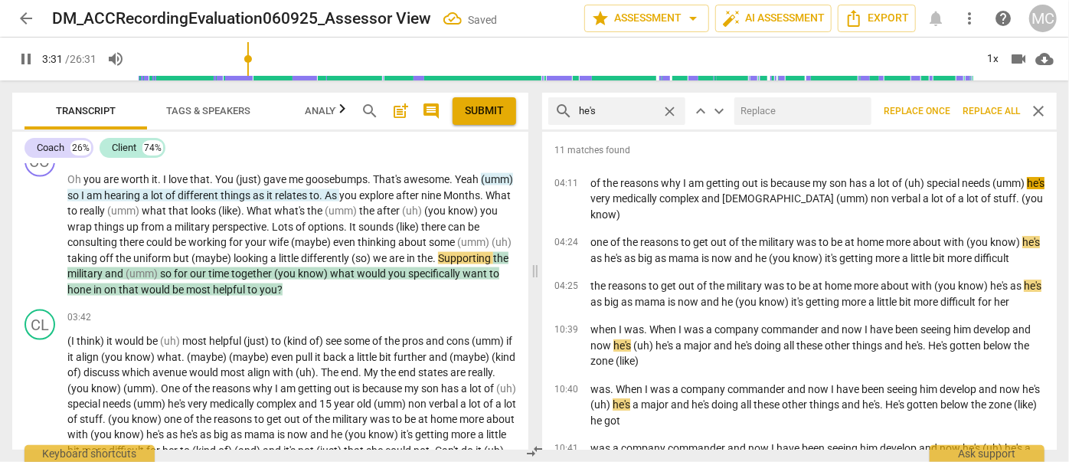
click at [767, 110] on input "text" at bounding box center [799, 111] width 131 height 25
drag, startPoint x: 975, startPoint y: 109, endPoint x: 886, endPoint y: 113, distance: 89.7
click at [975, 109] on span "Replace all" at bounding box center [990, 111] width 57 height 13
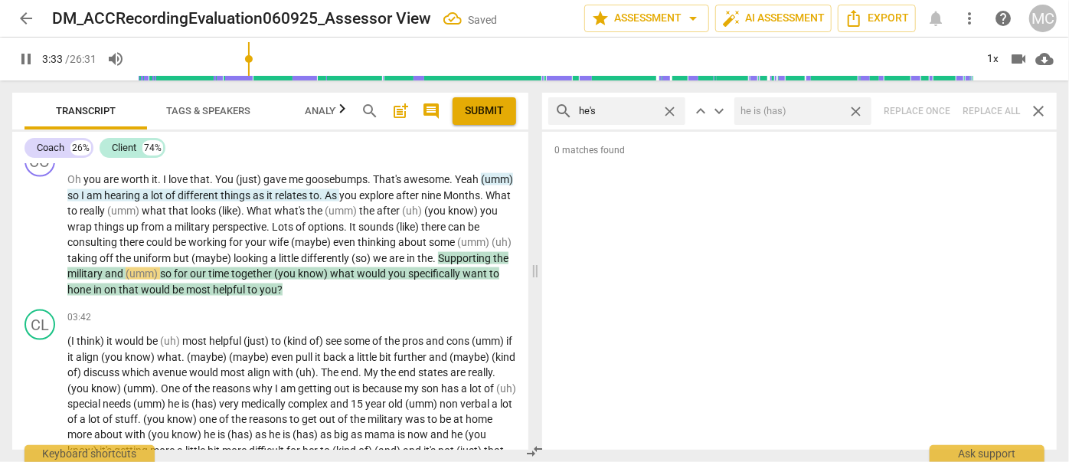
drag, startPoint x: 860, startPoint y: 112, endPoint x: 639, endPoint y: 103, distance: 221.4
click at [860, 112] on span "close" at bounding box center [856, 111] width 16 height 16
click at [672, 106] on span "close" at bounding box center [670, 111] width 16 height 16
click at [647, 109] on input "text" at bounding box center [629, 111] width 100 height 25
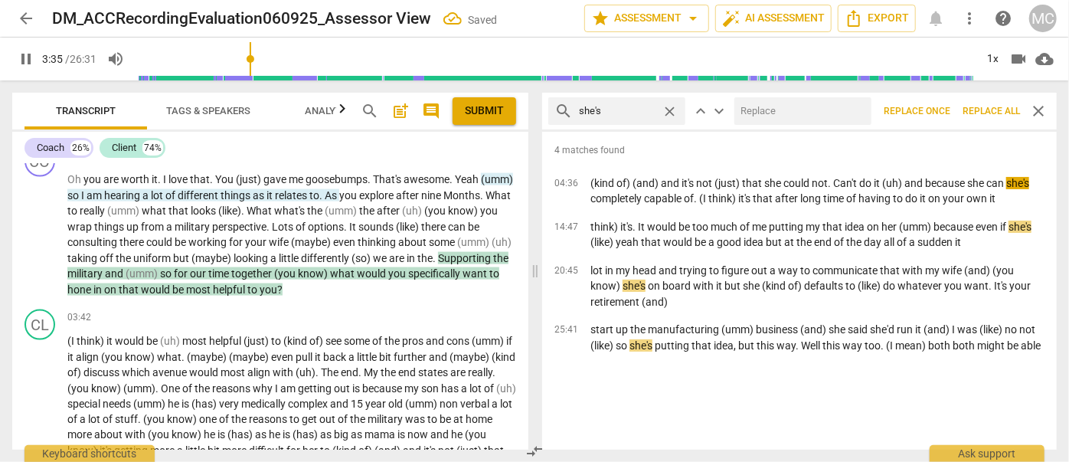
click at [781, 112] on input "text" at bounding box center [799, 111] width 131 height 25
click at [985, 105] on span "Replace all" at bounding box center [990, 111] width 57 height 13
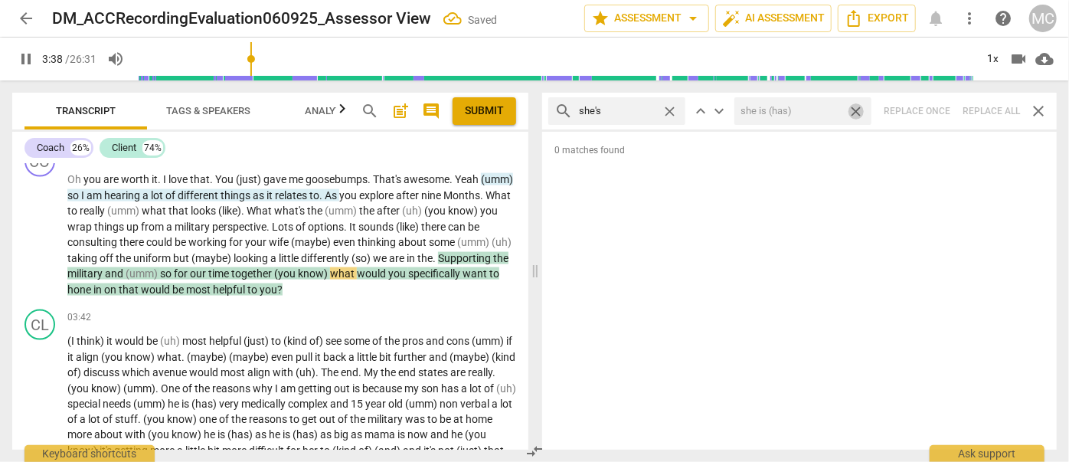
drag, startPoint x: 857, startPoint y: 109, endPoint x: 712, endPoint y: 118, distance: 145.0
click at [857, 109] on span "close" at bounding box center [856, 111] width 16 height 16
drag, startPoint x: 666, startPoint y: 109, endPoint x: 649, endPoint y: 109, distance: 17.6
click at [667, 109] on span "close" at bounding box center [670, 111] width 16 height 16
drag, startPoint x: 643, startPoint y: 109, endPoint x: 662, endPoint y: 112, distance: 19.4
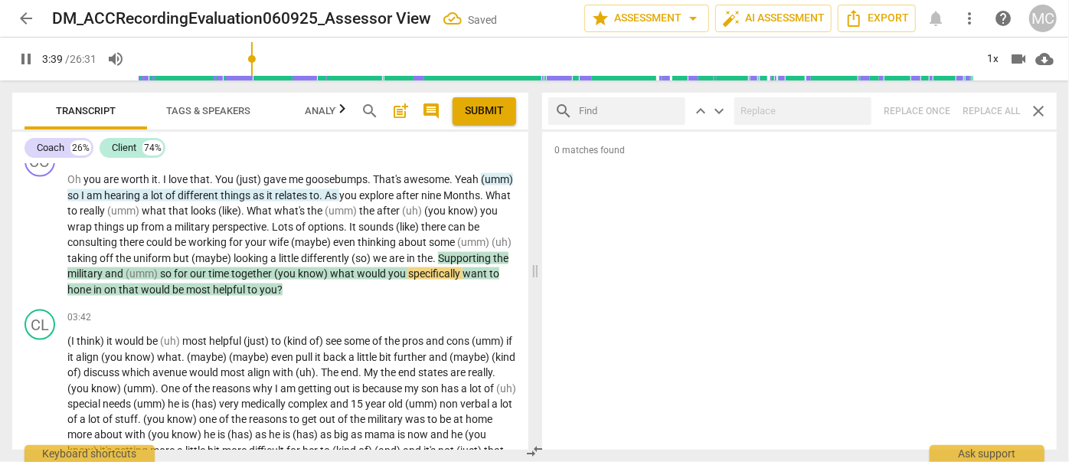
click at [643, 109] on input "text" at bounding box center [629, 111] width 100 height 25
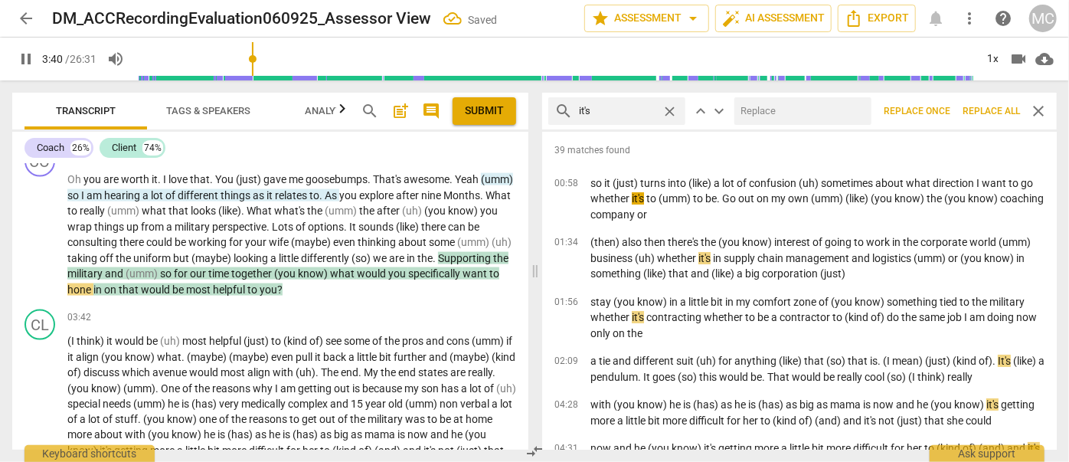
click at [762, 101] on input "text" at bounding box center [799, 111] width 131 height 25
click at [978, 112] on span "Replace all" at bounding box center [990, 111] width 57 height 13
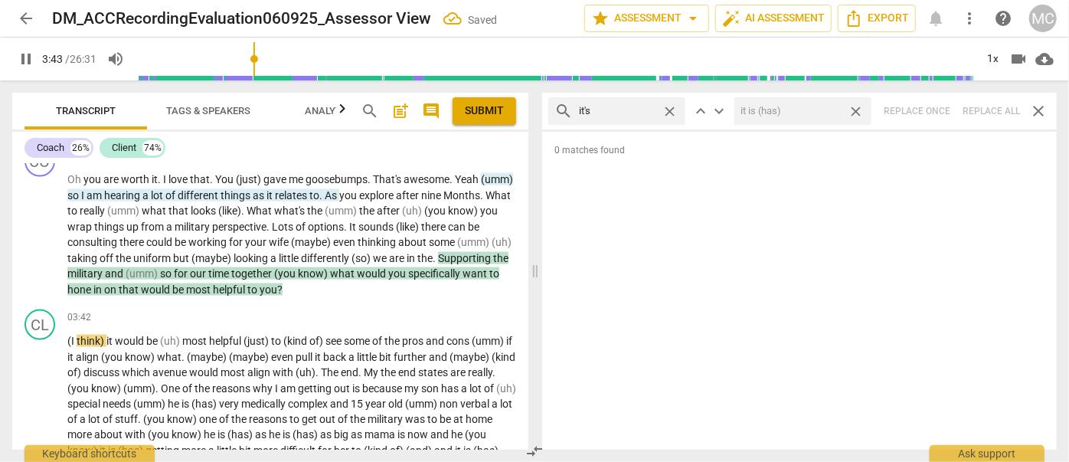
click at [858, 109] on span "close" at bounding box center [856, 111] width 16 height 16
drag, startPoint x: 668, startPoint y: 106, endPoint x: 631, endPoint y: 109, distance: 37.7
click at [668, 106] on span "close" at bounding box center [670, 111] width 16 height 16
click at [631, 109] on input "text" at bounding box center [617, 111] width 77 height 25
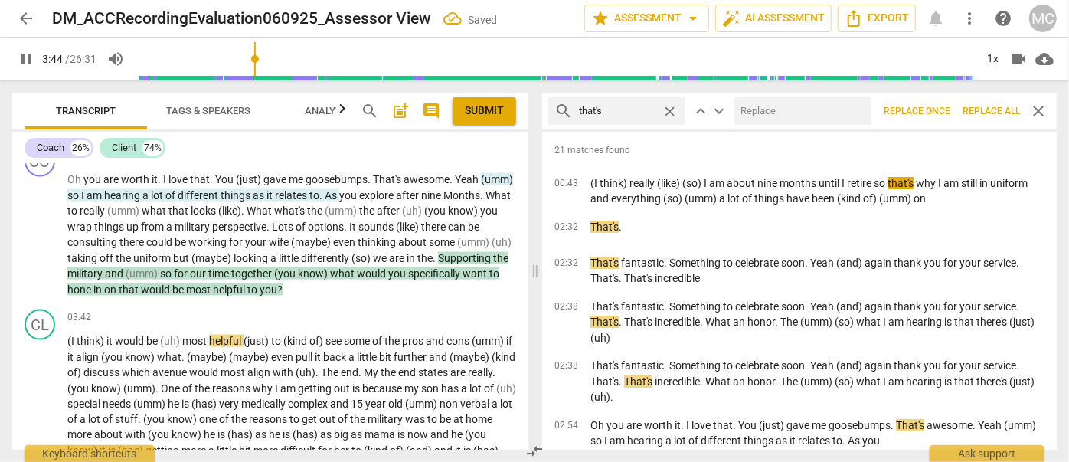
click at [776, 109] on input "text" at bounding box center [799, 111] width 131 height 25
click at [1000, 109] on span "Replace all" at bounding box center [990, 111] width 57 height 13
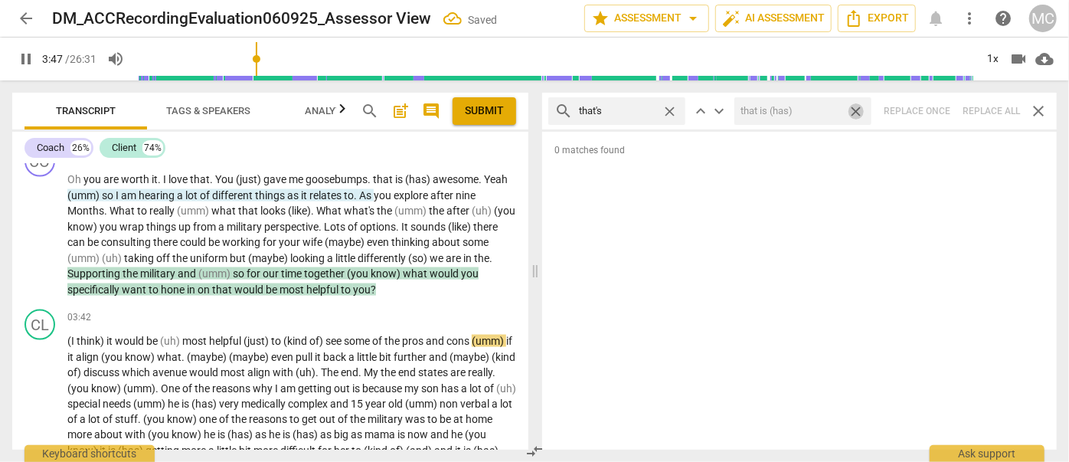
click at [858, 106] on span "close" at bounding box center [856, 111] width 16 height 16
click at [666, 107] on span "close" at bounding box center [670, 111] width 16 height 16
click at [635, 109] on input "text" at bounding box center [629, 111] width 100 height 25
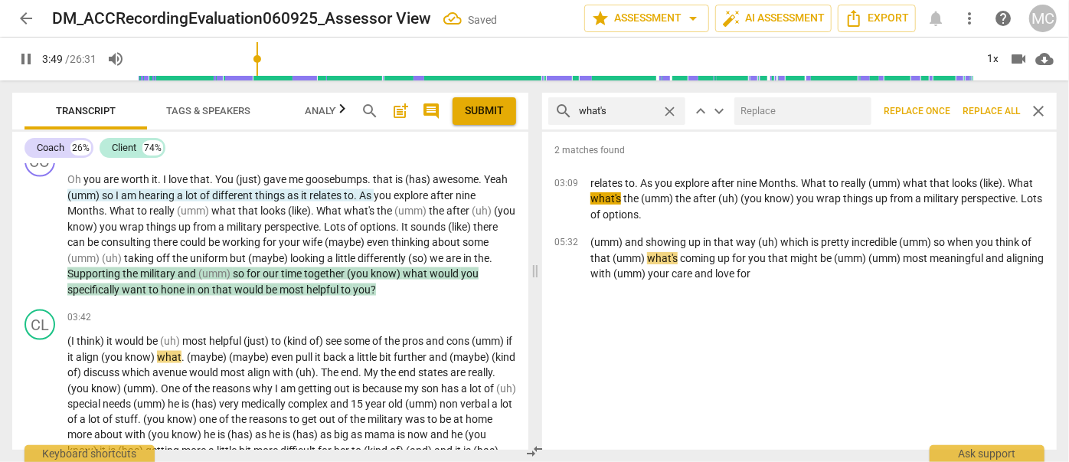
click at [783, 116] on input "text" at bounding box center [799, 111] width 131 height 25
drag, startPoint x: 1004, startPoint y: 107, endPoint x: 954, endPoint y: 116, distance: 50.5
click at [1004, 107] on span "Replace all" at bounding box center [990, 111] width 57 height 13
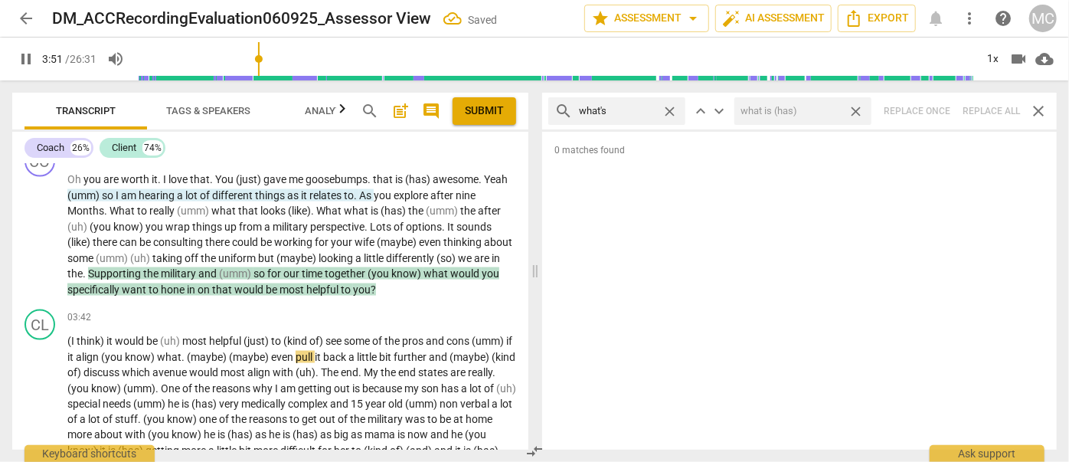
drag, startPoint x: 855, startPoint y: 107, endPoint x: 694, endPoint y: 111, distance: 160.8
click at [855, 107] on span "close" at bounding box center [856, 111] width 16 height 16
click at [668, 109] on span "close" at bounding box center [670, 111] width 16 height 16
click at [645, 109] on input "text" at bounding box center [629, 111] width 100 height 25
click at [984, 109] on div "search where's close keyboard_arrow_up keyboard_arrow_down Replace once Replace…" at bounding box center [799, 111] width 515 height 37
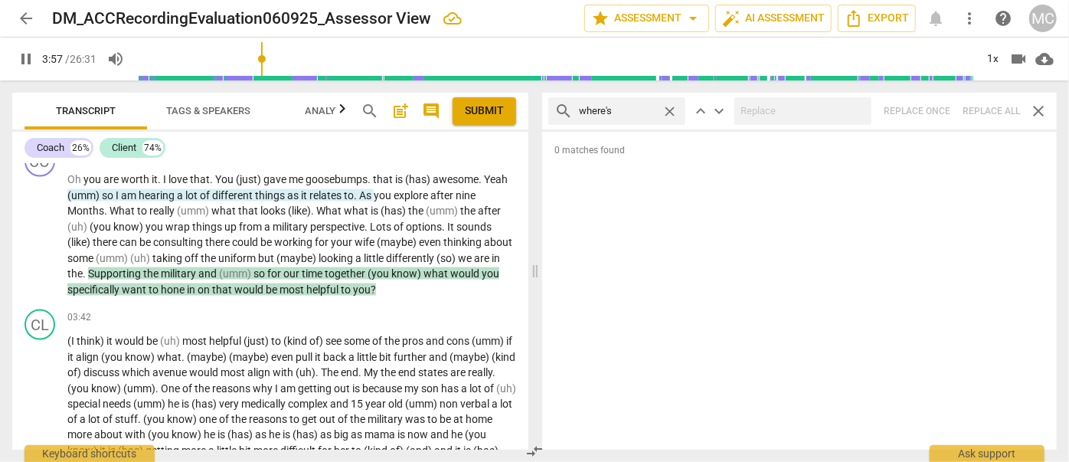
click at [669, 109] on span "close" at bounding box center [670, 111] width 16 height 16
click at [632, 112] on input "text" at bounding box center [629, 111] width 100 height 25
click at [992, 109] on div "search who's close keyboard_arrow_up keyboard_arrow_down Replace once Replace a…" at bounding box center [799, 111] width 515 height 37
click at [671, 106] on span "close" at bounding box center [670, 111] width 16 height 16
click at [635, 109] on input "text" at bounding box center [629, 111] width 100 height 25
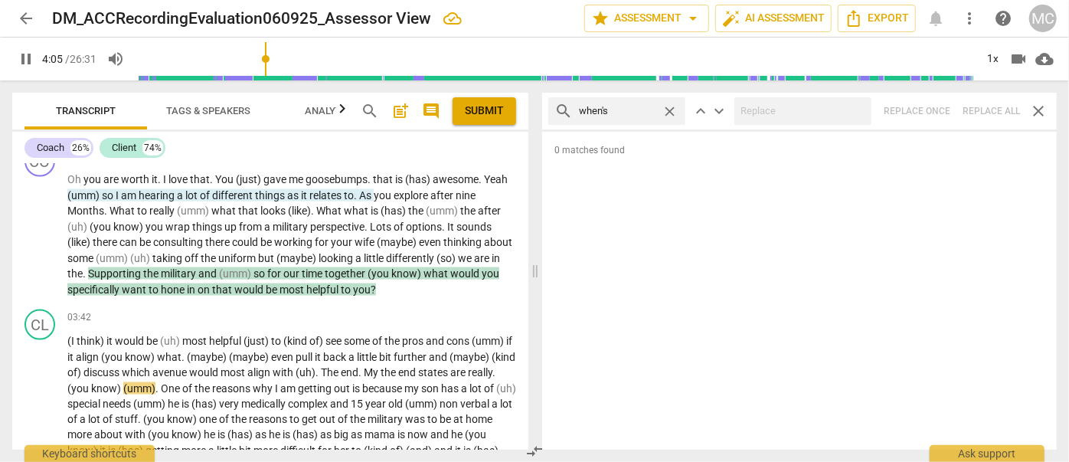
click at [982, 116] on div "search when's close keyboard_arrow_up keyboard_arrow_down Replace once Replace …" at bounding box center [799, 111] width 515 height 37
click at [669, 106] on span "close" at bounding box center [670, 111] width 16 height 16
click at [632, 108] on input "text" at bounding box center [629, 111] width 100 height 25
click at [985, 106] on div "search how's close keyboard_arrow_up keyboard_arrow_down Replace once Replace a…" at bounding box center [799, 111] width 515 height 37
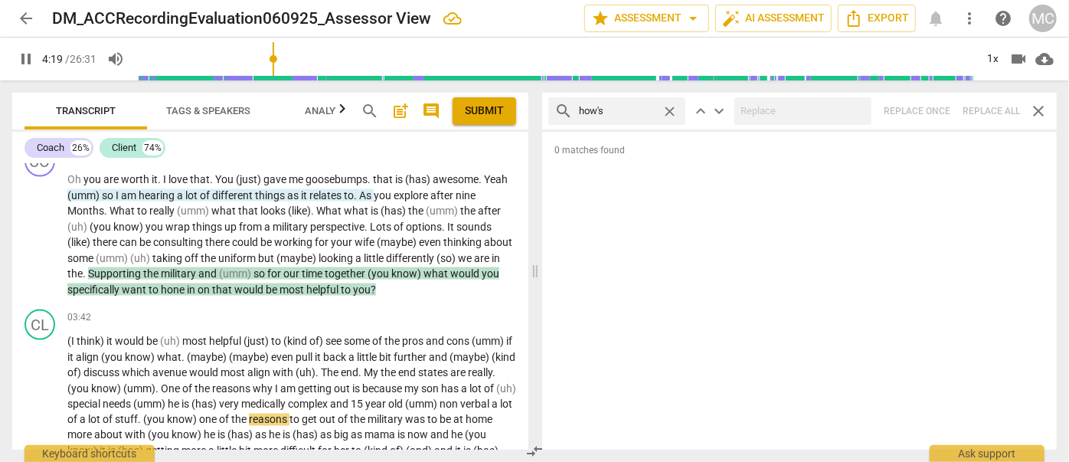
click at [672, 110] on span "close" at bounding box center [670, 111] width 16 height 16
click at [642, 109] on input "text" at bounding box center [629, 111] width 100 height 25
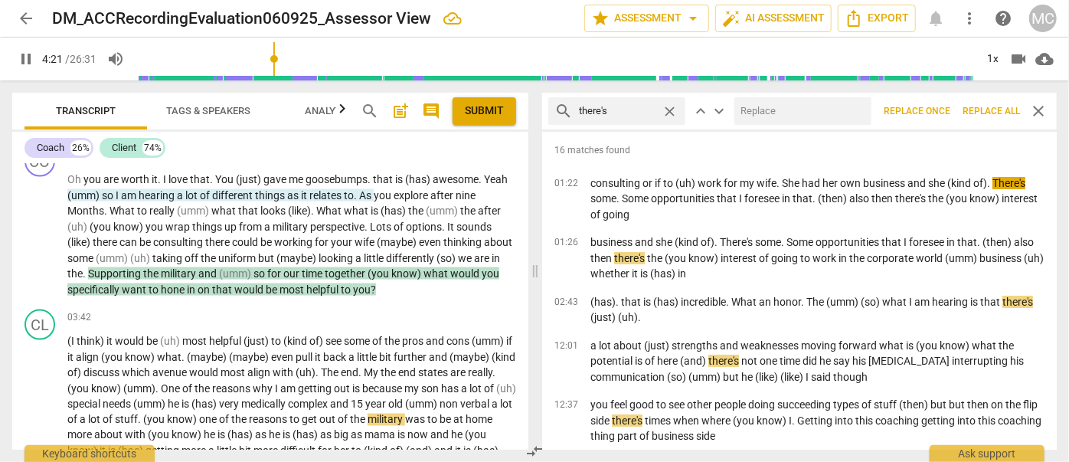
click at [802, 109] on input "text" at bounding box center [799, 111] width 131 height 25
click at [982, 106] on span "Replace all" at bounding box center [990, 111] width 57 height 13
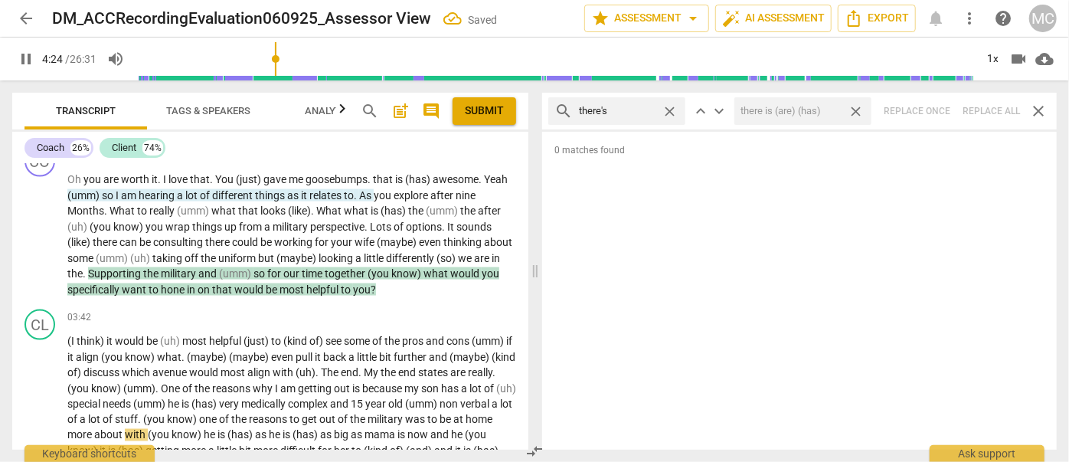
drag, startPoint x: 861, startPoint y: 111, endPoint x: 766, endPoint y: 123, distance: 95.6
click at [861, 111] on span "close" at bounding box center [856, 111] width 16 height 16
click at [672, 110] on span "close" at bounding box center [670, 111] width 16 height 16
click at [635, 112] on input "text" at bounding box center [629, 111] width 100 height 25
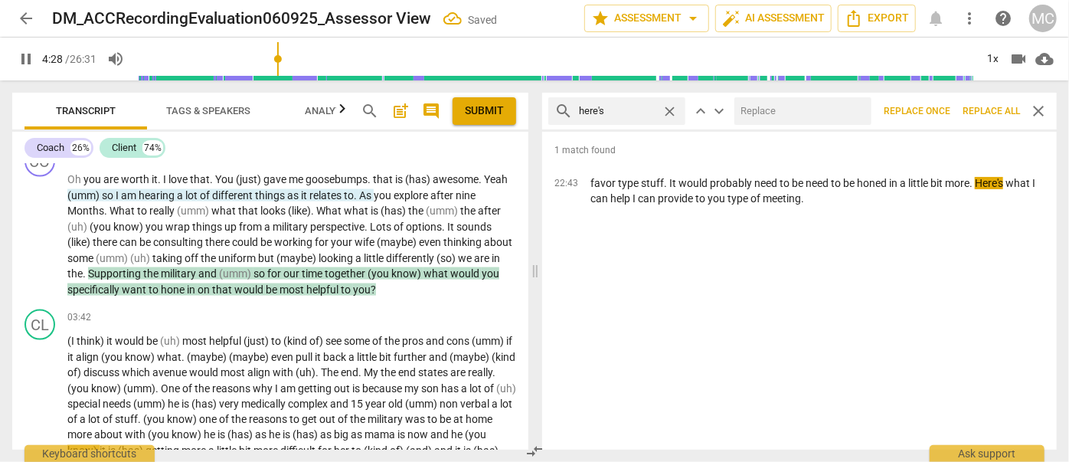
drag, startPoint x: 804, startPoint y: 119, endPoint x: 790, endPoint y: 113, distance: 15.1
click at [800, 116] on input "text" at bounding box center [799, 111] width 131 height 25
click at [984, 111] on span "Replace all" at bounding box center [990, 111] width 57 height 13
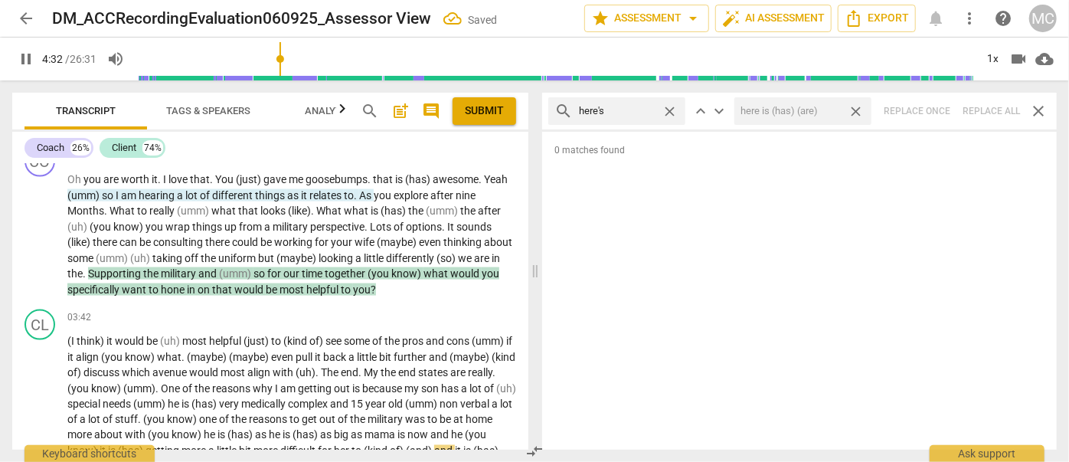
scroll to position [1508, 0]
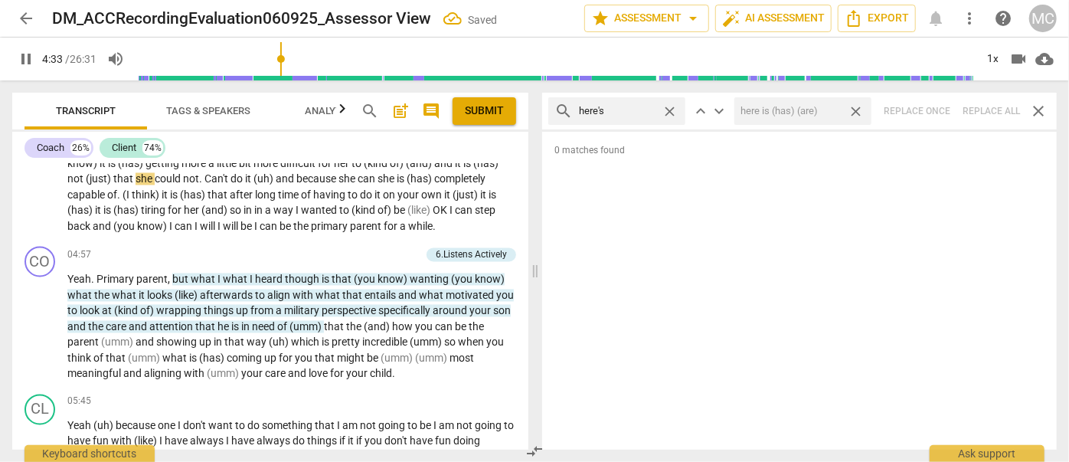
drag, startPoint x: 855, startPoint y: 107, endPoint x: 678, endPoint y: 100, distance: 177.8
click at [855, 107] on span "close" at bounding box center [856, 111] width 16 height 16
click at [665, 108] on span "close" at bounding box center [670, 111] width 16 height 16
click at [616, 110] on input "text" at bounding box center [629, 111] width 100 height 25
click at [983, 109] on div "search I'd close keyboard_arrow_up keyboard_arrow_down Replace once Replace all…" at bounding box center [799, 111] width 515 height 37
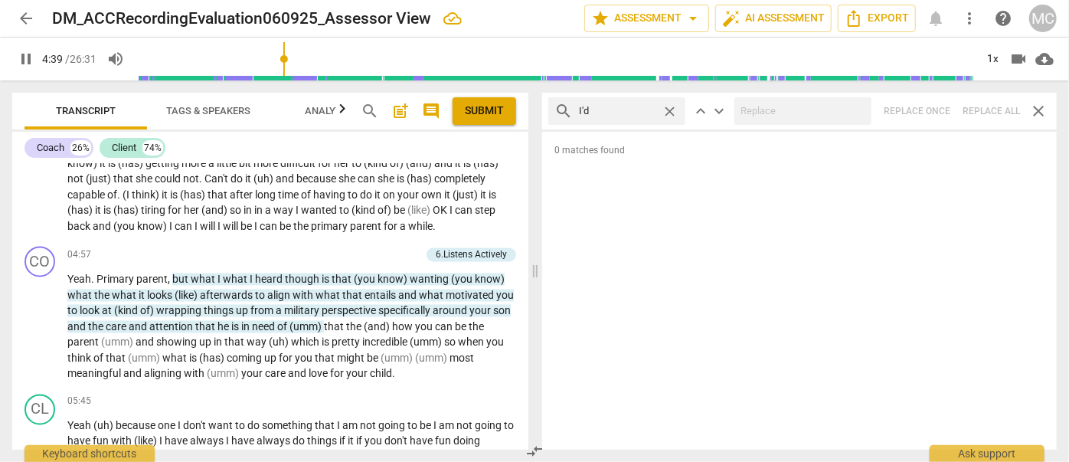
drag, startPoint x: 669, startPoint y: 110, endPoint x: 645, endPoint y: 112, distance: 24.5
click at [670, 109] on span "close" at bounding box center [670, 111] width 16 height 16
click at [632, 112] on input "text" at bounding box center [629, 111] width 100 height 25
click at [985, 106] on div "search you'd close keyboard_arrow_up keyboard_arrow_down Replace once Replace a…" at bounding box center [799, 111] width 515 height 37
click at [669, 111] on span "close" at bounding box center [670, 111] width 16 height 16
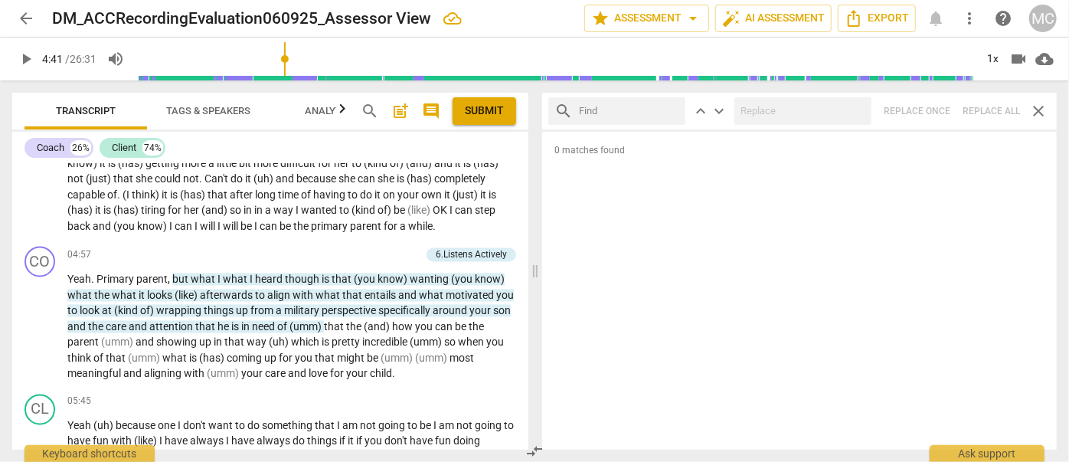
click at [614, 109] on input "text" at bounding box center [629, 111] width 100 height 25
click at [984, 110] on div "search he'd close keyboard_arrow_up keyboard_arrow_down Replace once Replace al…" at bounding box center [799, 111] width 515 height 37
click at [668, 106] on span "close" at bounding box center [670, 111] width 16 height 16
click at [623, 109] on input "text" at bounding box center [629, 111] width 100 height 25
click at [987, 107] on div "search you would close keyboard_arrow_up keyboard_arrow_down Replace once Repla…" at bounding box center [799, 111] width 515 height 37
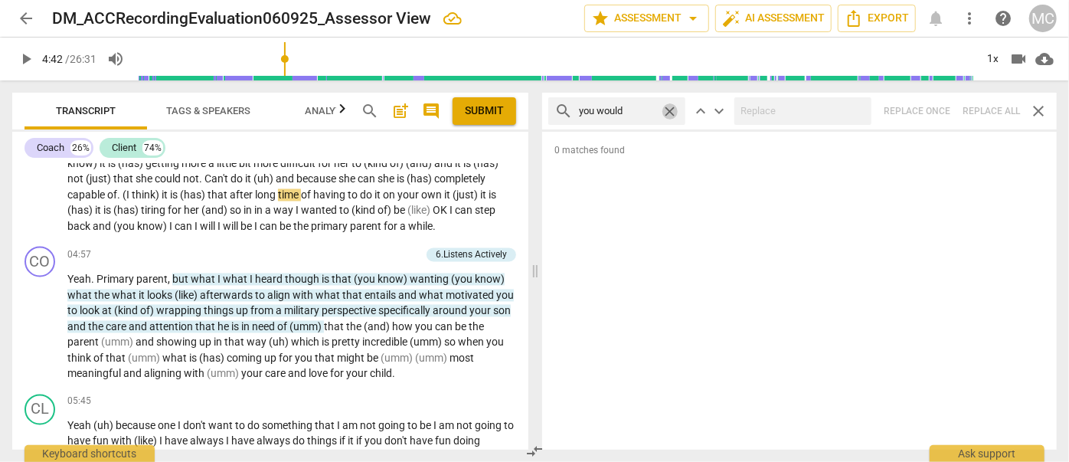
click at [665, 109] on span "close" at bounding box center [670, 111] width 16 height 16
click at [630, 109] on input "text" at bounding box center [629, 111] width 100 height 25
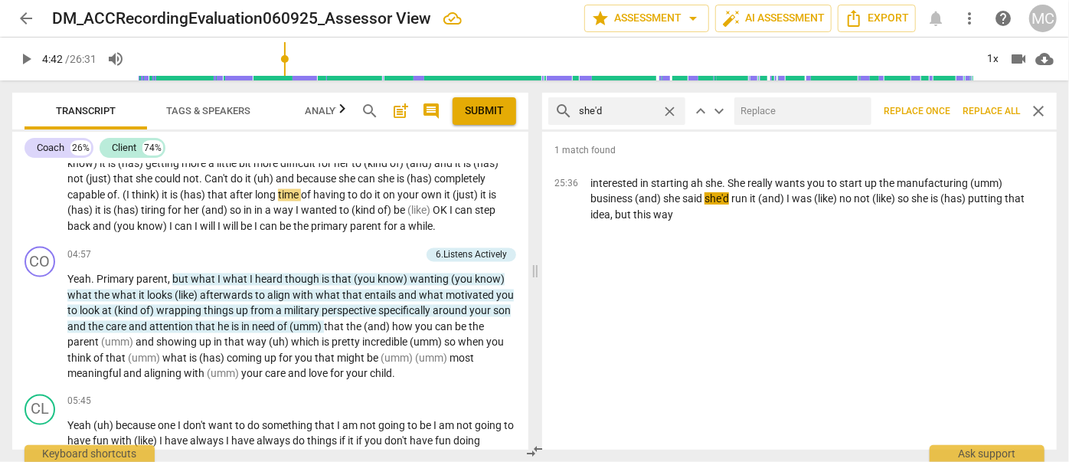
click at [776, 113] on input "text" at bounding box center [799, 111] width 131 height 25
click at [983, 101] on button "Replace all" at bounding box center [991, 111] width 70 height 28
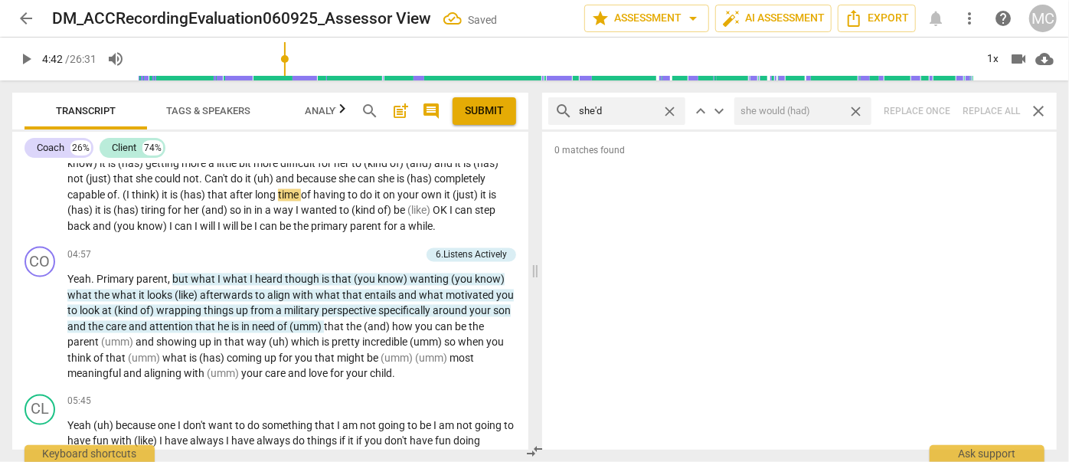
drag, startPoint x: 858, startPoint y: 111, endPoint x: 737, endPoint y: 113, distance: 120.2
click at [858, 111] on span "close" at bounding box center [856, 111] width 16 height 16
drag, startPoint x: 670, startPoint y: 110, endPoint x: 649, endPoint y: 112, distance: 21.5
click at [670, 110] on span "close" at bounding box center [670, 111] width 16 height 16
click at [639, 113] on input "text" at bounding box center [629, 111] width 100 height 25
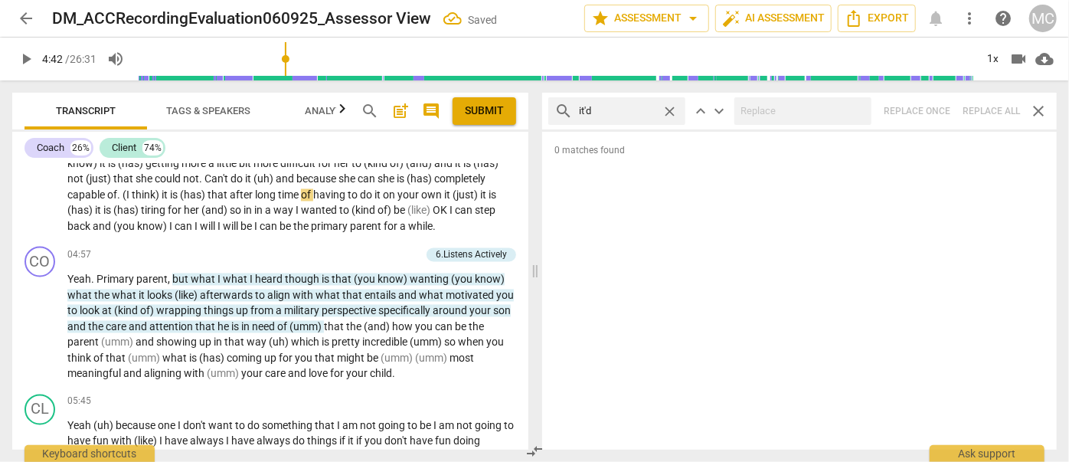
click at [992, 116] on div "search it'd close keyboard_arrow_up keyboard_arrow_down Replace once Replace al…" at bounding box center [799, 111] width 515 height 37
click at [668, 108] on span "close" at bounding box center [670, 111] width 16 height 16
click at [620, 108] on input "text" at bounding box center [629, 111] width 100 height 25
click at [986, 113] on div "search we'd close keyboard_arrow_up keyboard_arrow_down Replace once Replace al…" at bounding box center [799, 111] width 515 height 37
click at [668, 108] on span "close" at bounding box center [670, 111] width 16 height 16
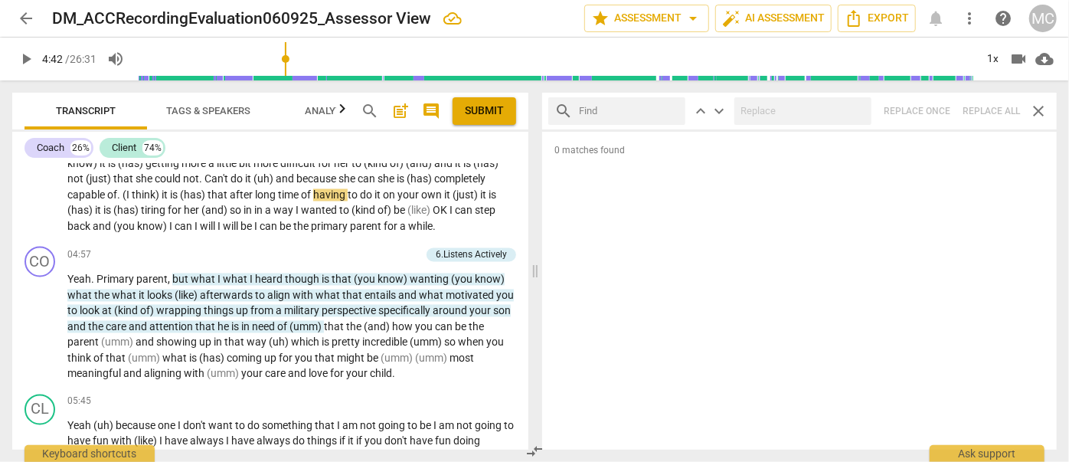
click at [625, 112] on input "text" at bounding box center [629, 111] width 100 height 25
click at [986, 112] on div "search they'd close keyboard_arrow_up keyboard_arrow_down Replace once Replace …" at bounding box center [799, 111] width 515 height 37
click at [669, 110] on span "close" at bounding box center [670, 111] width 16 height 16
